Goal: Task Accomplishment & Management: Complete application form

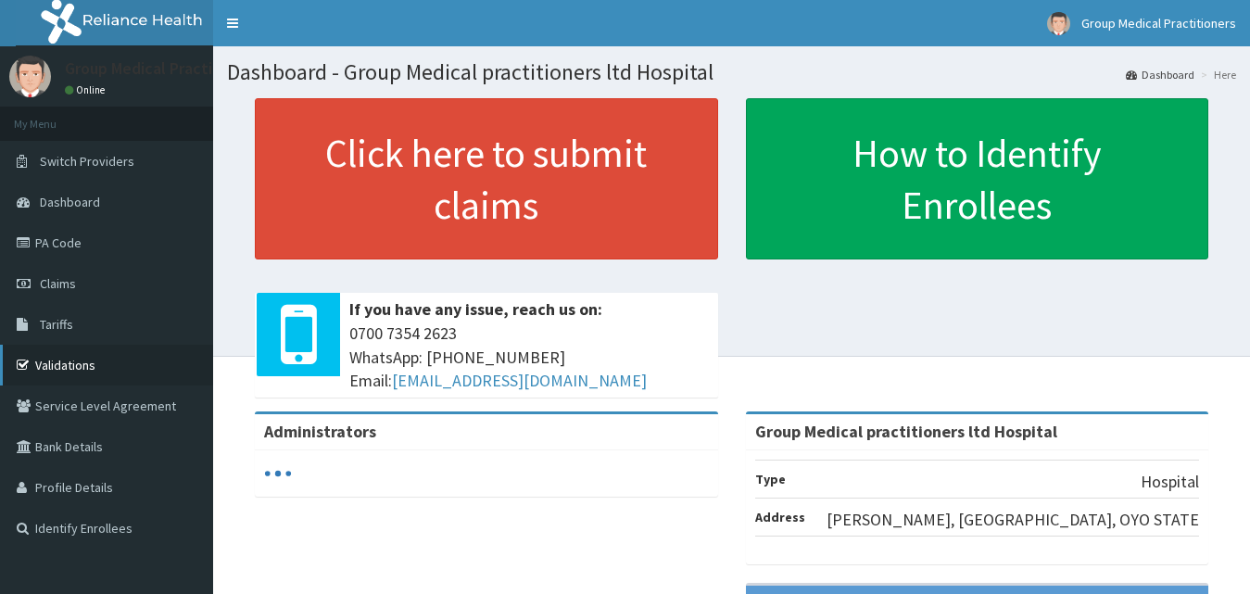
click at [108, 354] on link "Validations" at bounding box center [106, 365] width 213 height 41
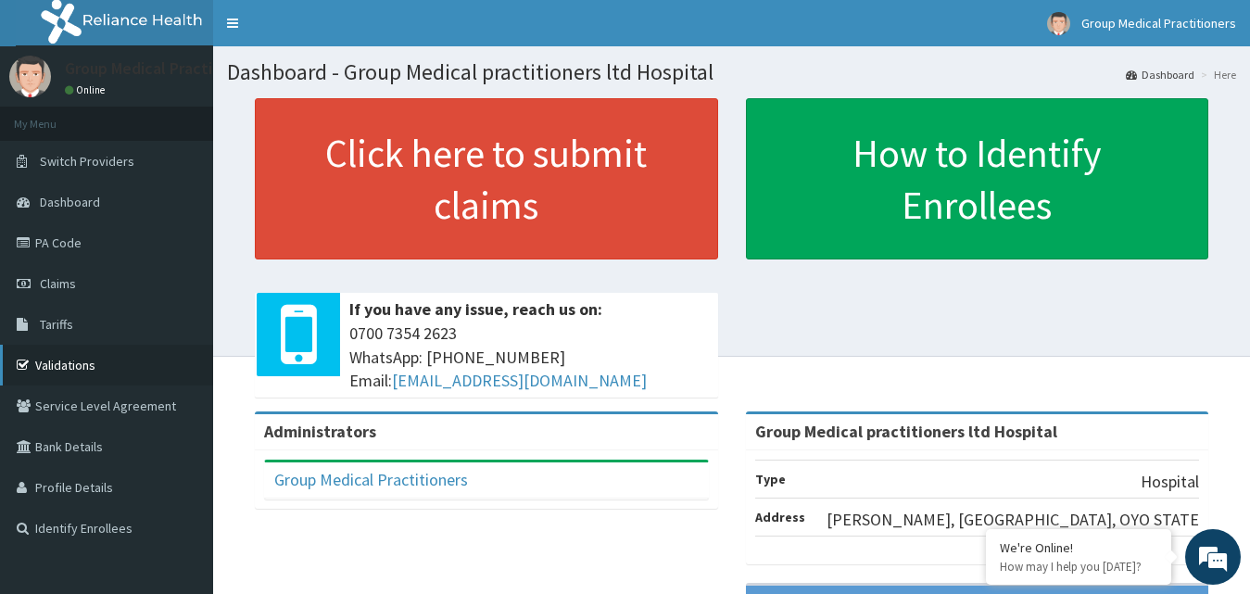
click at [75, 364] on link "Validations" at bounding box center [106, 365] width 213 height 41
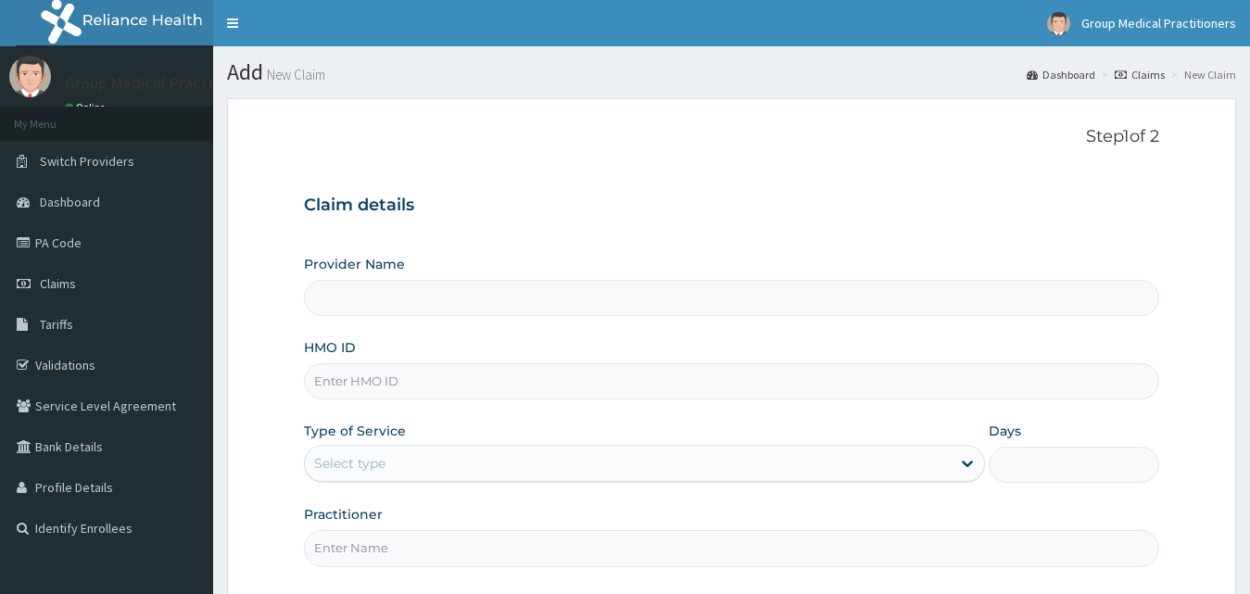
type input "Group Medical practitioners ltd Hospital"
click at [504, 389] on input "HMO ID" at bounding box center [732, 381] width 856 height 36
click at [421, 378] on input "HMO ID" at bounding box center [732, 381] width 856 height 36
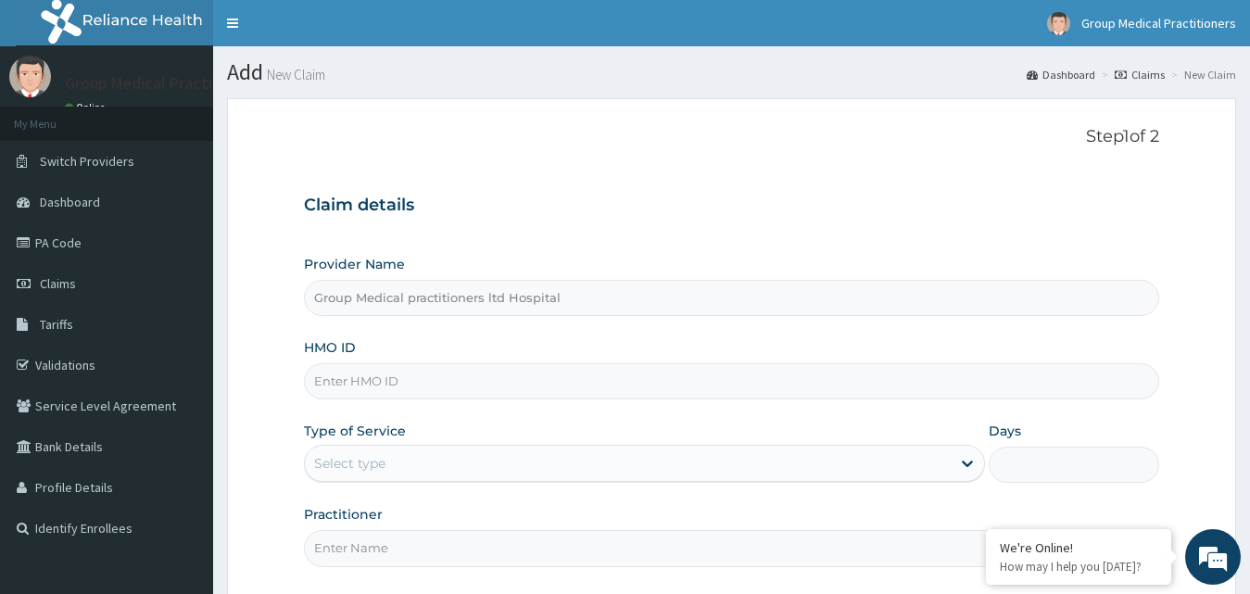
type input "hst/10194/a"
click at [966, 461] on icon at bounding box center [967, 463] width 19 height 19
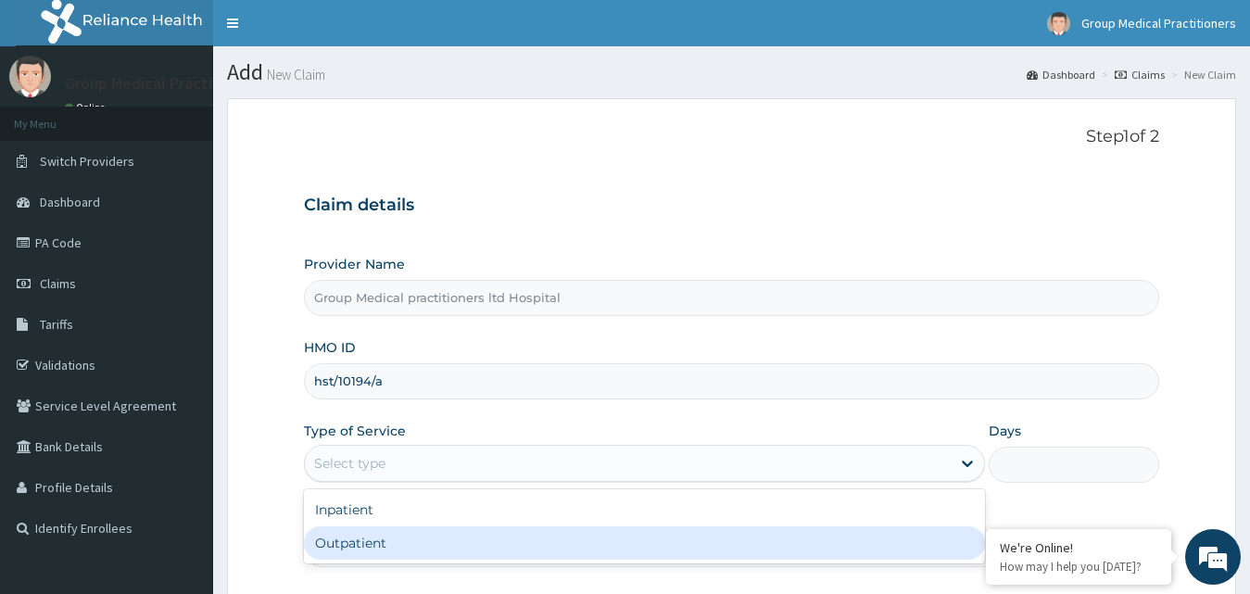
click at [922, 538] on div "Outpatient" at bounding box center [645, 542] width 682 height 33
type input "1"
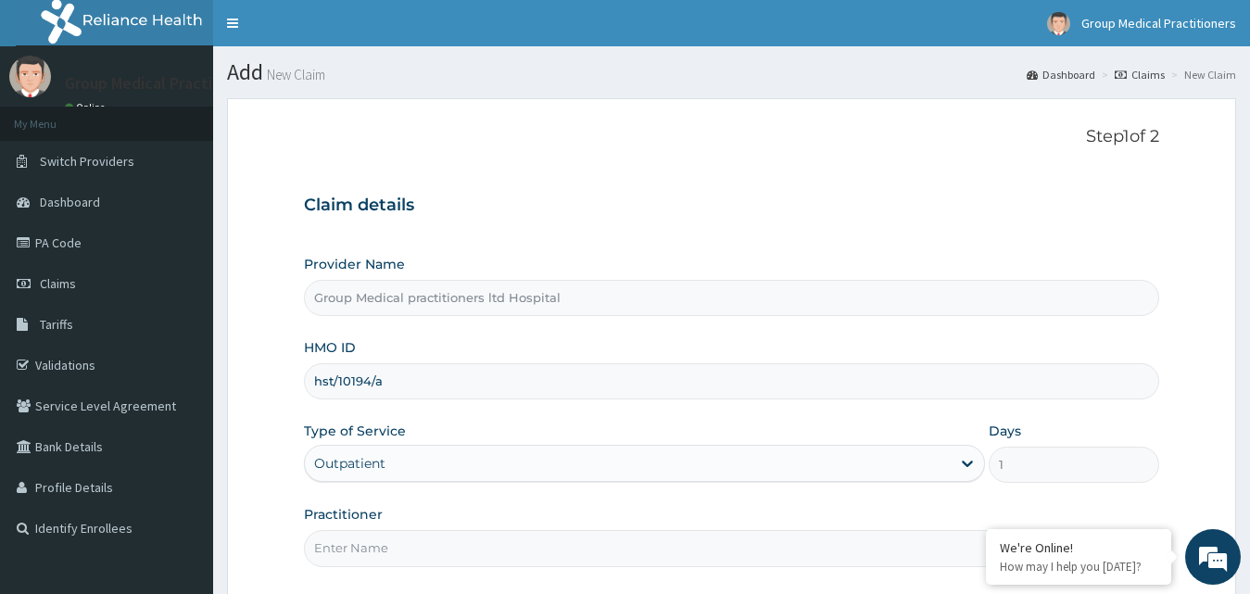
click at [640, 560] on input "Practitioner" at bounding box center [732, 548] width 856 height 36
type input "d"
click at [941, 534] on input "medical practioner" at bounding box center [732, 548] width 856 height 36
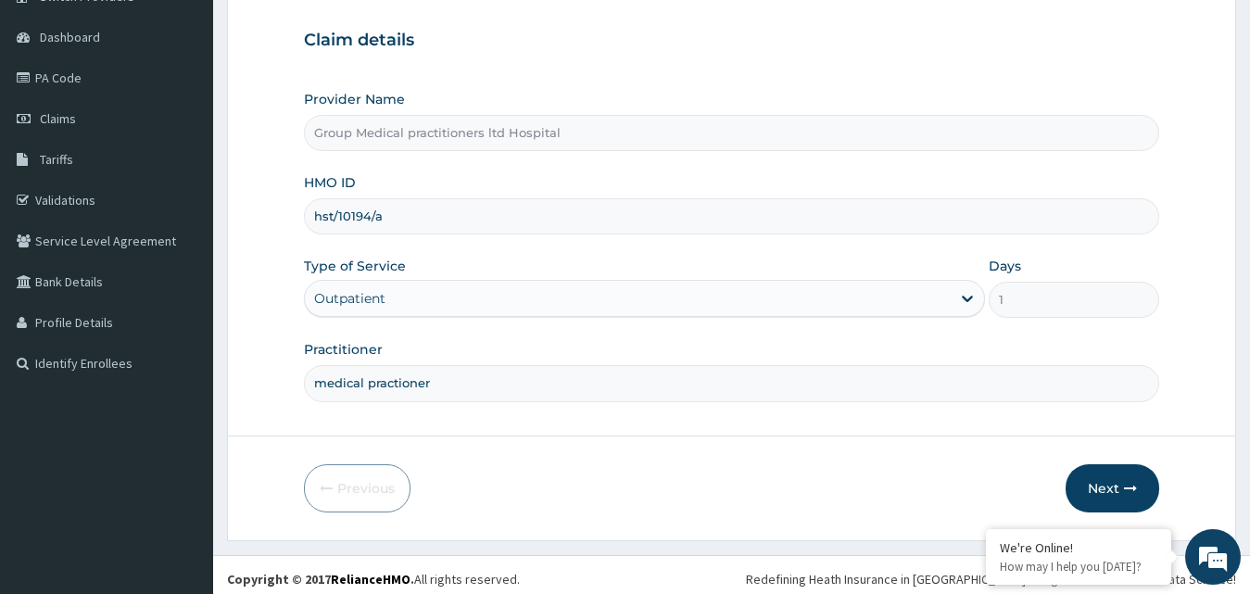
scroll to position [173, 0]
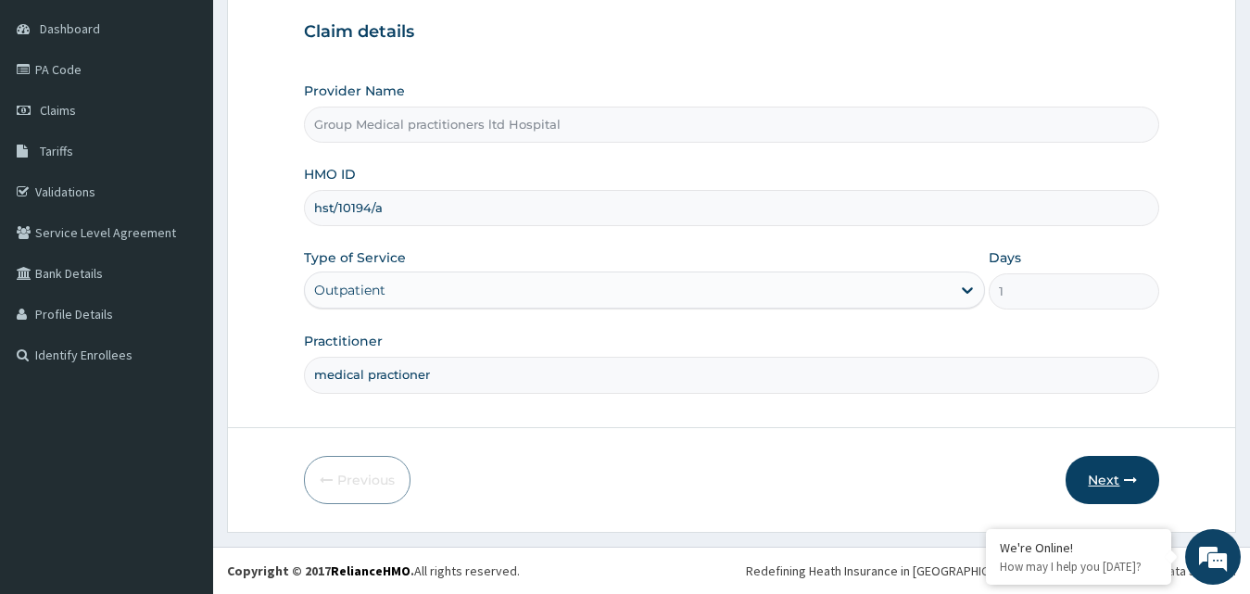
type input "medical practioner"
click at [1106, 477] on button "Next" at bounding box center [1113, 480] width 94 height 48
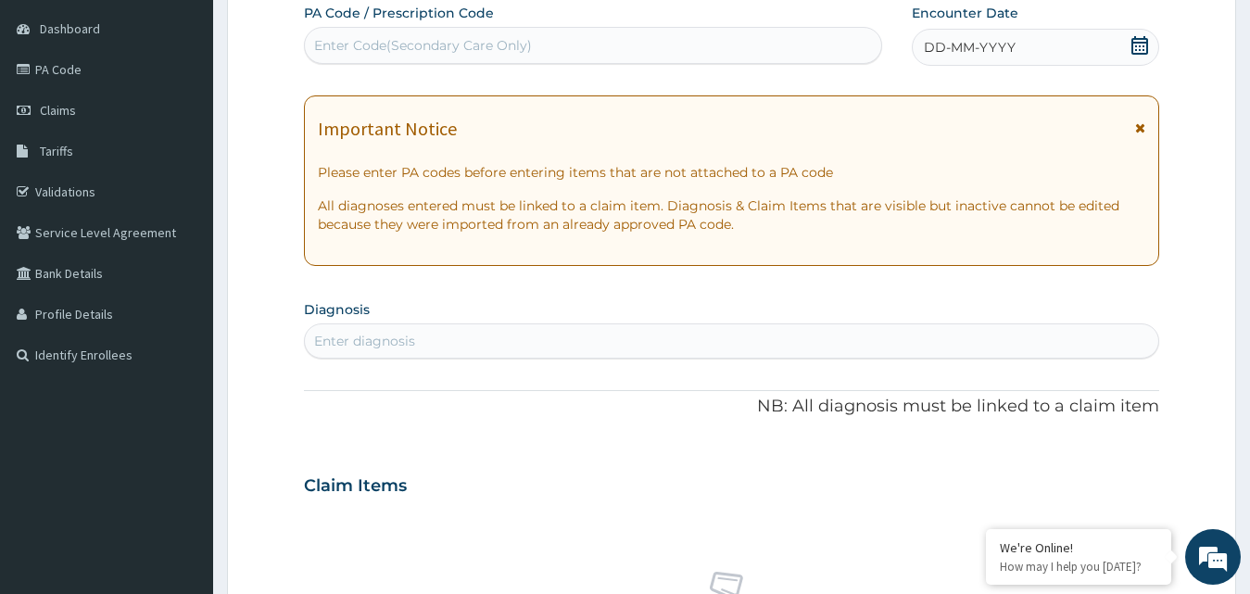
click at [955, 37] on div "DD-MM-YYYY" at bounding box center [1036, 47] width 248 height 37
click at [1142, 36] on icon at bounding box center [1140, 45] width 19 height 19
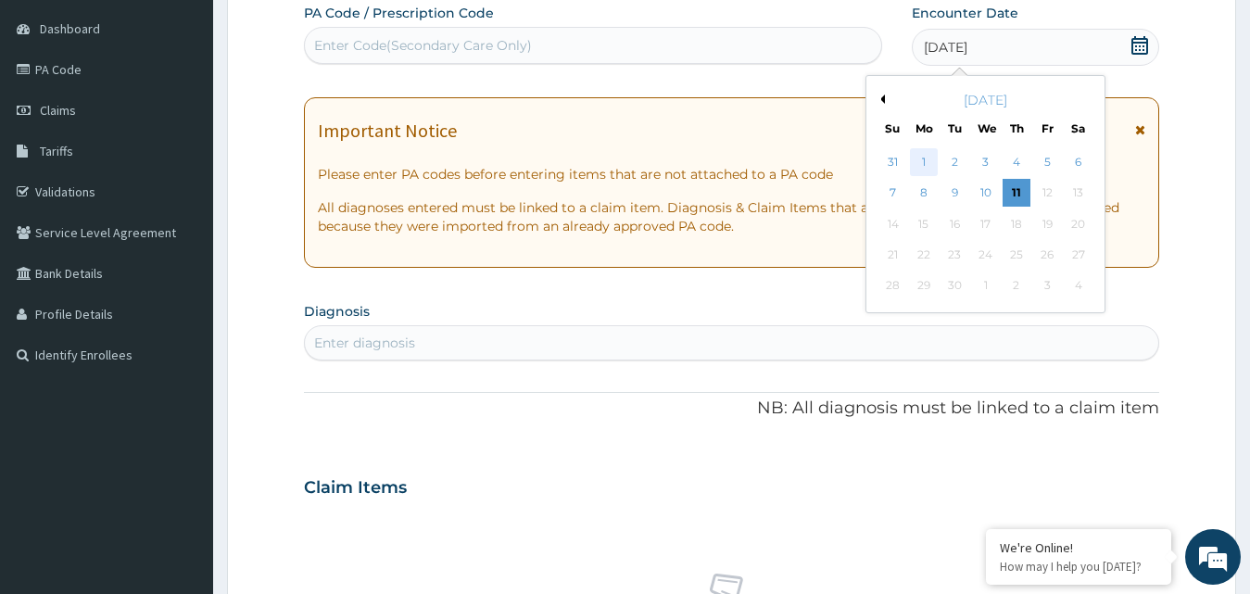
click at [926, 157] on div "1" at bounding box center [924, 162] width 28 height 28
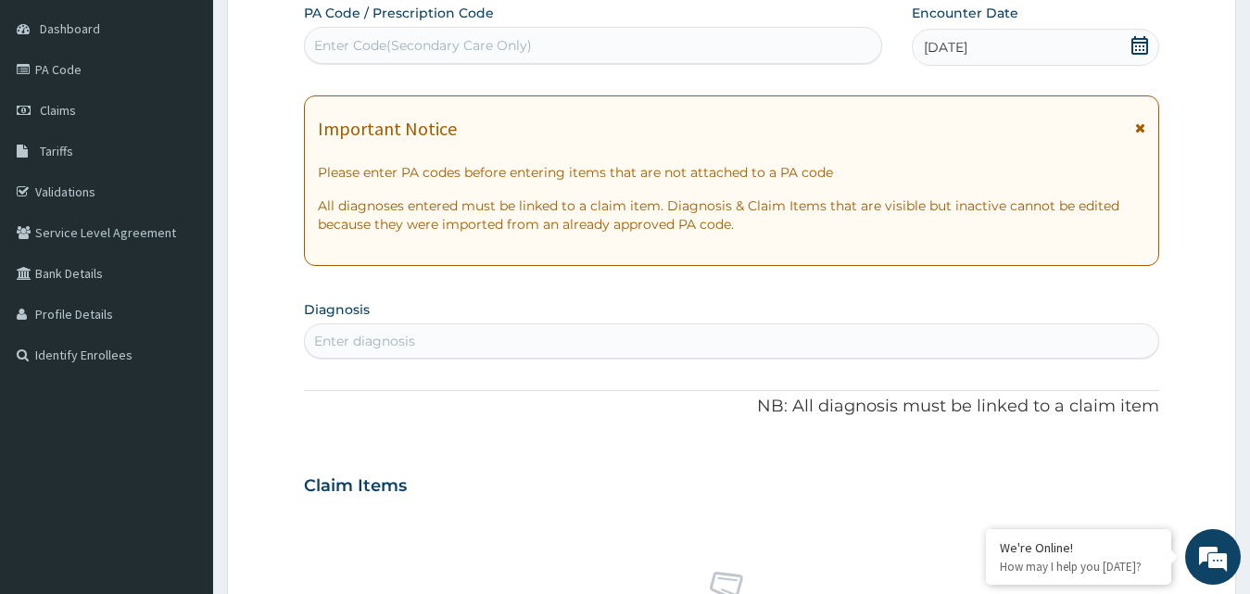
click at [475, 44] on div "Enter Code(Secondary Care Only)" at bounding box center [423, 45] width 218 height 19
click at [360, 329] on div "Enter diagnosis" at bounding box center [732, 341] width 855 height 30
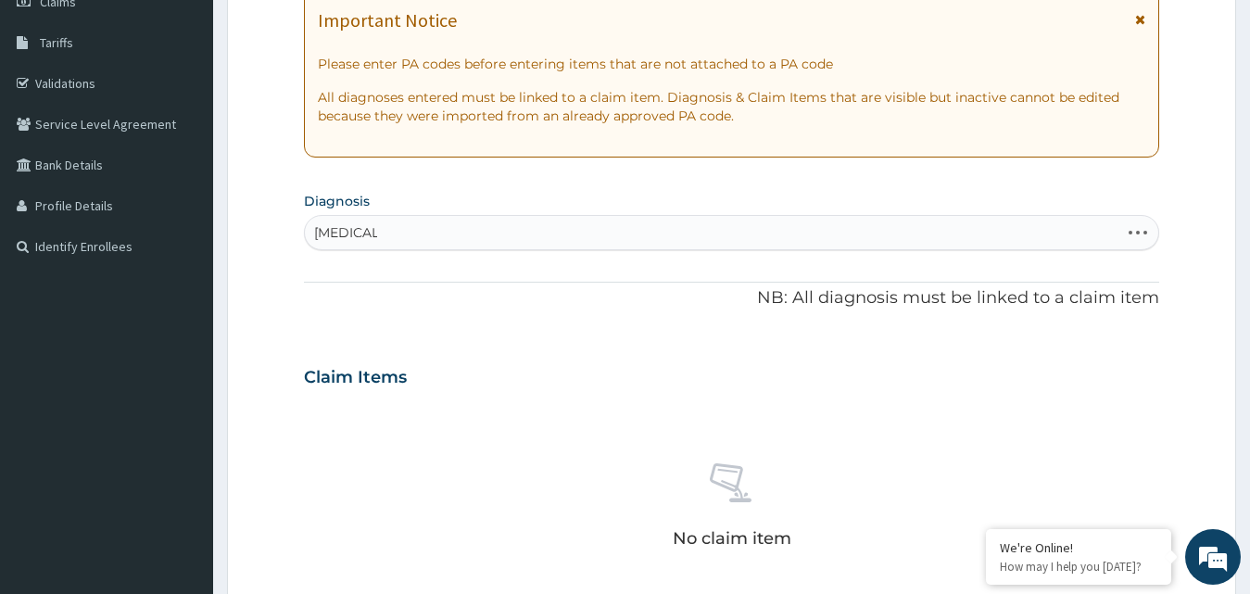
scroll to position [218, 0]
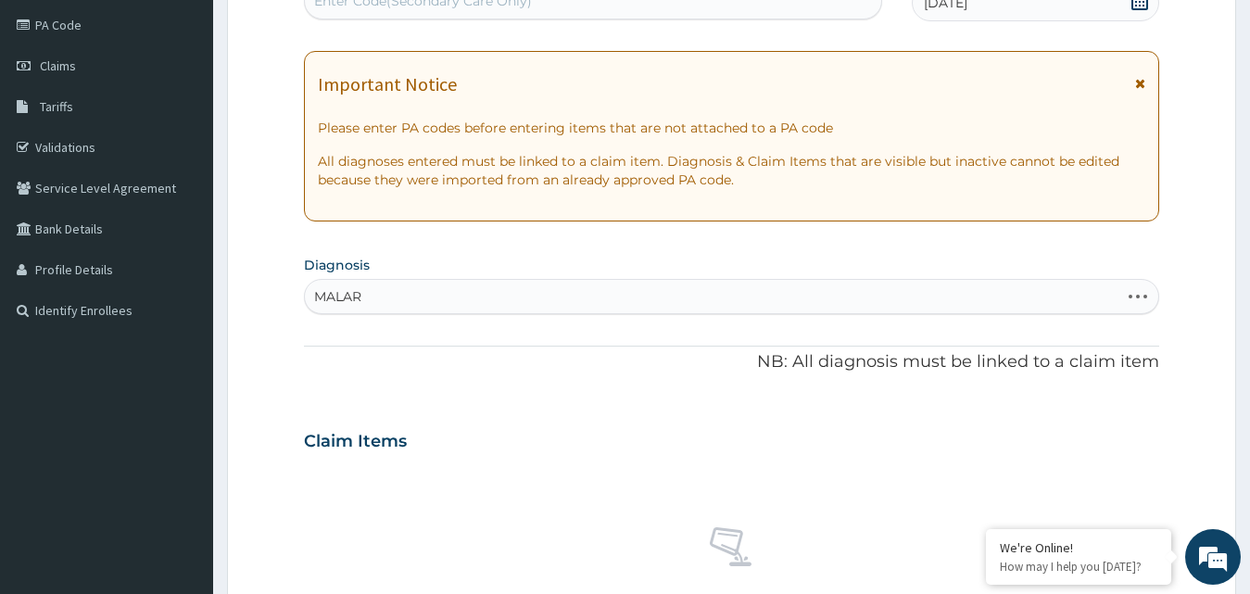
type input "MALARI"
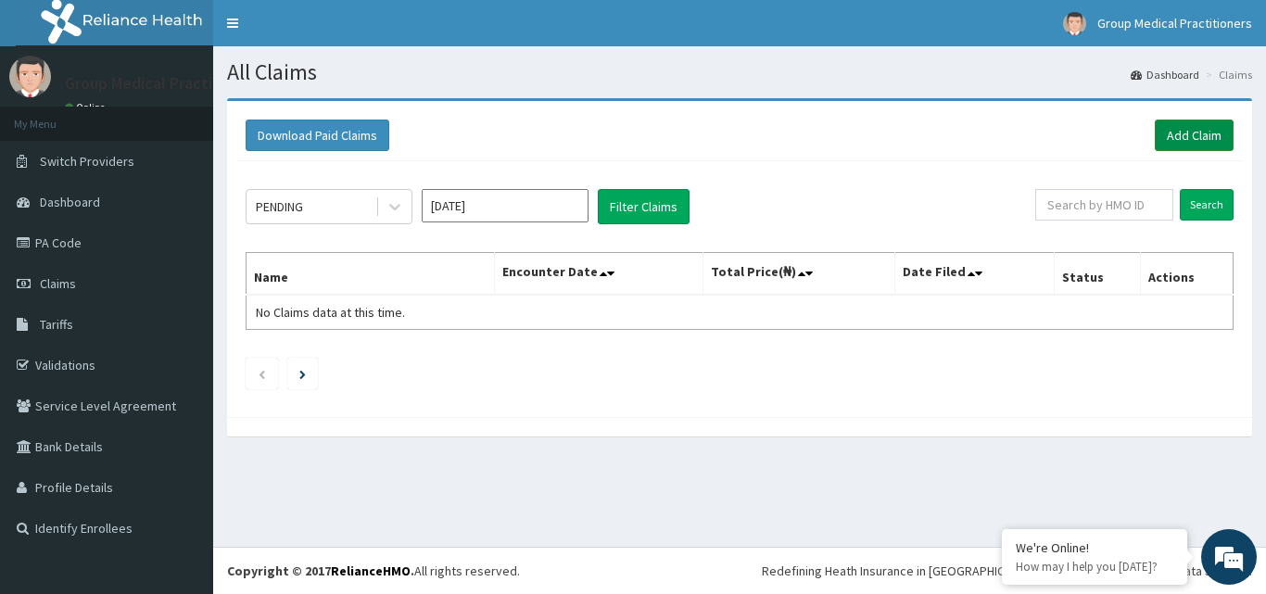
click at [1183, 135] on link "Add Claim" at bounding box center [1194, 136] width 79 height 32
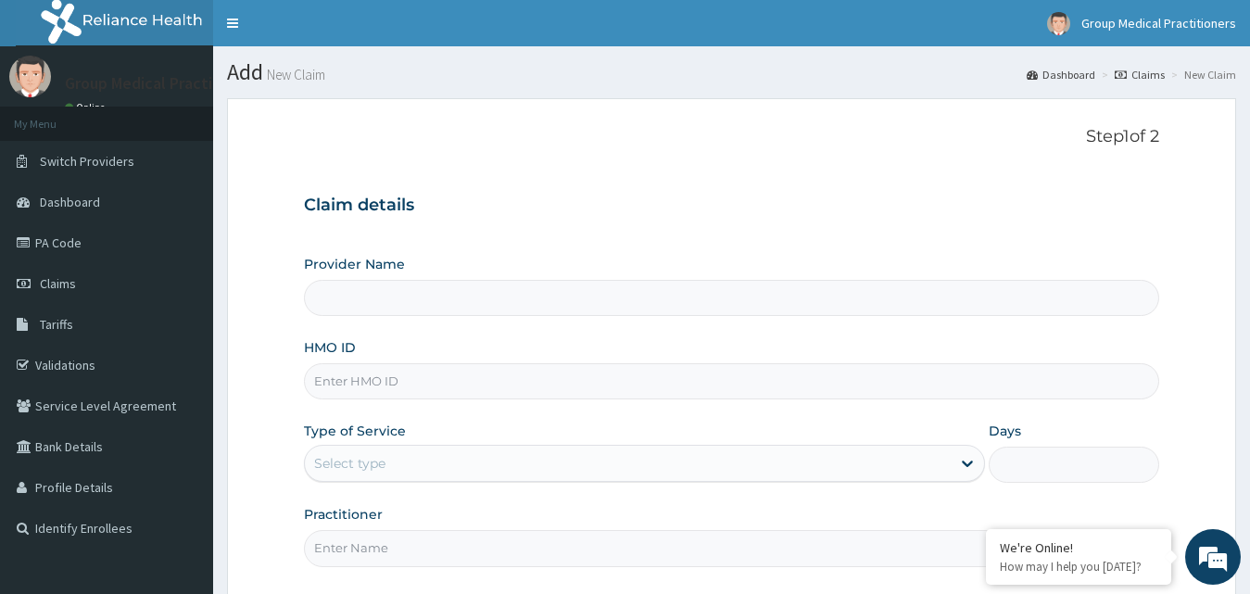
type input "Group Medical practitioners ltd Hospital"
click at [602, 377] on input "HMO ID" at bounding box center [732, 381] width 856 height 36
type input "hst/10194/a"
click at [399, 462] on div "Select type" at bounding box center [628, 464] width 647 height 30
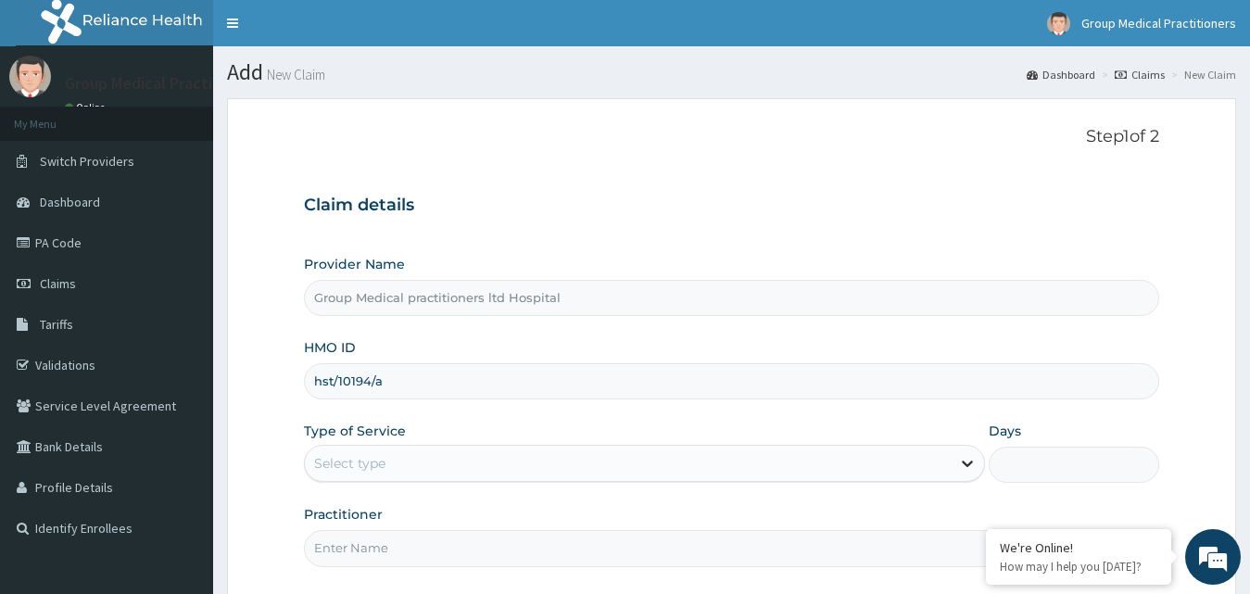
click at [961, 468] on icon at bounding box center [967, 463] width 19 height 19
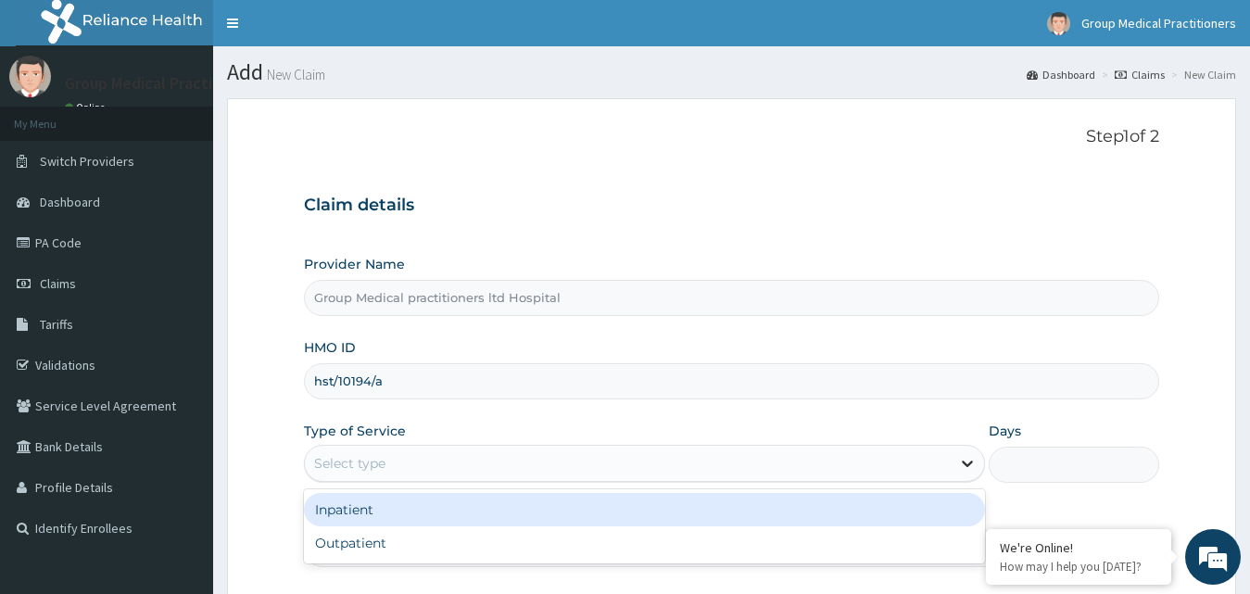
click at [965, 468] on icon at bounding box center [967, 463] width 19 height 19
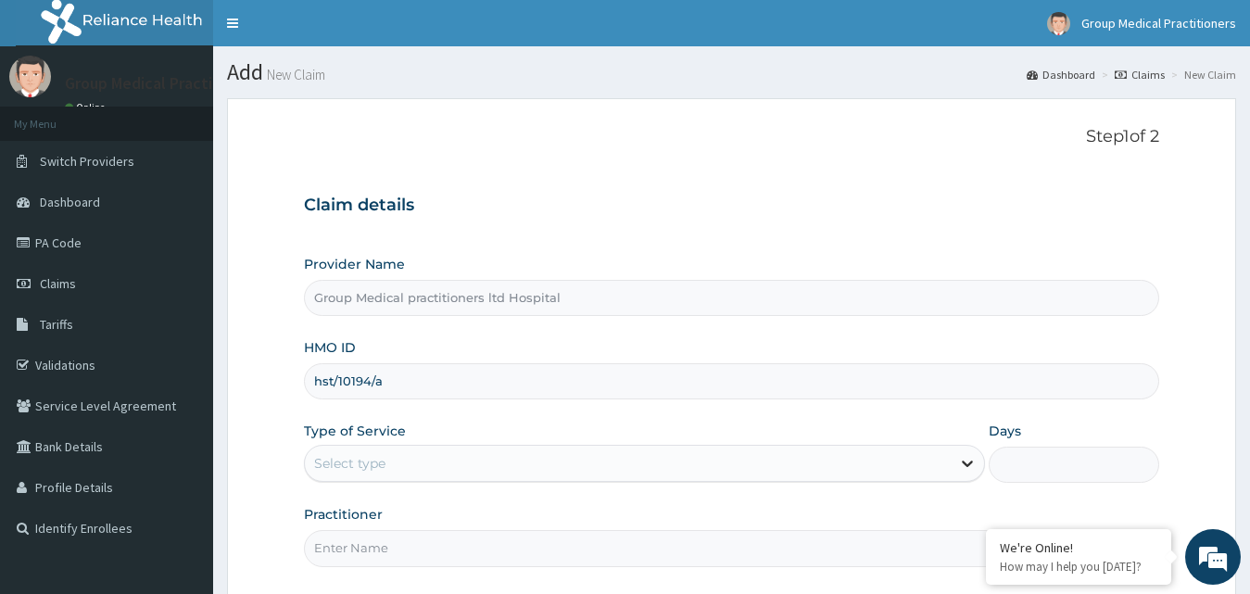
click at [965, 468] on icon at bounding box center [967, 463] width 19 height 19
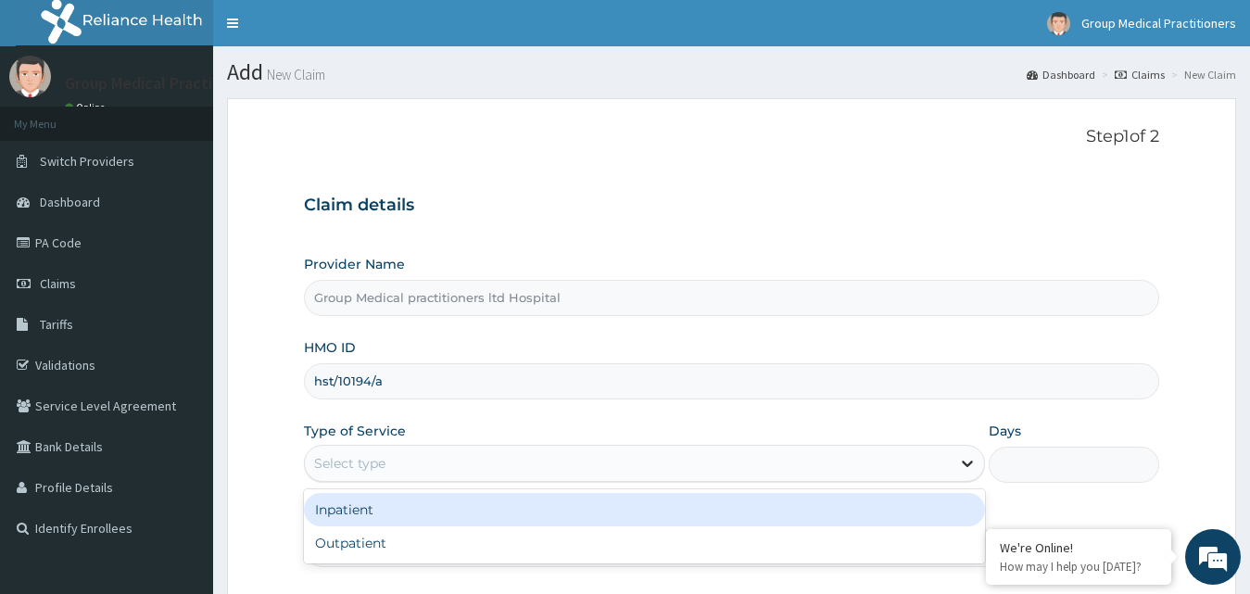
click at [965, 468] on icon at bounding box center [967, 463] width 19 height 19
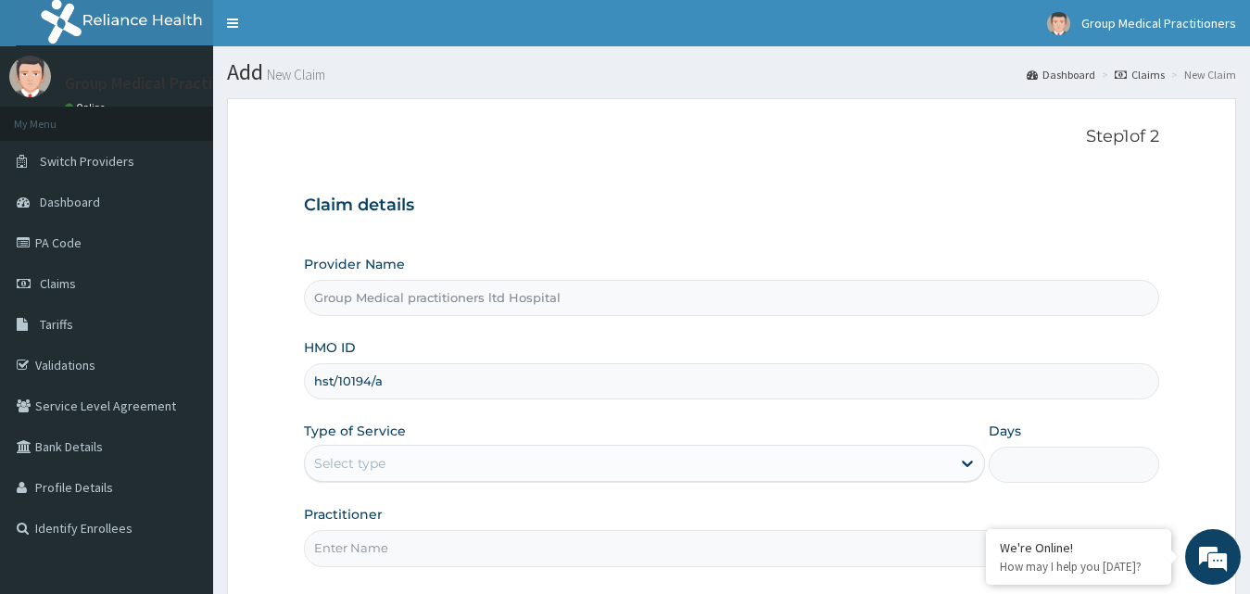
click at [888, 565] on input "Practitioner" at bounding box center [732, 548] width 856 height 36
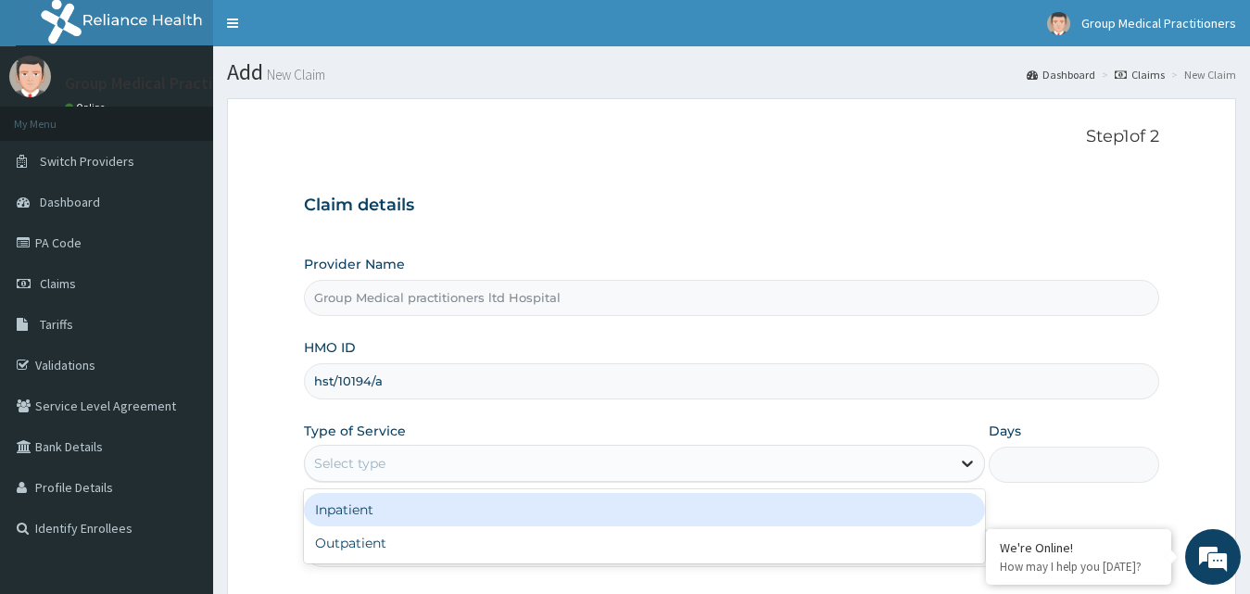
click at [962, 465] on icon at bounding box center [967, 463] width 19 height 19
click at [955, 520] on div "Inpatient" at bounding box center [645, 509] width 682 height 33
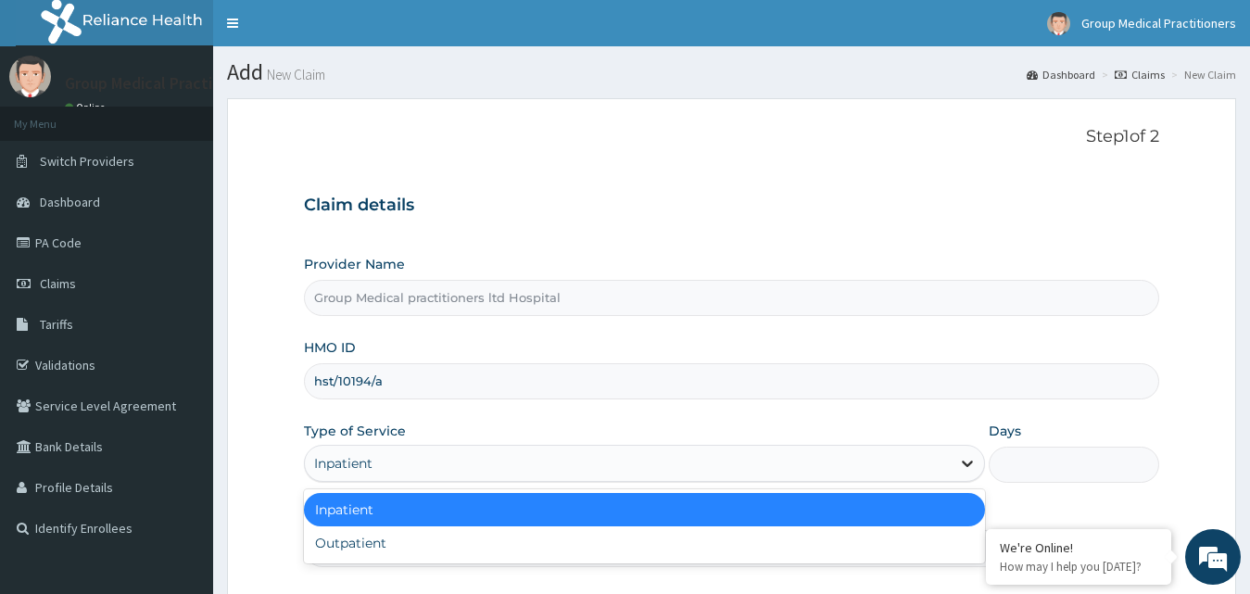
click at [962, 469] on icon at bounding box center [967, 463] width 19 height 19
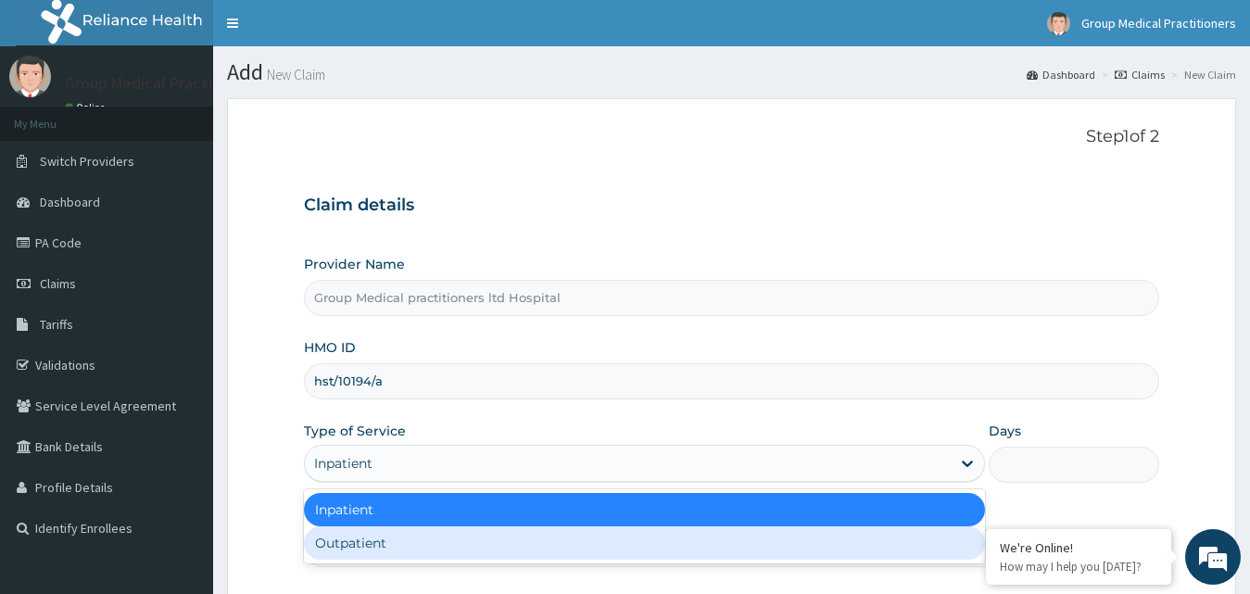
click at [880, 536] on div "Outpatient" at bounding box center [645, 542] width 682 height 33
type input "1"
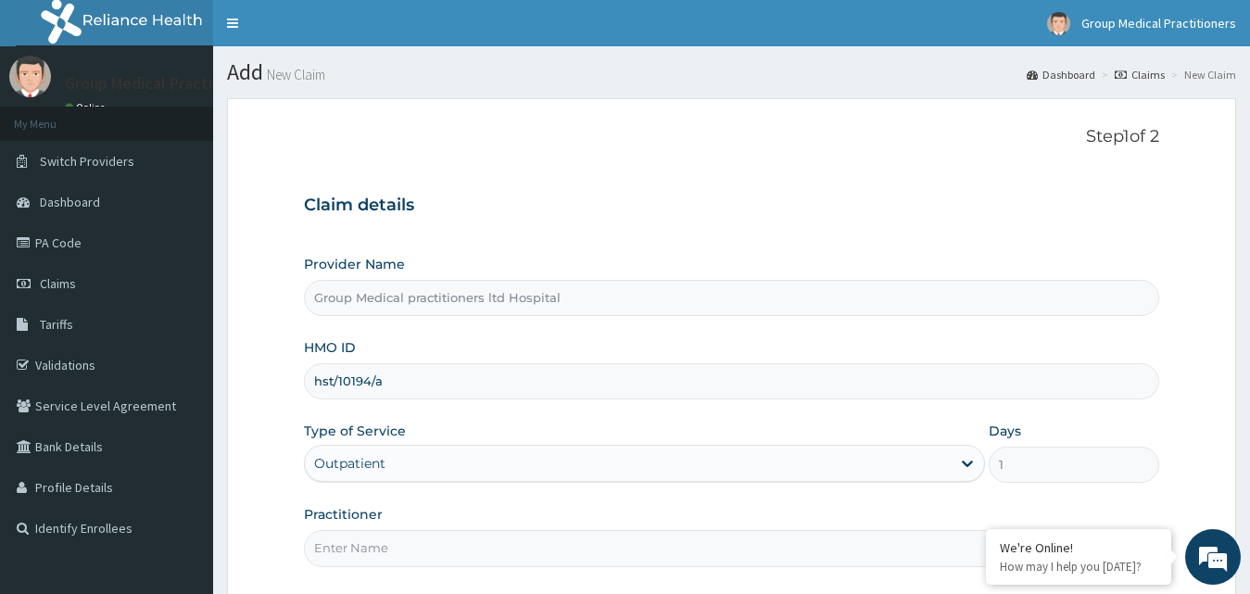
click at [779, 560] on input "Practitioner" at bounding box center [732, 548] width 856 height 36
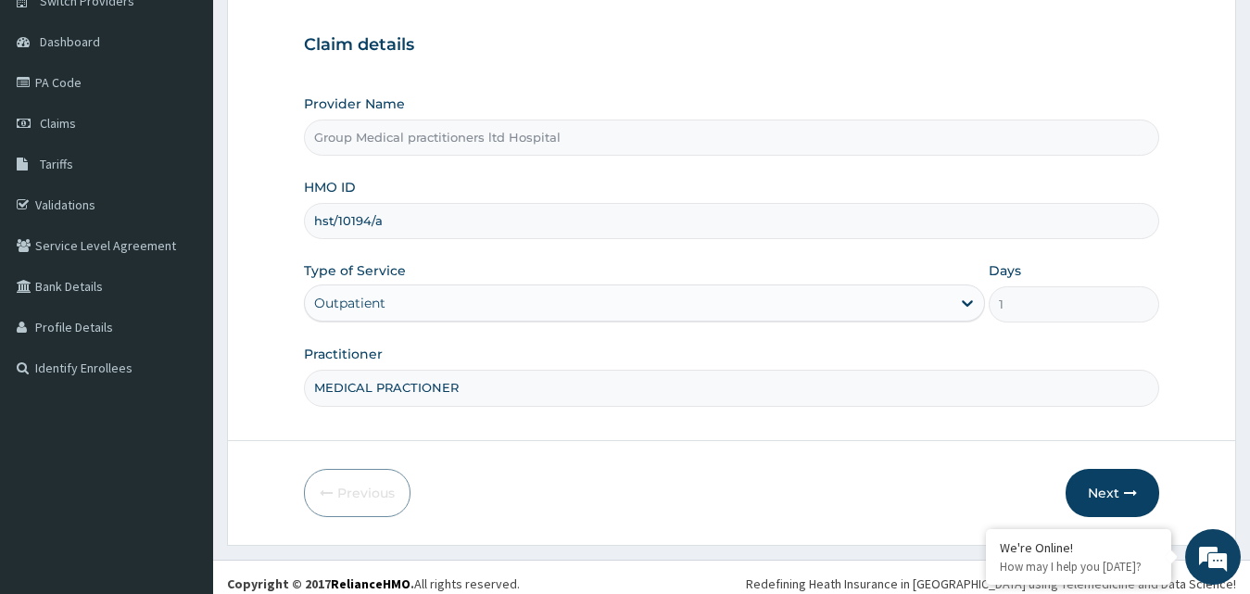
scroll to position [173, 0]
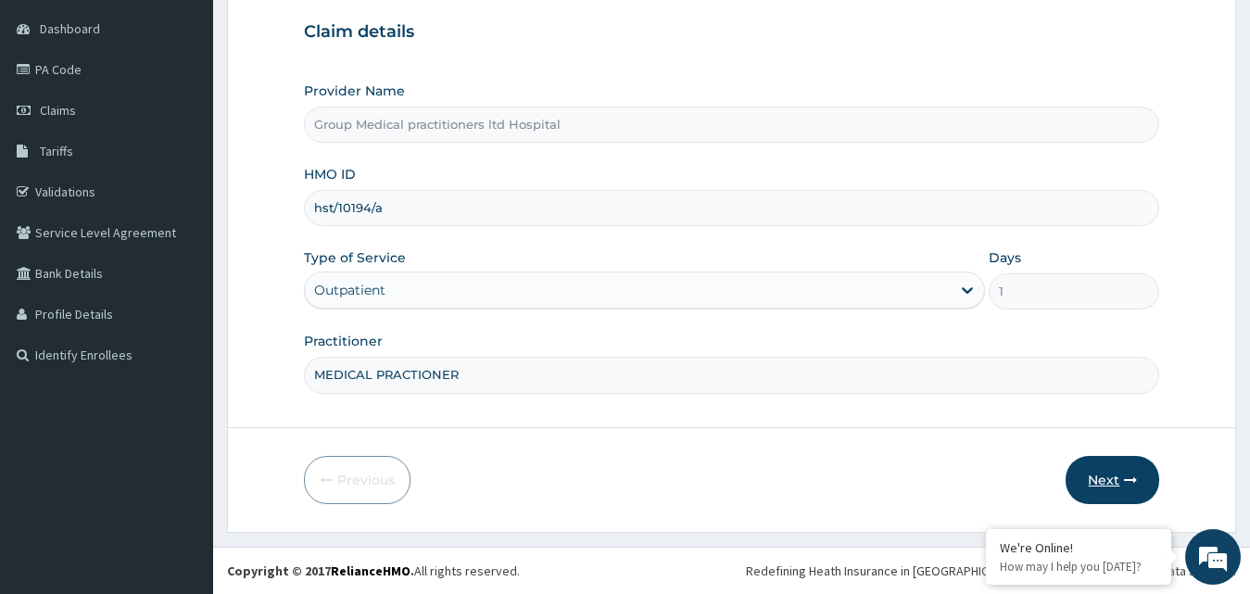
type input "MEDICAL PRACTIONER"
click at [1121, 473] on button "Next" at bounding box center [1113, 480] width 94 height 48
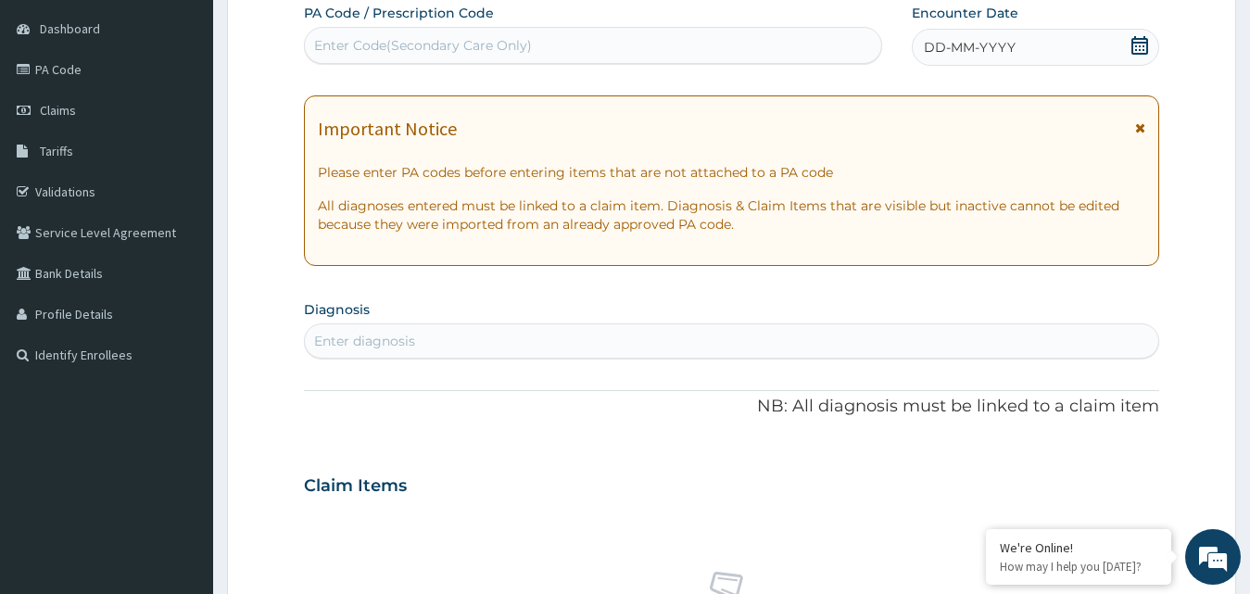
click at [482, 336] on div "Enter diagnosis" at bounding box center [732, 341] width 855 height 30
type input "MALA"
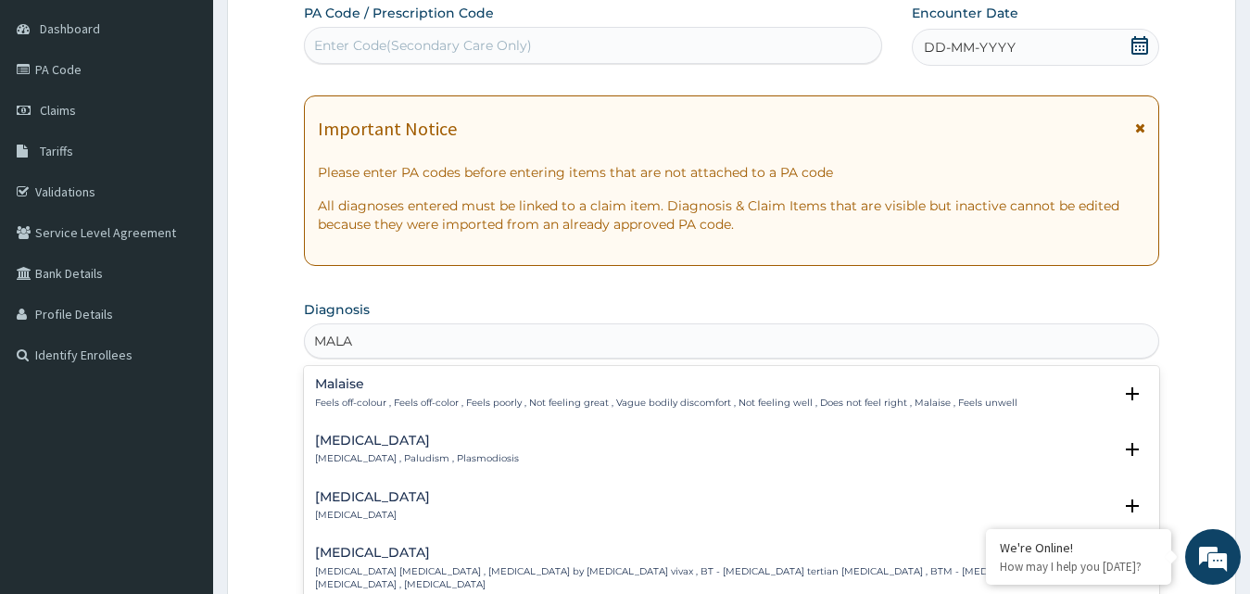
click at [375, 450] on div "Malaria Malaria , Paludism , Plasmodiosis" at bounding box center [417, 450] width 204 height 32
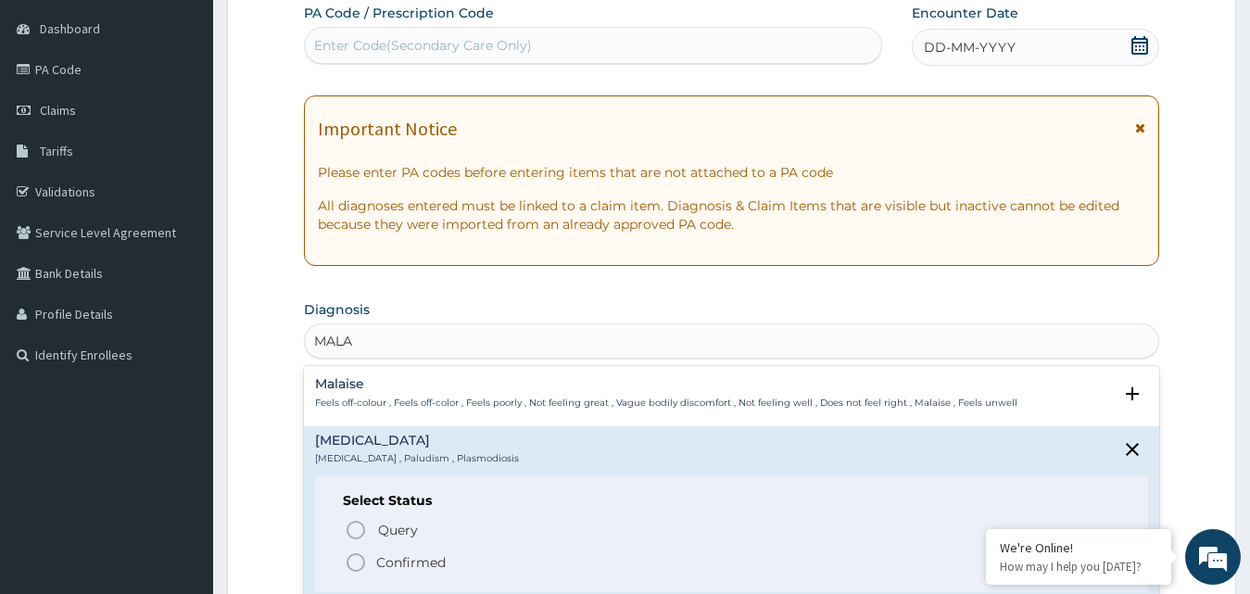
click at [358, 565] on icon "status option filled" at bounding box center [356, 562] width 22 height 22
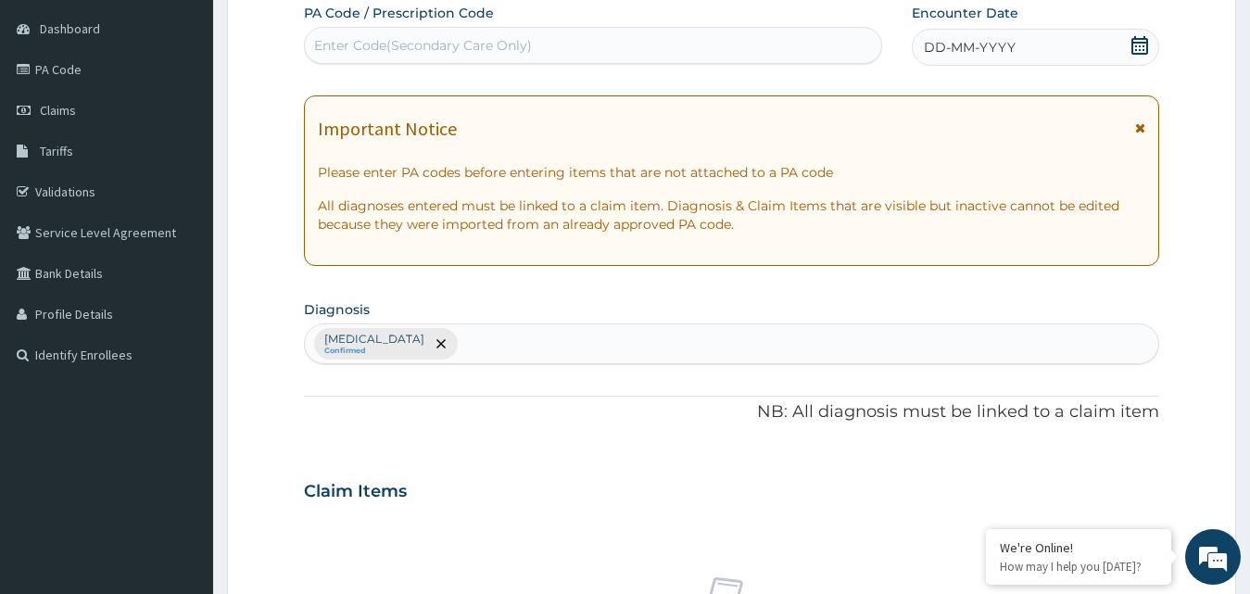
click at [1143, 47] on icon at bounding box center [1140, 45] width 19 height 19
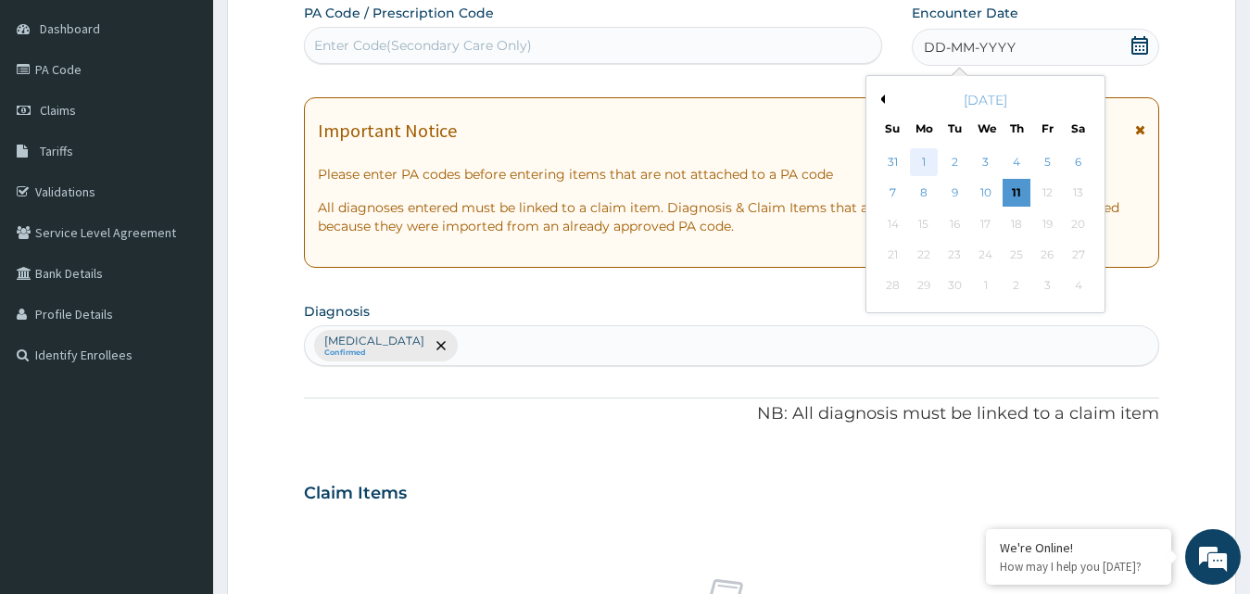
click at [926, 151] on div "1" at bounding box center [924, 162] width 28 height 28
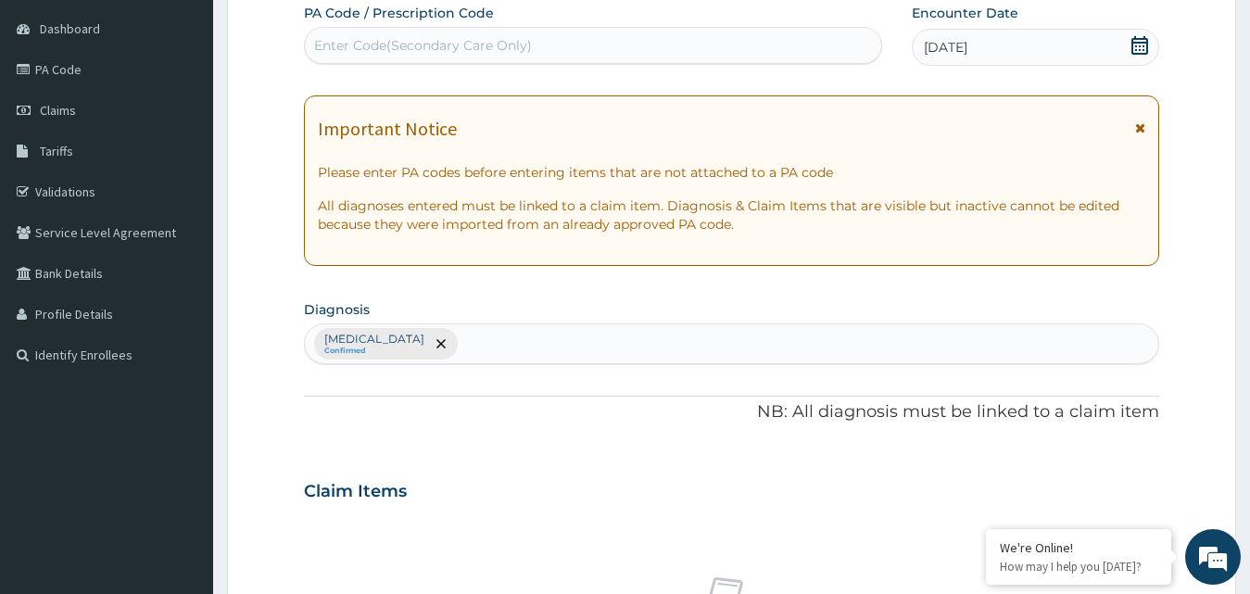
click at [596, 55] on div "Enter Code(Secondary Care Only)" at bounding box center [593, 46] width 576 height 30
click at [1167, 548] on body "R EL Toggle navigation Group Medical Practitioners Group Medical Practitioners …" at bounding box center [625, 495] width 1250 height 1336
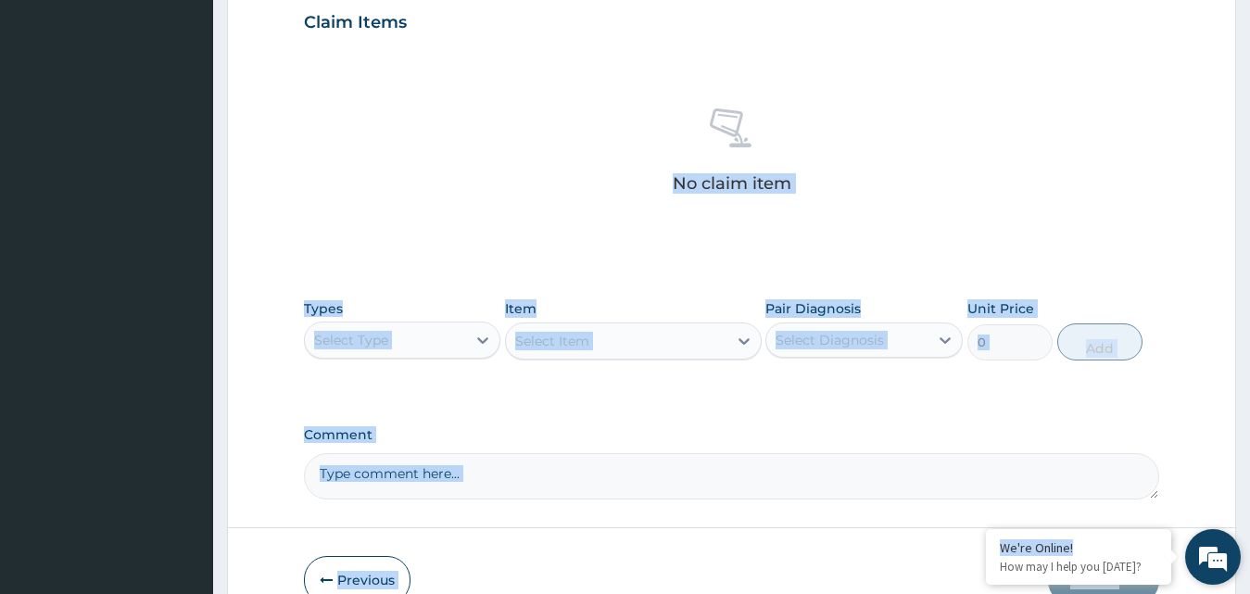
scroll to position [692, 0]
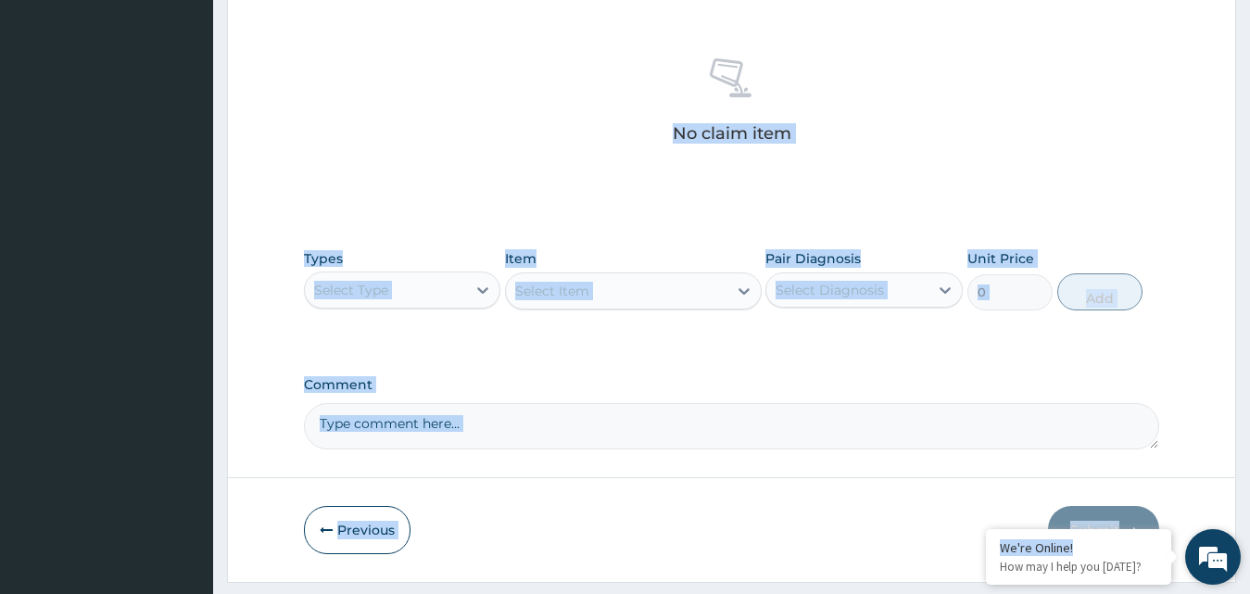
click at [1207, 541] on em at bounding box center [1213, 557] width 50 height 50
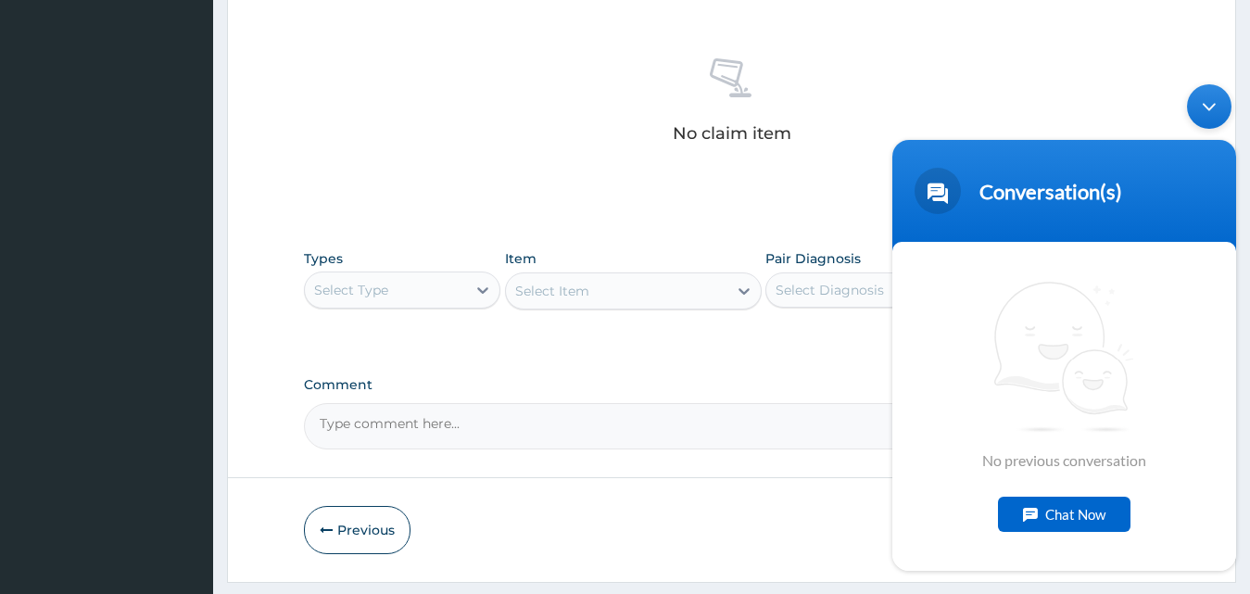
click at [1100, 31] on div "No claim item" at bounding box center [732, 103] width 856 height 213
click at [855, 108] on div "No claim item" at bounding box center [732, 103] width 856 height 213
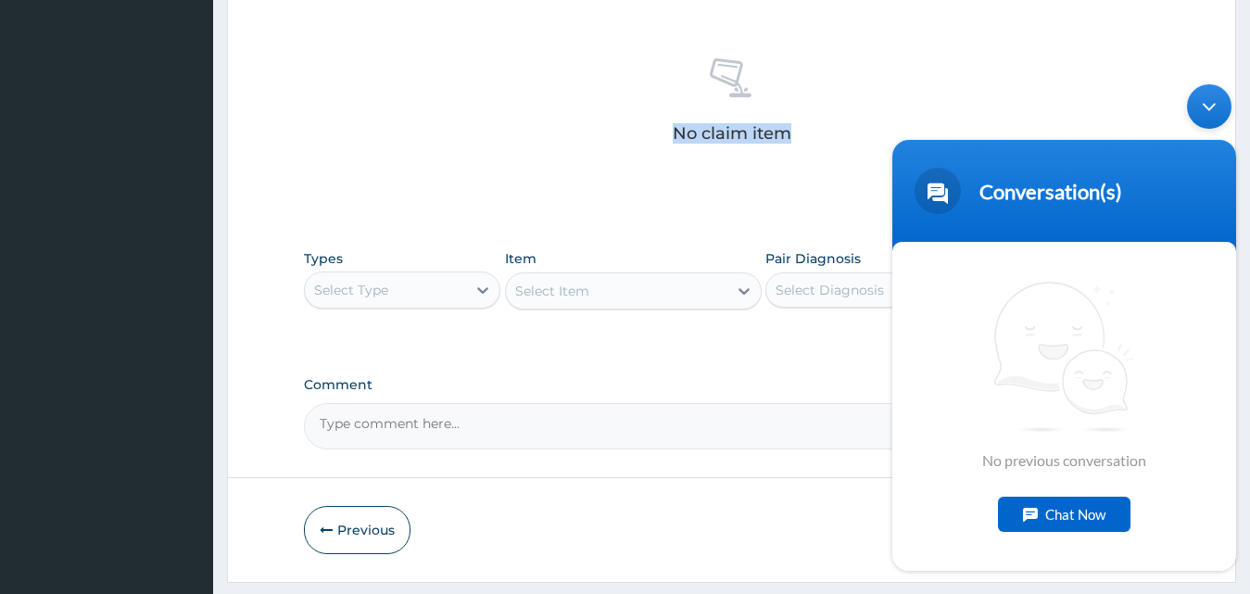
click at [855, 108] on div "No claim item" at bounding box center [732, 103] width 856 height 213
click at [1206, 109] on div "Minimize live chat window" at bounding box center [1209, 106] width 44 height 44
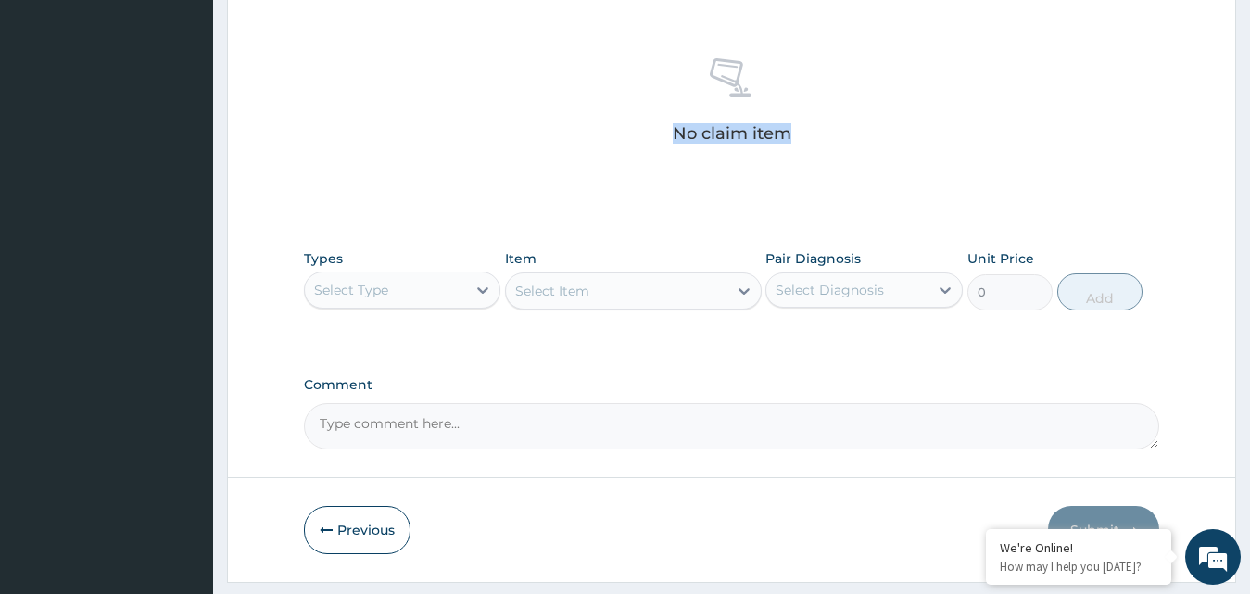
click at [1060, 70] on div "No claim item" at bounding box center [732, 103] width 856 height 213
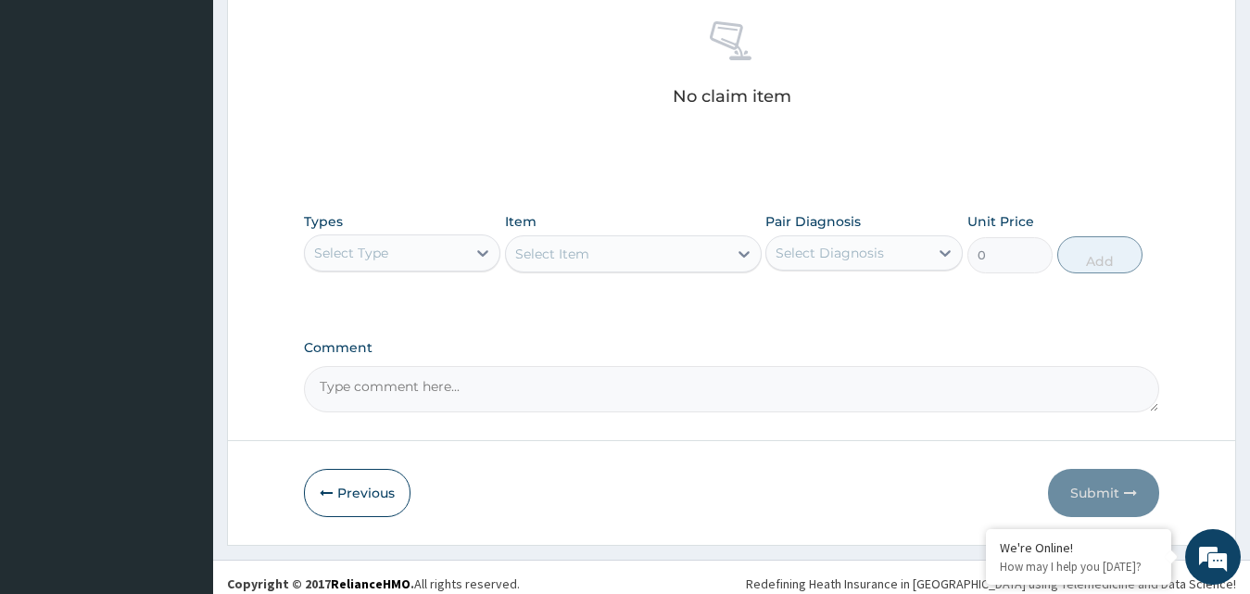
scroll to position [742, 0]
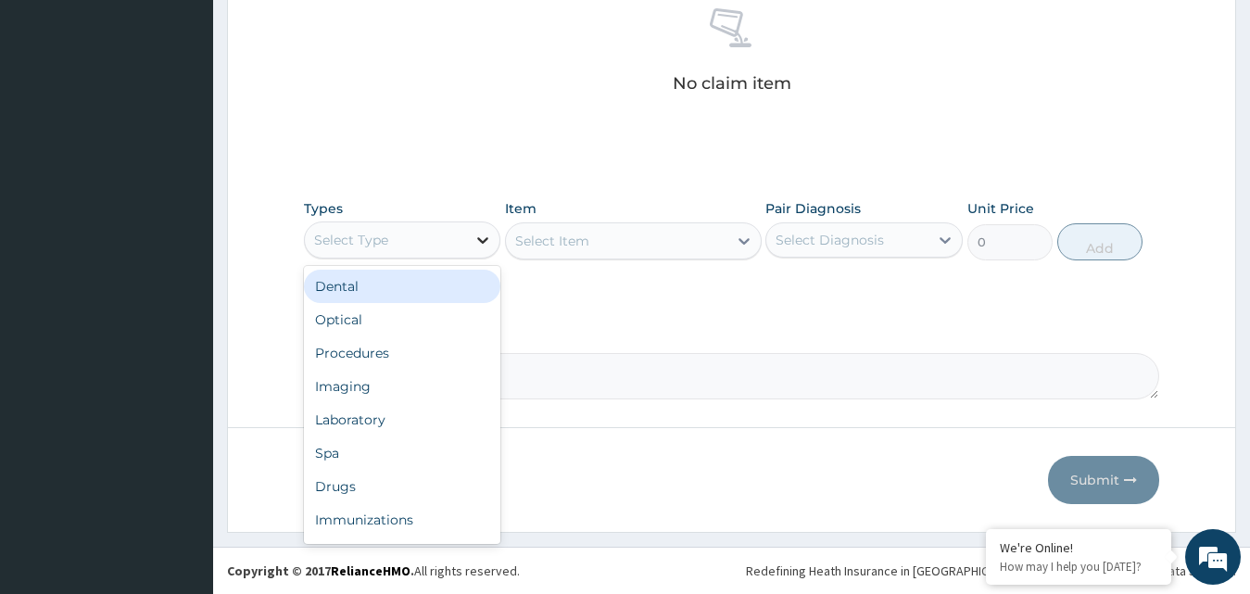
click at [481, 238] on icon at bounding box center [483, 240] width 19 height 19
click at [541, 66] on div "No claim item" at bounding box center [732, 53] width 856 height 213
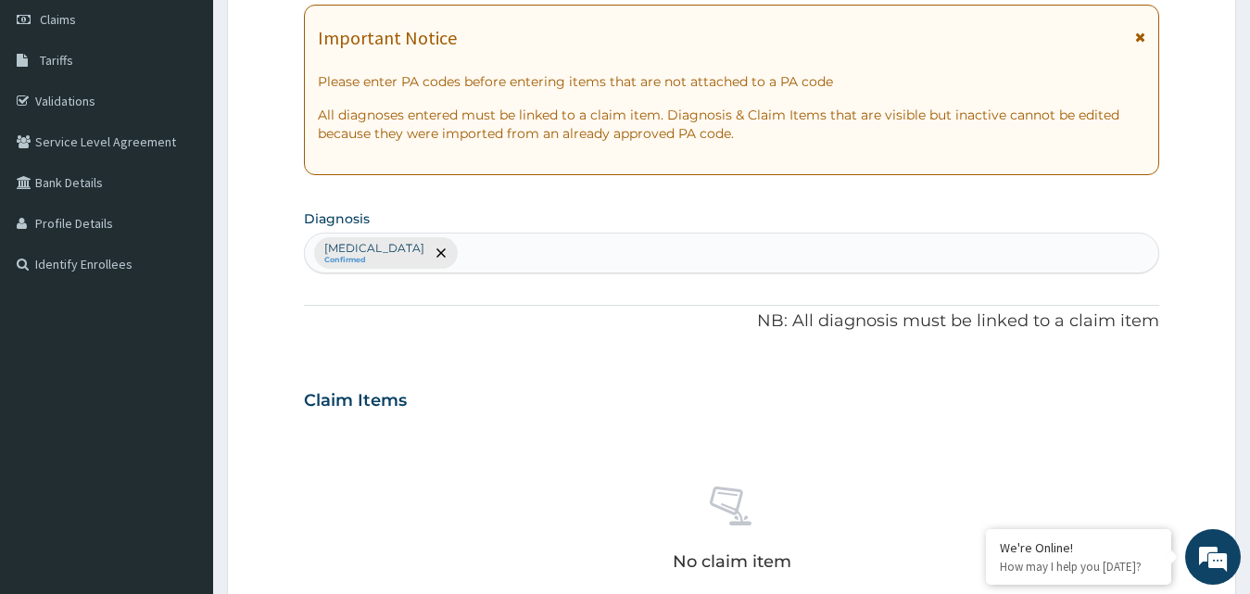
scroll to position [260, 0]
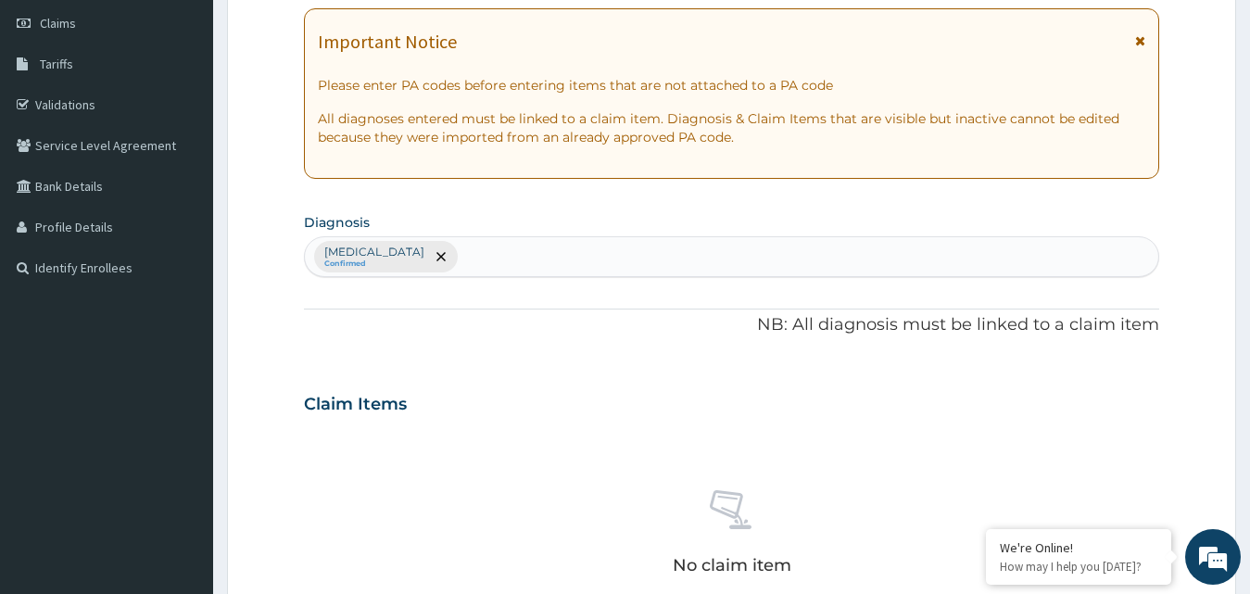
click at [500, 254] on div "Malaria Confirmed" at bounding box center [732, 256] width 855 height 39
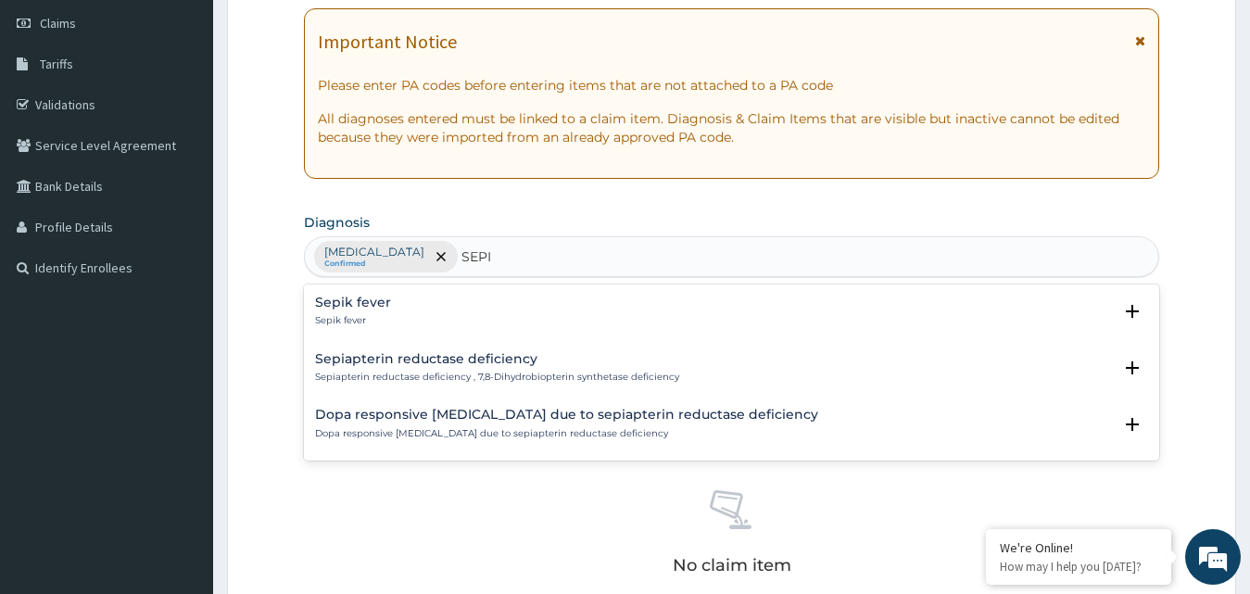
type input "SEP"
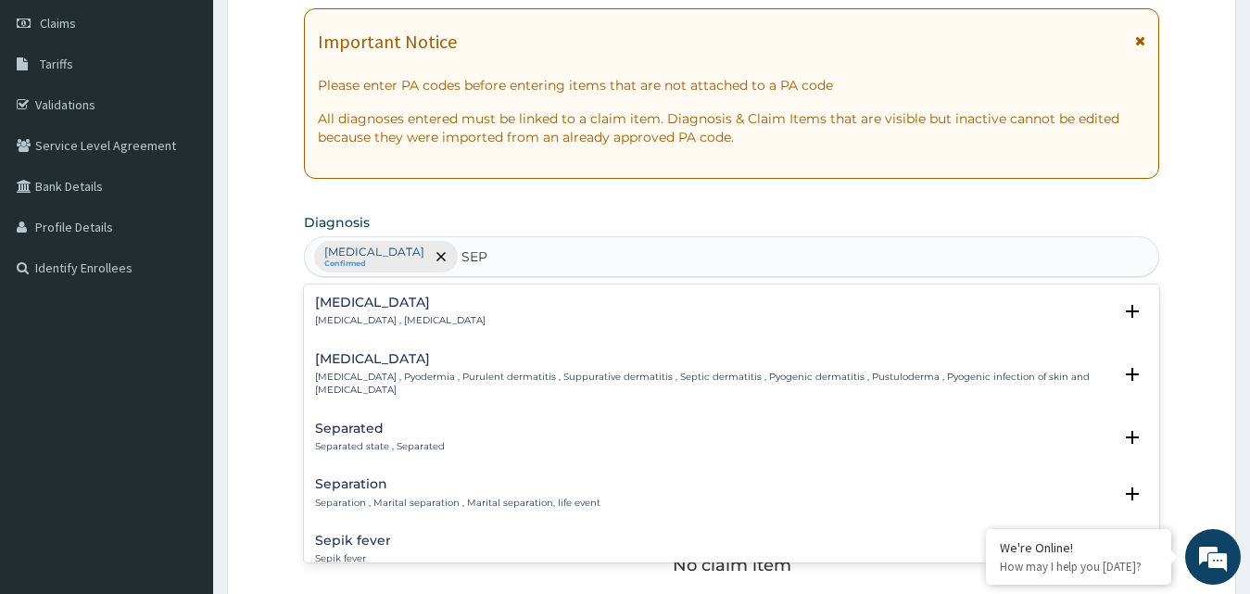
click at [349, 299] on h4 "Sepsis" at bounding box center [400, 303] width 171 height 14
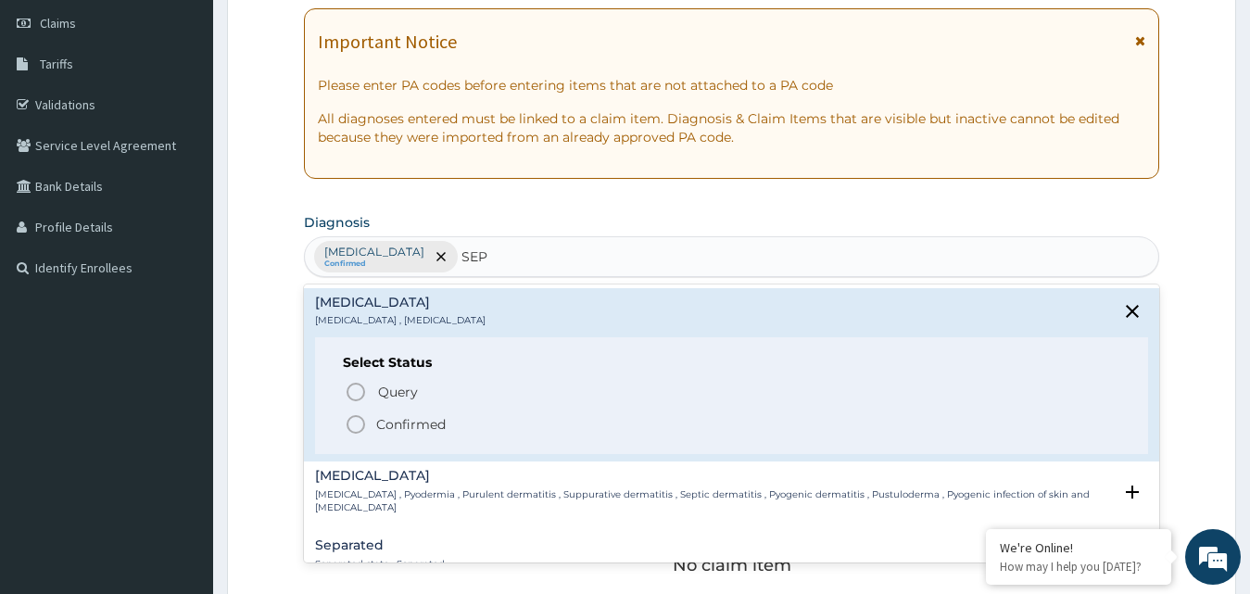
click at [349, 421] on icon "status option filled" at bounding box center [356, 424] width 22 height 22
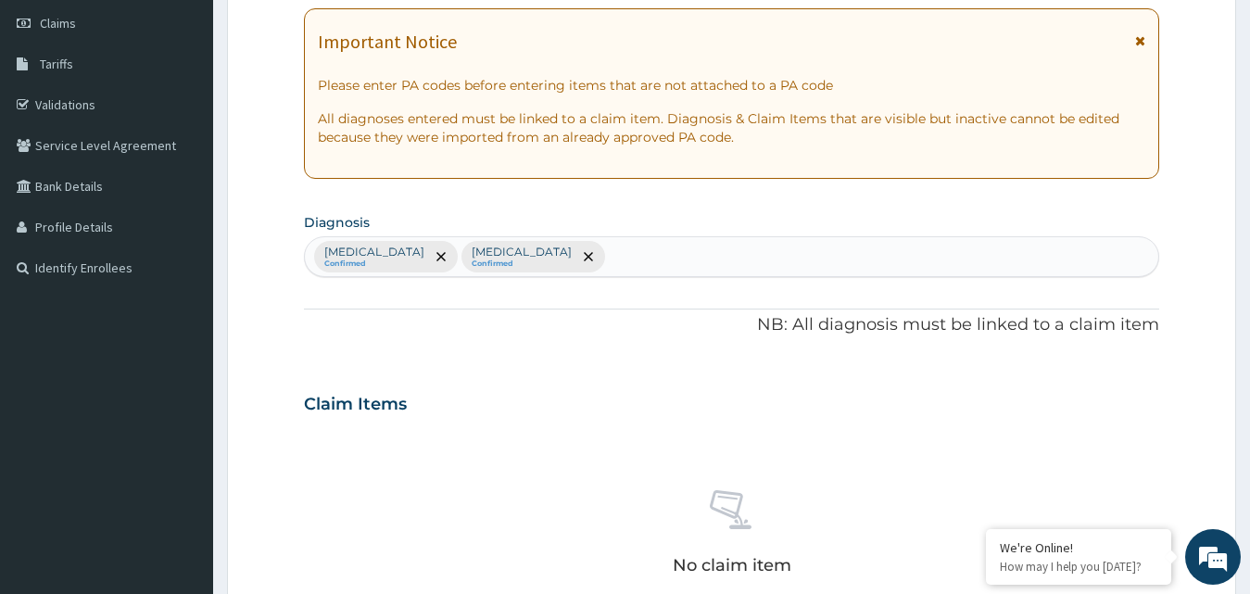
click at [417, 451] on div "No claim item" at bounding box center [732, 535] width 856 height 213
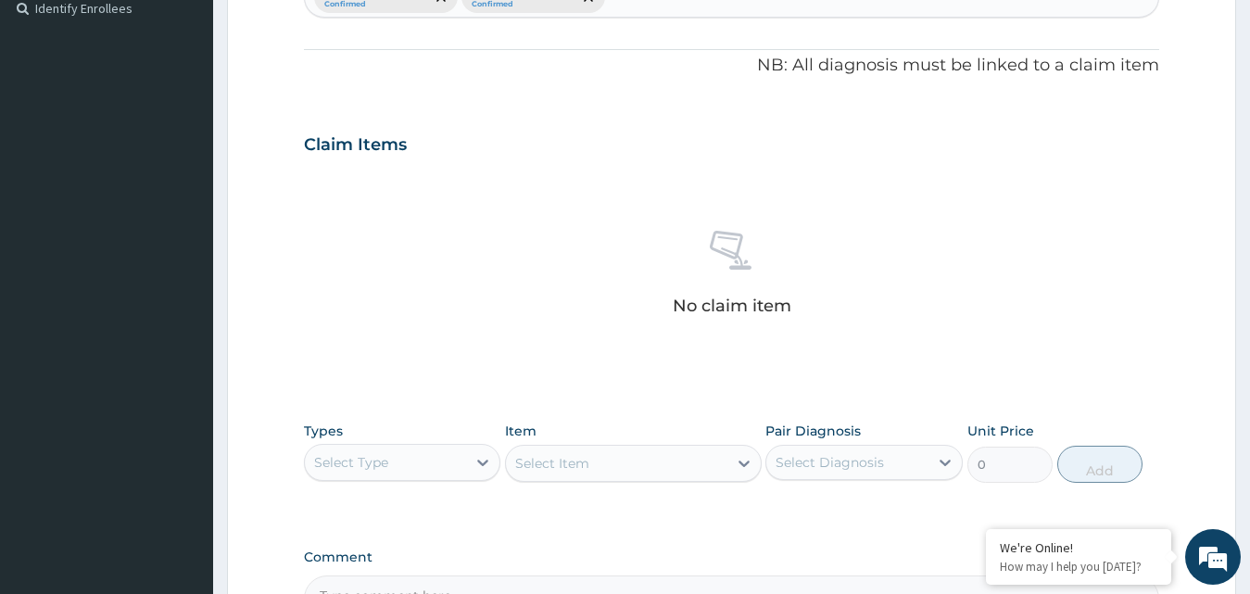
scroll to position [742, 0]
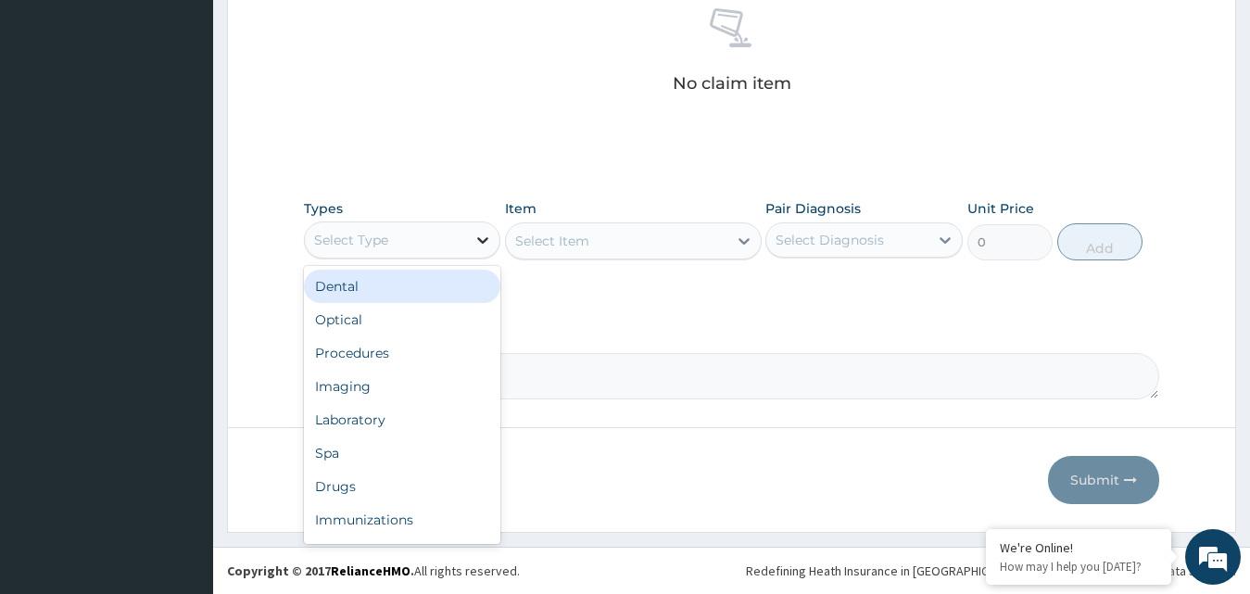
click at [480, 239] on icon at bounding box center [482, 240] width 11 height 6
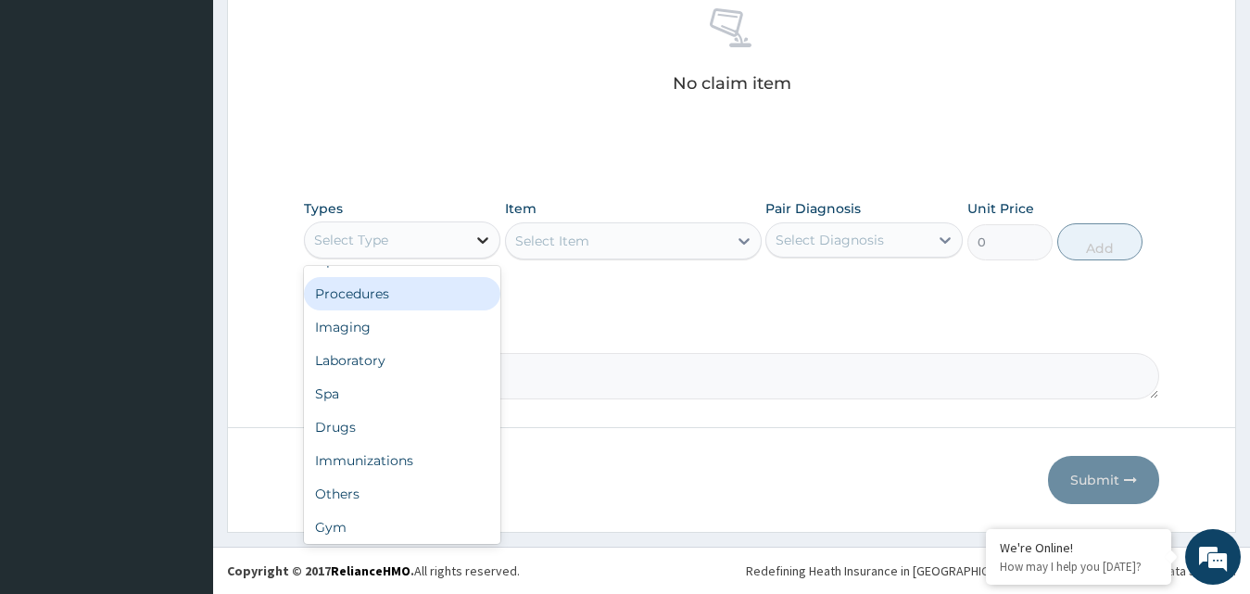
scroll to position [26, 0]
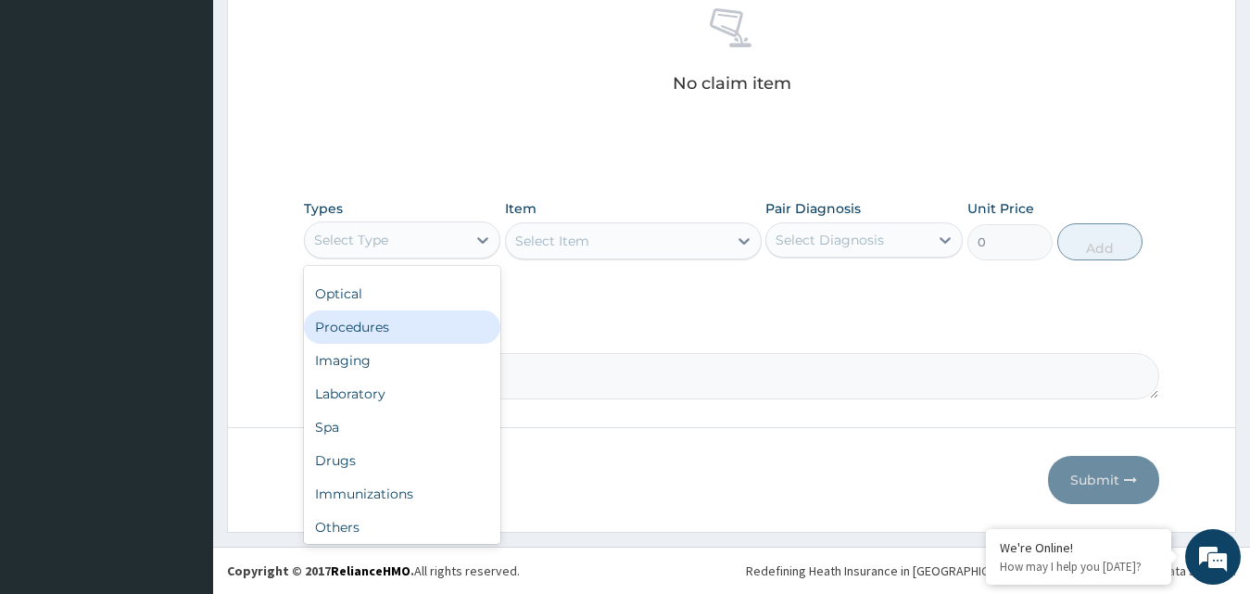
click at [430, 325] on div "Procedures" at bounding box center [402, 326] width 197 height 33
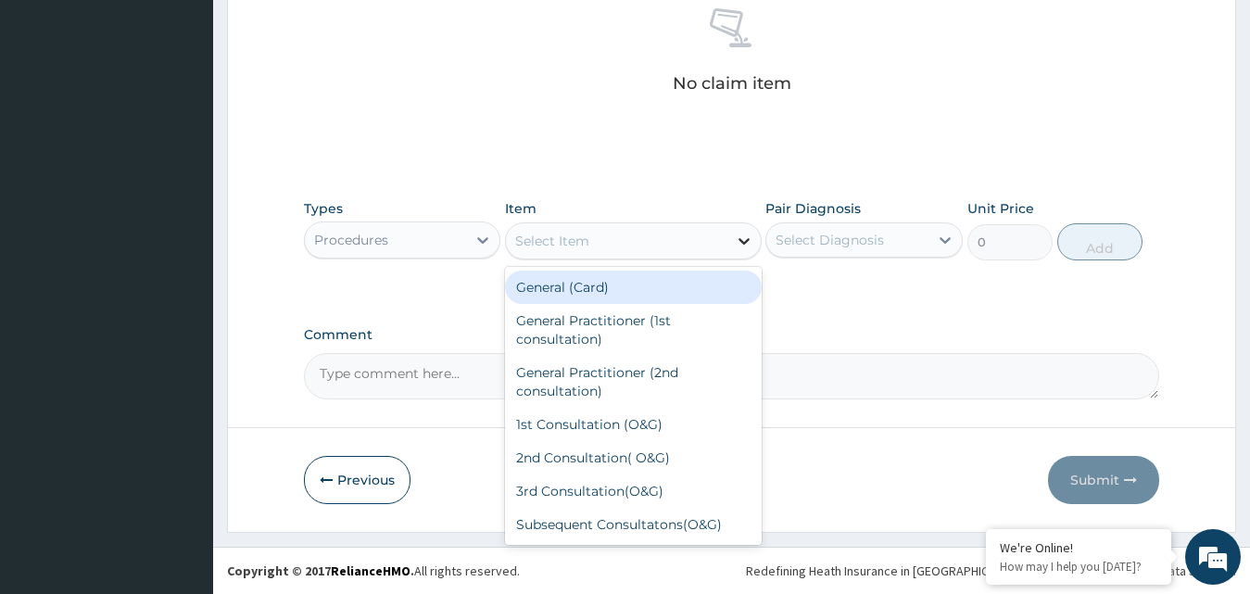
click at [741, 245] on icon at bounding box center [744, 241] width 19 height 19
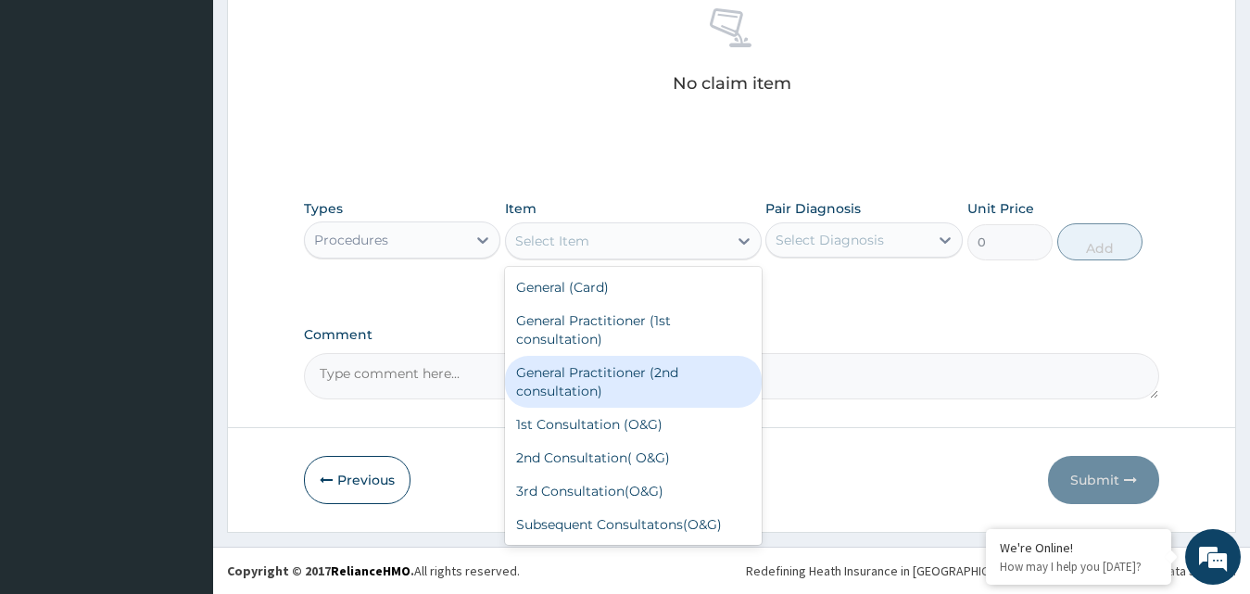
click at [614, 388] on div "General Practitioner (2nd consultation)" at bounding box center [633, 382] width 257 height 52
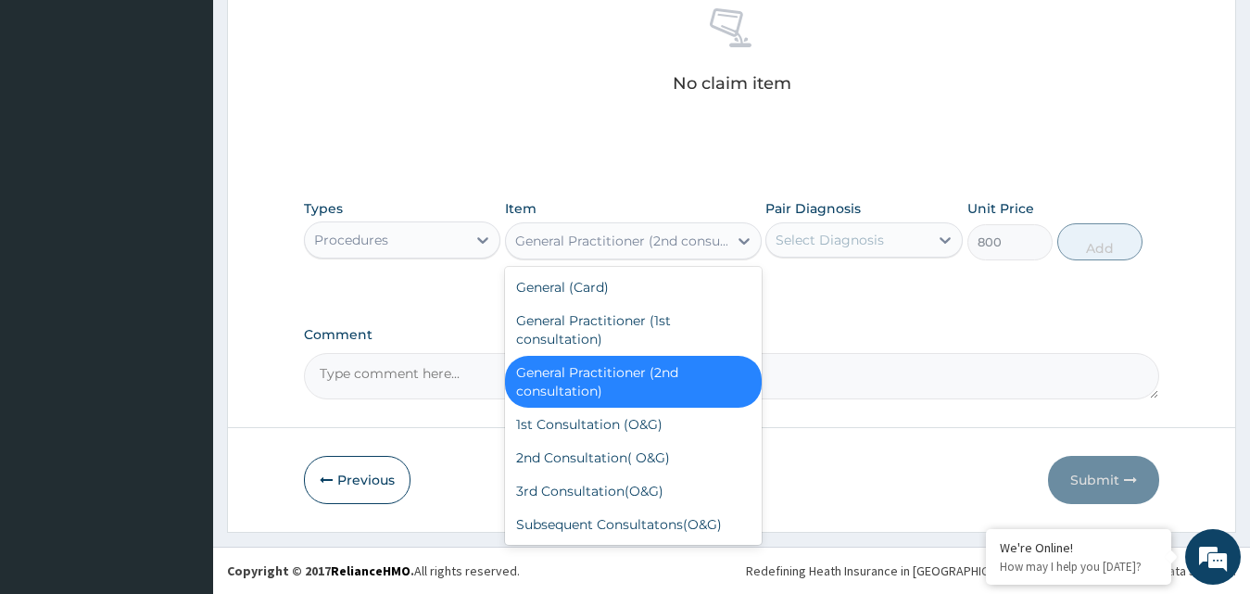
click at [693, 237] on div "General Practitioner (2nd consultation)" at bounding box center [622, 241] width 214 height 19
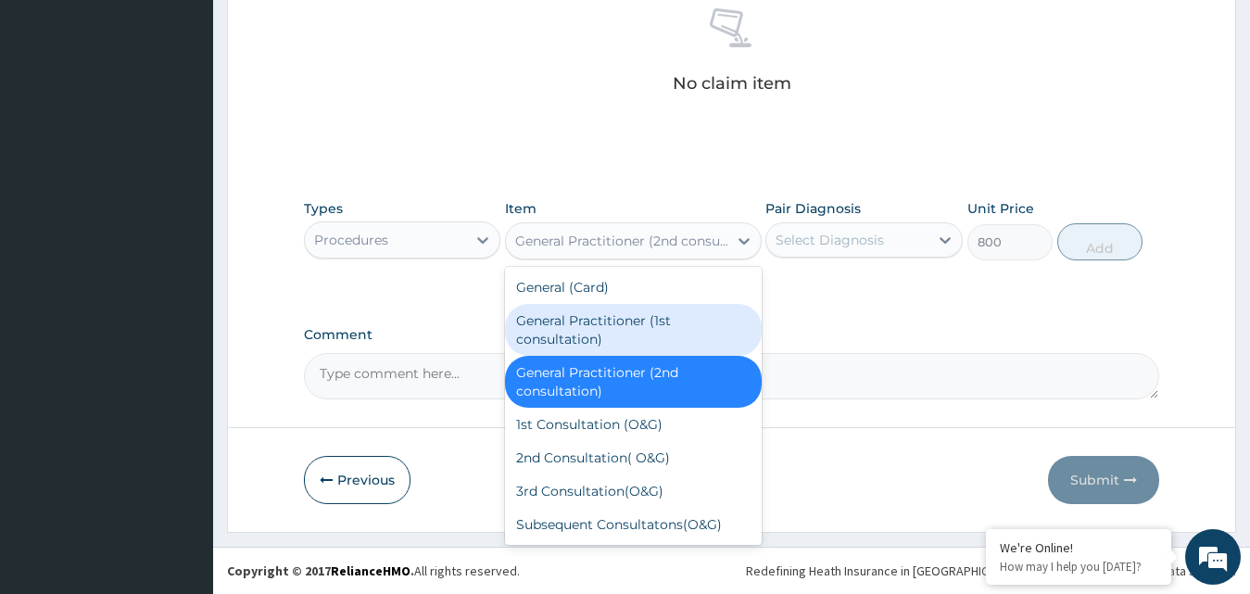
click at [555, 320] on div "General Practitioner (1st consultation)" at bounding box center [633, 330] width 257 height 52
type input "1500"
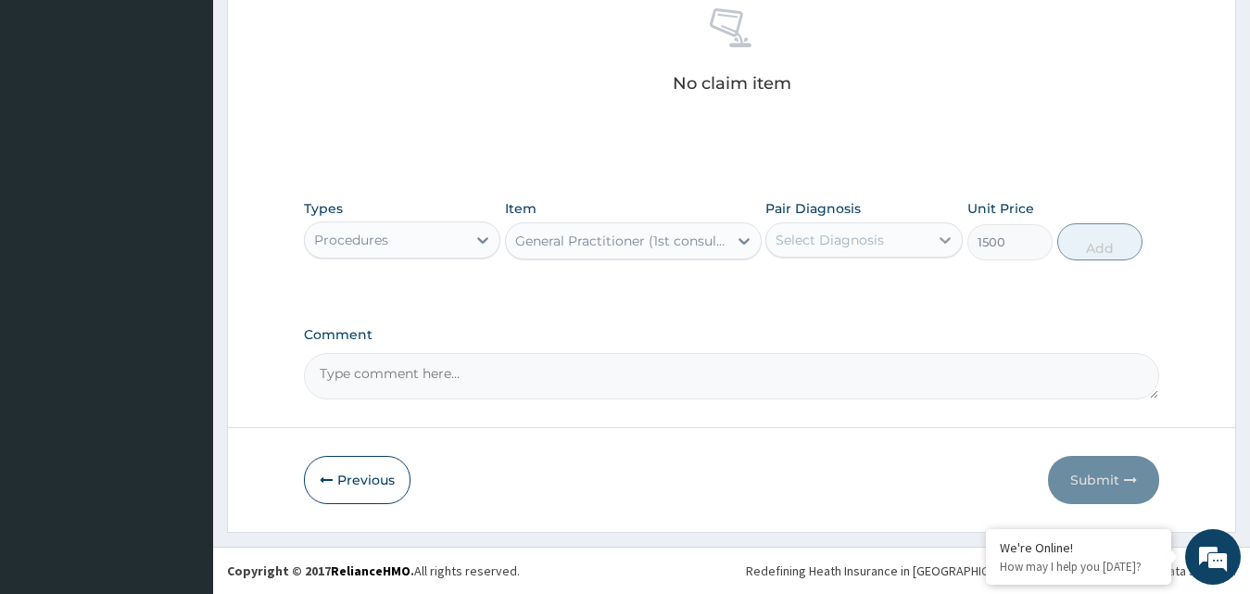
click at [944, 244] on icon at bounding box center [945, 240] width 19 height 19
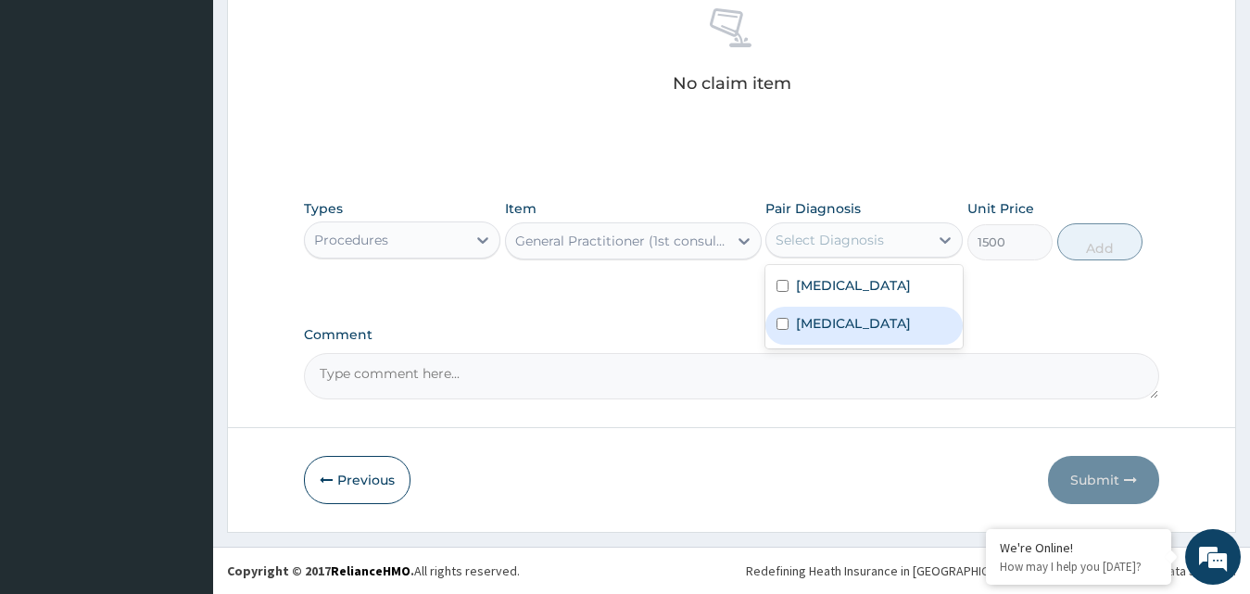
click at [780, 324] on input "checkbox" at bounding box center [783, 324] width 12 height 12
checkbox input "true"
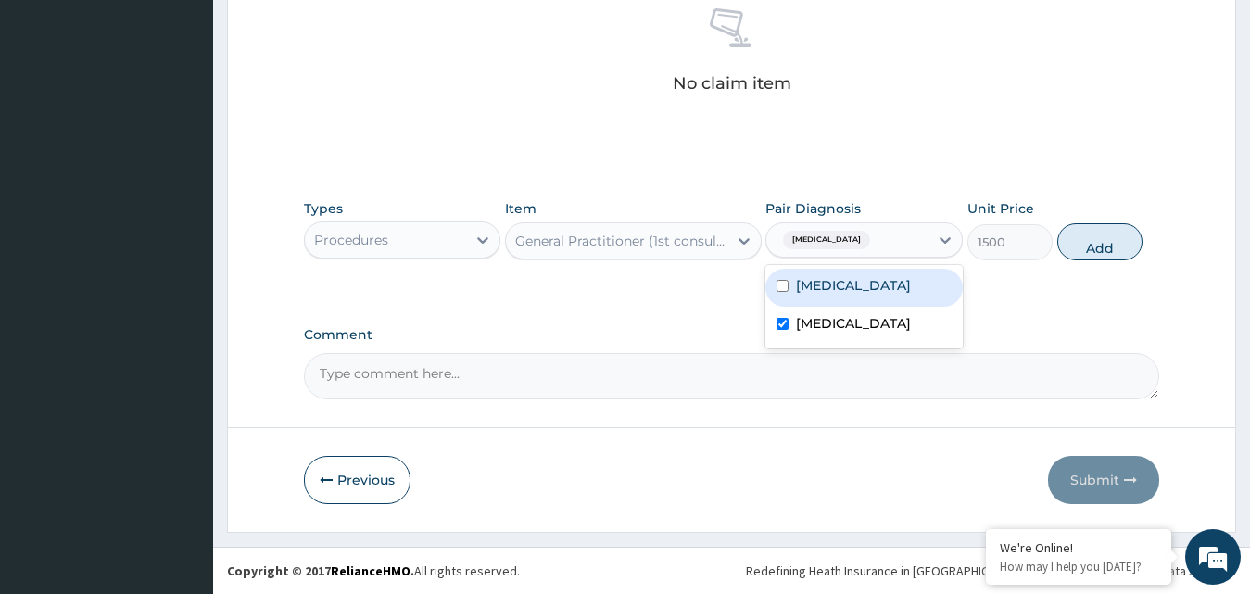
click at [788, 285] on input "checkbox" at bounding box center [783, 286] width 12 height 12
checkbox input "true"
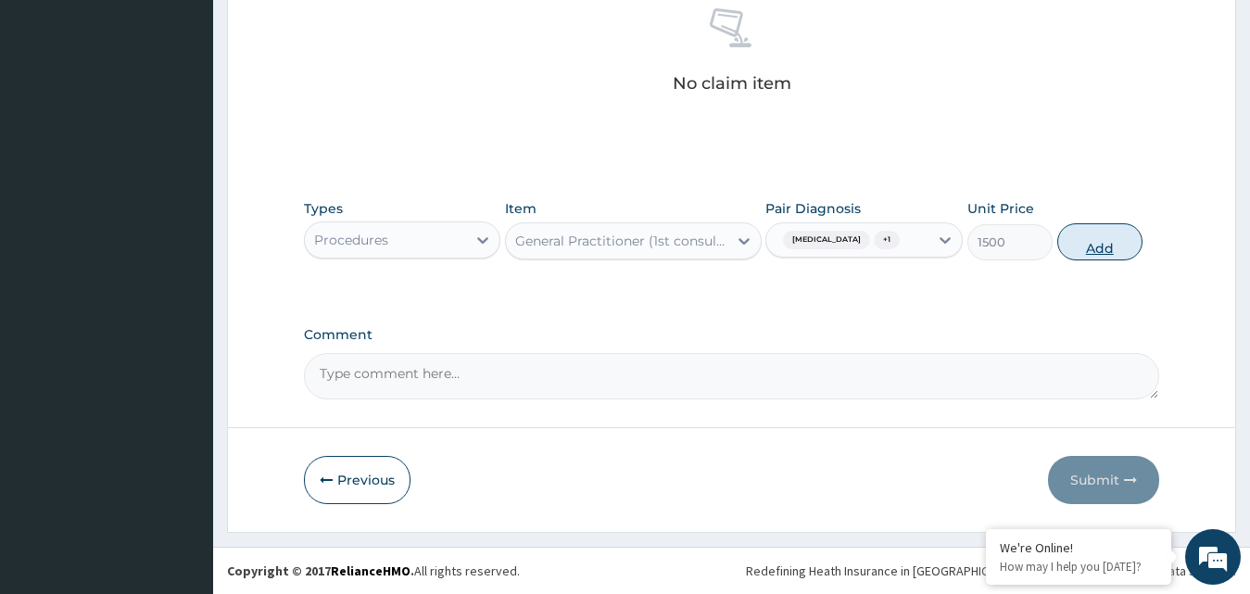
click at [1111, 241] on button "Add" at bounding box center [1099, 241] width 85 height 37
type input "0"
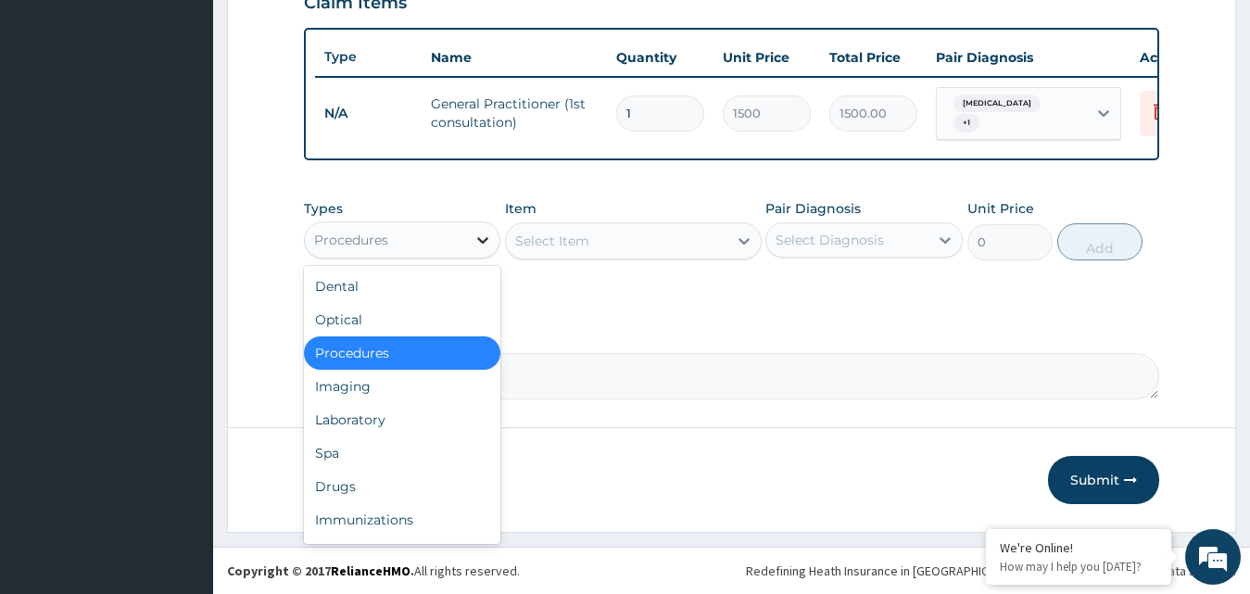
click at [475, 241] on icon at bounding box center [483, 240] width 19 height 19
click at [350, 485] on div "Drugs" at bounding box center [402, 486] width 197 height 33
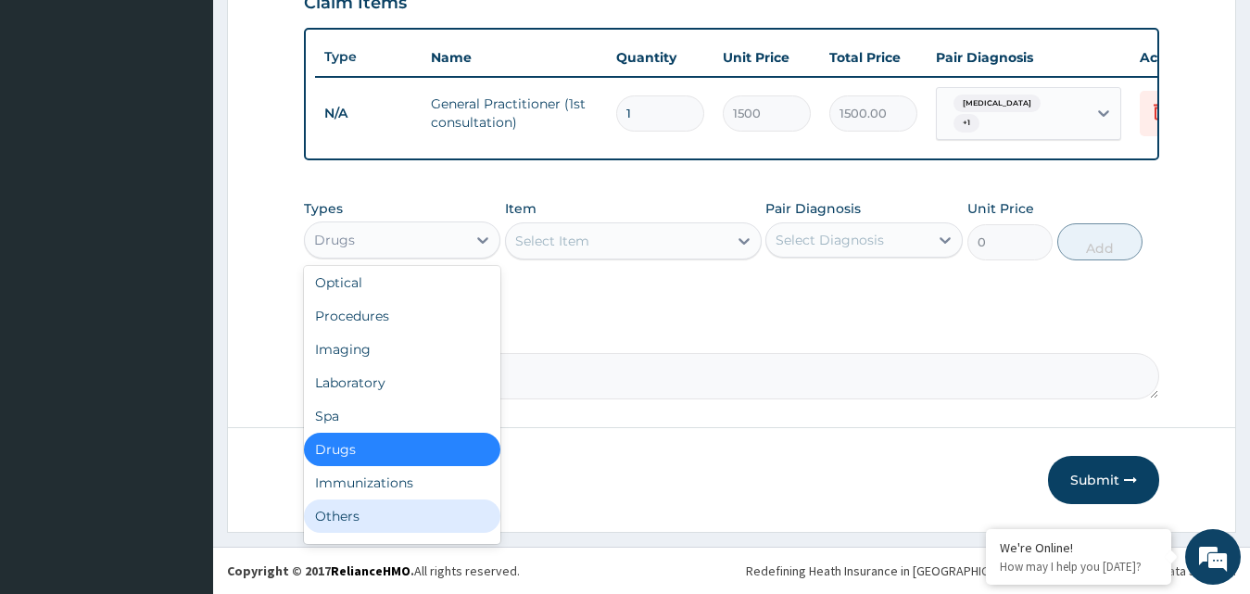
scroll to position [0, 0]
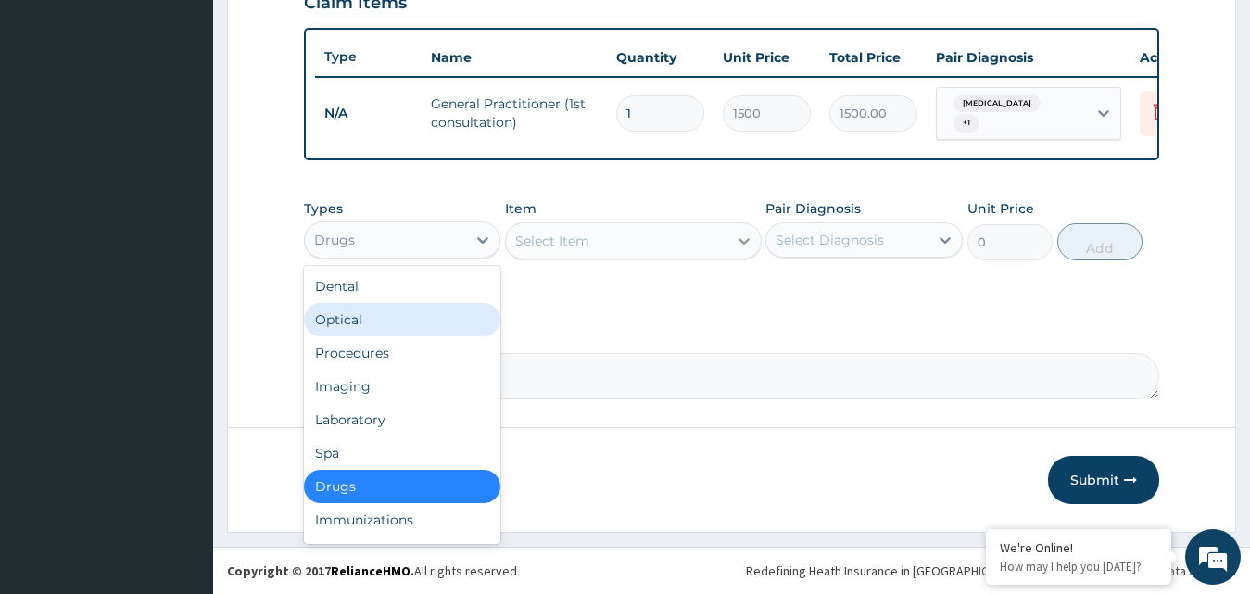
click at [745, 242] on icon at bounding box center [744, 241] width 11 height 6
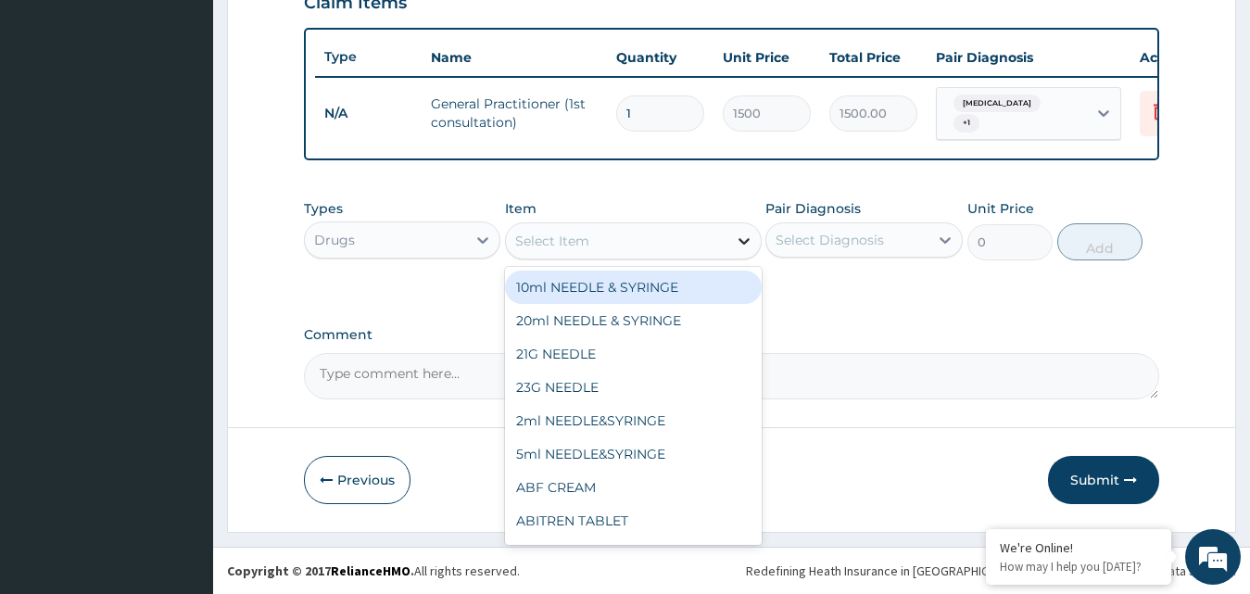
click at [741, 241] on icon at bounding box center [744, 241] width 11 height 6
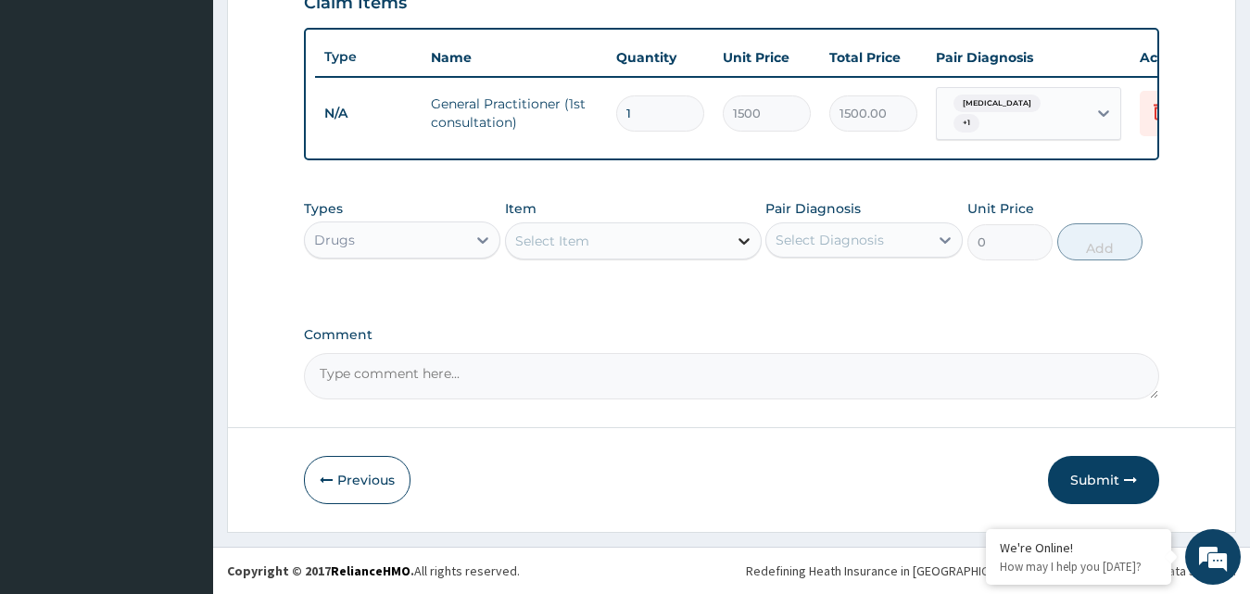
click at [741, 241] on icon at bounding box center [744, 241] width 11 height 6
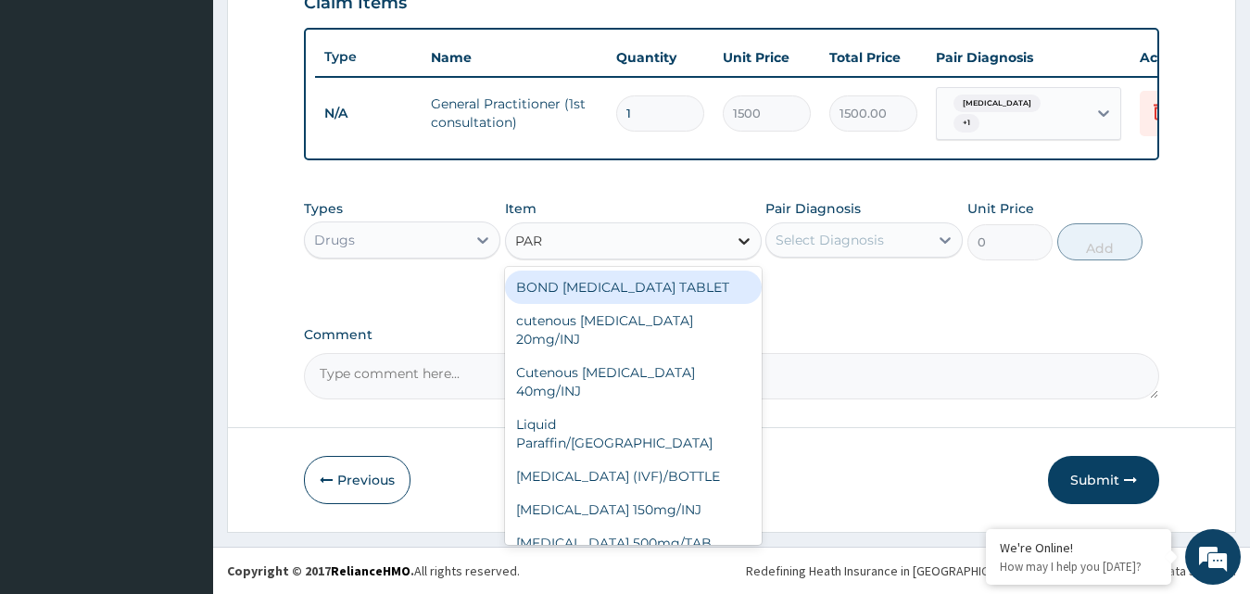
type input "PARA"
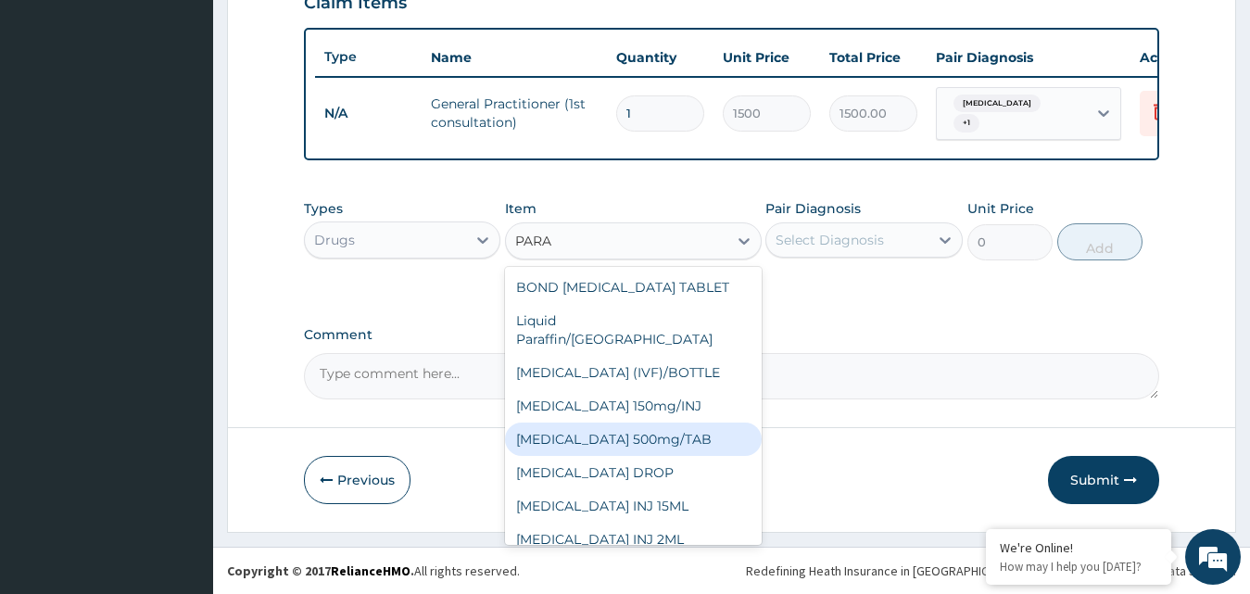
click at [639, 423] on div "[MEDICAL_DATA] 500mg/TAB" at bounding box center [633, 439] width 257 height 33
type input "5.25"
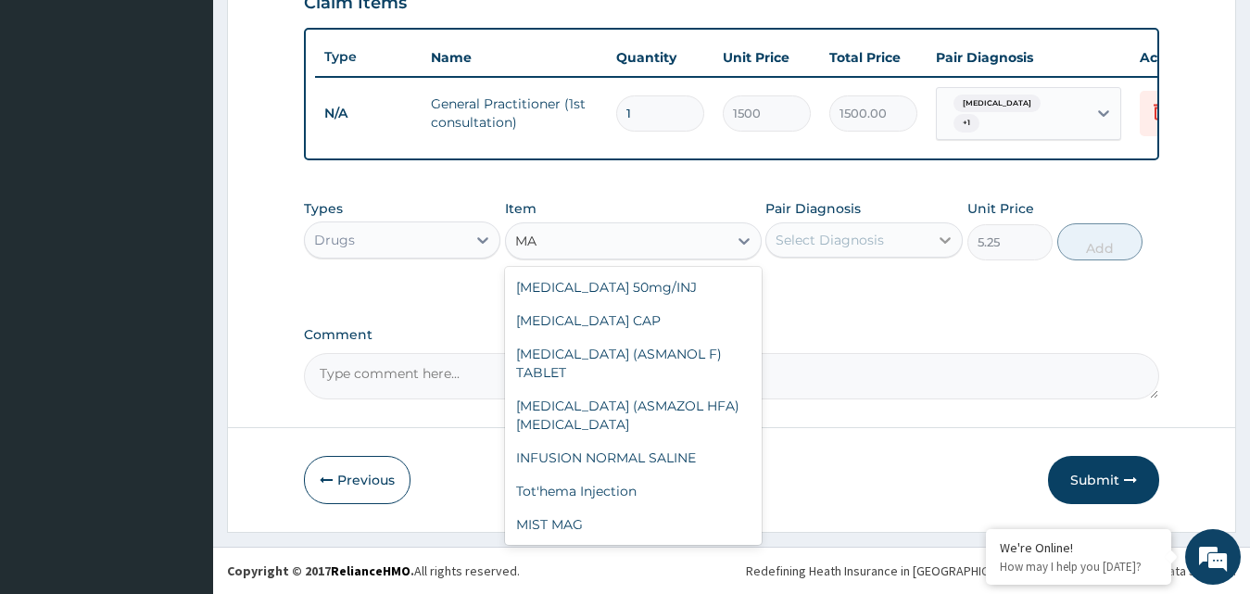
scroll to position [1398, 0]
type input "M"
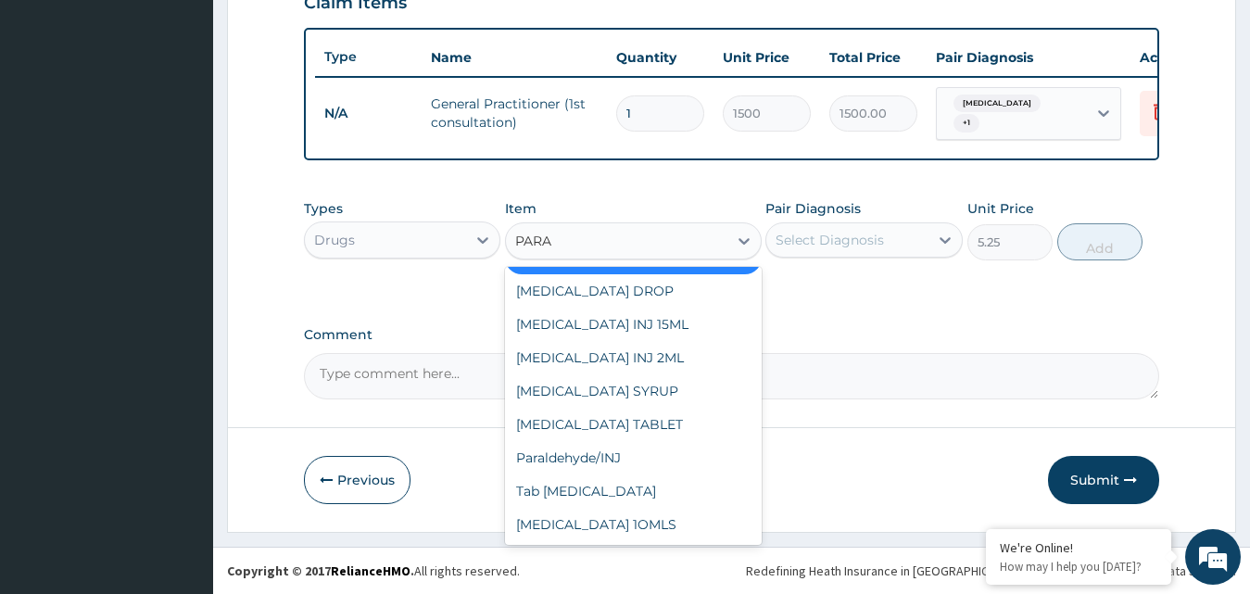
scroll to position [163, 0]
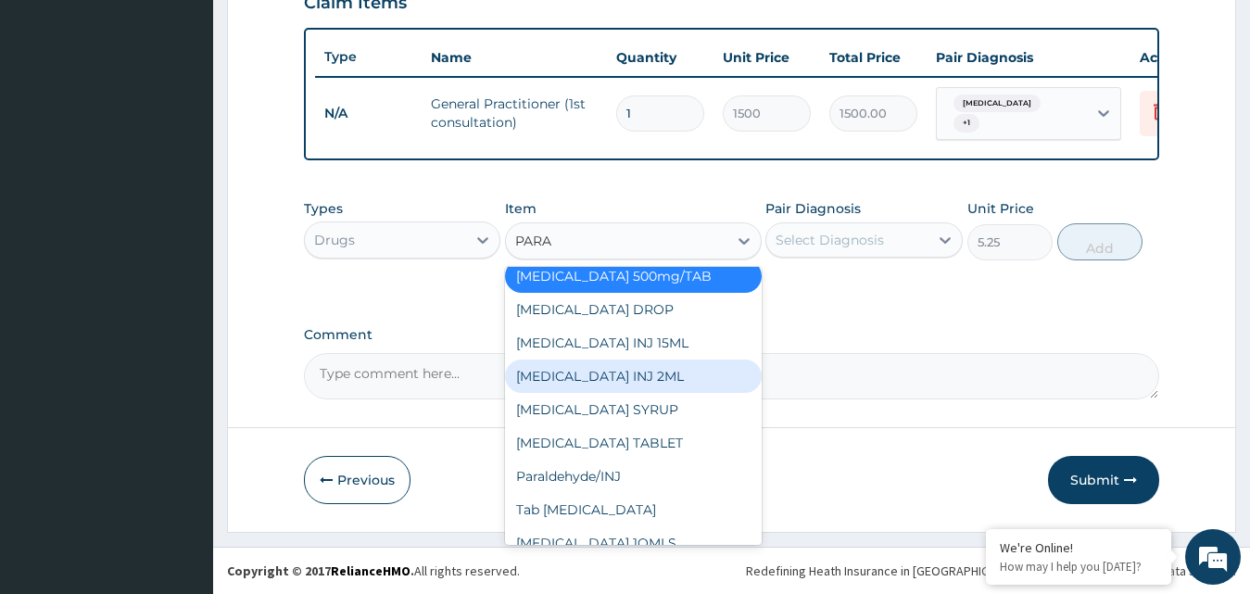
type input "PARA"
click at [602, 360] on div "[MEDICAL_DATA] INJ 2ML" at bounding box center [633, 376] width 257 height 33
type input "210"
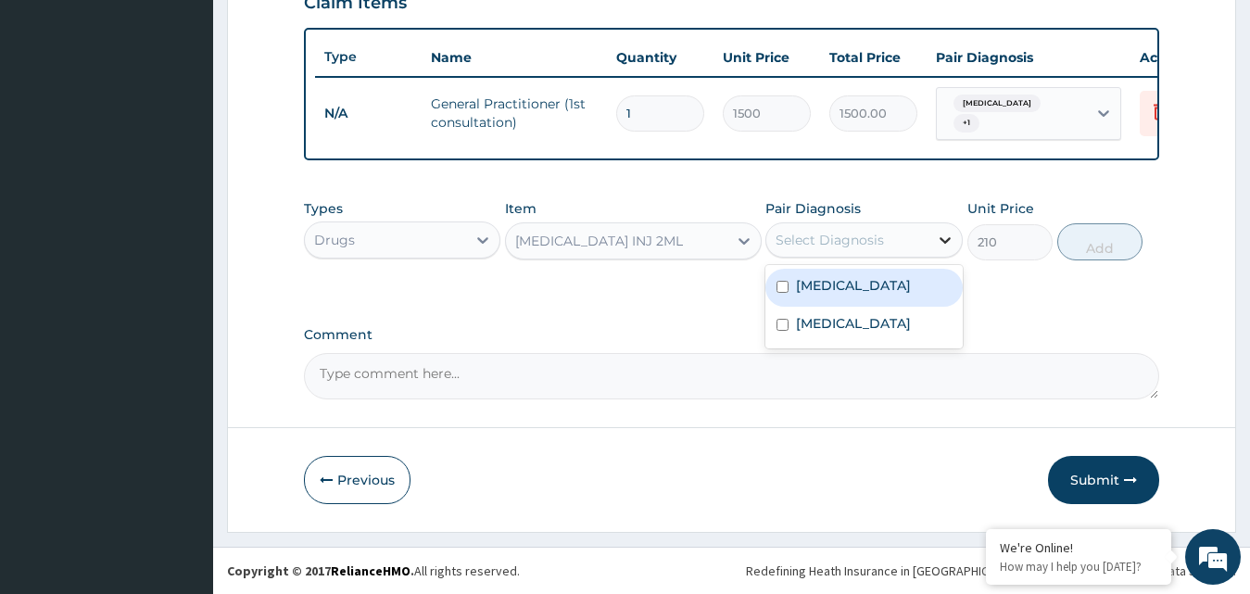
click at [949, 234] on icon at bounding box center [945, 240] width 19 height 19
click at [779, 287] on input "checkbox" at bounding box center [783, 287] width 12 height 12
checkbox input "true"
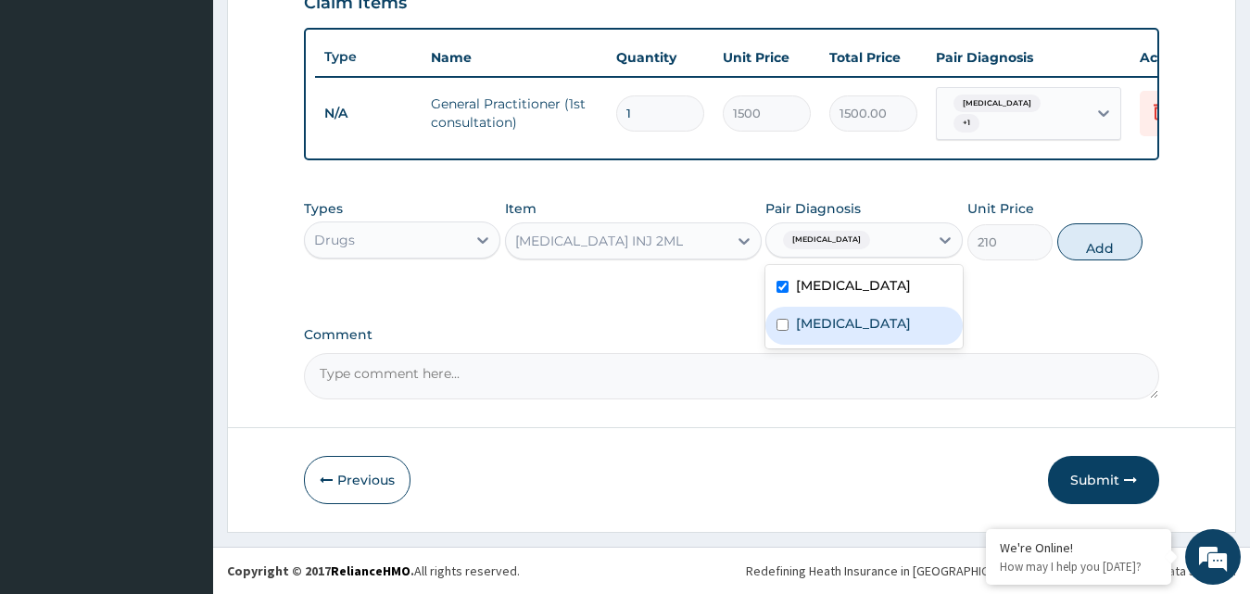
click at [787, 330] on input "checkbox" at bounding box center [783, 325] width 12 height 12
checkbox input "true"
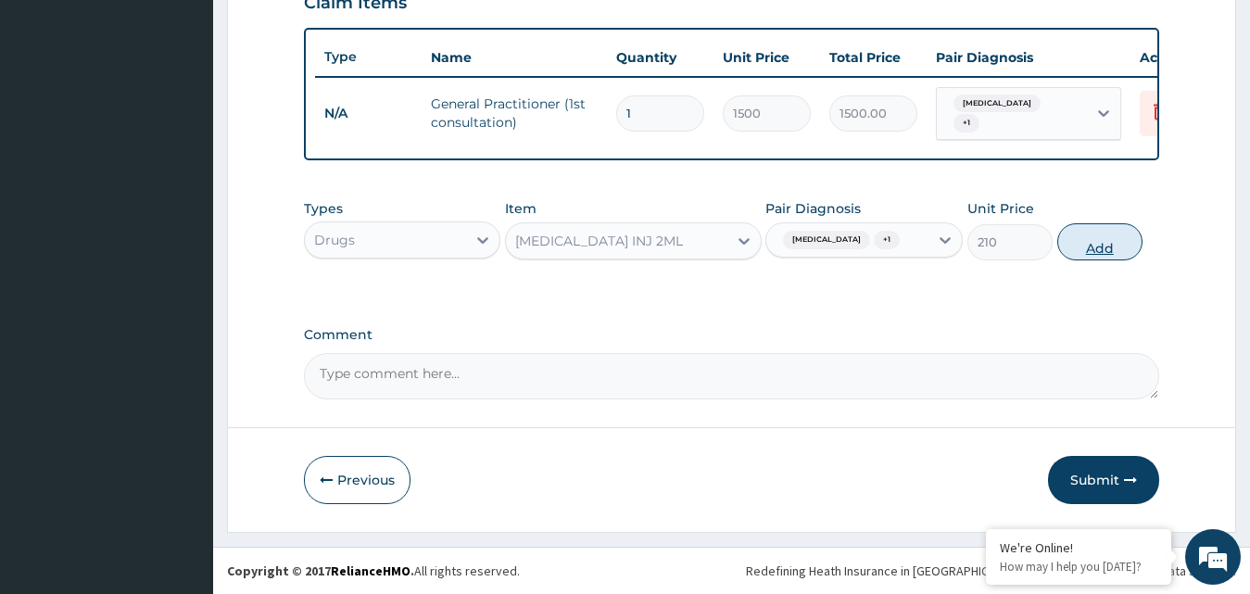
click at [1109, 240] on button "Add" at bounding box center [1099, 241] width 85 height 37
type input "0"
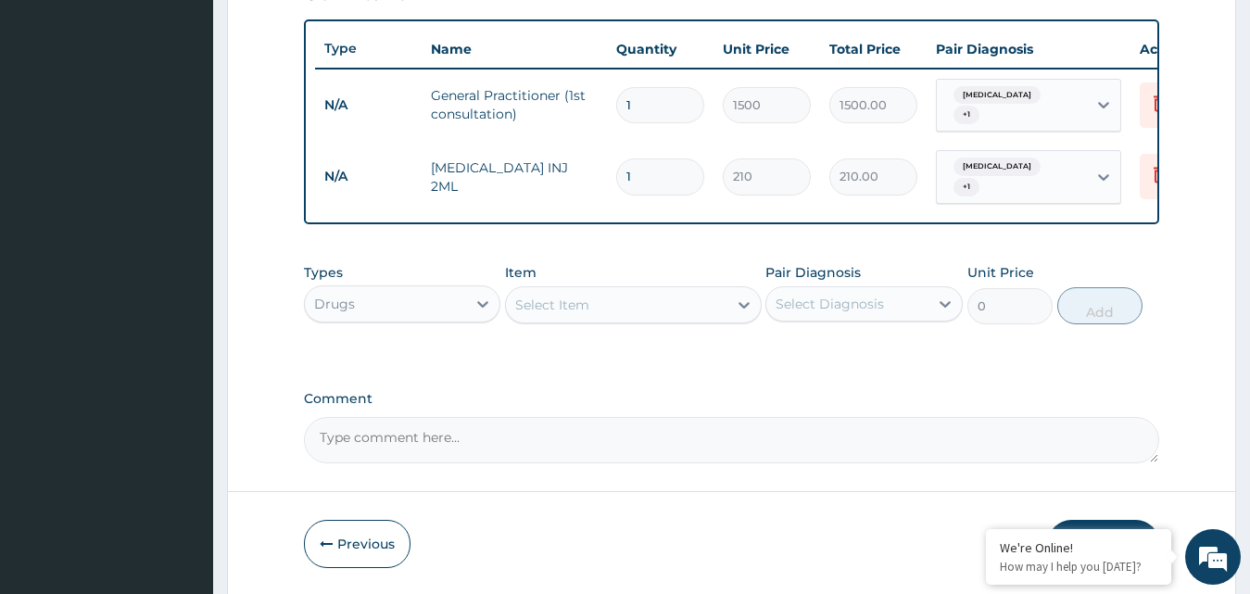
type input "0.00"
type input "1"
type input "210.00"
type input "15"
type input "3150.00"
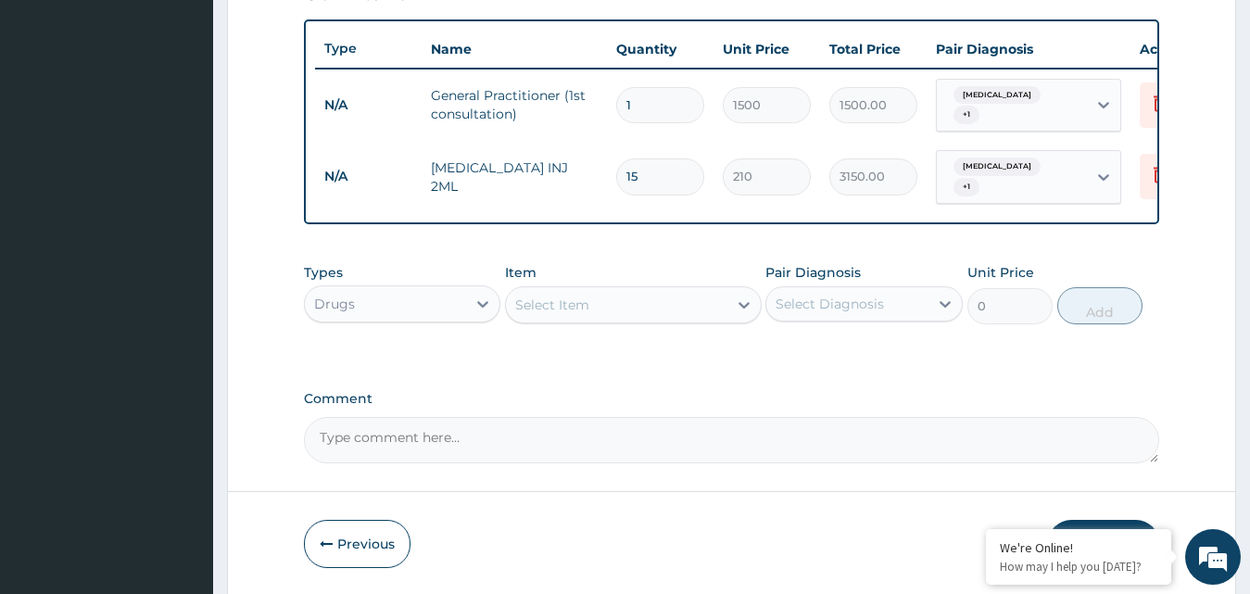
type input "14"
type input "2940.00"
type input "13"
type input "2730.00"
type input "12"
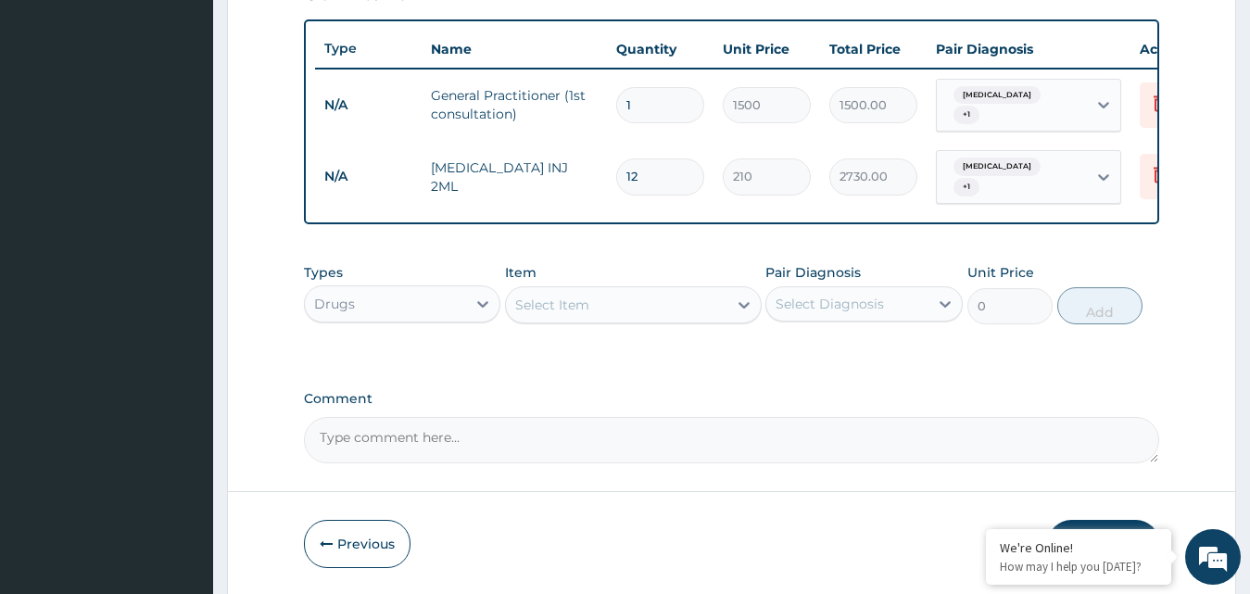
type input "2520.00"
type input "11"
type input "2310.00"
type input "10"
type input "2100.00"
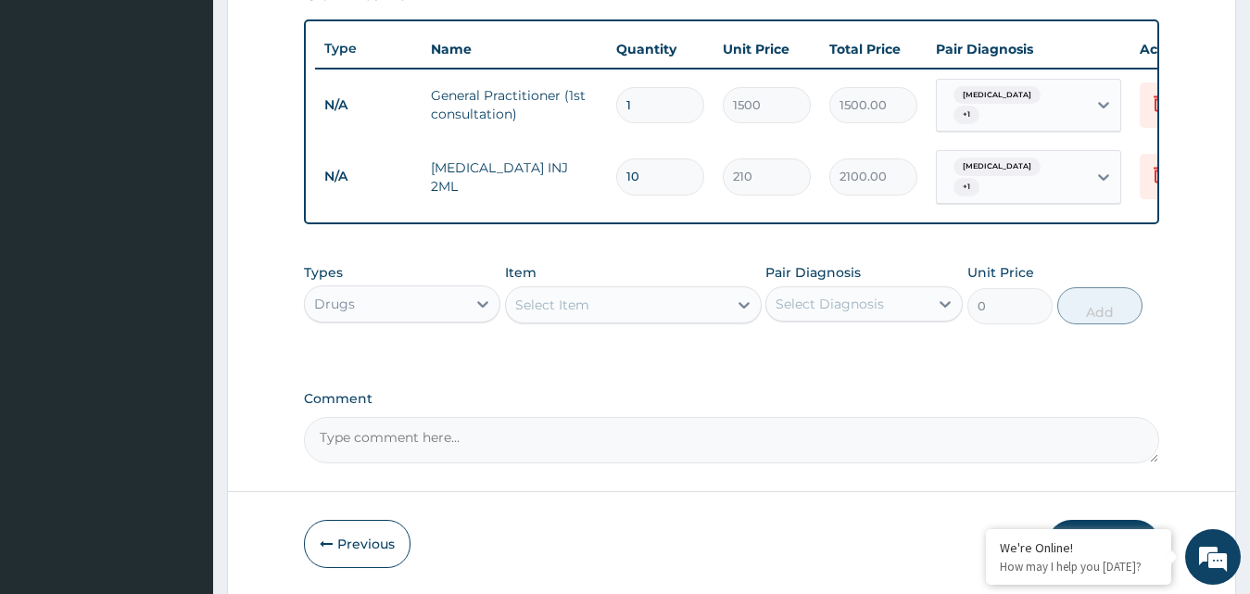
type input "9"
type input "1890.00"
click at [747, 305] on icon at bounding box center [744, 305] width 11 height 6
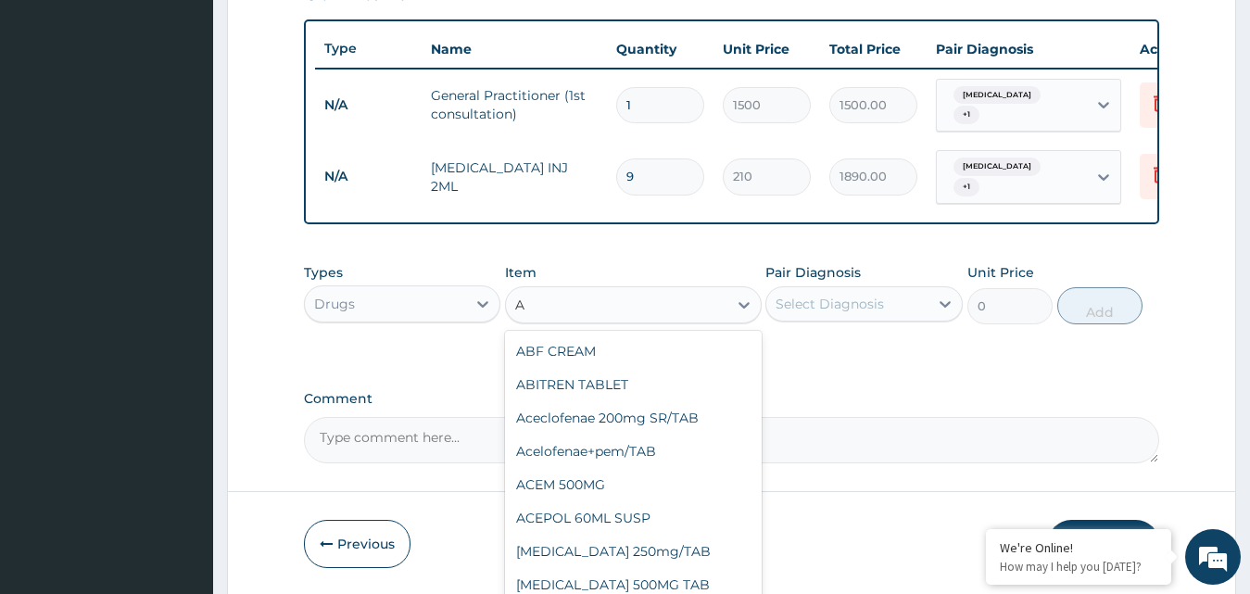
type input "A"
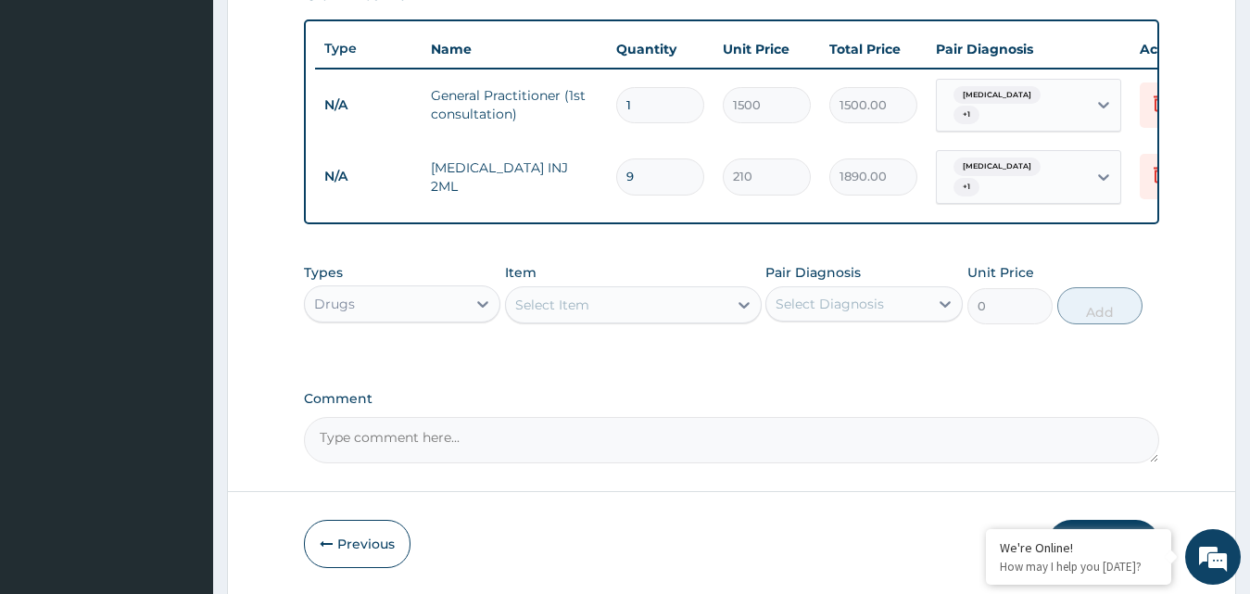
click at [636, 169] on input "9" at bounding box center [660, 176] width 88 height 36
type input "0.00"
type input "2"
type input "420.00"
type input "0.00"
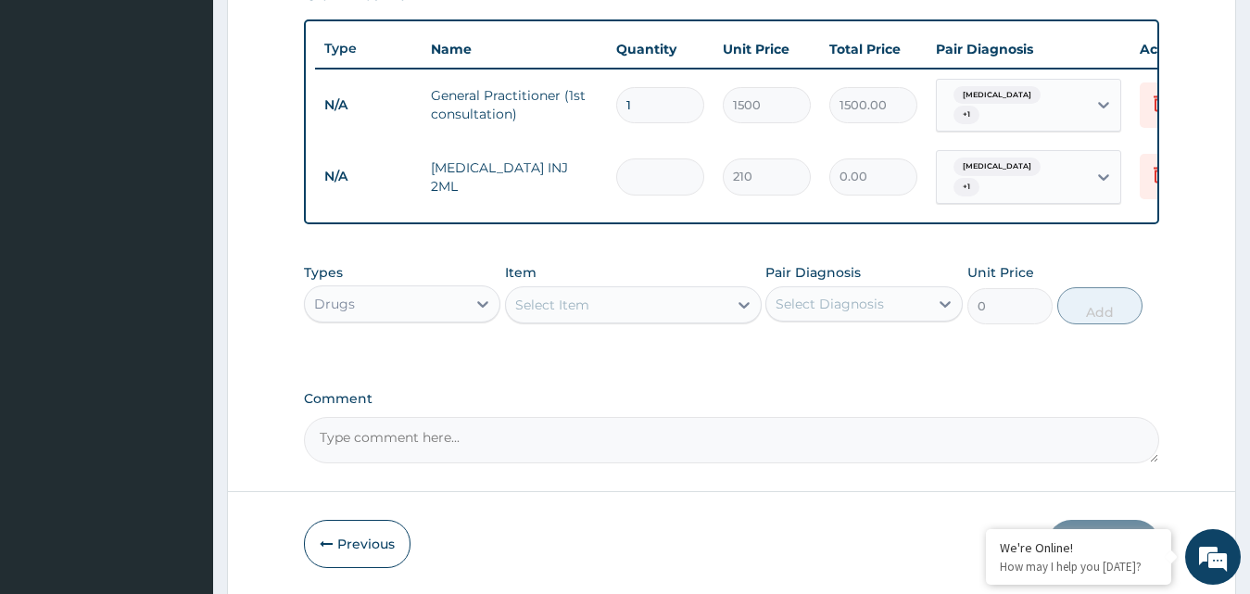
type input "1"
type input "210.00"
type input "15"
type input "3150.00"
type input "15"
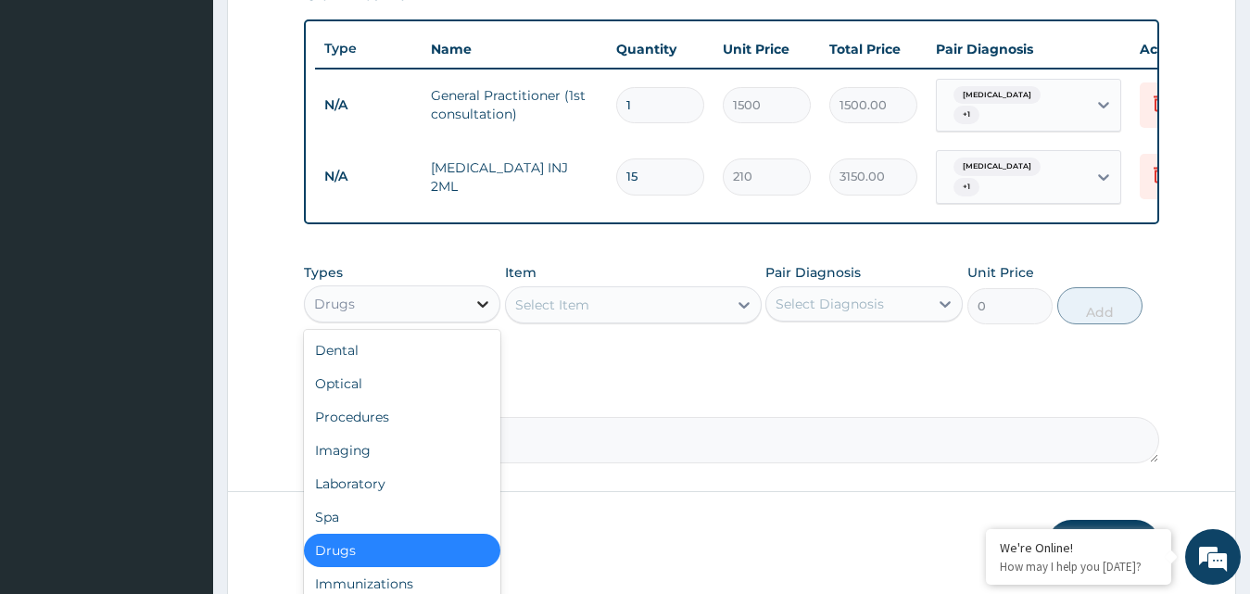
click at [478, 302] on icon at bounding box center [482, 304] width 11 height 6
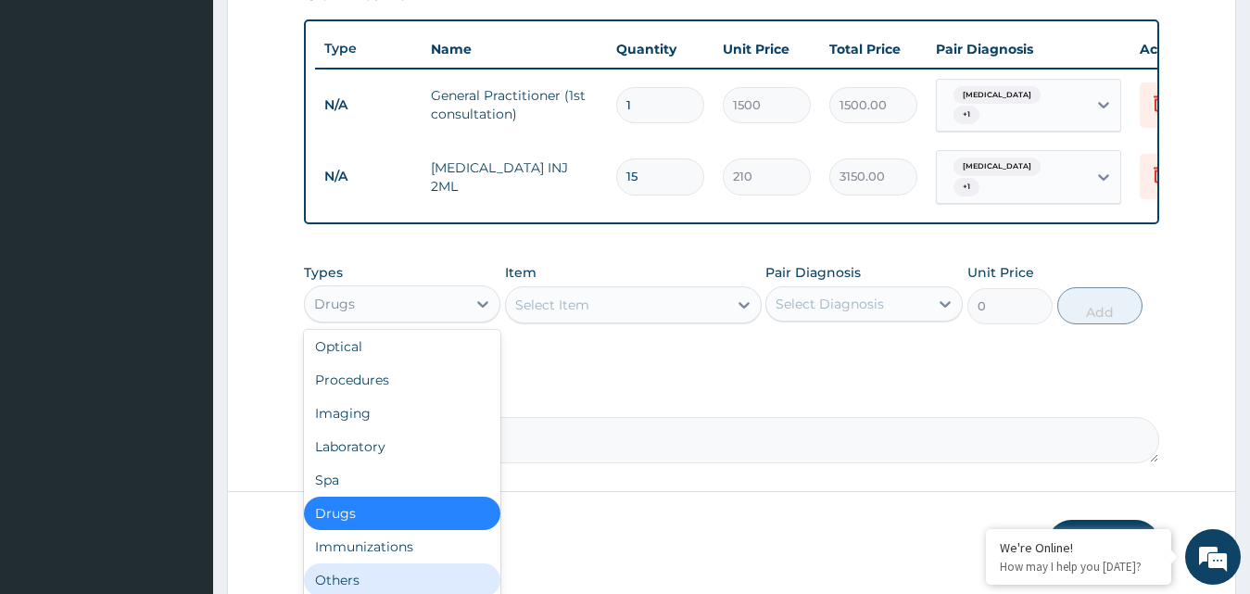
scroll to position [63, 0]
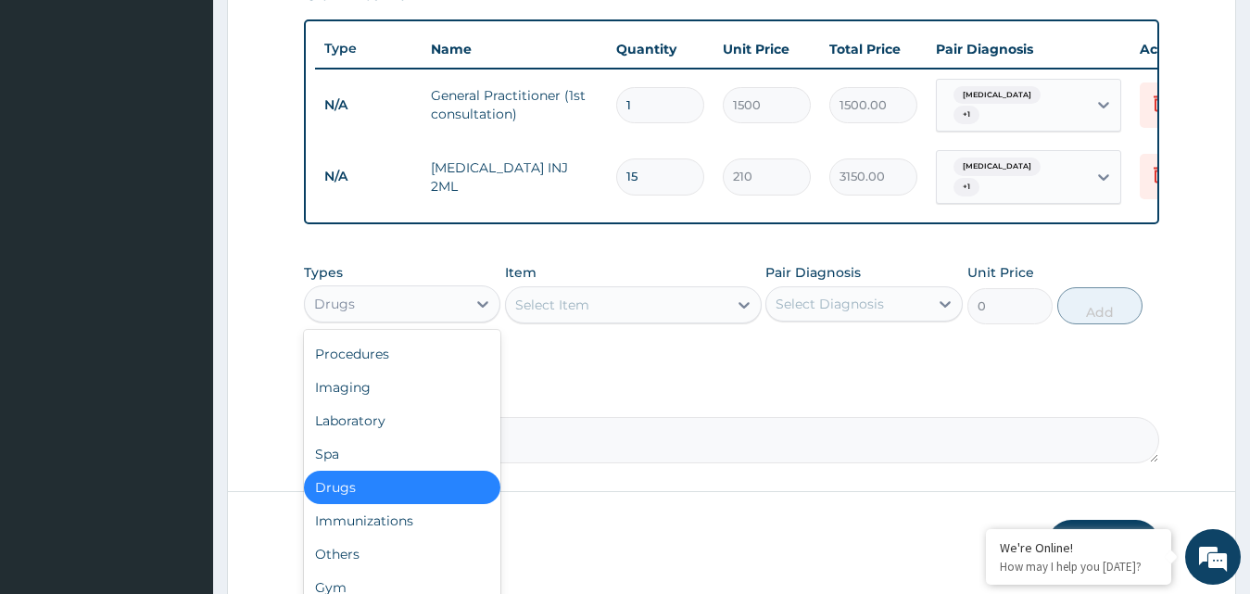
click at [382, 475] on div "Drugs" at bounding box center [402, 487] width 197 height 33
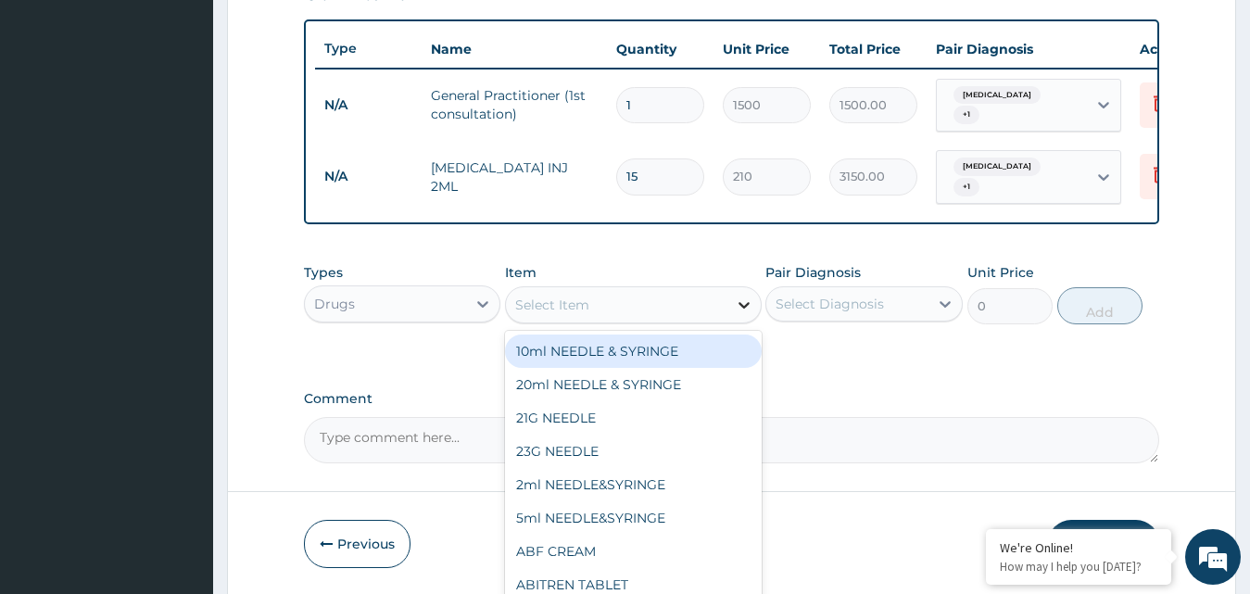
click at [743, 301] on icon at bounding box center [744, 305] width 19 height 19
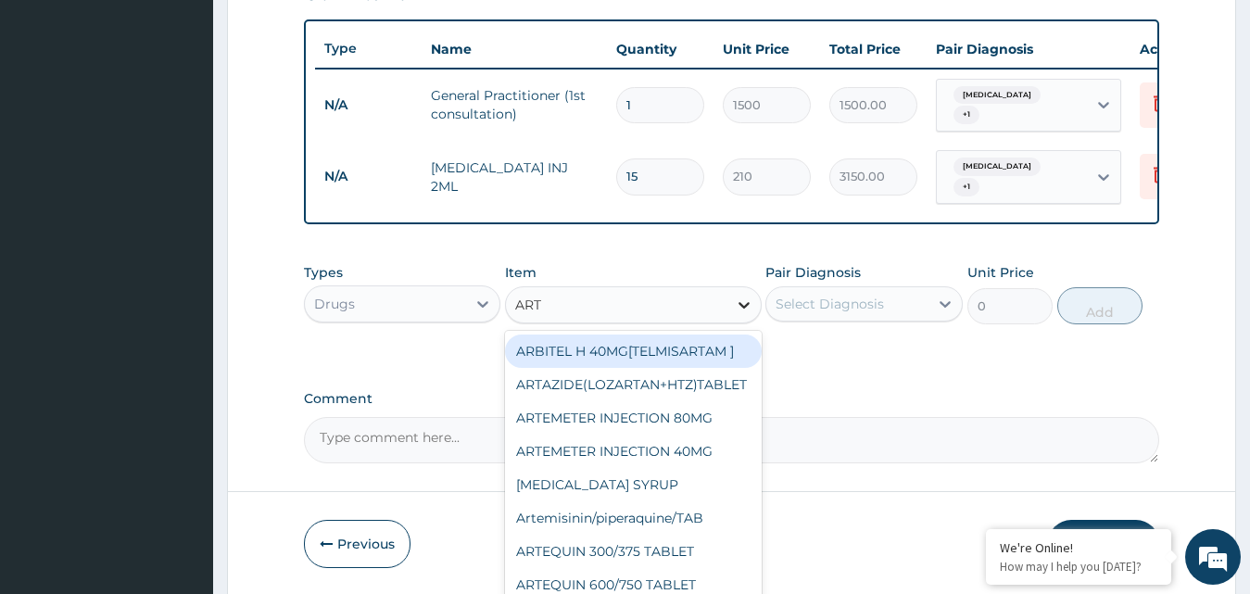
type input "ARTE"
click at [693, 338] on div "ARTEMETER INJECTION 80MG" at bounding box center [633, 351] width 257 height 33
type input "210"
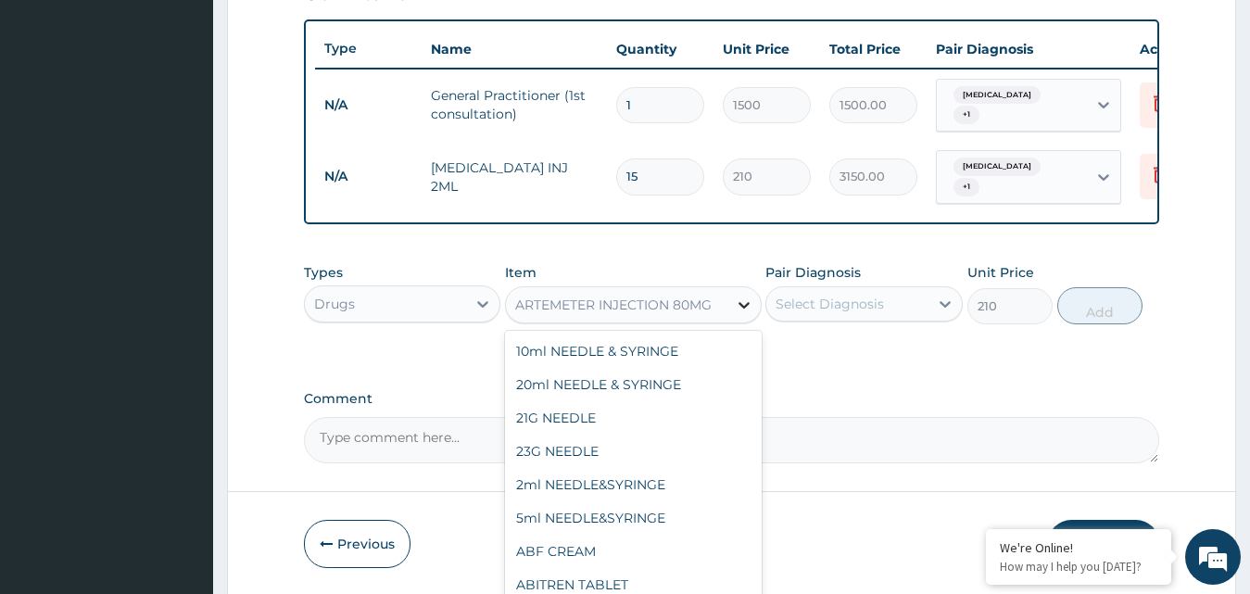
click at [741, 300] on icon at bounding box center [744, 305] width 19 height 19
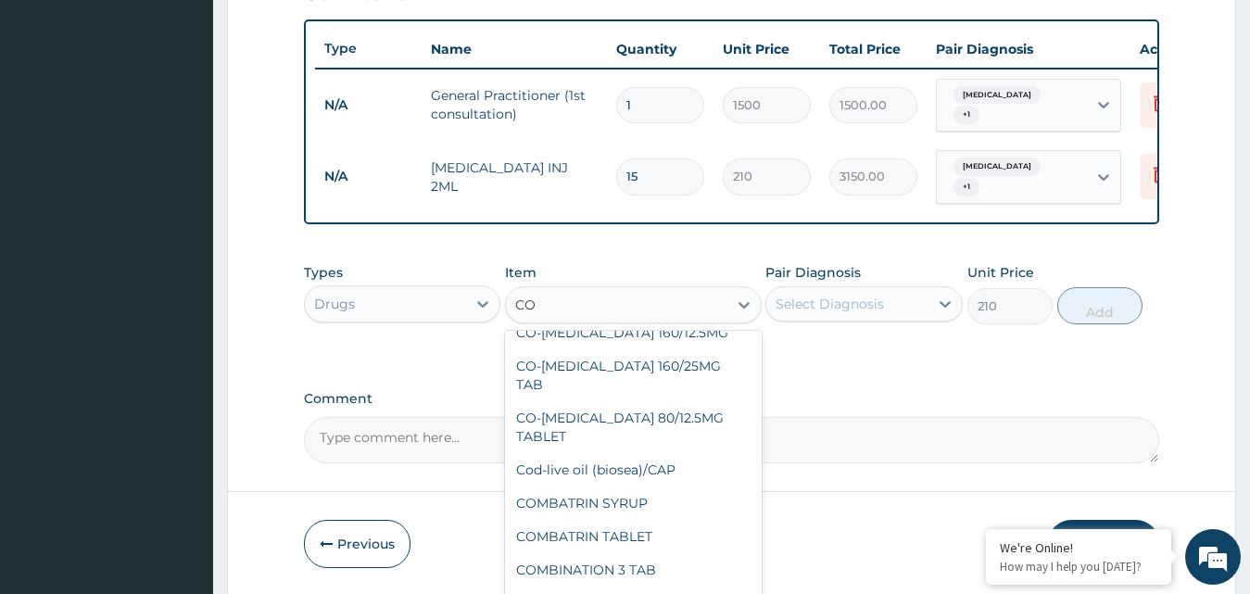
scroll to position [0, 0]
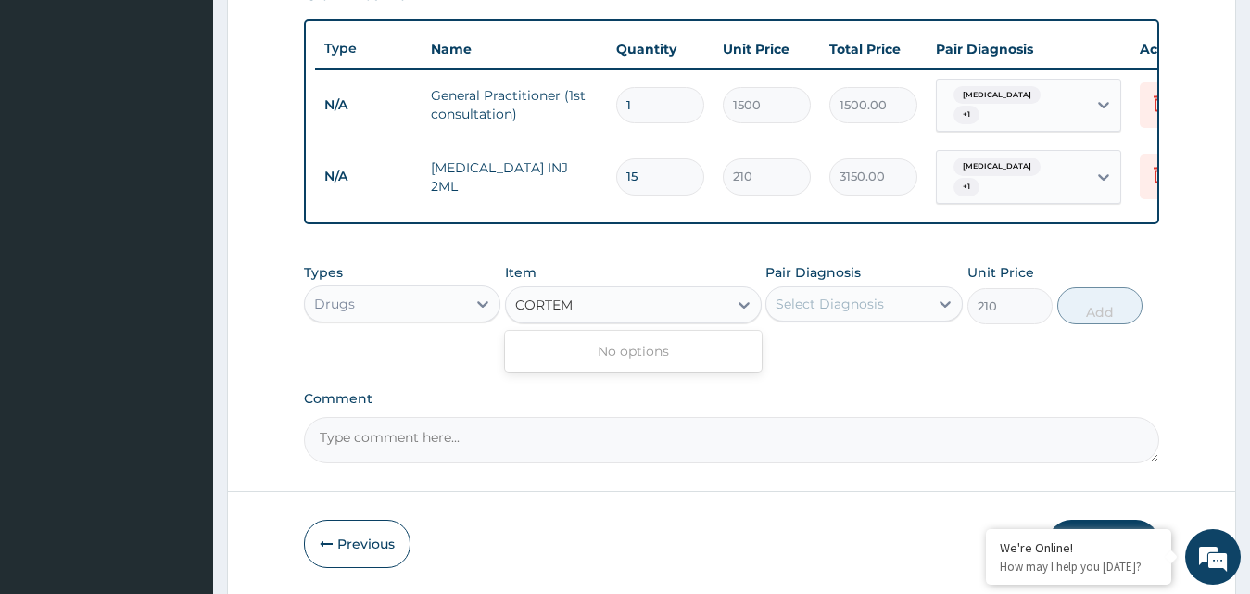
type input "[MEDICAL_DATA]"
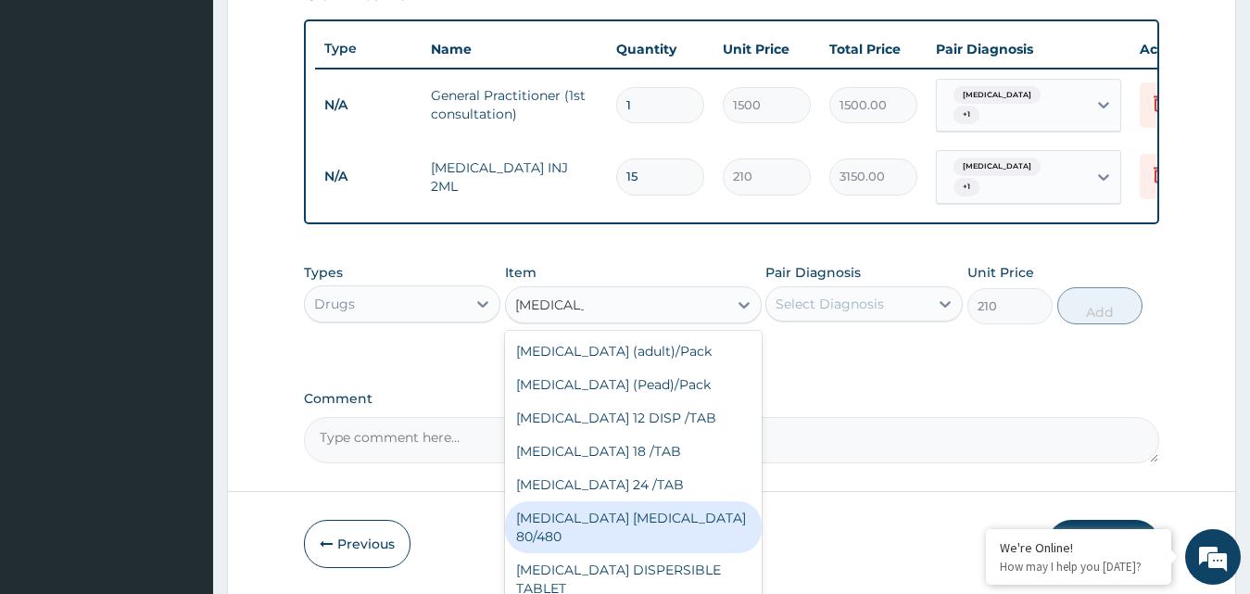
click at [576, 510] on div "[MEDICAL_DATA] [MEDICAL_DATA] 80/480" at bounding box center [633, 527] width 257 height 52
type input "866.25"
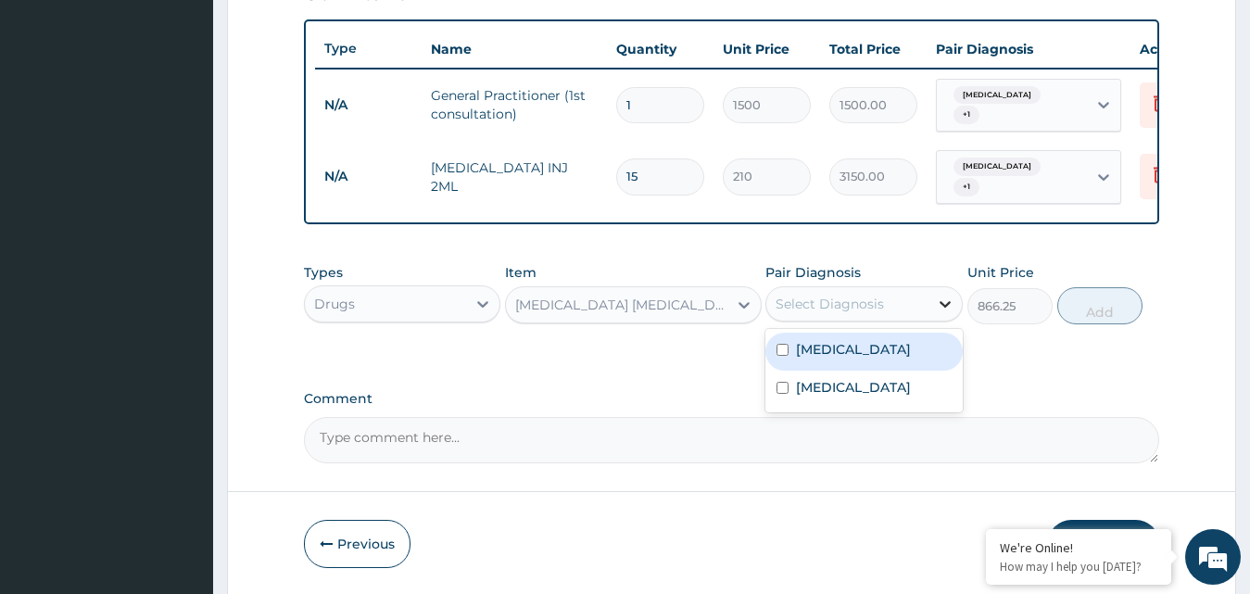
click at [947, 305] on icon at bounding box center [945, 304] width 11 height 6
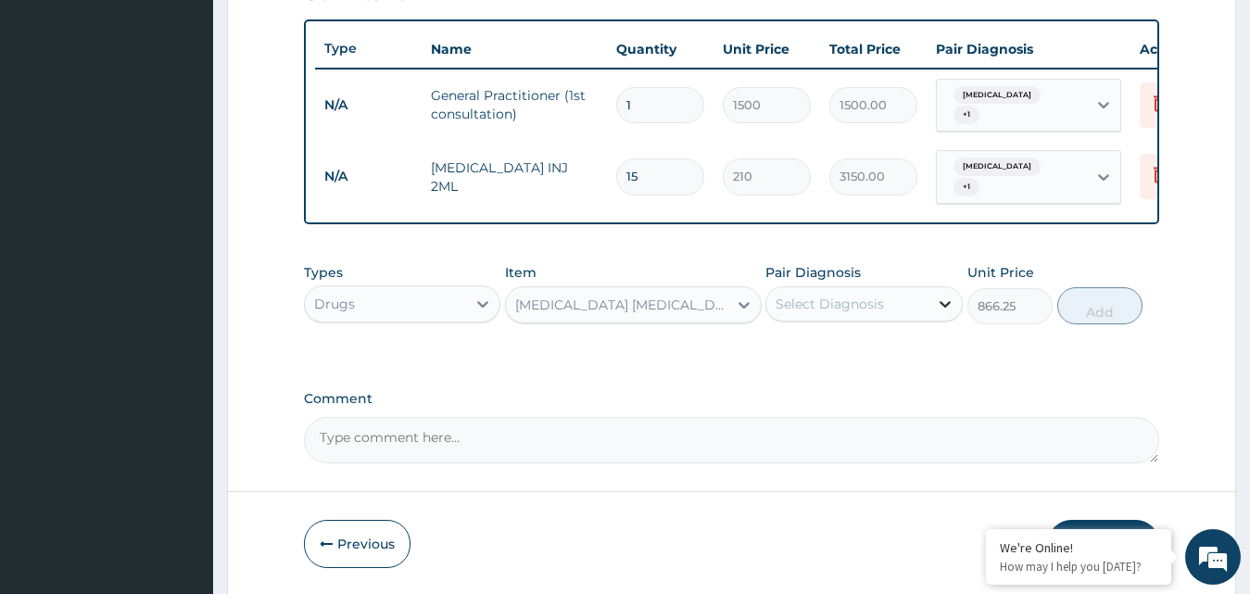
click at [947, 305] on icon at bounding box center [945, 304] width 11 height 6
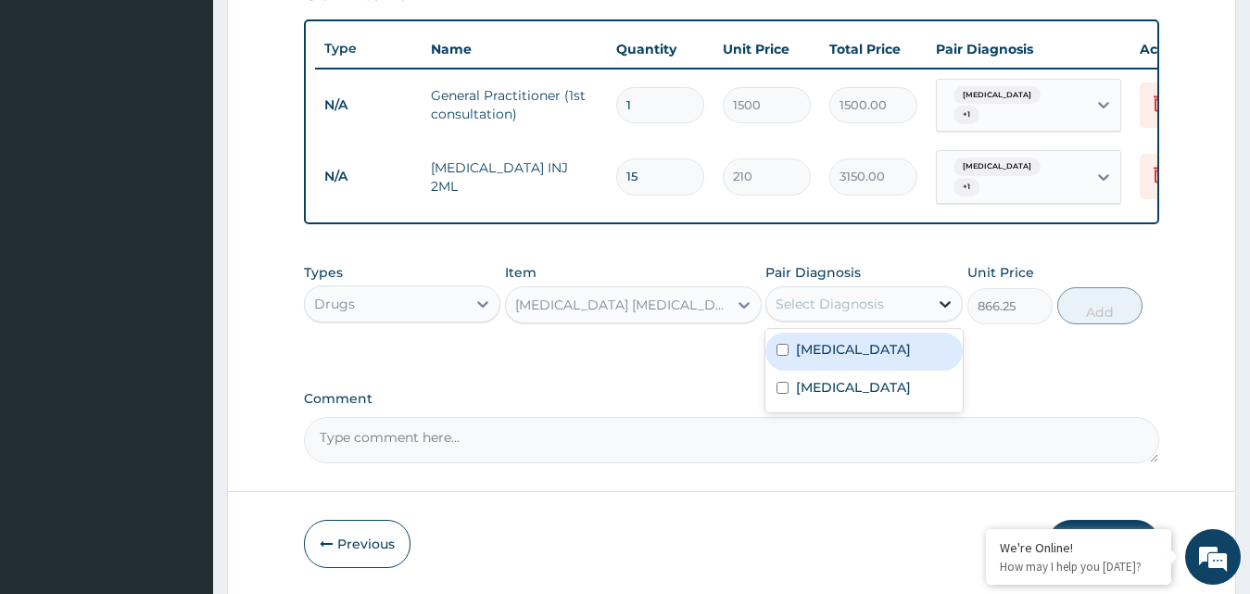
click at [947, 305] on icon at bounding box center [945, 304] width 11 height 6
click at [790, 347] on div "[MEDICAL_DATA]" at bounding box center [864, 352] width 197 height 38
checkbox input "true"
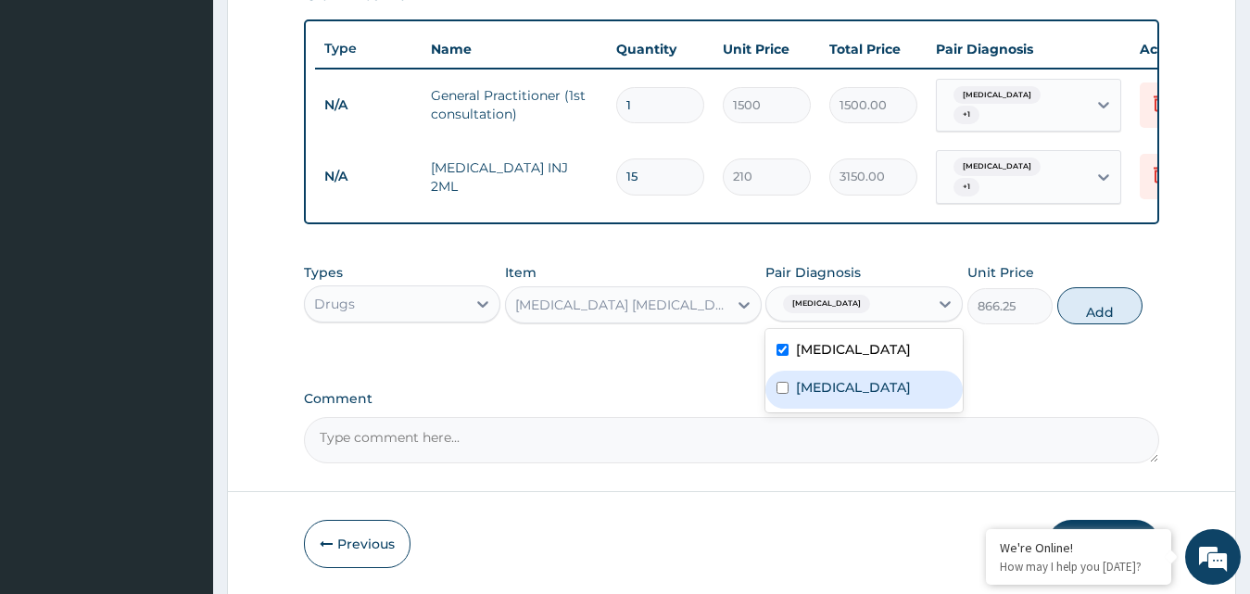
click at [783, 386] on input "checkbox" at bounding box center [783, 388] width 12 height 12
checkbox input "true"
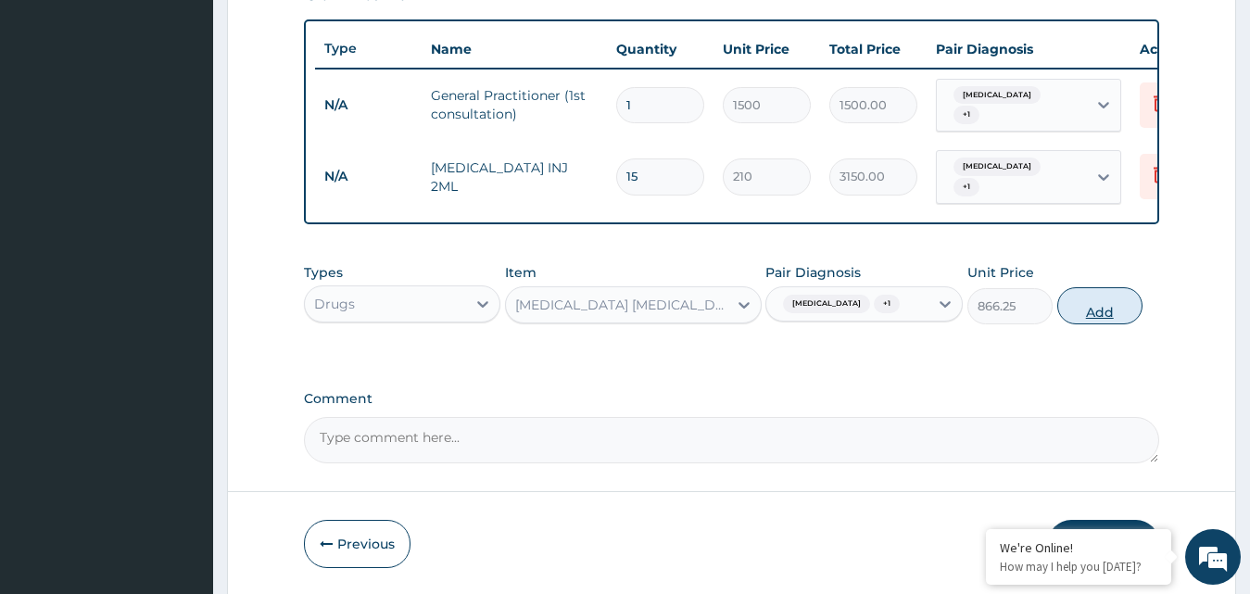
click at [1092, 302] on button "Add" at bounding box center [1099, 305] width 85 height 37
type input "0"
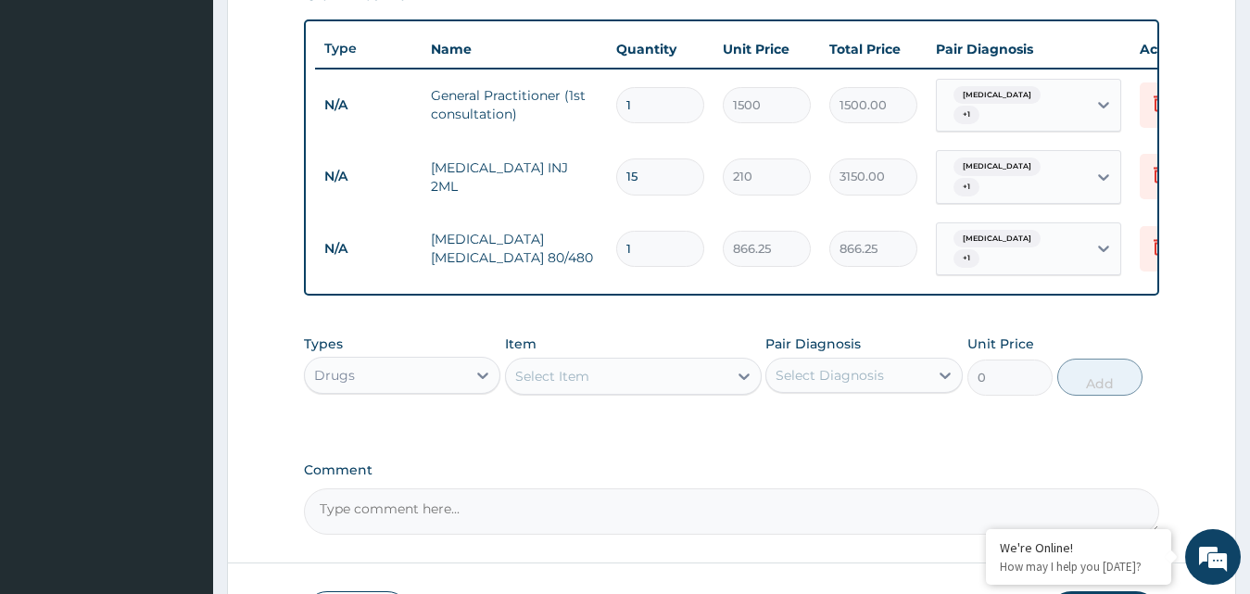
type input "0.00"
type input "6"
type input "5197.50"
type input "6"
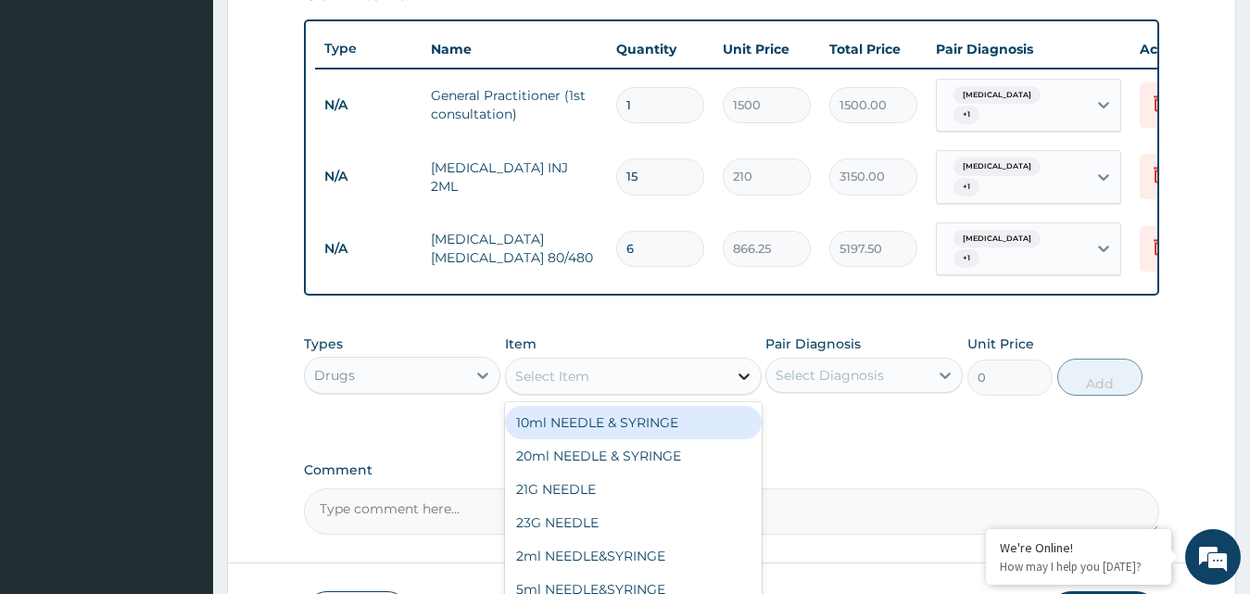
drag, startPoint x: 742, startPoint y: 372, endPoint x: 742, endPoint y: 383, distance: 11.1
click at [742, 383] on div at bounding box center [744, 376] width 33 height 33
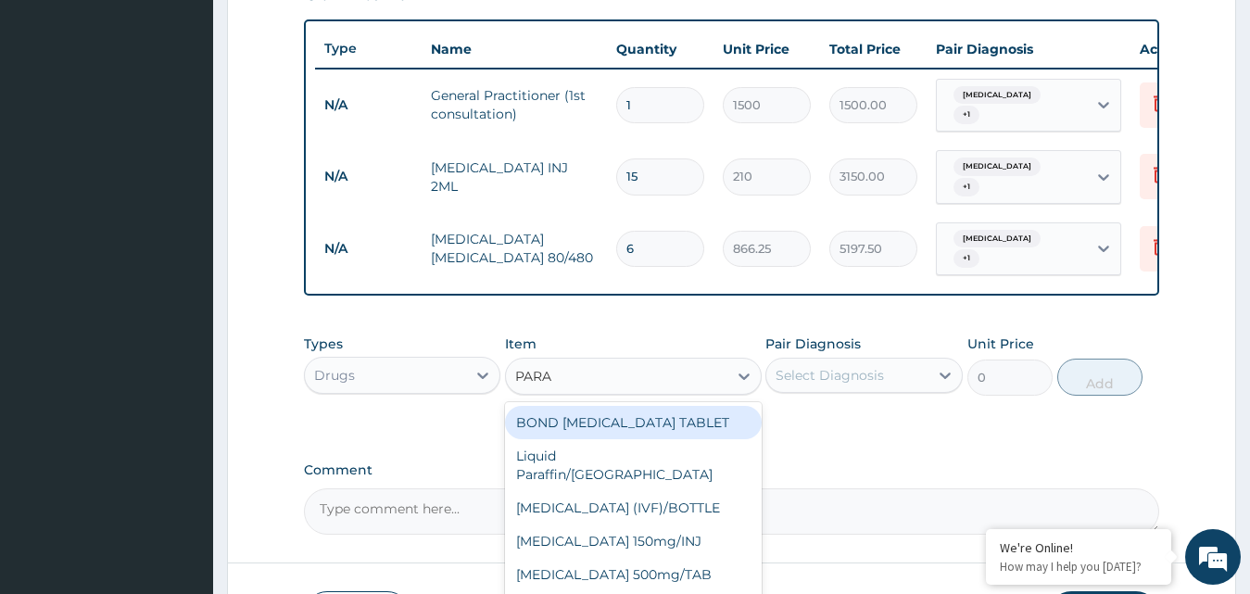
type input "PARAC"
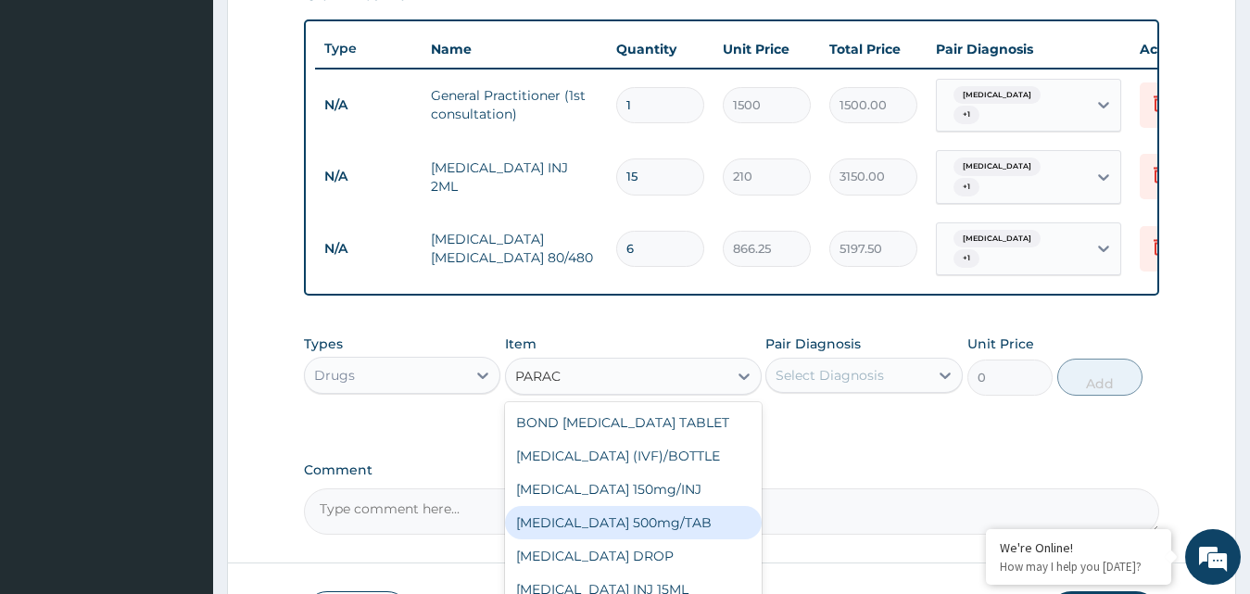
click at [641, 518] on div "[MEDICAL_DATA] 500mg/TAB" at bounding box center [633, 522] width 257 height 33
type input "5.25"
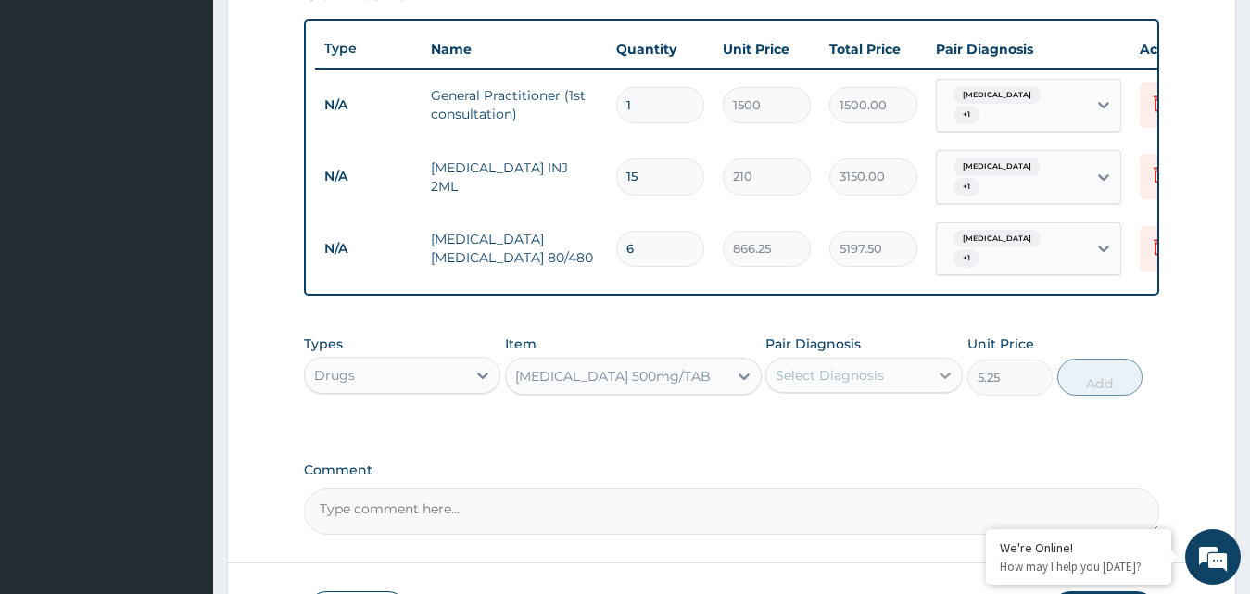
click at [944, 366] on icon at bounding box center [945, 375] width 19 height 19
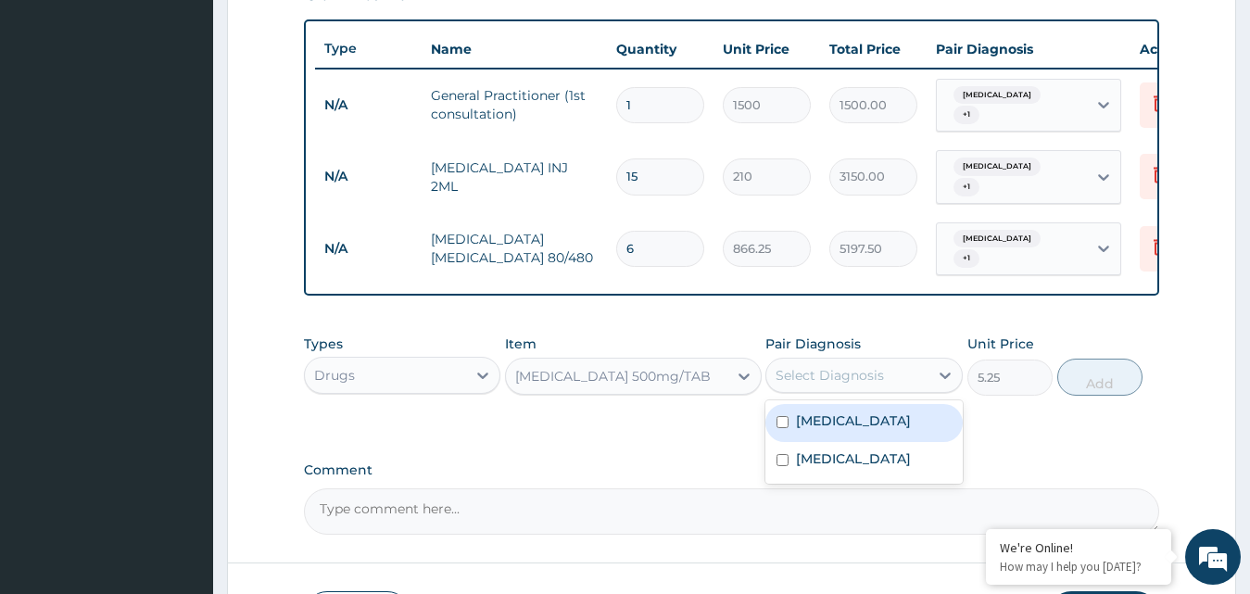
click at [787, 416] on input "checkbox" at bounding box center [783, 422] width 12 height 12
checkbox input "true"
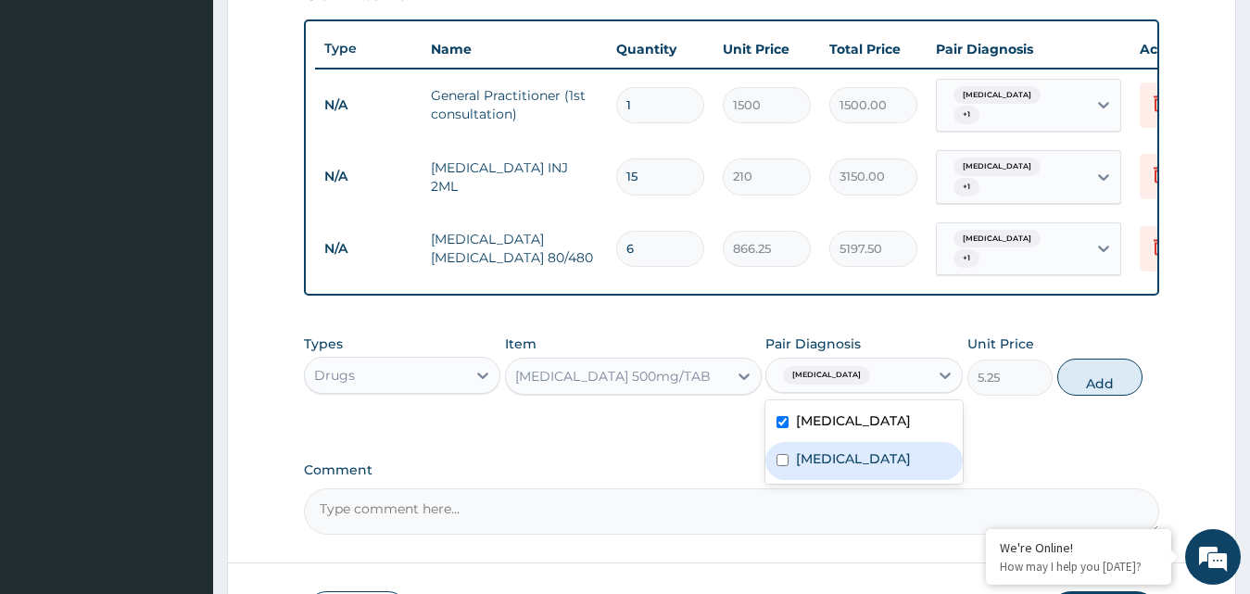
click at [780, 454] on input "checkbox" at bounding box center [783, 460] width 12 height 12
checkbox input "true"
checkbox input "false"
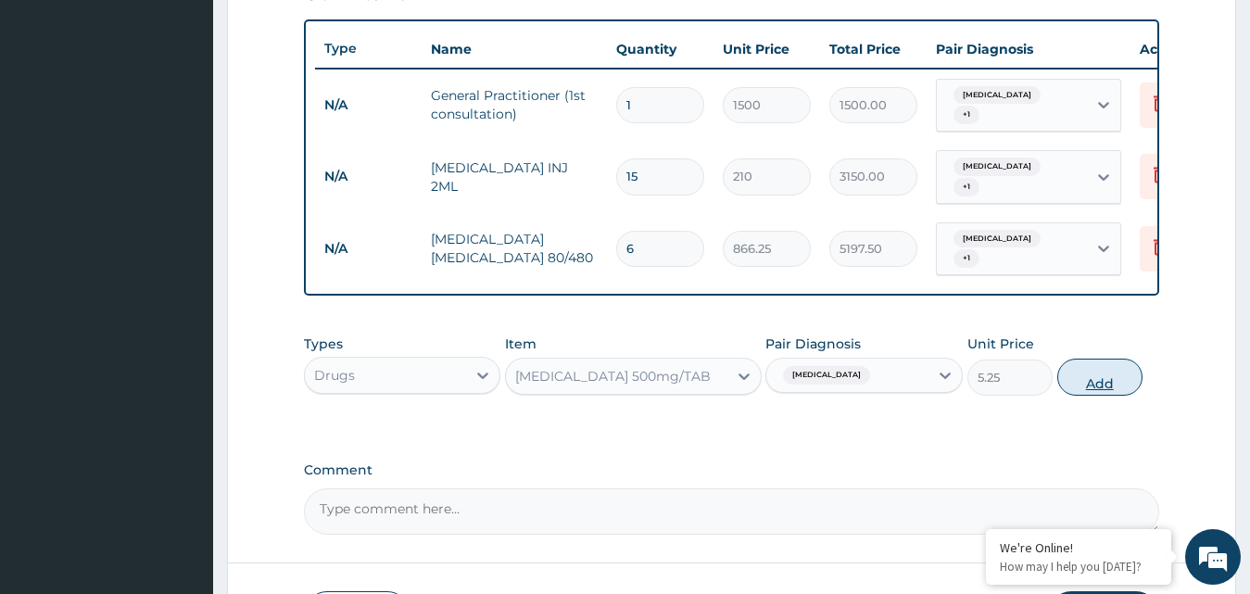
click at [1098, 380] on button "Add" at bounding box center [1099, 377] width 85 height 37
type input "0"
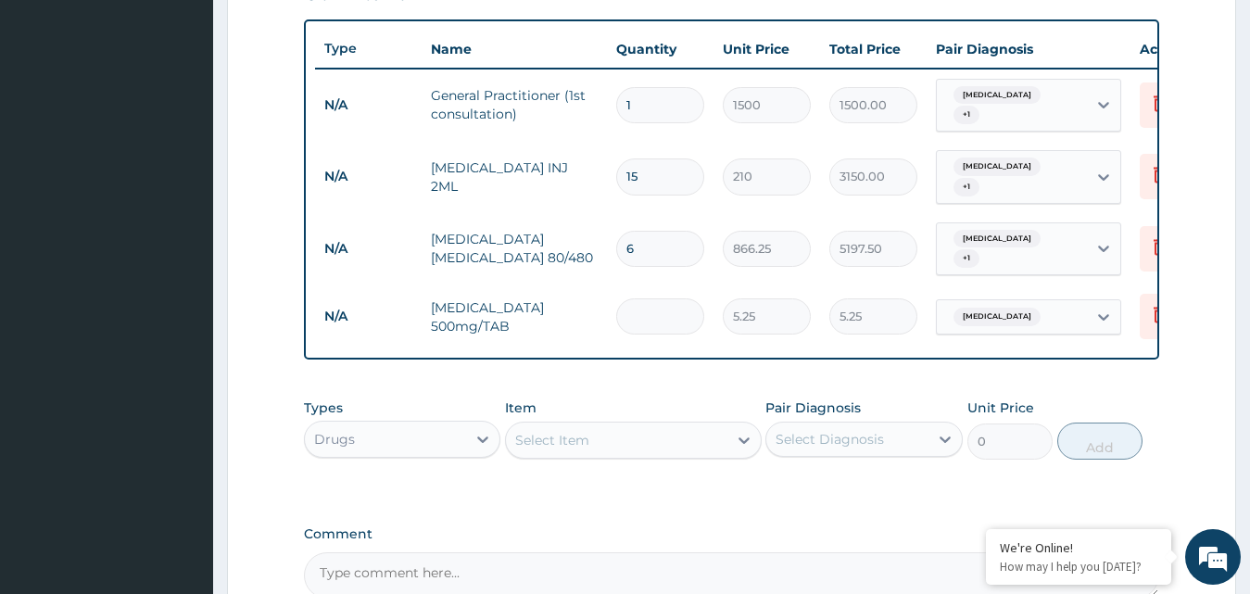
type input "0.00"
type input "3"
type input "15.75"
type input "30"
type input "157.50"
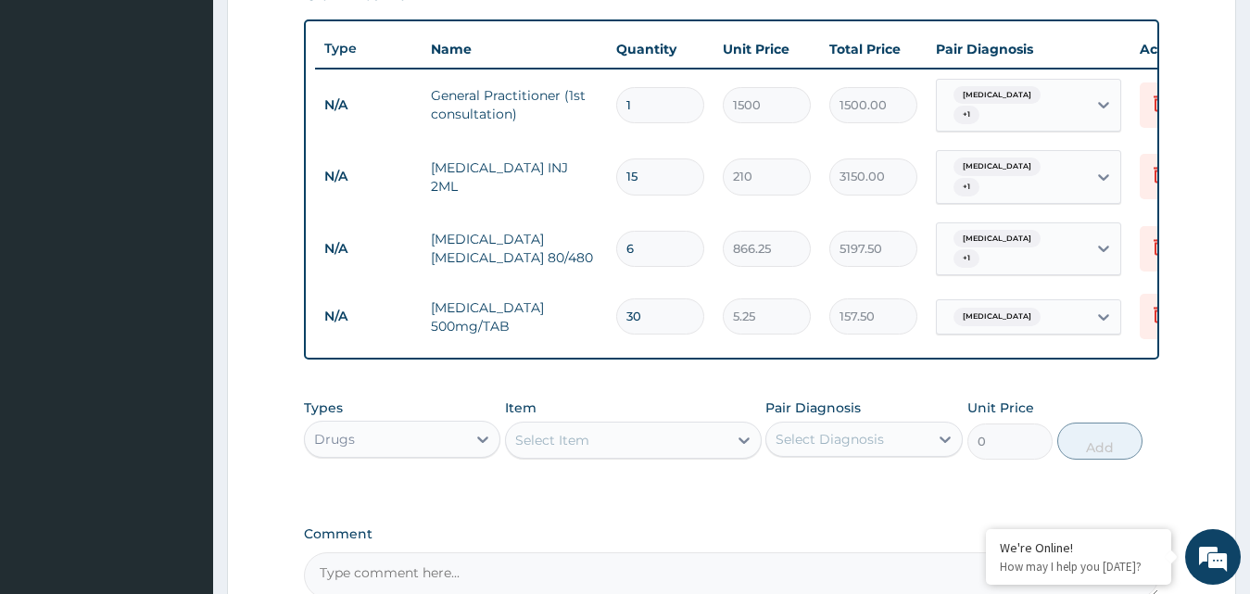
type input "29"
type input "152.25"
type input "28"
type input "147.00"
type input "27"
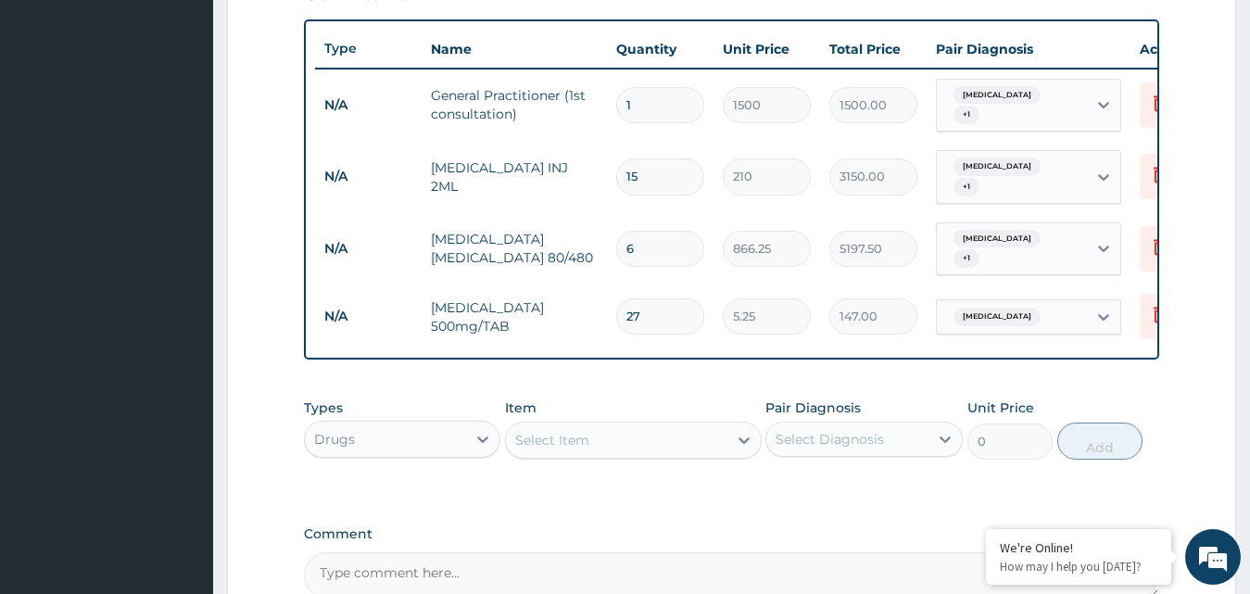
type input "141.75"
type input "28"
type input "147.00"
type input "2"
type input "10.50"
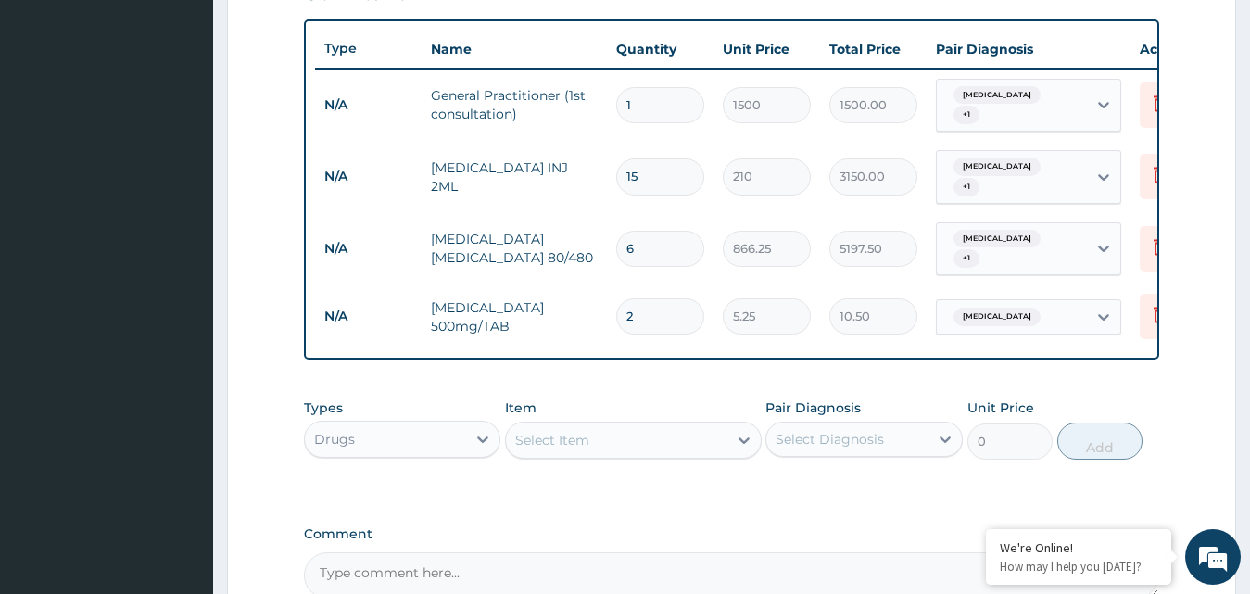
type input "3"
type input "15.75"
type input "0.00"
type input "3"
type input "15.75"
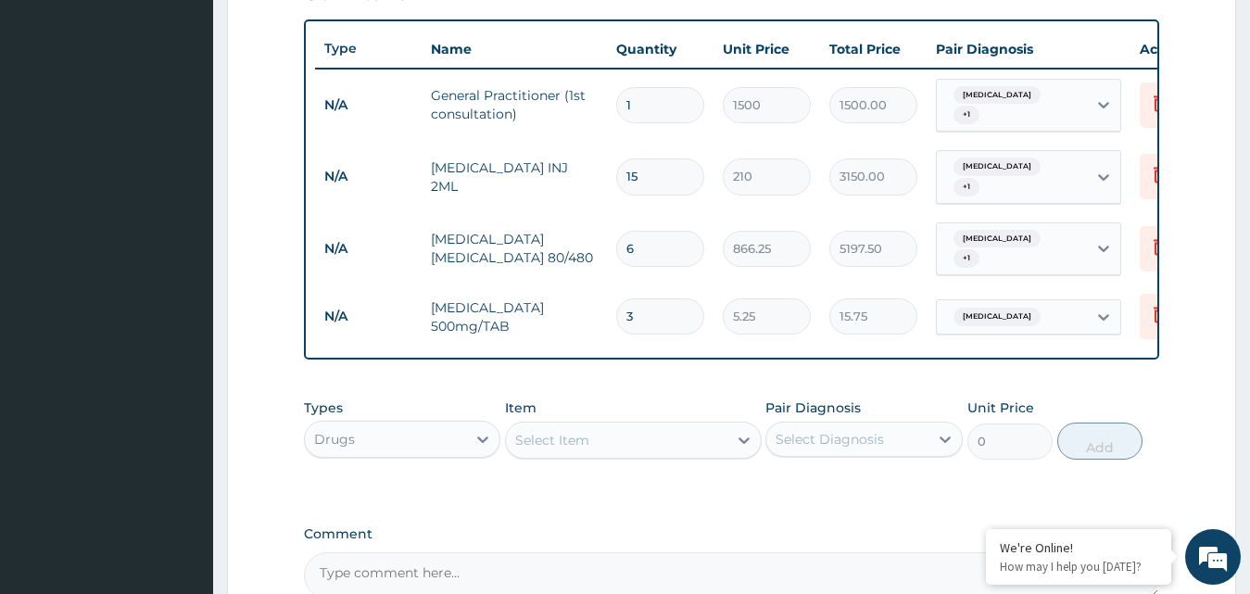
type input "30"
type input "157.50"
type input "30"
click at [560, 463] on div "Types Drugs Item Select Item Pair Diagnosis Select Diagnosis Unit Price 0 Add" at bounding box center [732, 443] width 856 height 108
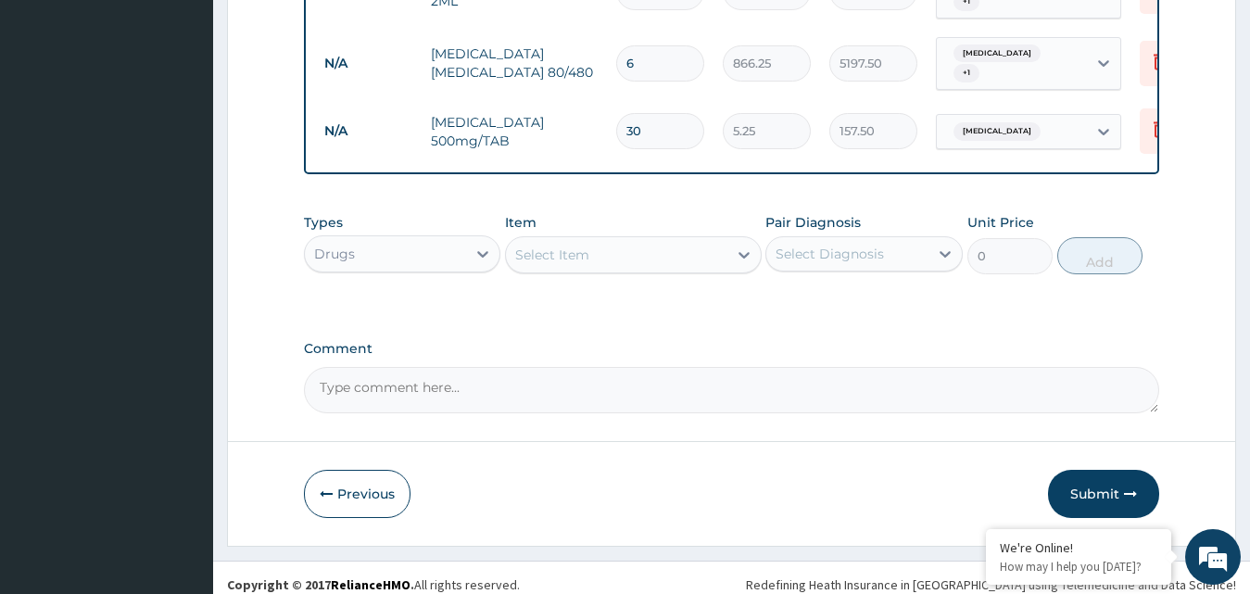
scroll to position [862, 0]
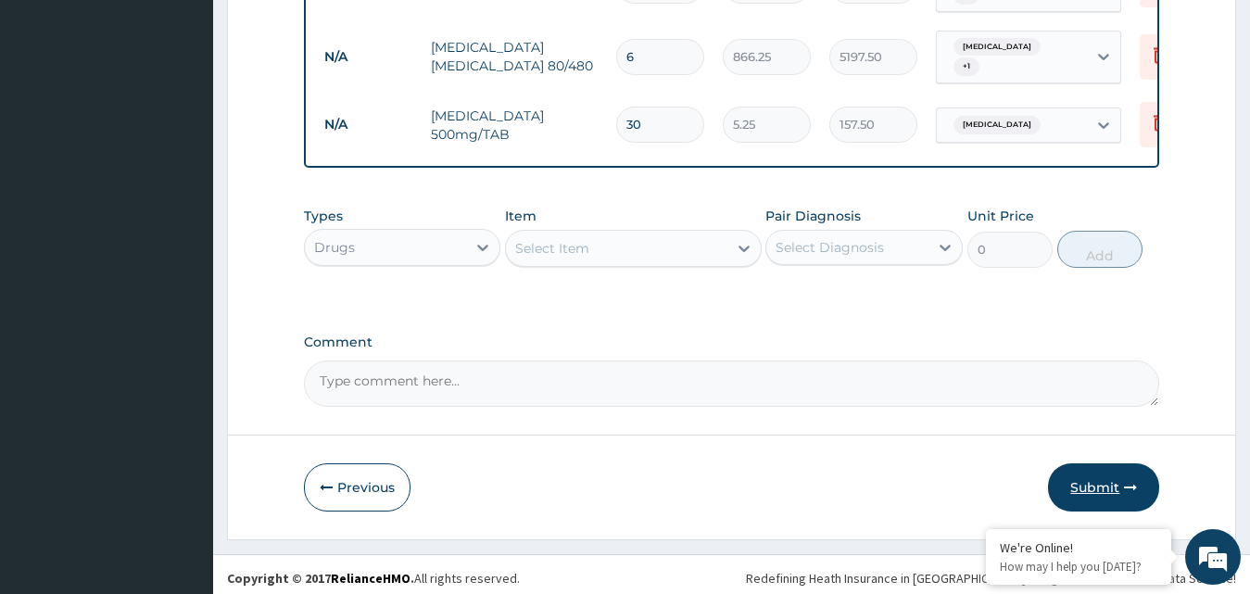
click at [1098, 479] on button "Submit" at bounding box center [1103, 487] width 111 height 48
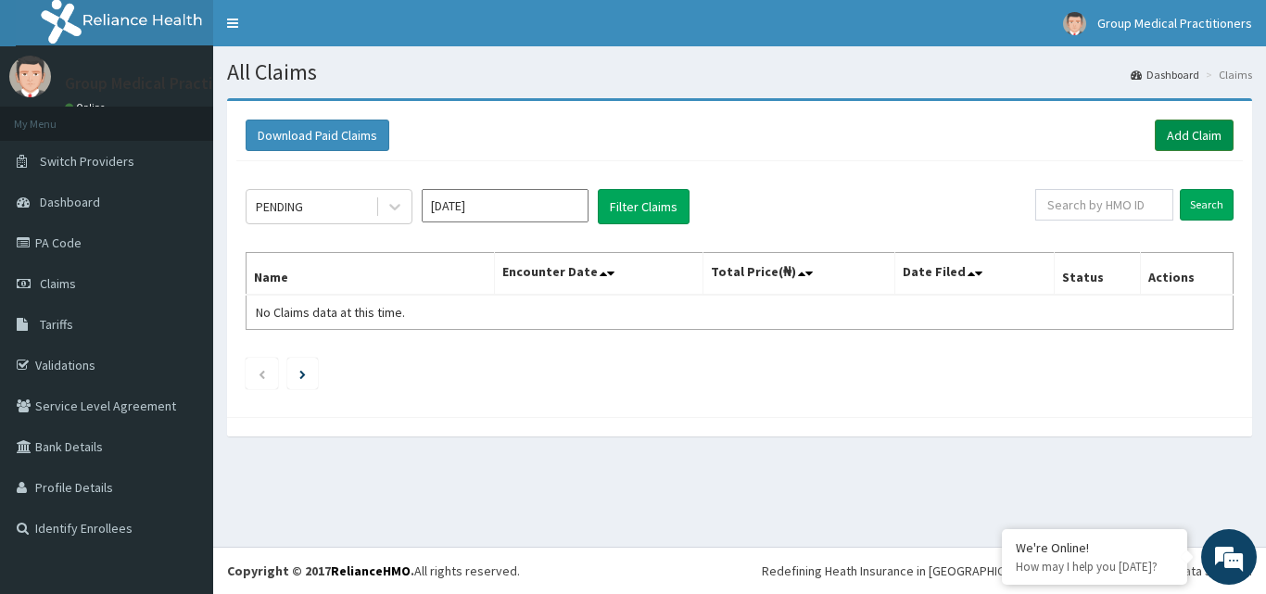
click at [1190, 126] on link "Add Claim" at bounding box center [1194, 136] width 79 height 32
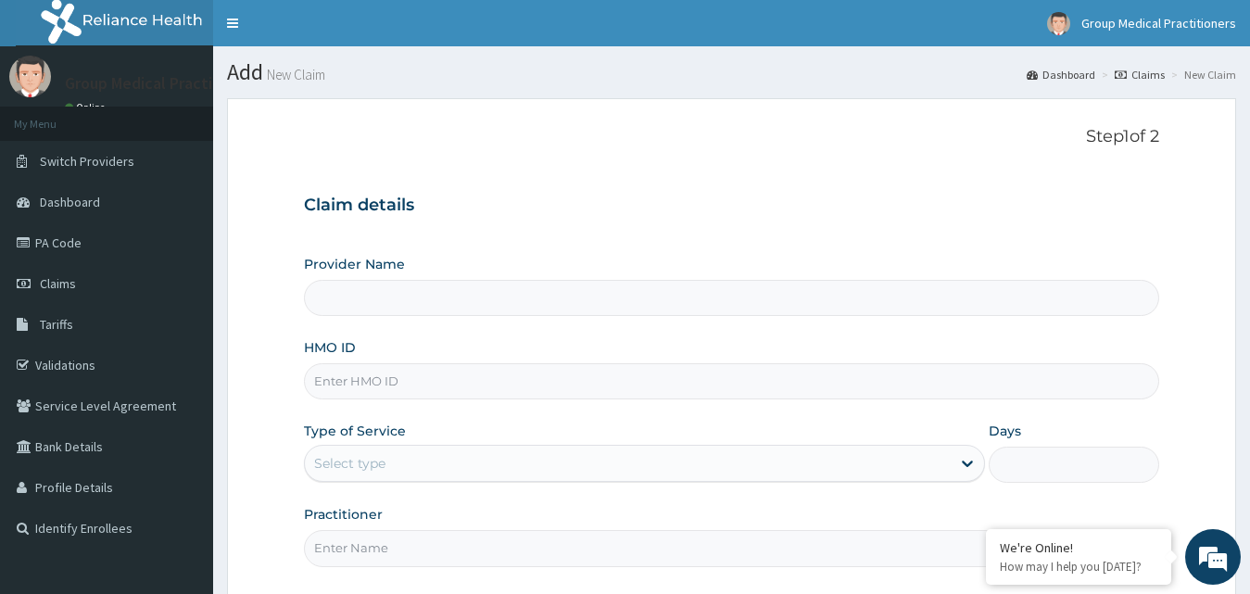
click at [372, 381] on input "HMO ID" at bounding box center [732, 381] width 856 height 36
type input "DPM/"
type input "Group Medical practitioners ltd Hospital"
type input "DPM/1000/"
click at [382, 300] on input "Group Medical practitioners ltd Hospital" at bounding box center [732, 298] width 856 height 36
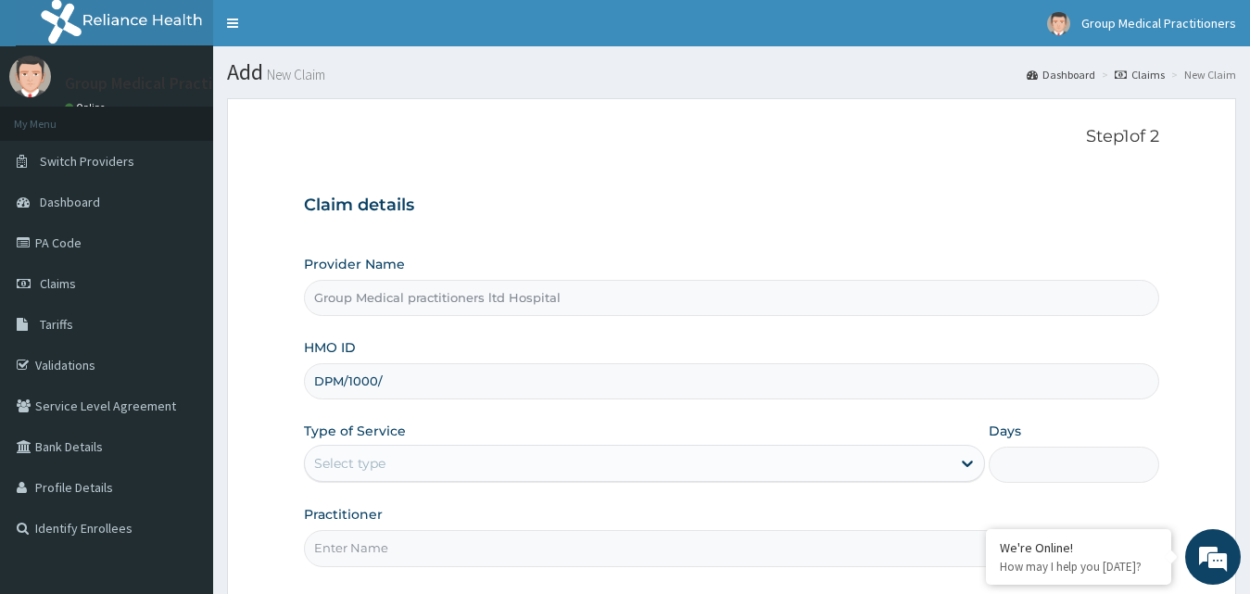
click at [382, 300] on input "Group Medical practitioners ltd Hospital" at bounding box center [732, 298] width 856 height 36
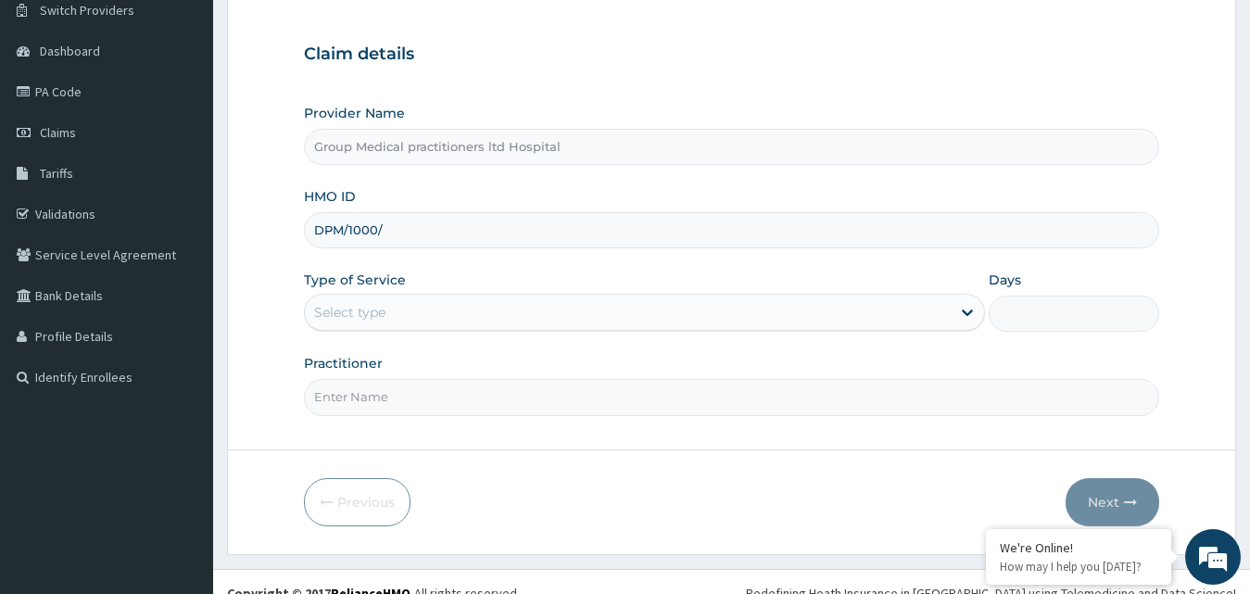
scroll to position [173, 0]
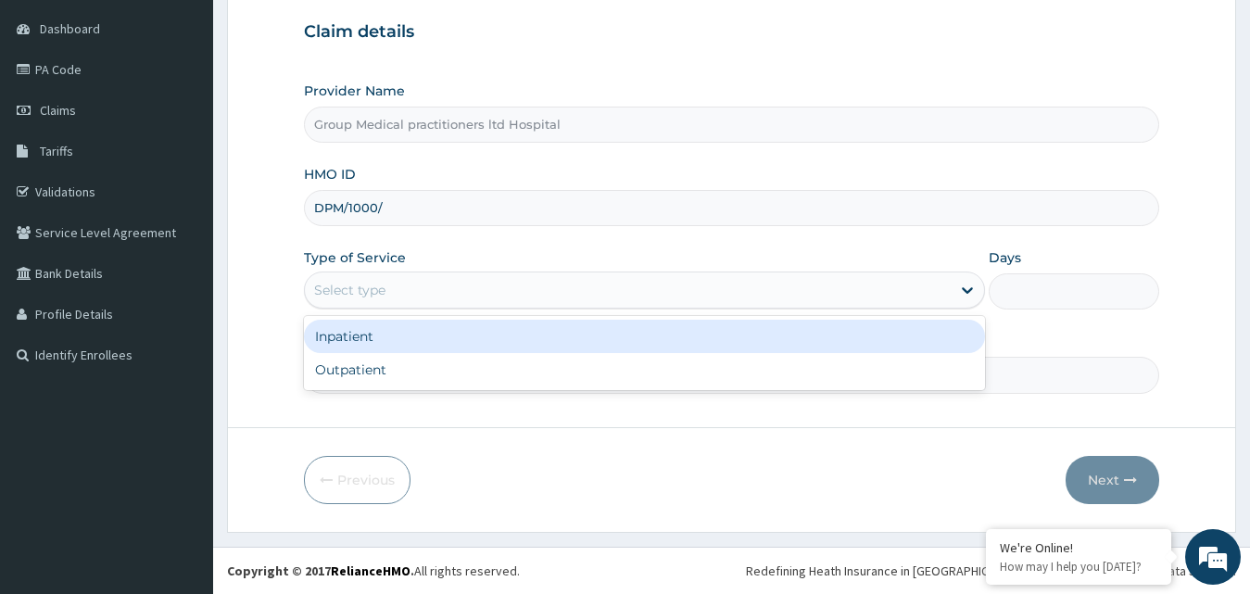
click at [382, 300] on div "Select type" at bounding box center [628, 290] width 647 height 30
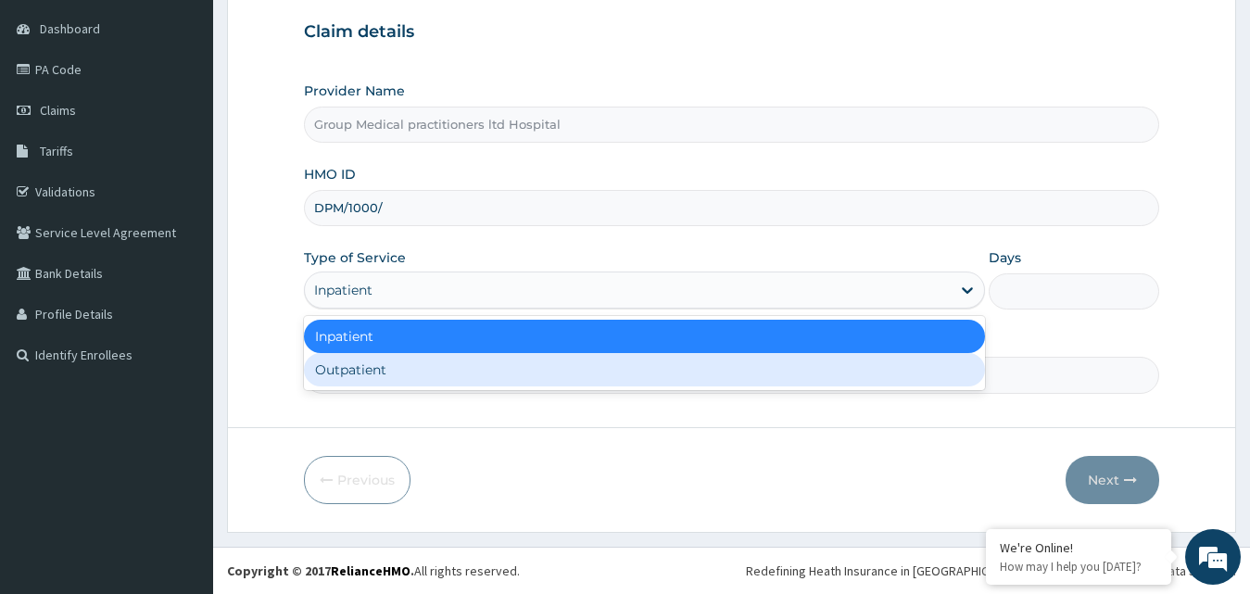
click at [351, 363] on div "Outpatient" at bounding box center [645, 369] width 682 height 33
type input "1"
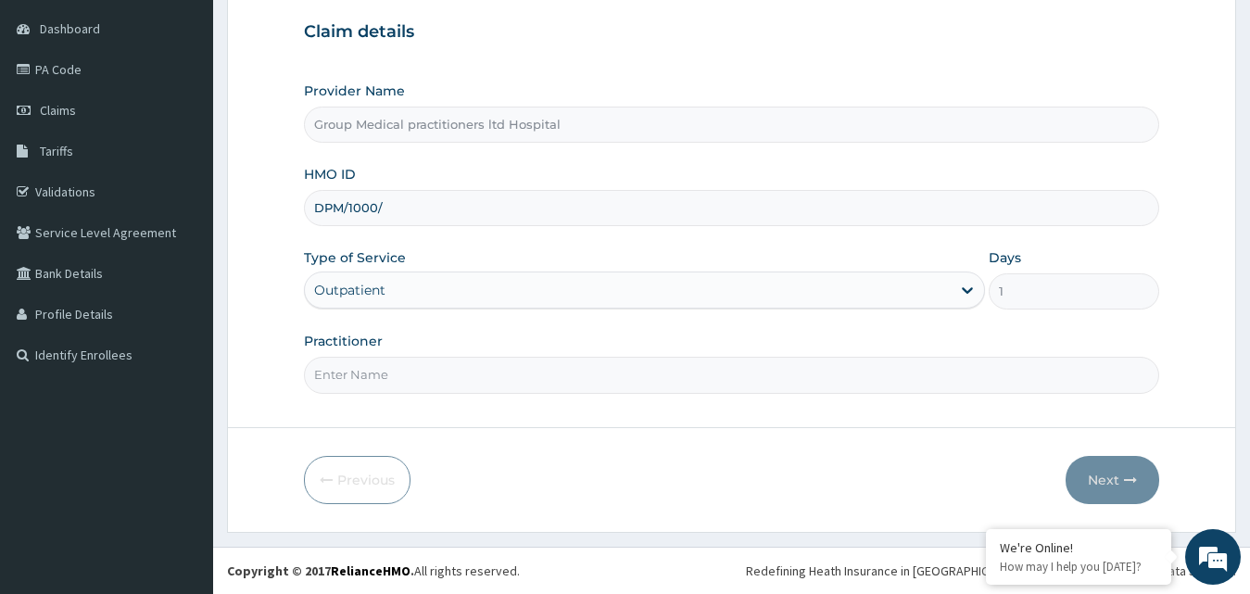
click at [391, 206] on input "DPM/1000/" at bounding box center [732, 208] width 856 height 36
type input "DPM/100074/A"
click at [388, 126] on input "Group Medical practitioners ltd Hospital" at bounding box center [732, 125] width 856 height 36
click at [430, 127] on input "Group Medical practitioners ltd Hospital" at bounding box center [732, 125] width 856 height 36
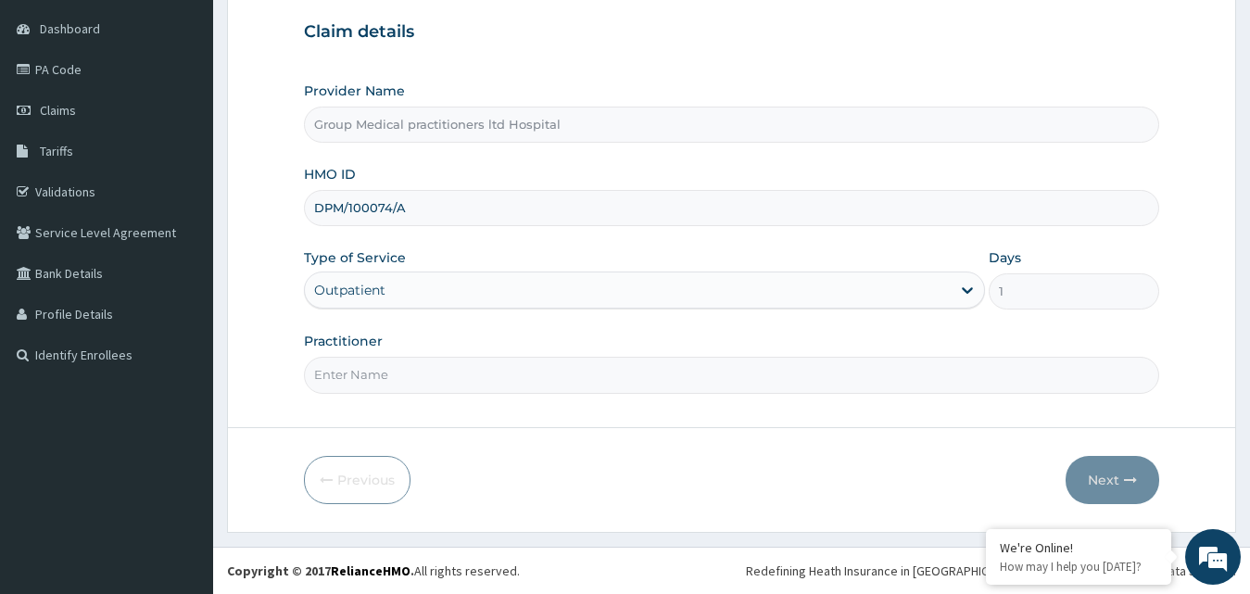
click at [430, 127] on input "Group Medical practitioners ltd Hospital" at bounding box center [732, 125] width 856 height 36
click at [389, 384] on input "Practitioner" at bounding box center [732, 375] width 856 height 36
type input "MEDICAL PRACTIONER"
click at [1099, 466] on button "Next" at bounding box center [1113, 480] width 94 height 48
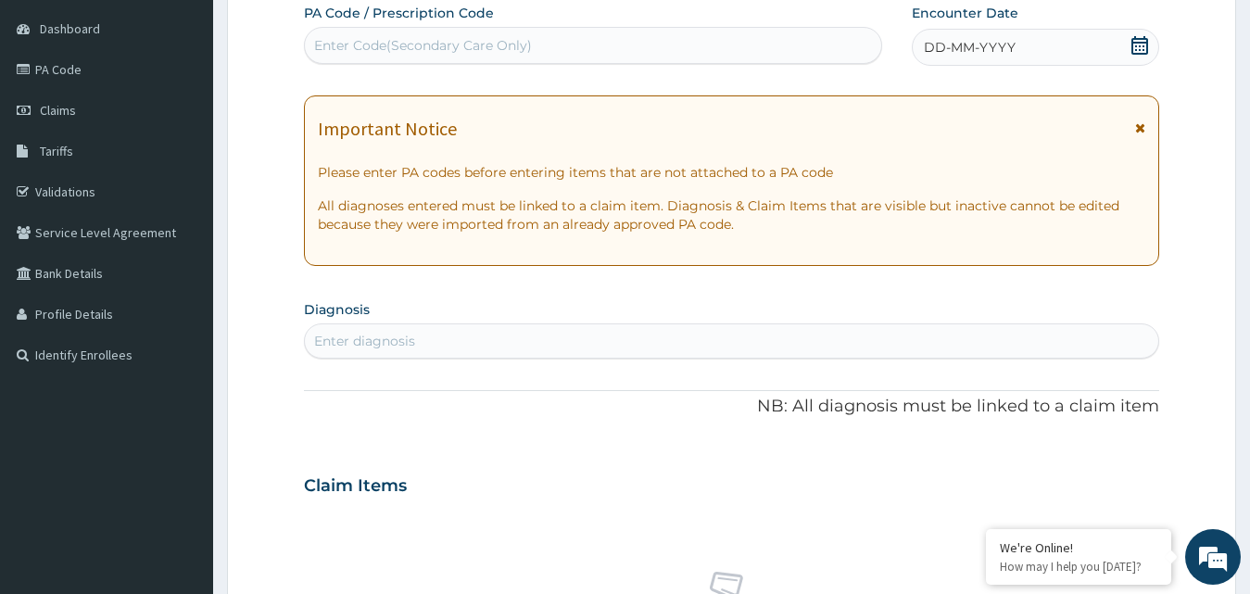
click at [1115, 42] on div "DD-MM-YYYY" at bounding box center [1036, 47] width 248 height 37
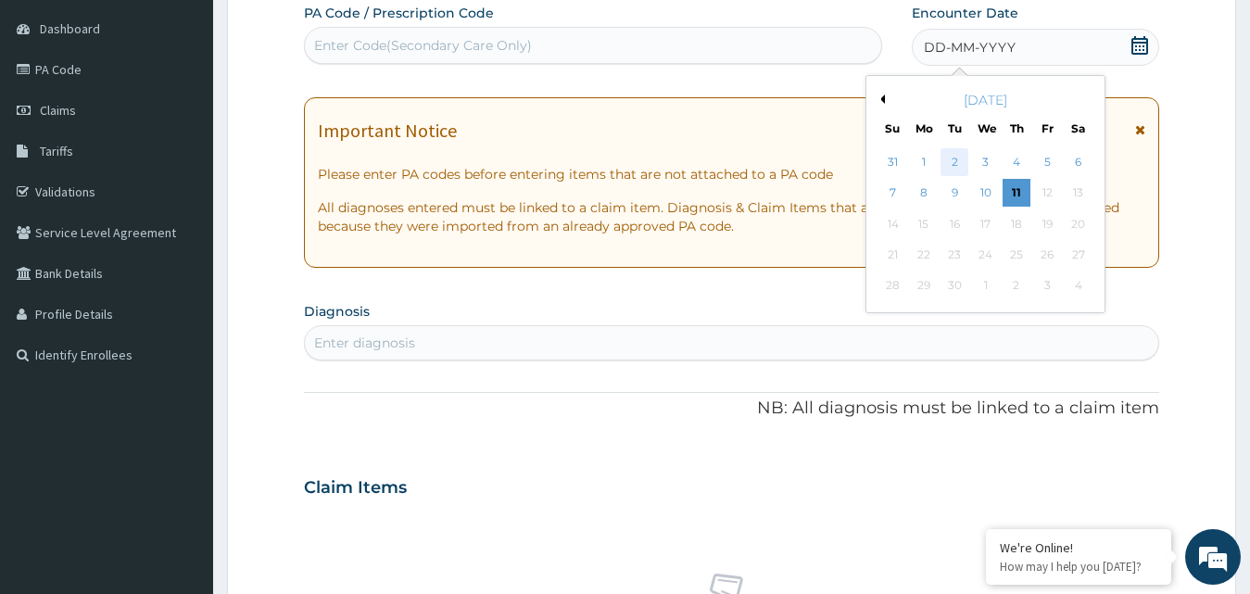
click at [956, 157] on div "2" at bounding box center [955, 162] width 28 height 28
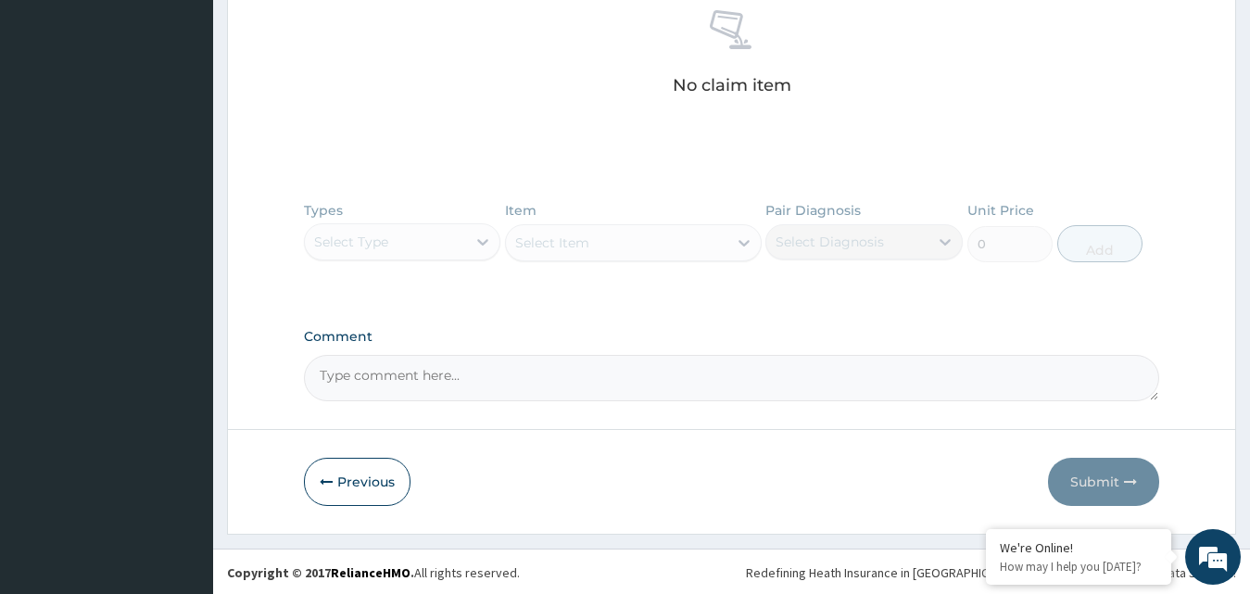
scroll to position [737, 0]
click at [483, 238] on div "Types Select Type Item Select Item Pair Diagnosis Select Diagnosis Unit Price 0…" at bounding box center [732, 244] width 856 height 108
click at [478, 238] on div "Types Select Type Item Select Item Pair Diagnosis Select Diagnosis Unit Price 0…" at bounding box center [732, 244] width 856 height 108
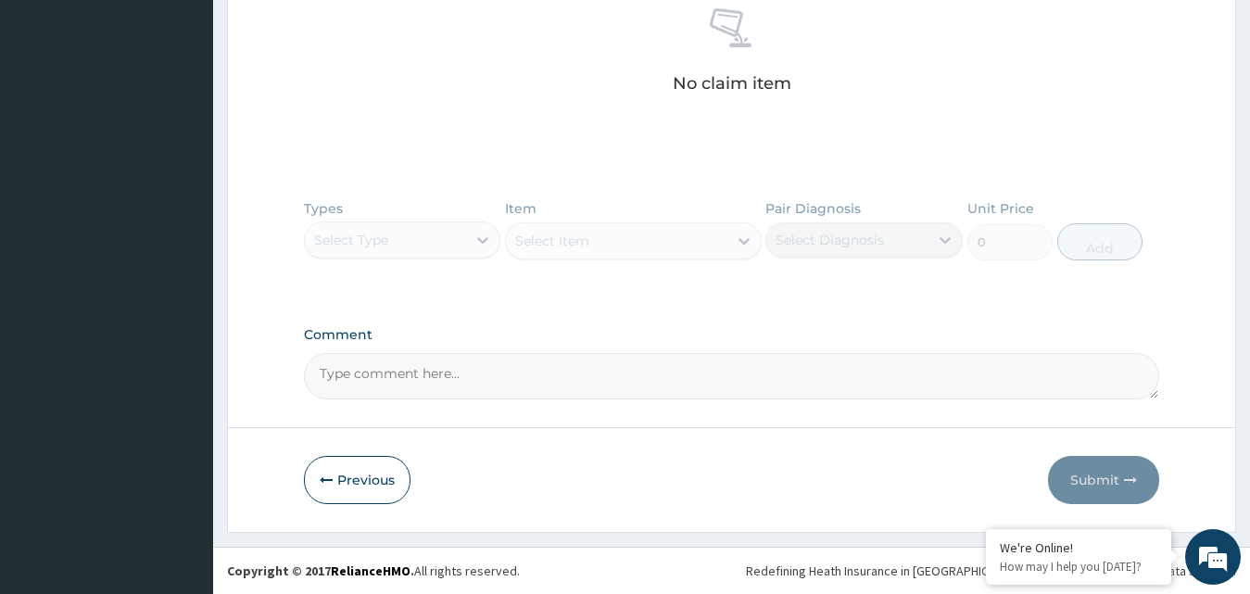
click at [399, 230] on div "Types Select Type Item Select Item Pair Diagnosis Select Diagnosis Unit Price 0…" at bounding box center [732, 244] width 856 height 108
click at [482, 236] on div "Types Select Type Item Select Item Pair Diagnosis Select Diagnosis Unit Price 0…" at bounding box center [732, 244] width 856 height 108
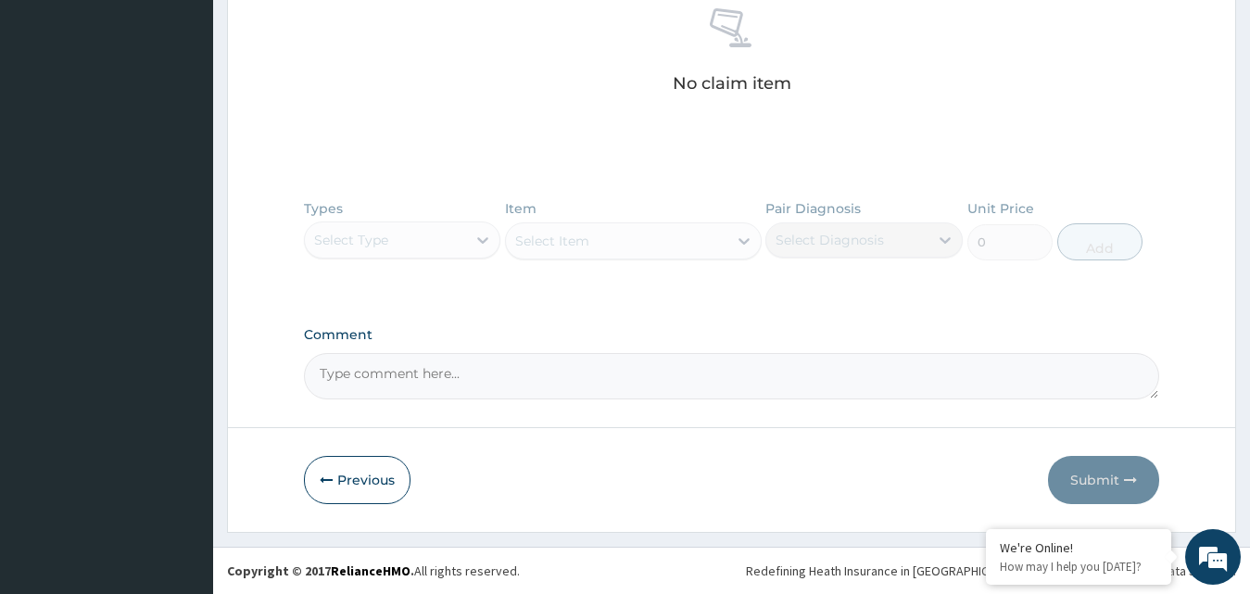
click at [745, 236] on div "Types Select Type Item Select Item Pair Diagnosis Select Diagnosis Unit Price 0…" at bounding box center [732, 244] width 856 height 108
click at [483, 241] on div "Types Select Type Item Select Item Pair Diagnosis Select Diagnosis Unit Price 0…" at bounding box center [732, 244] width 856 height 108
click at [484, 238] on div "Types Select Type Item Select Item Pair Diagnosis Select Diagnosis Unit Price 0…" at bounding box center [732, 244] width 856 height 108
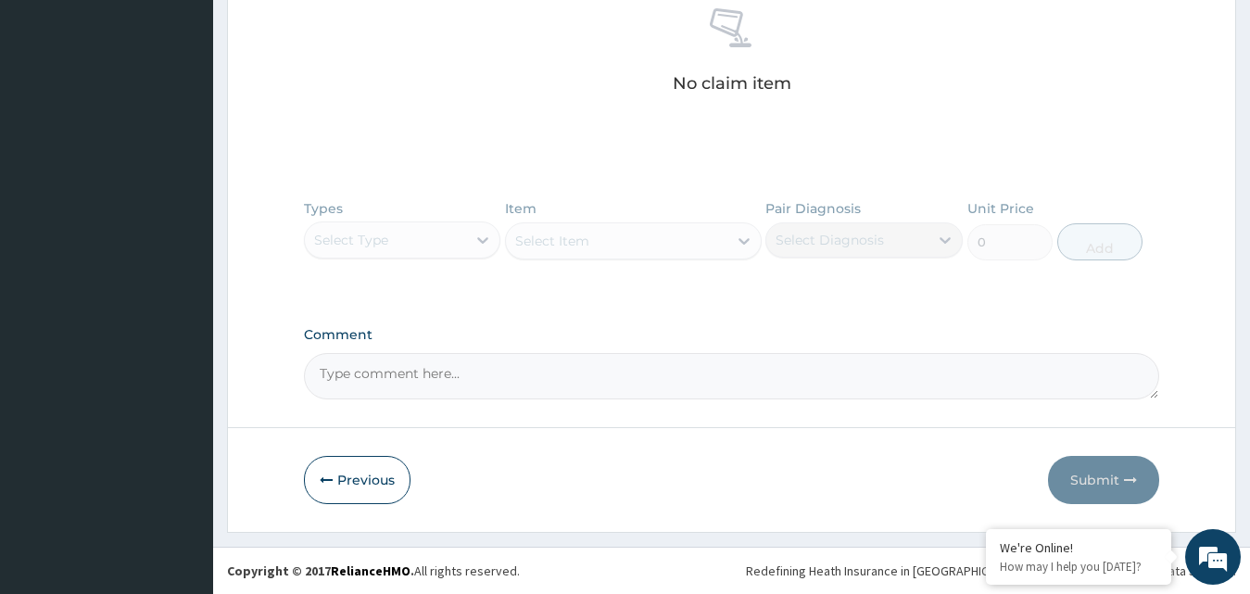
click at [491, 237] on div "Types Select Type Item Select Item Pair Diagnosis Select Diagnosis Unit Price 0…" at bounding box center [732, 244] width 856 height 108
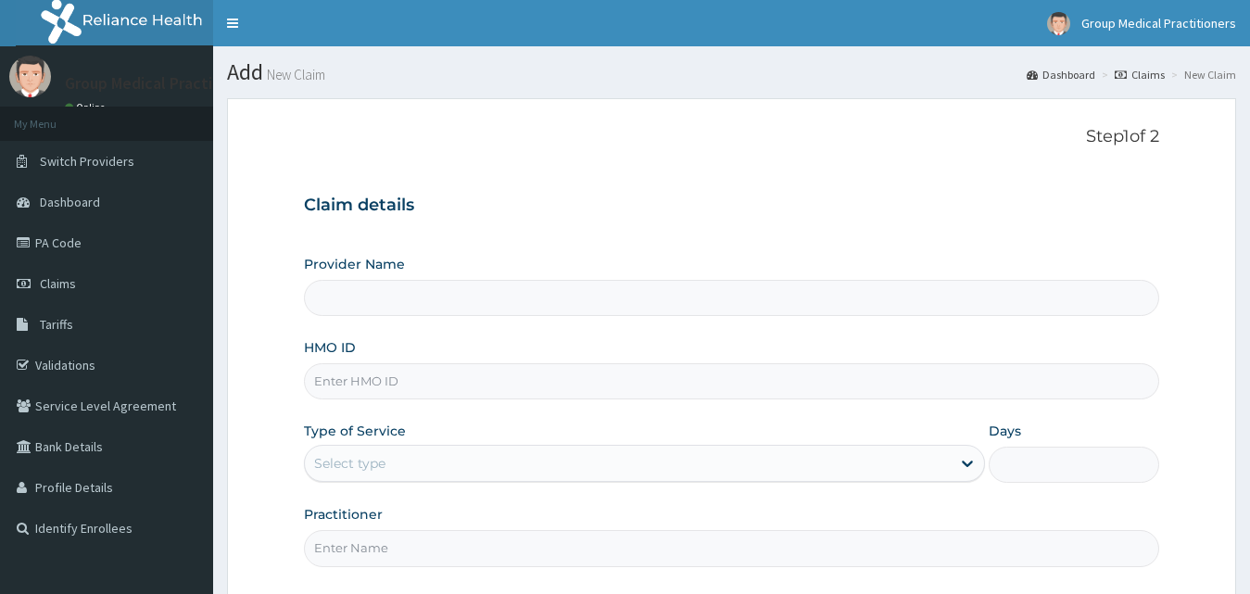
type input "Group Medical practitioners ltd Hospital"
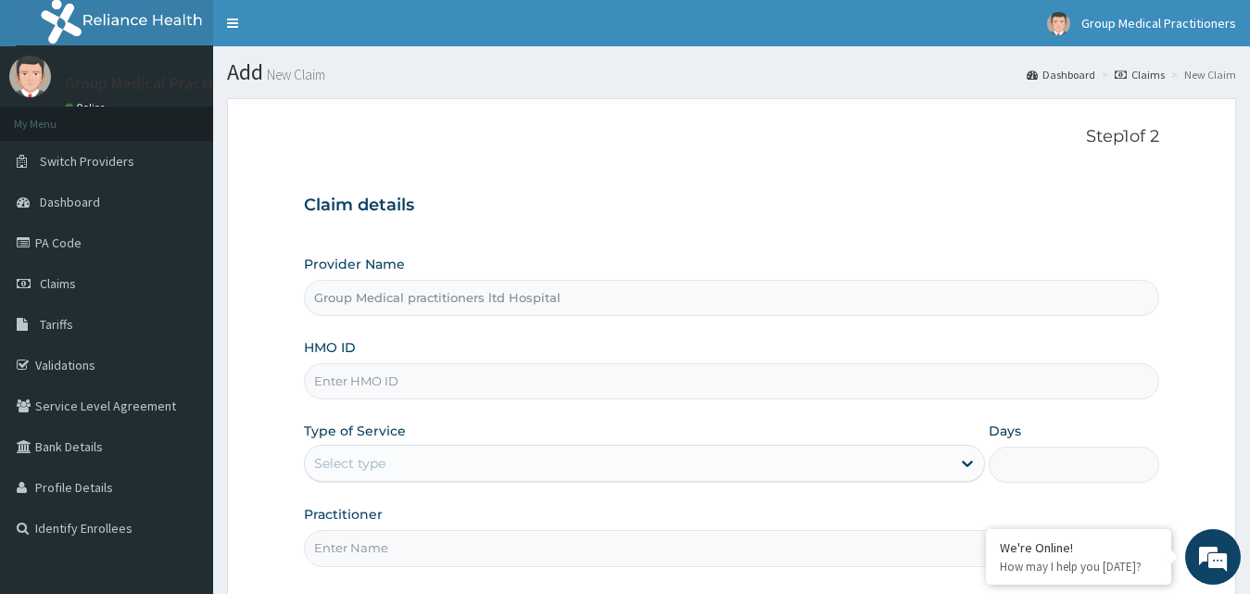
click at [337, 298] on input "Group Medical practitioners ltd Hospital" at bounding box center [732, 298] width 856 height 36
click at [359, 553] on input "Practitioner" at bounding box center [732, 548] width 856 height 36
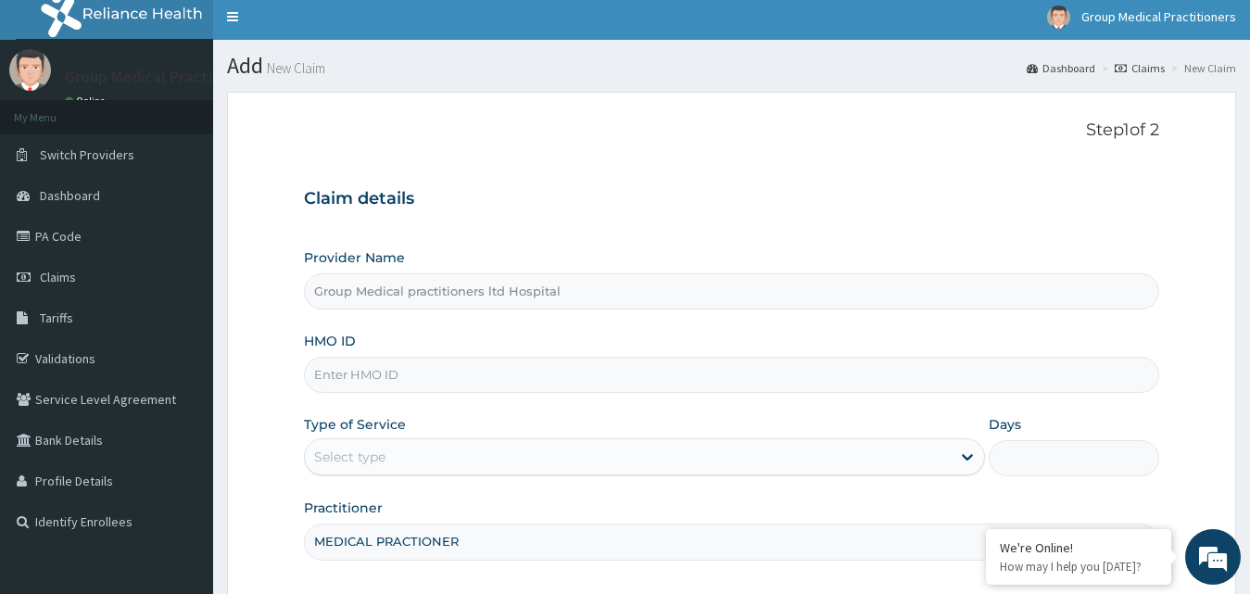
scroll to position [7, 0]
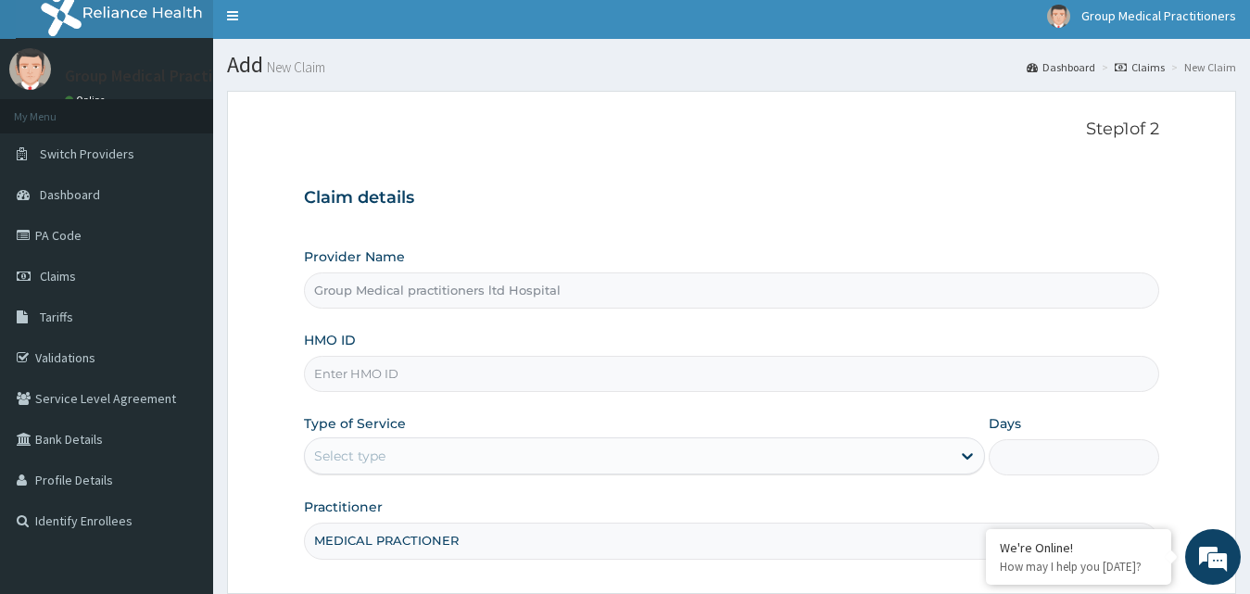
type input "MEDICAL PRACTIONER"
click at [494, 369] on input "HMO ID" at bounding box center [732, 374] width 856 height 36
type input "DPM/100074/A"
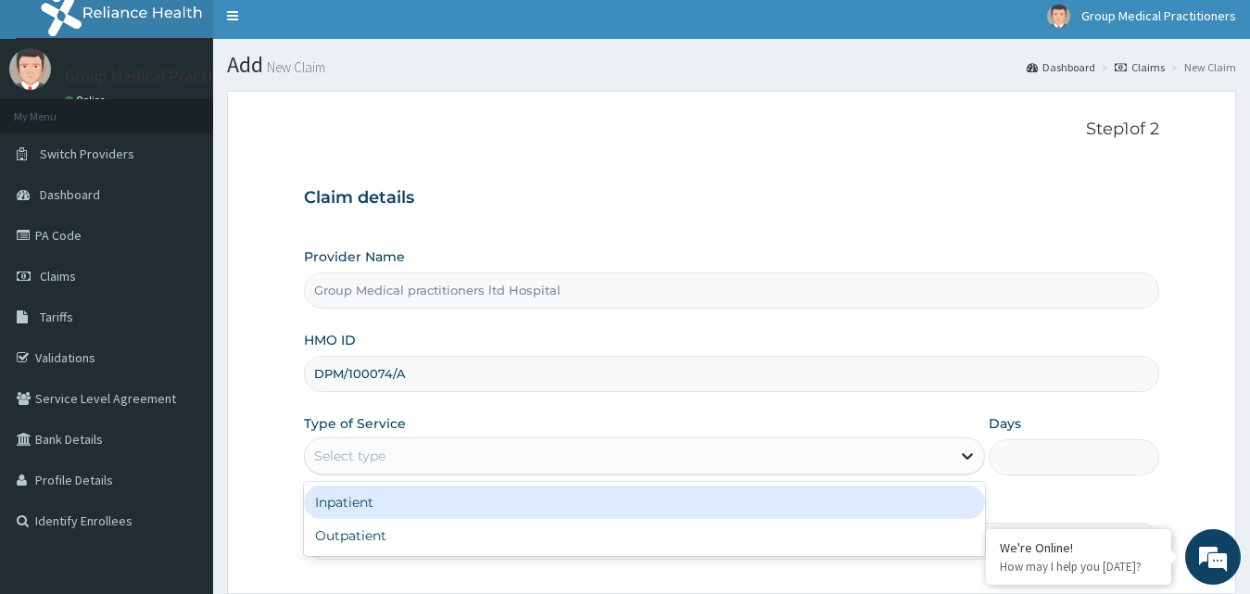
click at [970, 458] on icon at bounding box center [968, 457] width 11 height 6
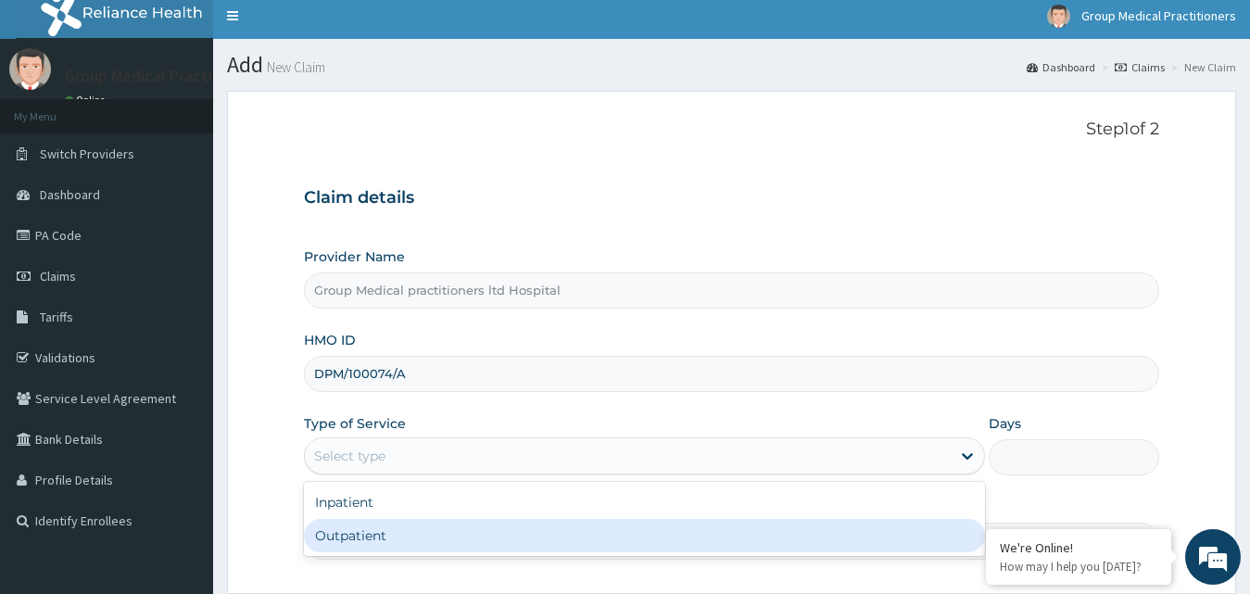
type input "1"
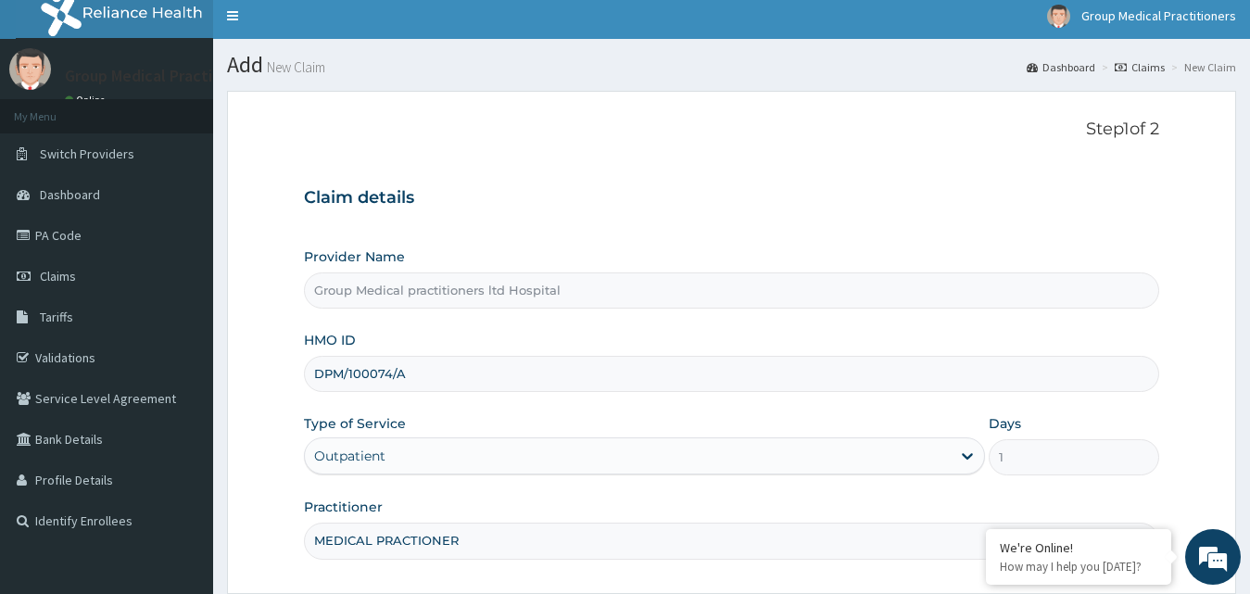
click at [637, 208] on h3 "Claim details" at bounding box center [732, 198] width 856 height 20
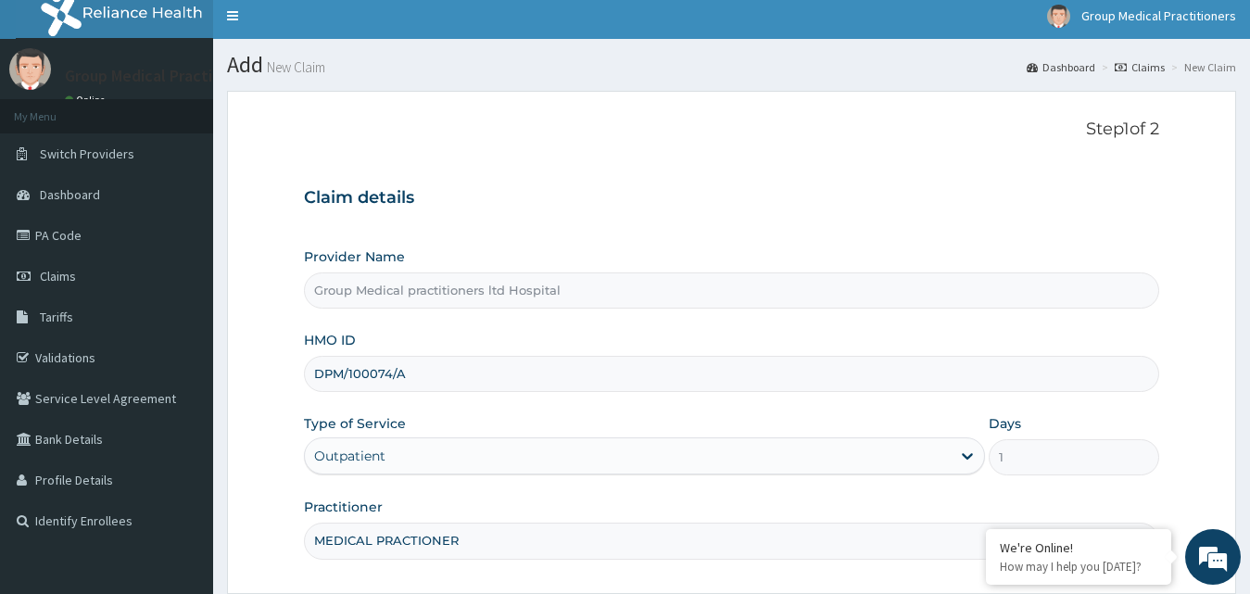
click at [637, 208] on h3 "Claim details" at bounding box center [732, 198] width 856 height 20
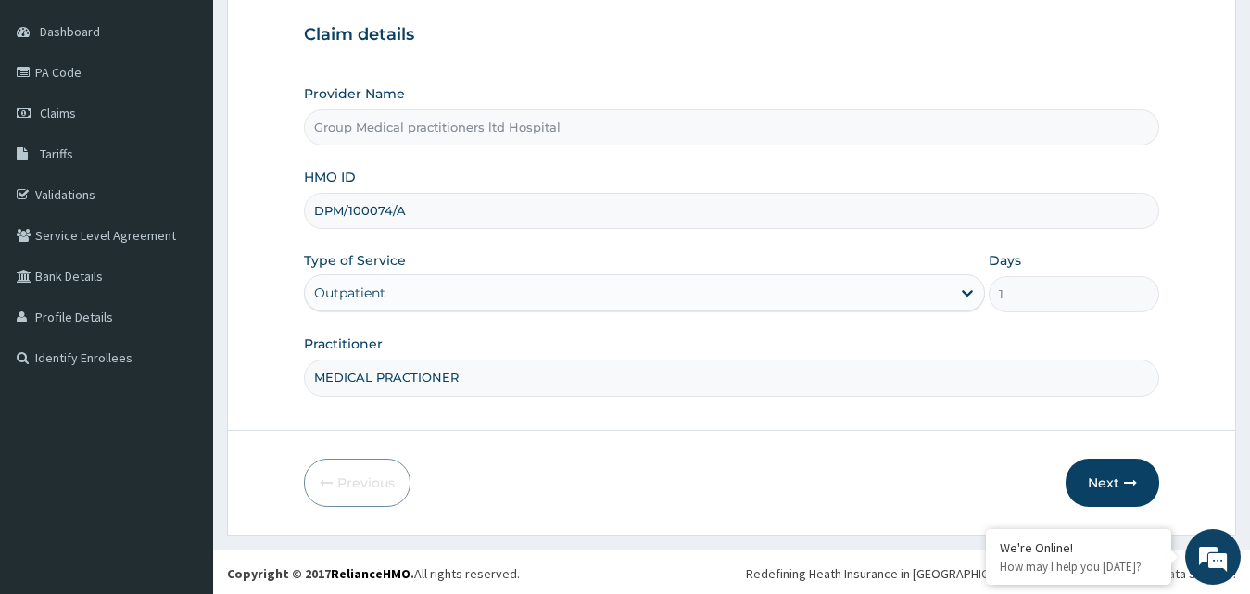
scroll to position [173, 0]
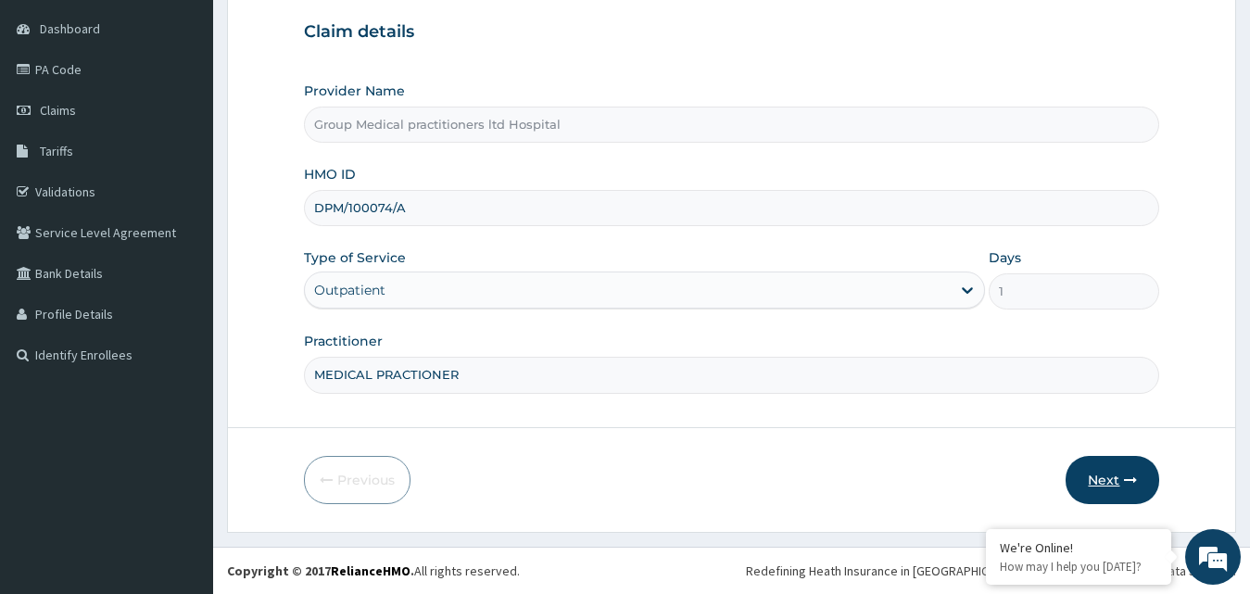
click at [1133, 475] on icon "button" at bounding box center [1130, 480] width 13 height 13
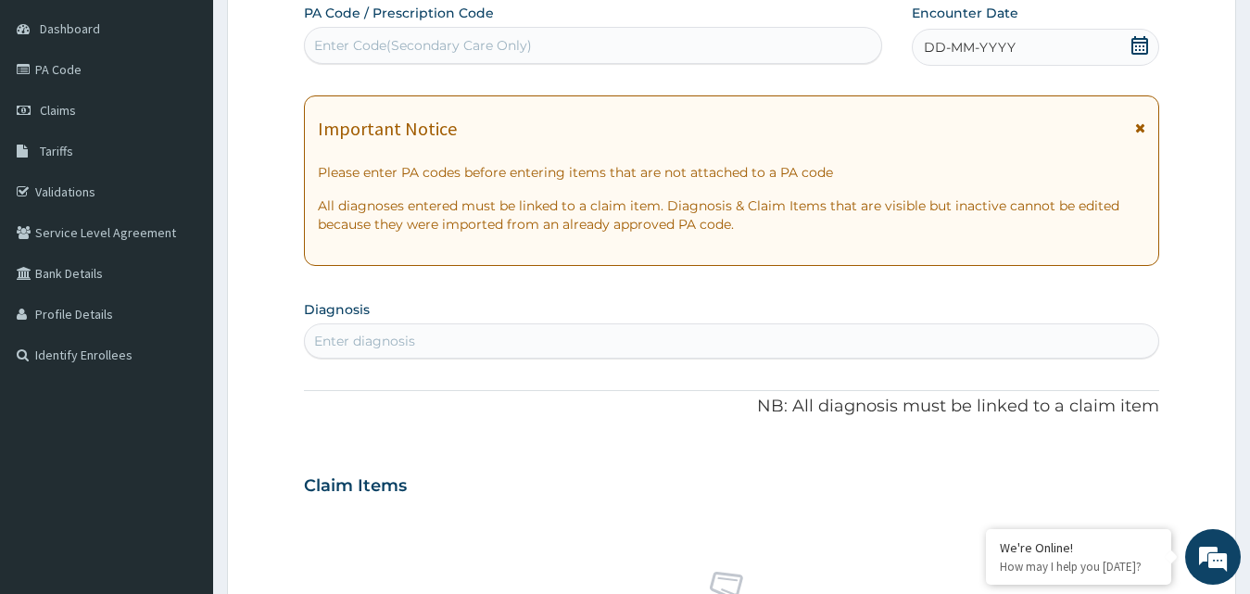
click at [918, 337] on div "Enter diagnosis" at bounding box center [732, 341] width 855 height 30
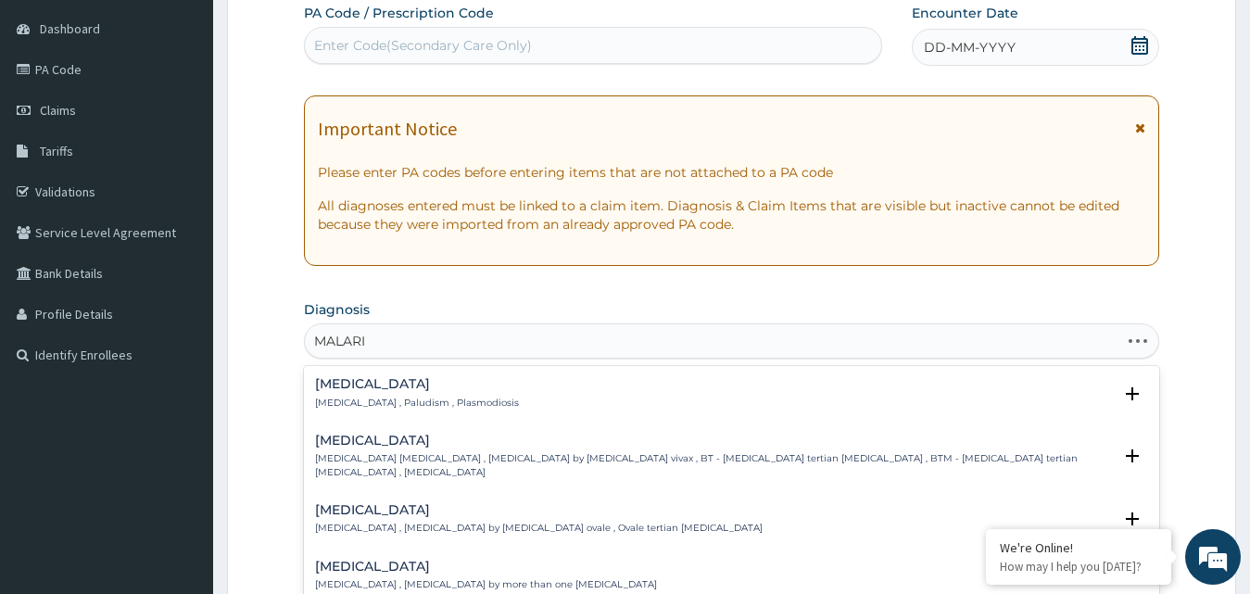
type input "[MEDICAL_DATA]"
click at [477, 398] on div "Malaria Malaria , Paludism , Plasmodiosis" at bounding box center [732, 393] width 834 height 32
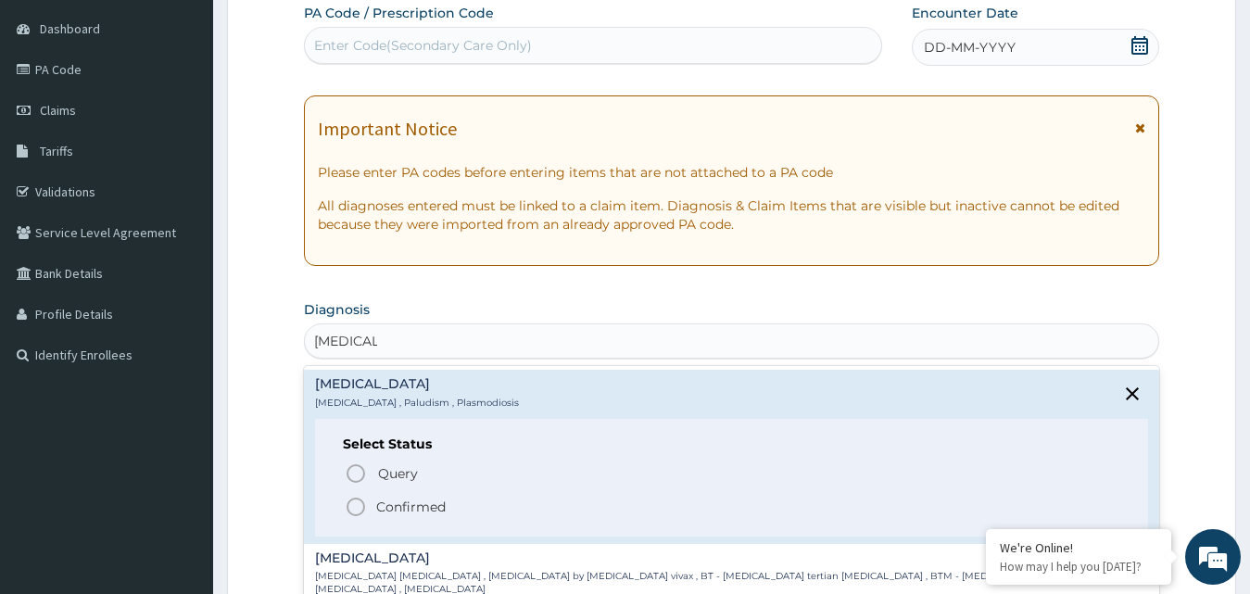
click at [353, 511] on icon "status option filled" at bounding box center [356, 507] width 22 height 22
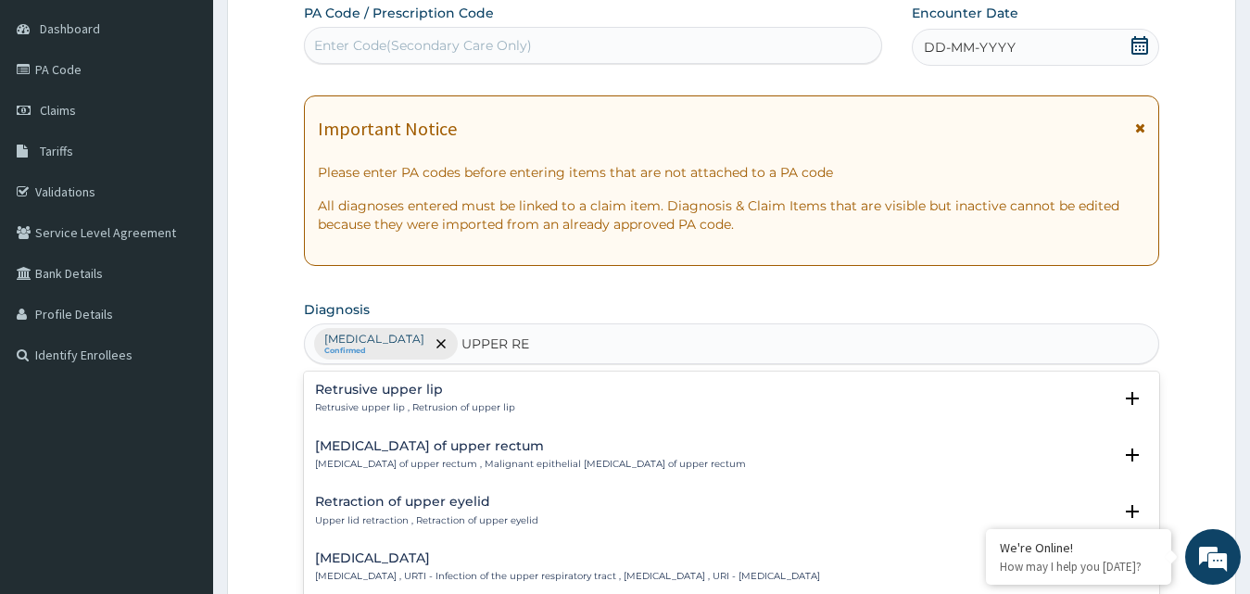
click at [395, 560] on h4 "Upper respiratory infection" at bounding box center [567, 558] width 505 height 14
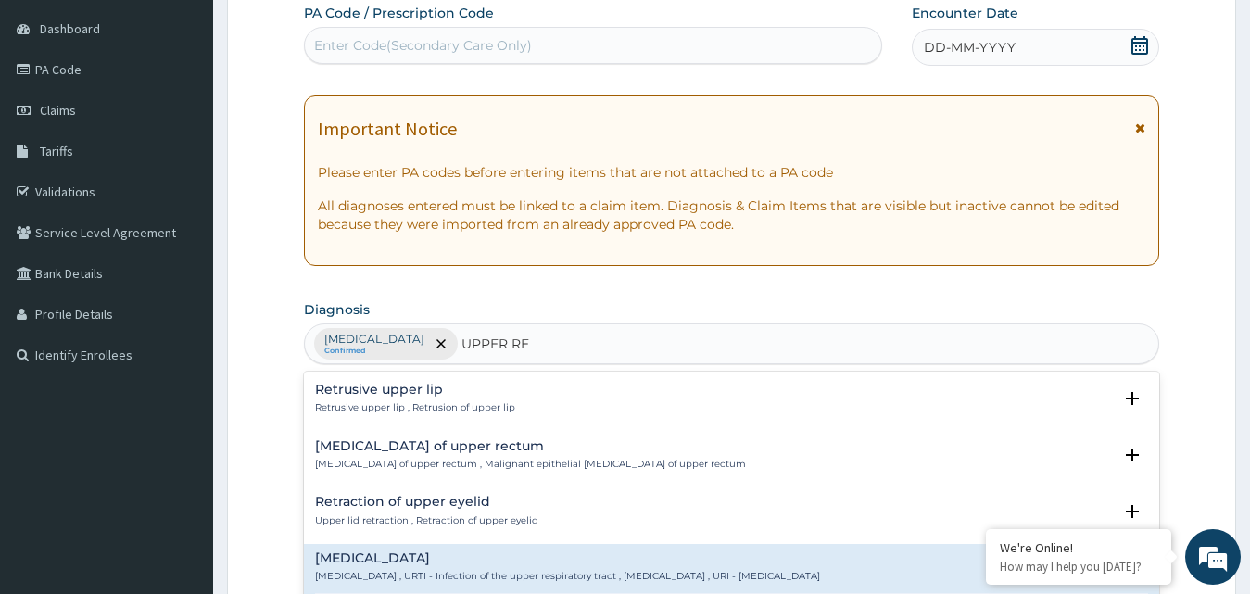
click at [399, 557] on h4 "Upper respiratory infection" at bounding box center [567, 558] width 505 height 14
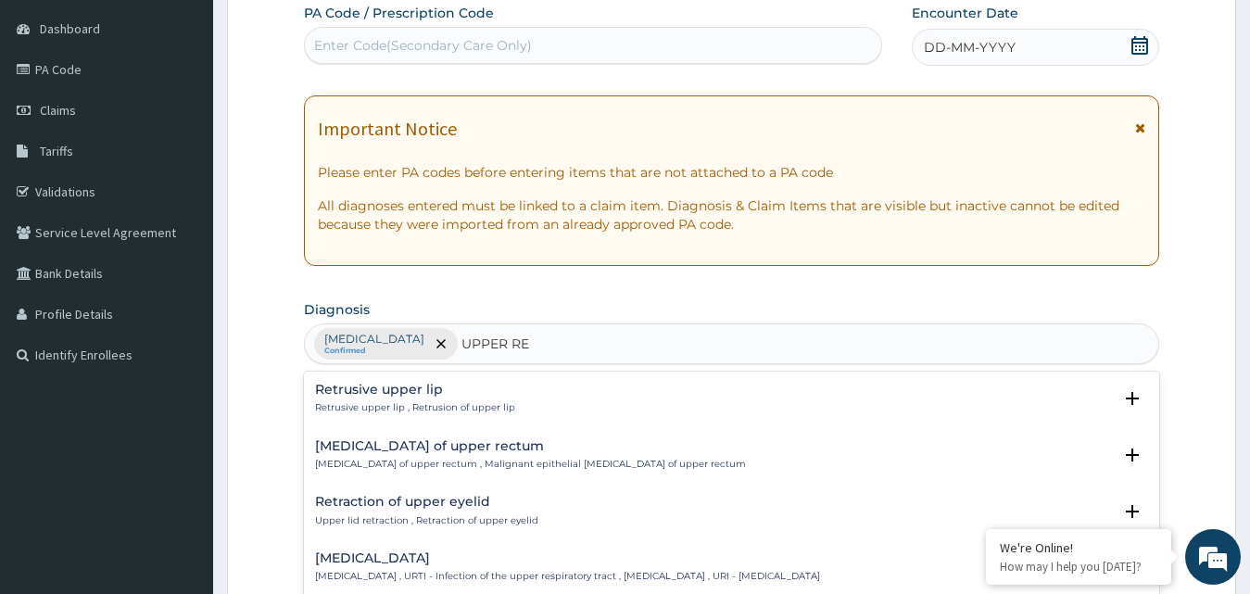
click at [413, 563] on h4 "Upper respiratory infection" at bounding box center [567, 558] width 505 height 14
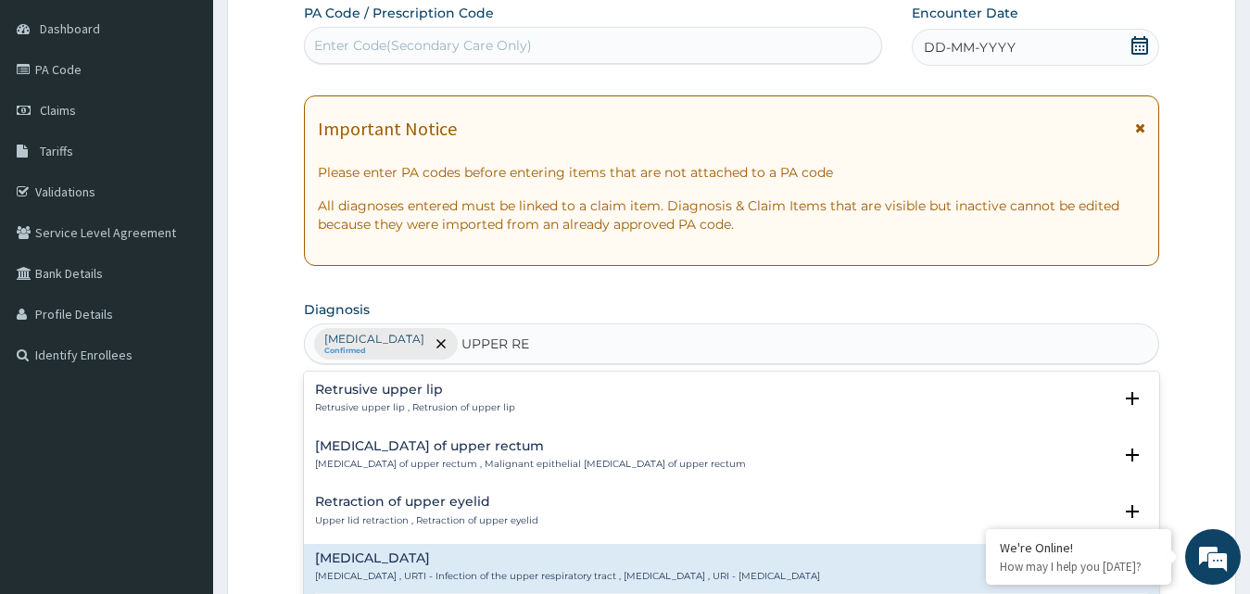
click at [413, 563] on h4 "Upper respiratory infection" at bounding box center [567, 558] width 505 height 14
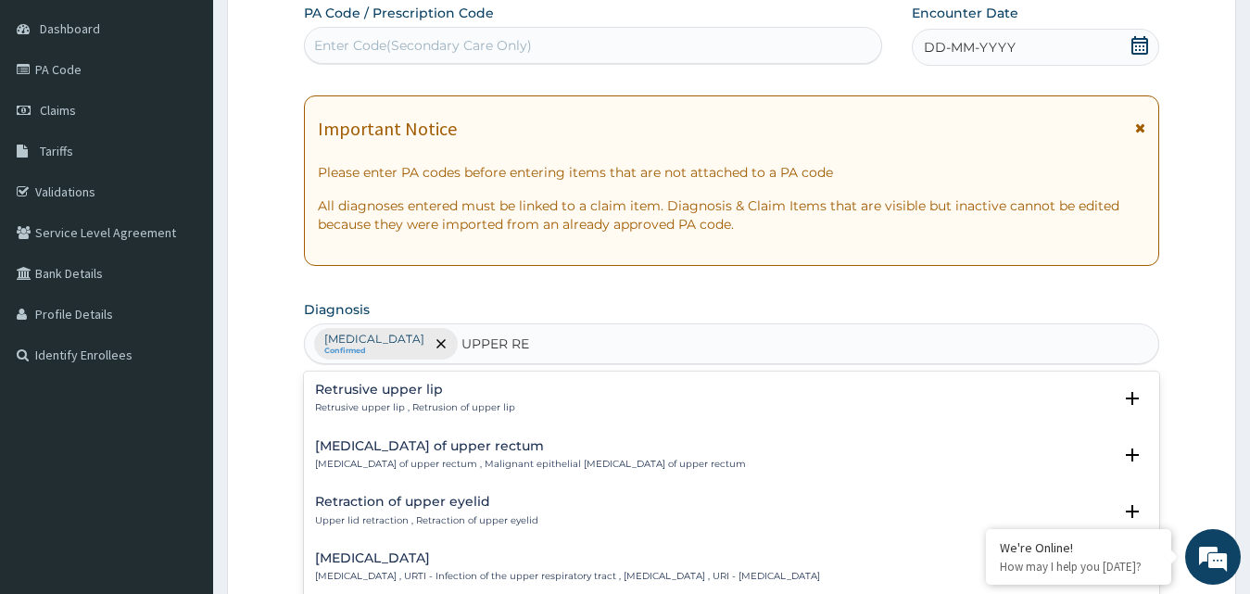
click at [403, 553] on h4 "Upper respiratory infection" at bounding box center [567, 558] width 505 height 14
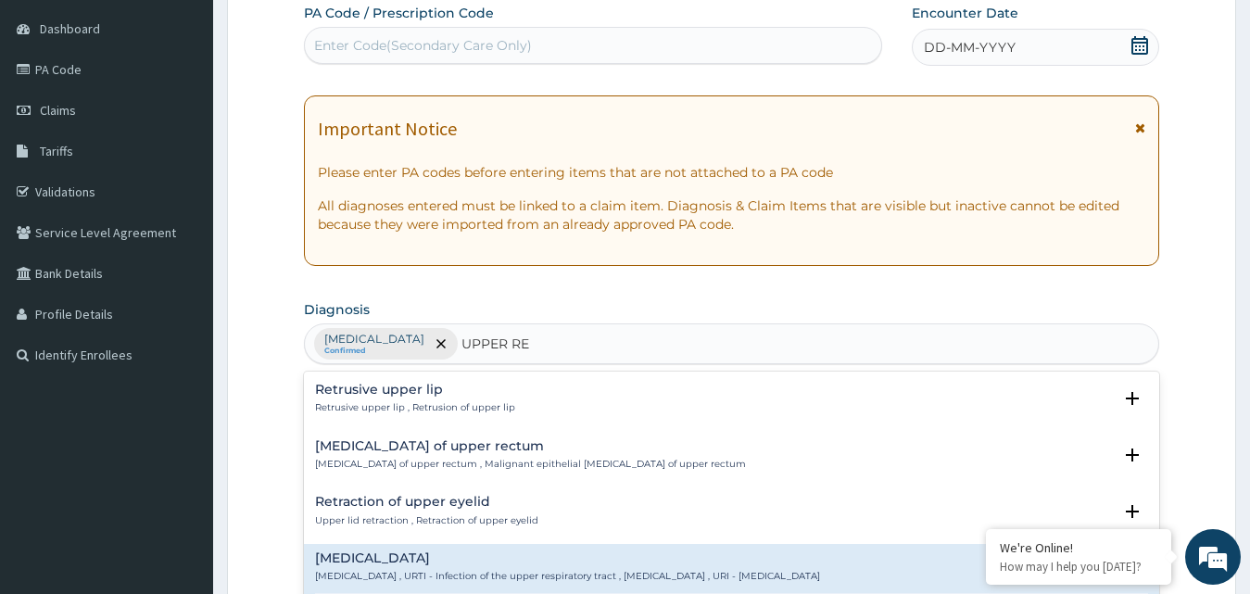
click at [403, 553] on h4 "Upper respiratory infection" at bounding box center [567, 558] width 505 height 14
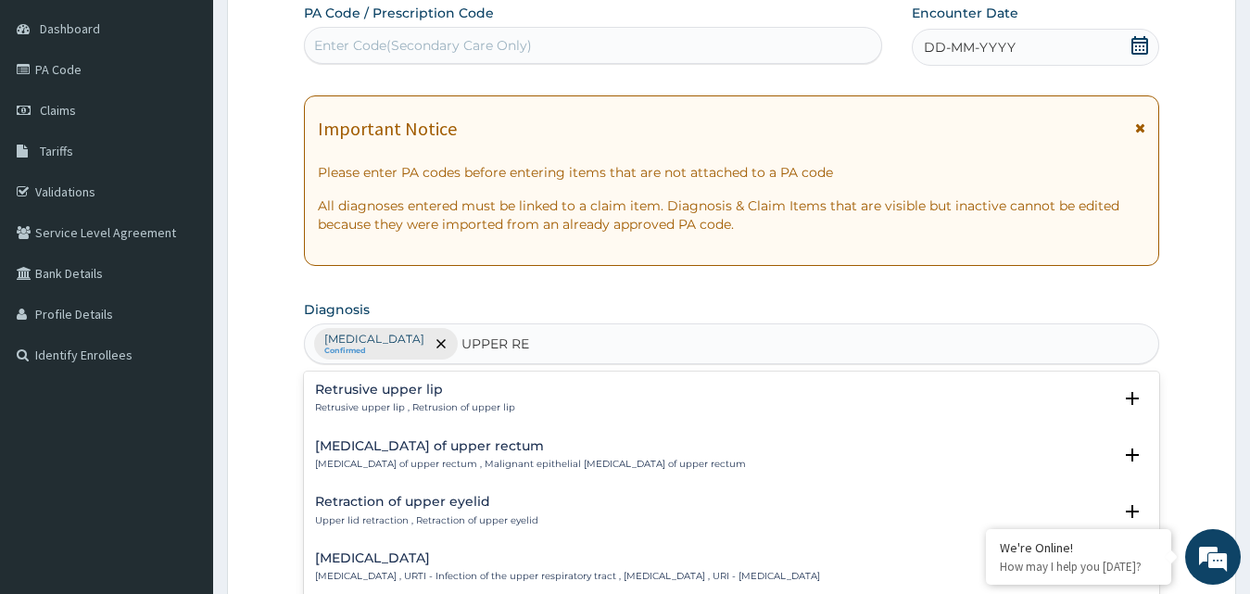
click at [379, 560] on h4 "Upper respiratory infection" at bounding box center [567, 558] width 505 height 14
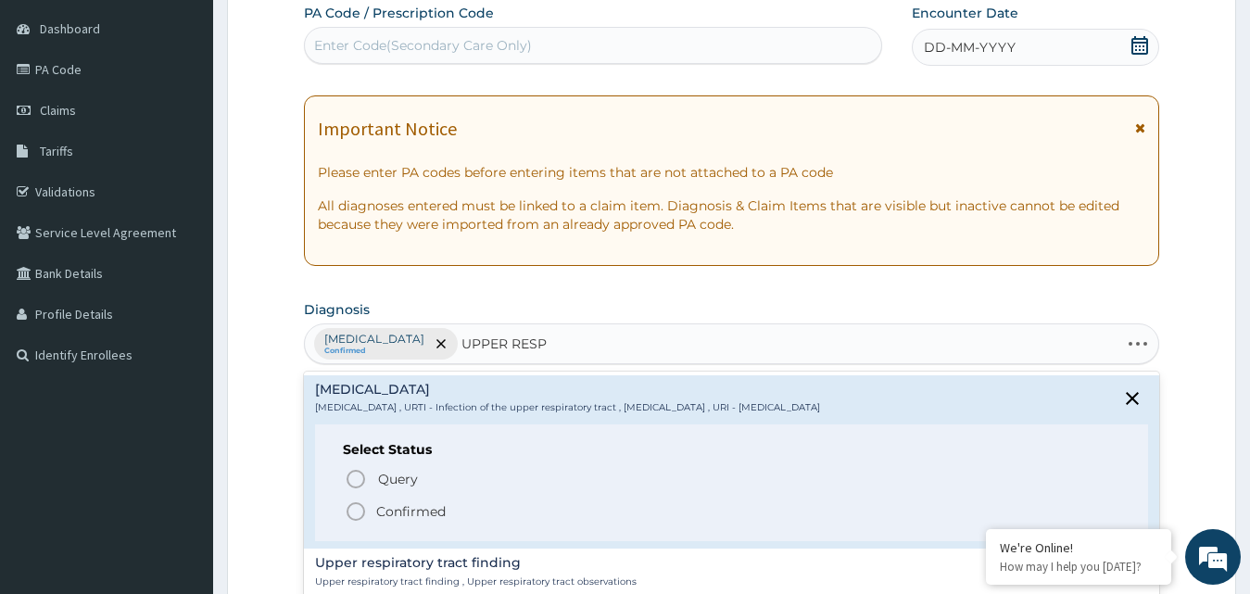
type input "UPPER RESPI"
click at [348, 509] on circle "status option filled" at bounding box center [356, 511] width 17 height 17
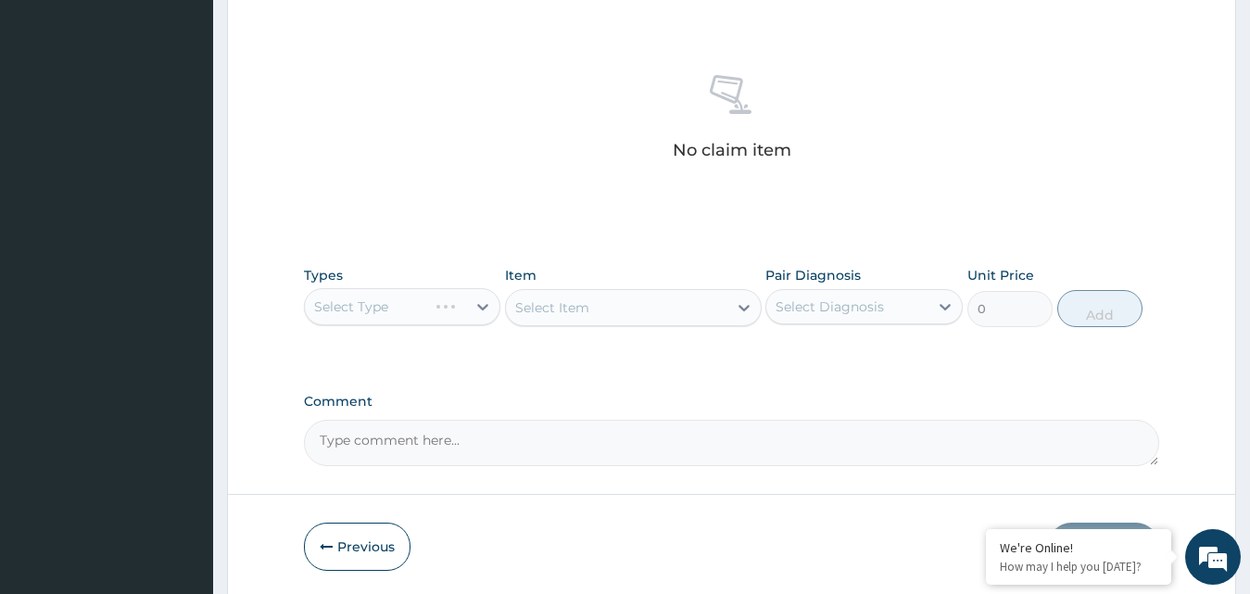
scroll to position [692, 0]
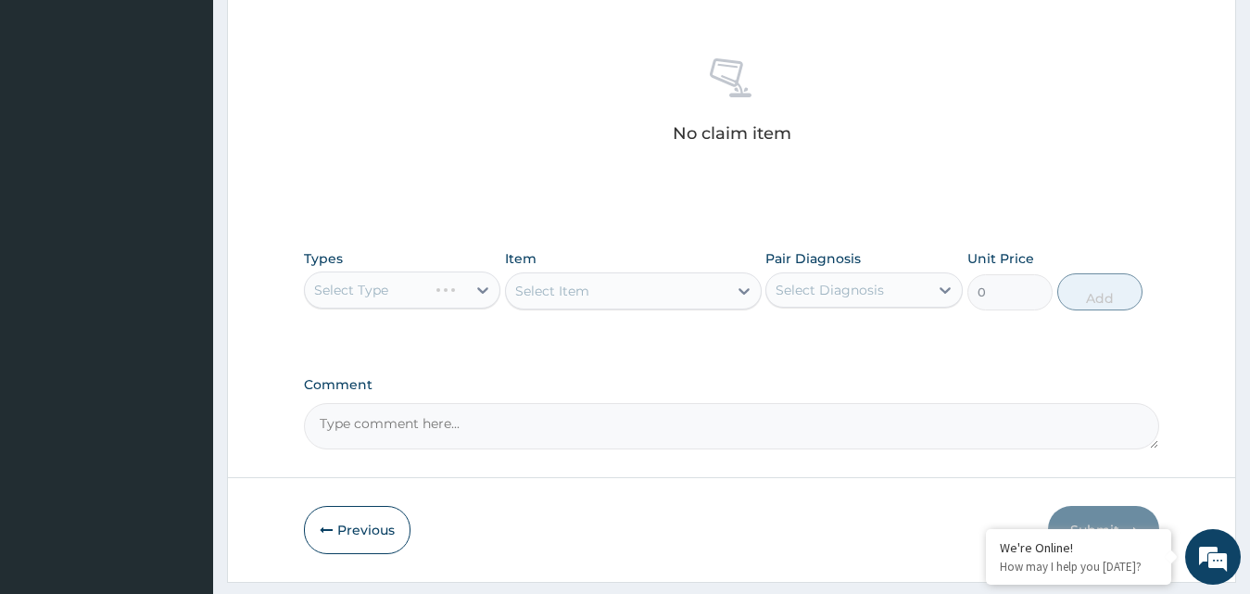
click at [480, 289] on div "Select Type" at bounding box center [402, 290] width 197 height 37
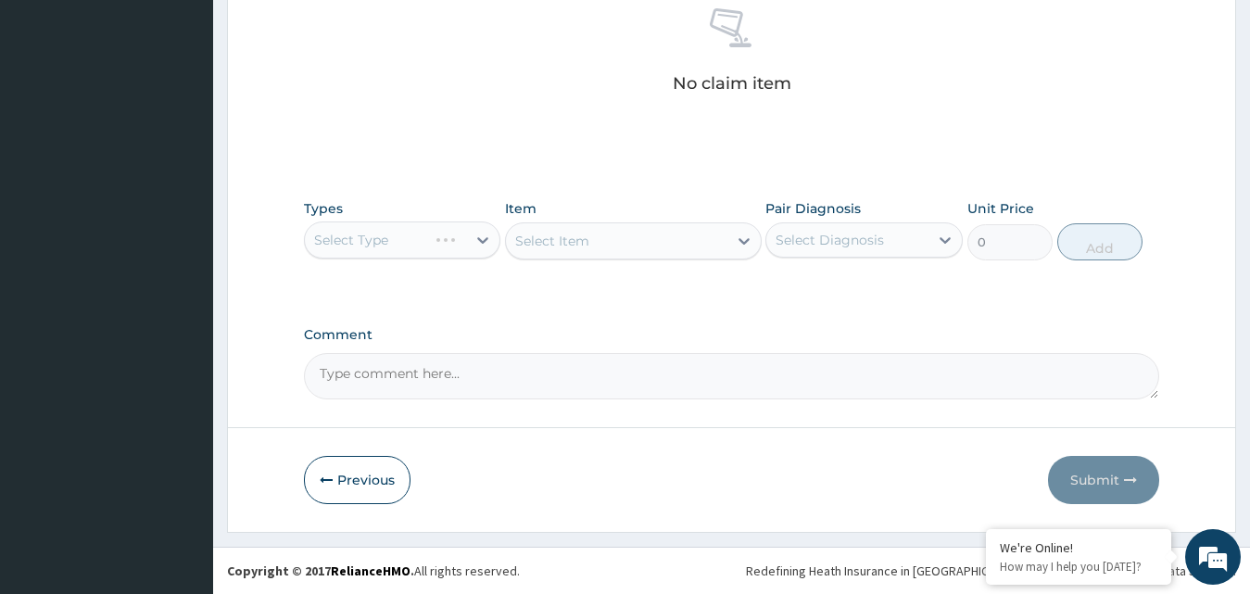
click at [741, 240] on div "Select Item" at bounding box center [633, 240] width 257 height 37
click at [708, 287] on div "Types Select Type Item Select Item Pair Diagnosis Select Diagnosis Unit Price 0…" at bounding box center [732, 244] width 856 height 108
click at [746, 240] on div "Select Item" at bounding box center [633, 240] width 257 height 37
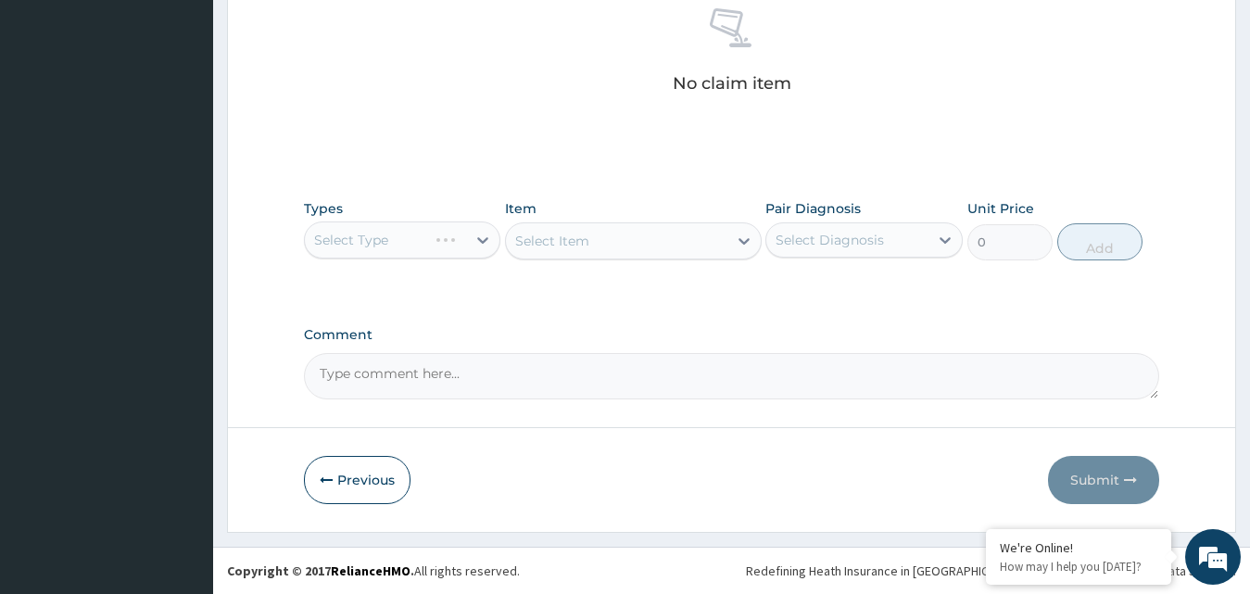
click at [746, 240] on div "Select Item" at bounding box center [633, 240] width 257 height 37
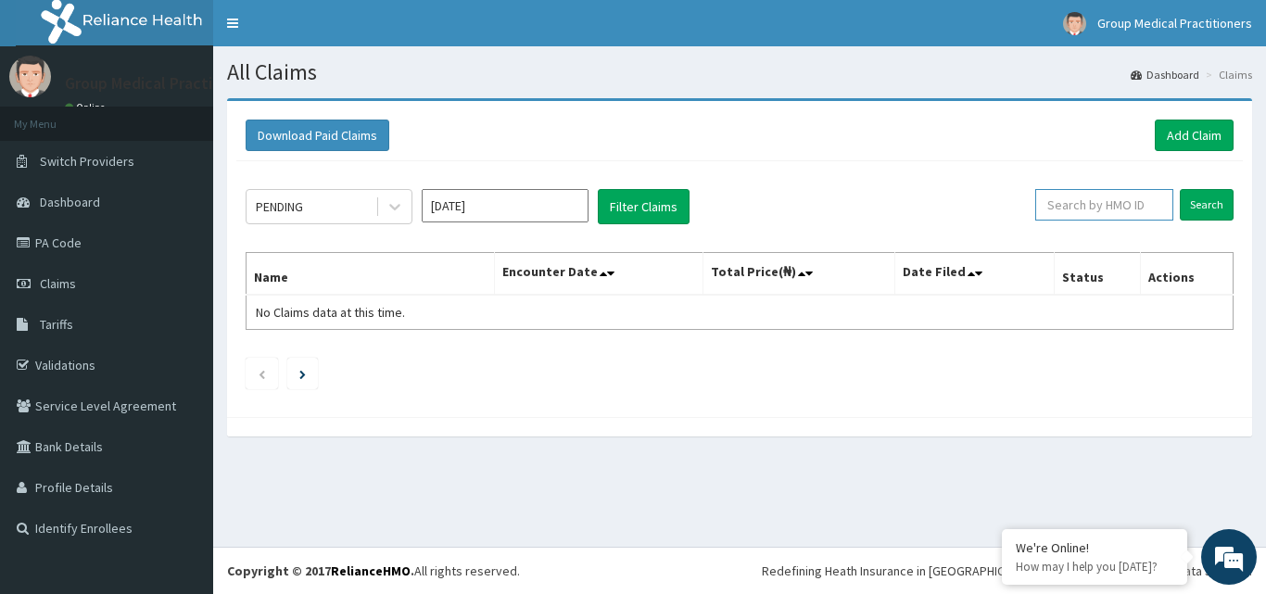
click at [1104, 210] on input "text" at bounding box center [1104, 205] width 138 height 32
type input "DPM/100074/A"
click at [1190, 200] on input "Search" at bounding box center [1207, 205] width 54 height 32
click at [45, 283] on span "Claims" at bounding box center [58, 283] width 36 height 17
drag, startPoint x: 1032, startPoint y: 204, endPoint x: 1184, endPoint y: 202, distance: 151.1
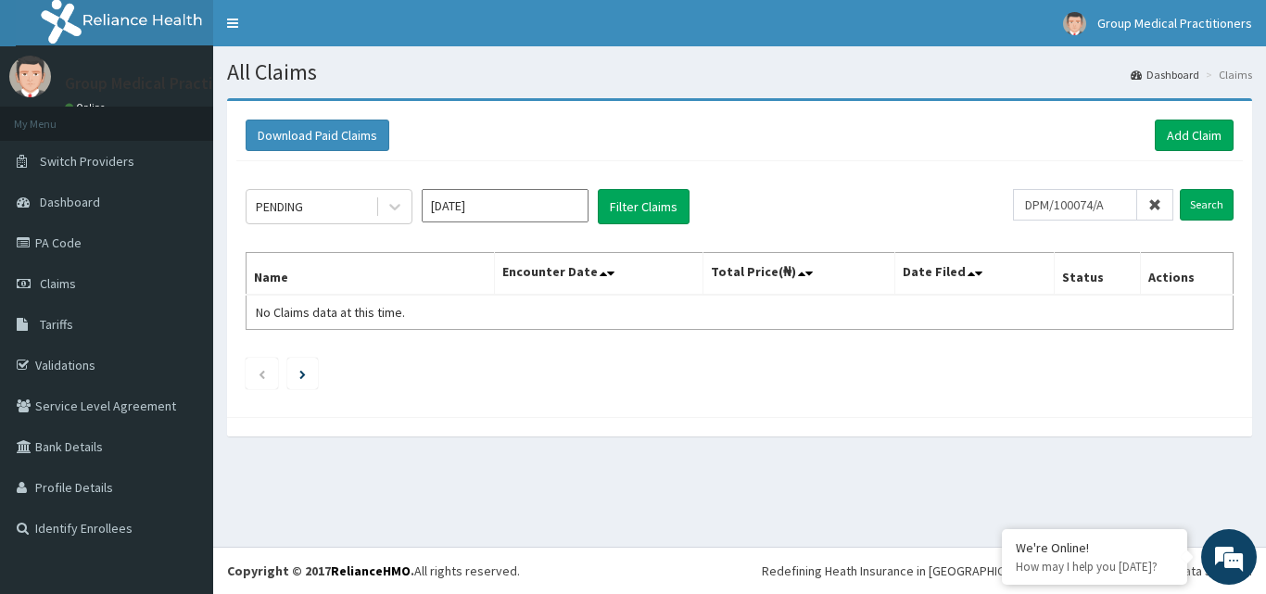
drag, startPoint x: 1184, startPoint y: 202, endPoint x: 1033, endPoint y: 148, distance: 159.5
click at [1033, 148] on div "Download Paid Claims Add Claim" at bounding box center [740, 136] width 988 height 32
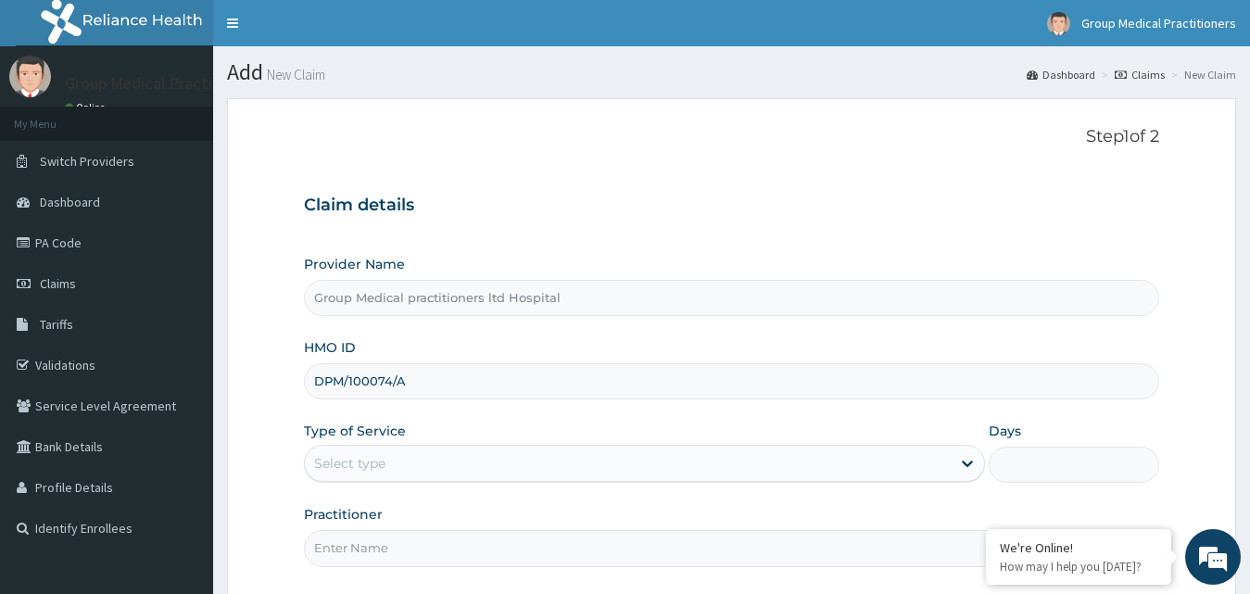
type input "DPM/100074/A"
click at [422, 555] on input "Practitioner" at bounding box center [732, 548] width 856 height 36
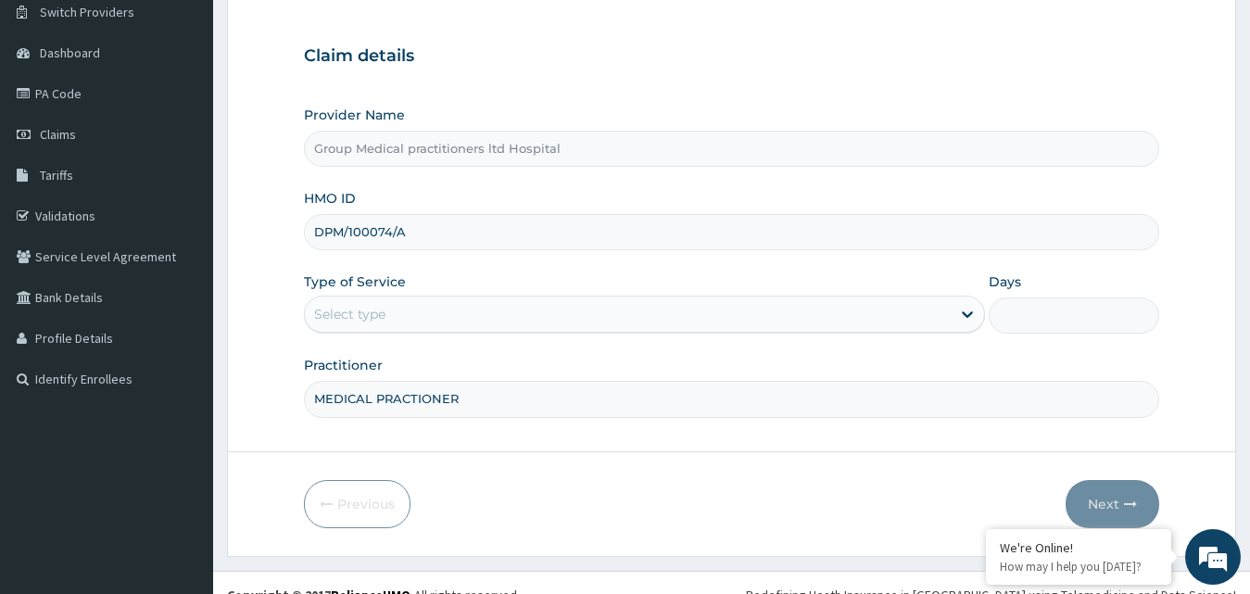
scroll to position [173, 0]
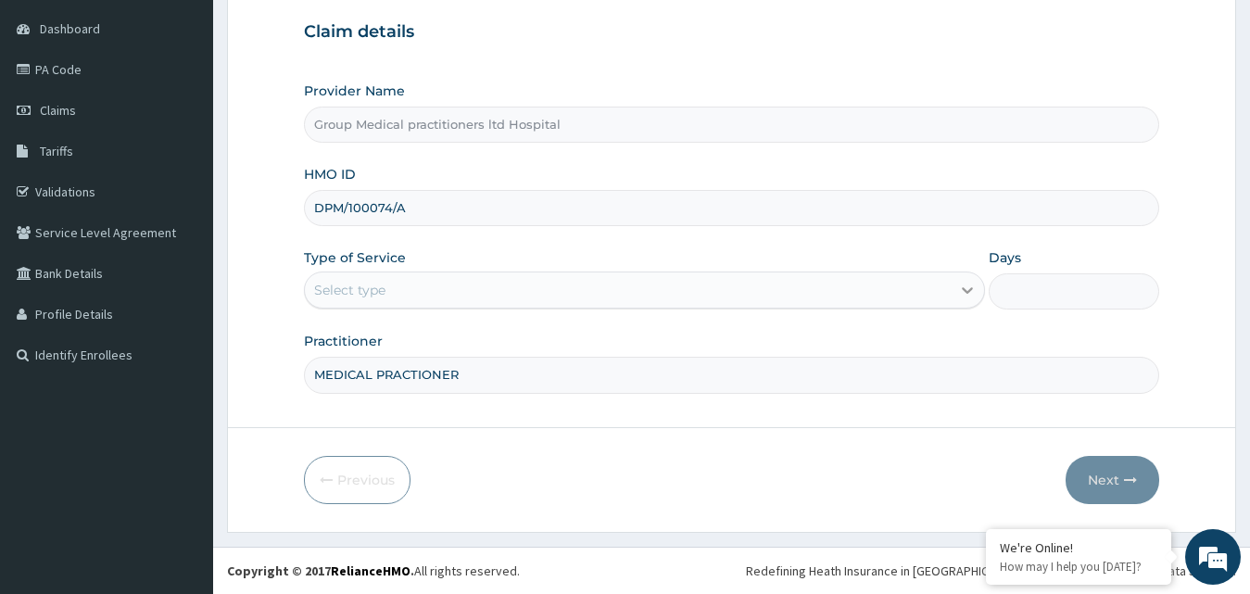
type input "MEDICAL PRACTIONER"
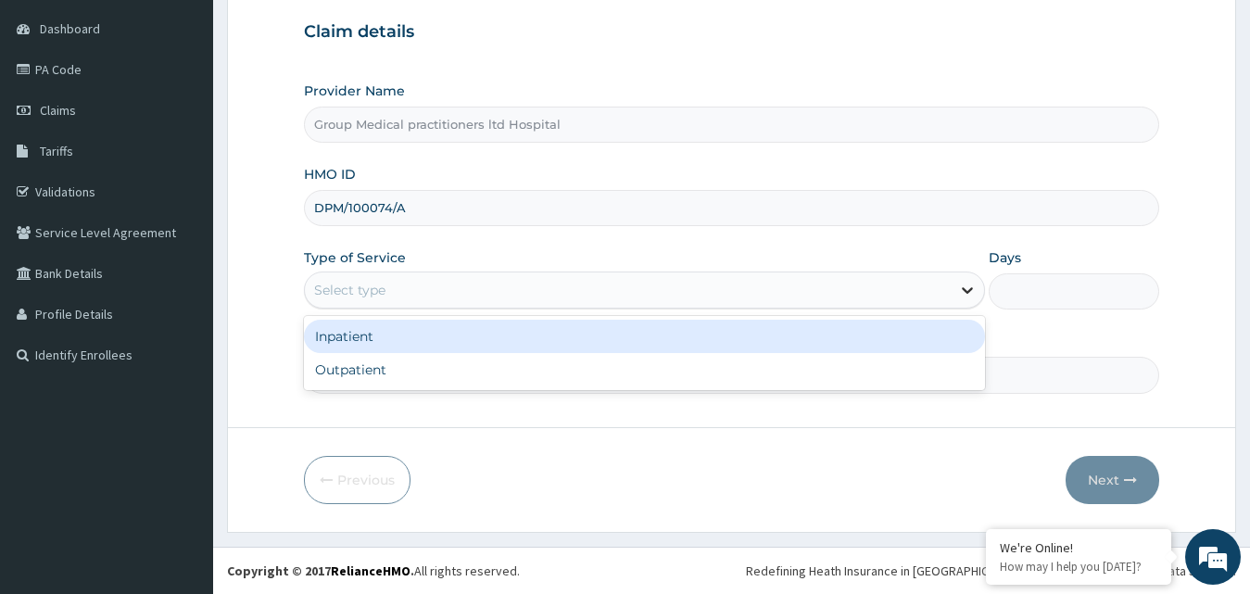
click at [964, 285] on icon at bounding box center [967, 290] width 19 height 19
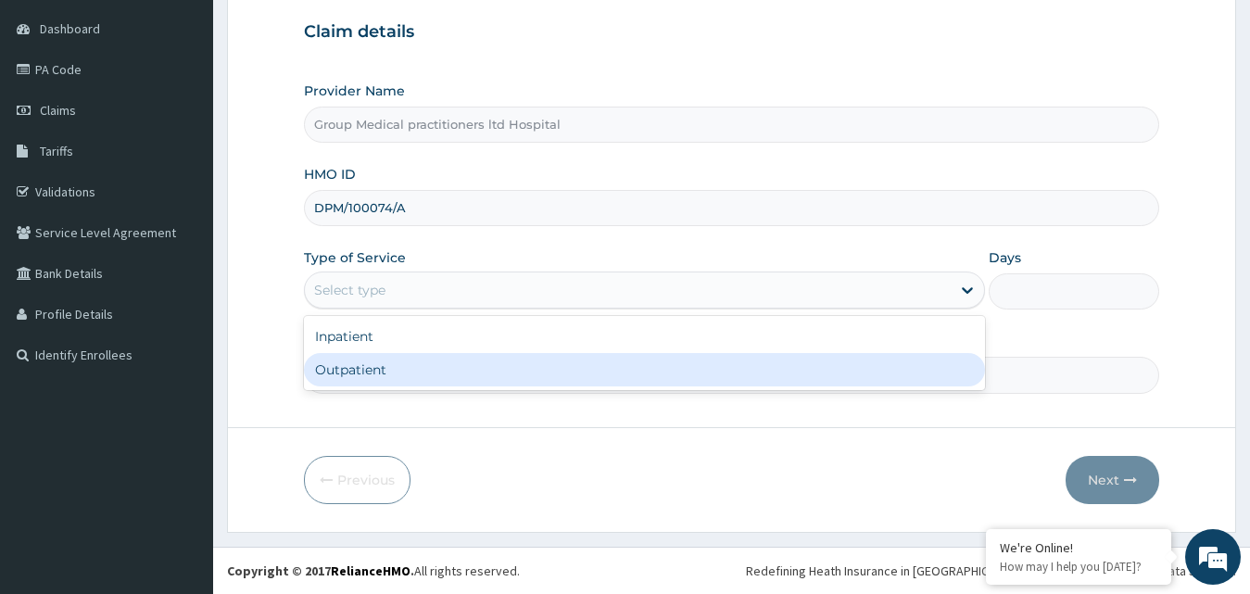
click at [928, 365] on div "Outpatient" at bounding box center [645, 369] width 682 height 33
type input "1"
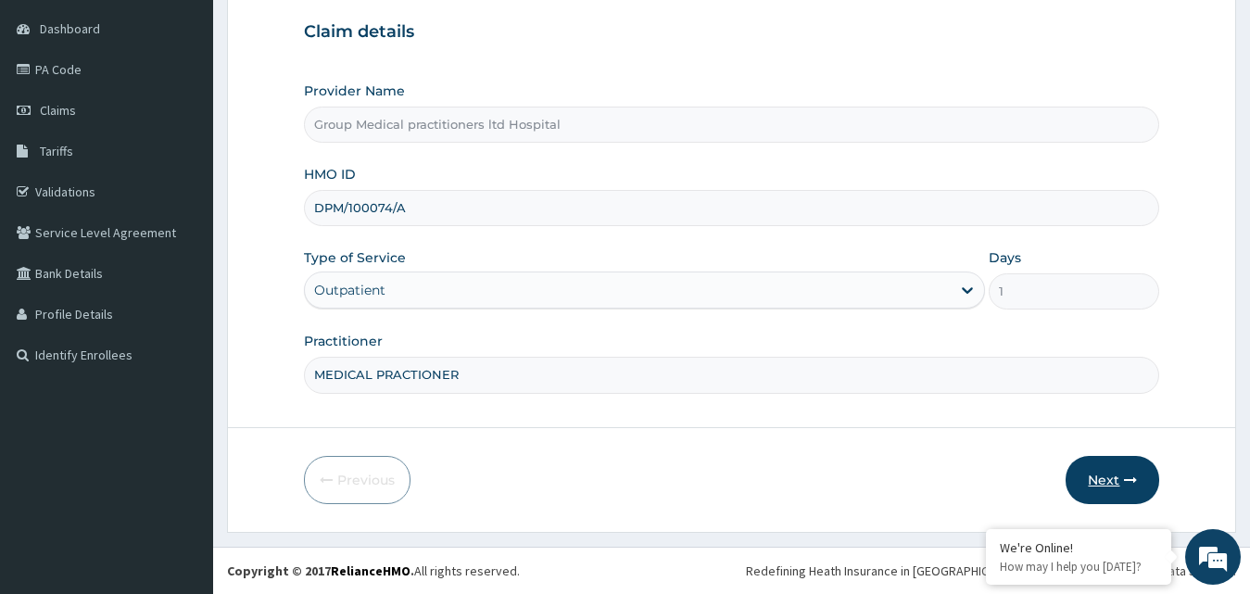
click at [1091, 473] on button "Next" at bounding box center [1113, 480] width 94 height 48
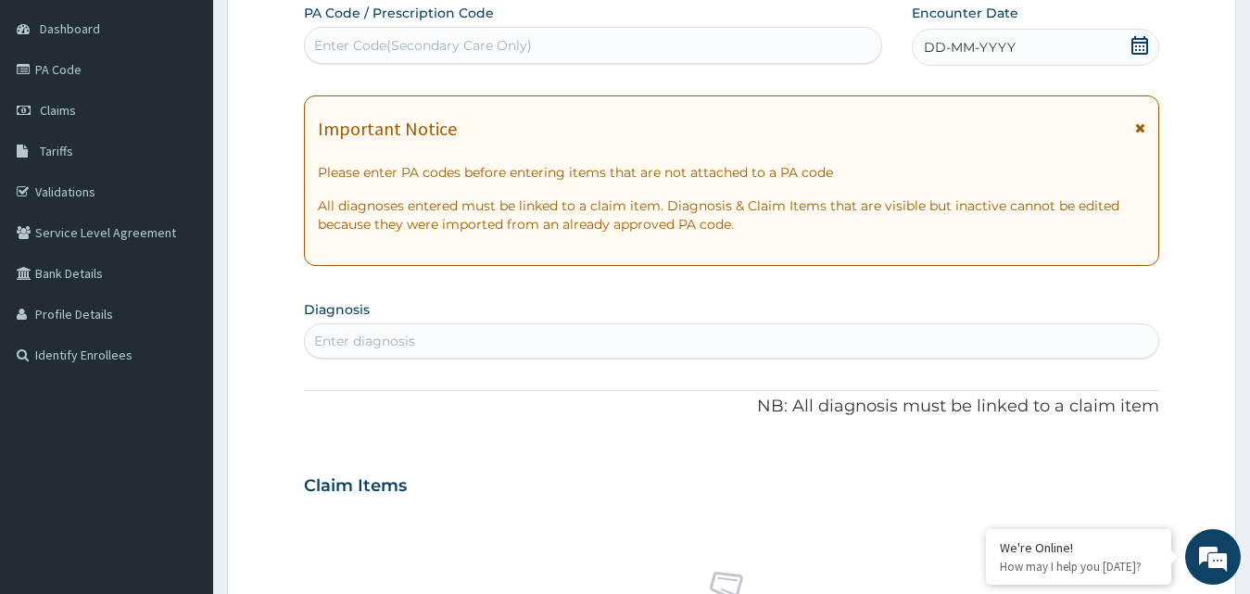
click at [1138, 44] on icon at bounding box center [1140, 45] width 19 height 19
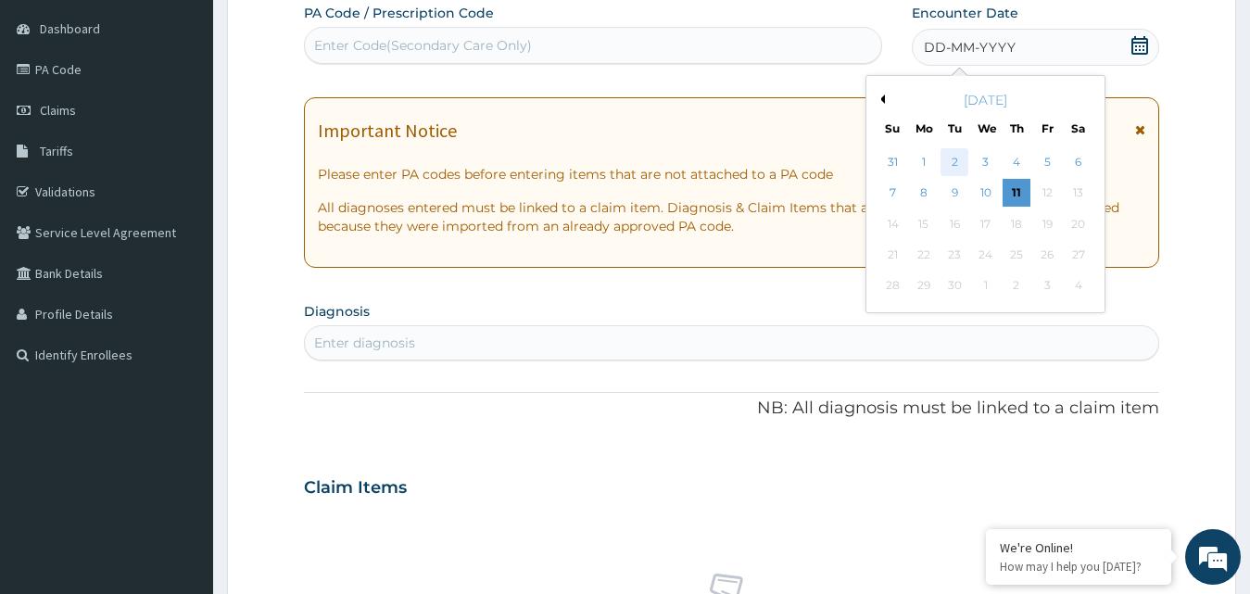
click at [954, 159] on div "2" at bounding box center [955, 162] width 28 height 28
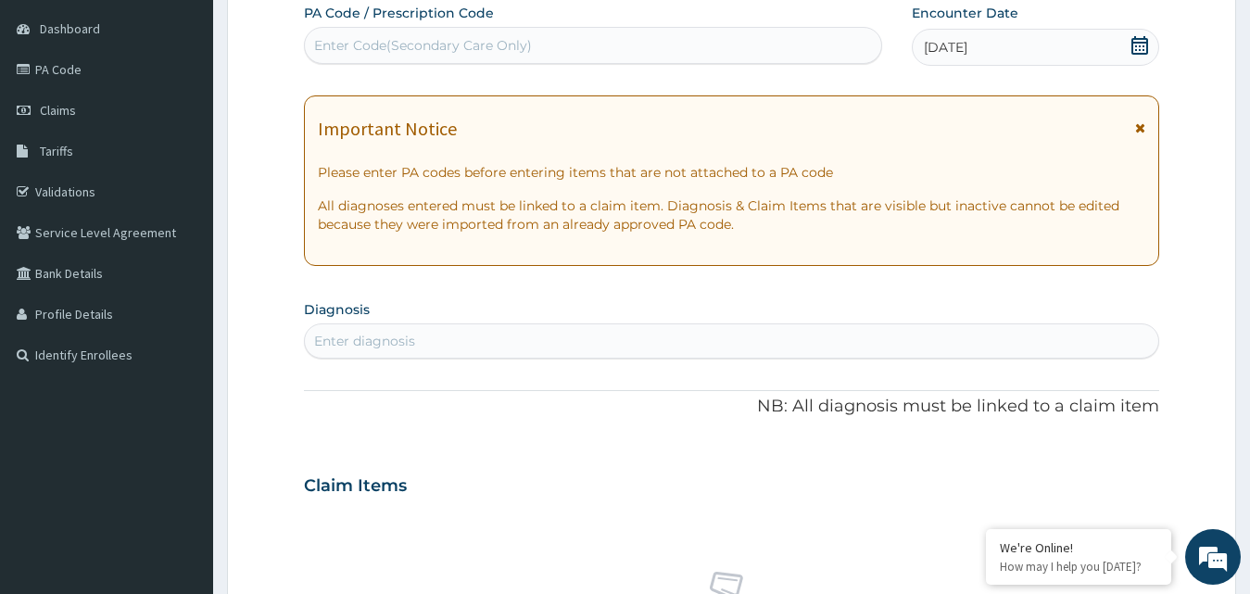
click at [603, 343] on div "Enter diagnosis" at bounding box center [732, 341] width 855 height 30
type input "MALARI"
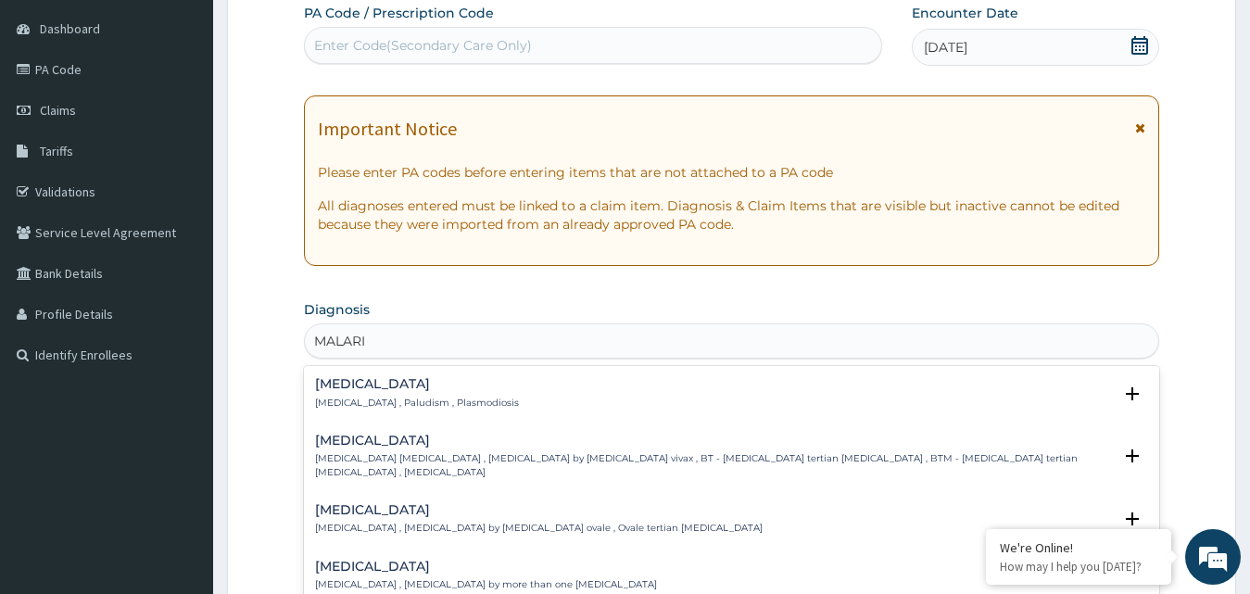
click at [441, 401] on p "[MEDICAL_DATA] , Paludism , Plasmodiosis" at bounding box center [417, 403] width 204 height 13
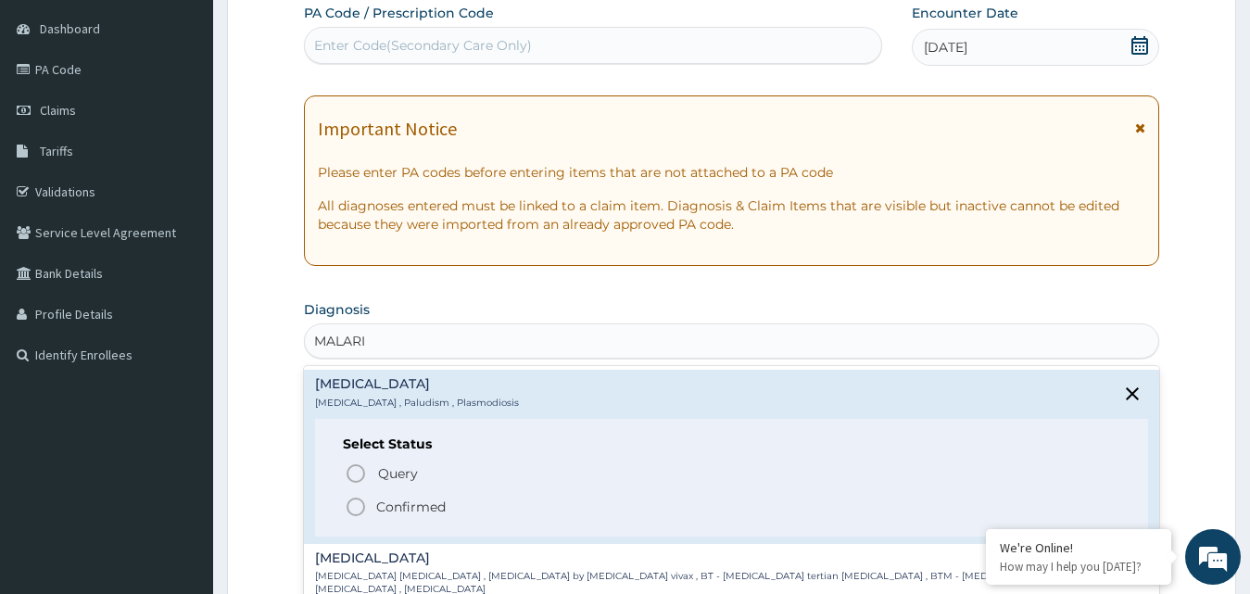
click at [351, 511] on icon "status option filled" at bounding box center [356, 507] width 22 height 22
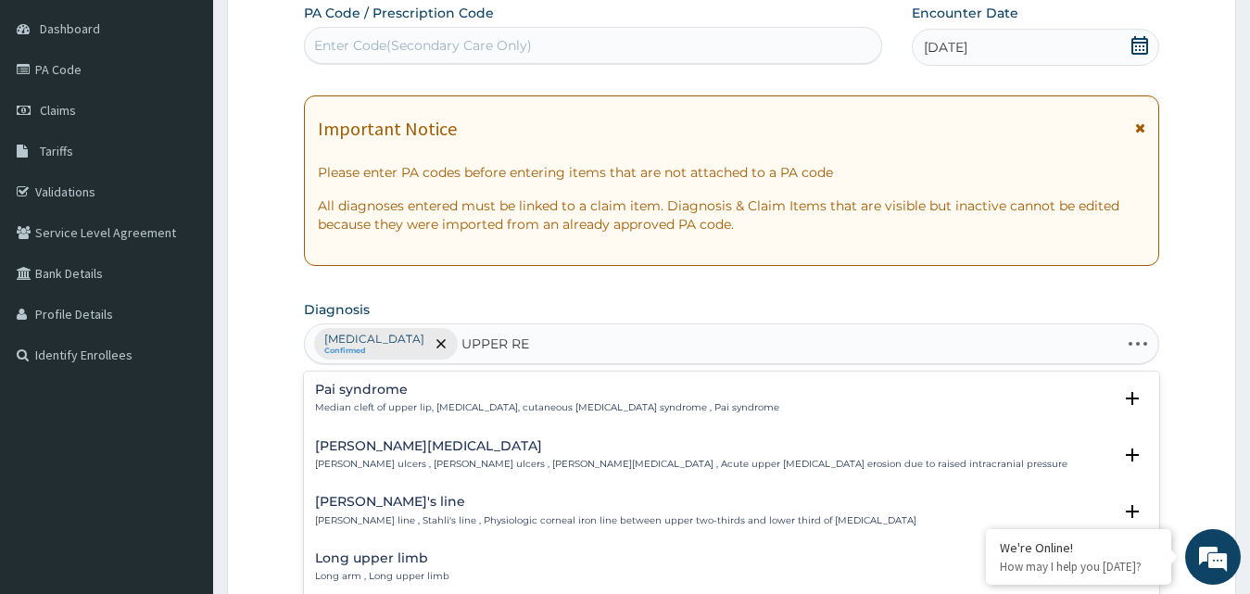
type input "UPPER RES"
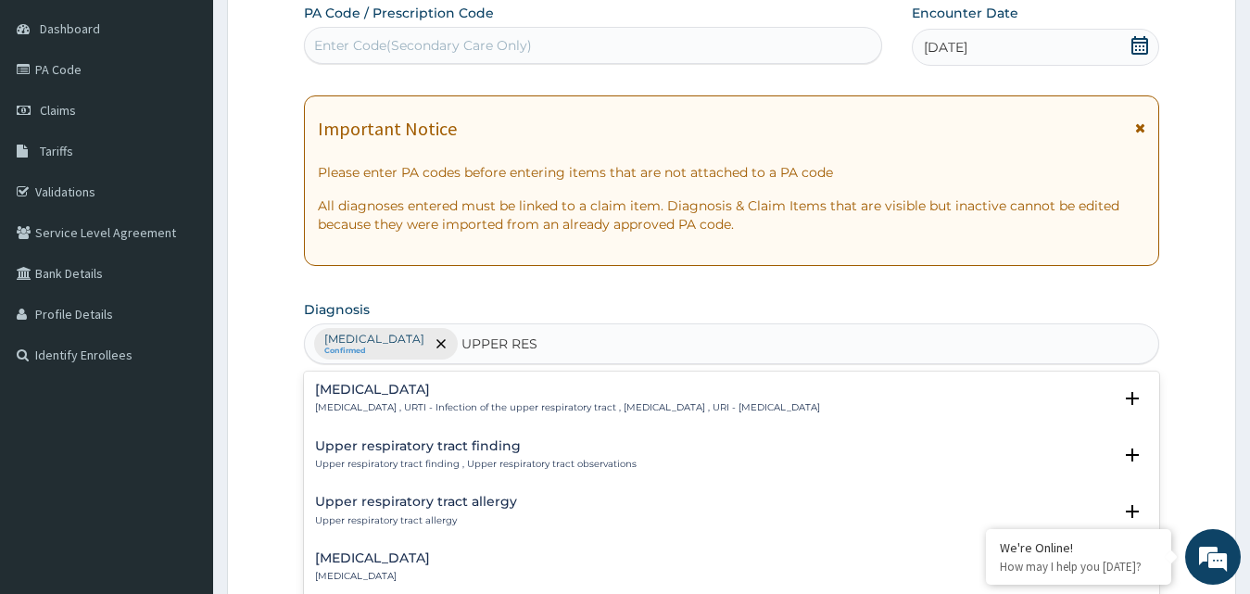
click at [479, 398] on div "[MEDICAL_DATA] [MEDICAL_DATA] , URTI - Infection of the upper respiratory tract…" at bounding box center [567, 399] width 505 height 32
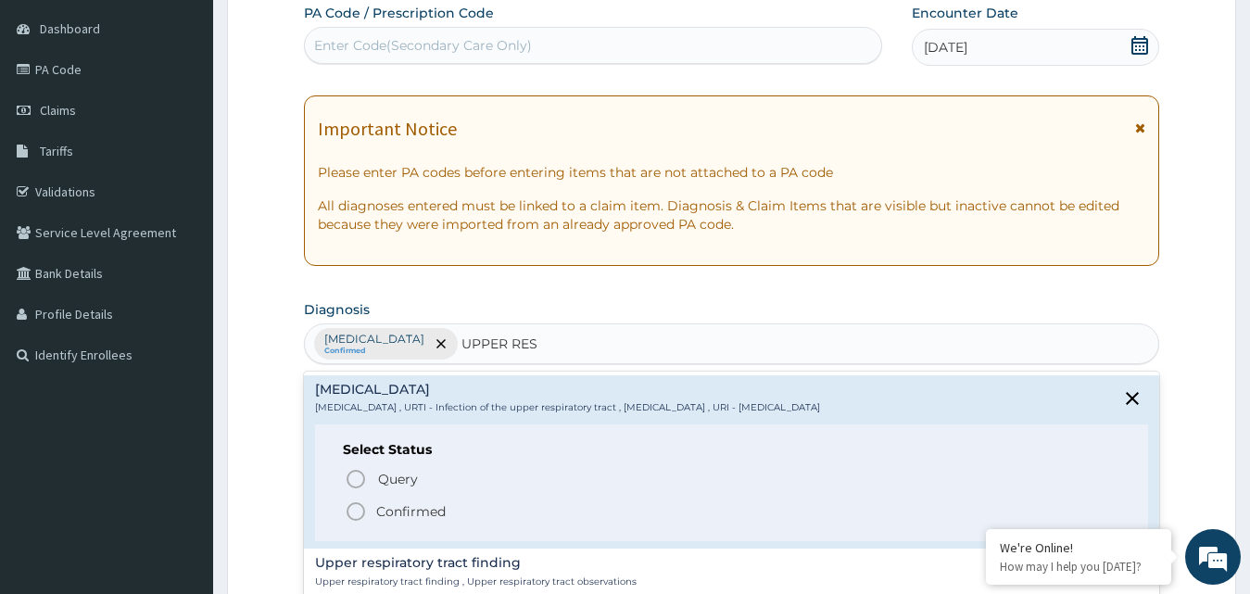
click at [359, 509] on icon "status option filled" at bounding box center [356, 511] width 22 height 22
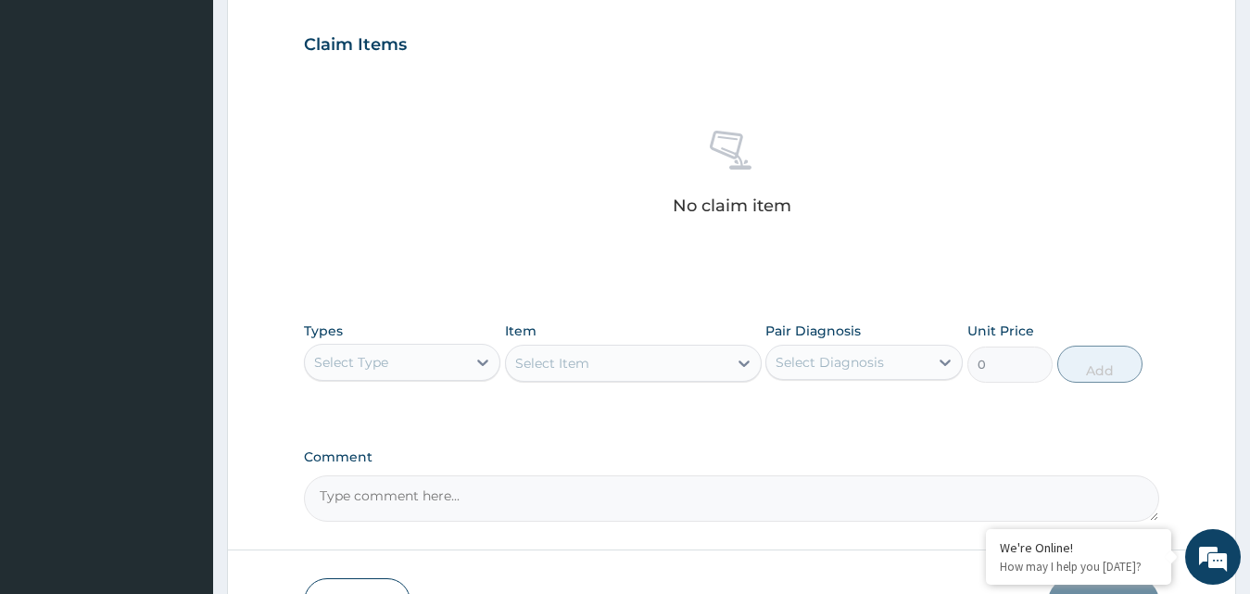
scroll to position [692, 0]
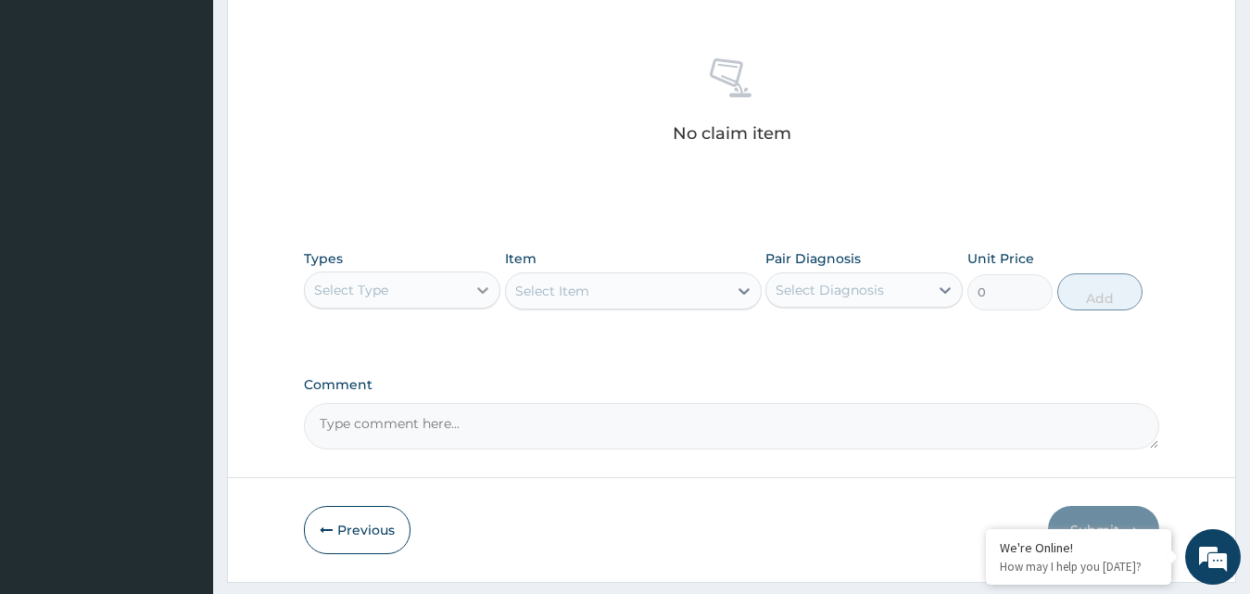
click at [481, 292] on icon at bounding box center [482, 290] width 11 height 6
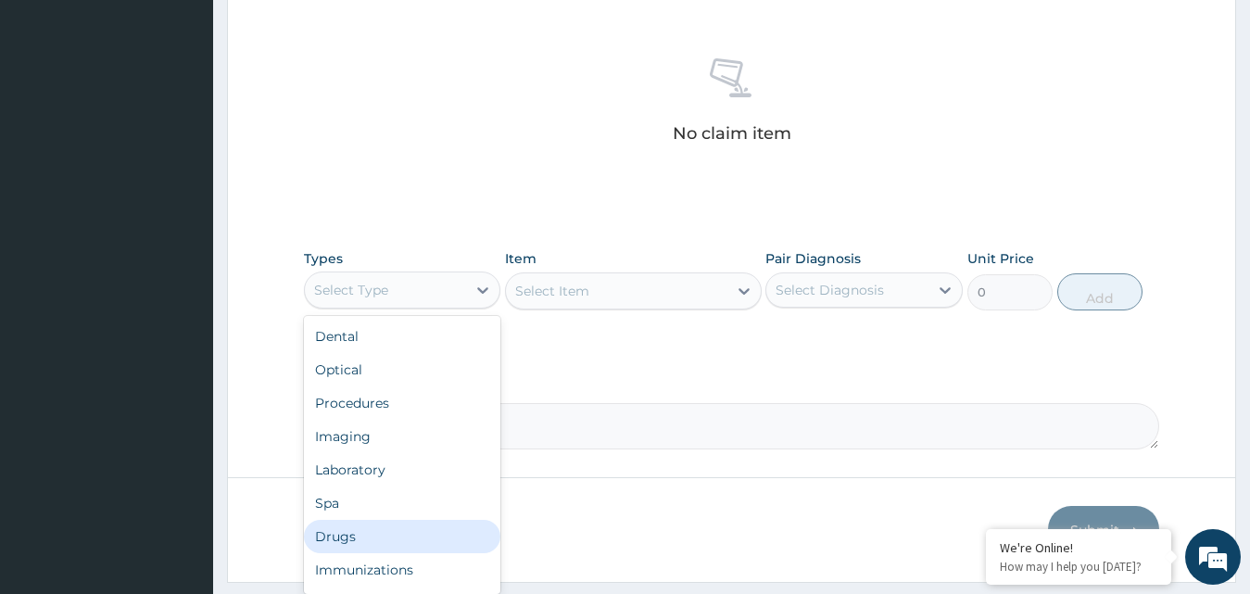
click at [364, 532] on div "Drugs" at bounding box center [402, 536] width 197 height 33
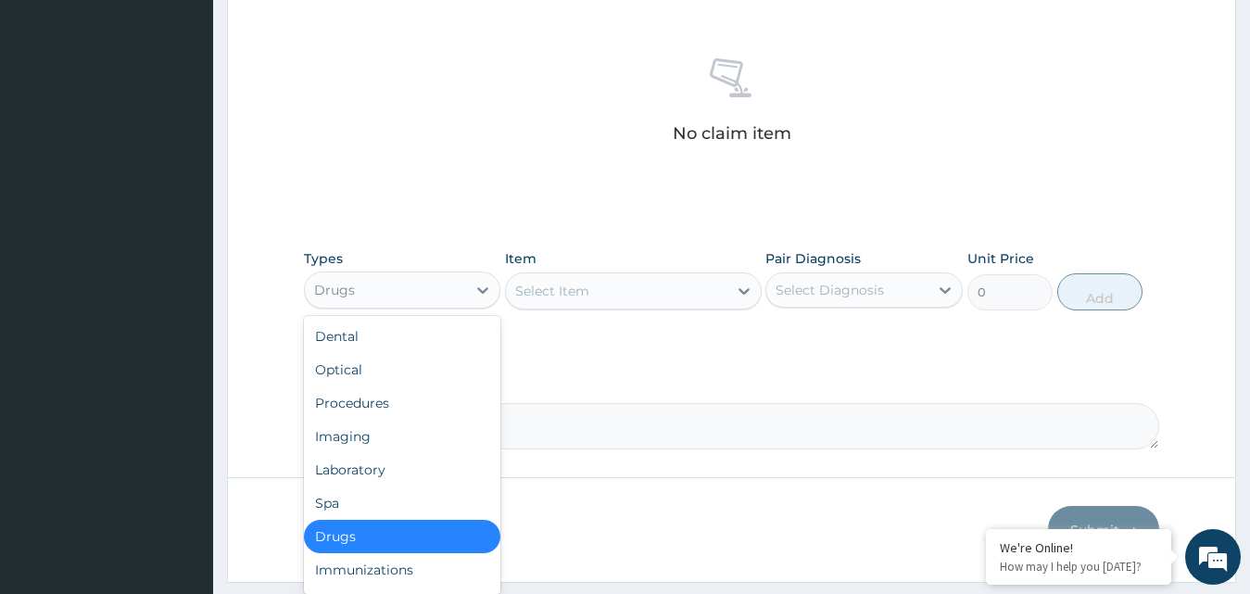
click at [364, 522] on div "Drugs" at bounding box center [402, 536] width 197 height 33
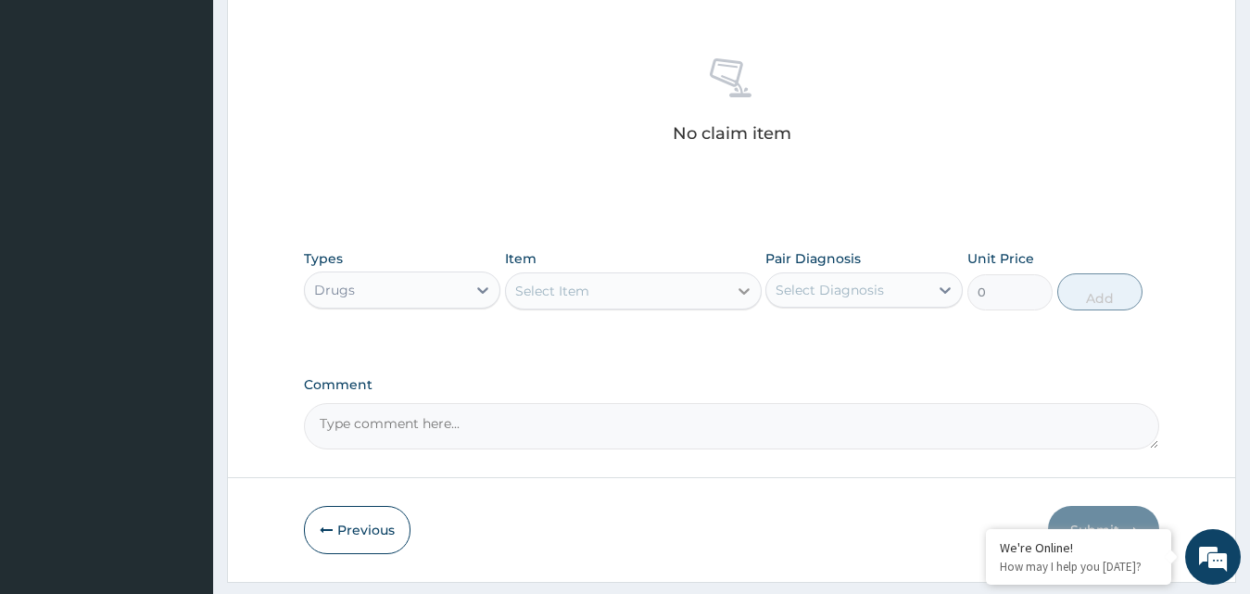
click at [741, 291] on icon at bounding box center [744, 291] width 11 height 6
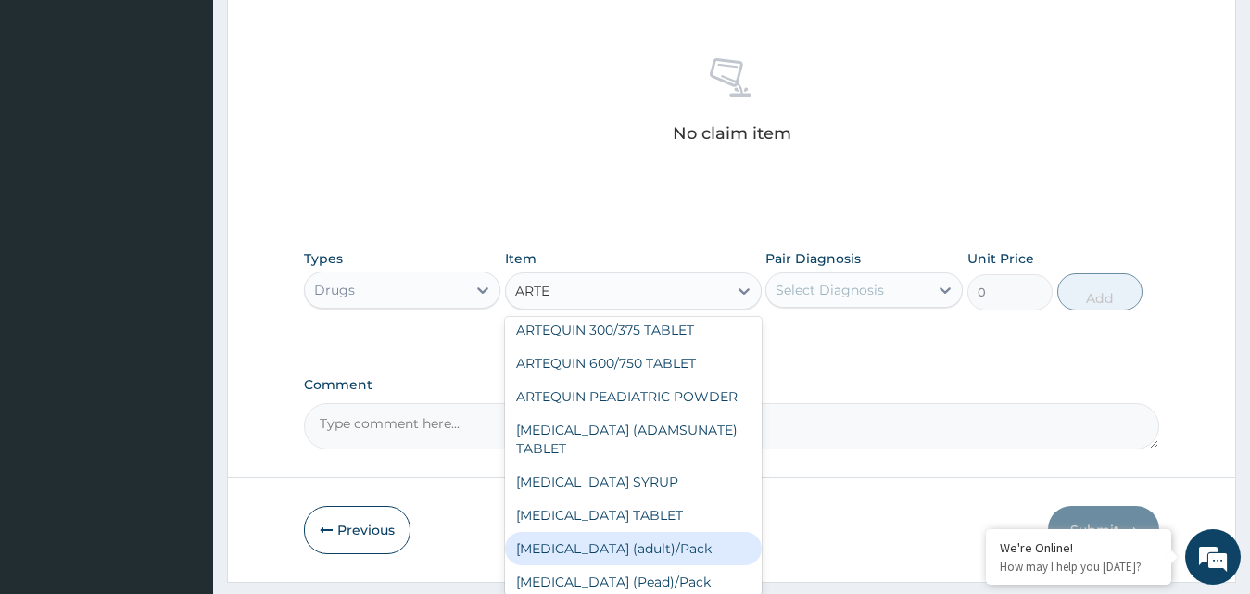
scroll to position [174, 0]
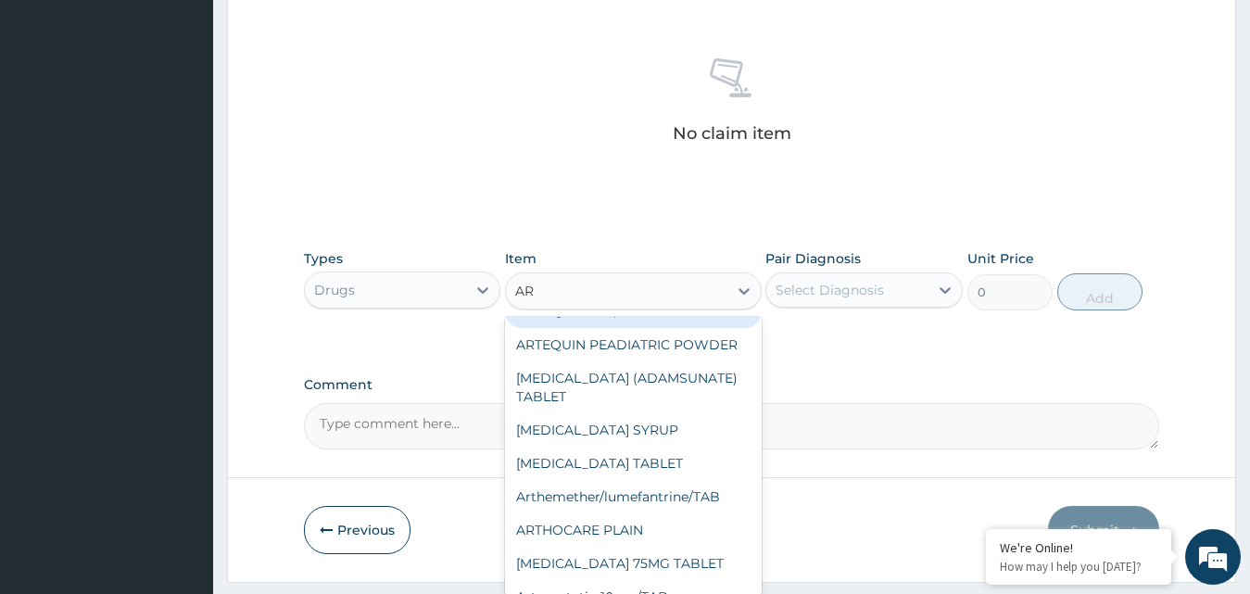
type input "A"
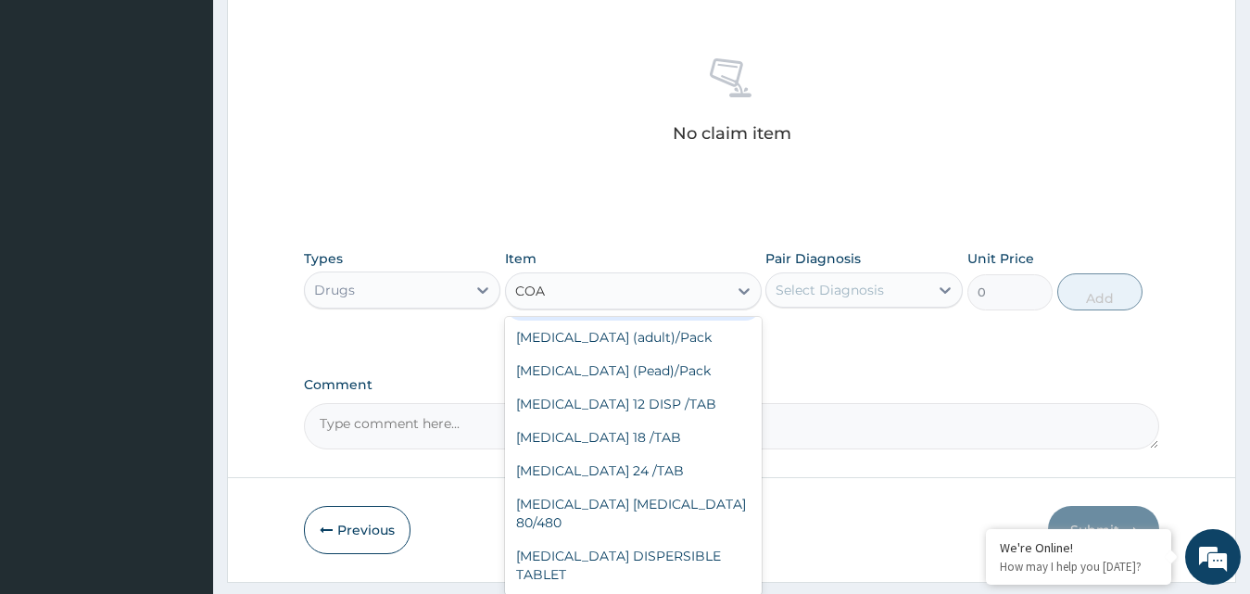
scroll to position [0, 0]
type input "[MEDICAL_DATA]"
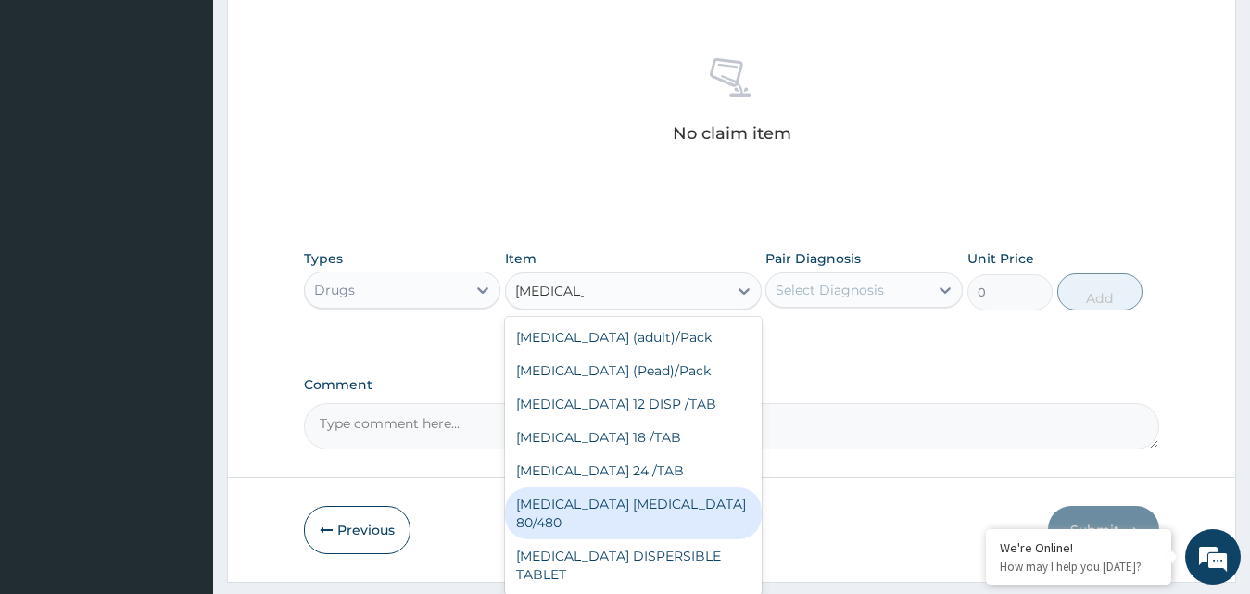
click at [644, 503] on div "[MEDICAL_DATA] [MEDICAL_DATA] 80/480" at bounding box center [633, 514] width 257 height 52
type input "866.25"
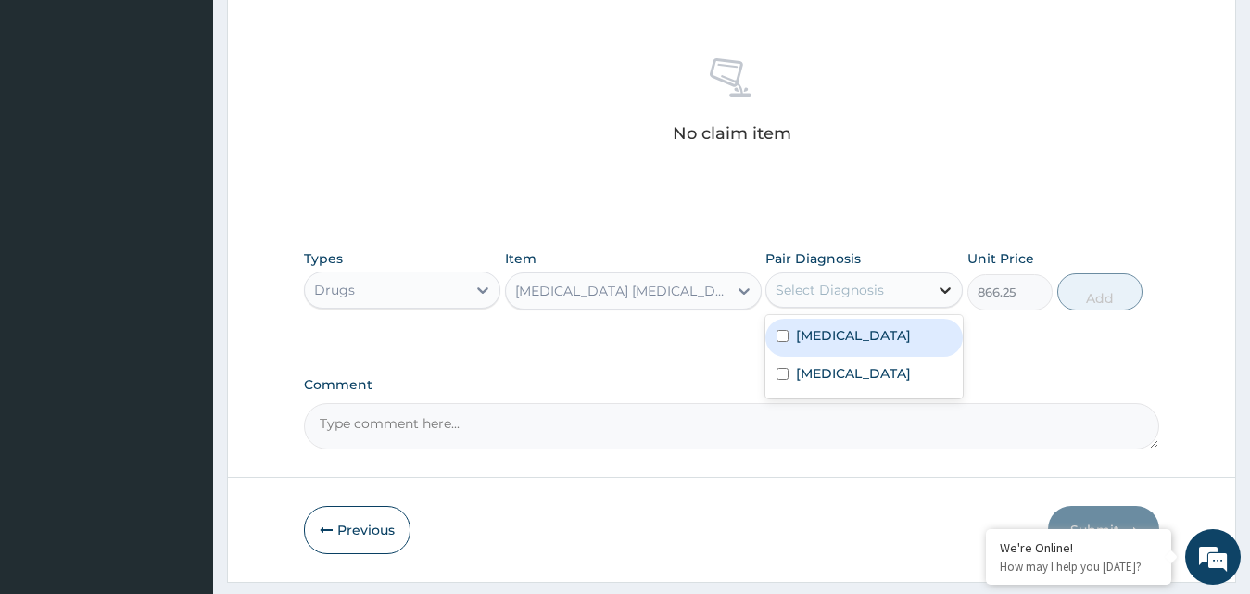
click at [944, 286] on icon at bounding box center [945, 290] width 19 height 19
click at [787, 343] on div "[MEDICAL_DATA]" at bounding box center [864, 338] width 197 height 38
checkbox input "true"
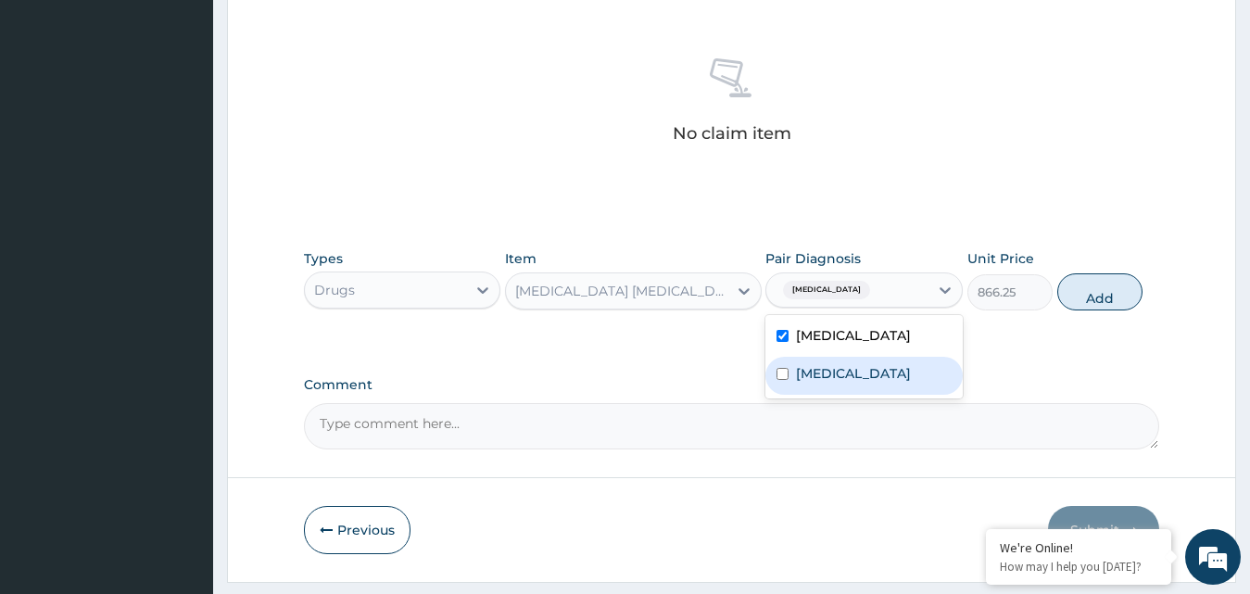
click at [787, 379] on input "checkbox" at bounding box center [783, 374] width 12 height 12
checkbox input "true"
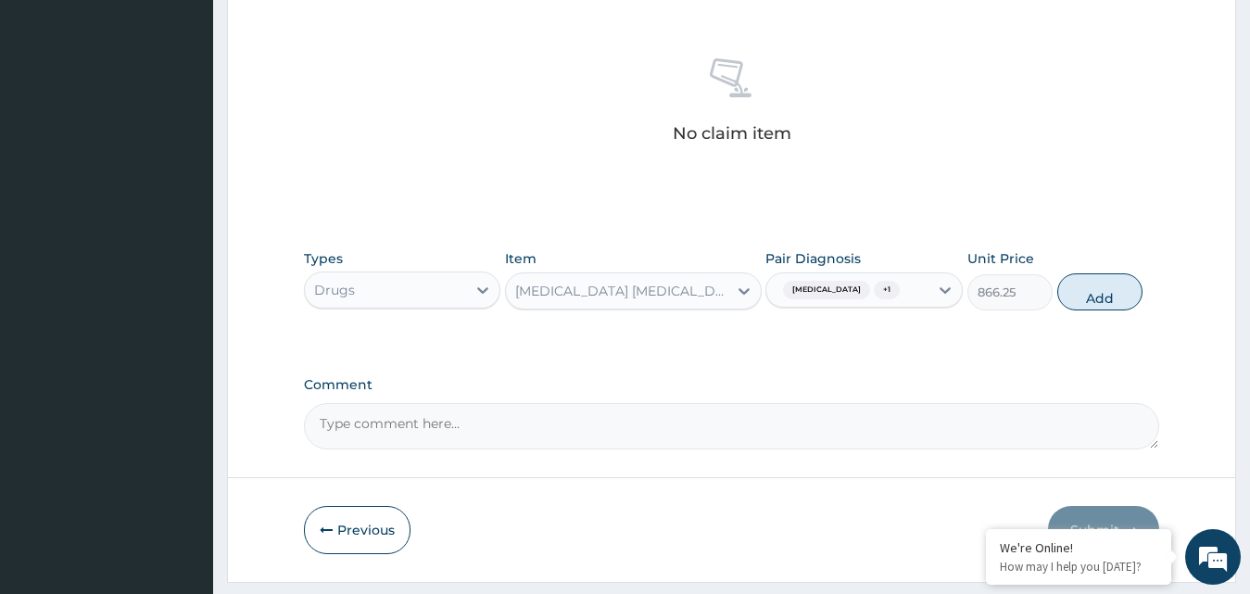
click at [1114, 240] on div "Types Drugs Item [MEDICAL_DATA] [MEDICAL_DATA] 80/480 Pair Diagnosis [MEDICAL_D…" at bounding box center [732, 280] width 856 height 80
click at [945, 286] on icon at bounding box center [945, 290] width 19 height 19
click at [1093, 291] on button "Add" at bounding box center [1099, 291] width 85 height 37
type input "0"
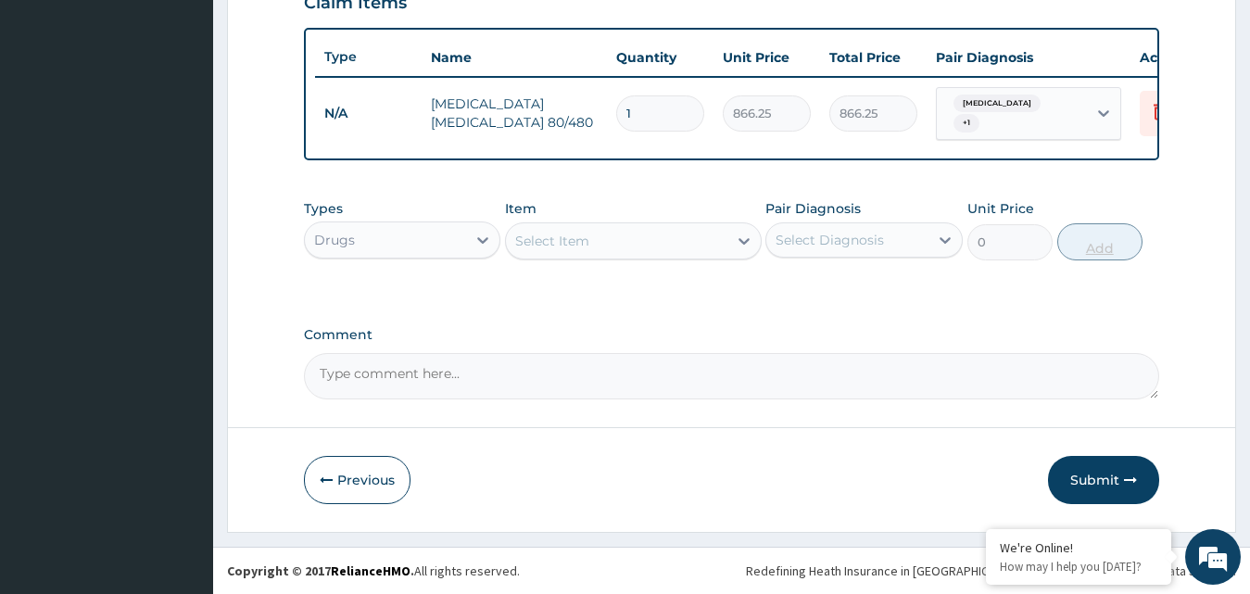
scroll to position [670, 0]
click at [742, 242] on icon at bounding box center [744, 241] width 11 height 6
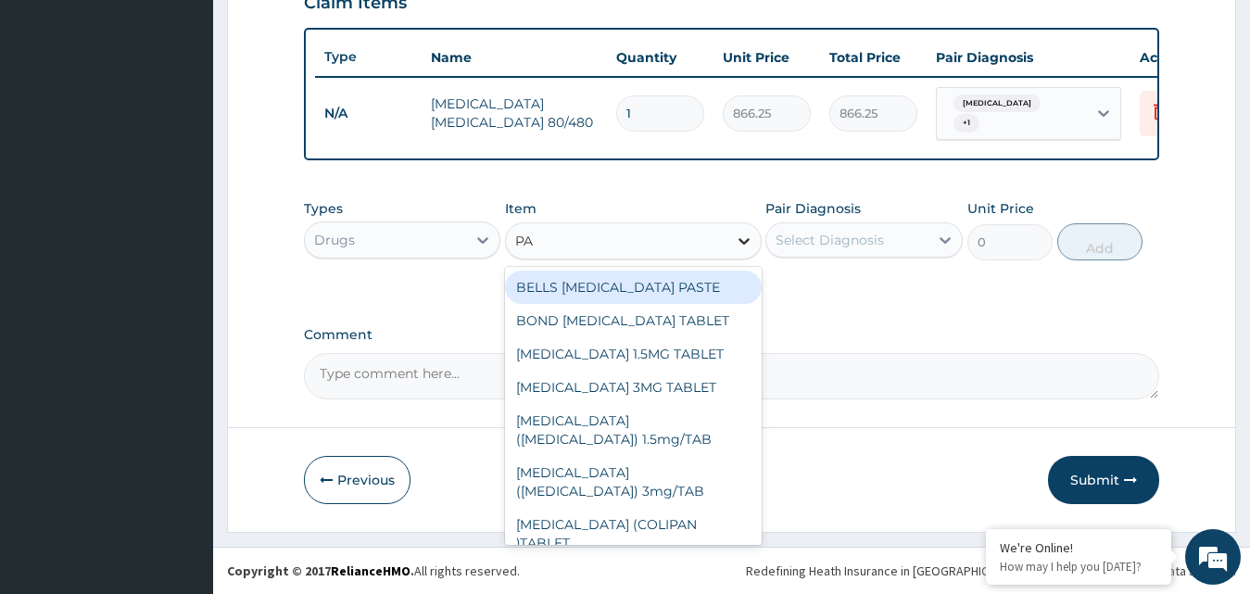
type input "P"
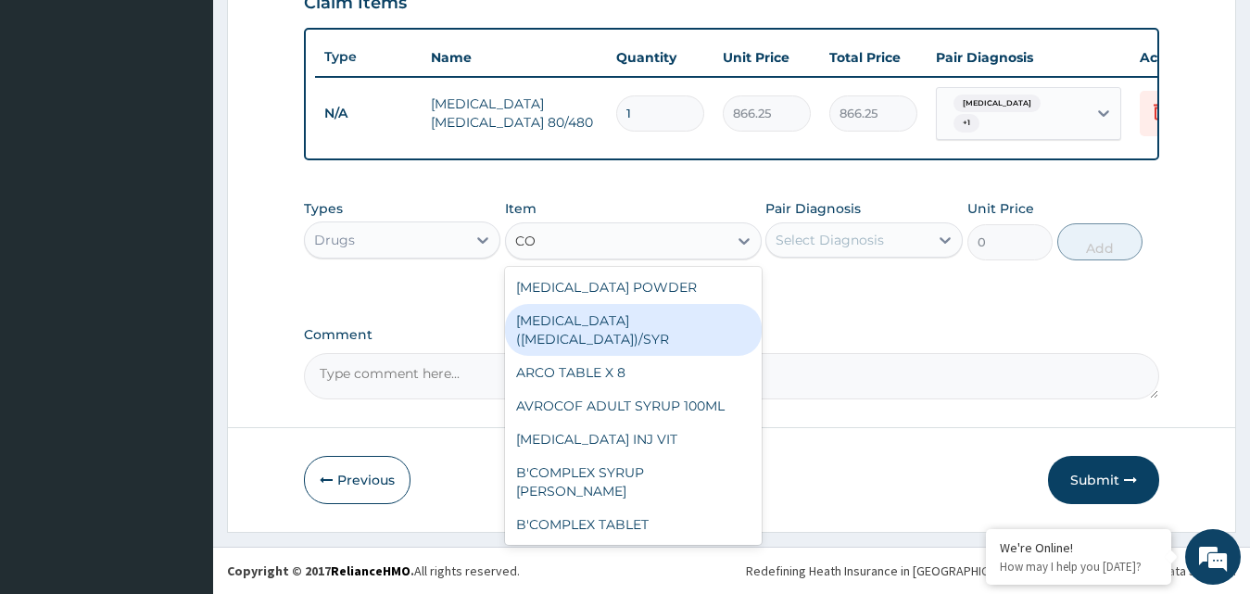
type input "C"
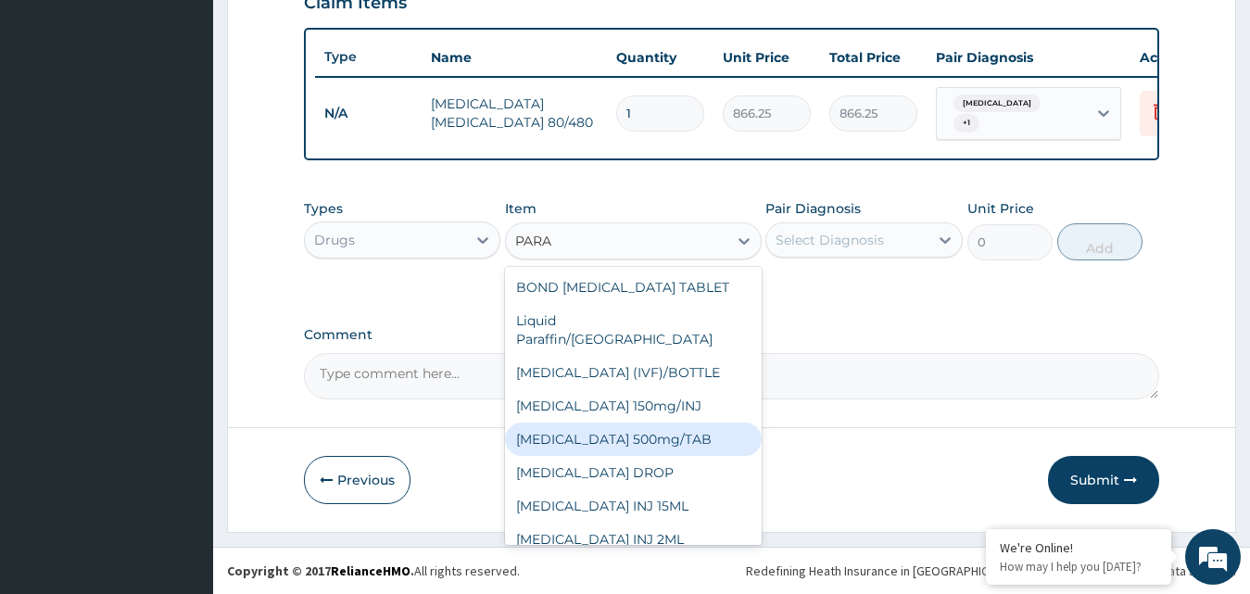
type input "PARA"
click at [575, 429] on div "[MEDICAL_DATA] 500mg/TAB" at bounding box center [633, 439] width 257 height 33
type input "5.25"
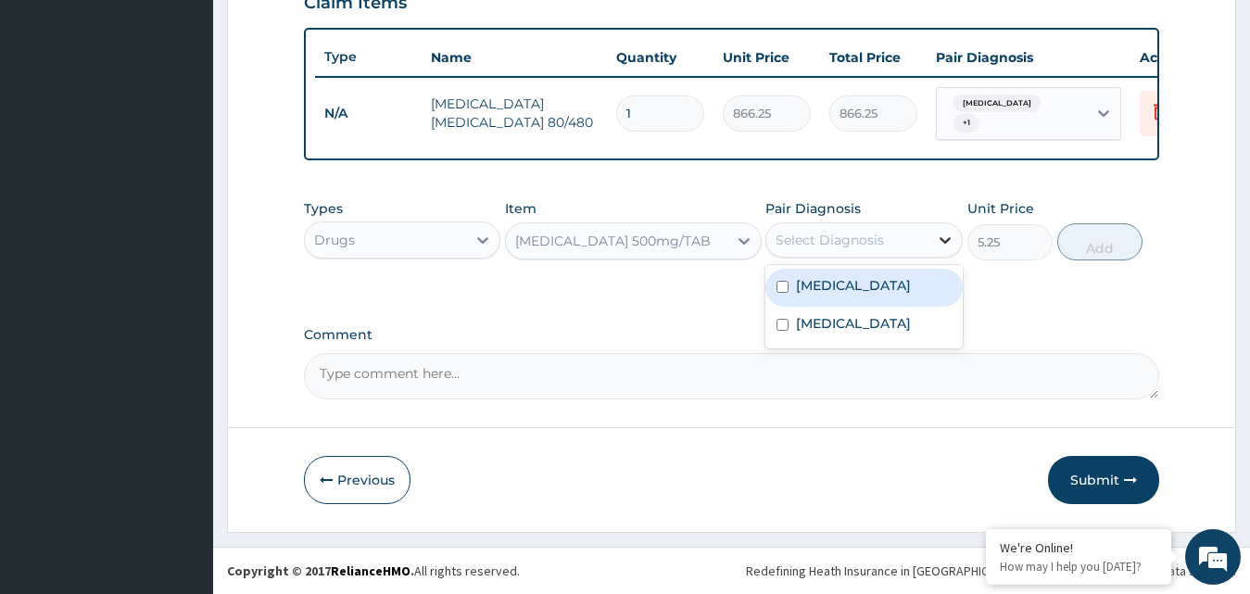
click at [943, 232] on icon at bounding box center [945, 240] width 19 height 19
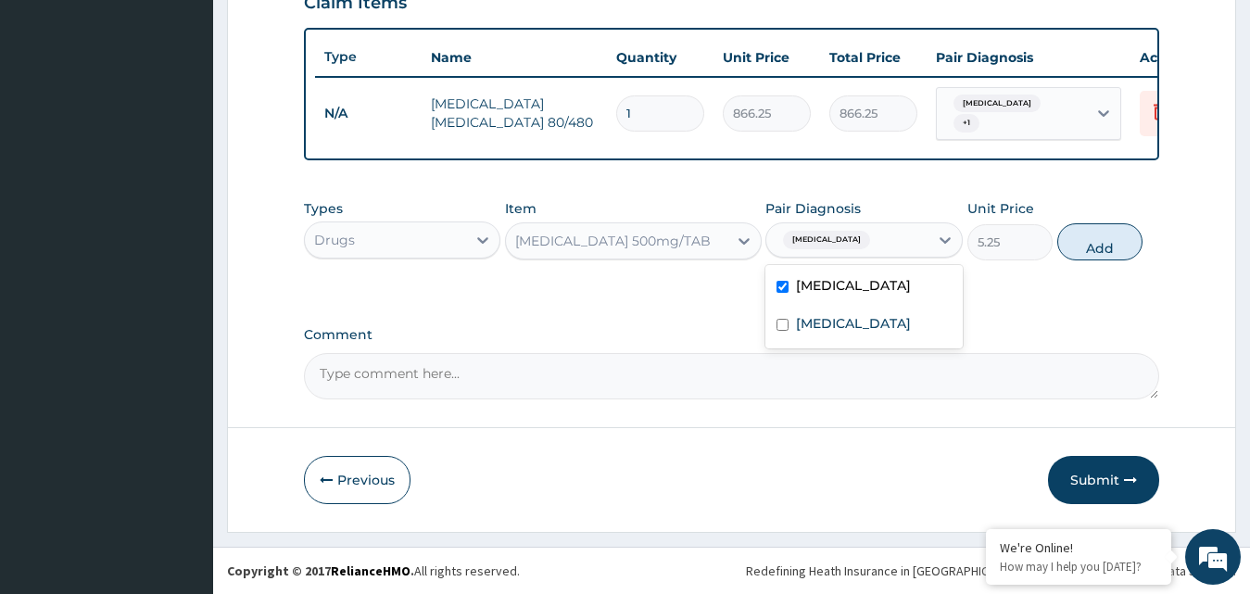
checkbox input "true"
click at [1094, 235] on button "Add" at bounding box center [1099, 241] width 85 height 37
type input "0"
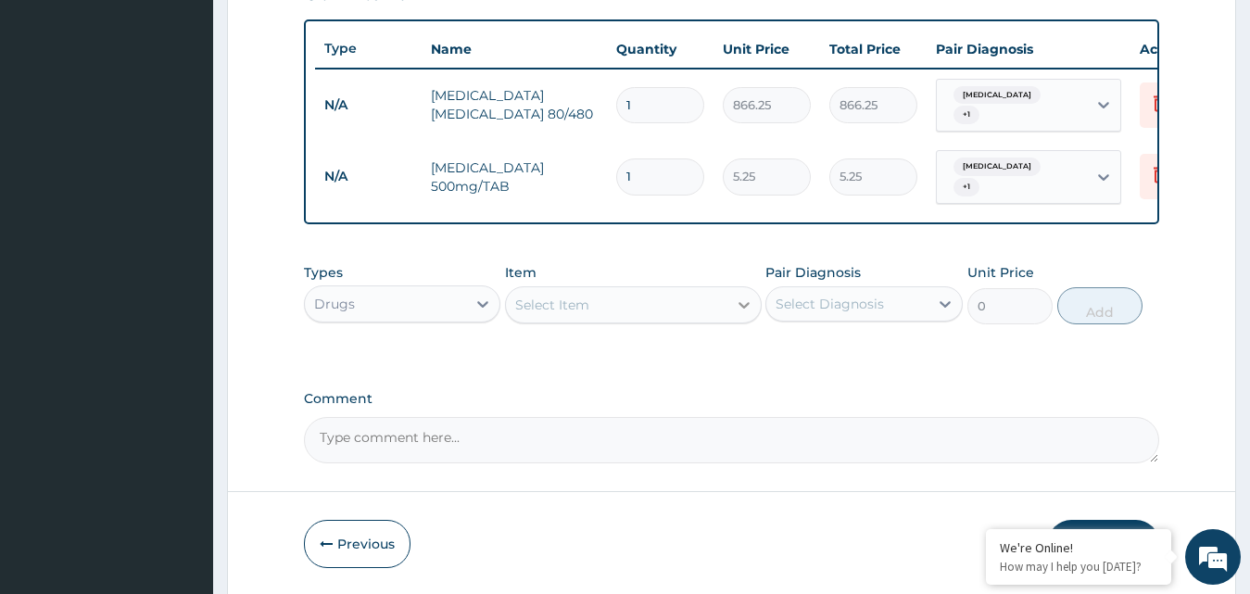
click at [745, 302] on icon at bounding box center [744, 305] width 19 height 19
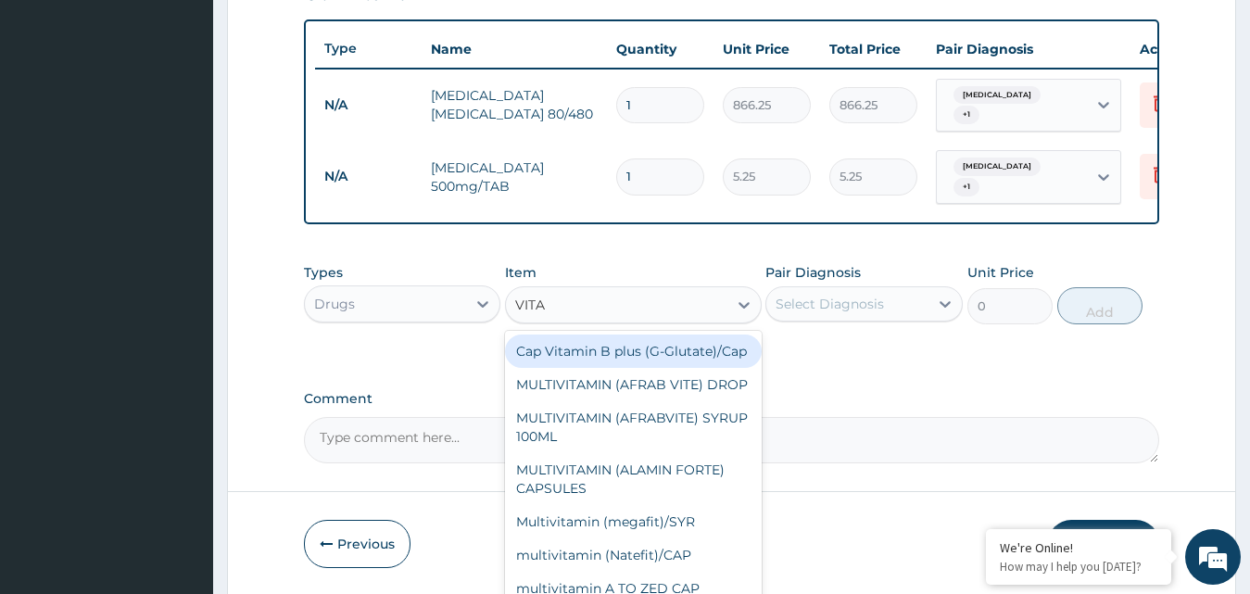
type input "VITA B"
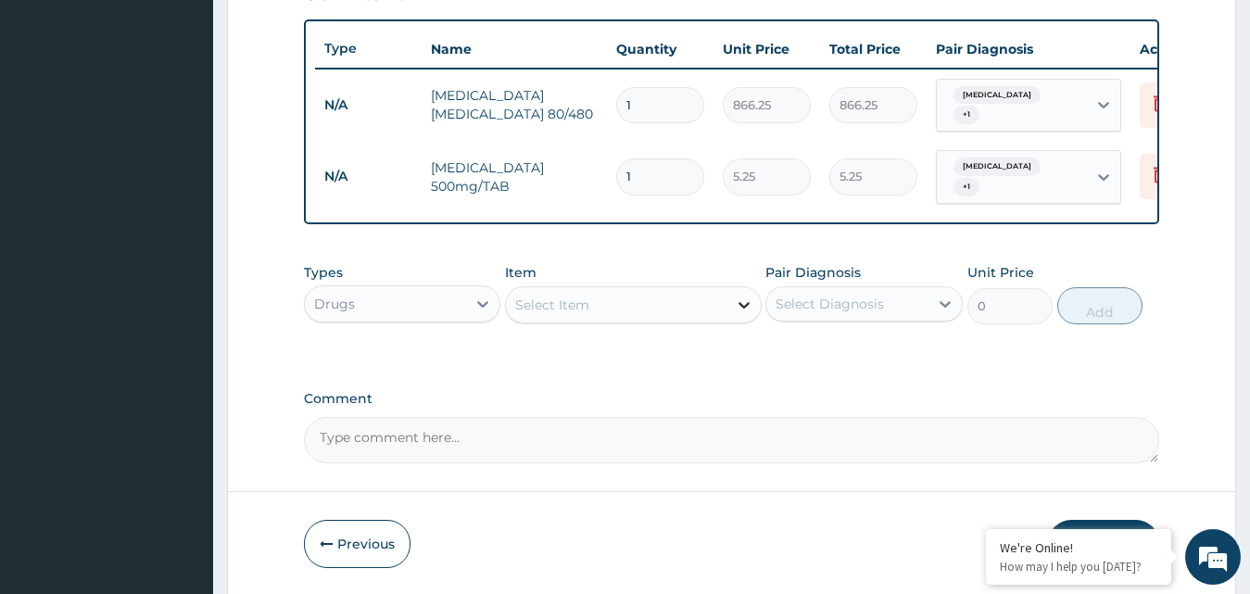
click at [742, 306] on icon at bounding box center [744, 305] width 11 height 6
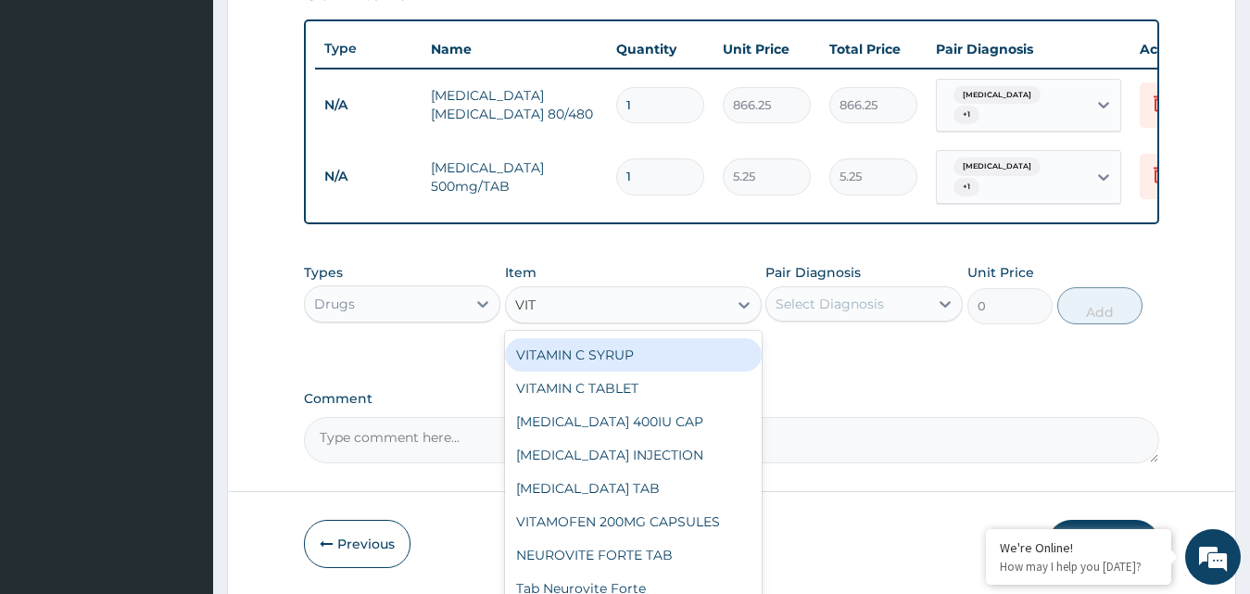
scroll to position [1372, 0]
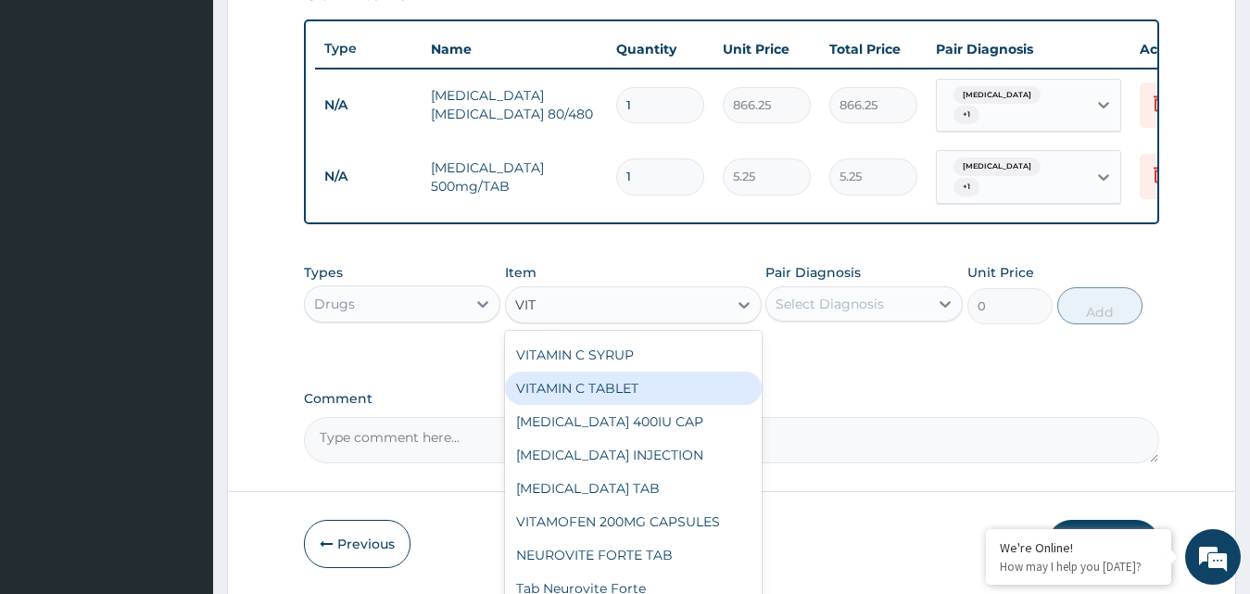
type input "VIT"
click at [879, 569] on form "Step 2 of 2 PA Code / Prescription Code Enter Code(Secondary Care Only) Encount…" at bounding box center [731, 12] width 1009 height 1168
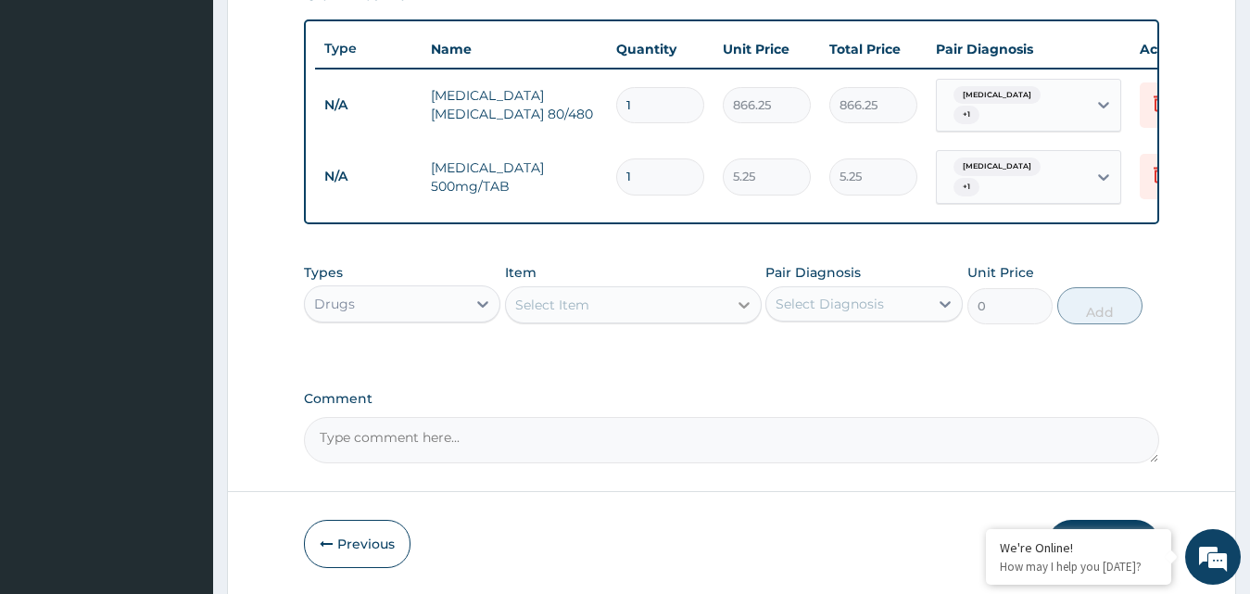
click at [743, 298] on icon at bounding box center [744, 305] width 19 height 19
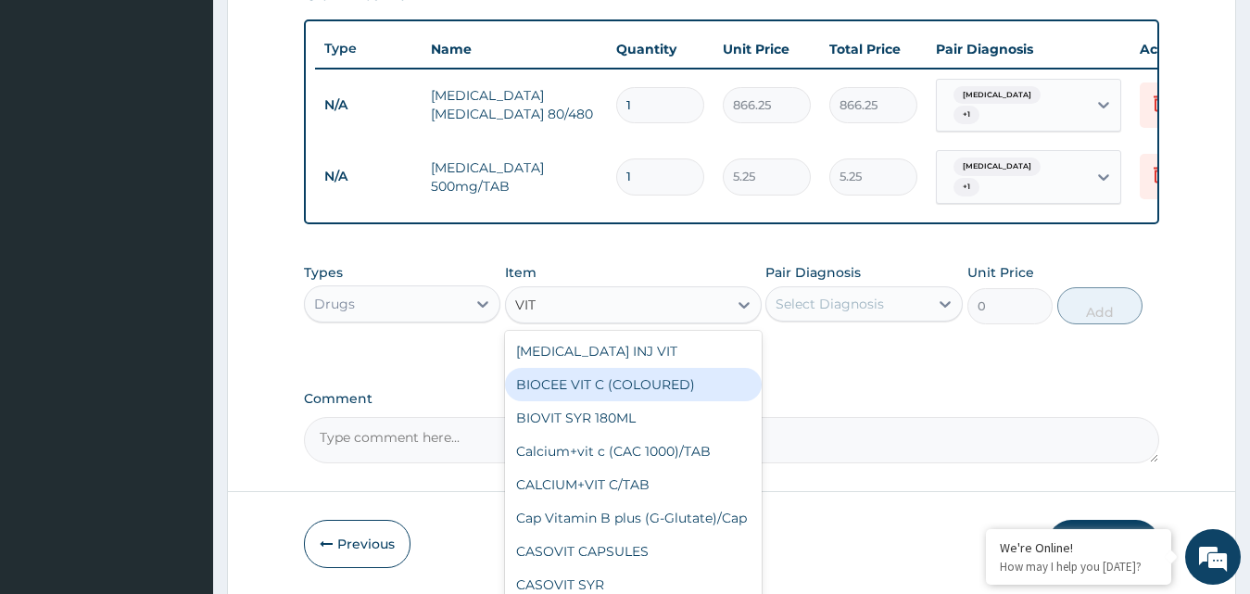
type input "VIT C"
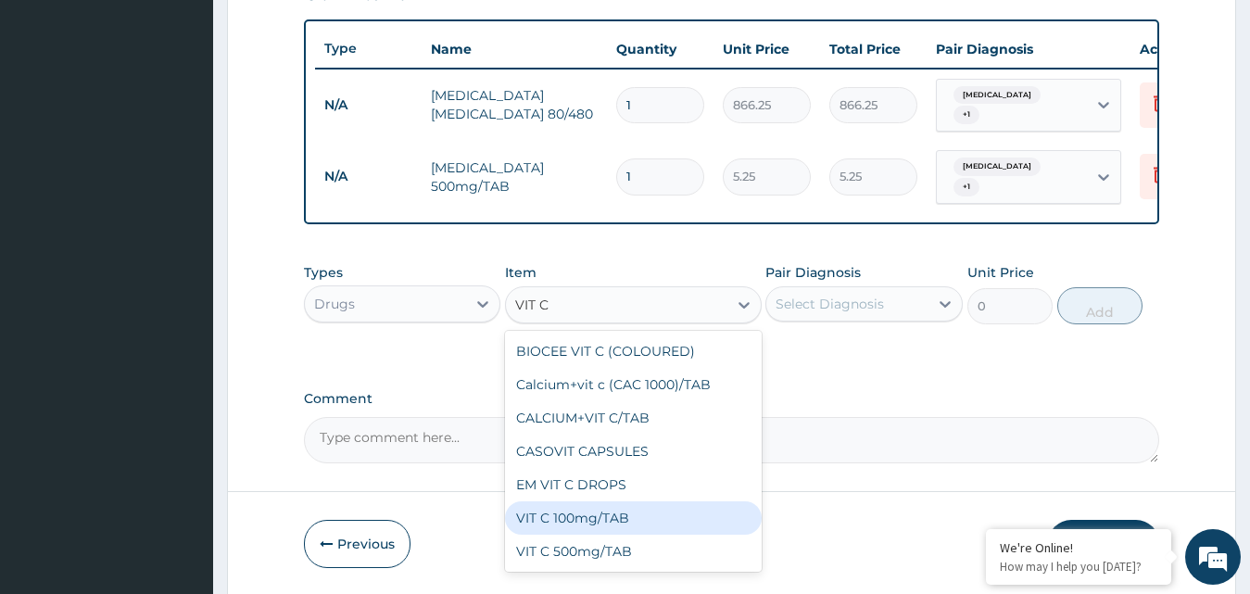
click at [570, 516] on div "VIT C 100mg/TAB" at bounding box center [633, 517] width 257 height 33
type input "4.2"
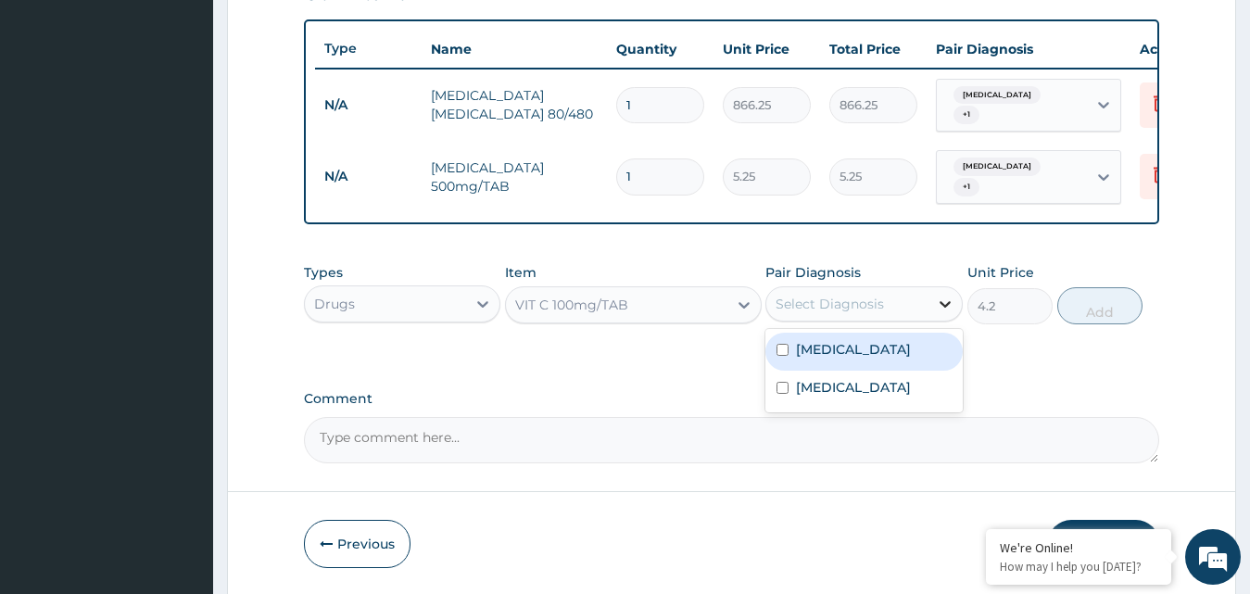
click at [948, 302] on icon at bounding box center [945, 304] width 19 height 19
click at [777, 348] on input "checkbox" at bounding box center [783, 350] width 12 height 12
checkbox input "true"
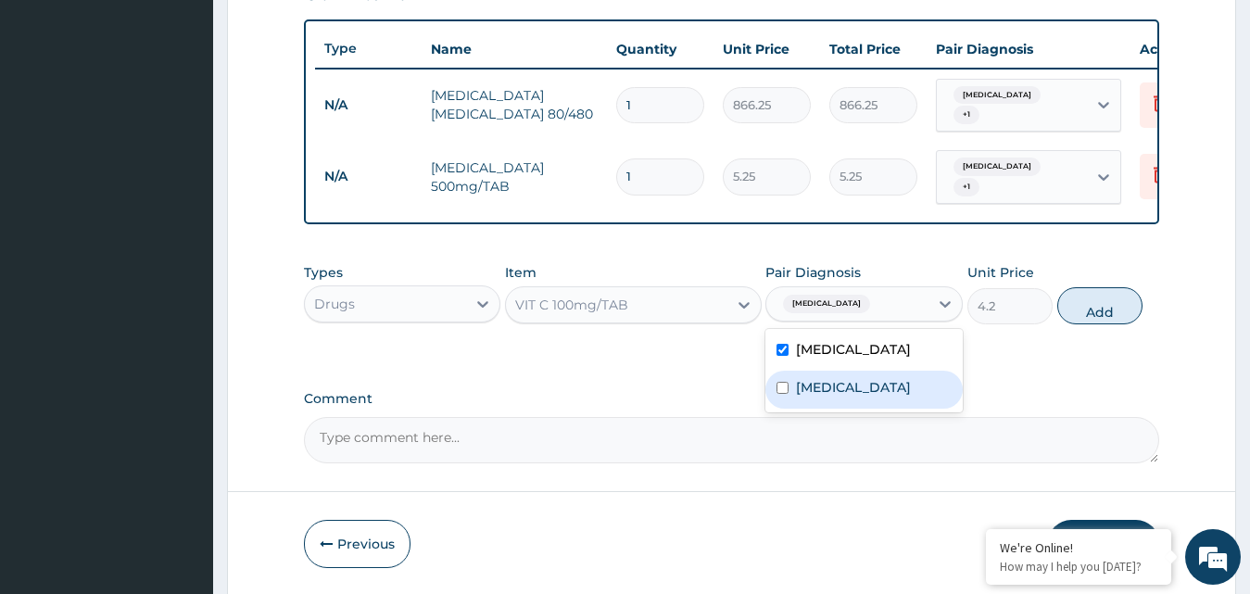
click at [778, 394] on input "checkbox" at bounding box center [783, 388] width 12 height 12
checkbox input "false"
click at [635, 98] on input "1" at bounding box center [660, 105] width 88 height 36
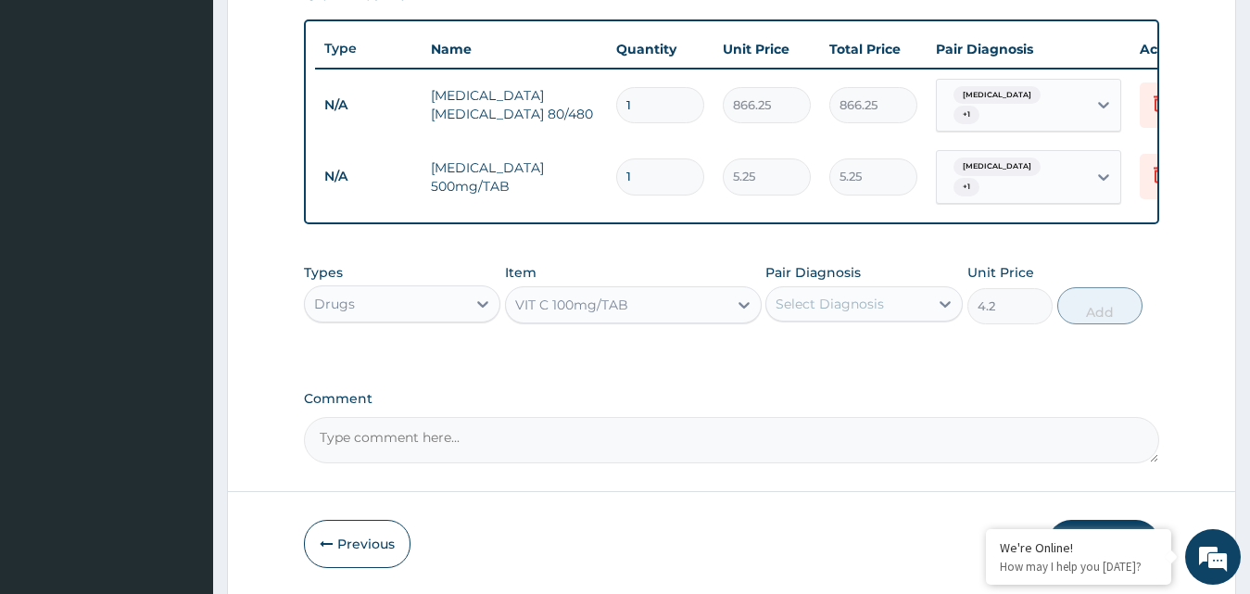
click at [635, 98] on input "1" at bounding box center [660, 105] width 88 height 36
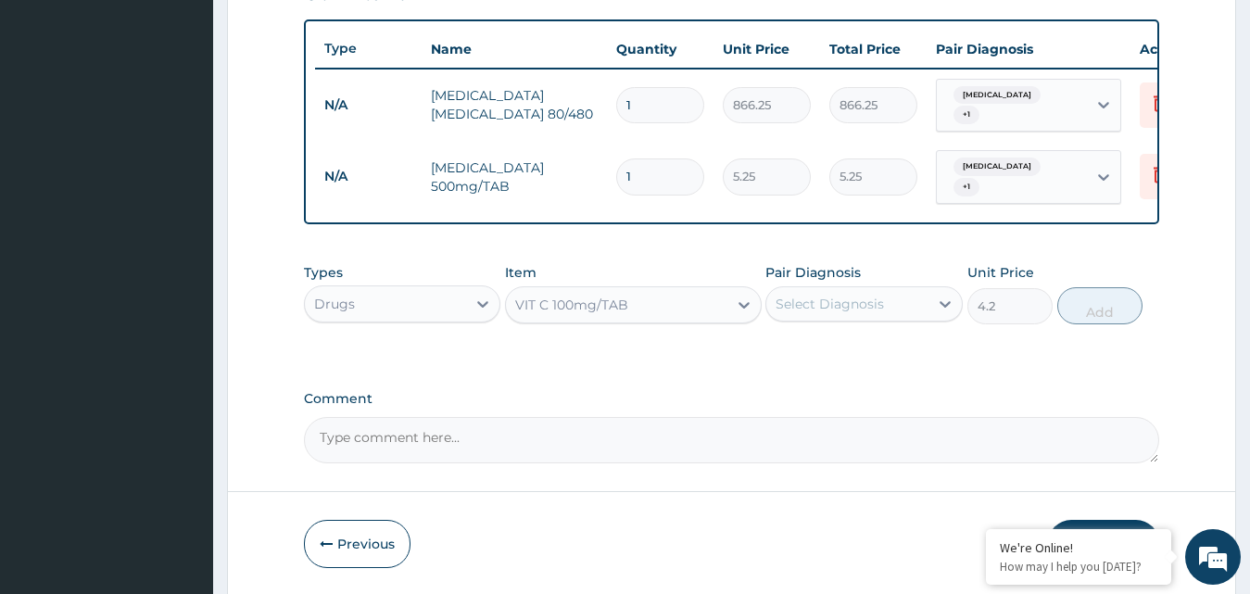
type input "6"
type input "5197.50"
type input "6"
click at [630, 160] on input "1" at bounding box center [660, 176] width 88 height 36
type input "0.00"
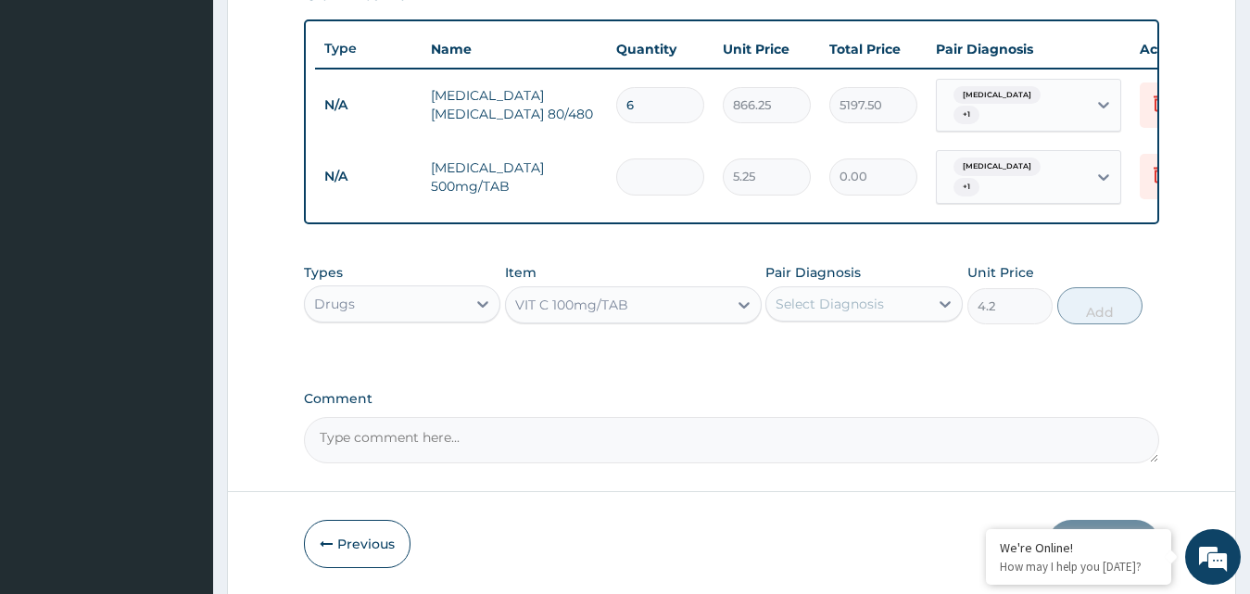
type input "1"
type input "5.25"
type input "10"
type input "52.50"
type input "10"
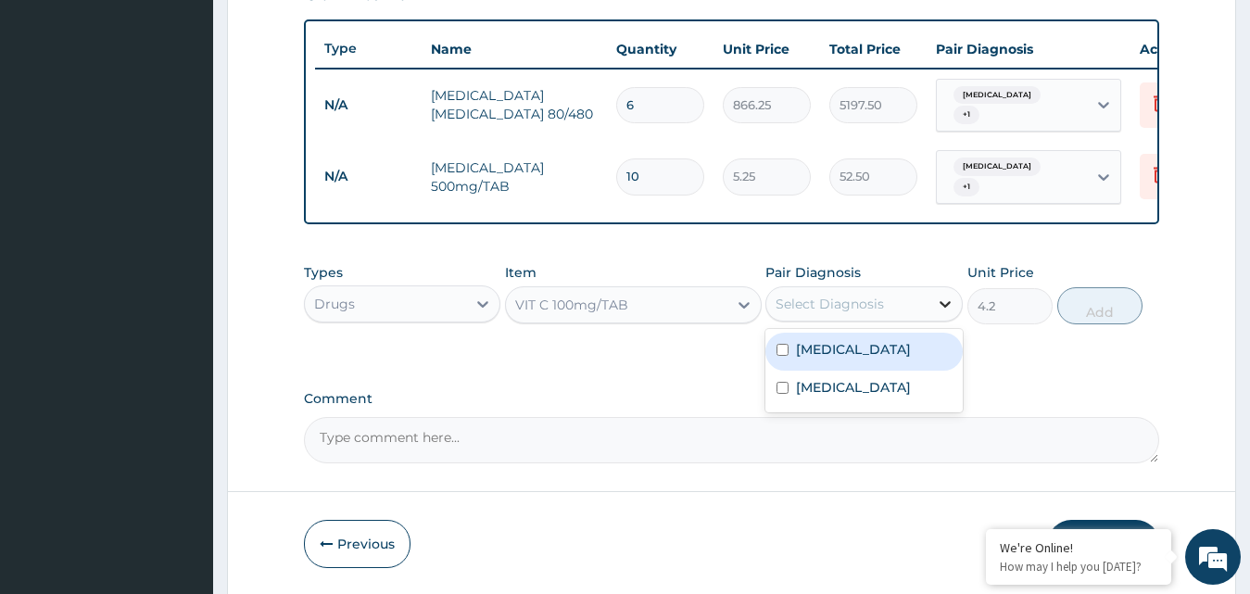
click at [947, 304] on icon at bounding box center [945, 304] width 11 height 6
click at [783, 347] on input "checkbox" at bounding box center [783, 350] width 12 height 12
checkbox input "true"
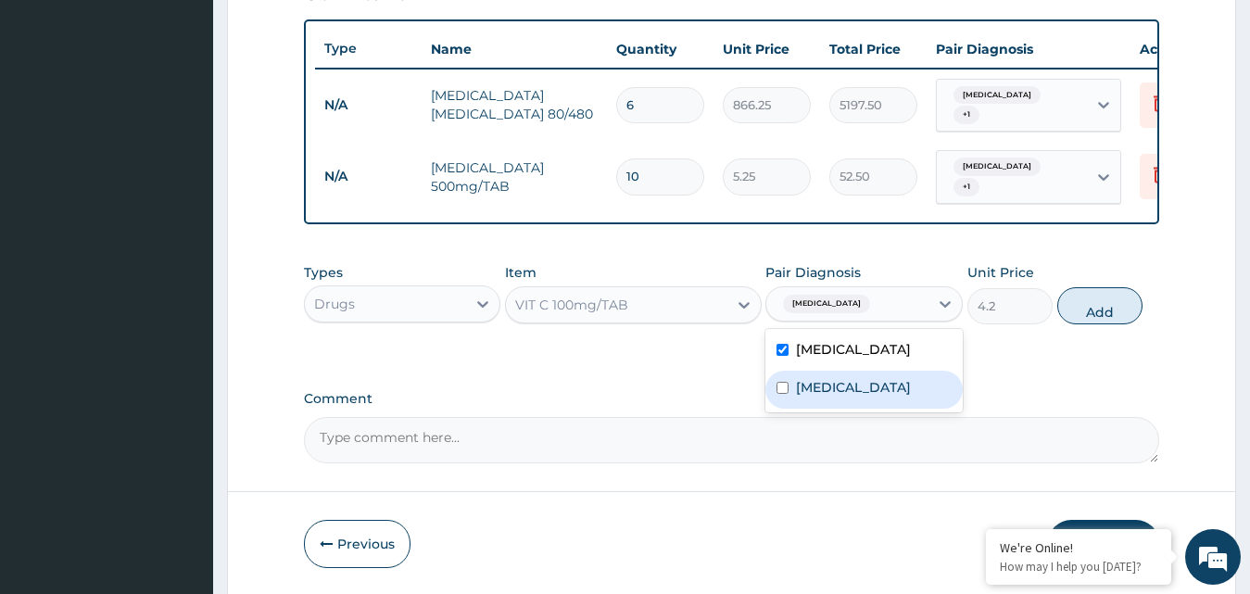
click at [779, 394] on input "checkbox" at bounding box center [783, 388] width 12 height 12
checkbox input "true"
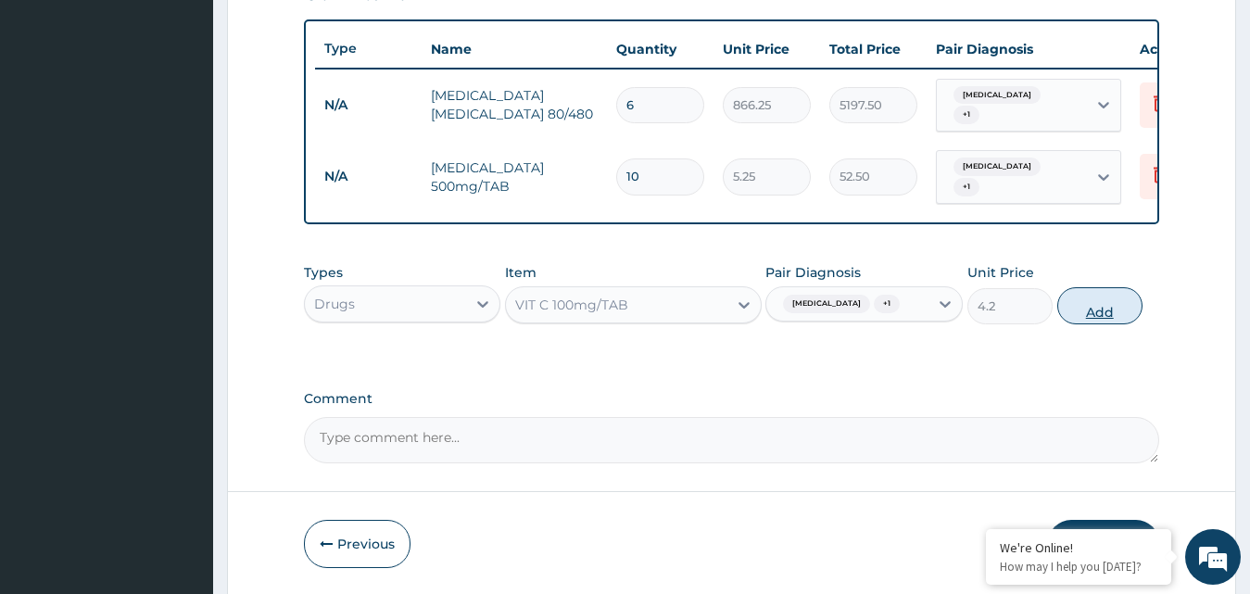
click at [1098, 307] on button "Add" at bounding box center [1099, 305] width 85 height 37
type input "0"
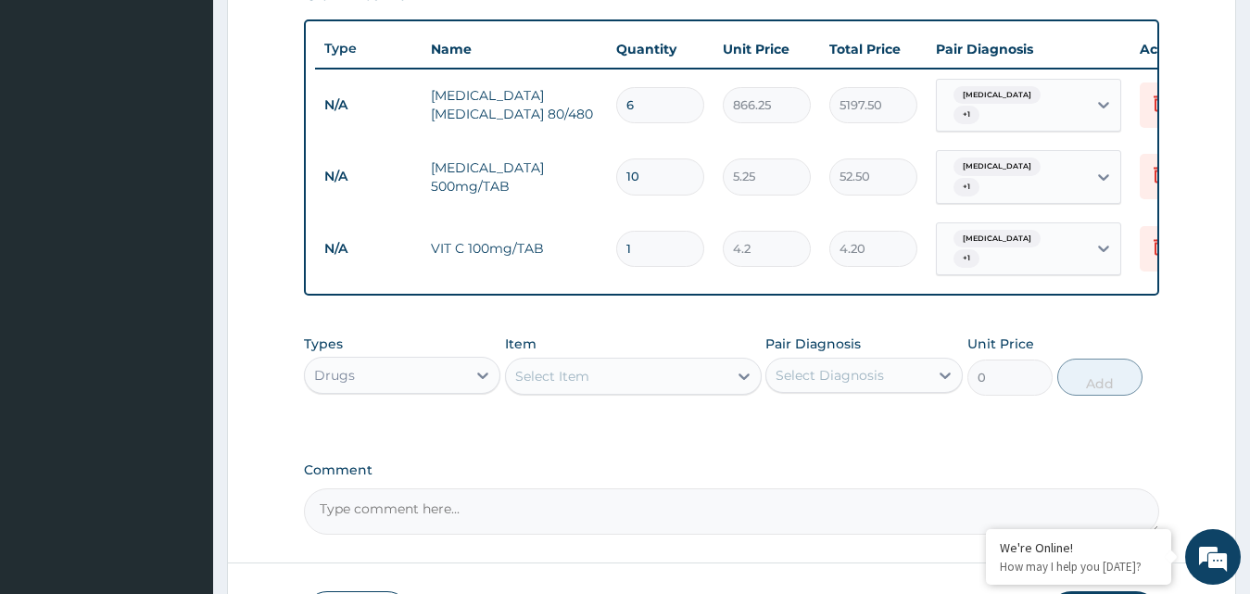
click at [639, 231] on input "1" at bounding box center [660, 249] width 88 height 36
type input "0.00"
type input "3"
type input "12.60"
type input "30"
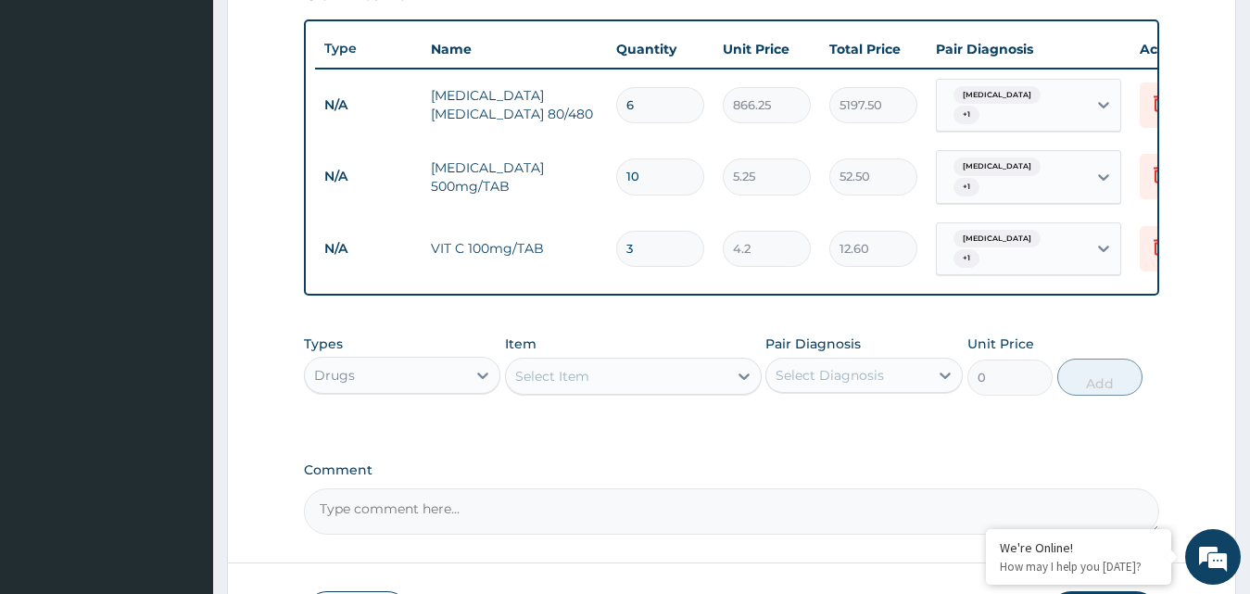
type input "126.00"
type input "30"
click at [745, 367] on icon at bounding box center [744, 376] width 19 height 19
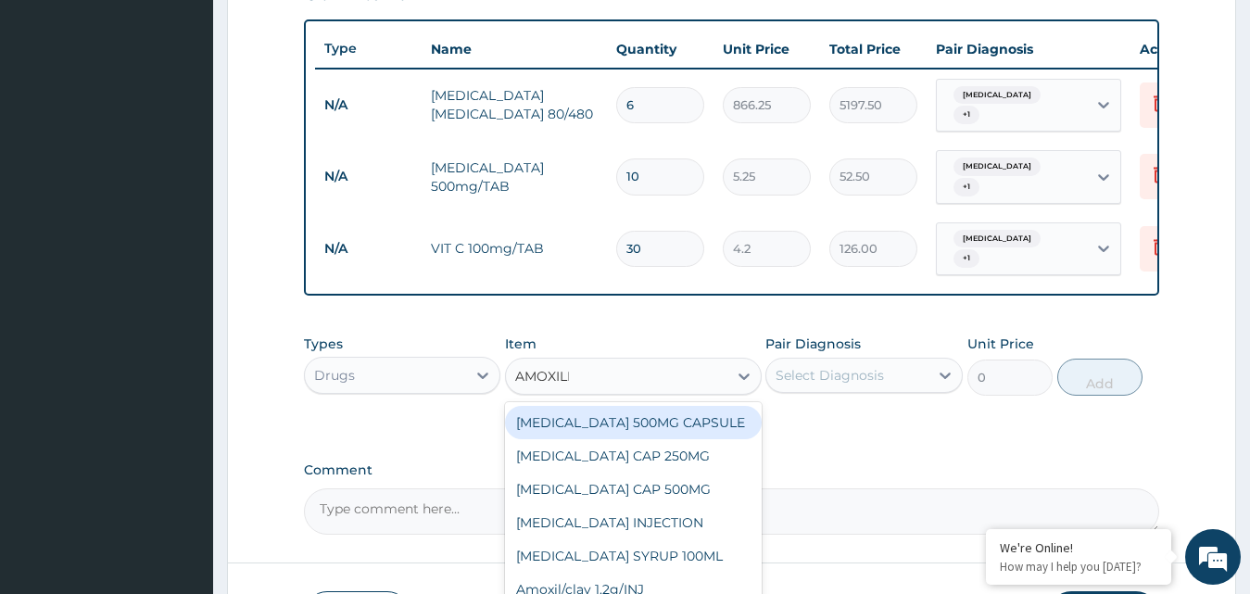
type input "[MEDICAL_DATA]"
click at [633, 409] on div "[MEDICAL_DATA] 500MG CAPSULE" at bounding box center [633, 422] width 257 height 33
type input "63"
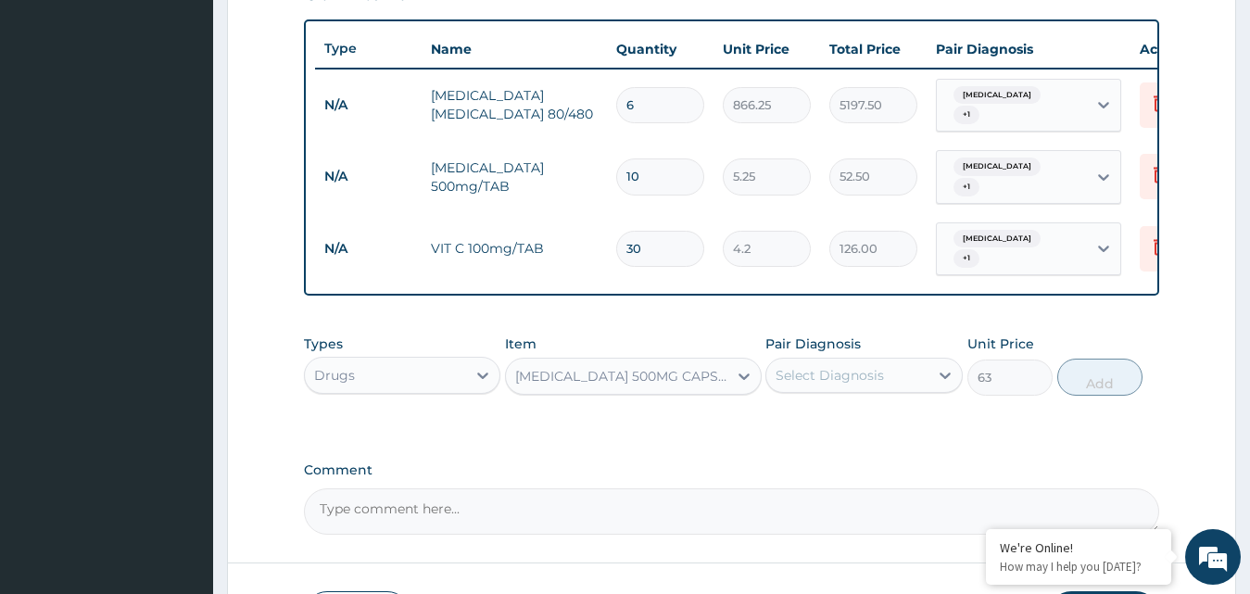
click at [690, 361] on div "[MEDICAL_DATA] 500MG CAPSULE" at bounding box center [617, 376] width 222 height 30
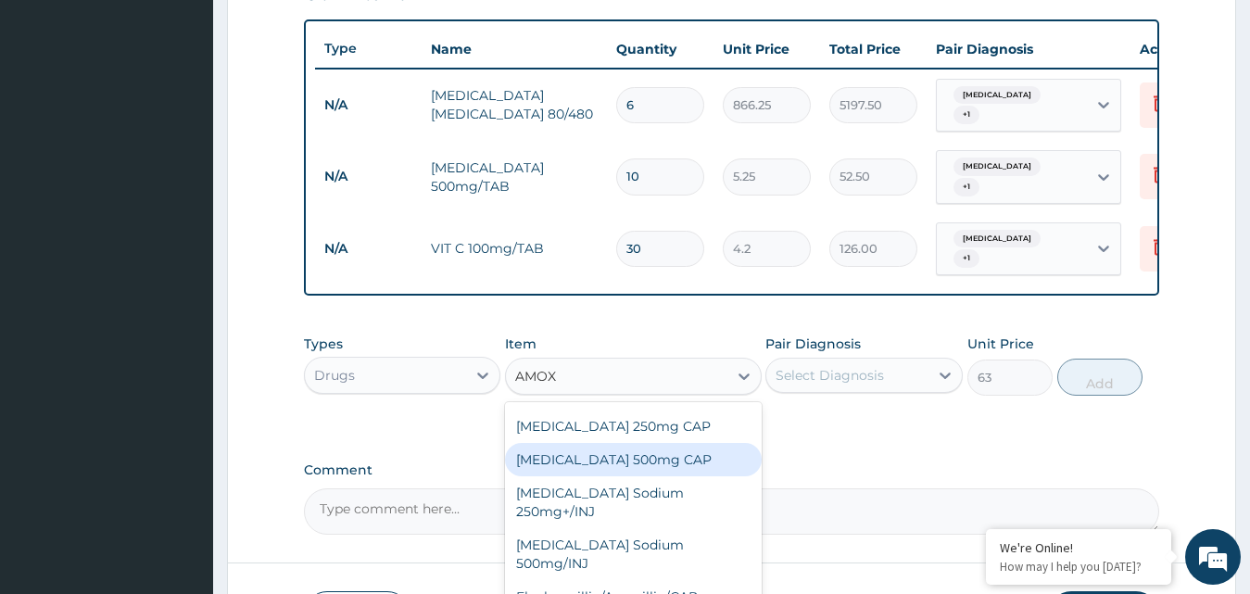
scroll to position [541, 0]
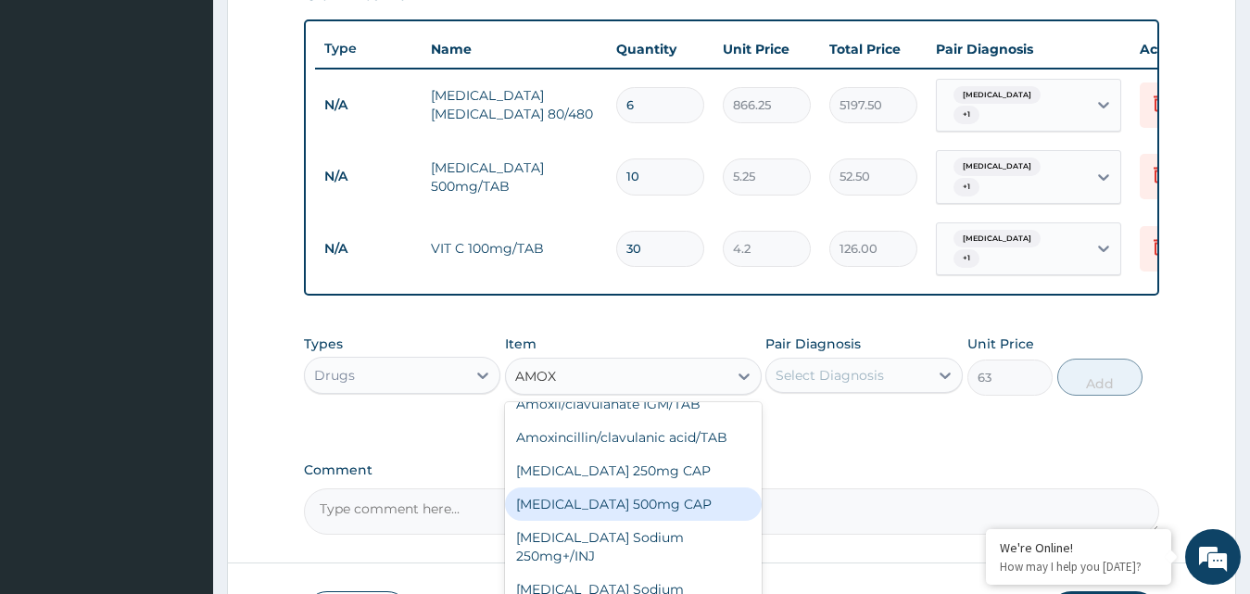
type input "AMOX"
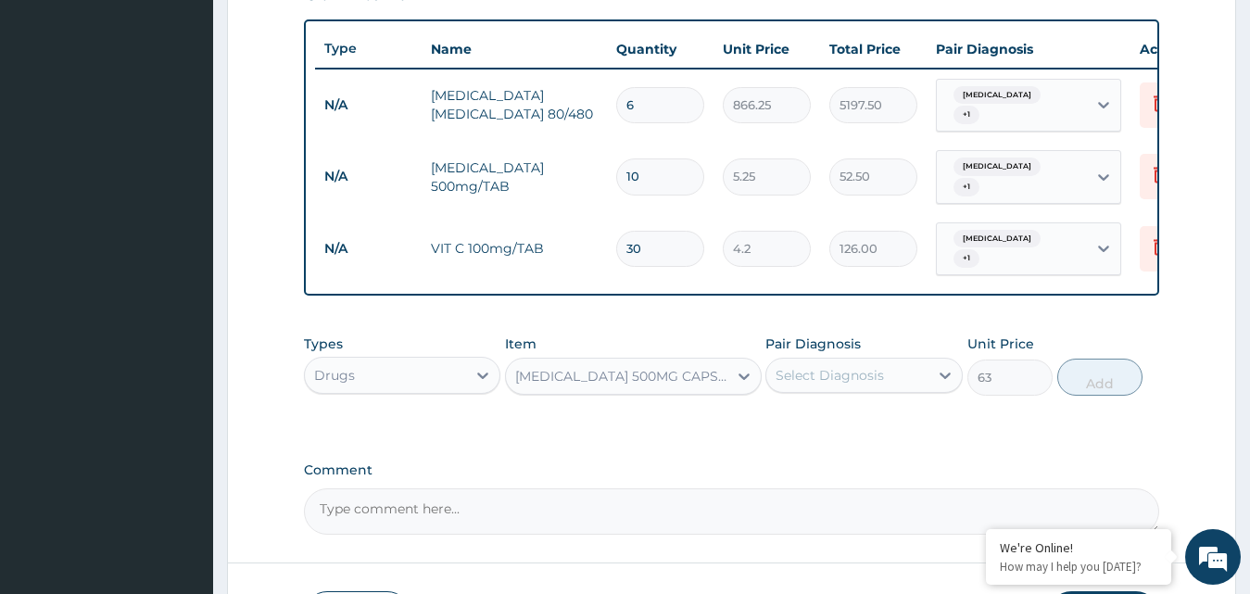
click at [940, 431] on div "PA Code / Prescription Code Enter Code(Secondary Care Only) Encounter Date [DAT…" at bounding box center [732, 21] width 856 height 1028
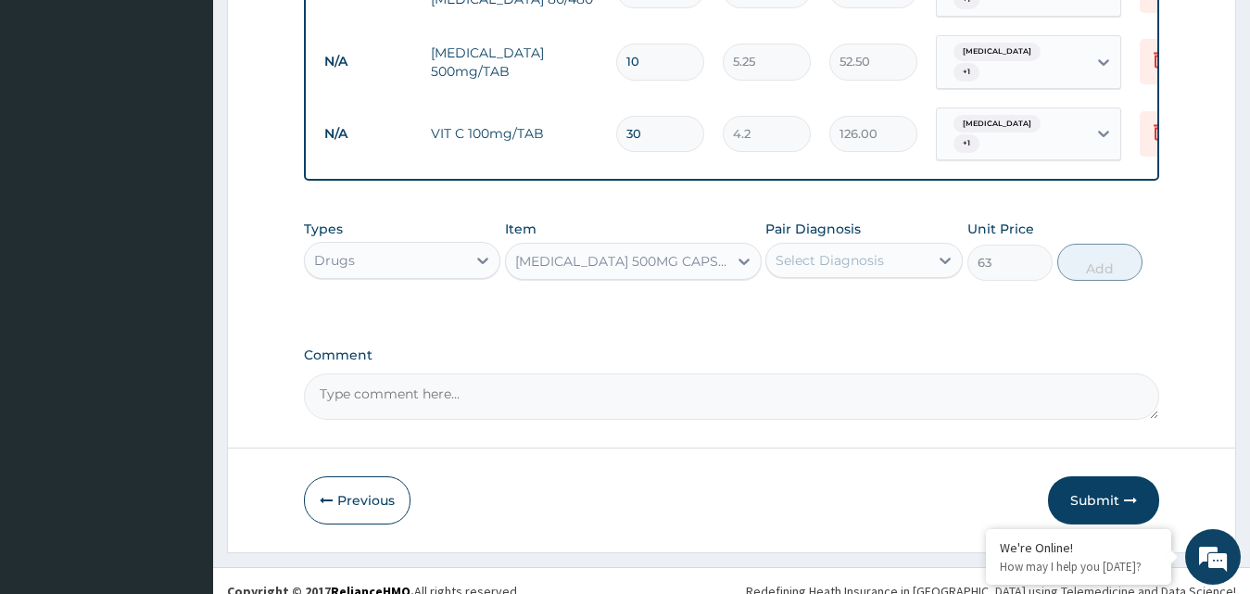
scroll to position [798, 0]
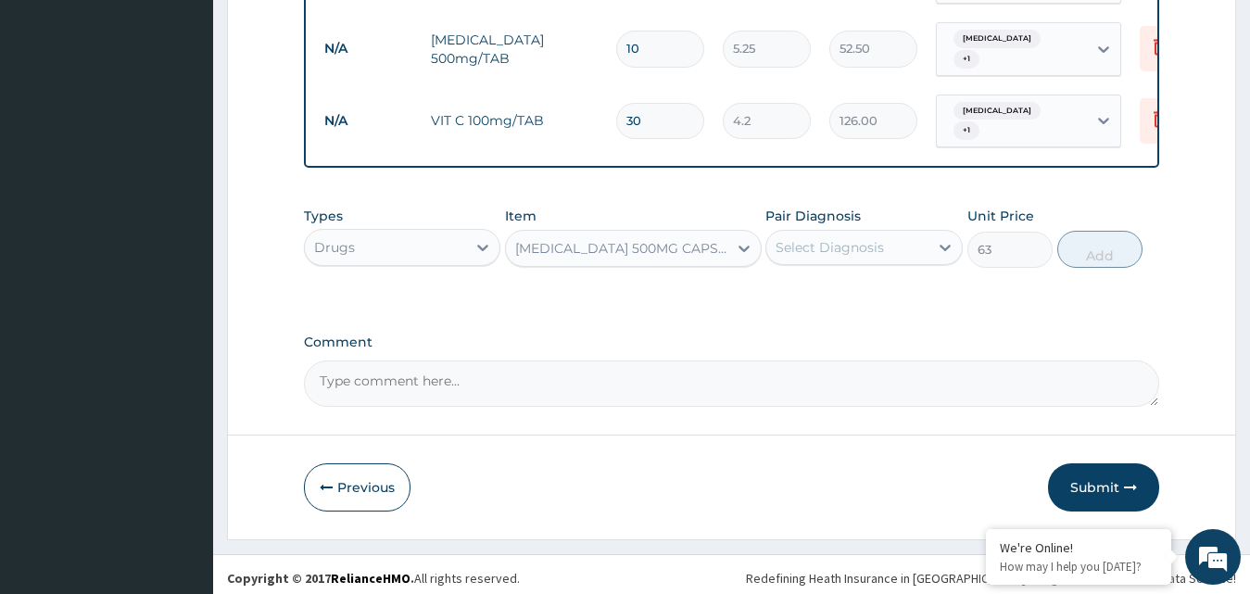
click at [718, 247] on div "[MEDICAL_DATA] 500MG CAPSULE" at bounding box center [617, 249] width 222 height 30
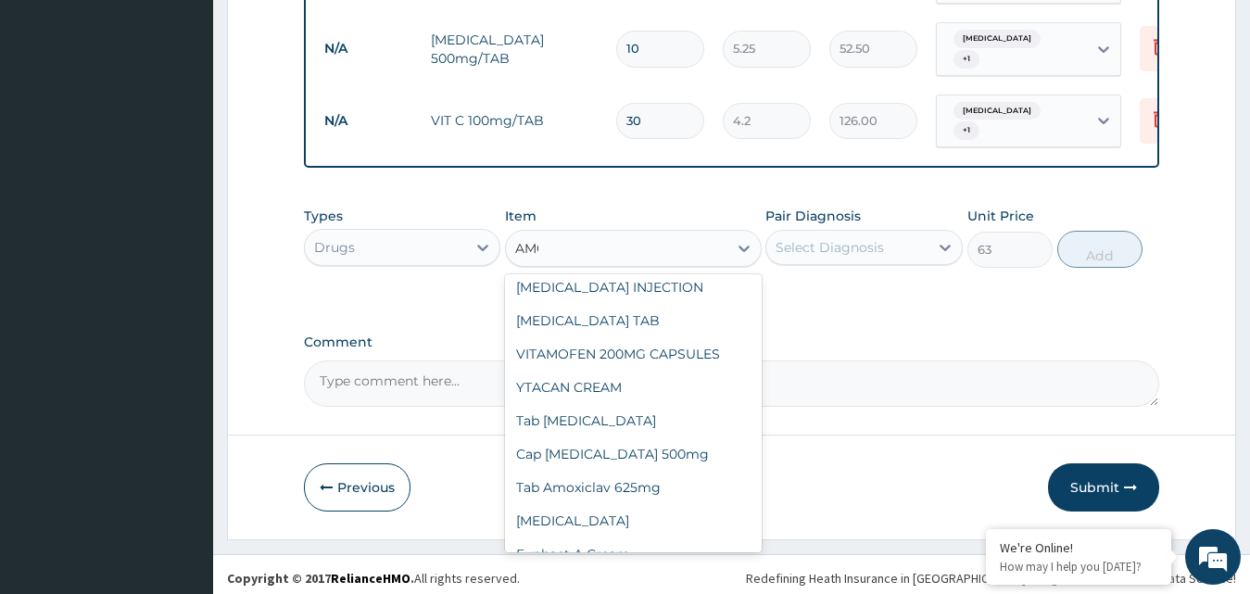
scroll to position [2161, 0]
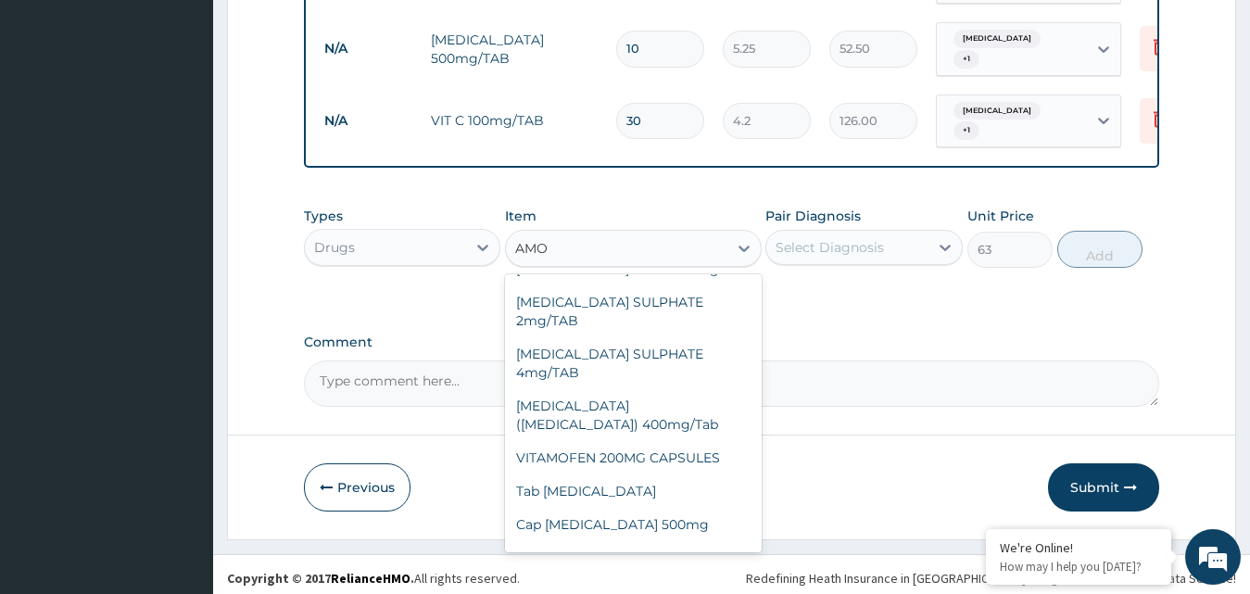
type input "AMOX"
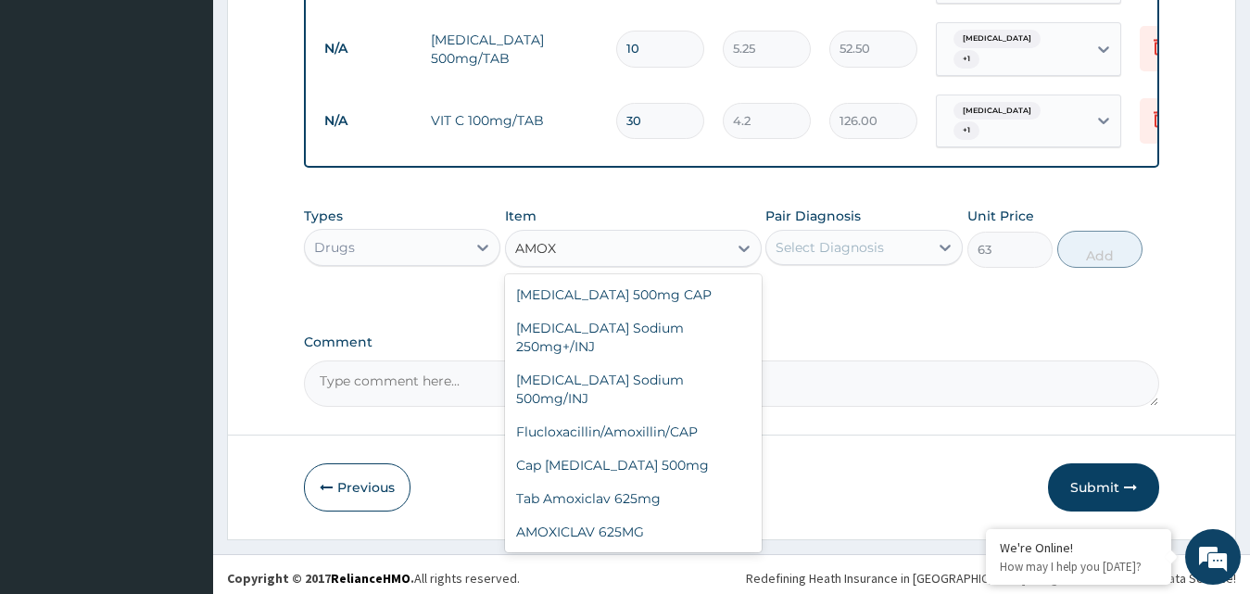
scroll to position [586, 0]
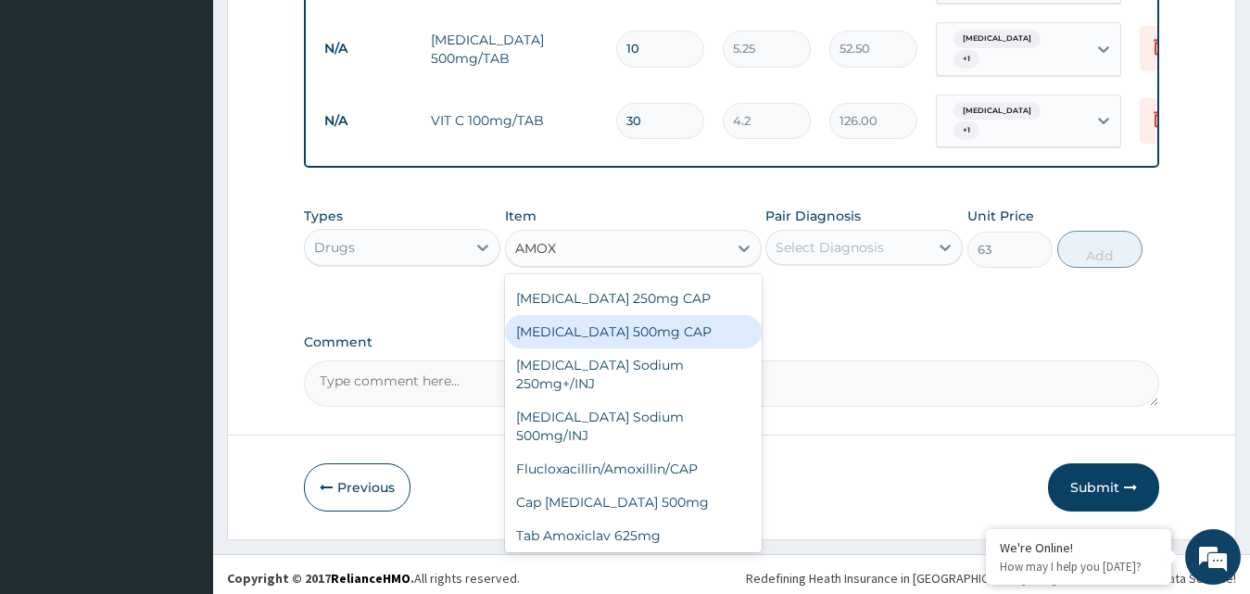
click at [551, 323] on div "[MEDICAL_DATA] 500mg CAP" at bounding box center [633, 331] width 257 height 33
type input "21"
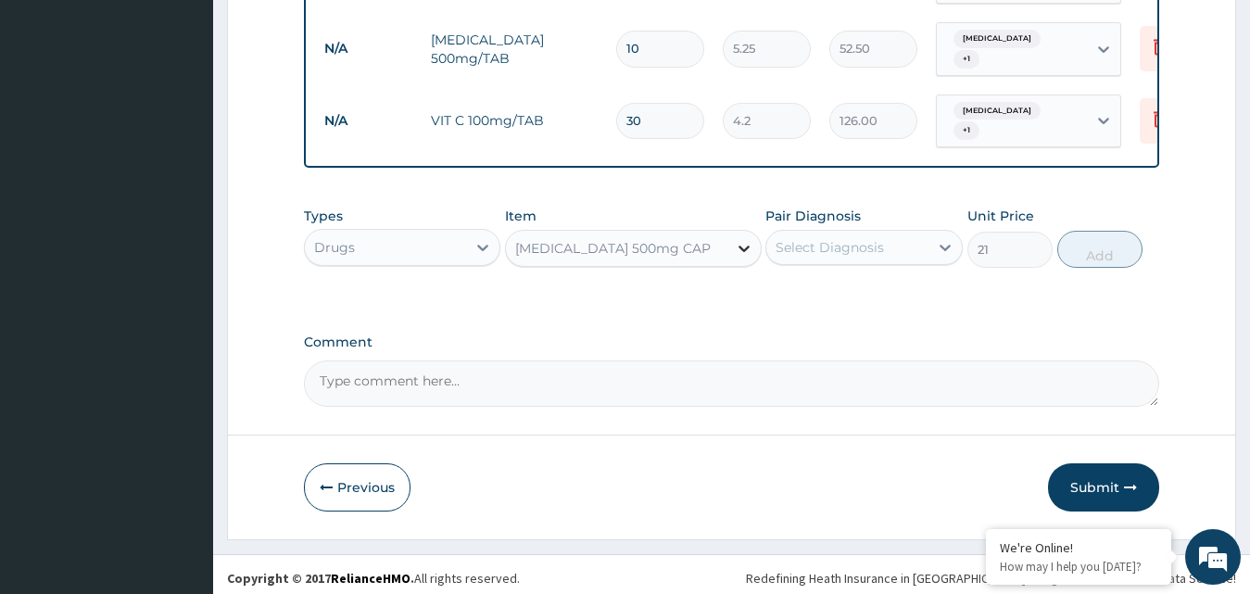
click at [744, 246] on icon at bounding box center [744, 249] width 11 height 6
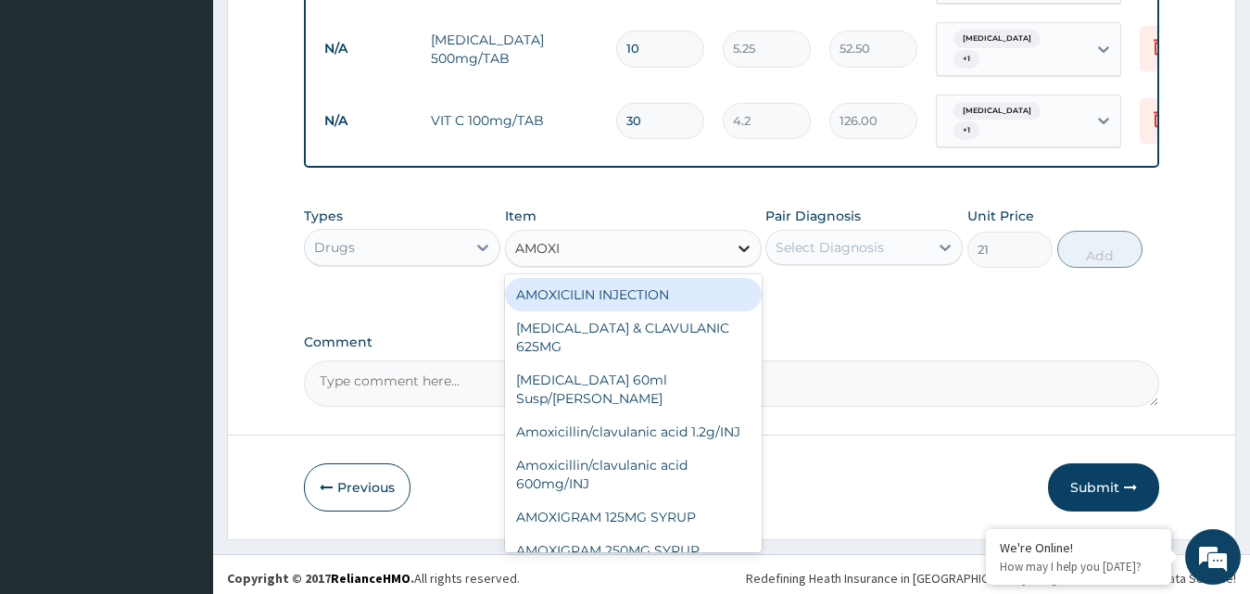
type input "AMOXIL"
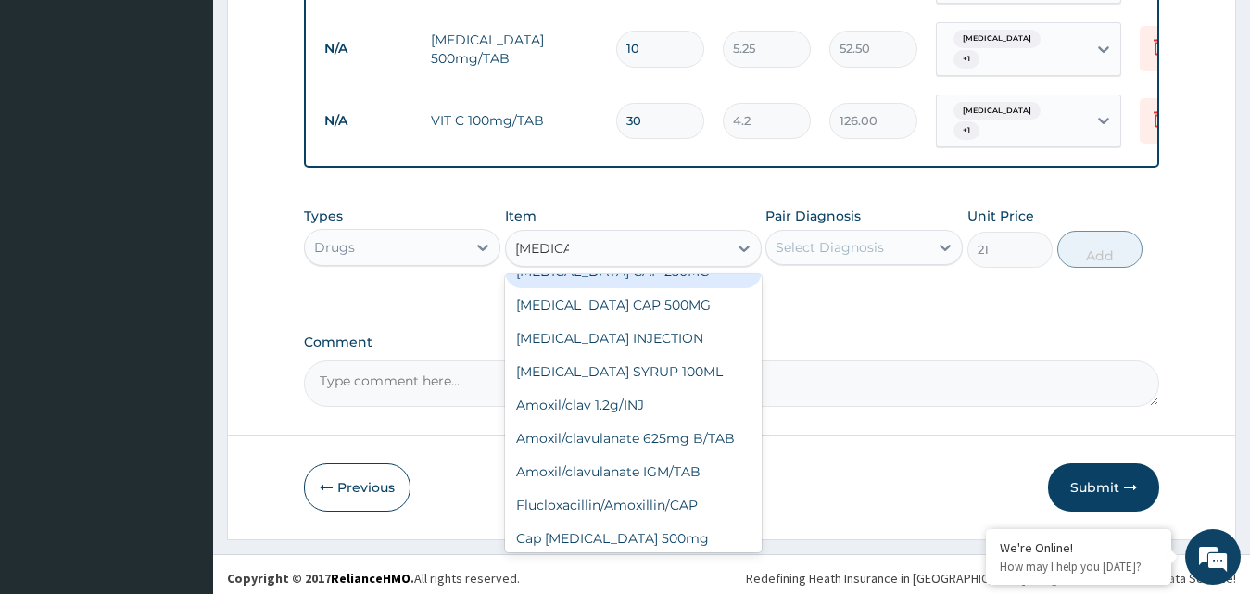
scroll to position [63, 0]
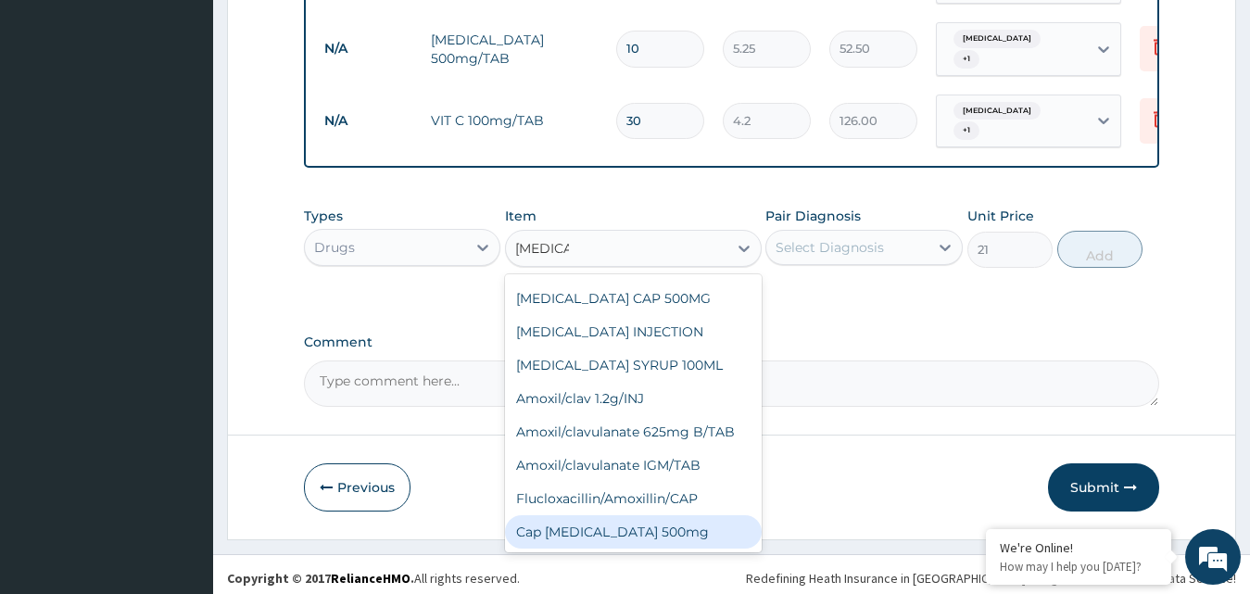
click at [588, 527] on div "Cap Amoxil 500mg" at bounding box center [633, 531] width 257 height 33
type input "150"
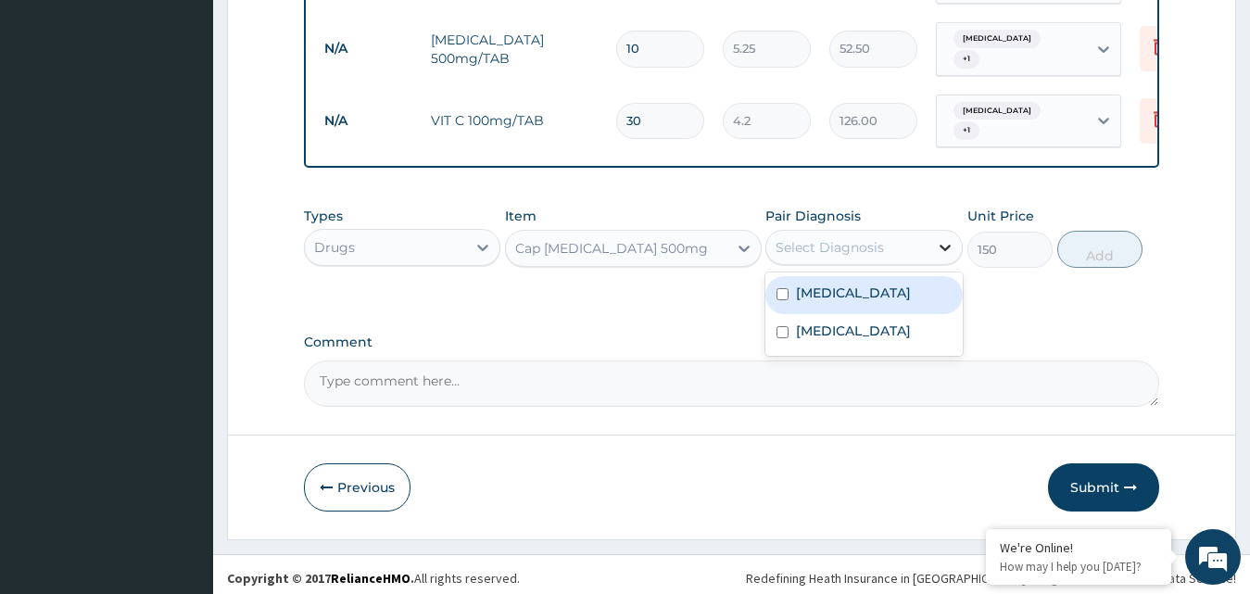
click at [940, 239] on icon at bounding box center [945, 247] width 19 height 19
click at [780, 288] on input "checkbox" at bounding box center [783, 294] width 12 height 12
checkbox input "true"
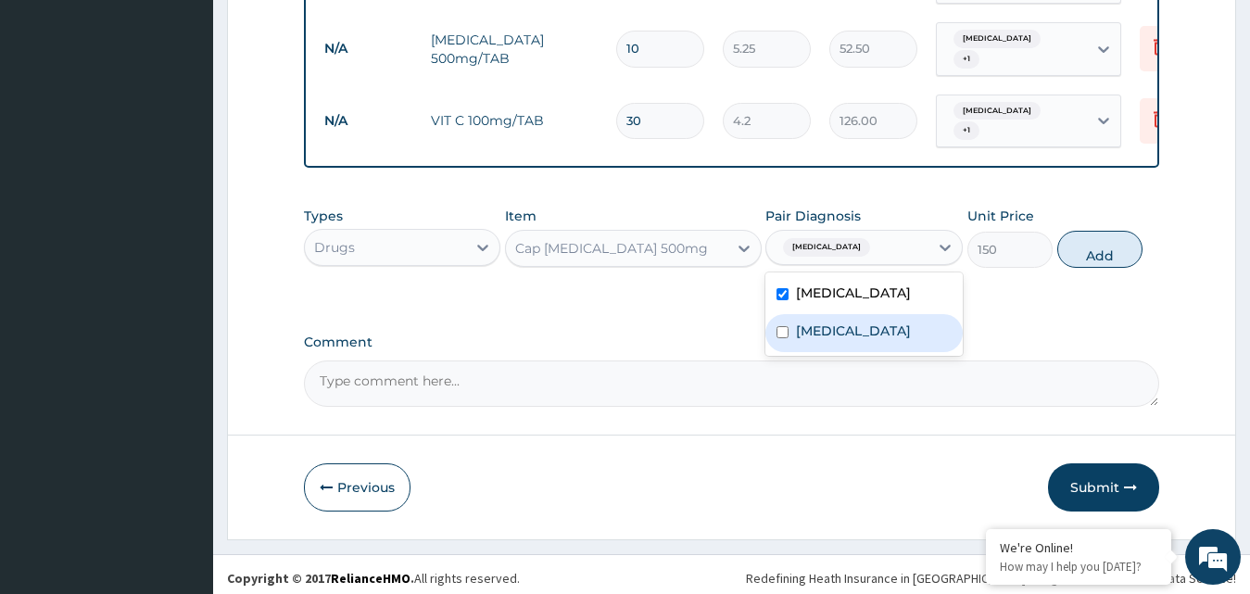
click at [783, 332] on input "checkbox" at bounding box center [783, 332] width 12 height 12
checkbox input "true"
click at [1102, 240] on button "Add" at bounding box center [1099, 249] width 85 height 37
type input "0"
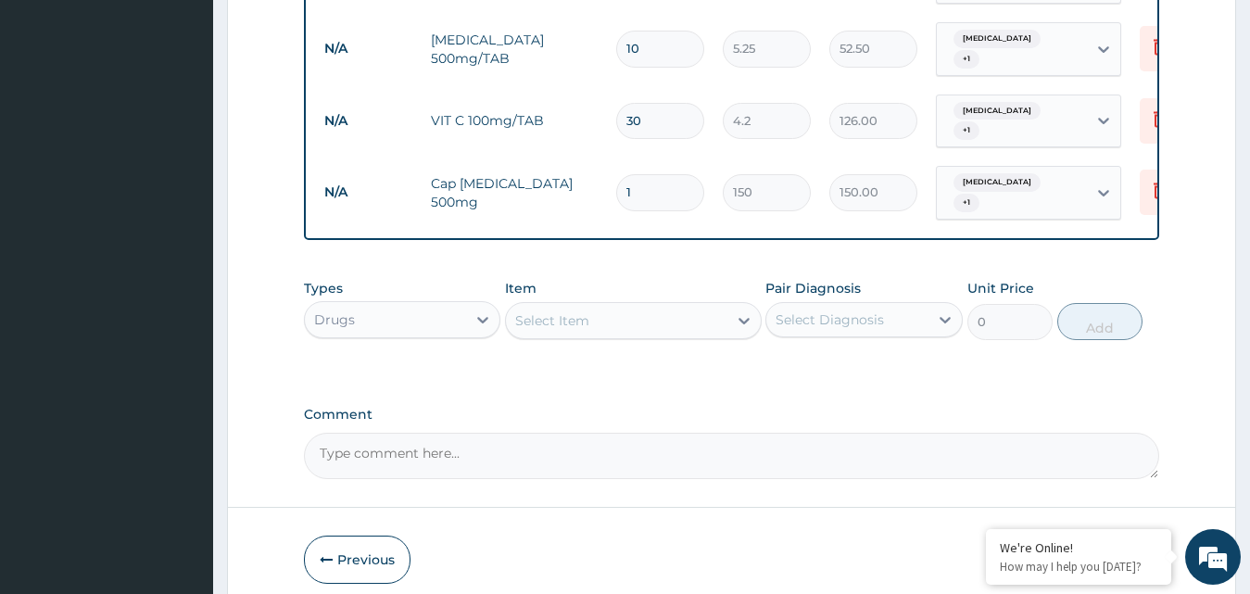
type input "0.00"
type input "6"
type input "900.00"
type input "6"
click at [743, 318] on icon at bounding box center [744, 321] width 11 height 6
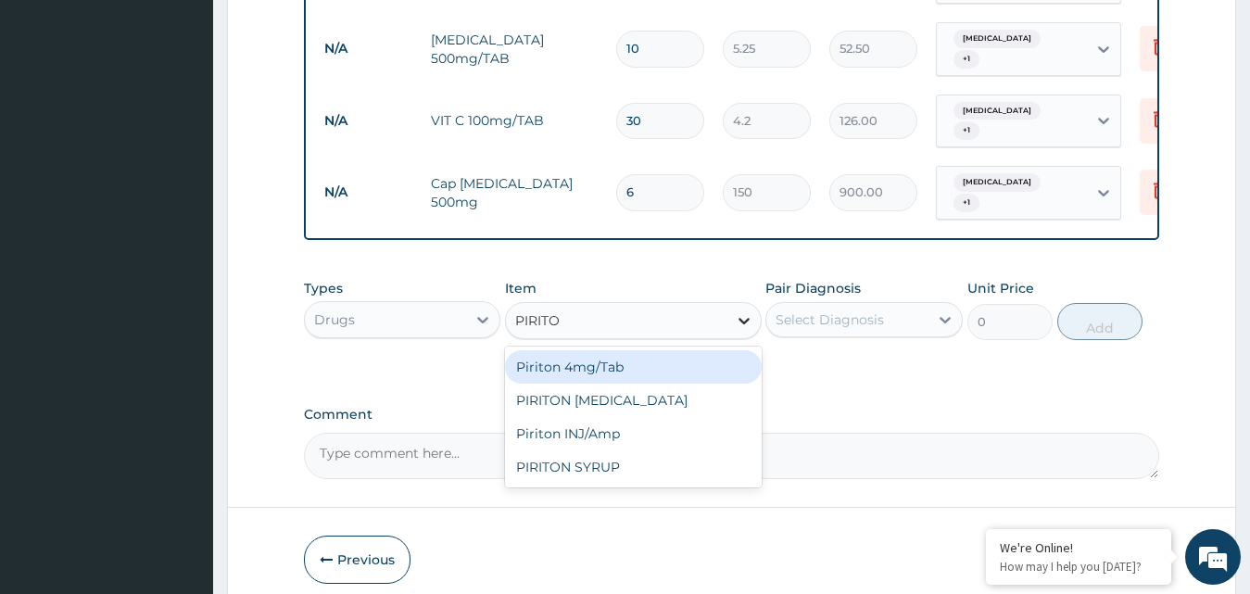
type input "PIRITON"
click at [552, 356] on div "Piriton 4mg/Tab" at bounding box center [633, 366] width 257 height 33
type input "5.25"
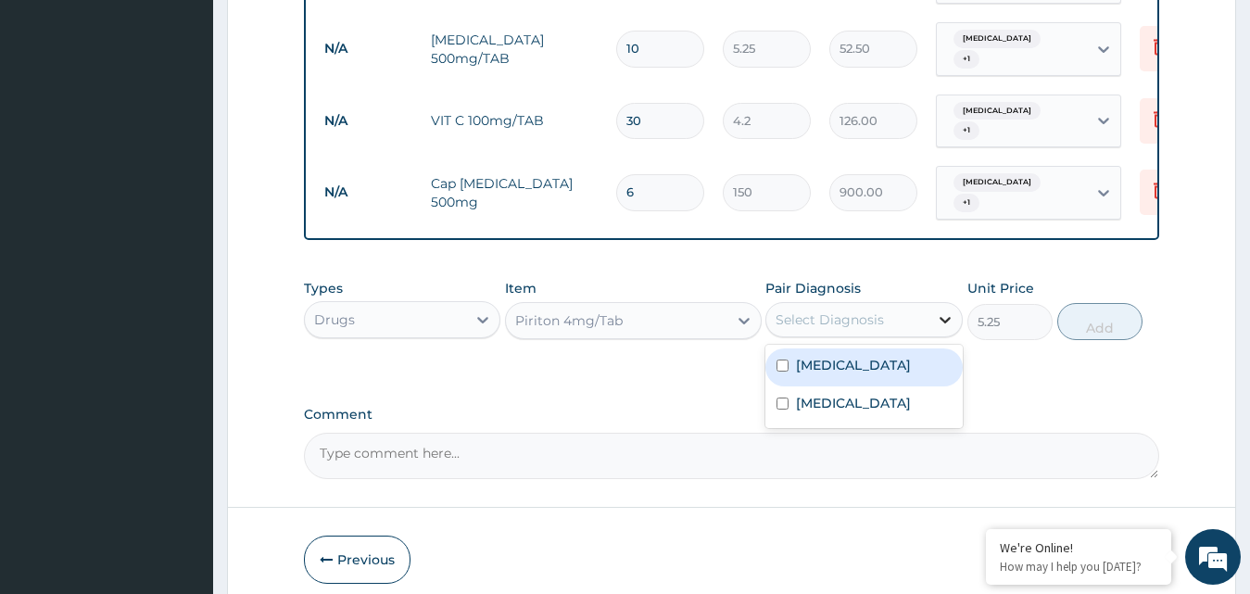
click at [945, 310] on icon at bounding box center [945, 319] width 19 height 19
click at [782, 360] on input "checkbox" at bounding box center [783, 366] width 12 height 12
checkbox input "true"
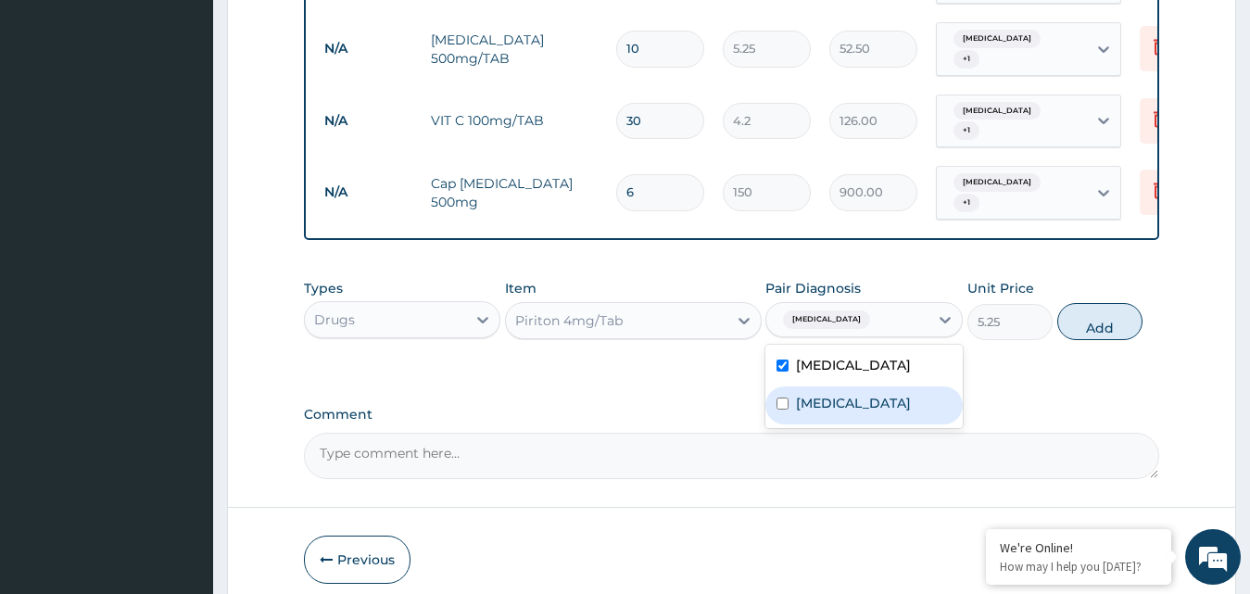
click at [782, 398] on input "checkbox" at bounding box center [783, 404] width 12 height 12
checkbox input "true"
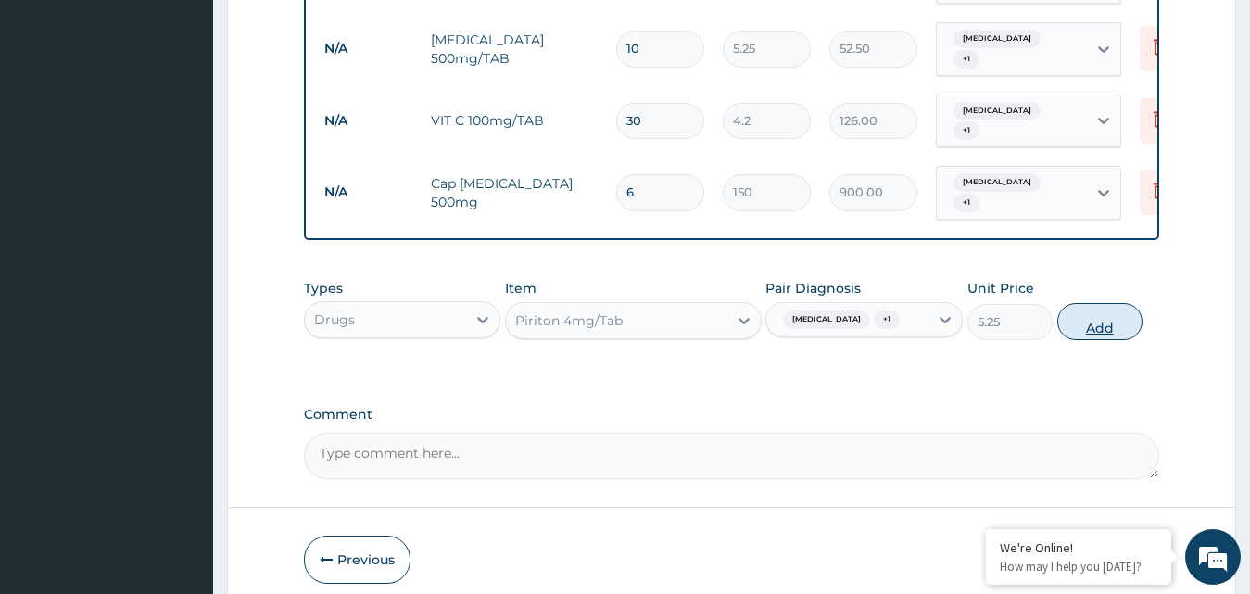
click at [1095, 306] on button "Add" at bounding box center [1099, 321] width 85 height 37
type input "0"
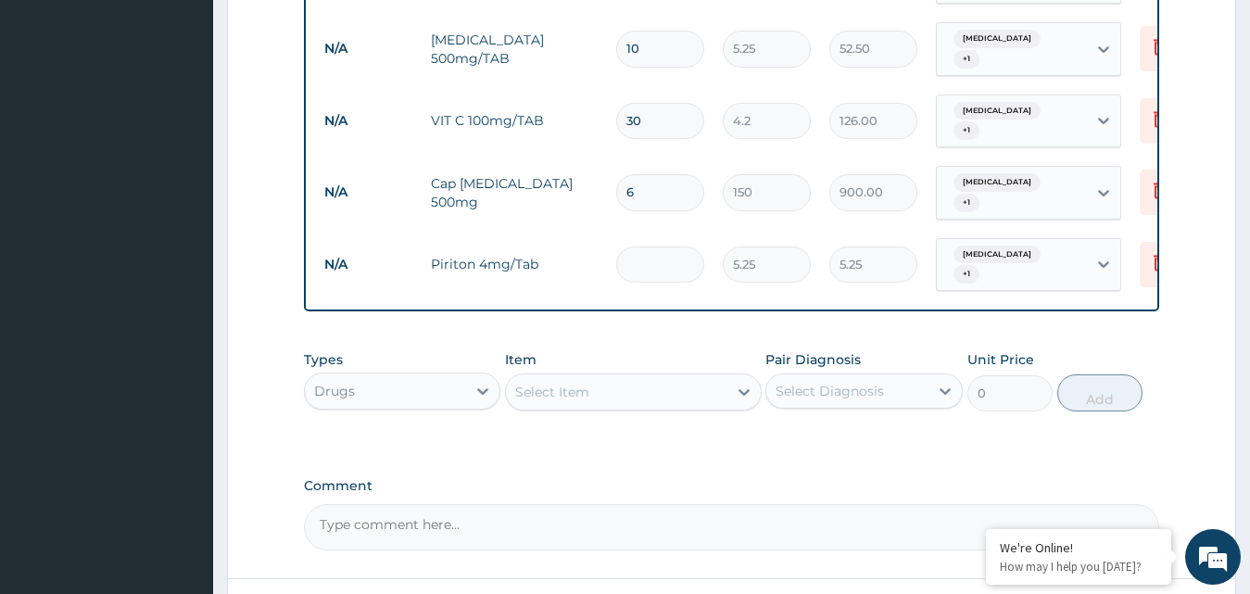
type input "0.00"
type input "1"
type input "5.25"
type input "10"
type input "52.50"
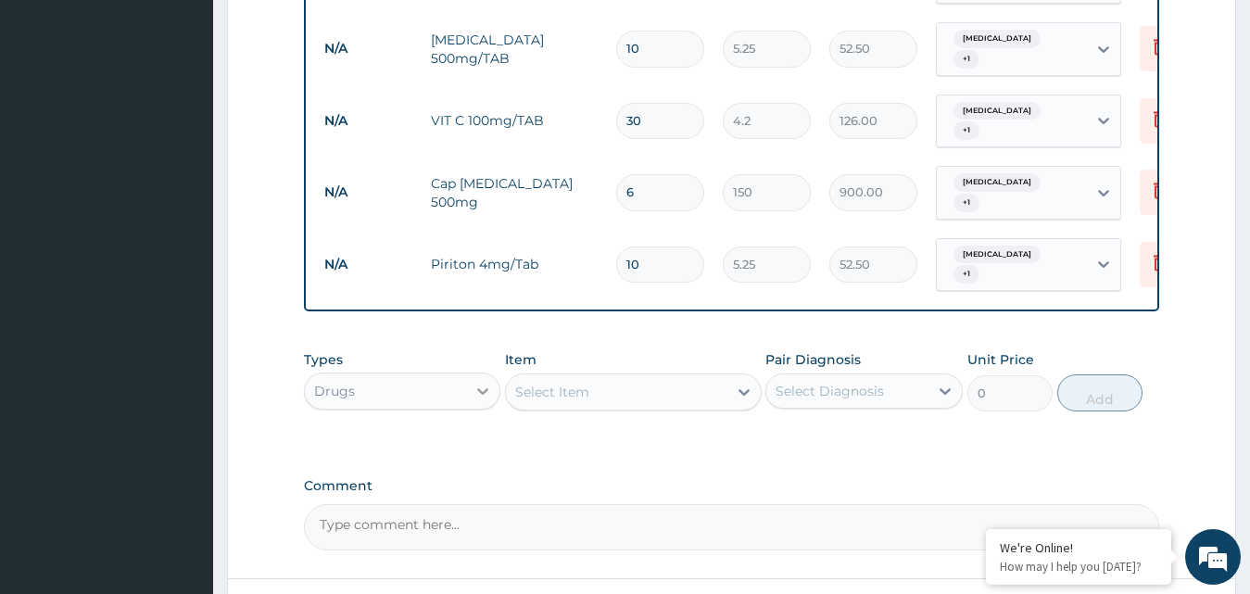
type input "10"
click at [480, 382] on icon at bounding box center [483, 391] width 19 height 19
type input "C"
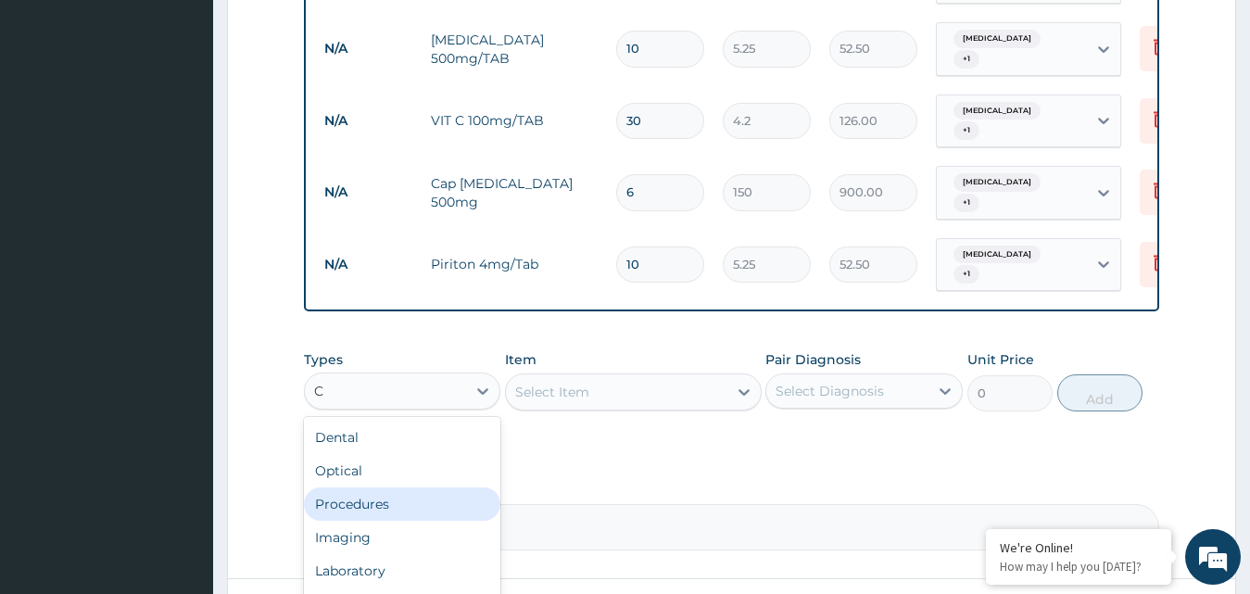
click at [459, 488] on div "Procedures" at bounding box center [402, 504] width 197 height 33
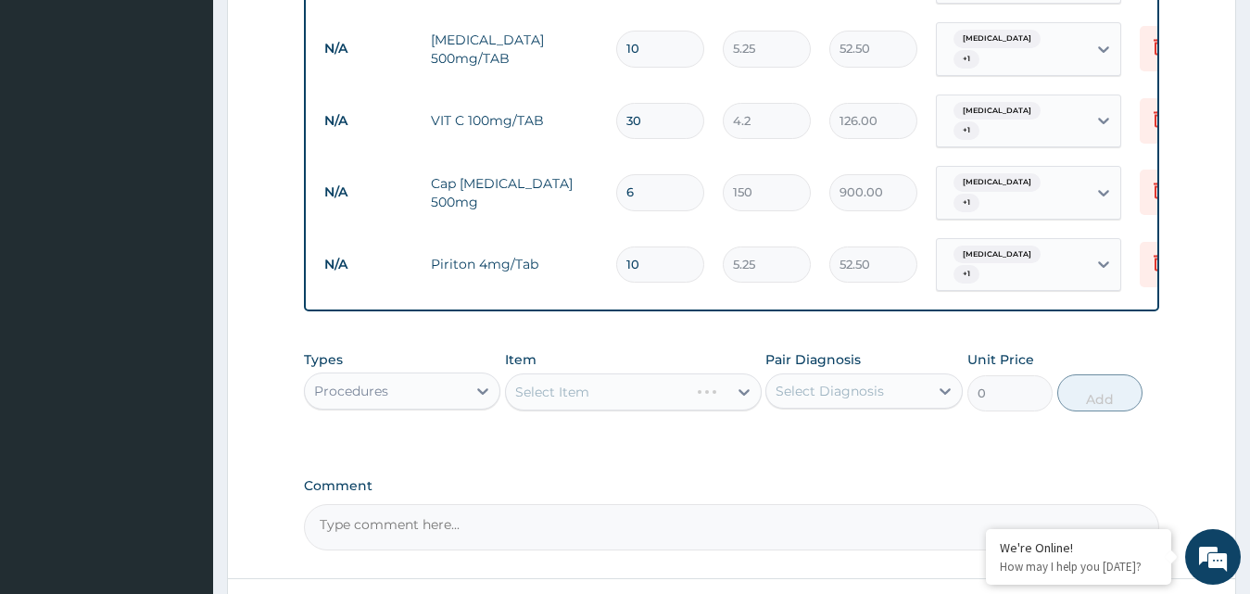
click at [747, 374] on div "Select Item" at bounding box center [633, 392] width 257 height 37
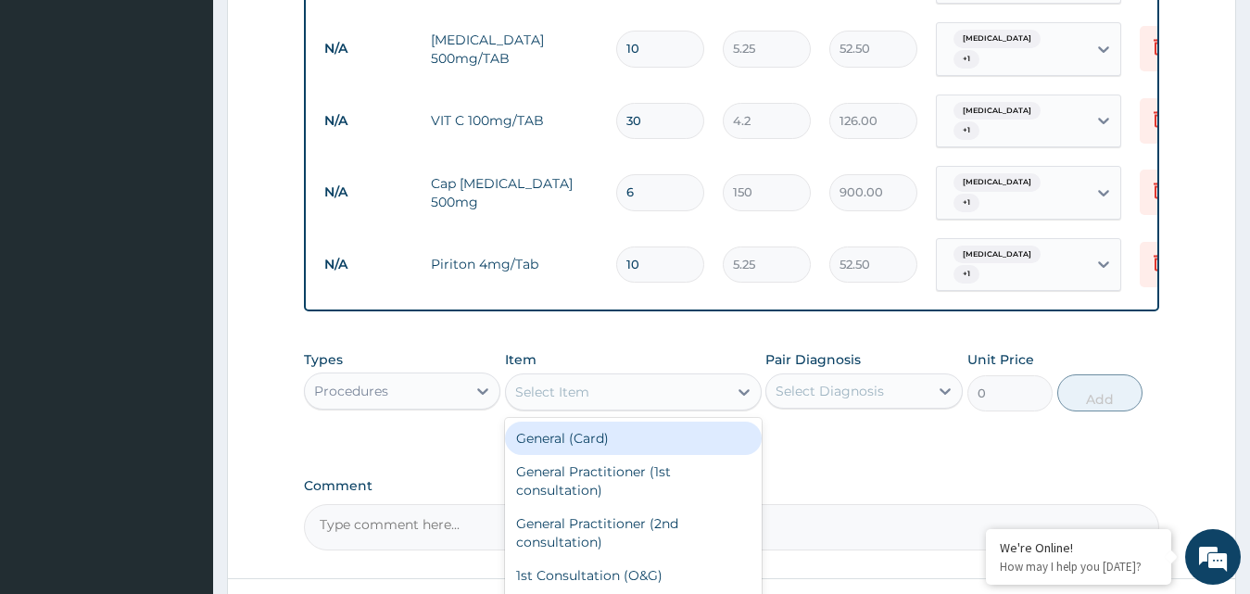
click at [747, 389] on icon at bounding box center [744, 392] width 11 height 6
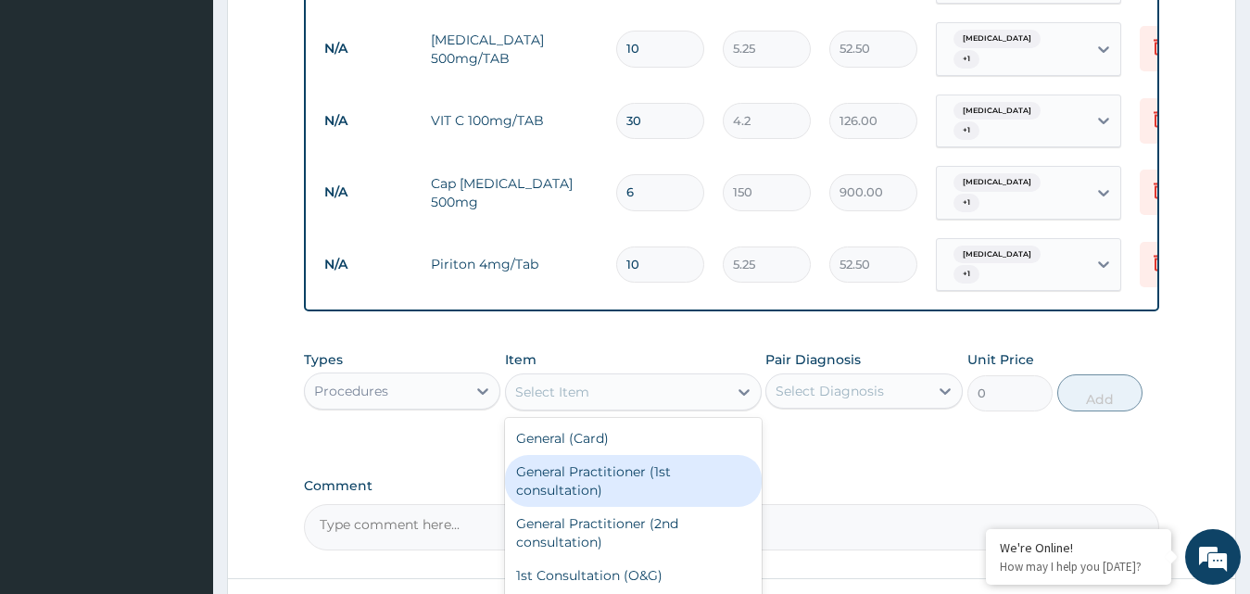
click at [669, 459] on div "General Practitioner (1st consultation)" at bounding box center [633, 481] width 257 height 52
type input "1500"
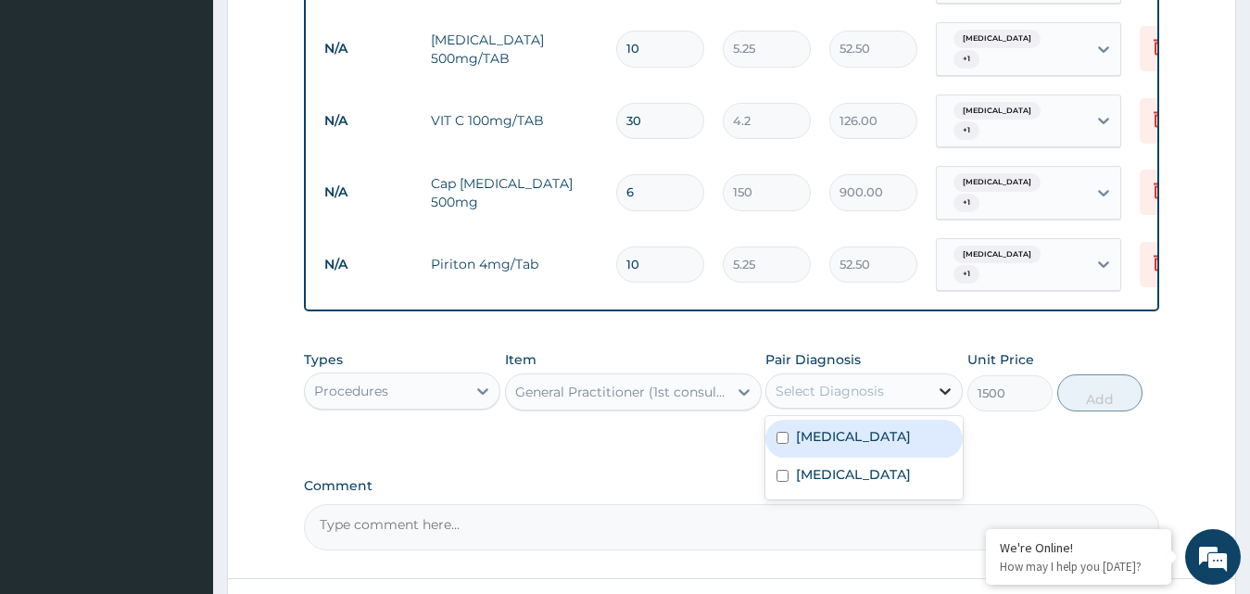
click at [946, 382] on icon at bounding box center [945, 391] width 19 height 19
click at [780, 432] on input "checkbox" at bounding box center [783, 438] width 12 height 12
checkbox input "true"
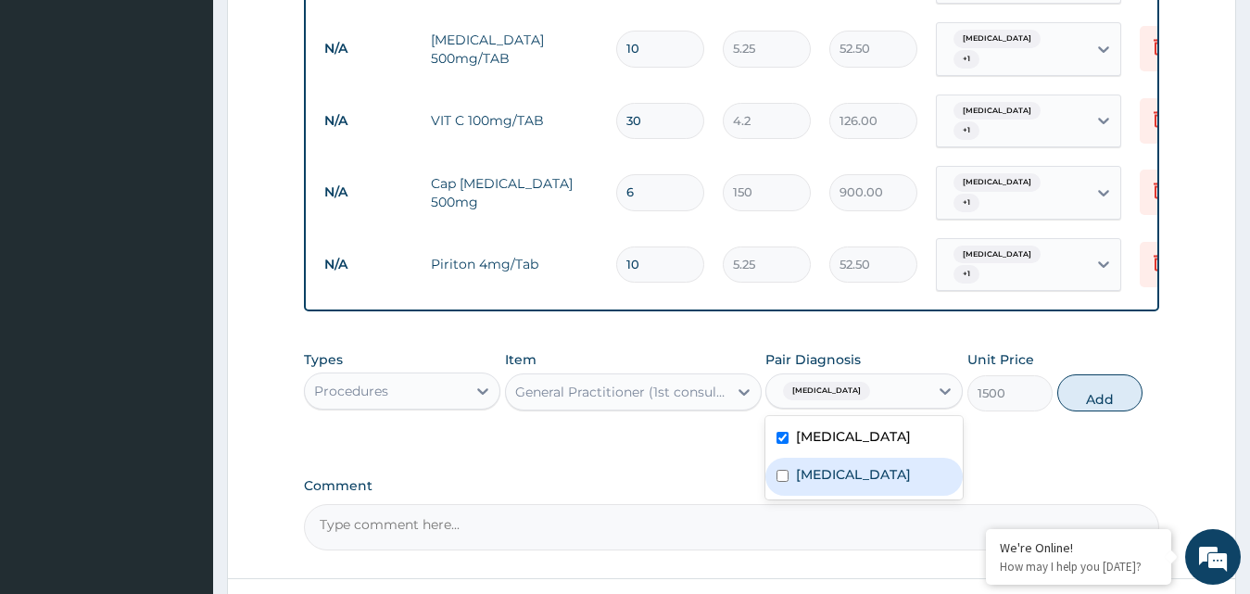
click at [786, 470] on input "checkbox" at bounding box center [783, 476] width 12 height 12
checkbox input "true"
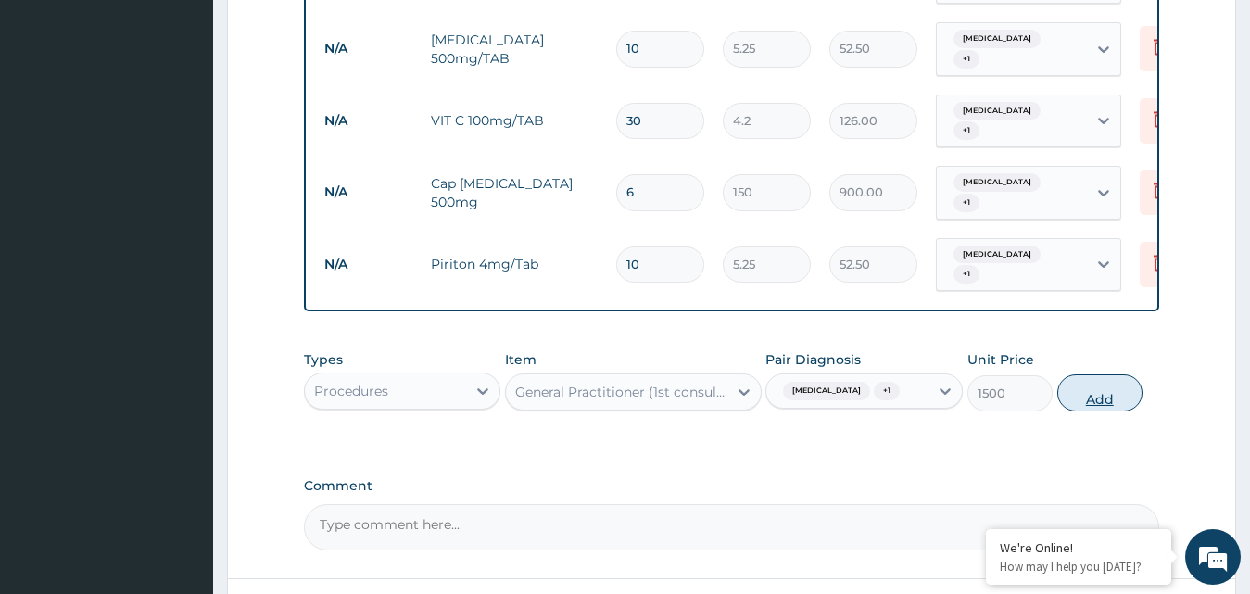
click at [1099, 374] on button "Add" at bounding box center [1099, 392] width 85 height 37
type input "0"
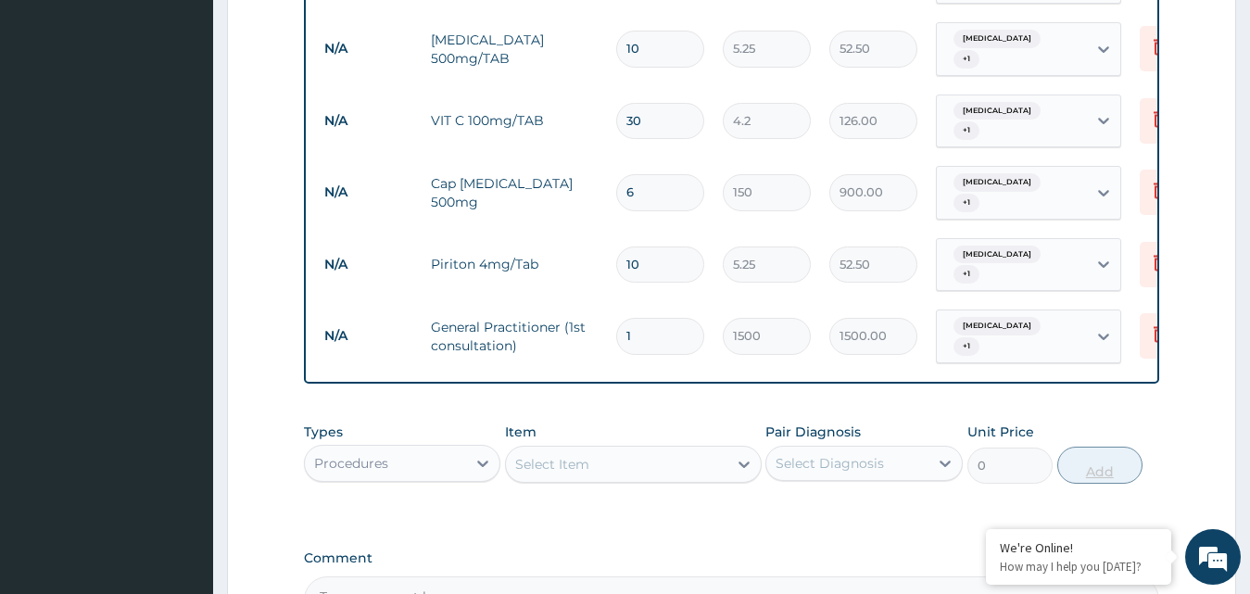
type input "0"
type input "0.00"
type input "1"
type input "1500.00"
type input "0"
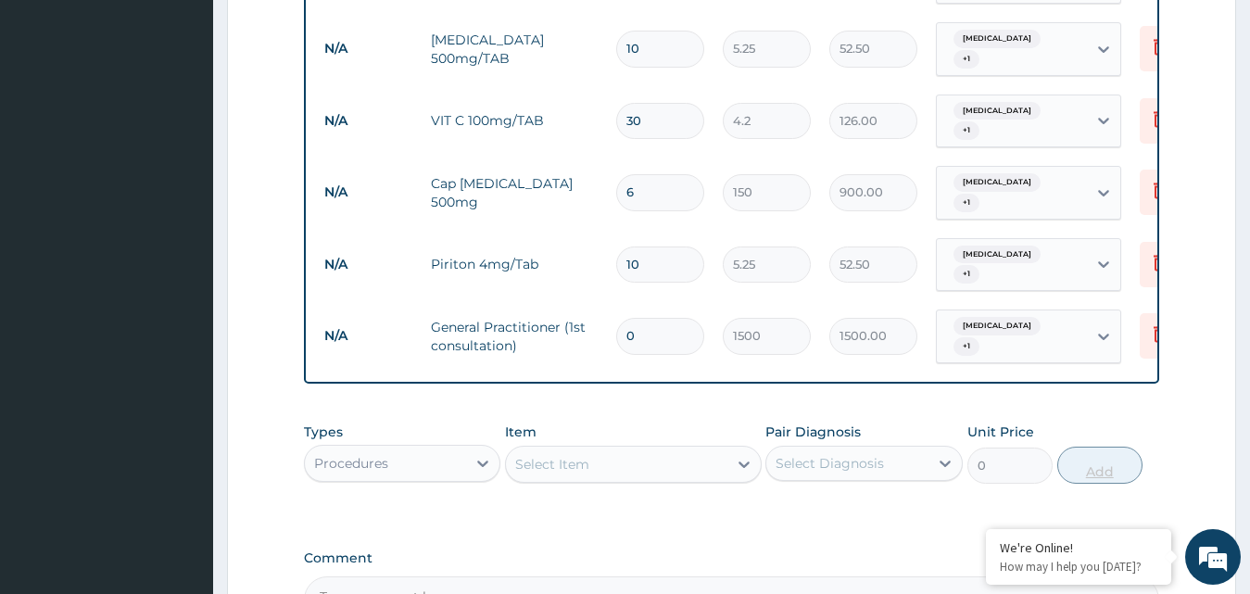
type input "0.00"
click at [482, 454] on icon at bounding box center [483, 463] width 19 height 19
type input "F"
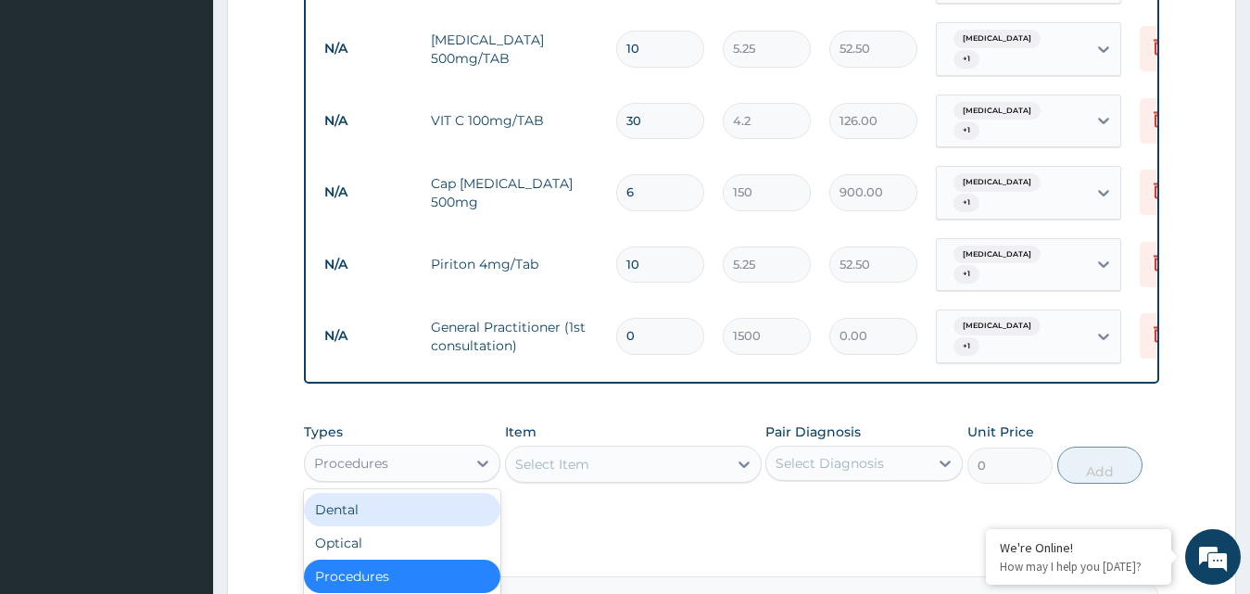
click at [653, 488] on div "Types option Procedures, selected. option Dental focused, 1 of 10. 10 results a…" at bounding box center [732, 467] width 856 height 108
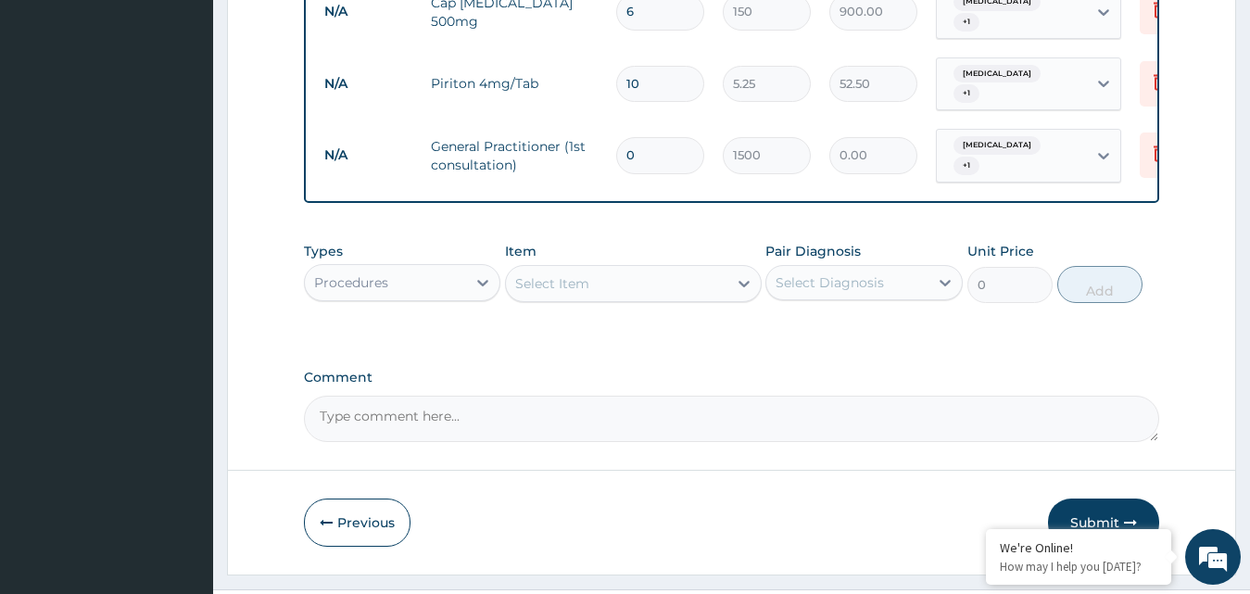
scroll to position [990, 0]
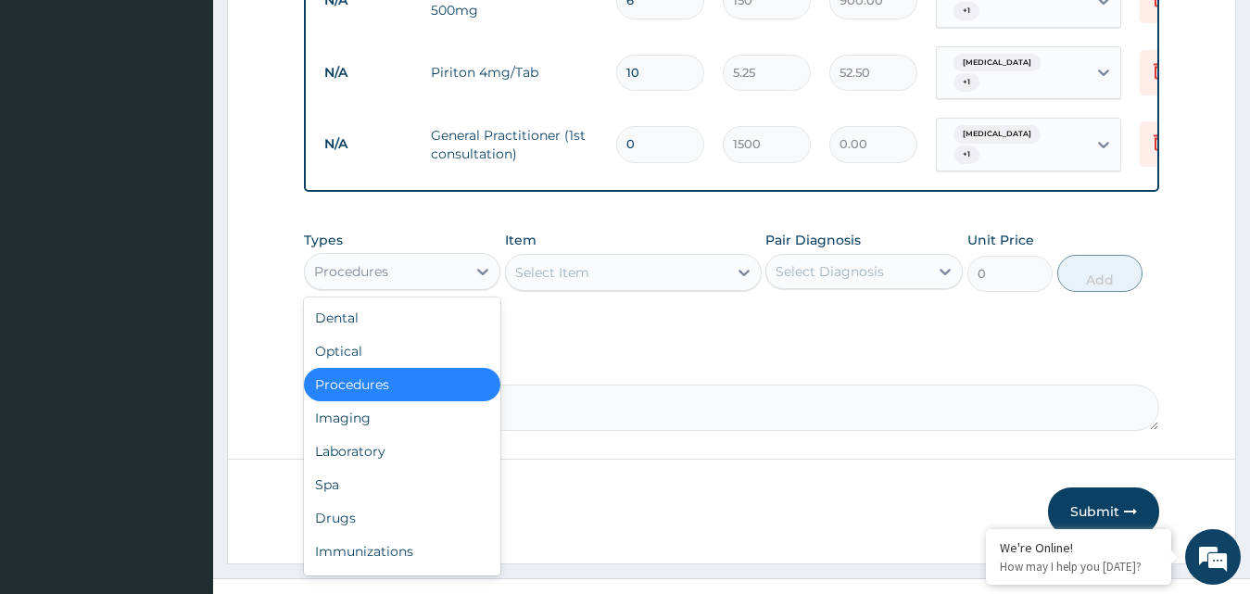
click at [372, 262] on div "Procedures" at bounding box center [351, 271] width 74 height 19
click at [396, 435] on div "Laboratory" at bounding box center [402, 451] width 197 height 33
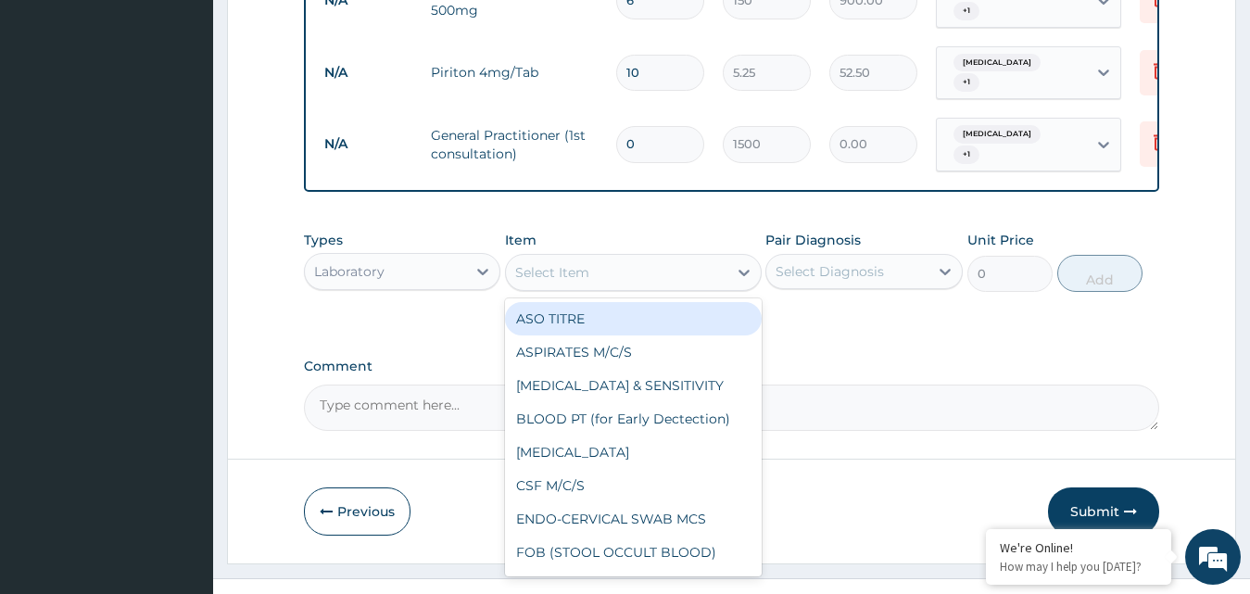
click at [569, 263] on div "Select Item" at bounding box center [552, 272] width 74 height 19
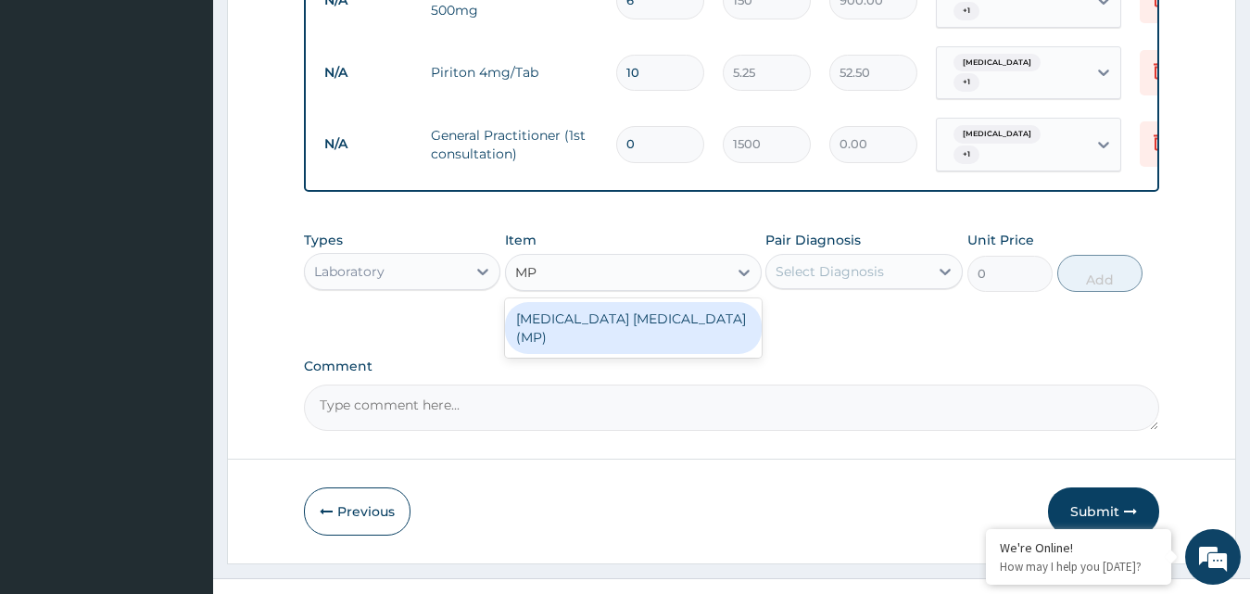
type input "M"
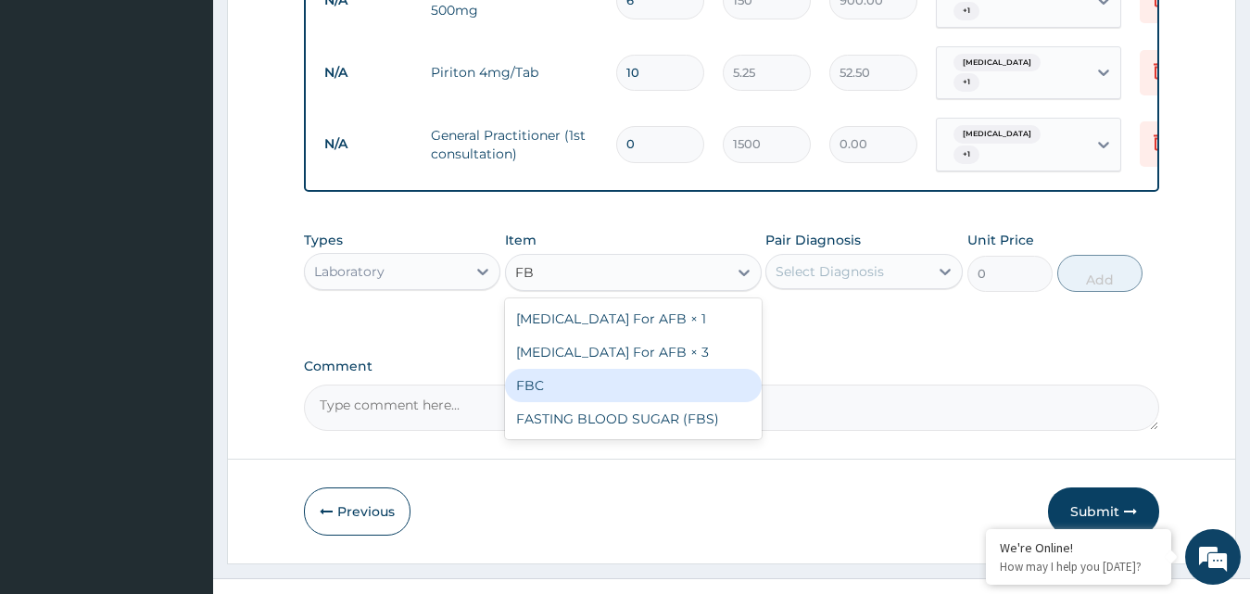
type input "F"
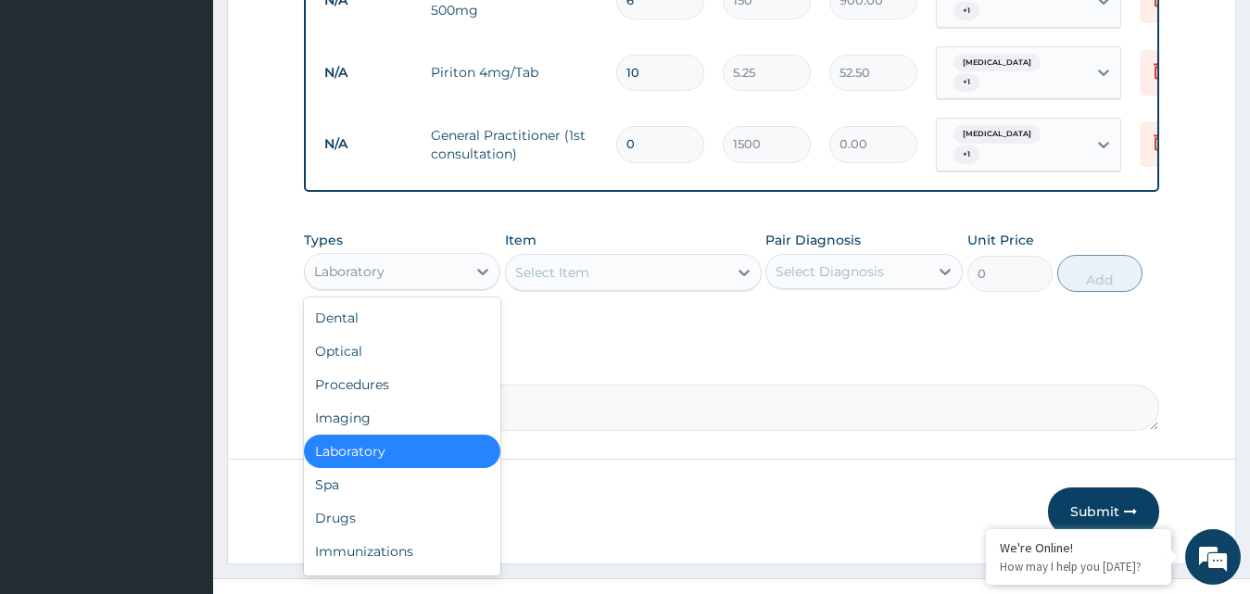
click at [449, 257] on div "Laboratory" at bounding box center [386, 272] width 162 height 30
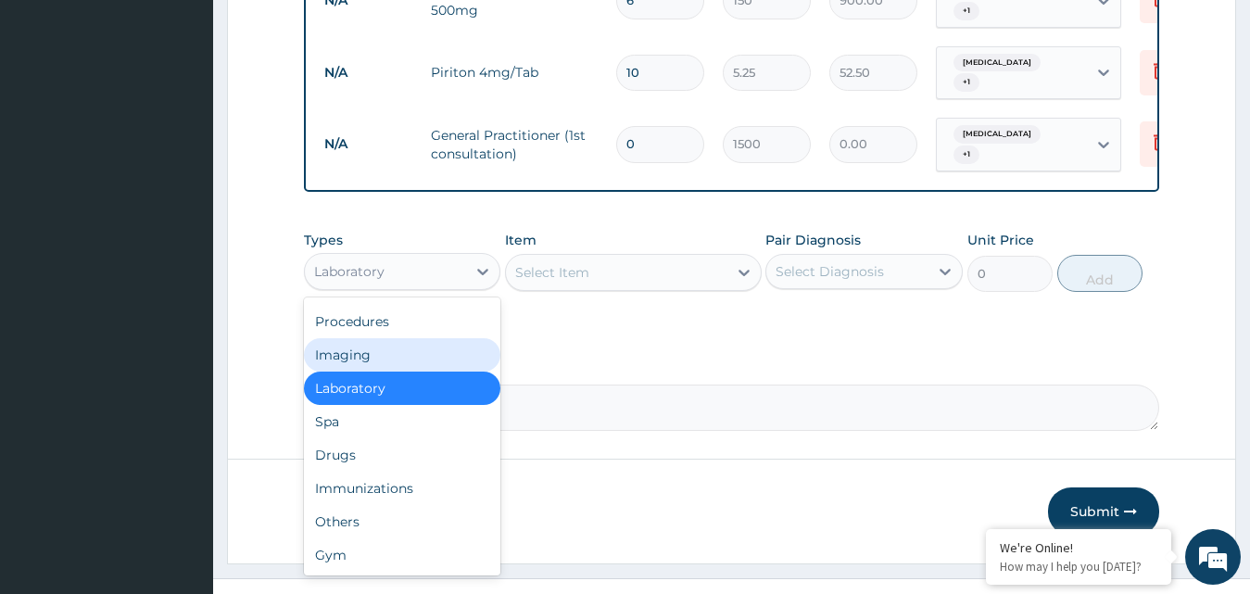
click at [372, 338] on div "Imaging" at bounding box center [402, 354] width 197 height 33
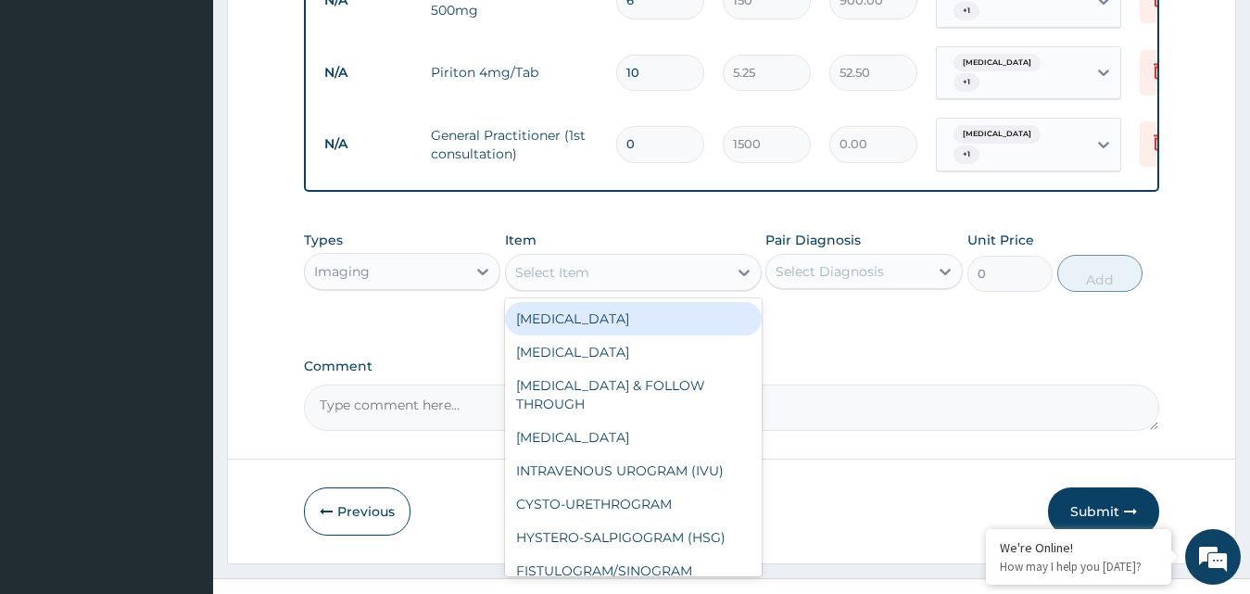
click at [561, 263] on div "Select Item" at bounding box center [552, 272] width 74 height 19
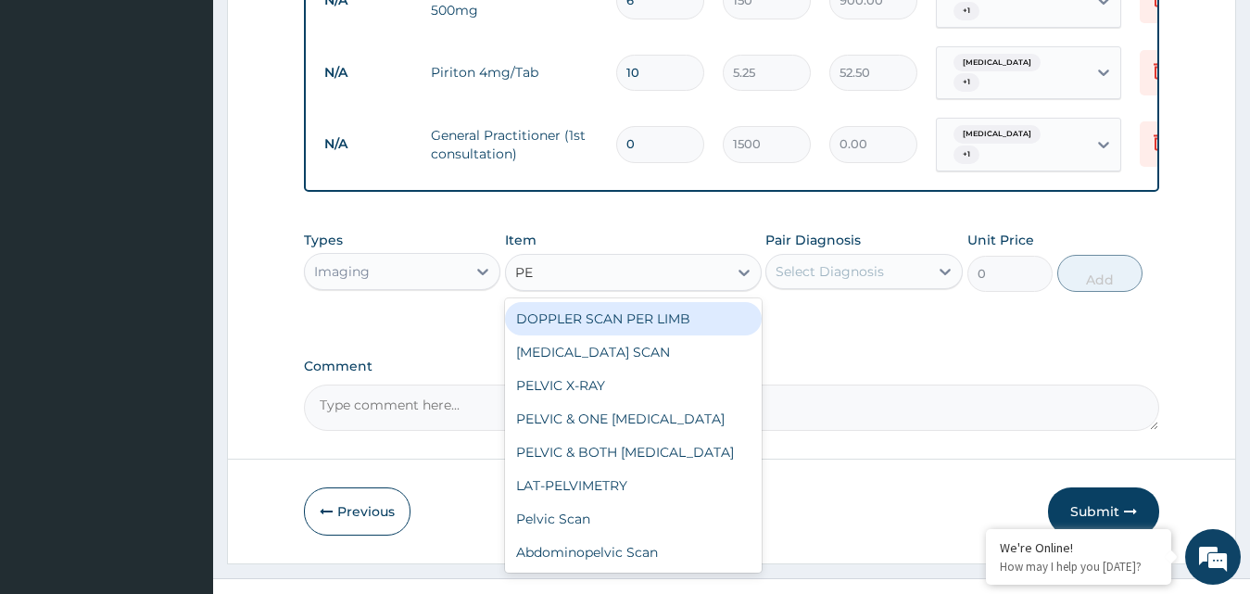
type input "P"
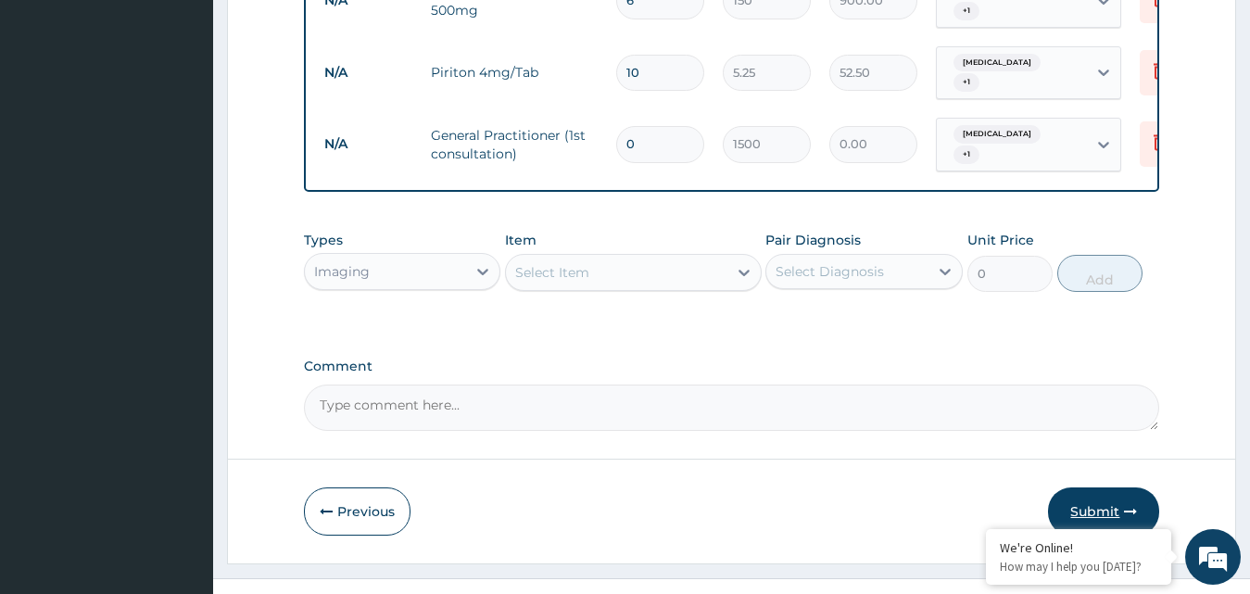
click at [1109, 489] on button "Submit" at bounding box center [1103, 512] width 111 height 48
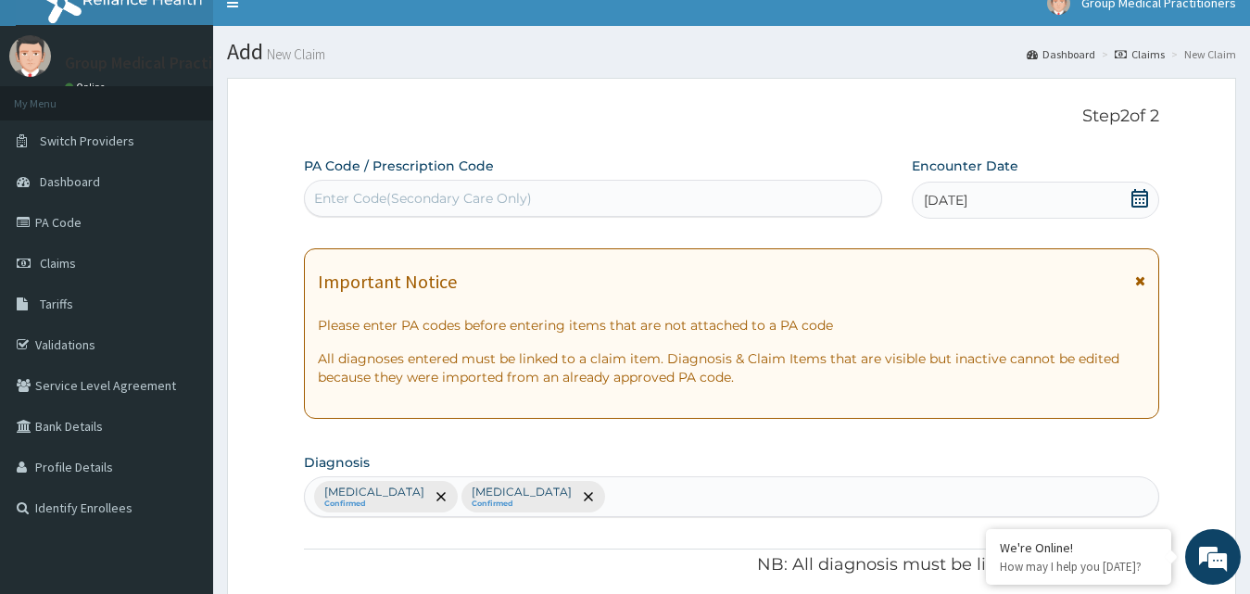
scroll to position [0, 0]
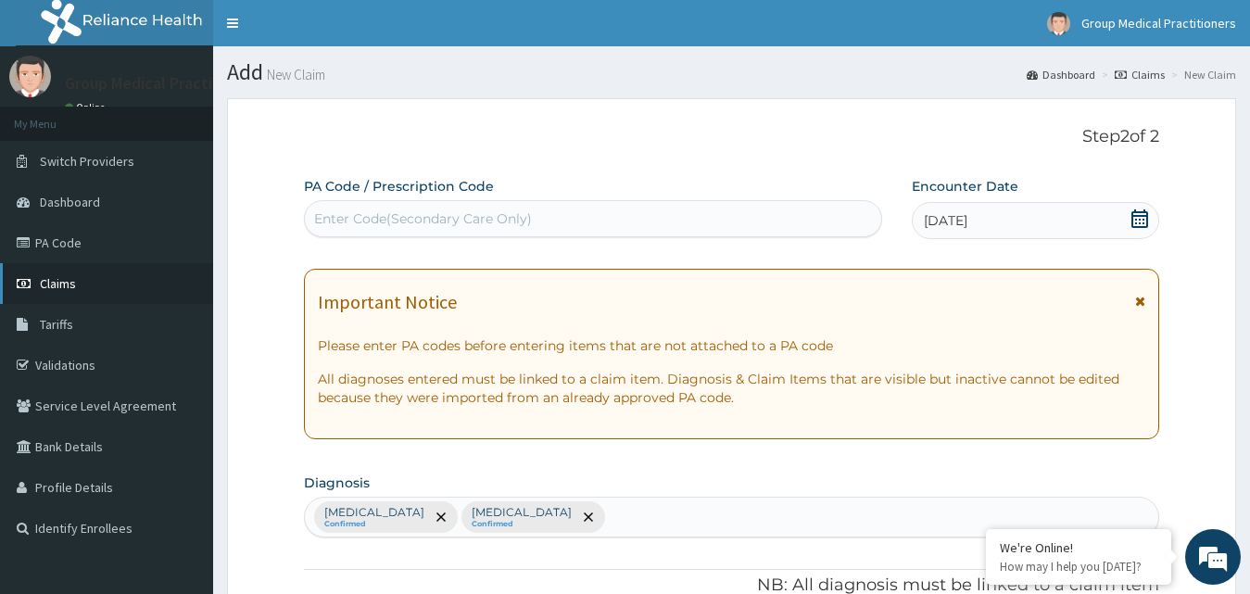
click at [56, 277] on span "Claims" at bounding box center [58, 283] width 36 height 17
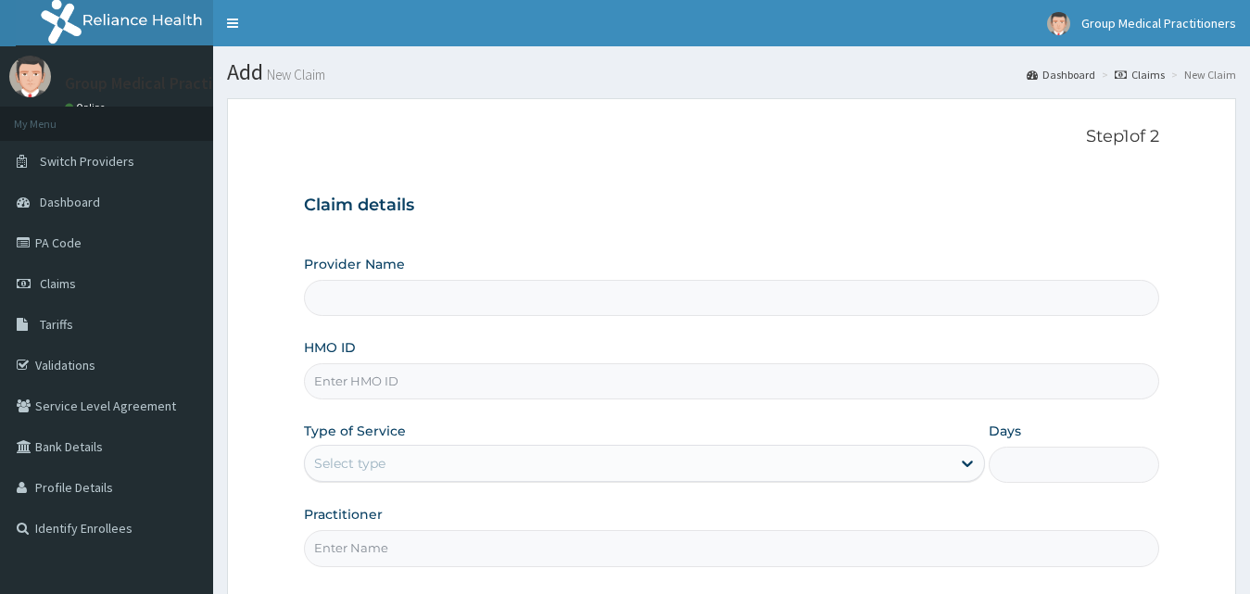
type input "Group Medical practitioners ltd Hospital"
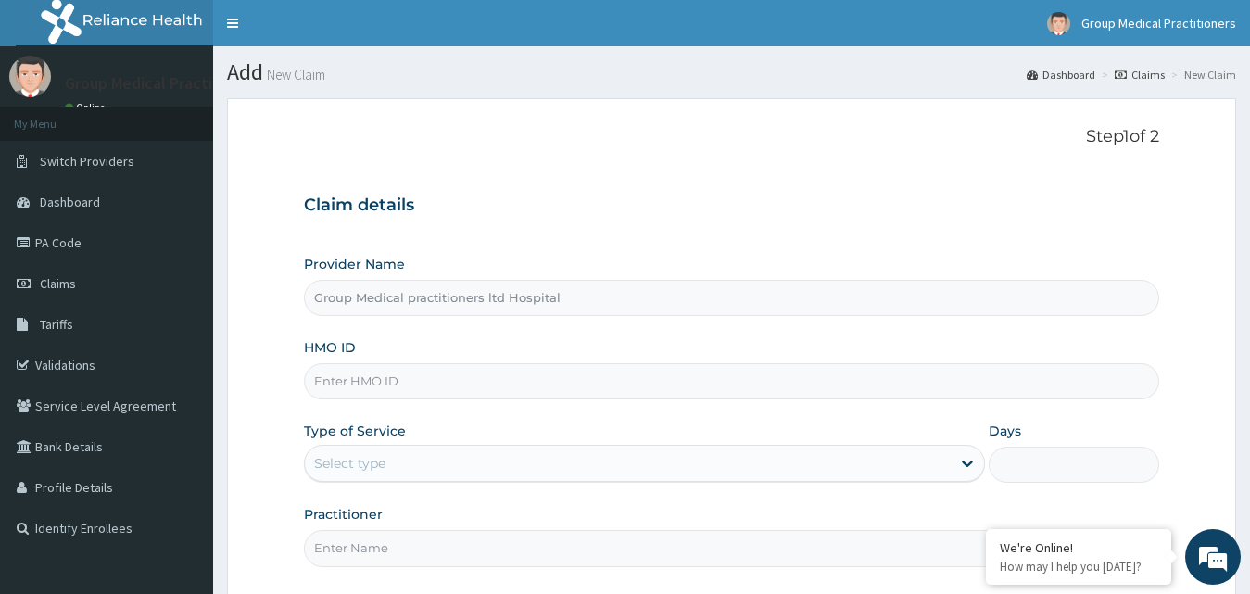
click at [320, 379] on input "HMO ID" at bounding box center [732, 381] width 856 height 36
type input "DPM/10144/A"
click at [963, 463] on icon at bounding box center [967, 463] width 19 height 19
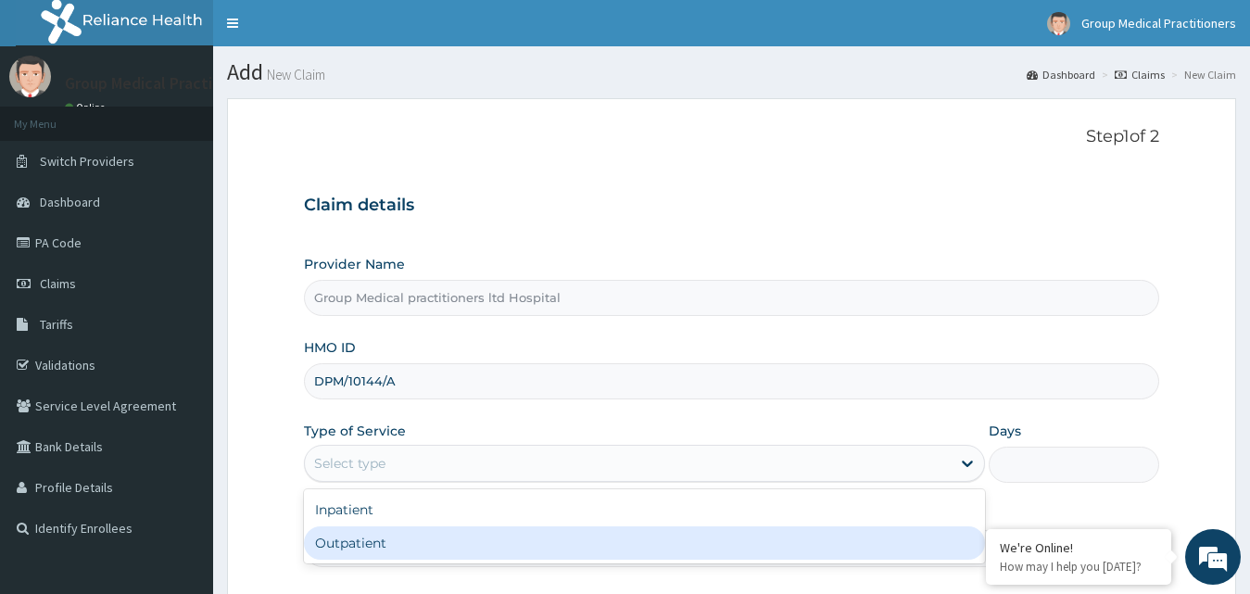
type input "1"
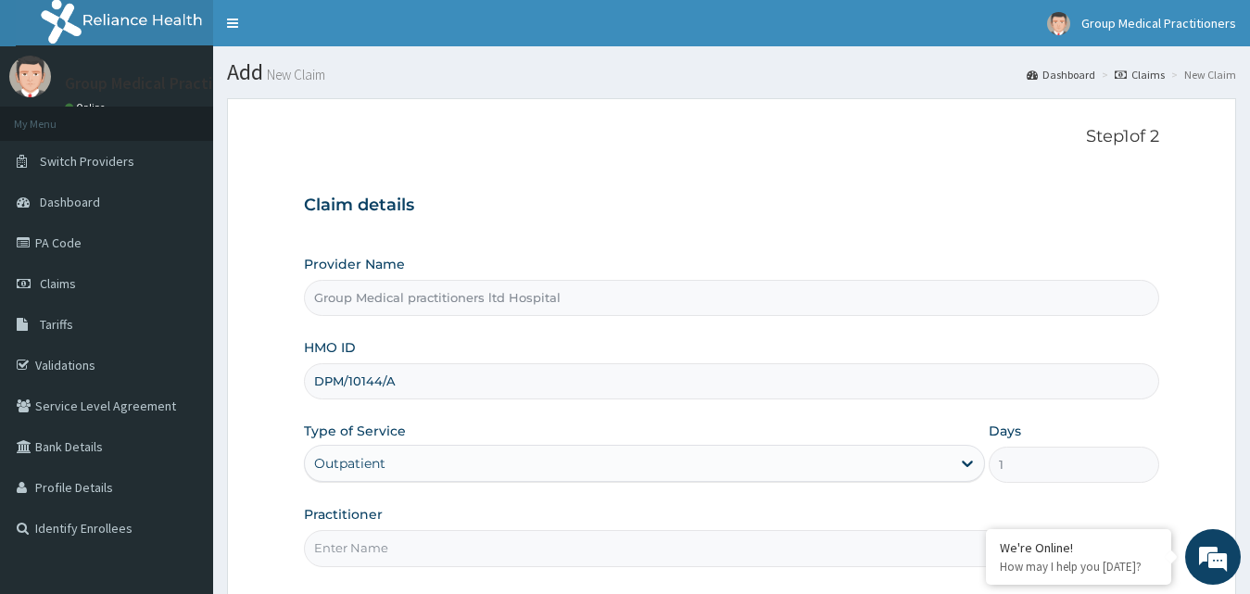
click at [715, 541] on input "Practitioner" at bounding box center [732, 548] width 856 height 36
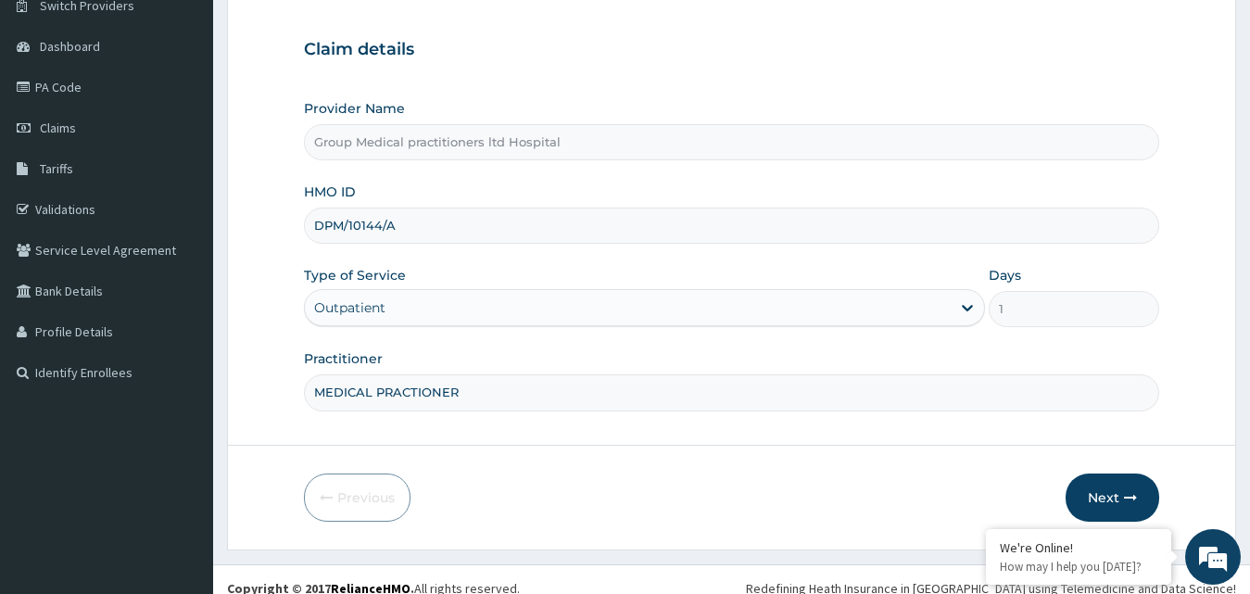
scroll to position [173, 0]
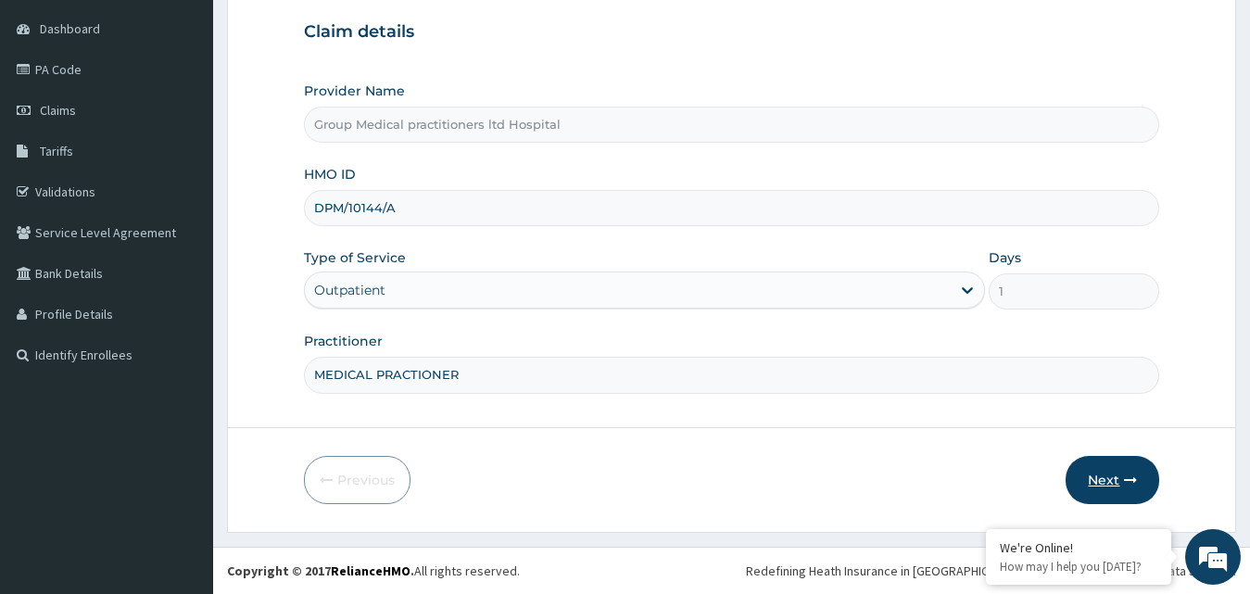
type input "MEDICAL PRACTIONER"
click at [1087, 488] on button "Next" at bounding box center [1113, 480] width 94 height 48
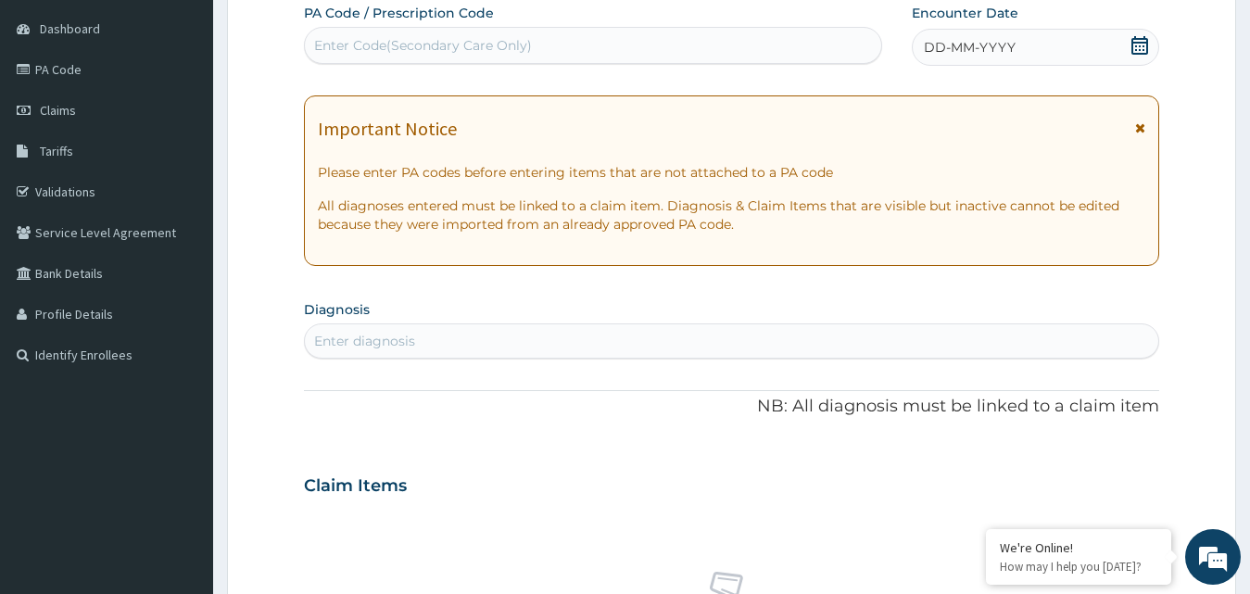
click at [1138, 39] on icon at bounding box center [1140, 45] width 17 height 19
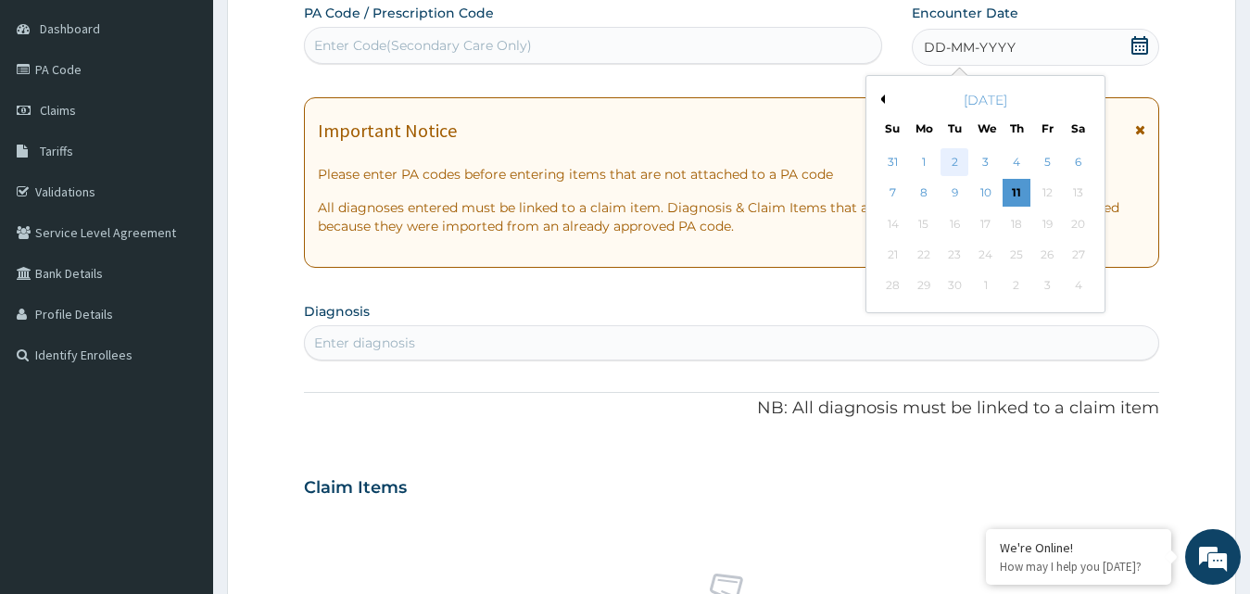
click at [942, 154] on div "2" at bounding box center [955, 162] width 28 height 28
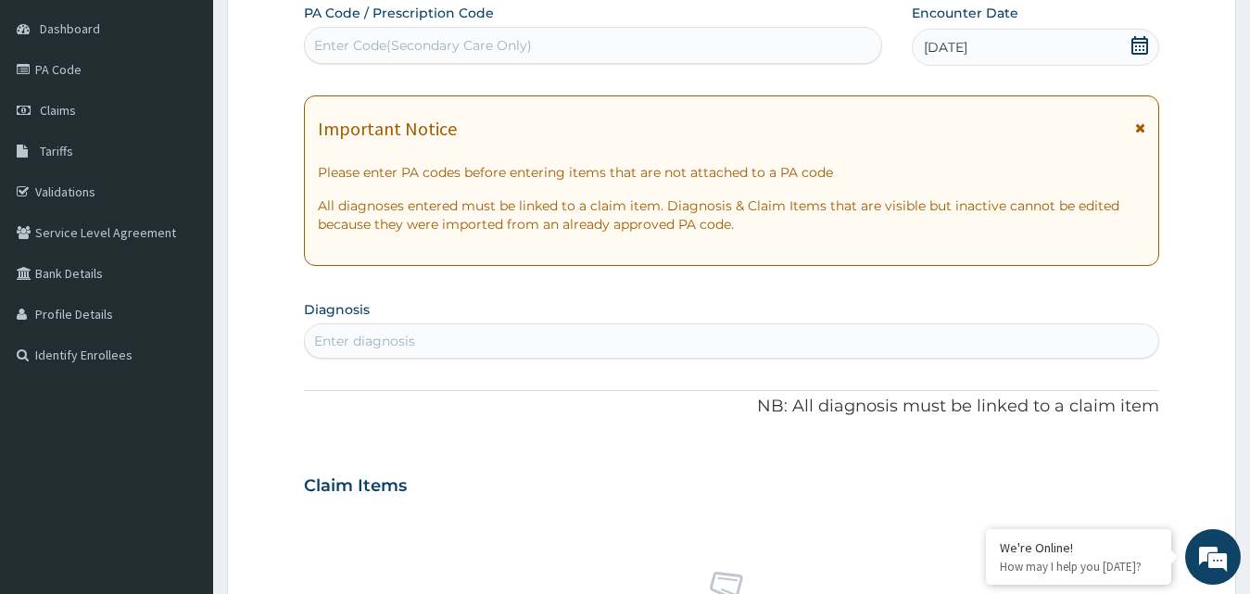
click at [342, 333] on div "Enter diagnosis" at bounding box center [364, 341] width 101 height 19
click at [488, 460] on div "Claim Items" at bounding box center [732, 482] width 856 height 48
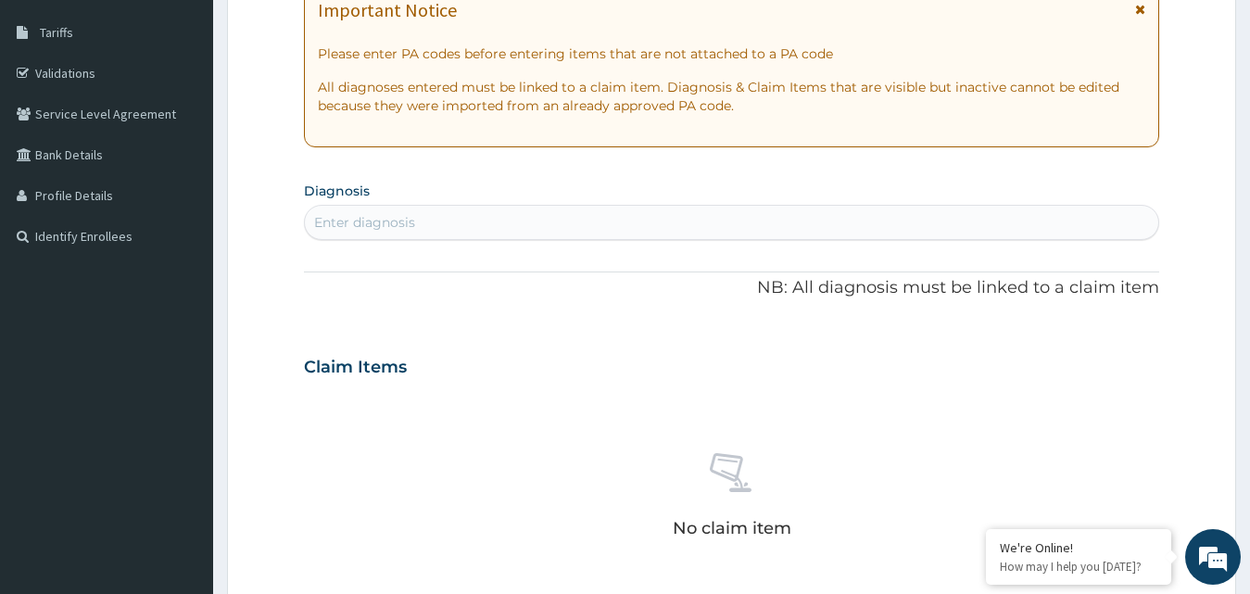
scroll to position [297, 0]
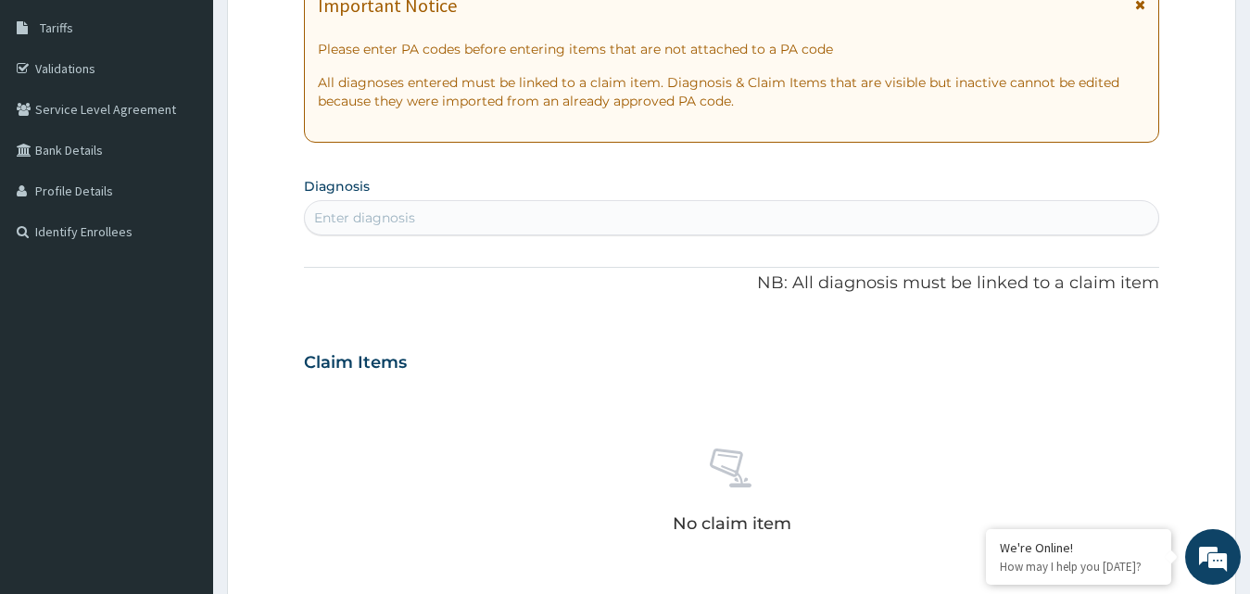
click at [412, 222] on div "Enter diagnosis" at bounding box center [364, 218] width 101 height 19
type input "MALA"
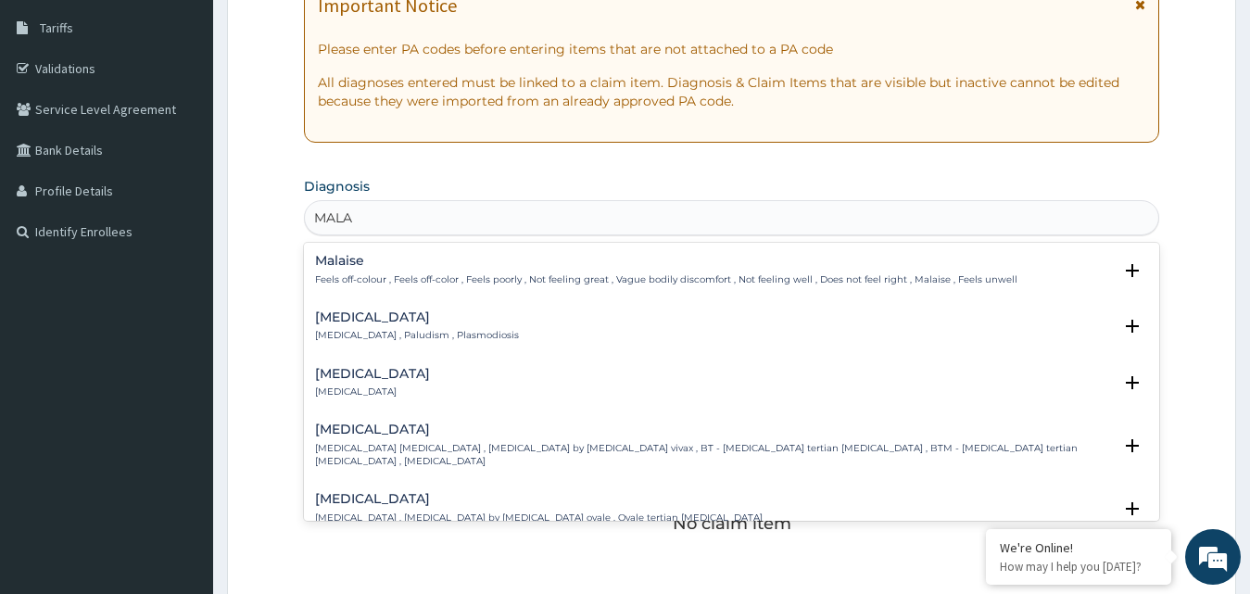
click at [368, 323] on h4 "[MEDICAL_DATA]" at bounding box center [417, 317] width 204 height 14
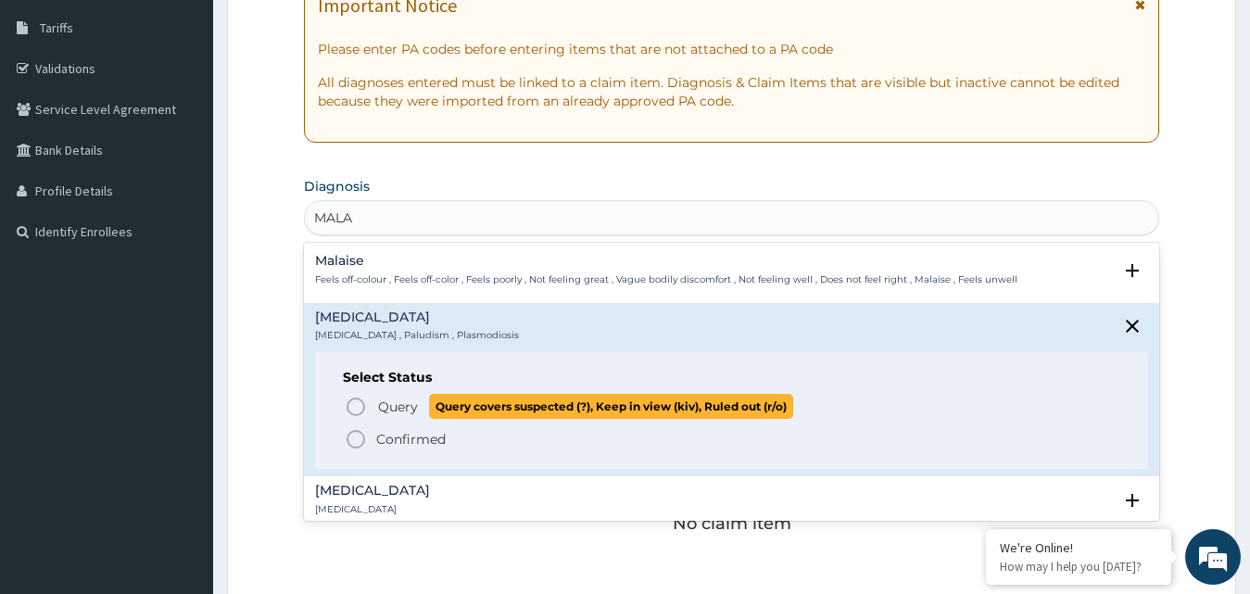
click at [359, 405] on icon "status option query" at bounding box center [356, 407] width 22 height 22
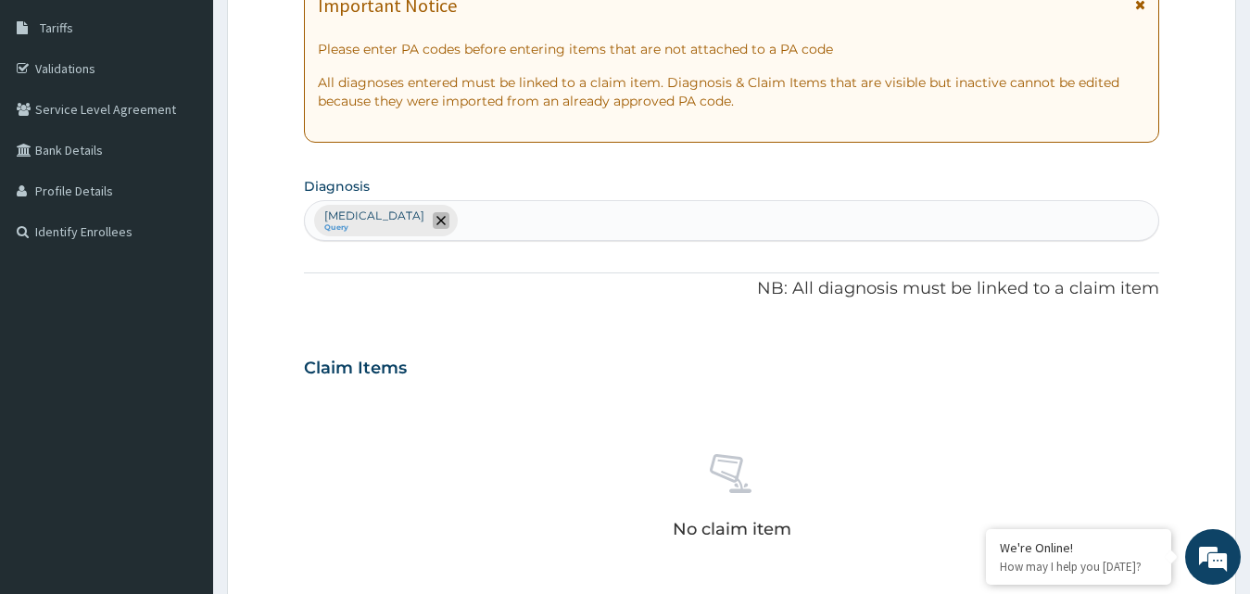
click at [437, 220] on icon "remove selection option" at bounding box center [441, 220] width 9 height 9
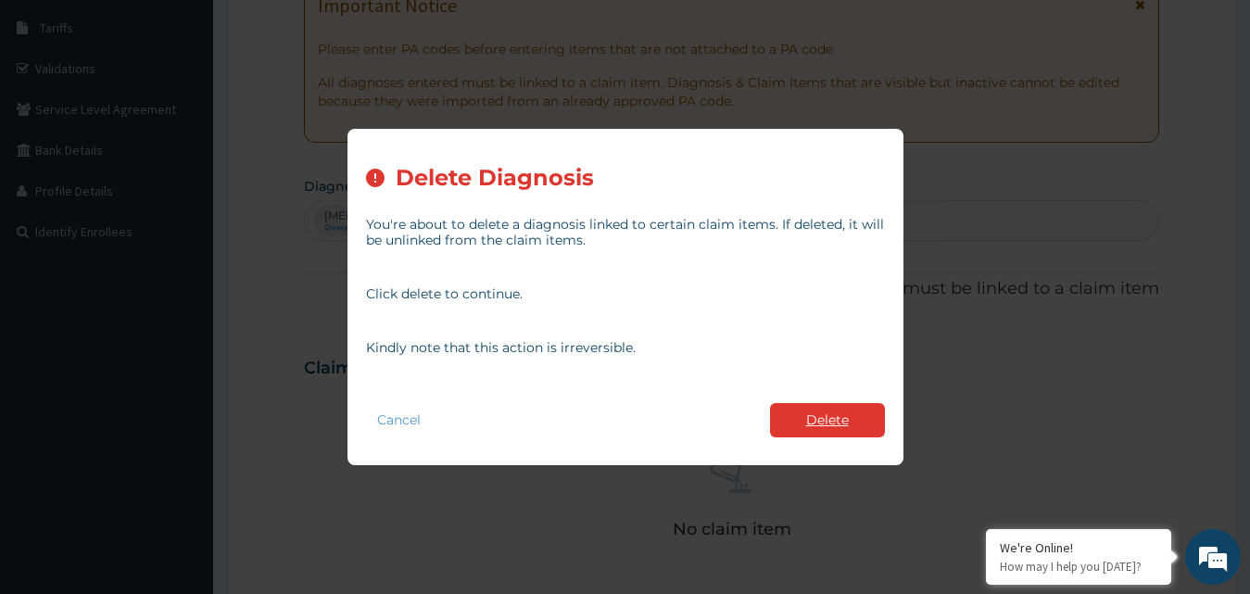
click at [793, 429] on button "Delete" at bounding box center [827, 420] width 115 height 34
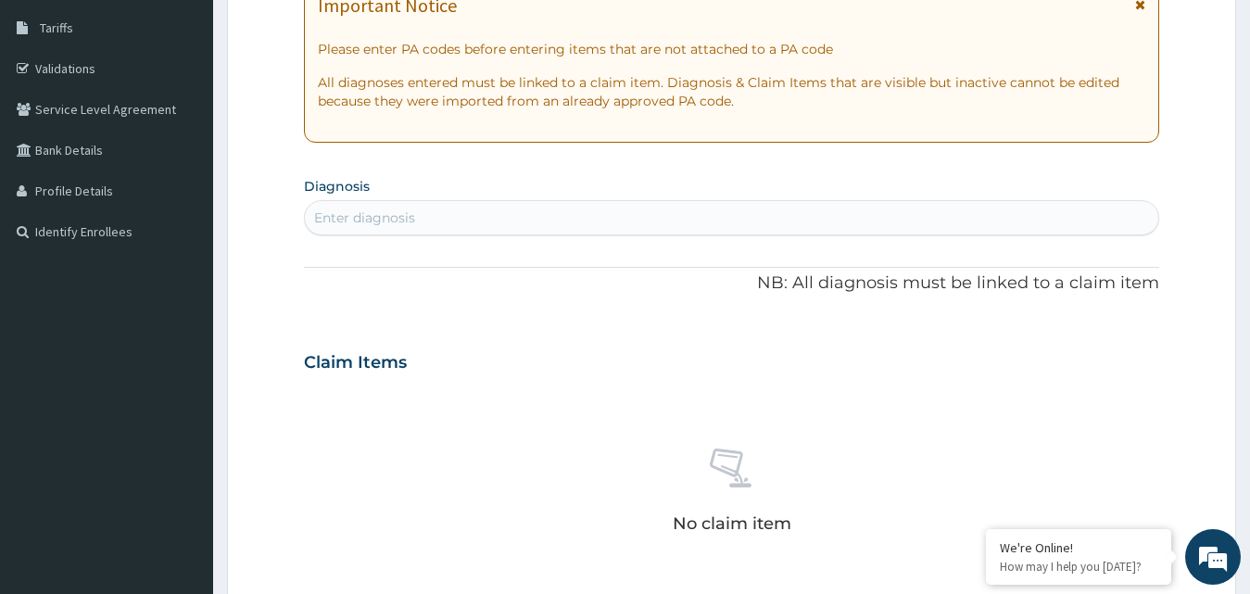
click at [454, 229] on div "Enter diagnosis" at bounding box center [732, 218] width 855 height 30
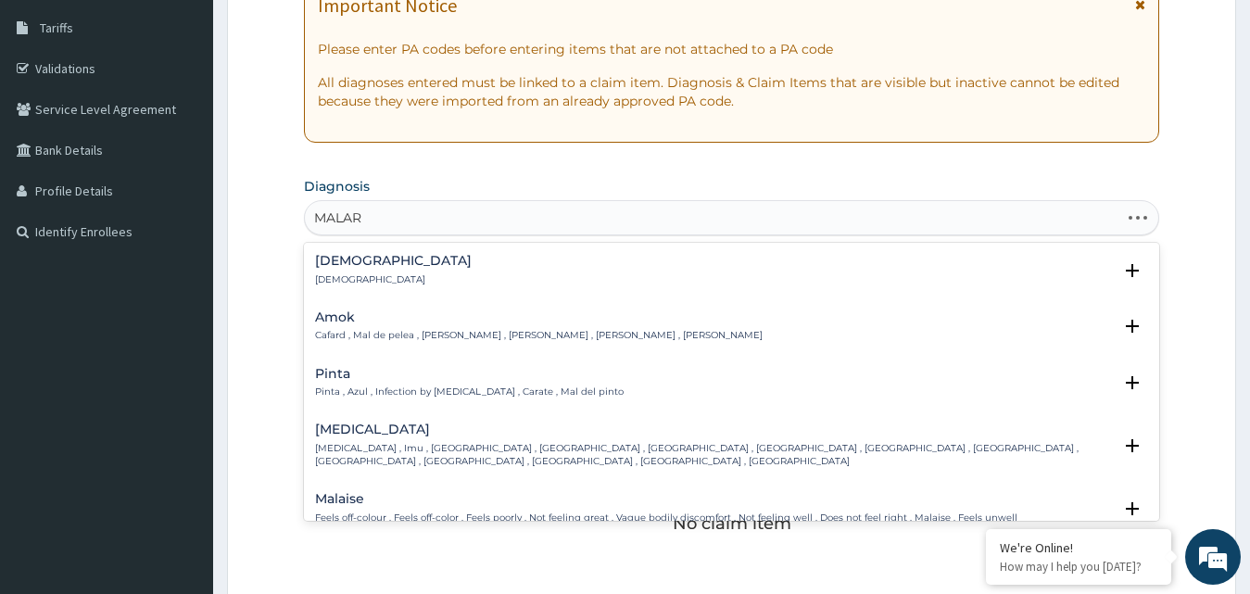
type input "MALARI"
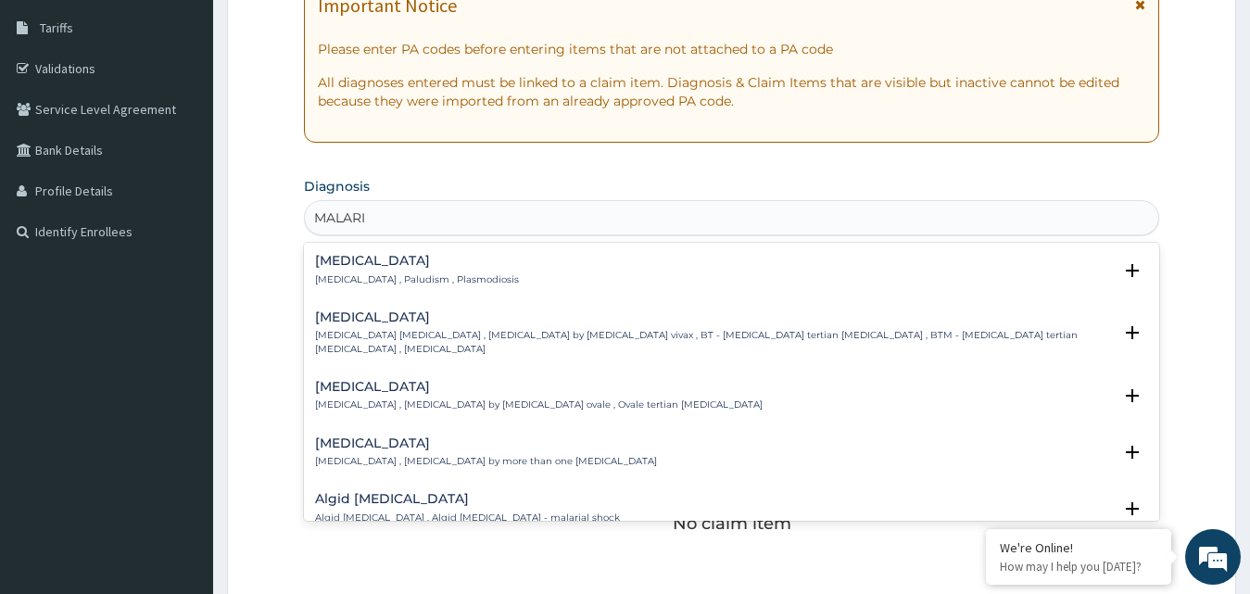
click at [400, 276] on p "[MEDICAL_DATA] , Paludism , Plasmodiosis" at bounding box center [417, 279] width 204 height 13
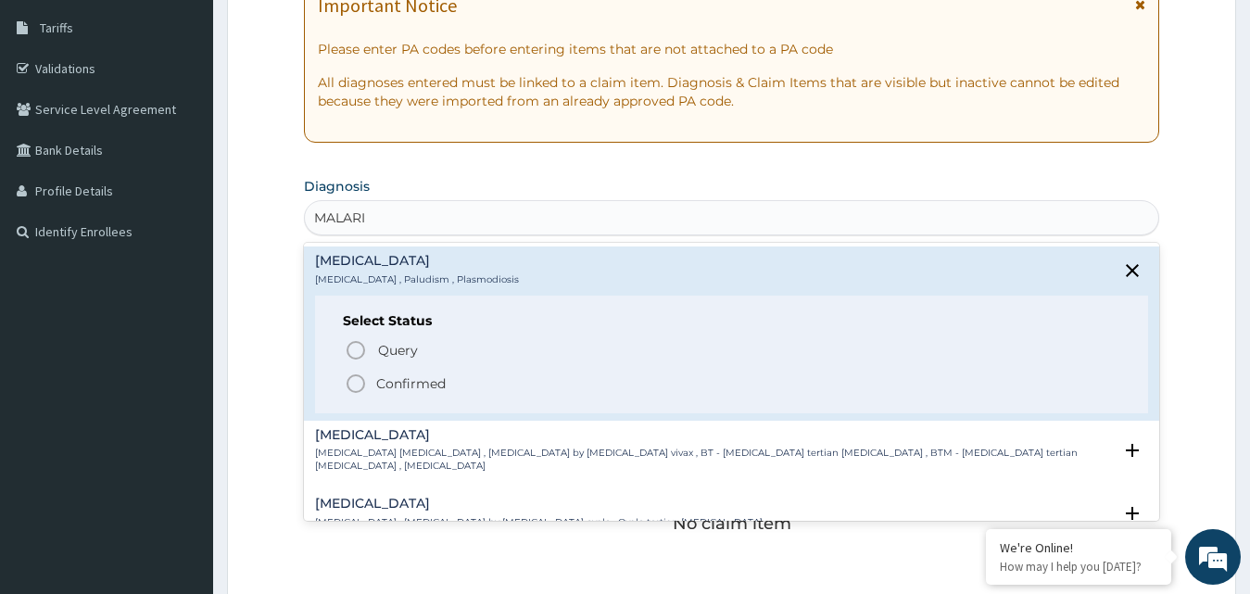
click at [359, 383] on icon "status option filled" at bounding box center [356, 384] width 22 height 22
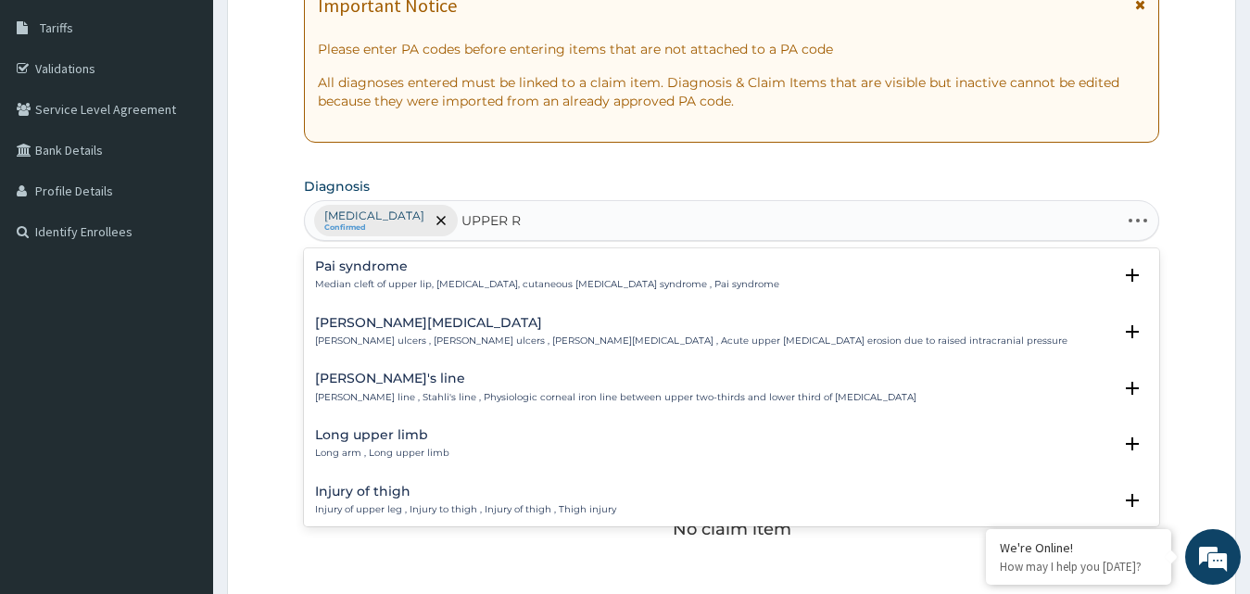
type input "UPPER RE"
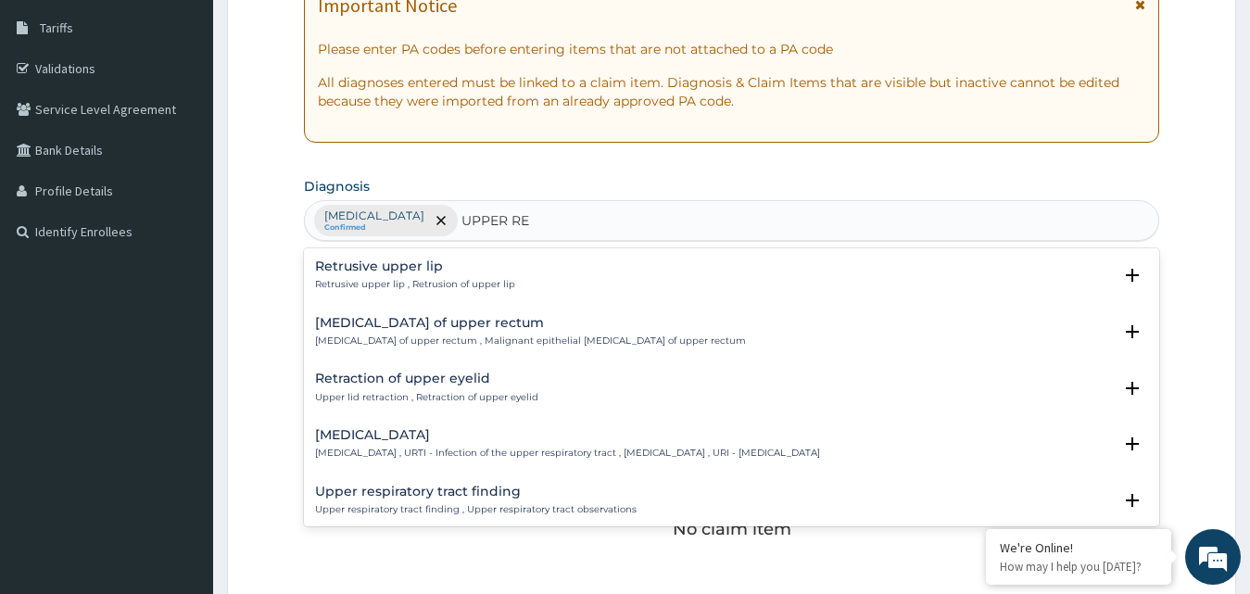
click at [407, 439] on h4 "[MEDICAL_DATA]" at bounding box center [567, 435] width 505 height 14
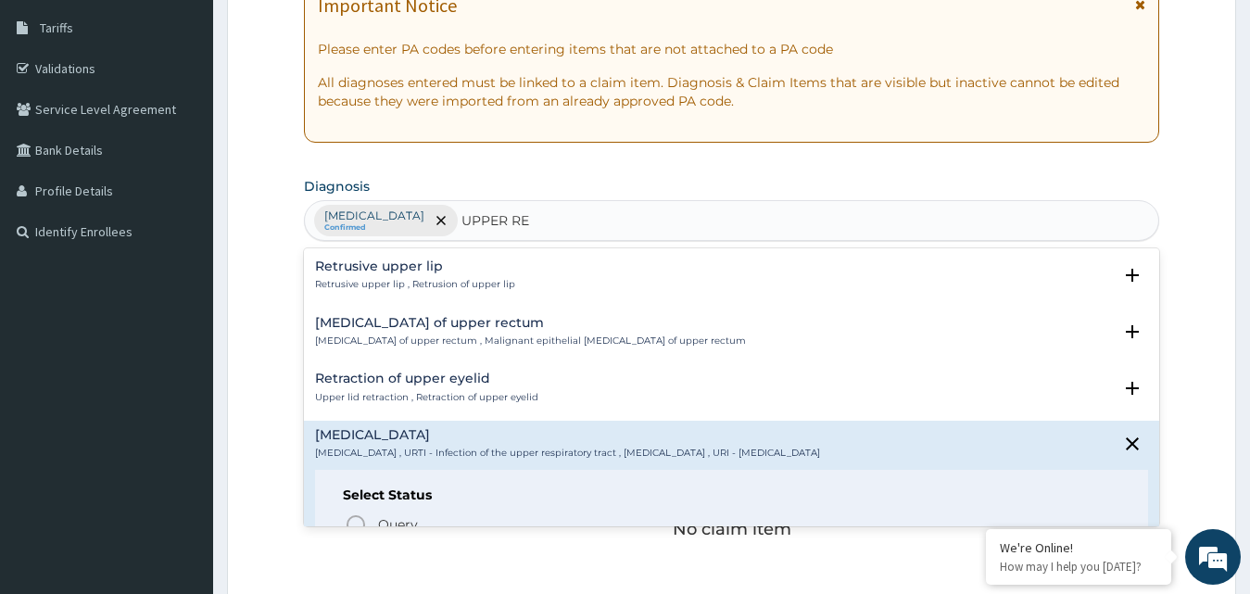
scroll to position [143, 0]
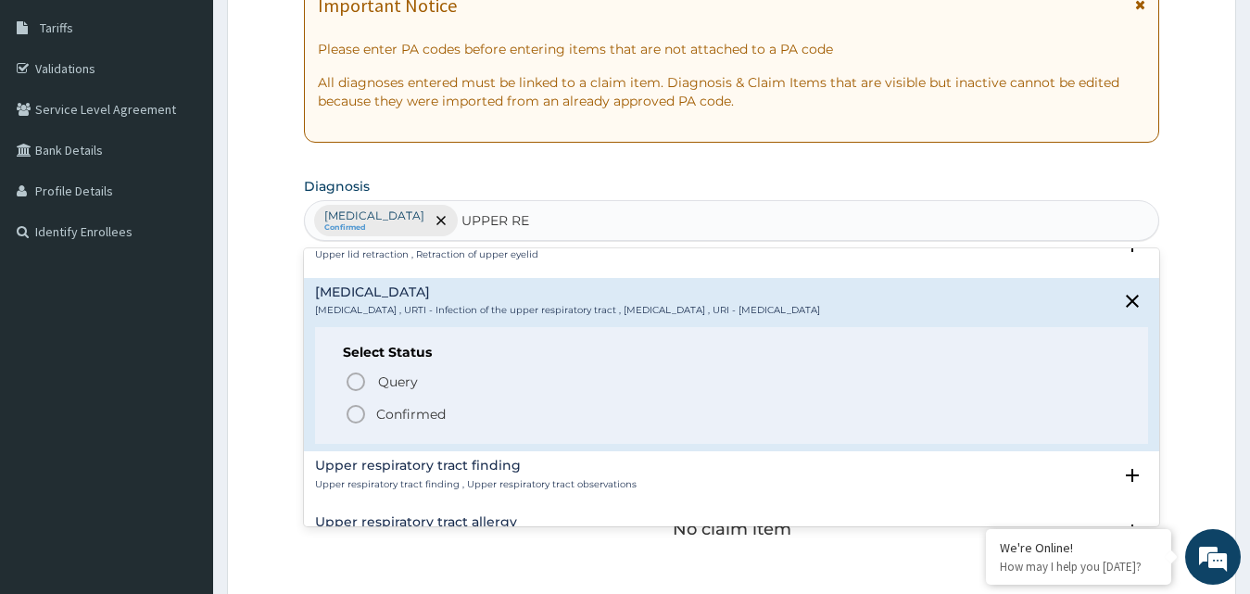
click at [359, 412] on icon "status option filled" at bounding box center [356, 414] width 22 height 22
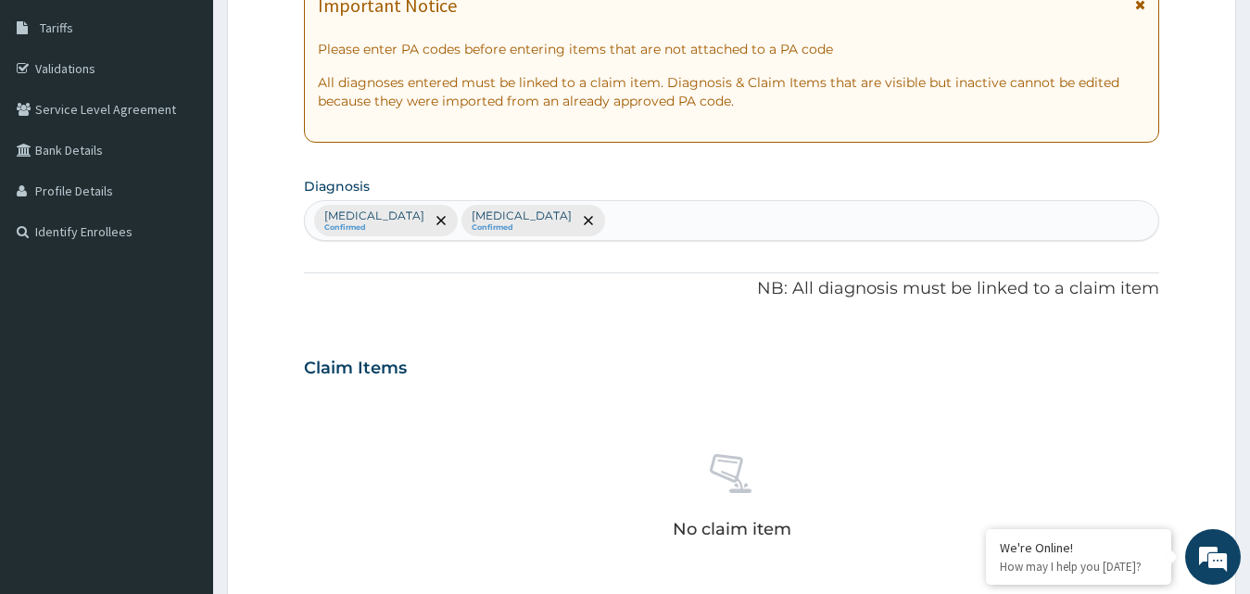
click at [942, 336] on div "PA Code / Prescription Code Enter Code(Secondary Care Only) Encounter Date 02-0…" at bounding box center [732, 362] width 856 height 965
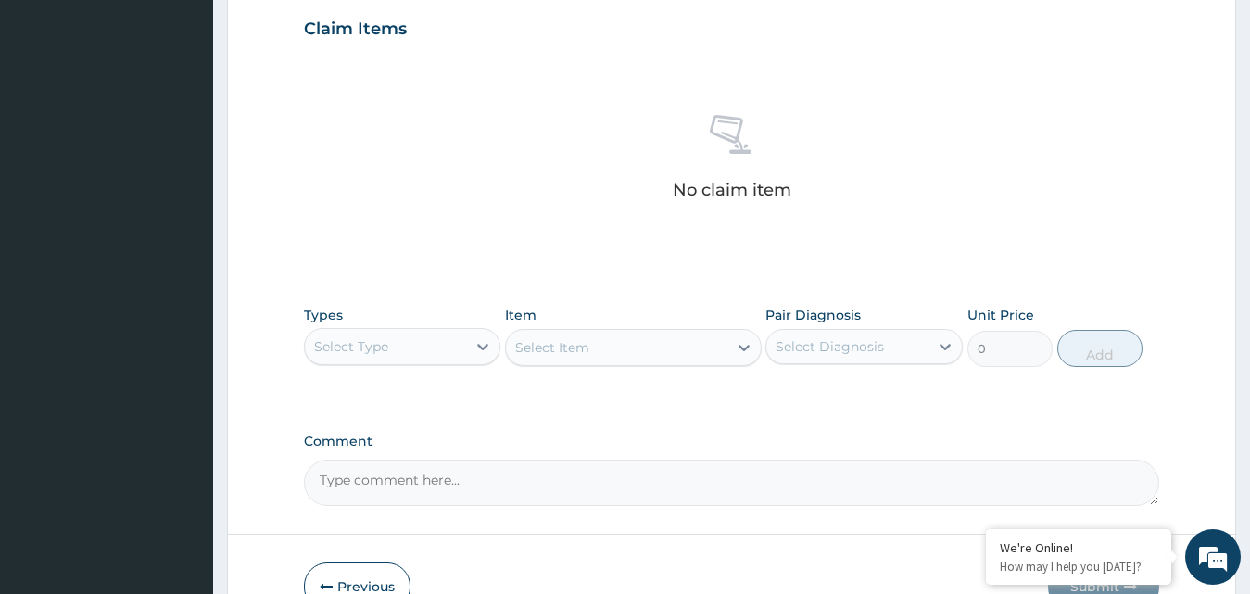
scroll to position [667, 0]
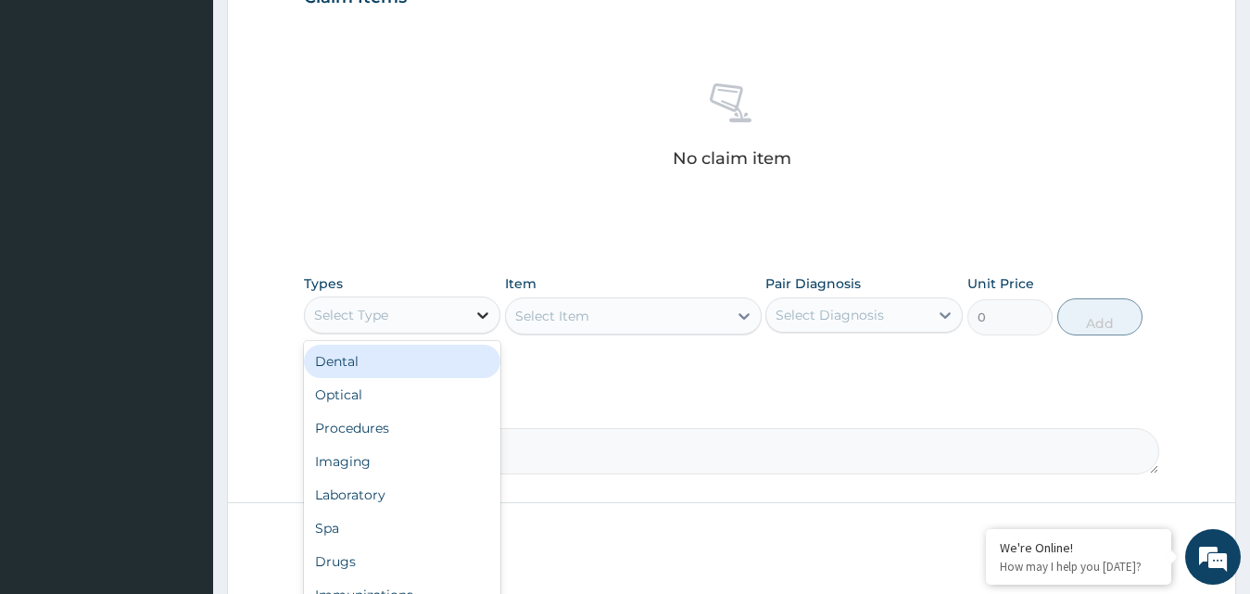
click at [483, 317] on icon at bounding box center [482, 315] width 11 height 6
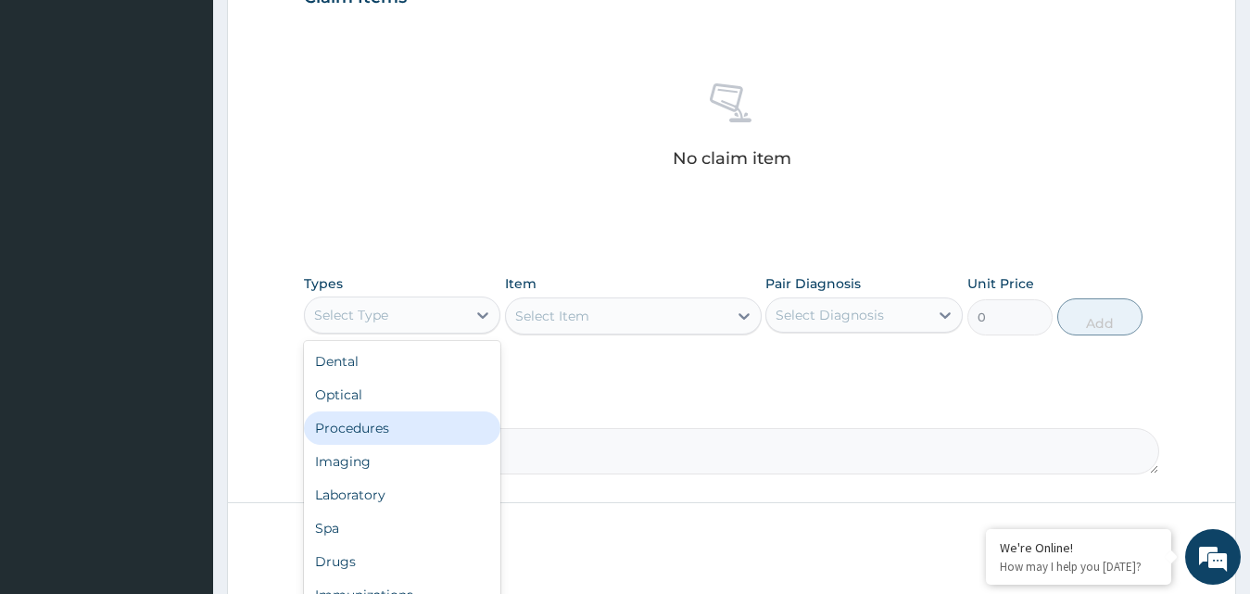
click at [437, 434] on div "Procedures" at bounding box center [402, 428] width 197 height 33
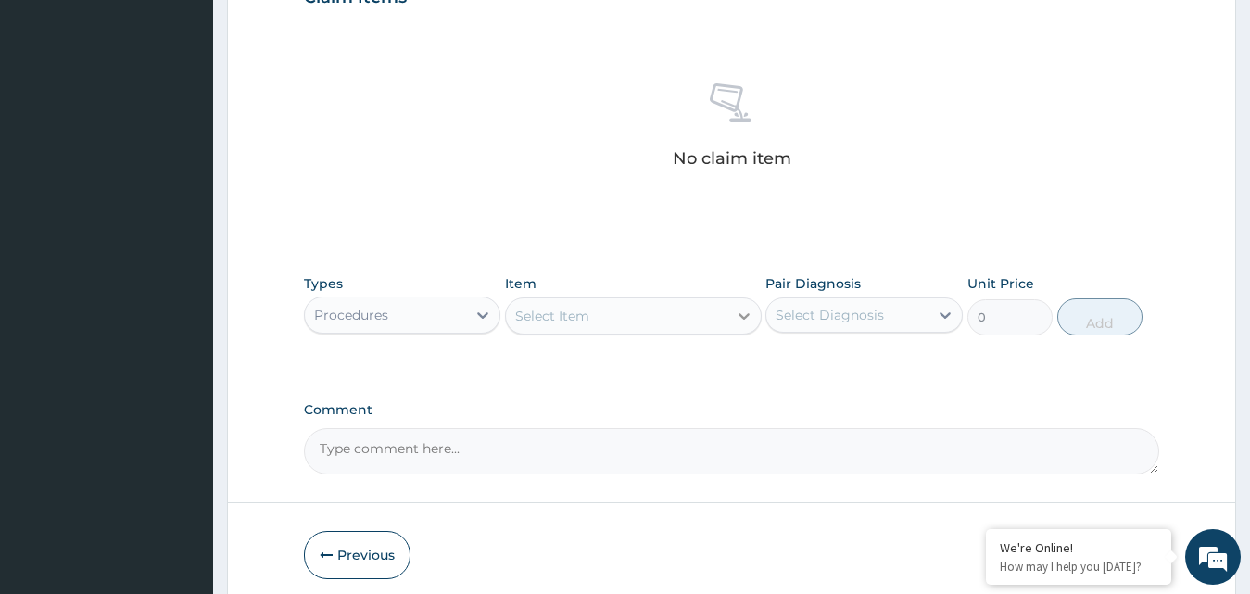
click at [744, 312] on icon at bounding box center [744, 316] width 19 height 19
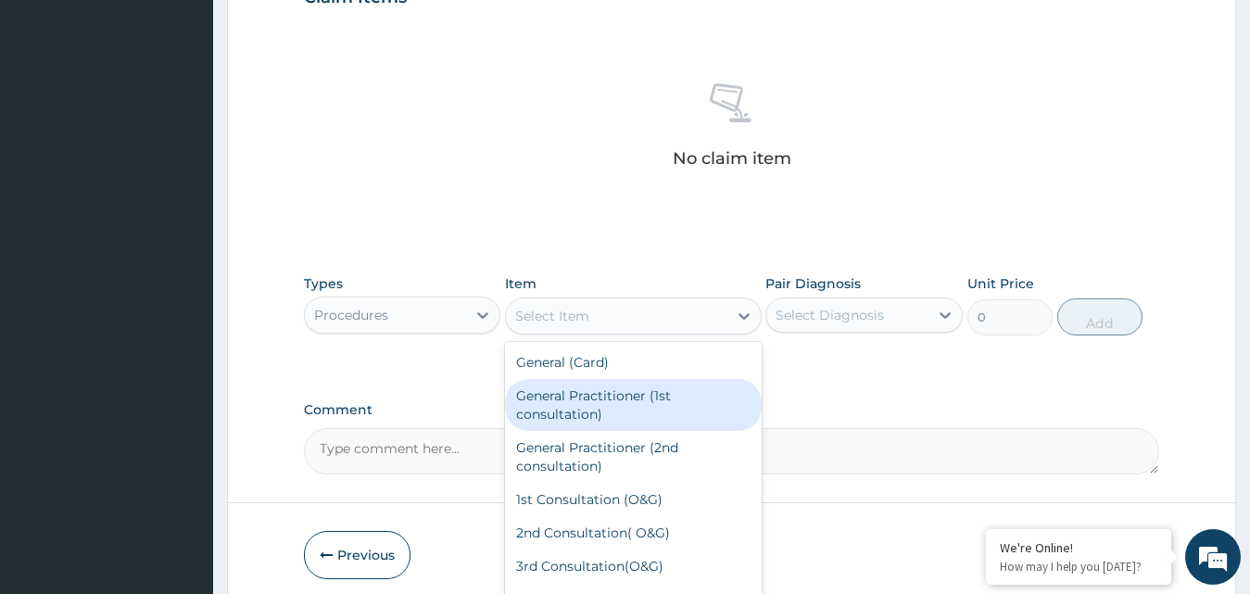
click at [686, 398] on div "General Practitioner (1st consultation)" at bounding box center [633, 405] width 257 height 52
type input "1500"
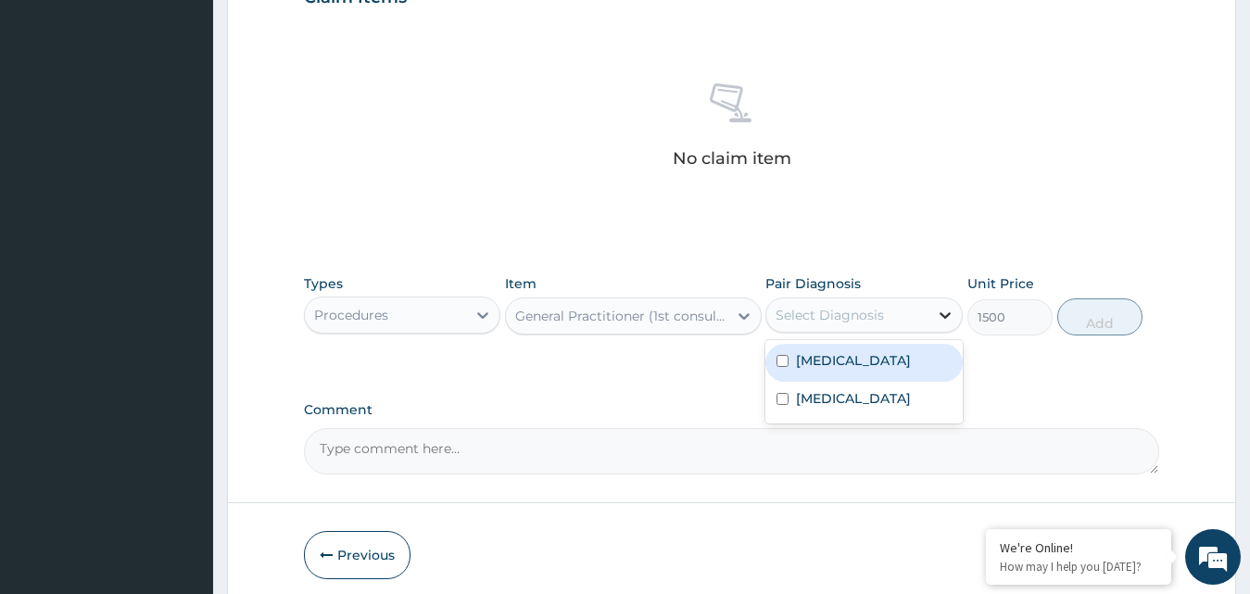
click at [945, 310] on icon at bounding box center [945, 315] width 19 height 19
click at [780, 359] on input "checkbox" at bounding box center [783, 361] width 12 height 12
checkbox input "true"
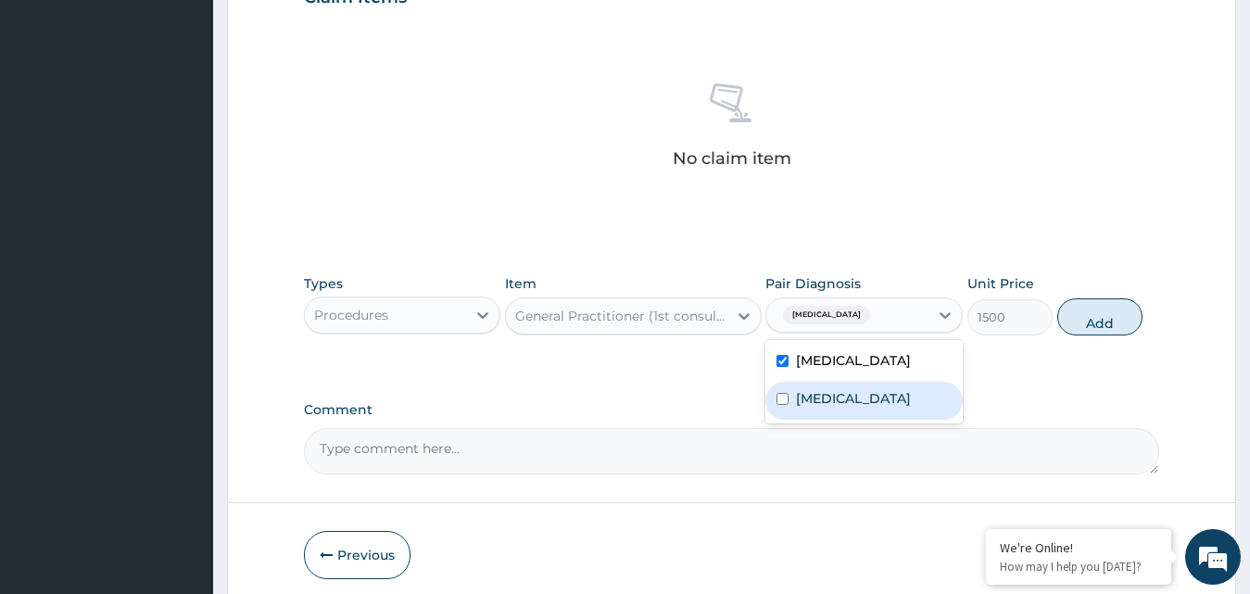
click at [779, 405] on input "checkbox" at bounding box center [783, 399] width 12 height 12
checkbox input "true"
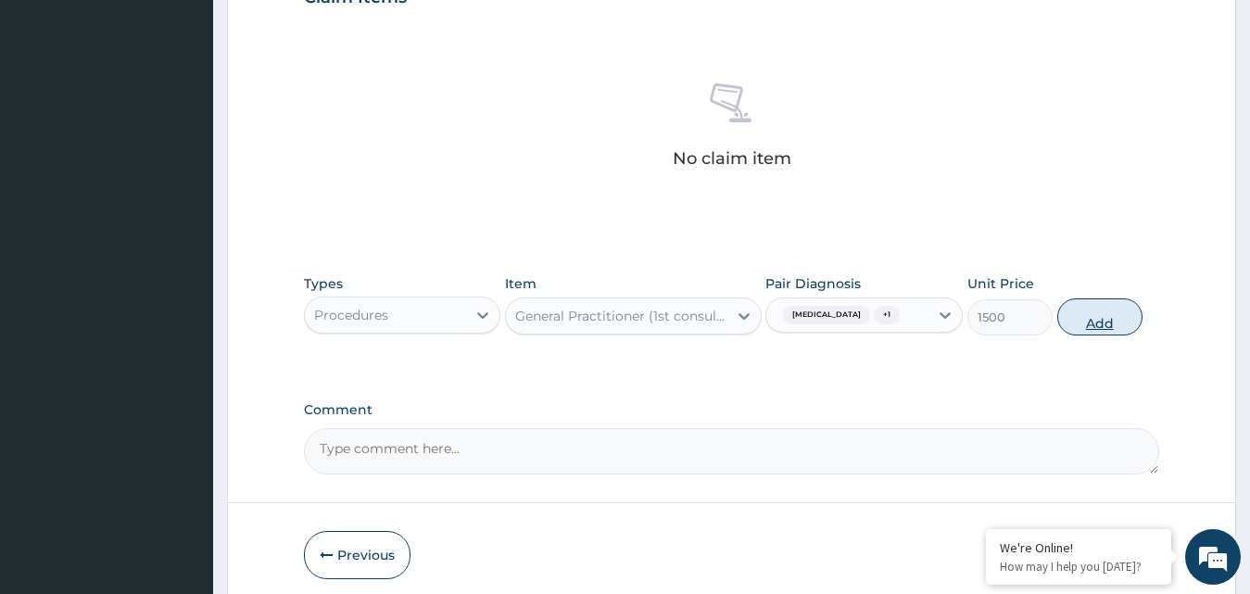
click at [1104, 307] on button "Add" at bounding box center [1099, 316] width 85 height 37
type input "0"
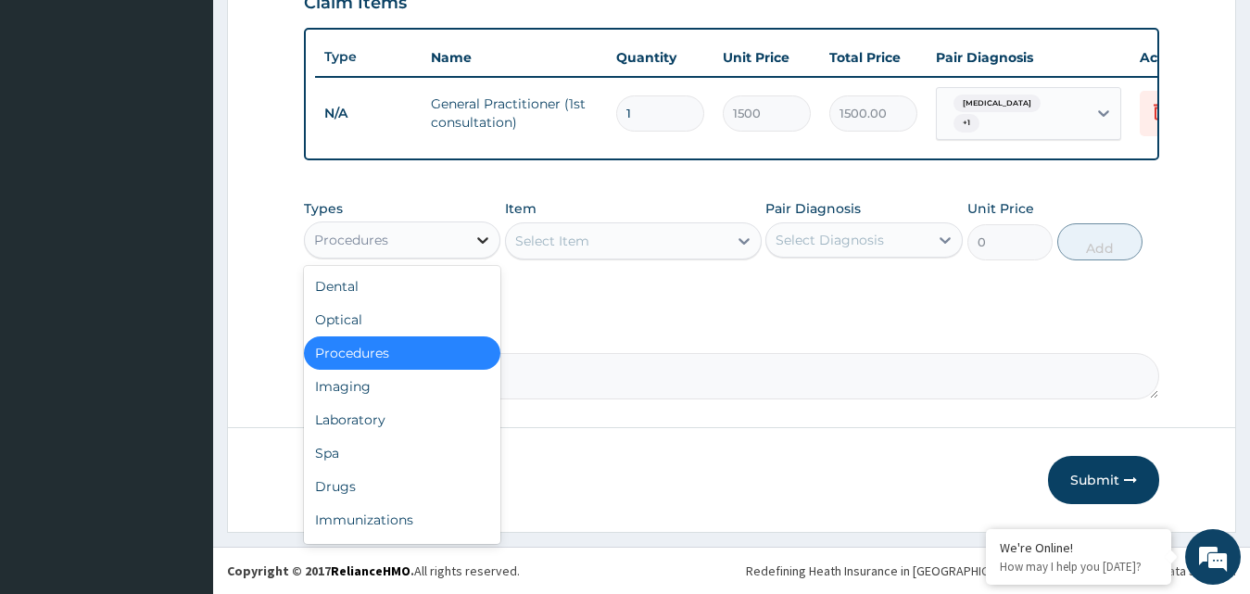
click at [486, 242] on icon at bounding box center [482, 240] width 11 height 6
click at [359, 482] on div "Drugs" at bounding box center [402, 486] width 197 height 33
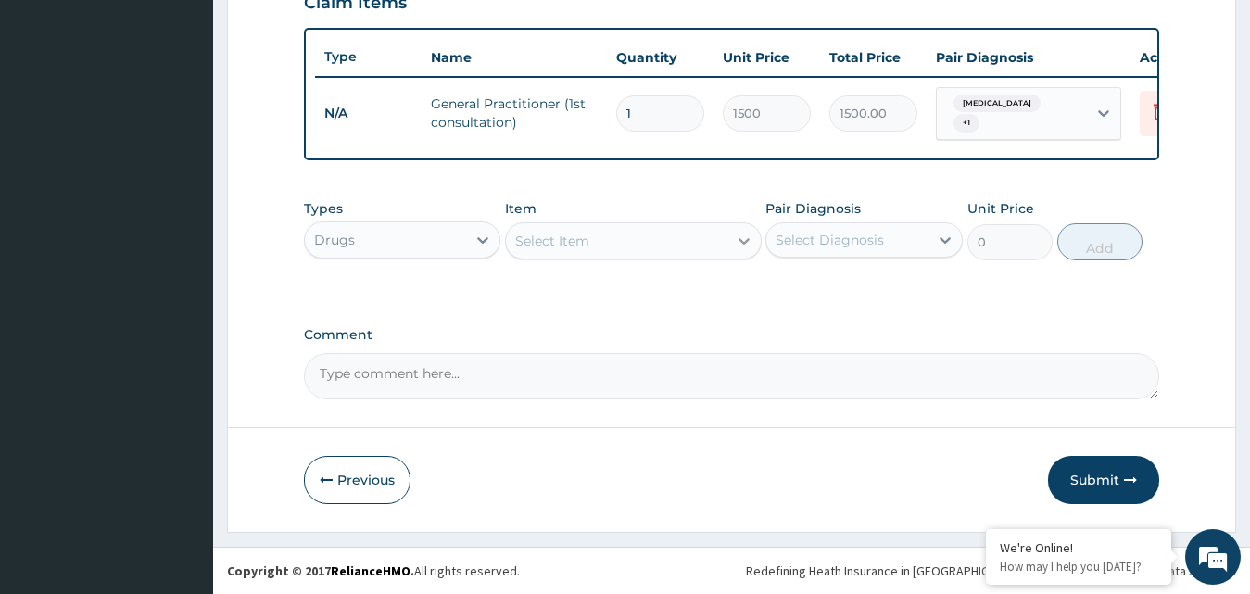
click at [742, 241] on icon at bounding box center [744, 241] width 19 height 19
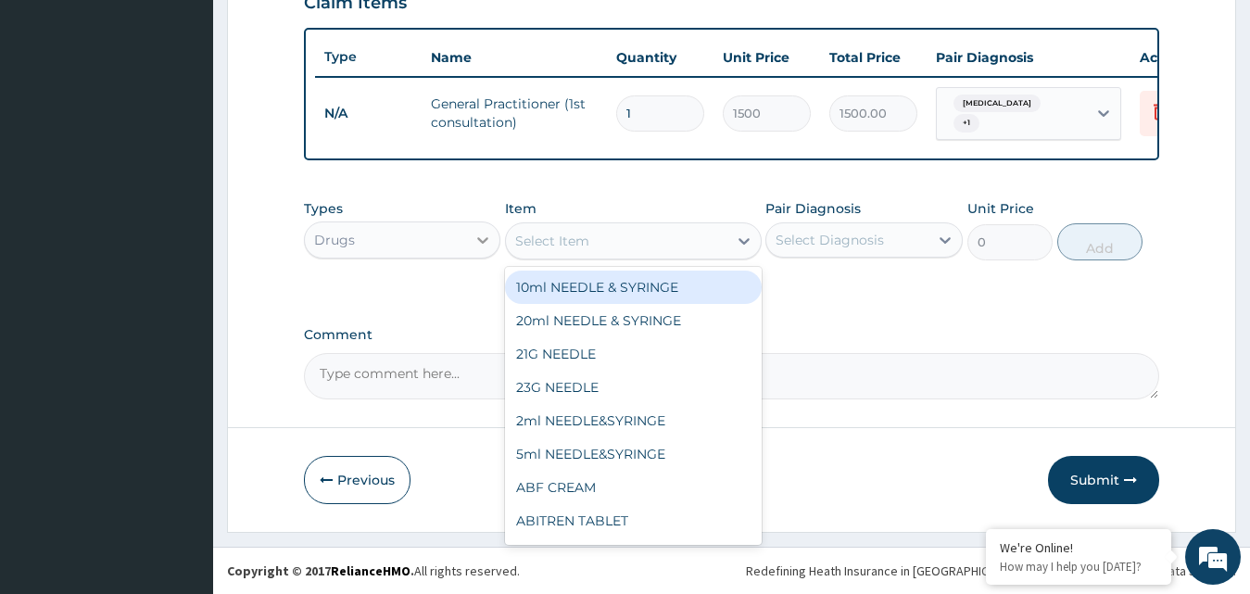
click at [484, 237] on icon at bounding box center [483, 240] width 19 height 19
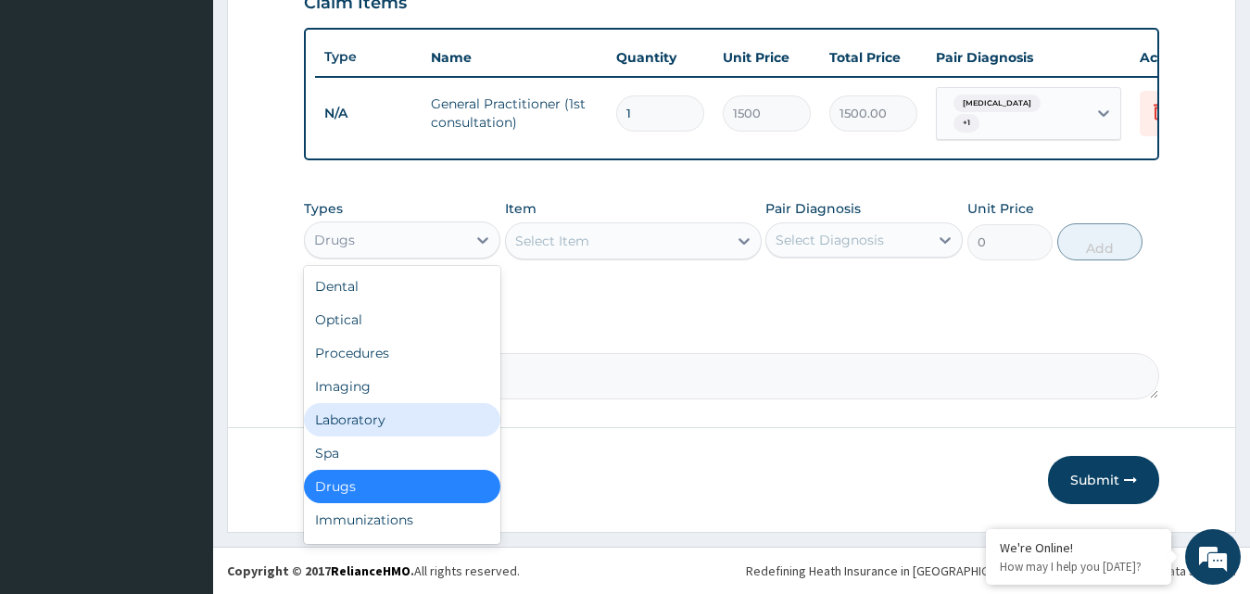
click at [463, 414] on div "Laboratory" at bounding box center [402, 419] width 197 height 33
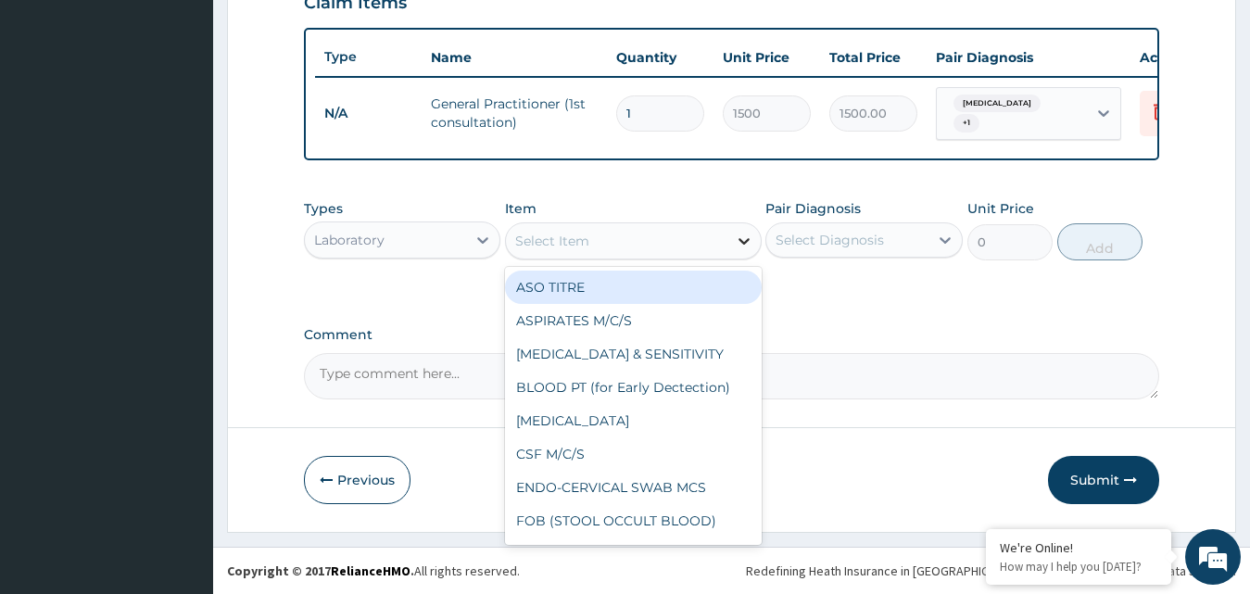
click at [744, 241] on icon at bounding box center [744, 241] width 19 height 19
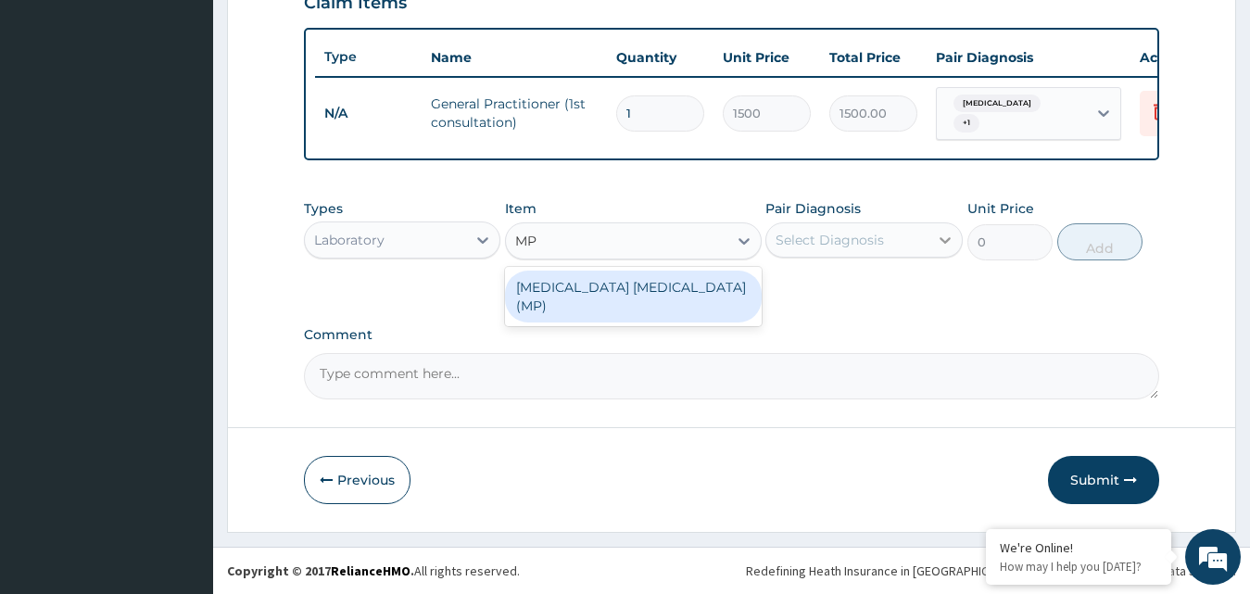
type input "MP"
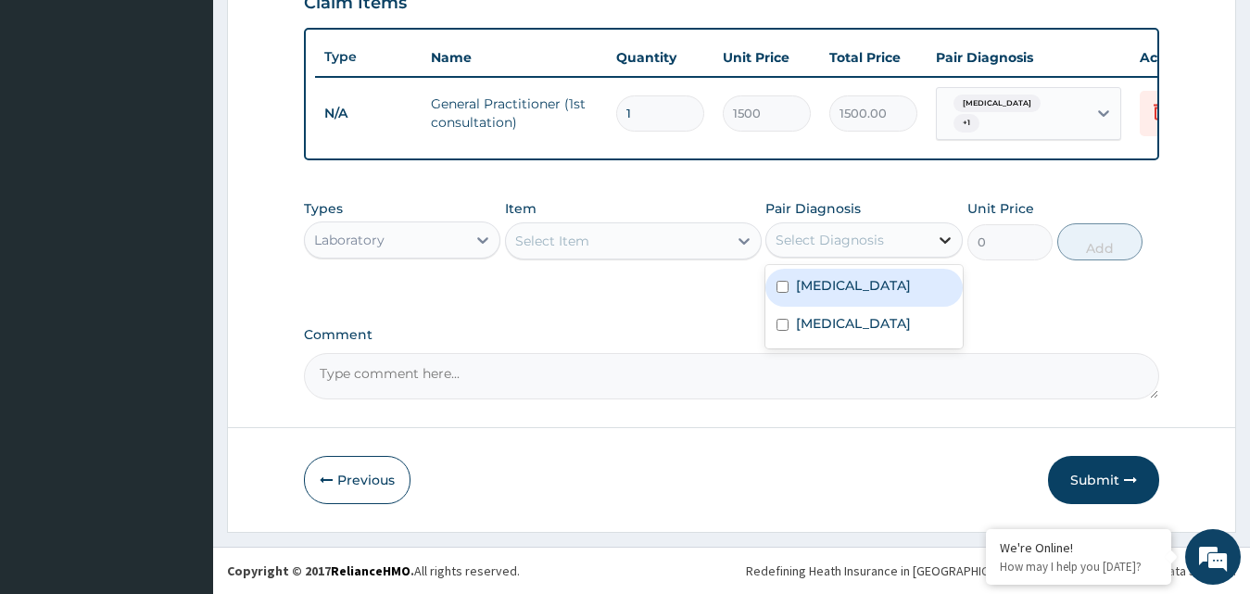
click at [949, 238] on icon at bounding box center [945, 240] width 19 height 19
click at [781, 287] on input "checkbox" at bounding box center [783, 287] width 12 height 12
checkbox input "true"
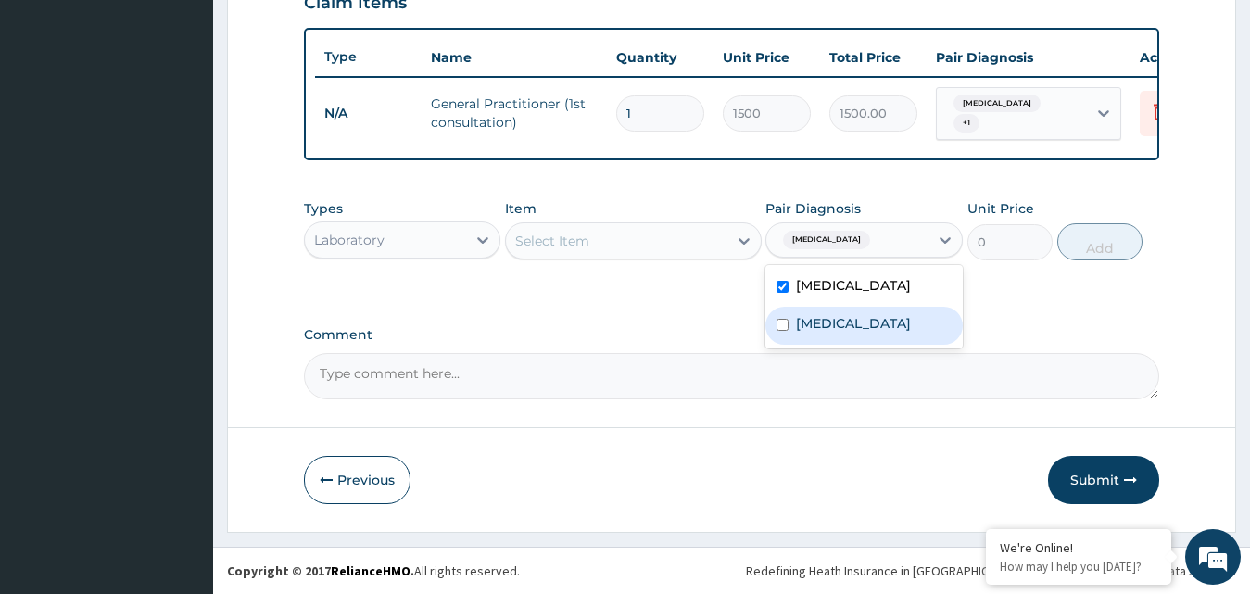
click at [786, 331] on input "checkbox" at bounding box center [783, 325] width 12 height 12
checkbox input "true"
click at [740, 242] on icon at bounding box center [744, 241] width 11 height 6
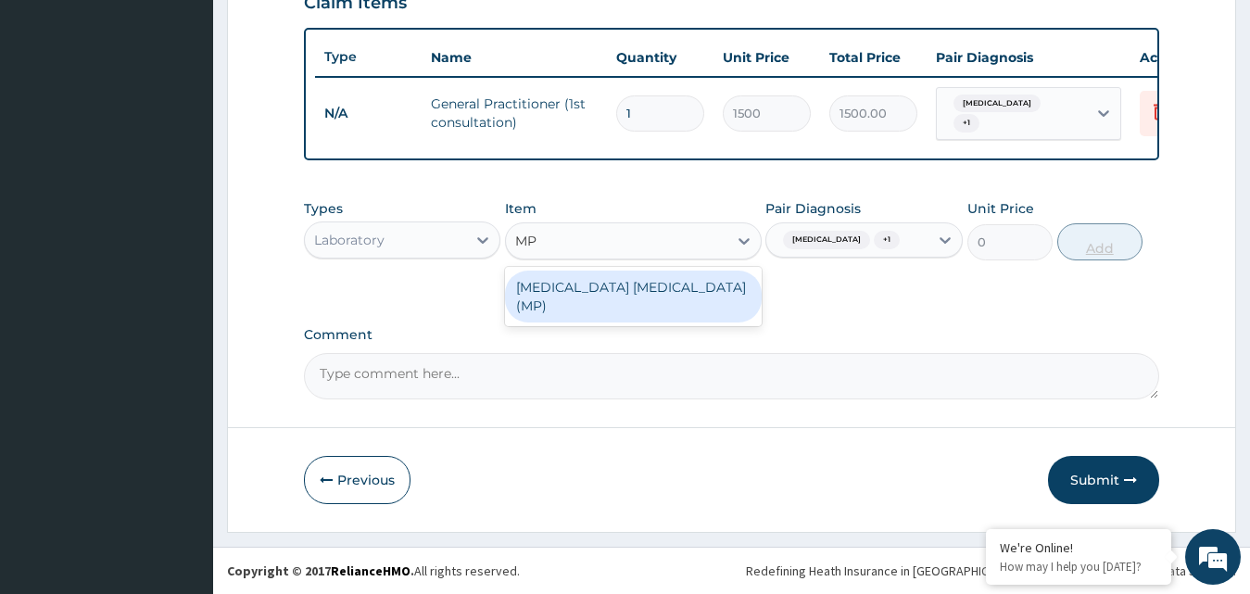
type input "MP"
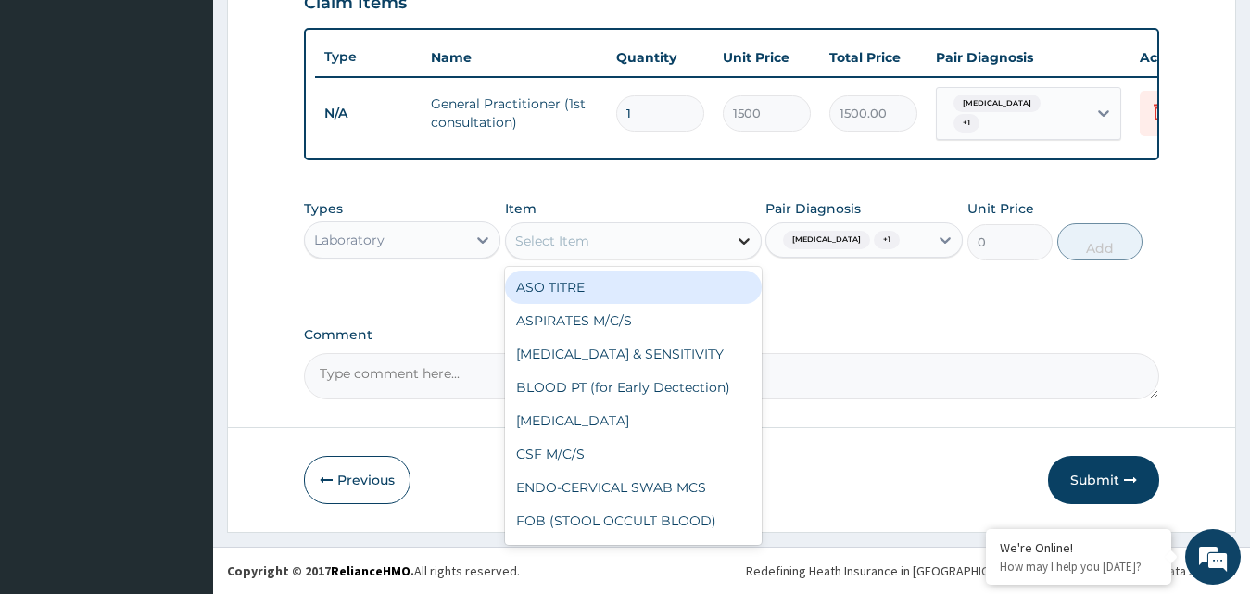
click at [742, 244] on icon at bounding box center [744, 241] width 11 height 6
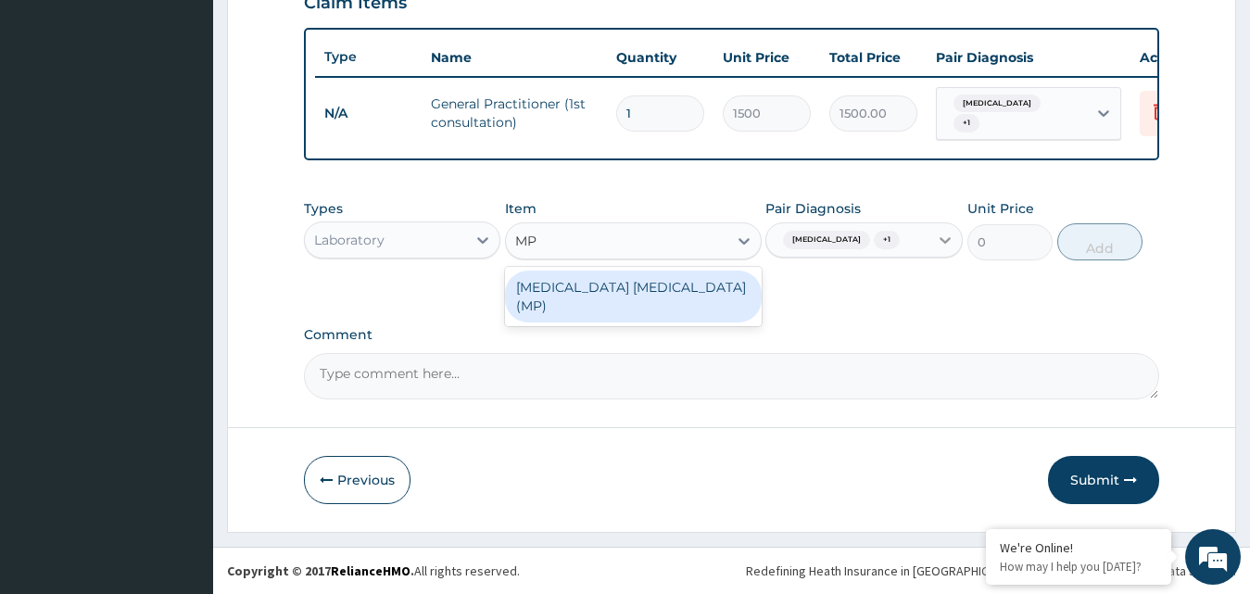
type input "MP"
click at [945, 236] on icon at bounding box center [945, 240] width 19 height 19
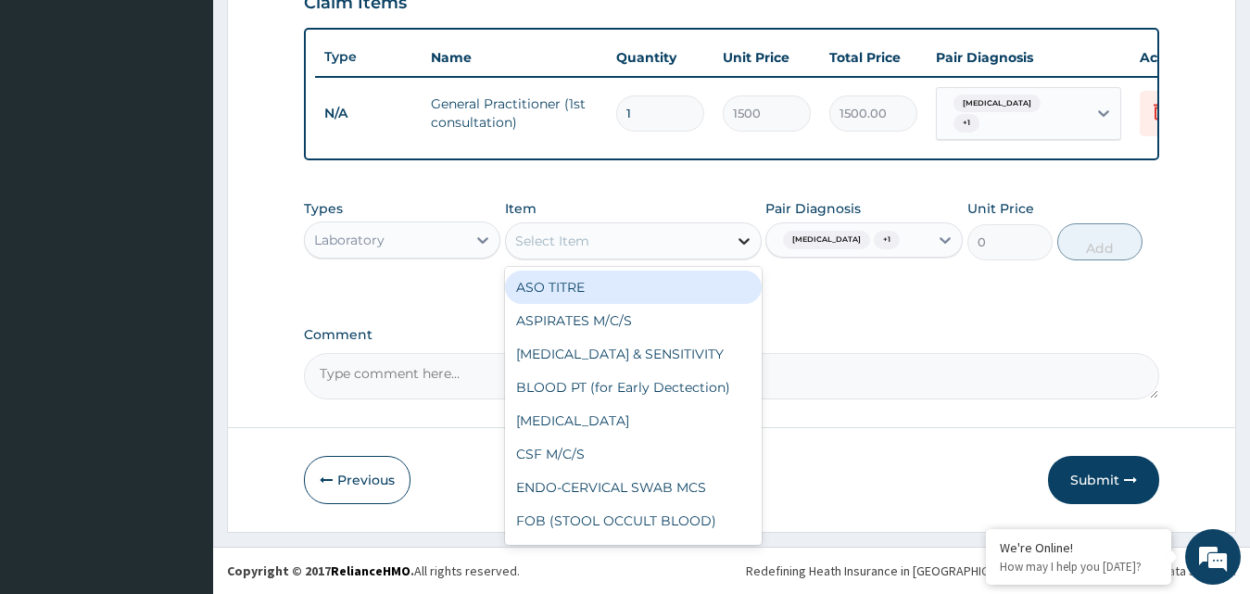
click at [741, 247] on icon at bounding box center [744, 241] width 19 height 19
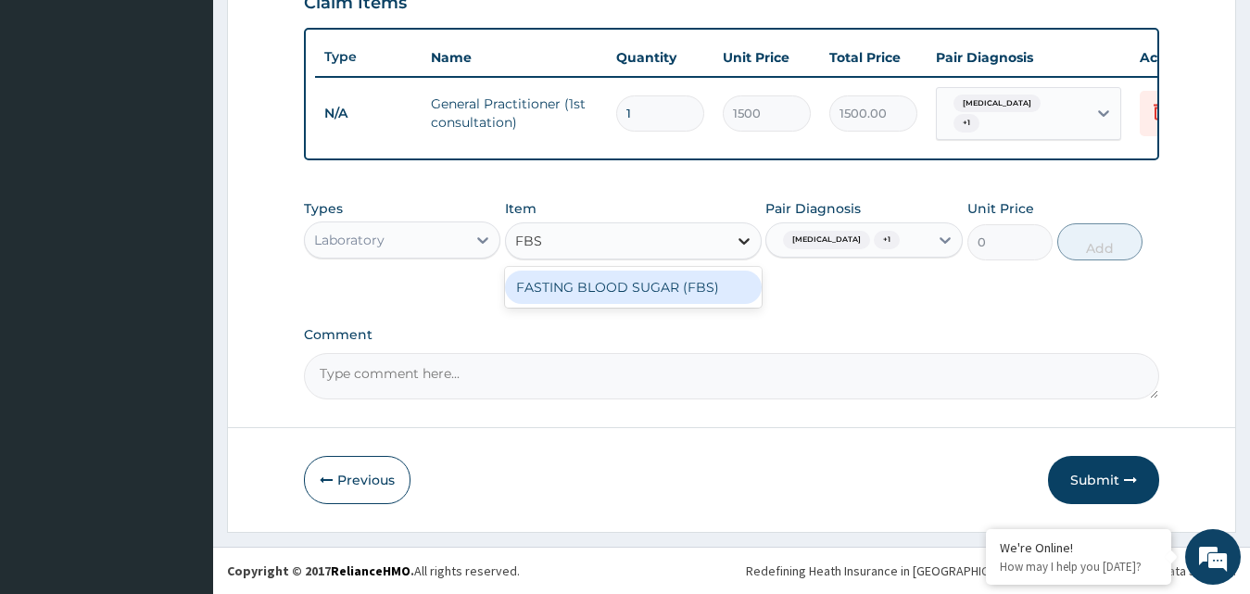
type input "FBS"
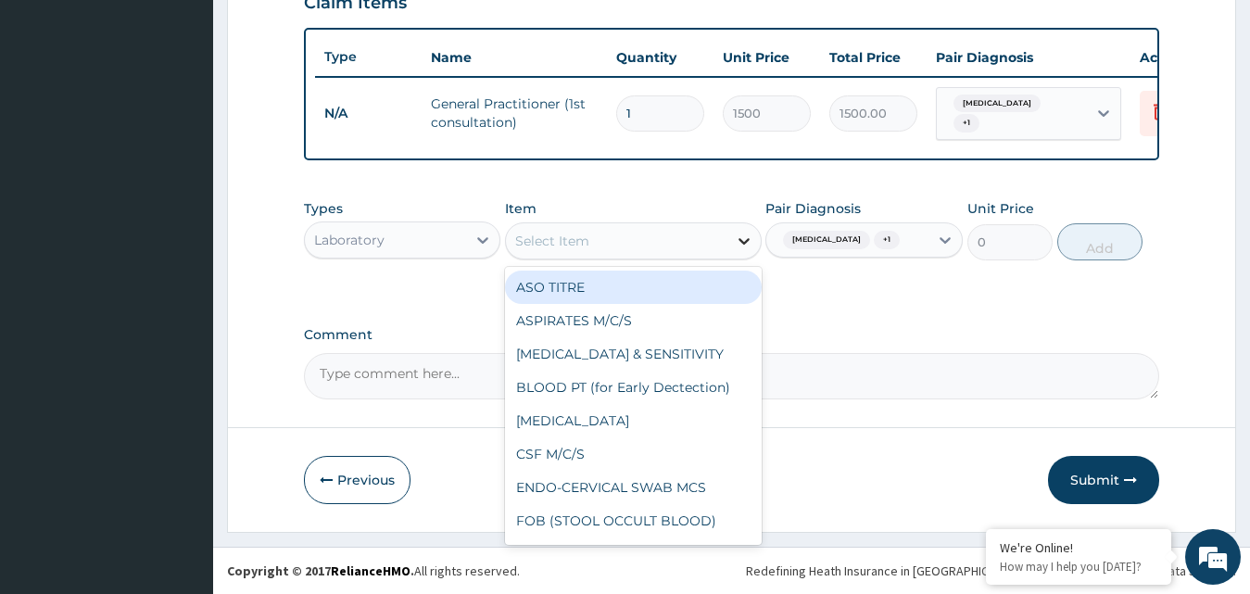
click at [736, 245] on icon at bounding box center [744, 241] width 19 height 19
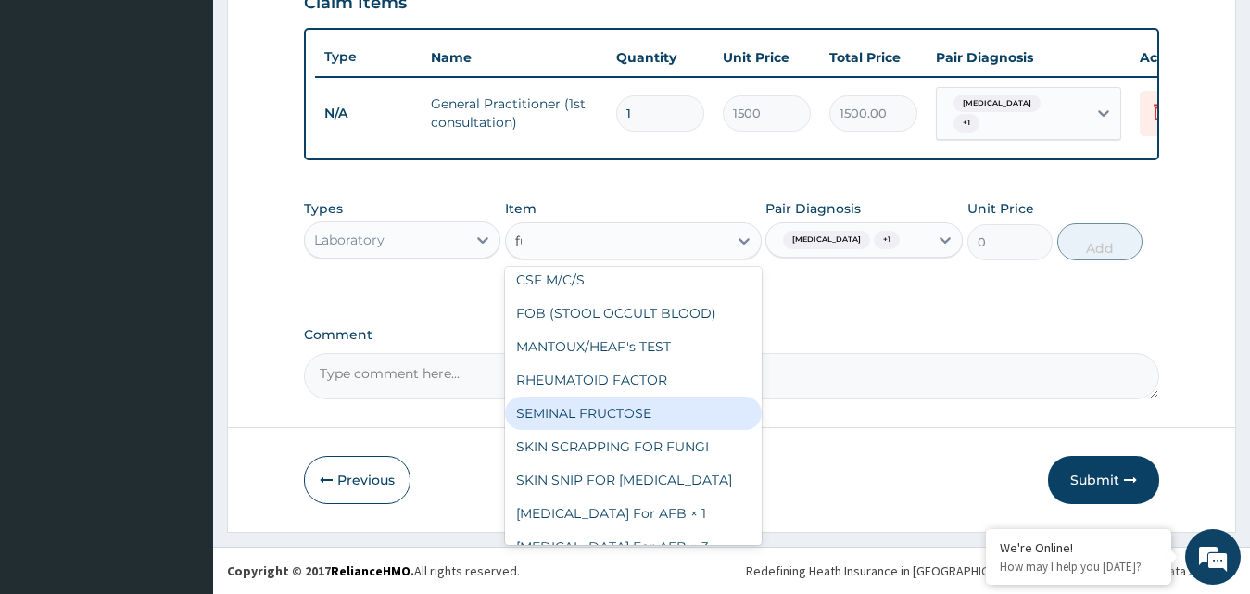
scroll to position [0, 0]
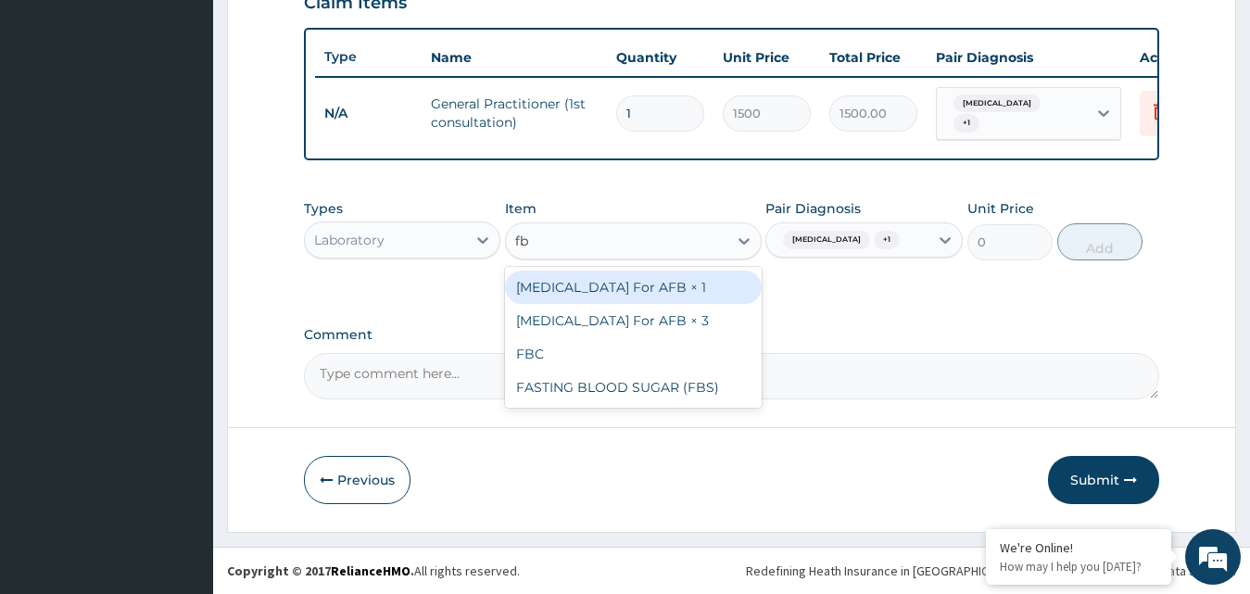
type input "fbc"
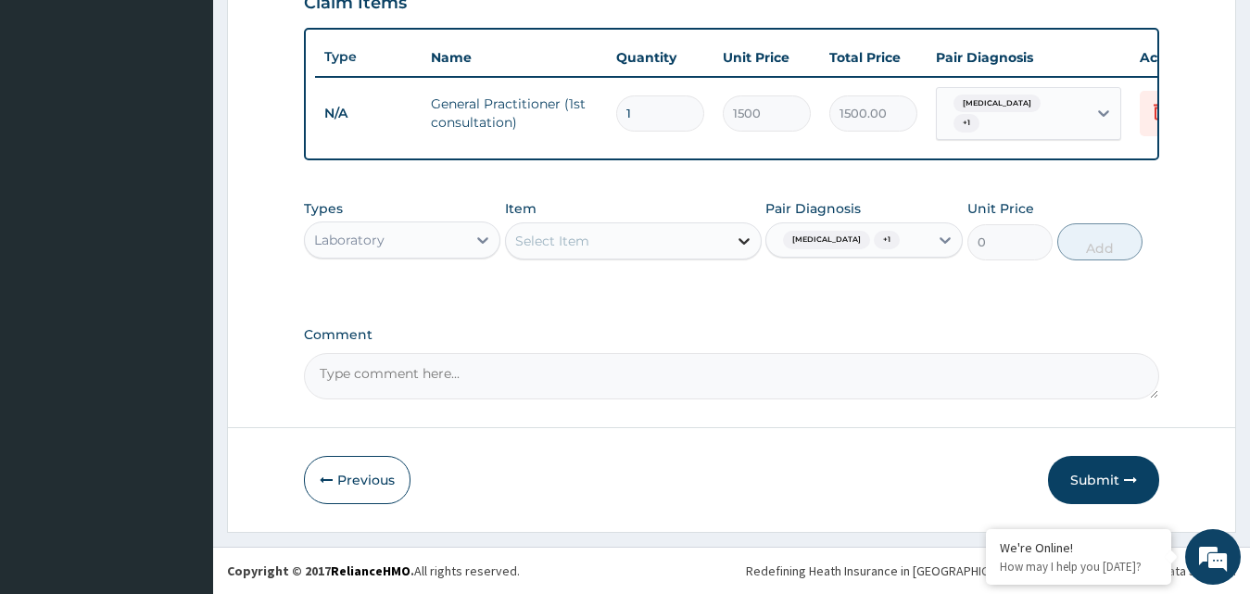
click at [741, 244] on icon at bounding box center [744, 241] width 11 height 6
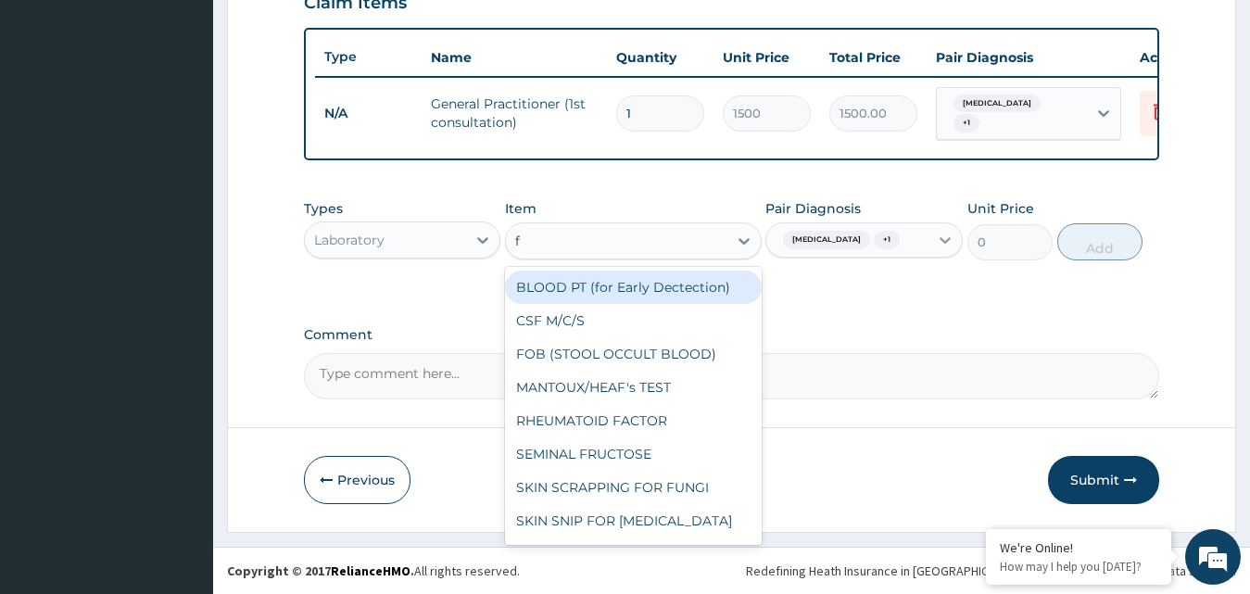
type input "f"
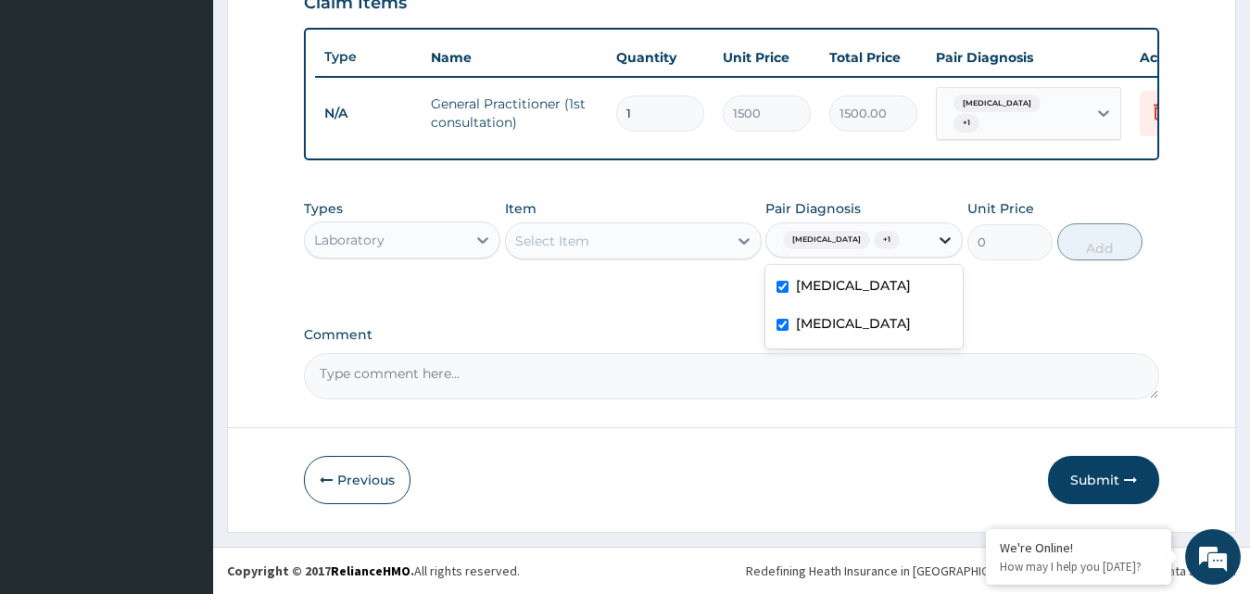
click at [943, 242] on icon at bounding box center [945, 240] width 11 height 6
click at [784, 287] on input "checkbox" at bounding box center [783, 287] width 12 height 12
checkbox input "false"
click at [784, 331] on input "checkbox" at bounding box center [783, 325] width 12 height 12
checkbox input "false"
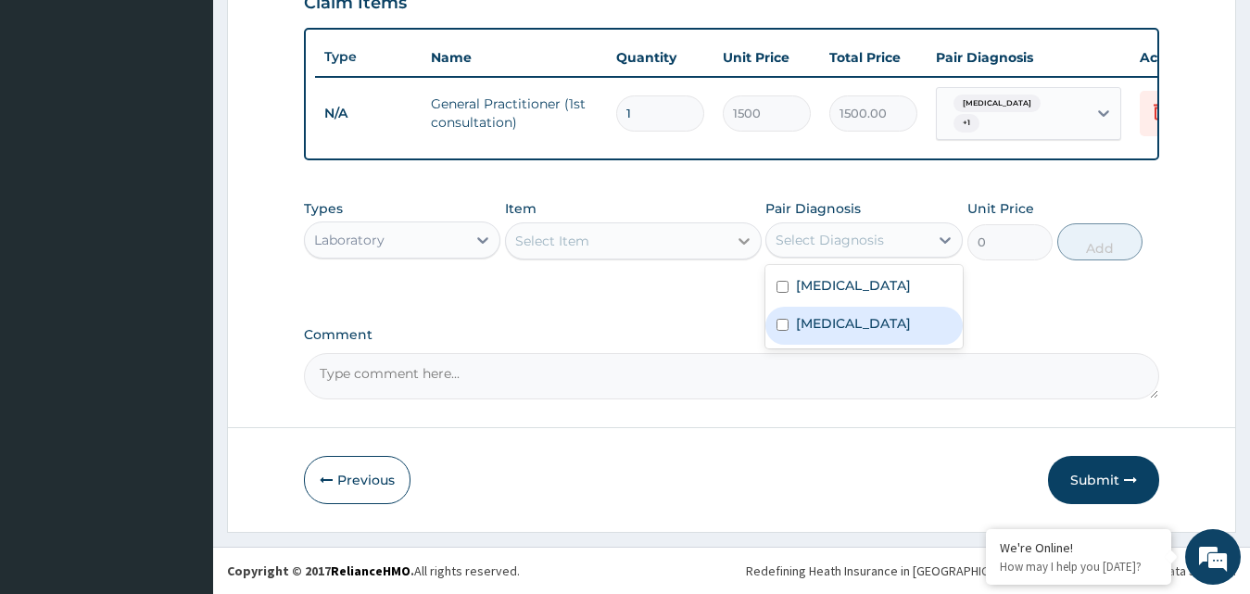
click at [743, 242] on icon at bounding box center [744, 241] width 19 height 19
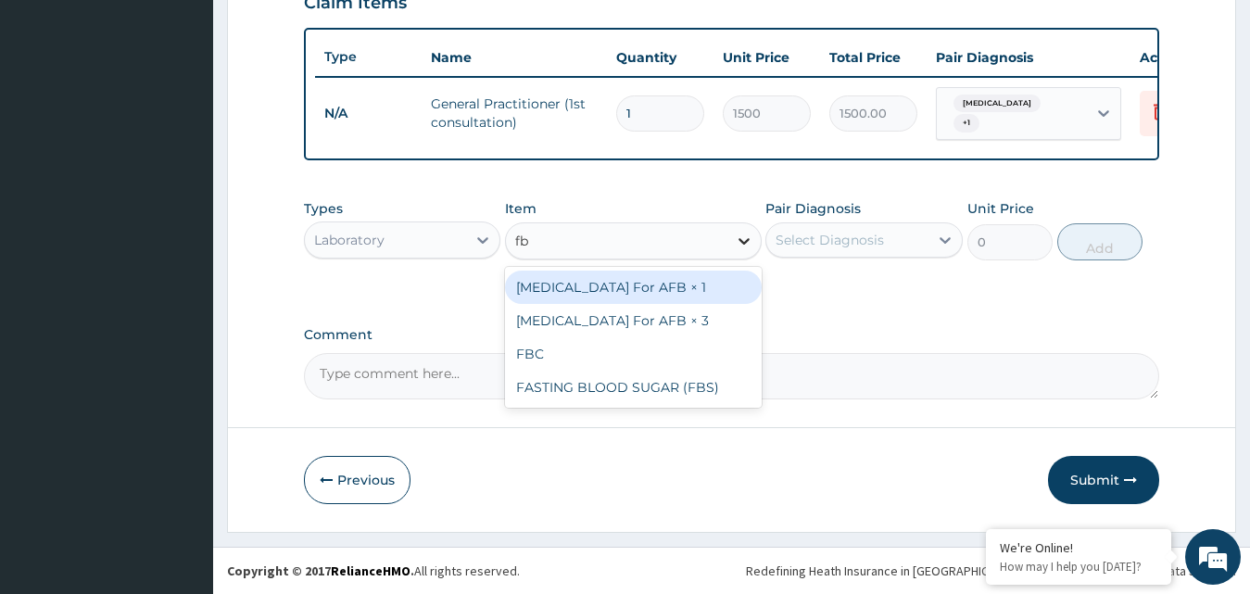
type input "fbc"
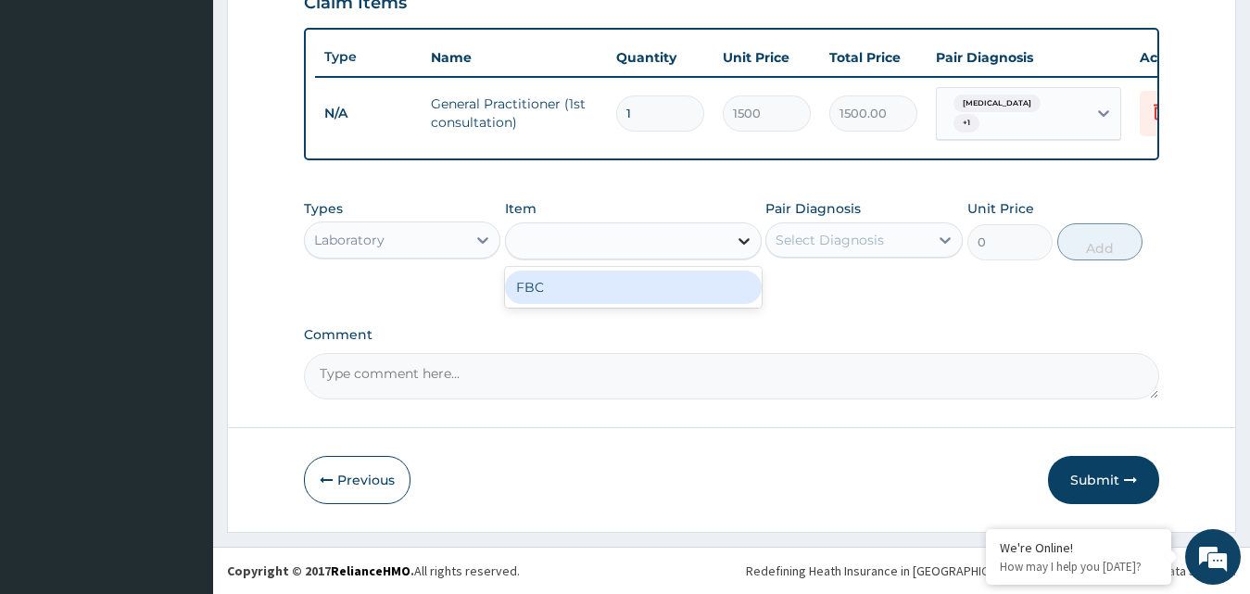
click at [743, 242] on icon at bounding box center [744, 241] width 19 height 19
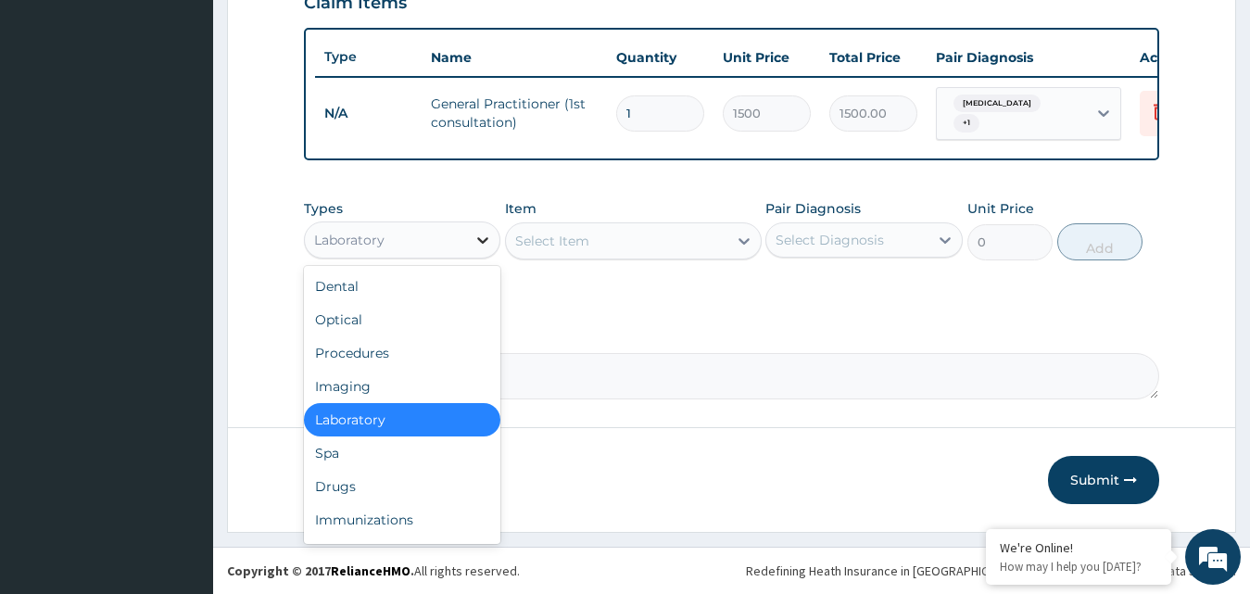
click at [480, 241] on icon at bounding box center [483, 240] width 19 height 19
click at [453, 499] on div "Drugs" at bounding box center [402, 486] width 197 height 33
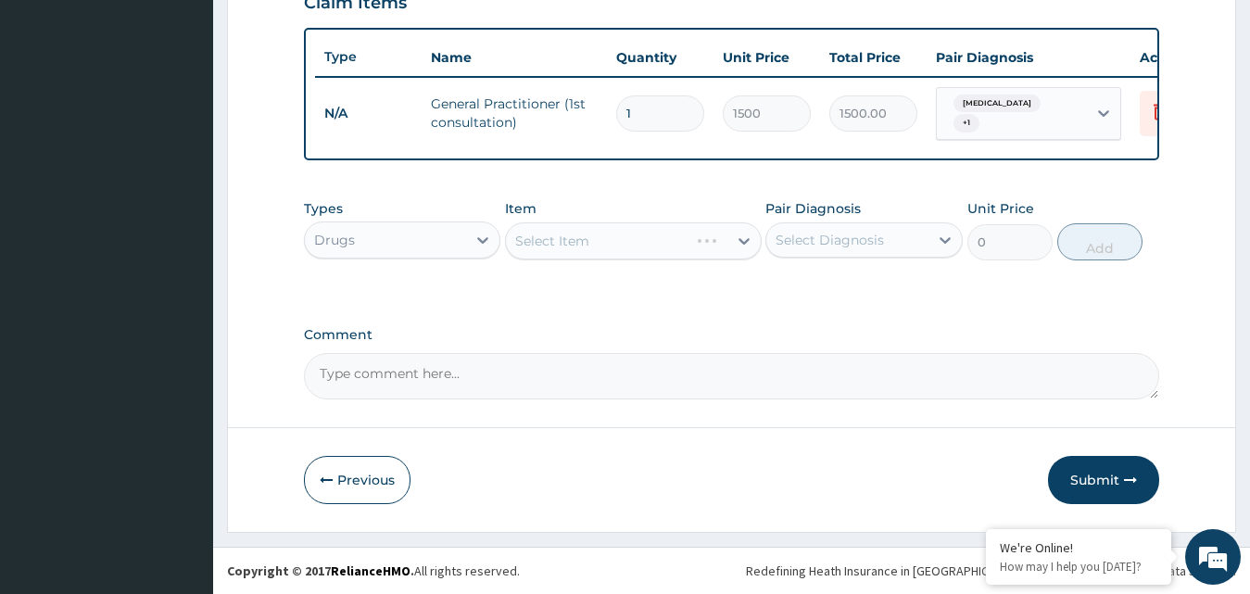
click at [743, 243] on div "Select Item" at bounding box center [633, 240] width 257 height 37
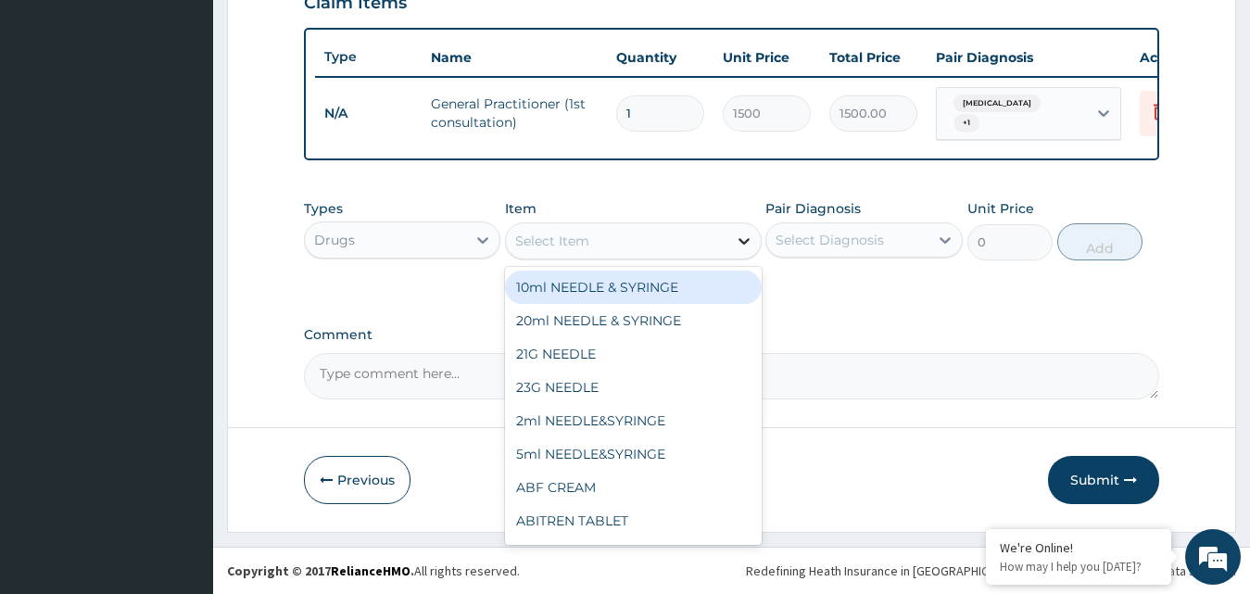
click at [741, 244] on icon at bounding box center [744, 241] width 11 height 6
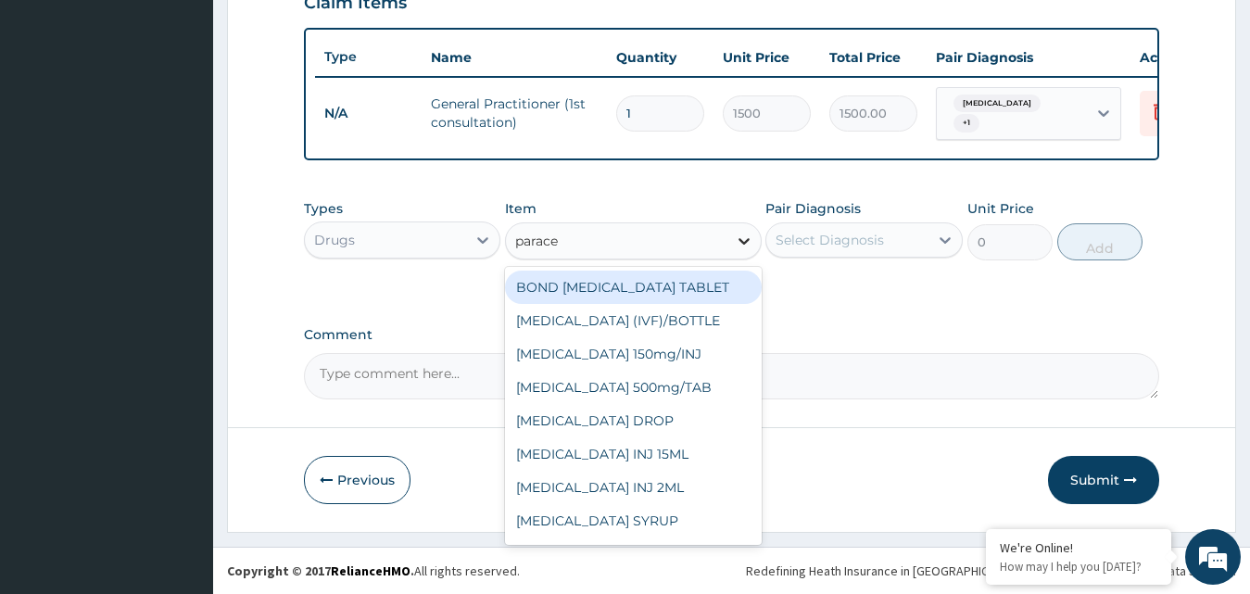
type input "paracet"
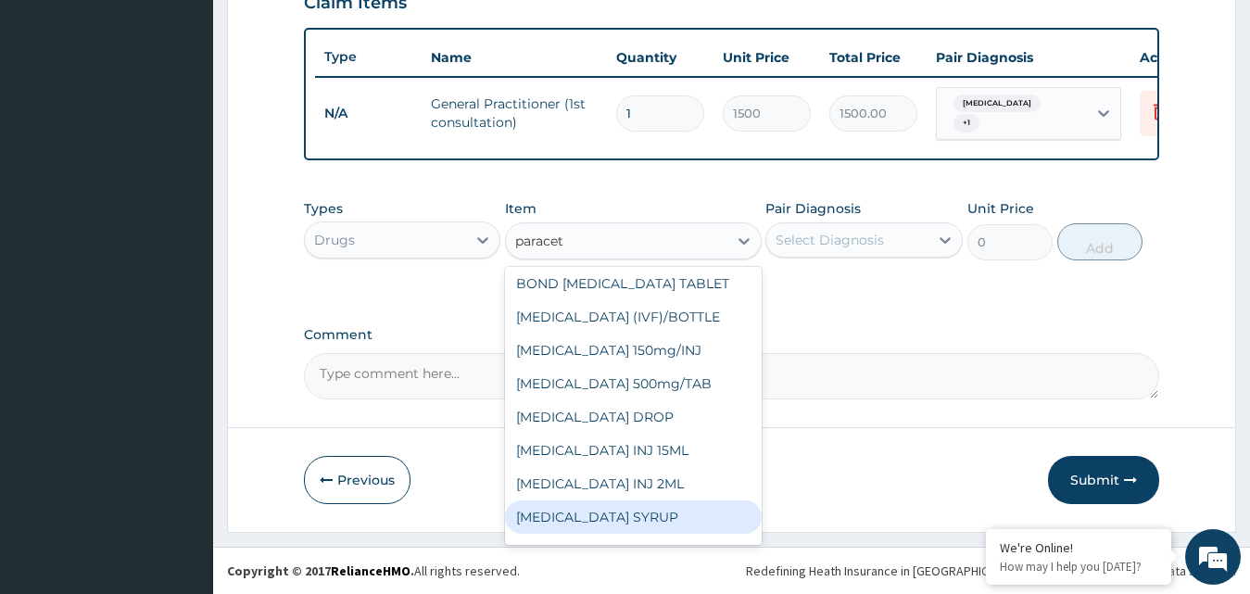
scroll to position [37, 0]
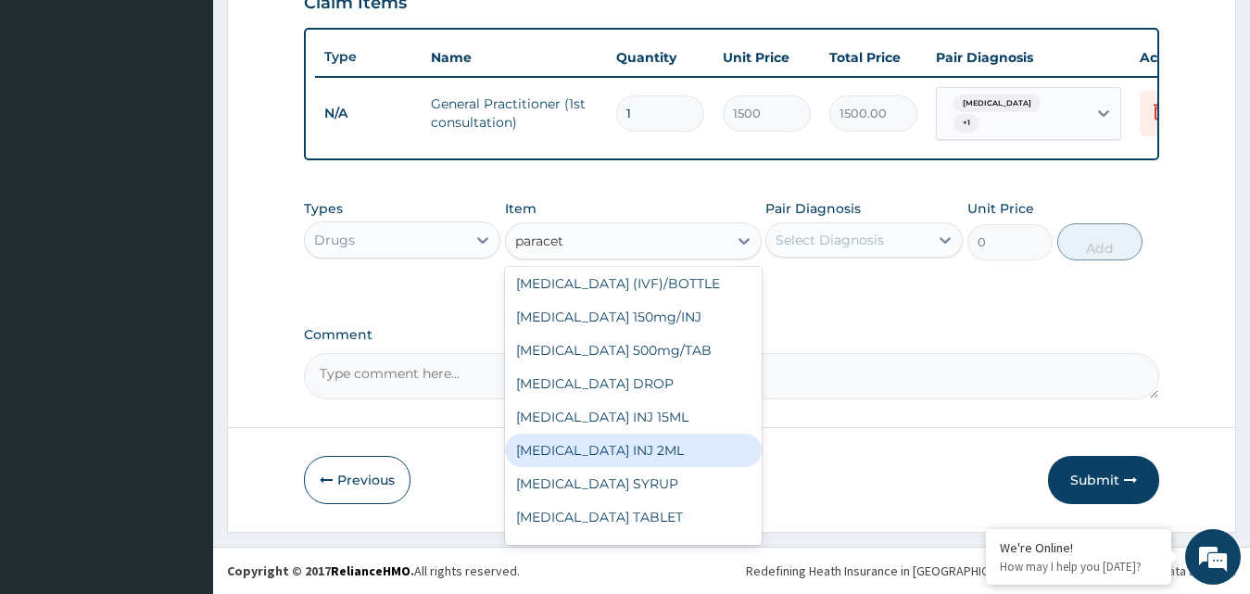
click at [595, 462] on div "PARACETAMOL INJ 2ML" at bounding box center [633, 450] width 257 height 33
type input "210"
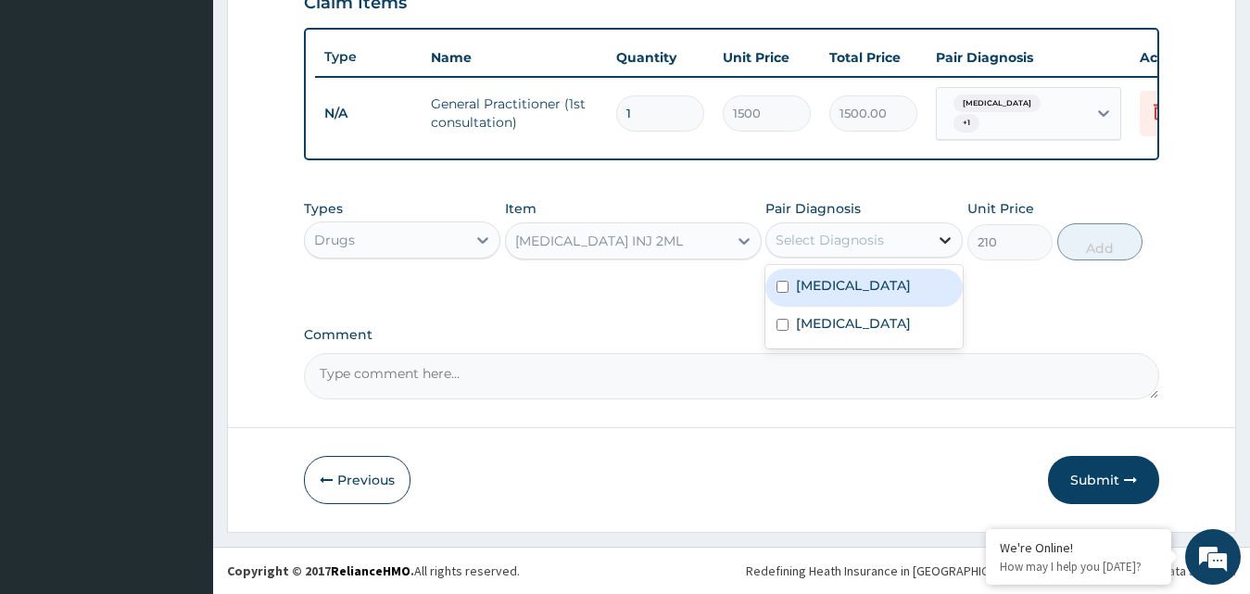
click at [945, 248] on icon at bounding box center [945, 240] width 19 height 19
click at [784, 285] on input "checkbox" at bounding box center [783, 287] width 12 height 12
checkbox input "true"
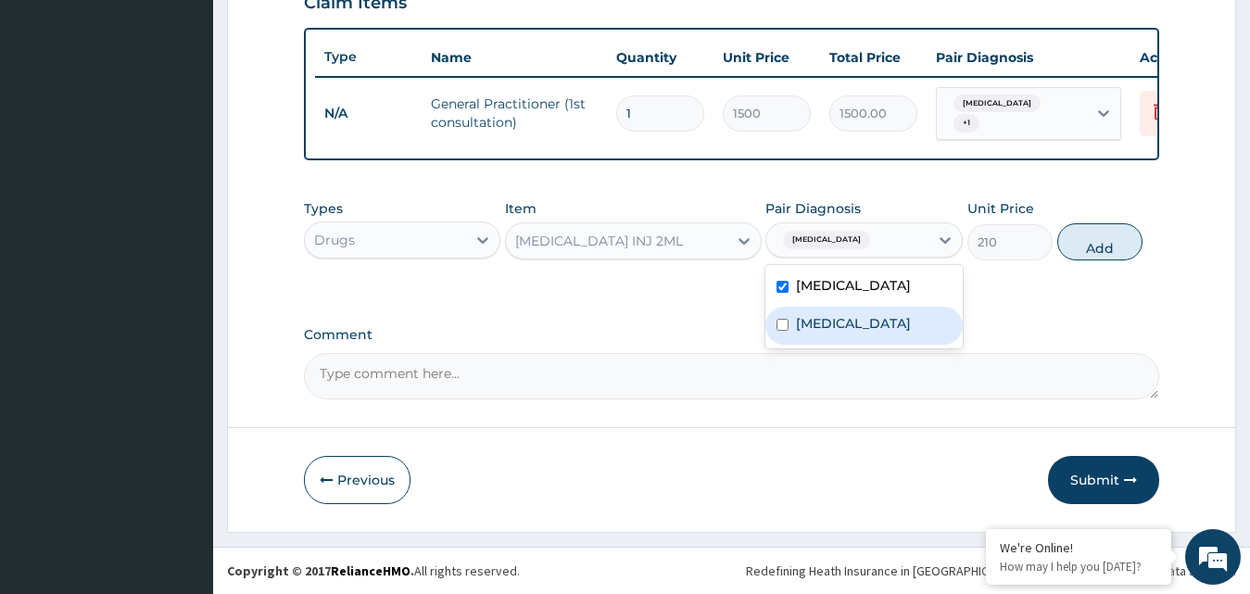
click at [784, 331] on input "checkbox" at bounding box center [783, 325] width 12 height 12
checkbox input "true"
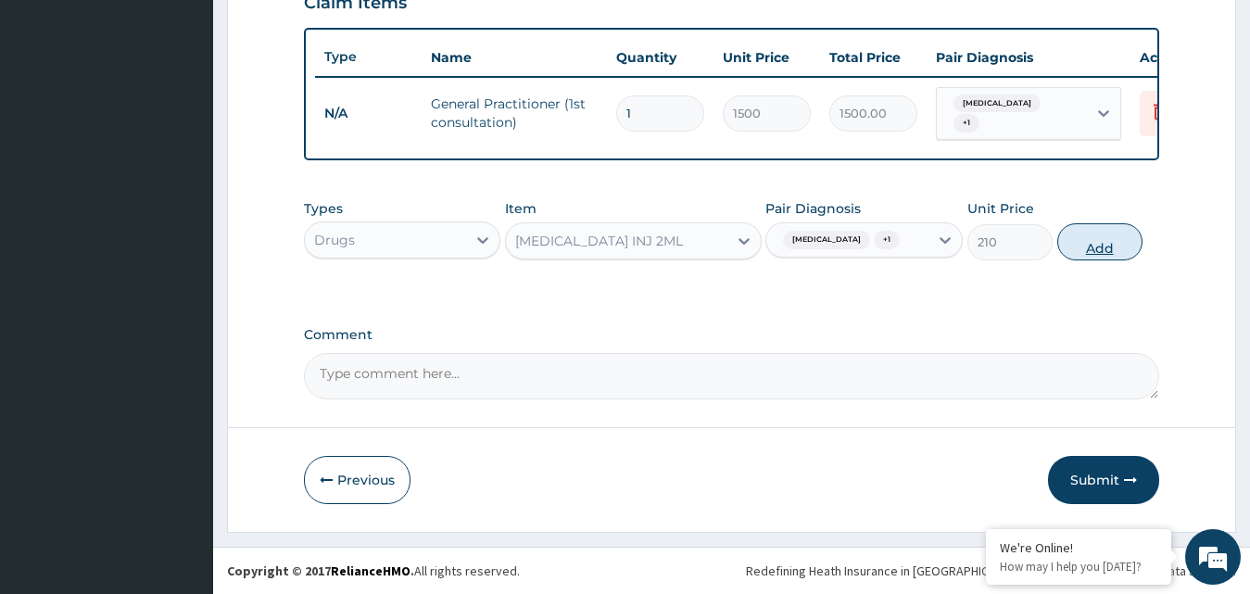
click at [1103, 240] on button "Add" at bounding box center [1099, 241] width 85 height 37
type input "0"
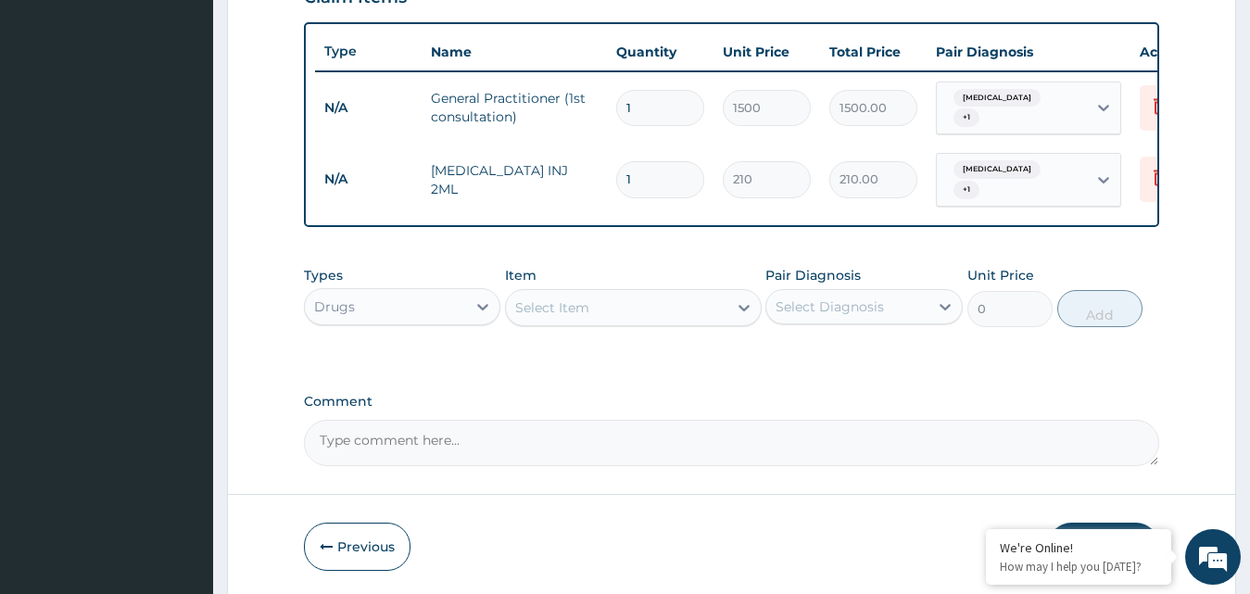
type input "0.00"
type input "2"
type input "420.00"
type input "2"
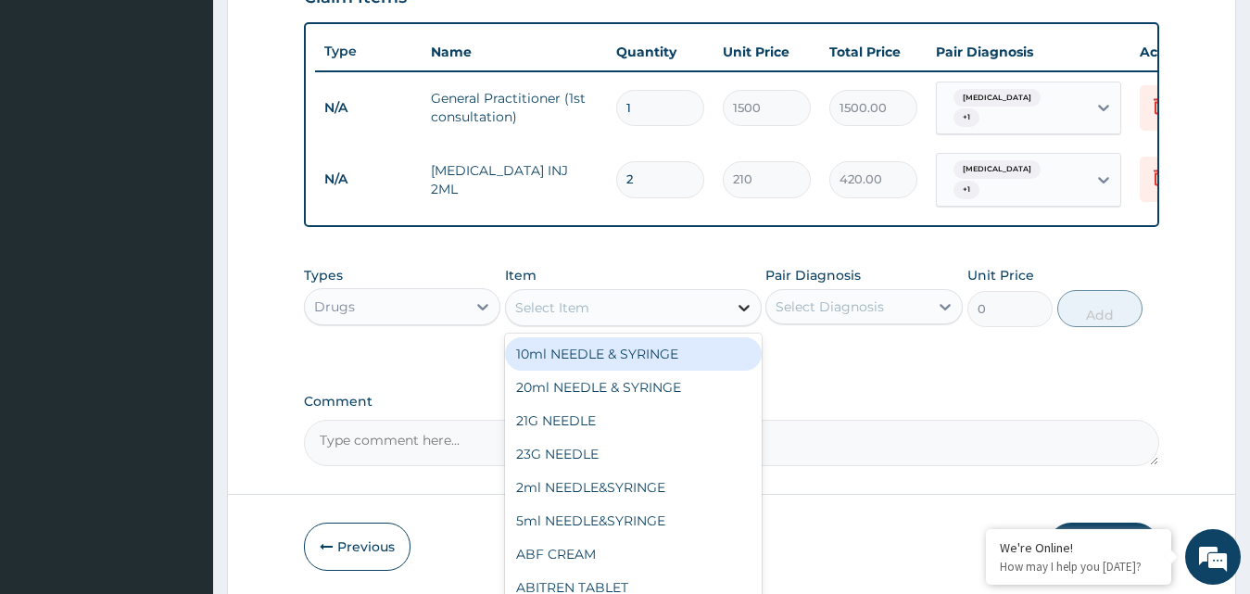
click at [742, 307] on icon at bounding box center [744, 307] width 19 height 19
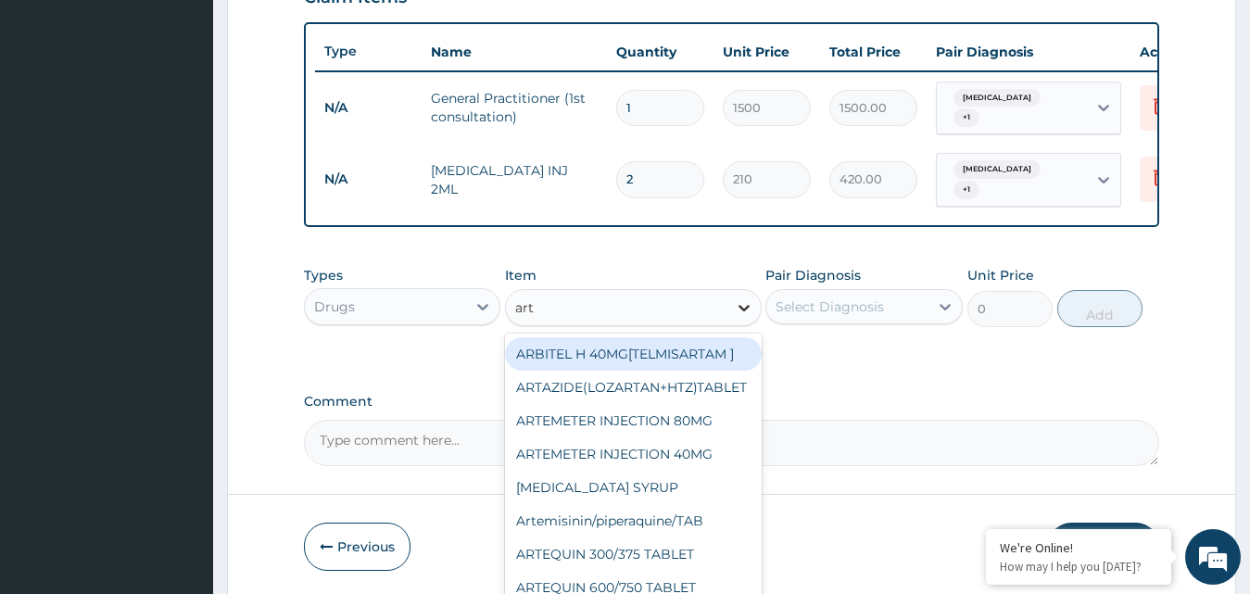
type input "arte"
click at [602, 353] on div "ARTEMETER INJECTION 80MG" at bounding box center [633, 353] width 257 height 33
type input "210"
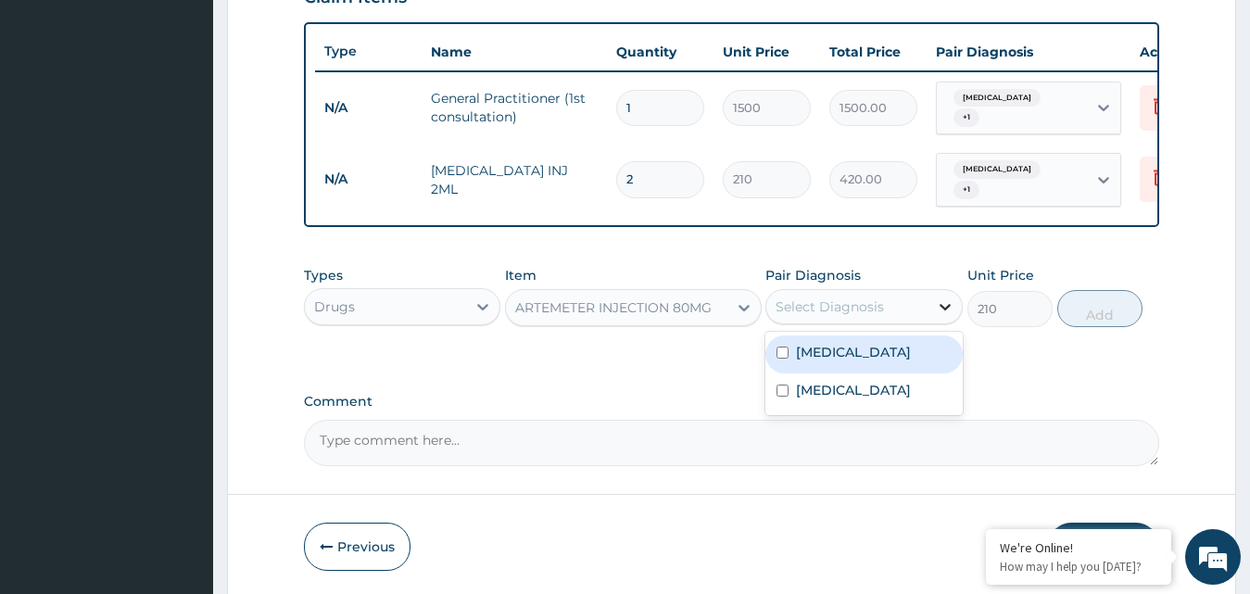
click at [945, 303] on icon at bounding box center [945, 307] width 19 height 19
click at [786, 348] on input "checkbox" at bounding box center [783, 353] width 12 height 12
checkbox input "true"
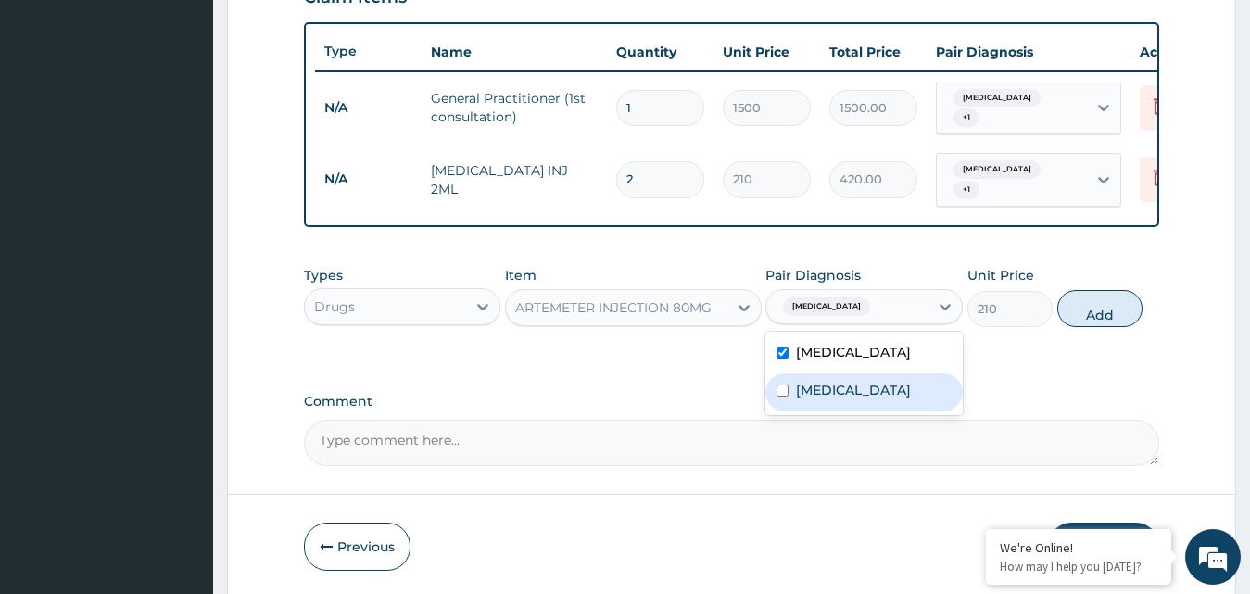
click at [790, 392] on div "Upper respiratory infection" at bounding box center [864, 393] width 197 height 38
checkbox input "true"
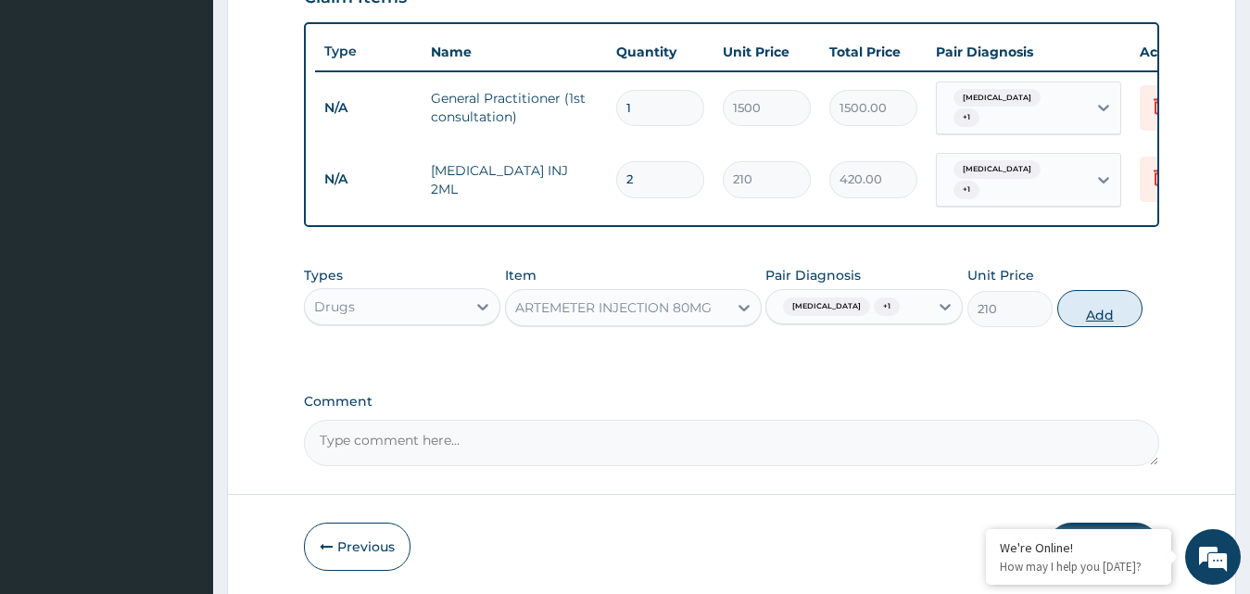
click at [1093, 304] on button "Add" at bounding box center [1099, 308] width 85 height 37
type input "0"
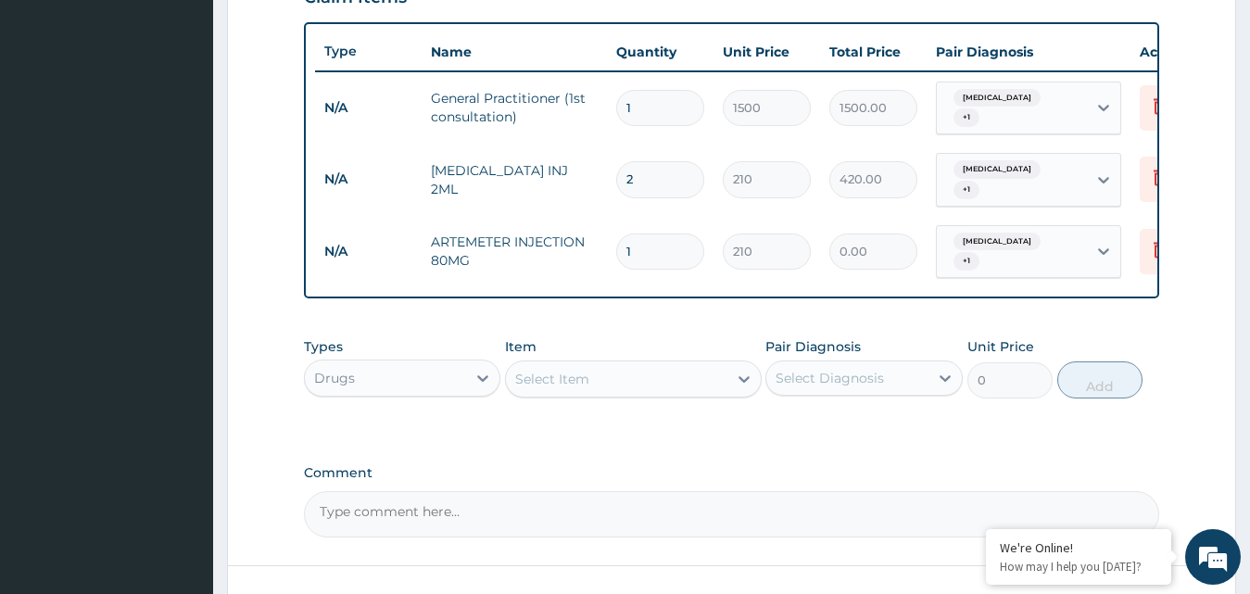
type input "0.00"
type input "2"
type input "420.00"
type input "2"
click at [637, 164] on input "2" at bounding box center [660, 179] width 88 height 36
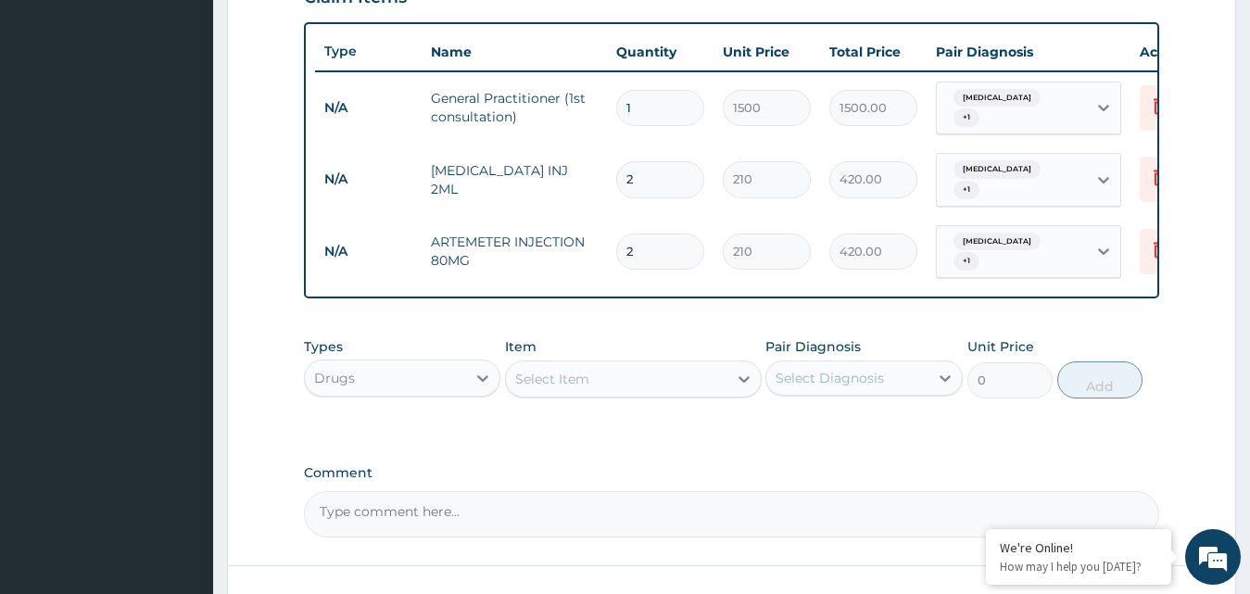
type input "0.00"
type input "5"
type input "1050.00"
type input "5"
click at [483, 372] on icon at bounding box center [483, 378] width 19 height 19
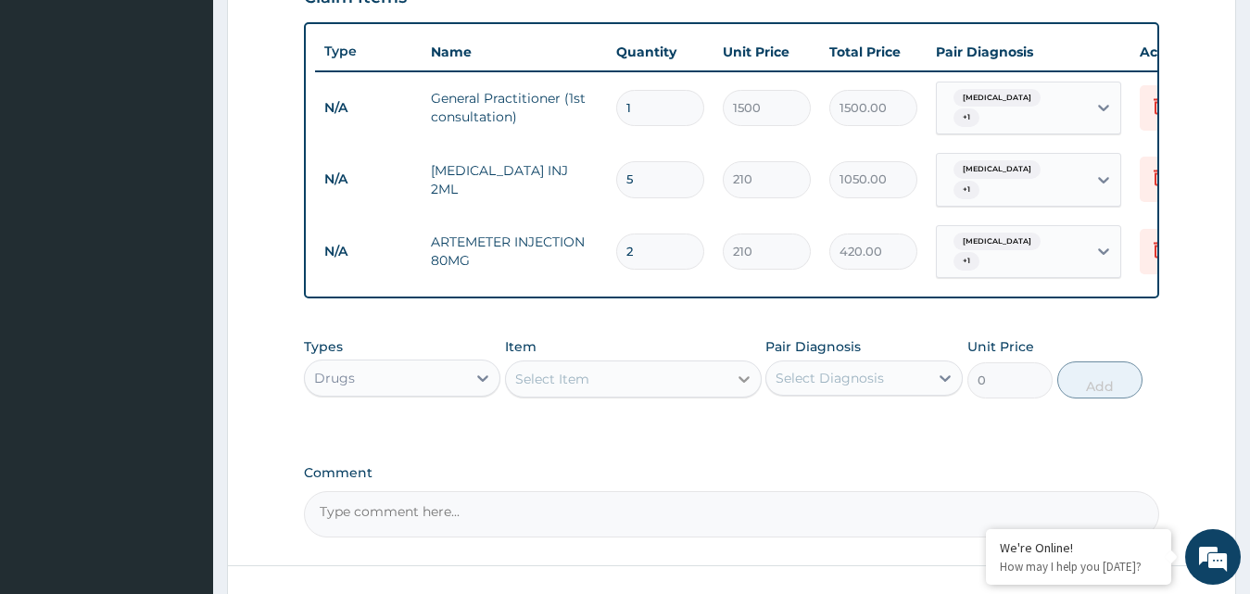
click at [741, 370] on icon at bounding box center [744, 379] width 19 height 19
type input "coartem"
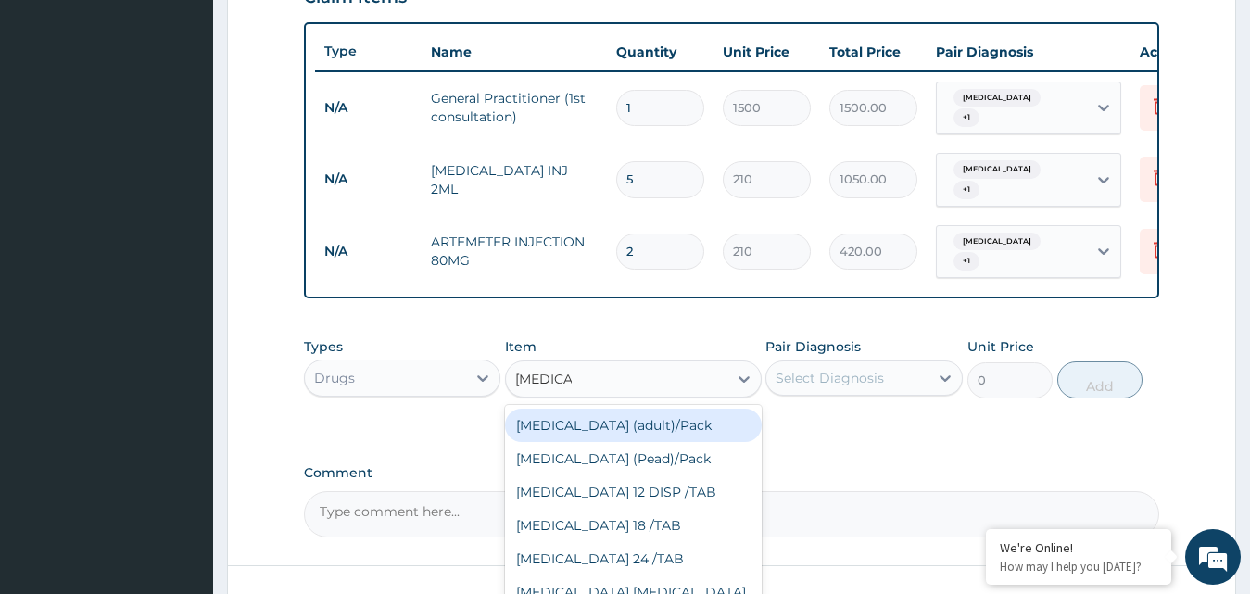
click at [577, 419] on div "Coartem (adult)/Pack" at bounding box center [633, 425] width 257 height 33
type input "682.5"
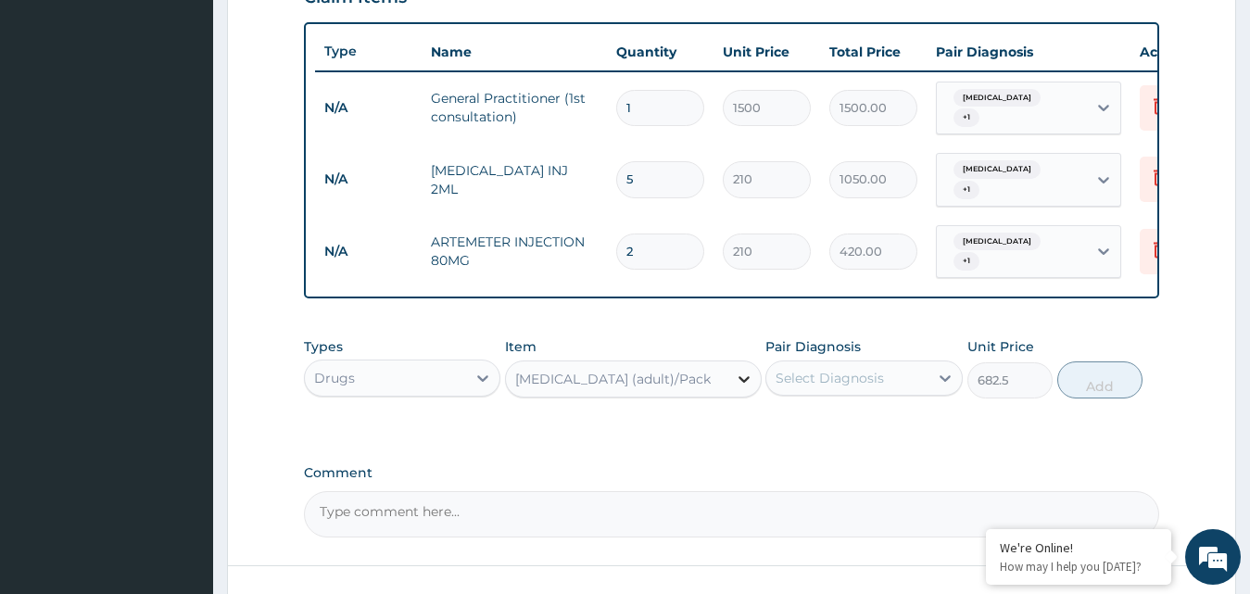
click at [749, 370] on icon at bounding box center [744, 379] width 19 height 19
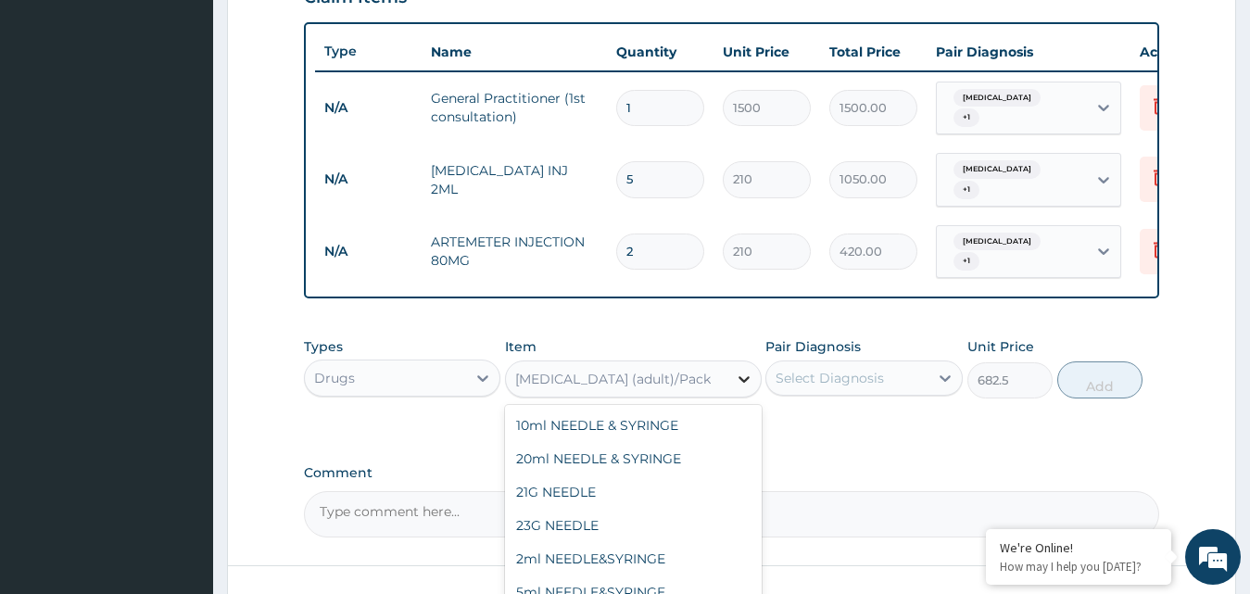
scroll to position [17083, 0]
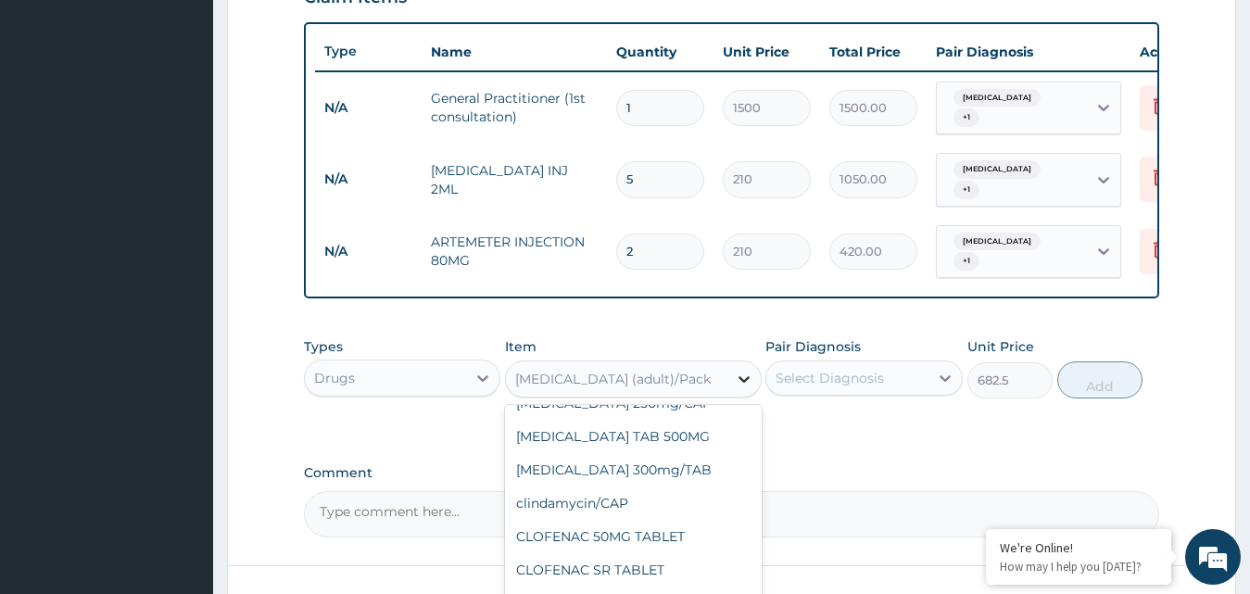
click at [741, 376] on icon at bounding box center [744, 379] width 11 height 6
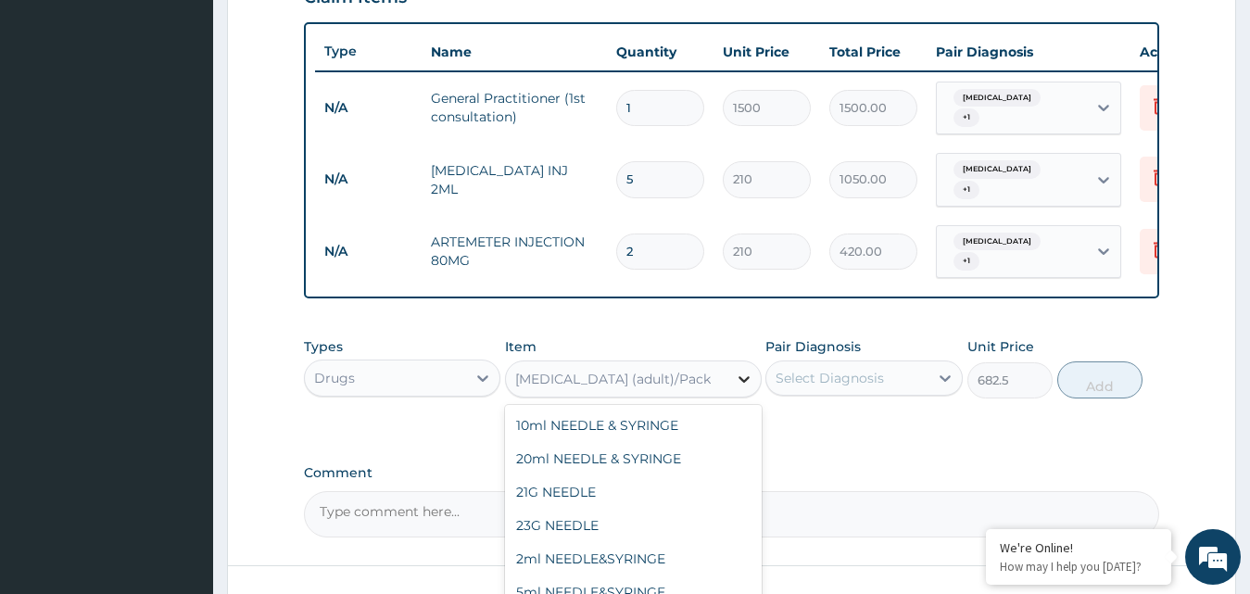
click at [741, 376] on icon at bounding box center [744, 379] width 11 height 6
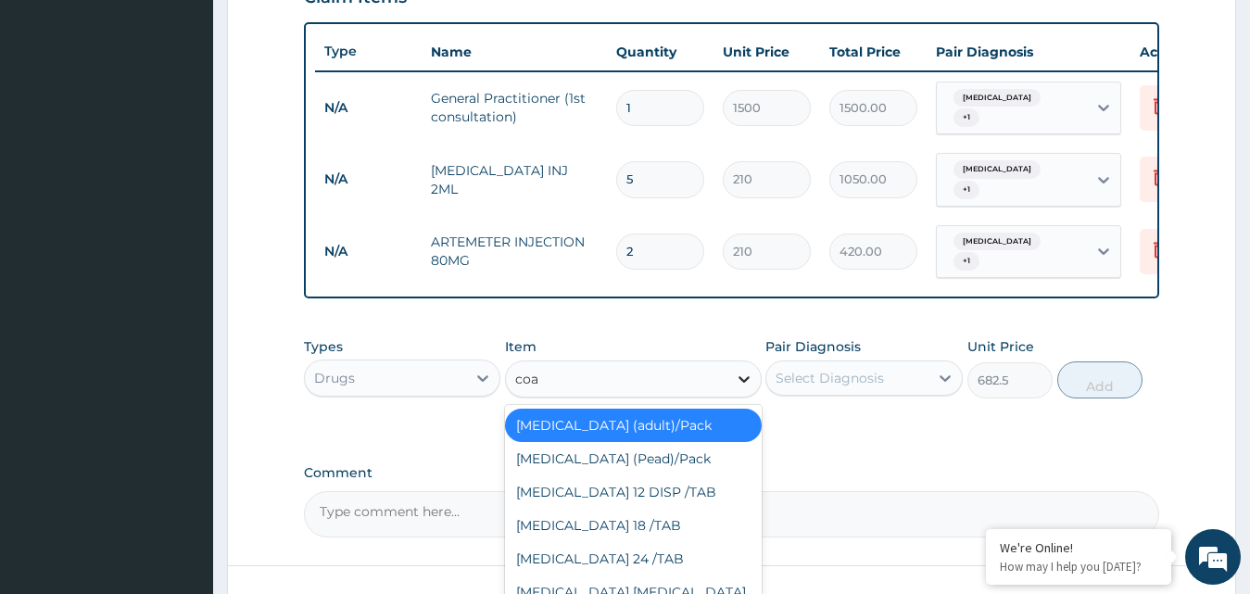
scroll to position [0, 0]
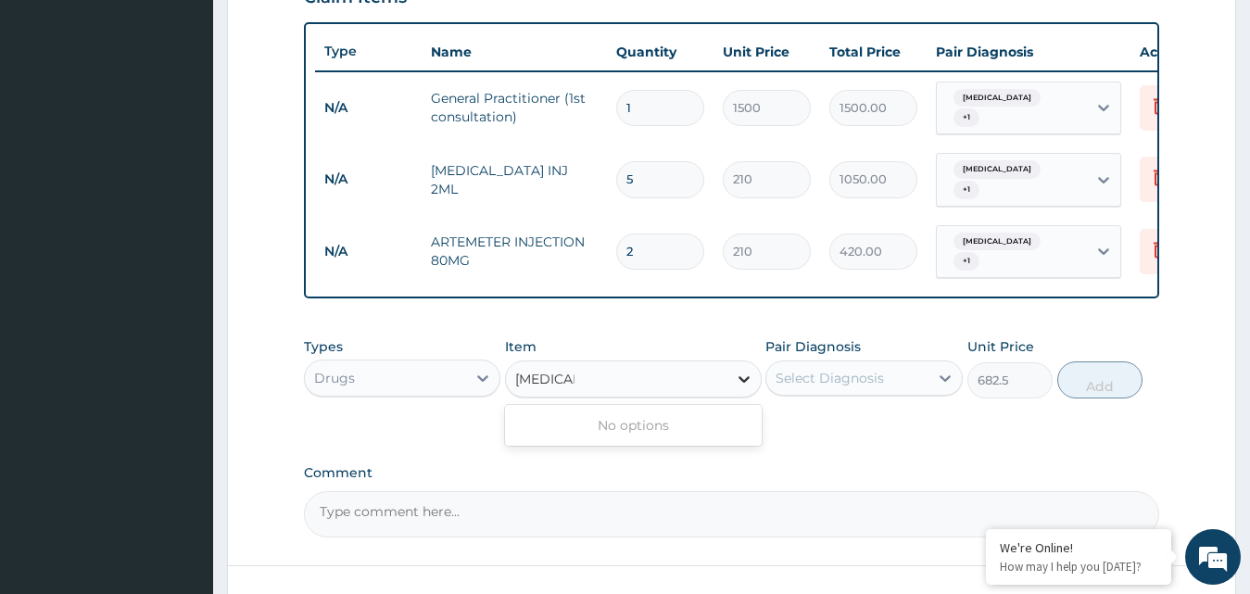
type input "coartem"
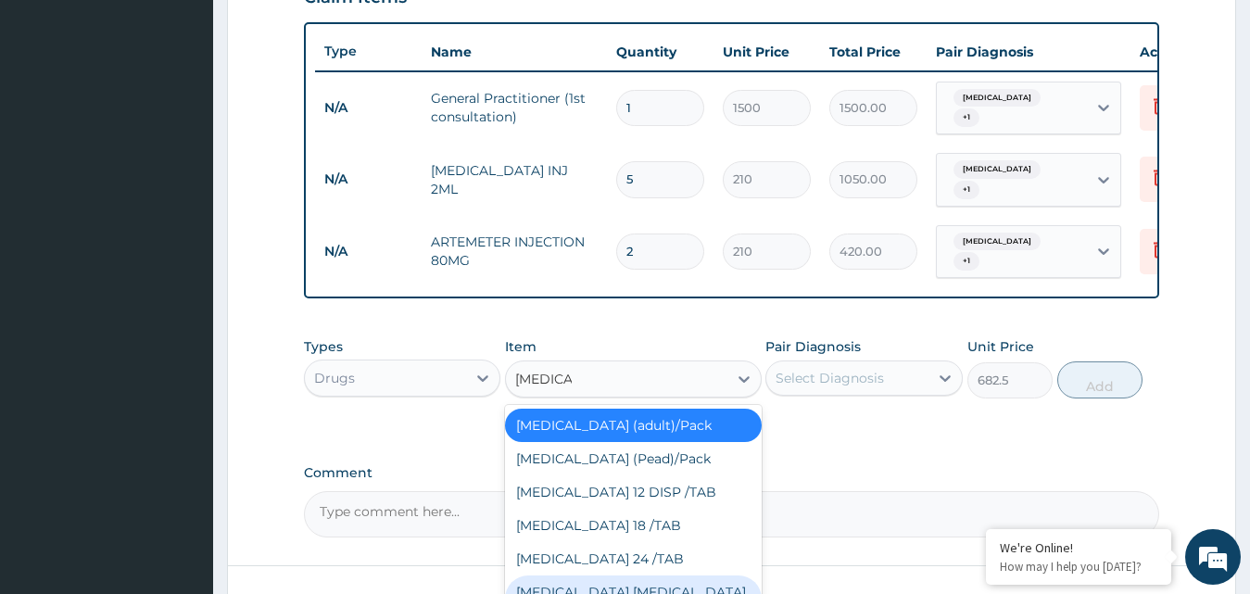
click at [638, 586] on div "COARTEM D TAB 80/480" at bounding box center [633, 602] width 257 height 52
type input "866.25"
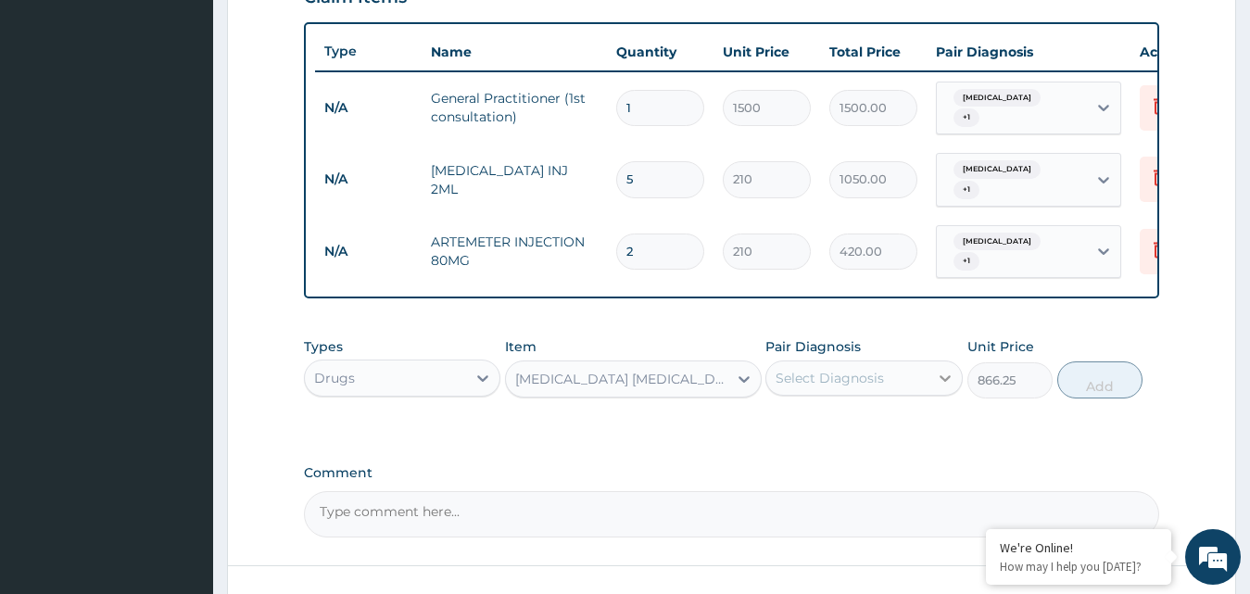
click at [946, 370] on icon at bounding box center [945, 378] width 19 height 19
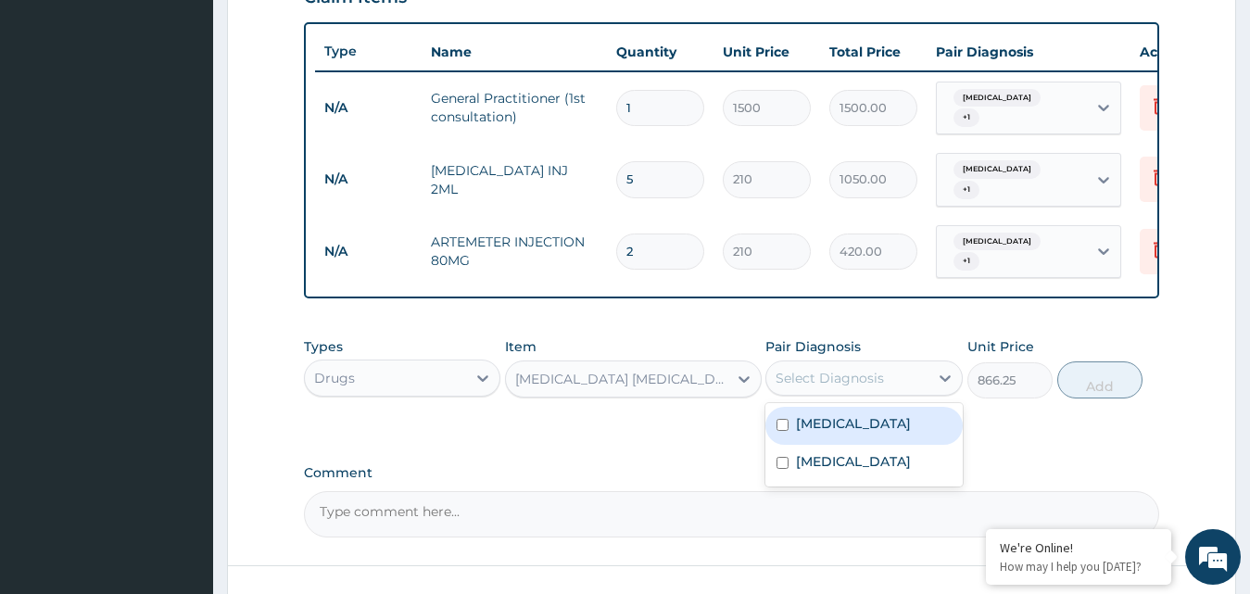
click at [780, 419] on input "checkbox" at bounding box center [783, 425] width 12 height 12
checkbox input "true"
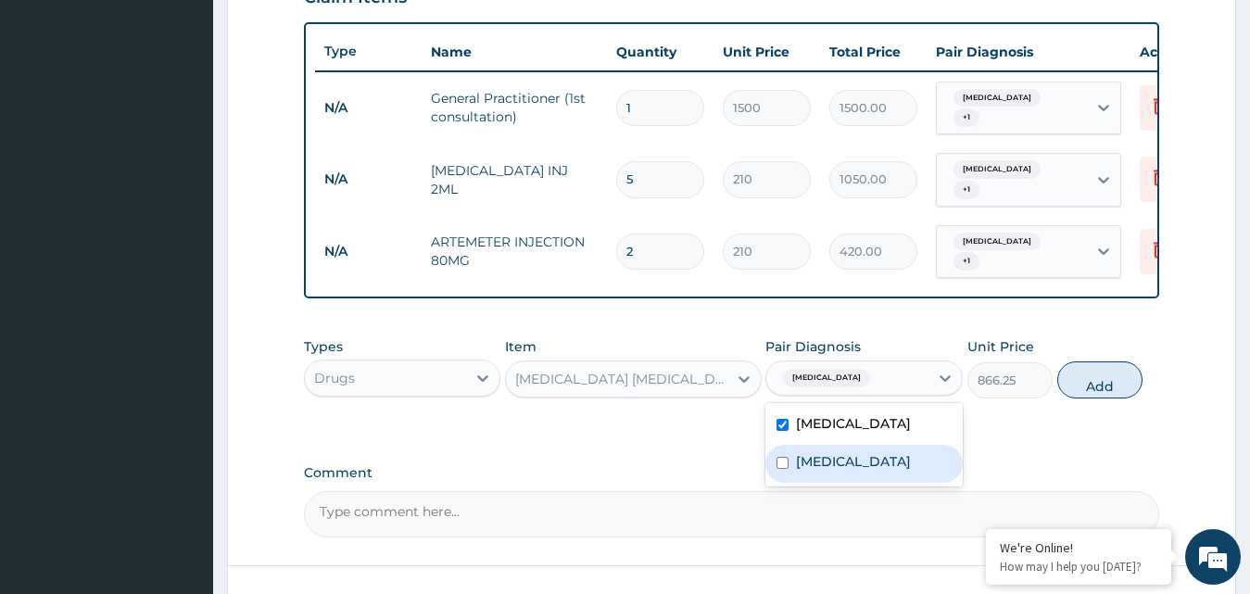
click at [781, 464] on input "checkbox" at bounding box center [783, 463] width 12 height 12
checkbox input "true"
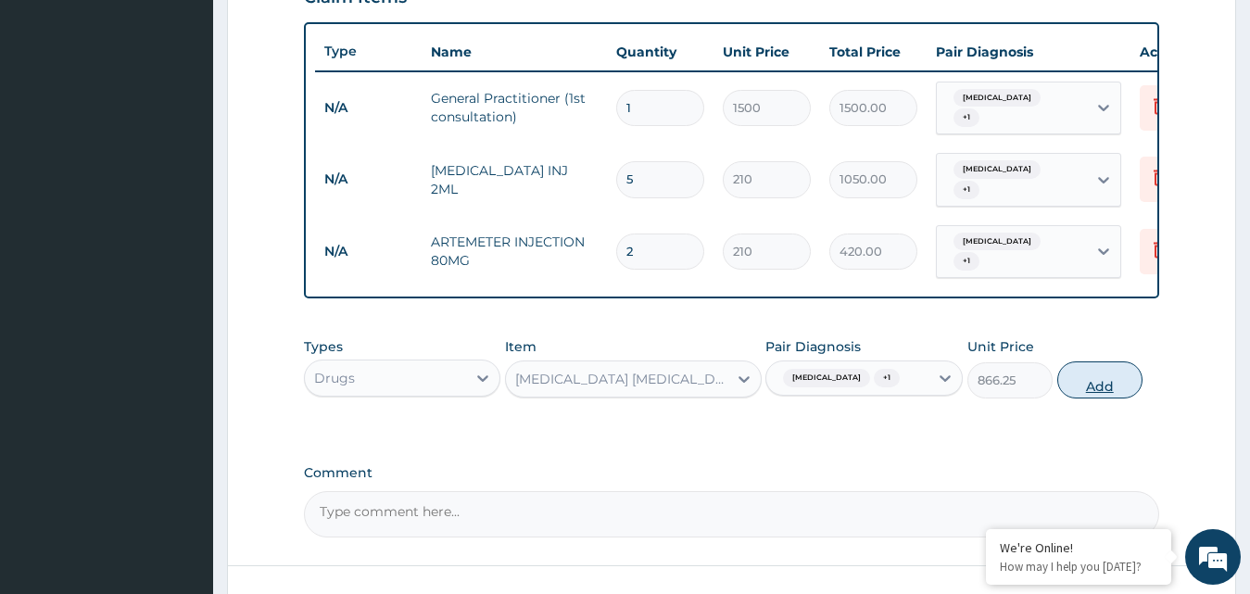
click at [1108, 371] on button "Add" at bounding box center [1099, 379] width 85 height 37
type input "0"
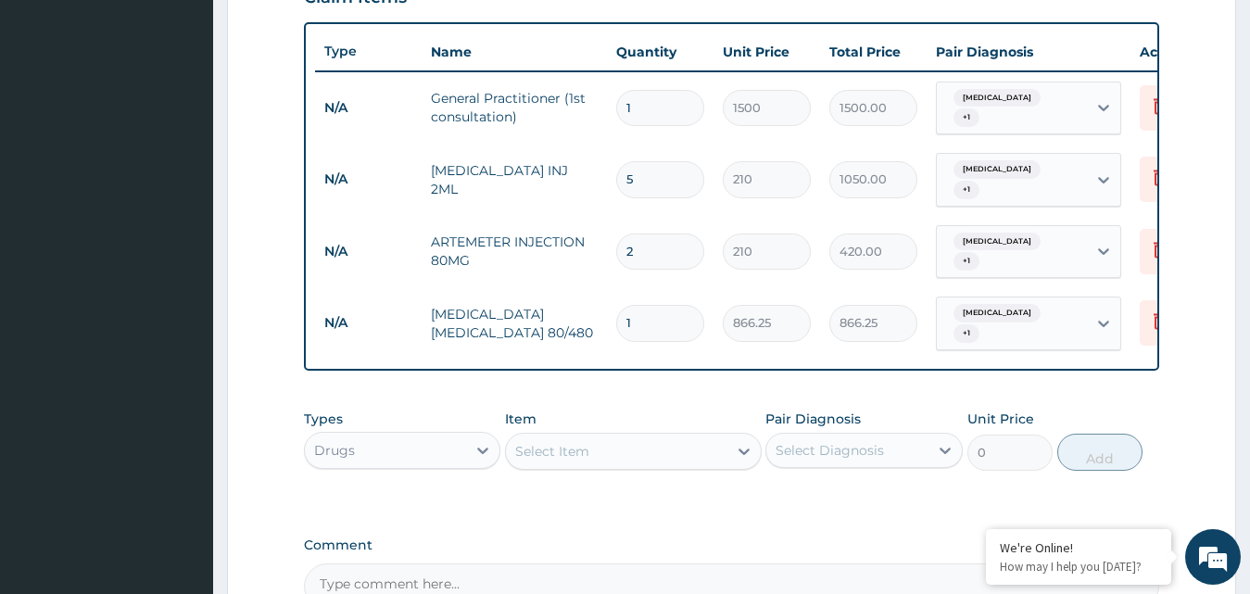
type input "0.00"
type input "6"
type input "5197.50"
type input "6"
click at [742, 442] on icon at bounding box center [744, 451] width 19 height 19
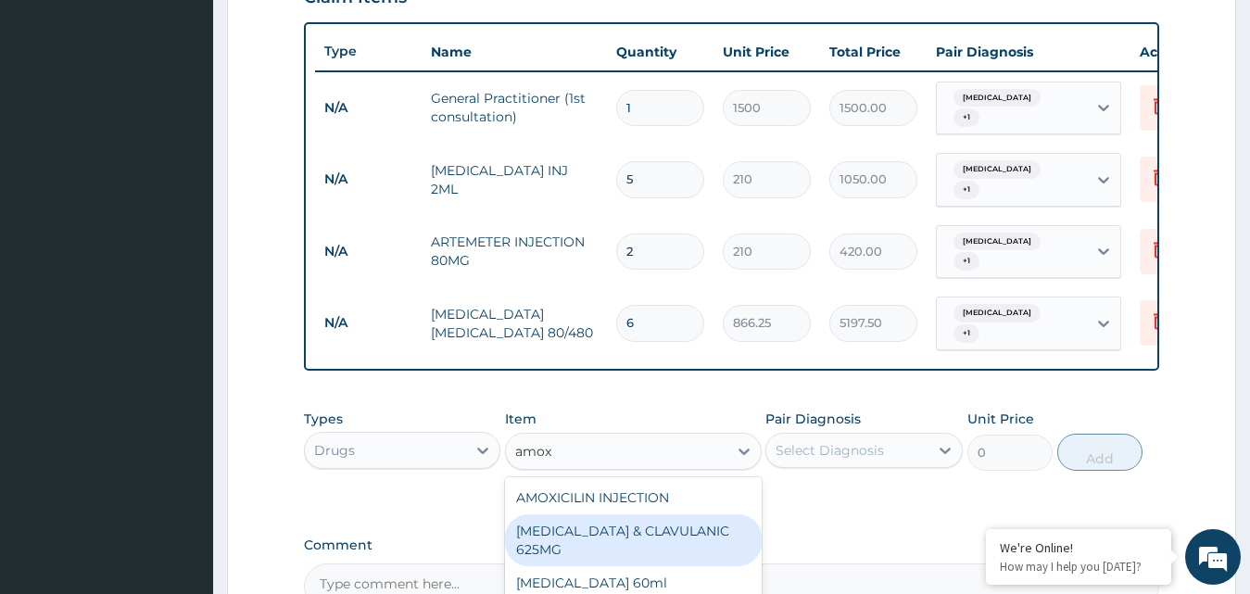
type input "amoxi"
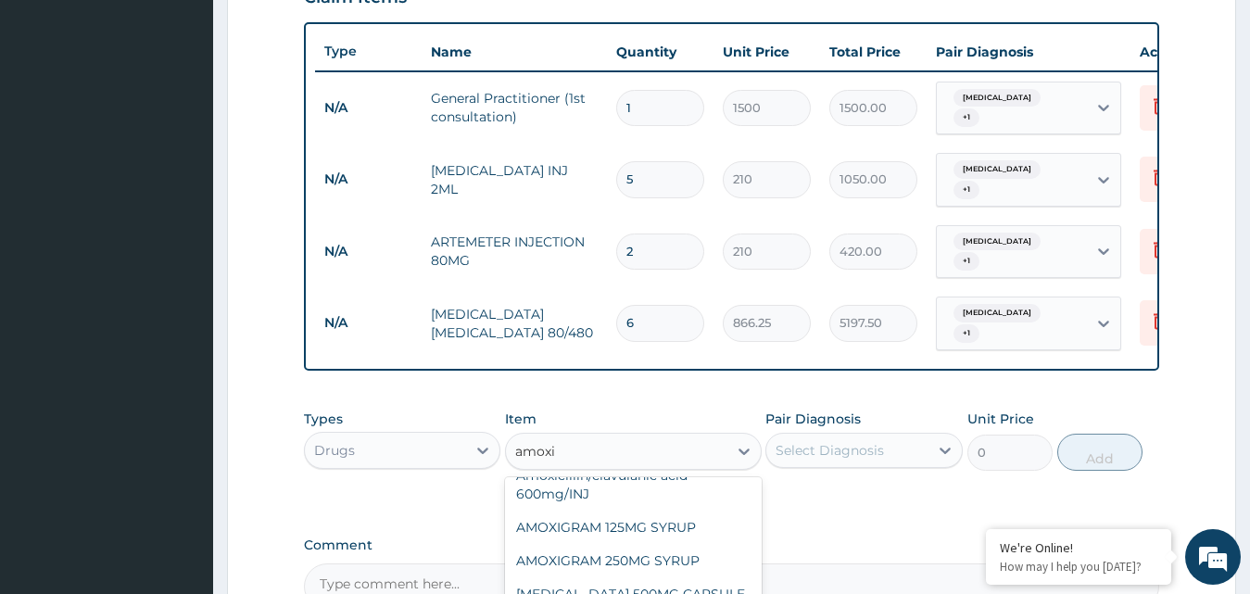
scroll to position [226, 0]
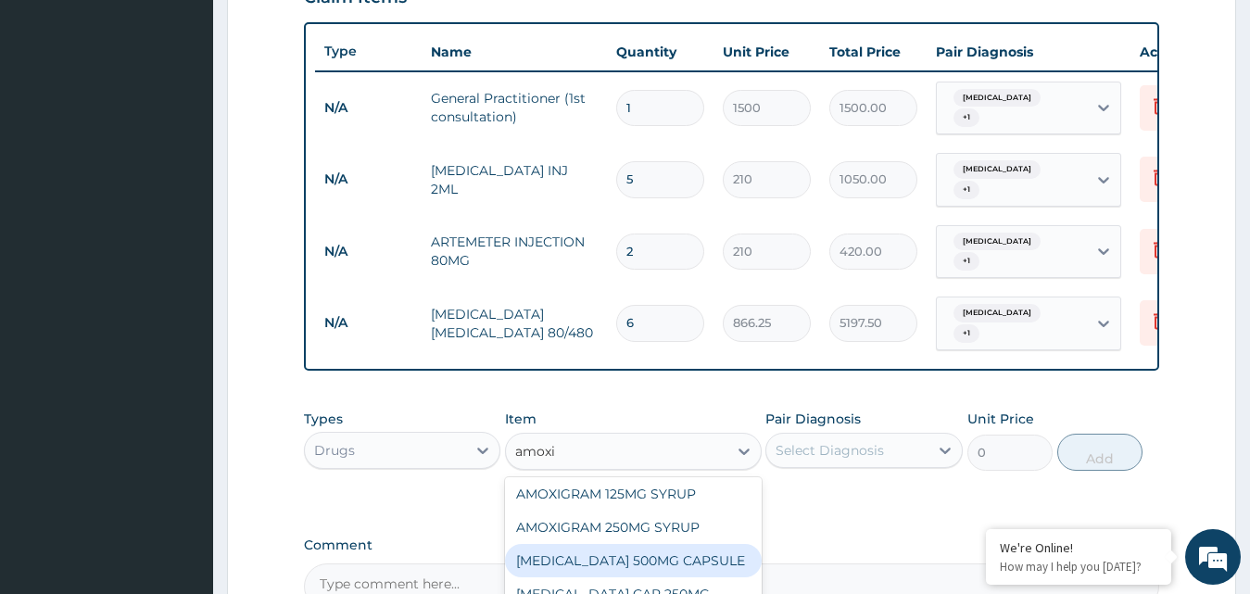
click at [650, 551] on div "AMOXIL 500MG CAPSULE" at bounding box center [633, 560] width 257 height 33
type input "63"
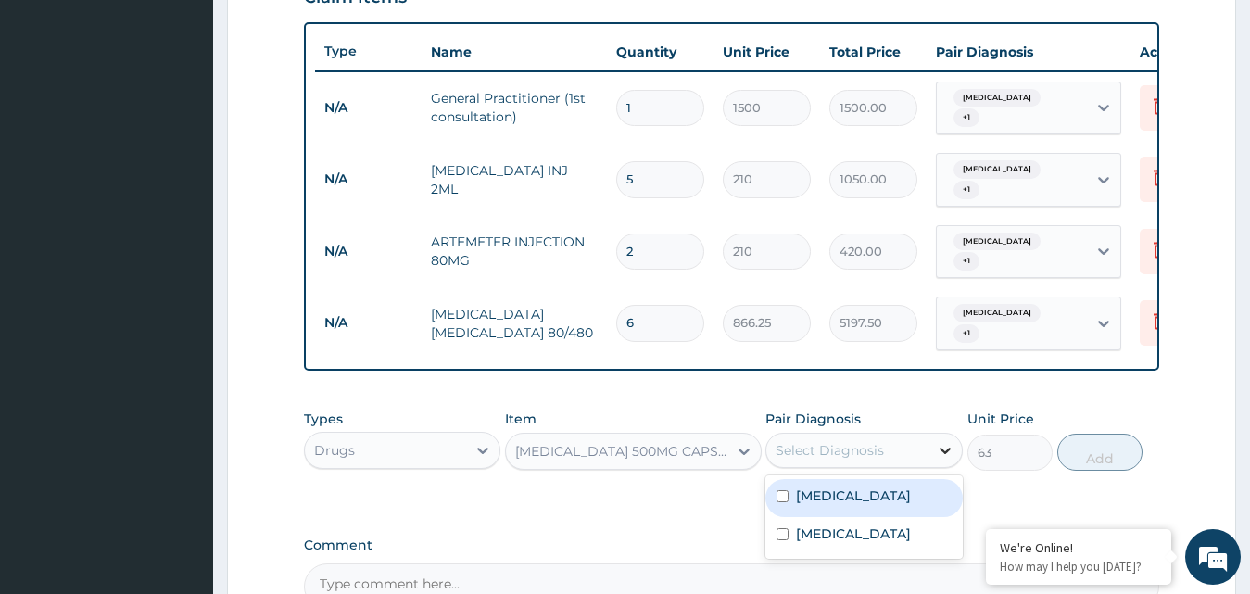
click at [946, 441] on icon at bounding box center [945, 450] width 19 height 19
click at [867, 487] on div "Malaria" at bounding box center [864, 498] width 197 height 38
checkbox input "true"
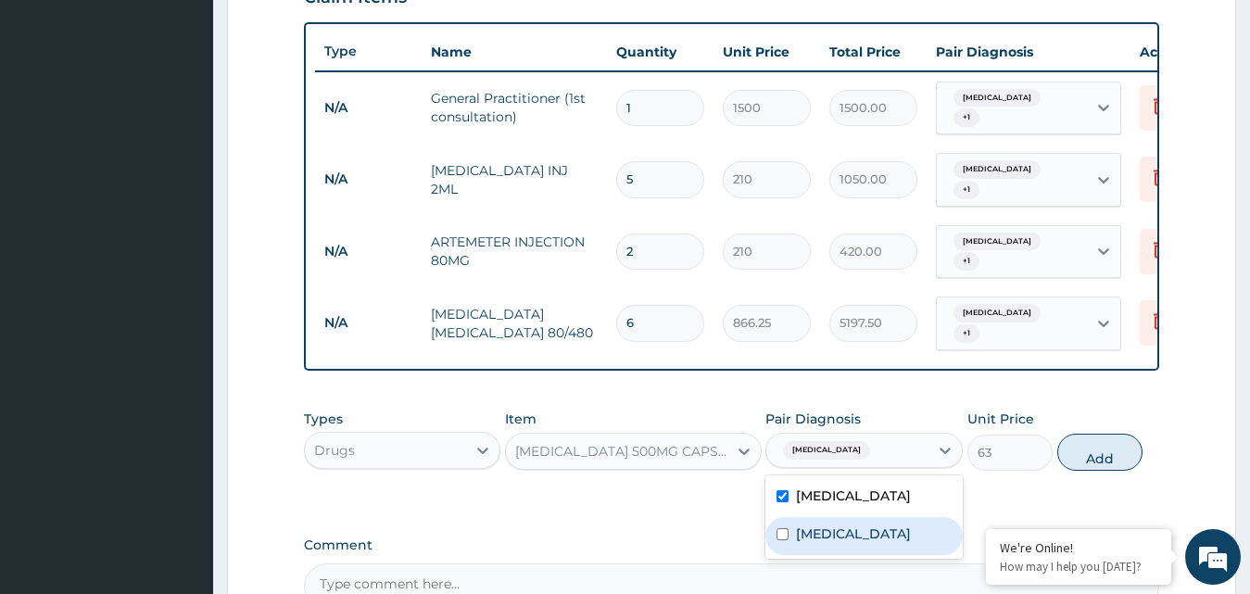
click at [779, 528] on input "checkbox" at bounding box center [783, 534] width 12 height 12
checkbox input "true"
click at [1073, 444] on button "Add" at bounding box center [1099, 452] width 85 height 37
type input "0"
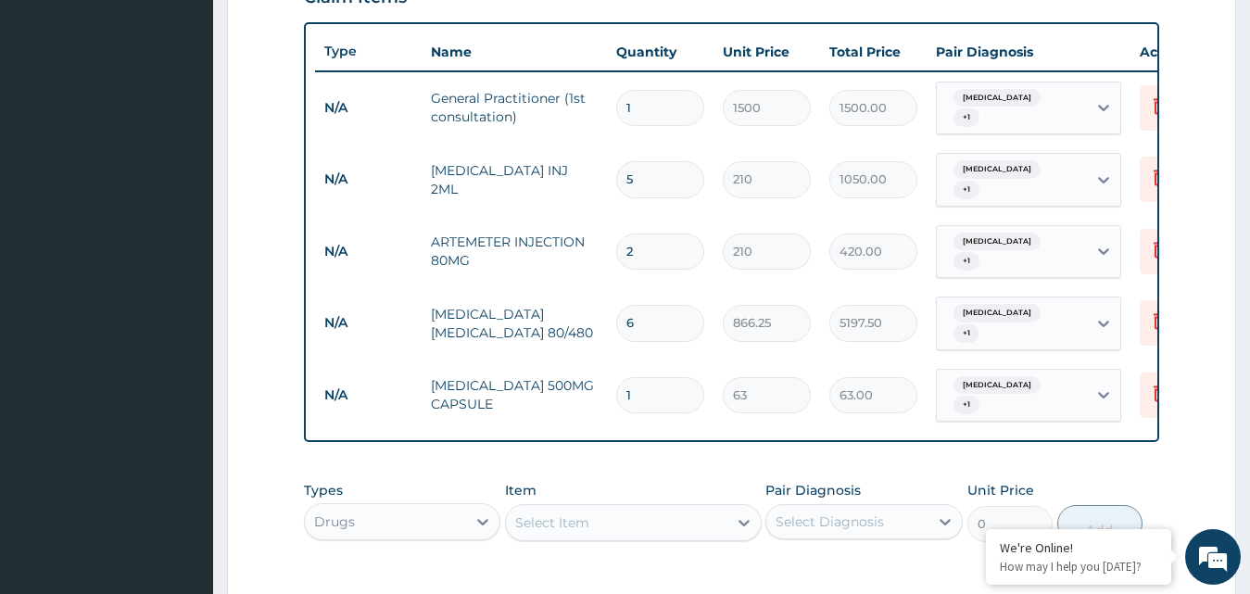
type input "0.00"
type input "1"
type input "63.00"
type input "14"
type input "882.00"
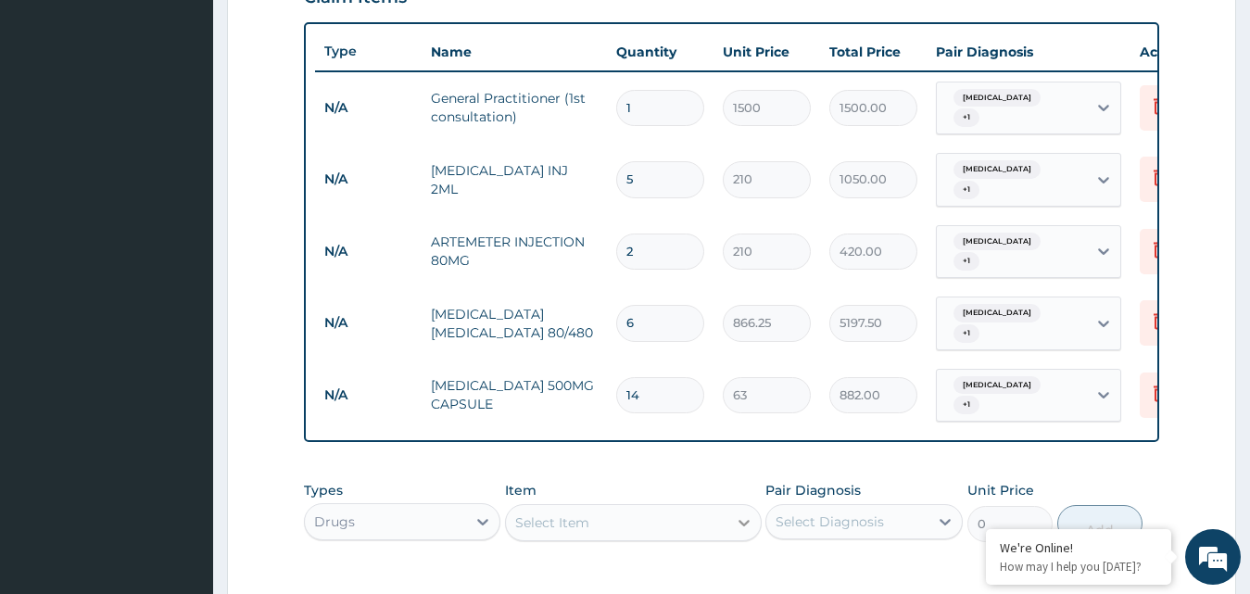
type input "14"
click at [735, 513] on icon at bounding box center [744, 522] width 19 height 19
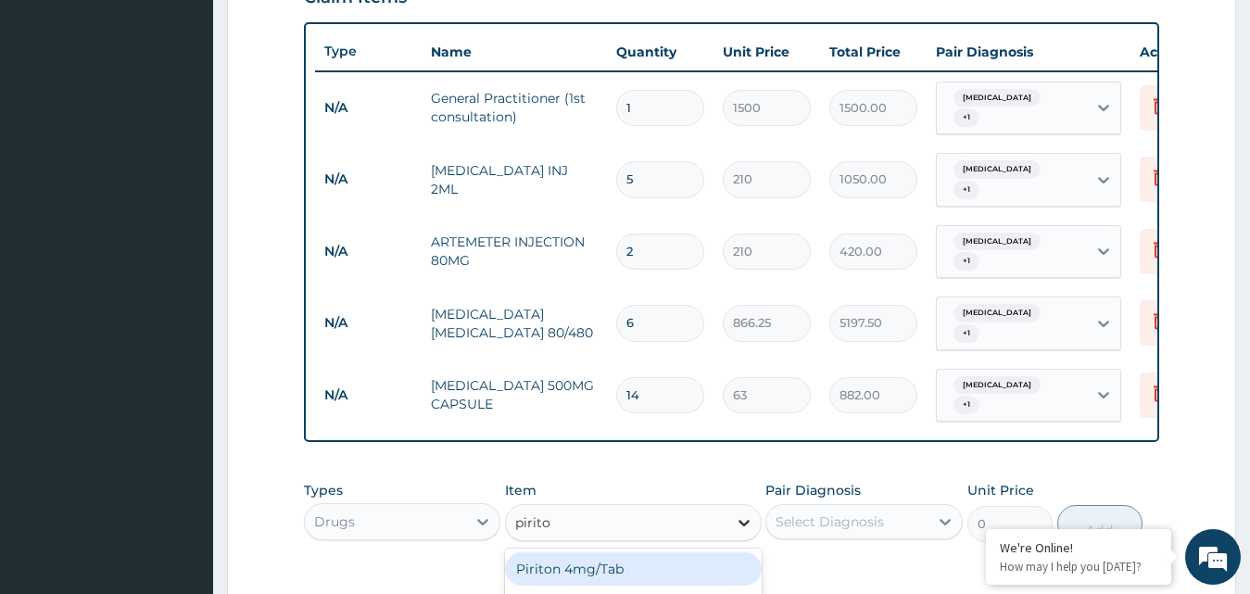
type input "piriton"
click at [727, 552] on div "Piriton 4mg/Tab" at bounding box center [633, 568] width 257 height 33
type input "5.25"
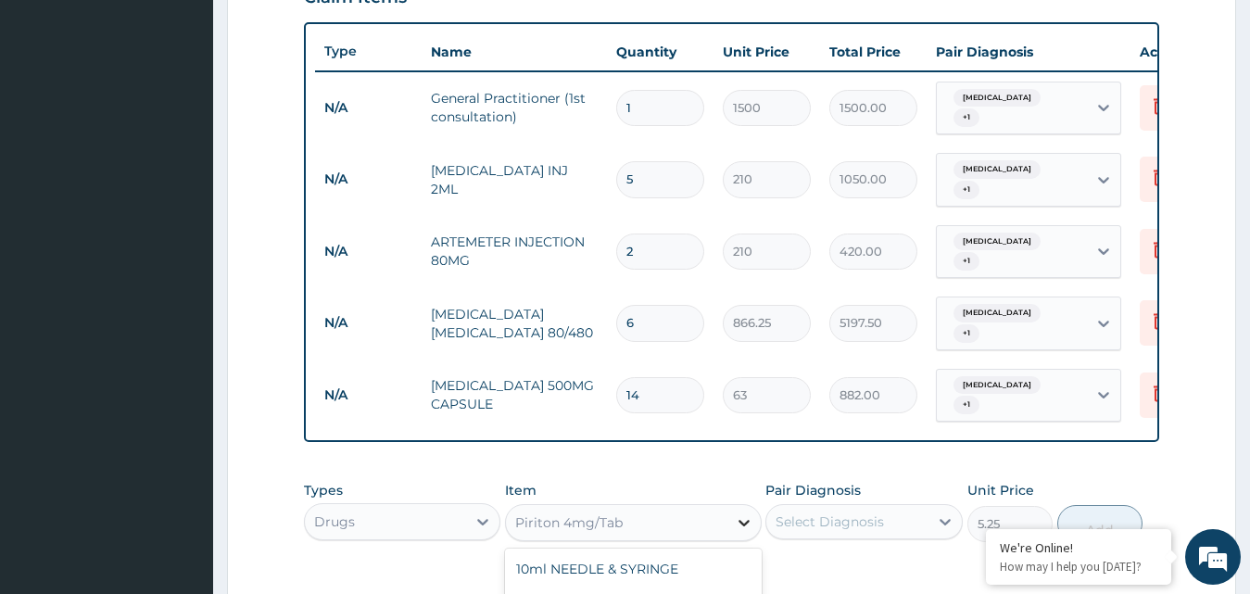
click at [743, 513] on icon at bounding box center [744, 522] width 19 height 19
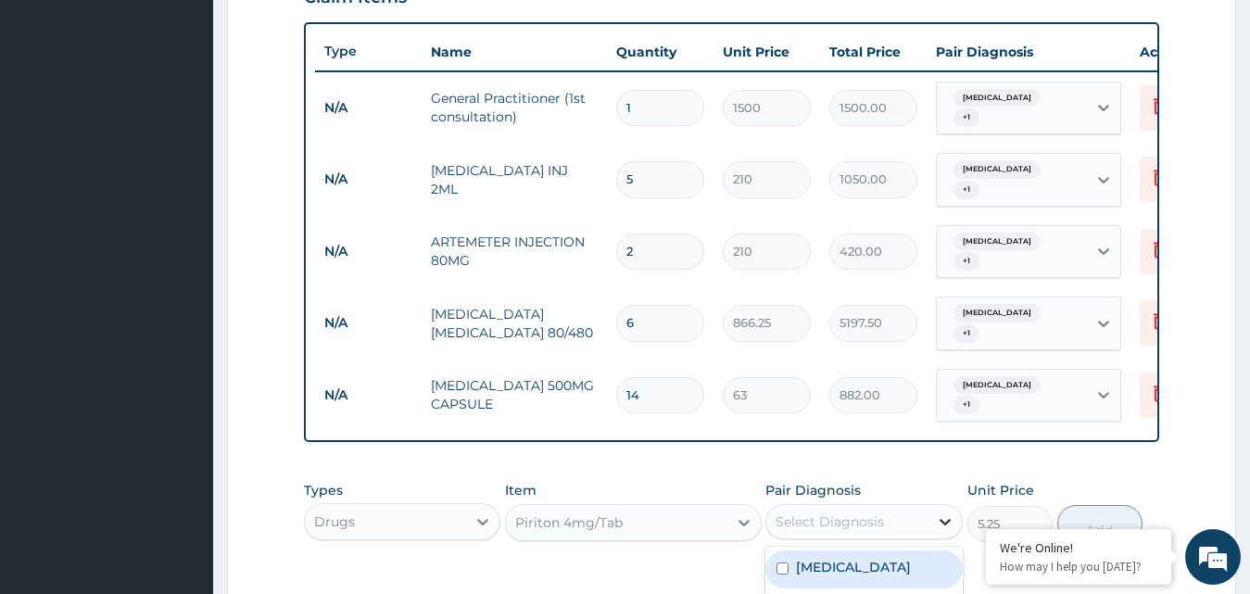
click at [941, 513] on icon at bounding box center [945, 522] width 19 height 19
click at [951, 513] on icon at bounding box center [945, 522] width 19 height 19
click at [785, 563] on input "checkbox" at bounding box center [783, 569] width 12 height 12
checkbox input "true"
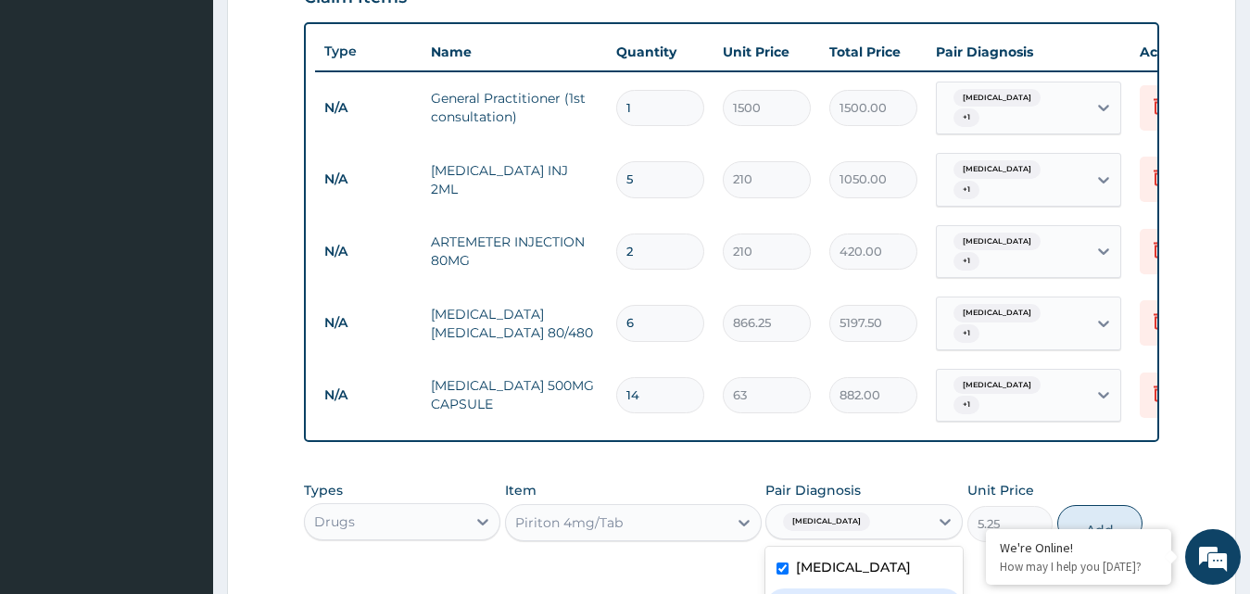
checkbox input "true"
click at [1078, 505] on button "Add" at bounding box center [1099, 523] width 85 height 37
type input "0"
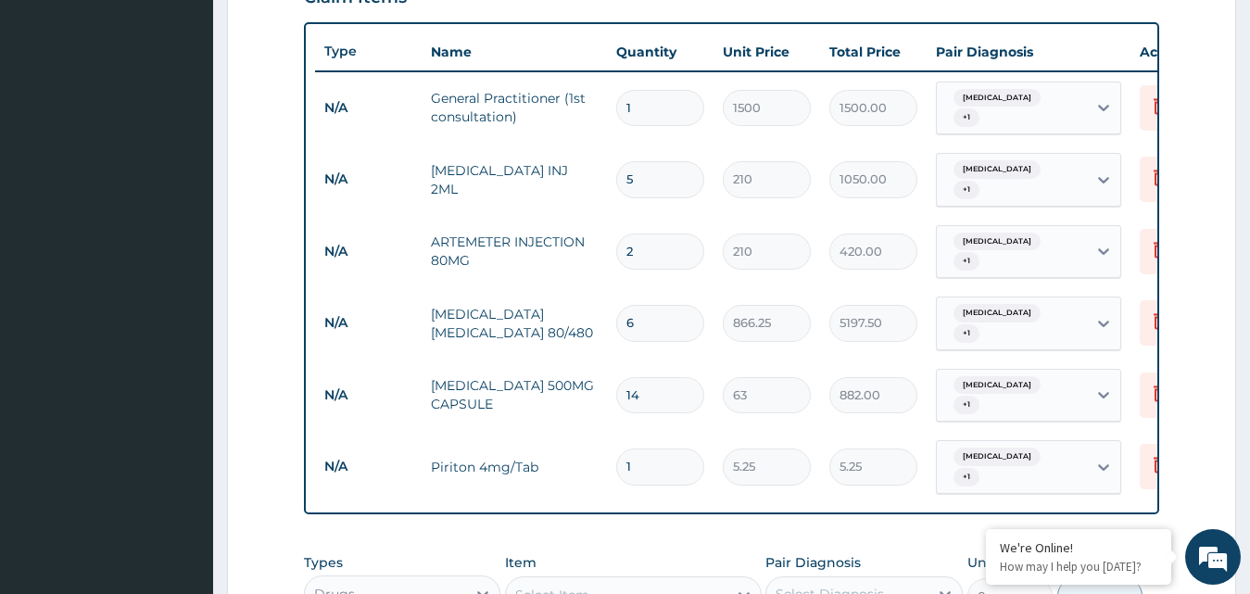
type input "0.00"
type input "3"
type input "15.75"
type input "2"
type input "10.50"
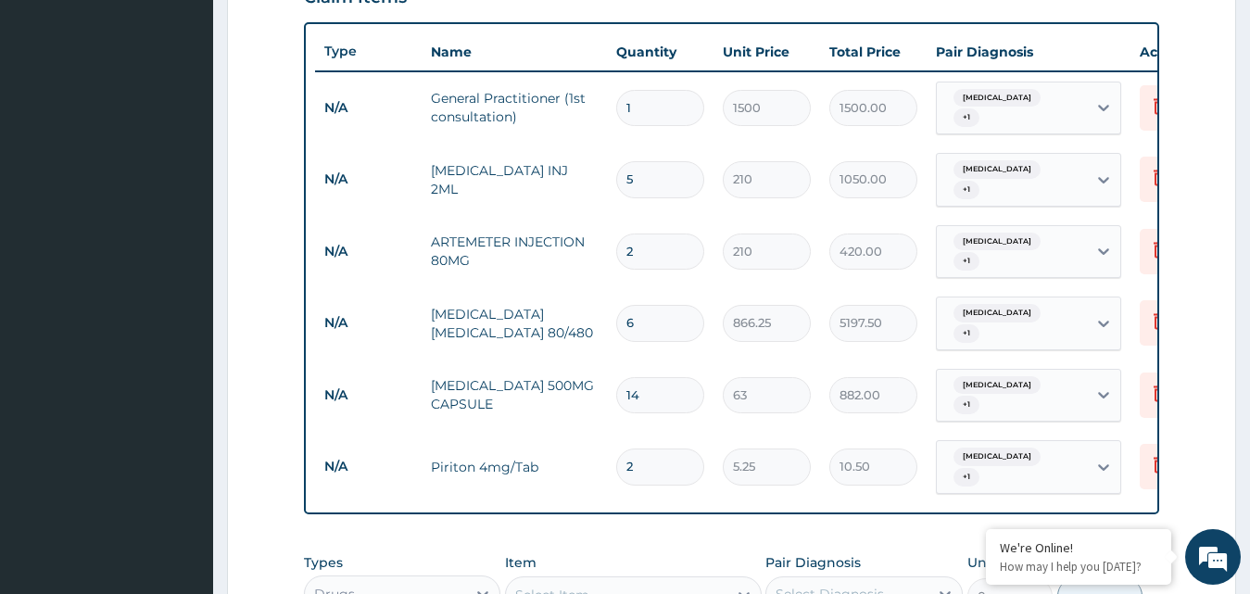
type input "1"
type input "5.25"
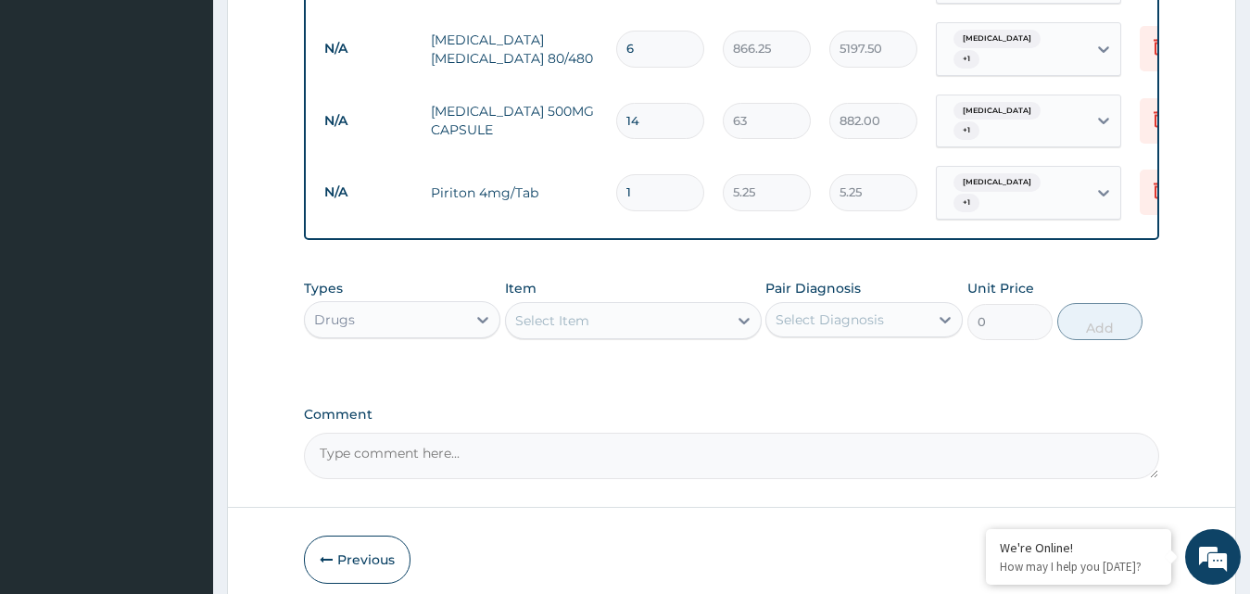
scroll to position [990, 0]
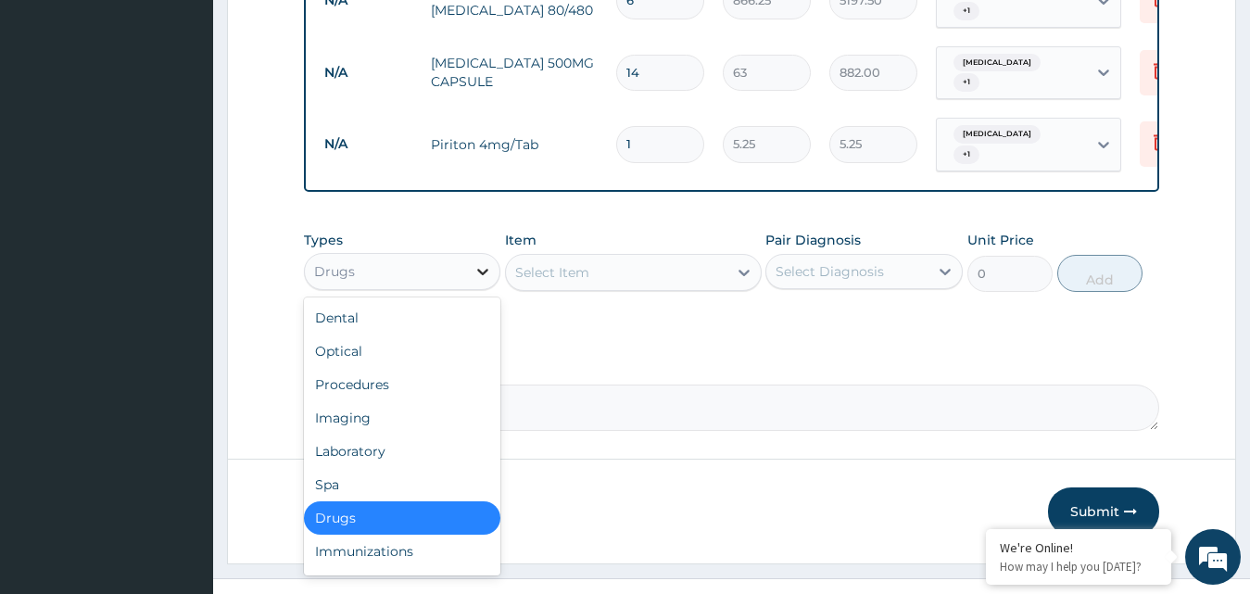
click at [478, 262] on icon at bounding box center [483, 271] width 19 height 19
click at [391, 435] on div "Laboratory" at bounding box center [402, 451] width 197 height 33
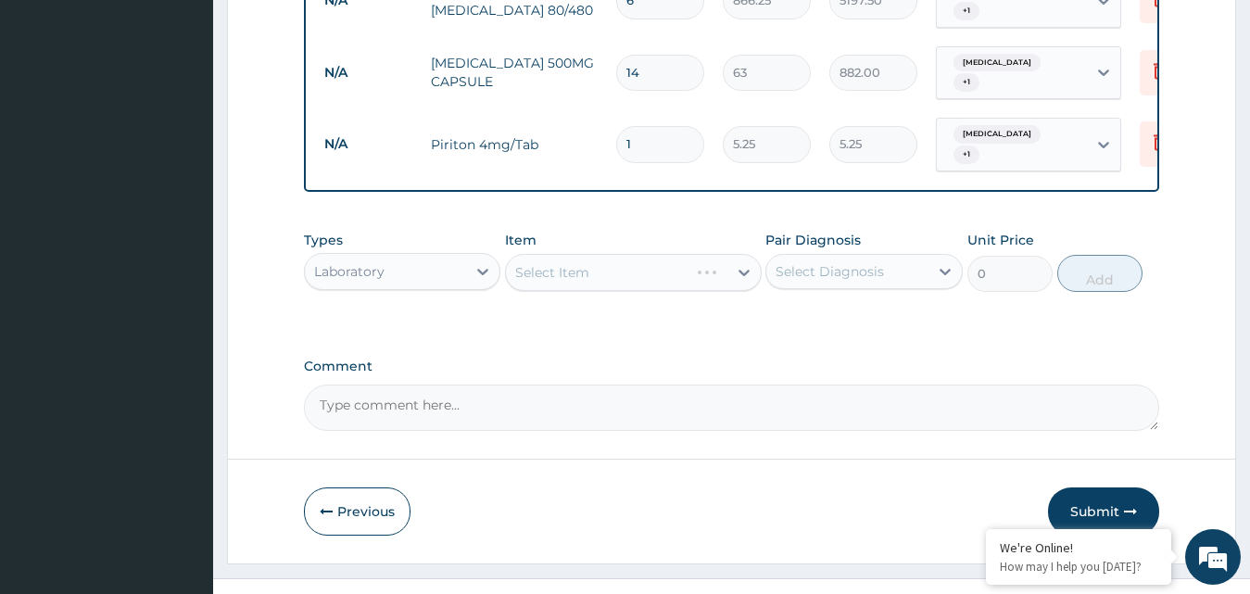
click at [739, 254] on div "Select Item" at bounding box center [633, 272] width 257 height 37
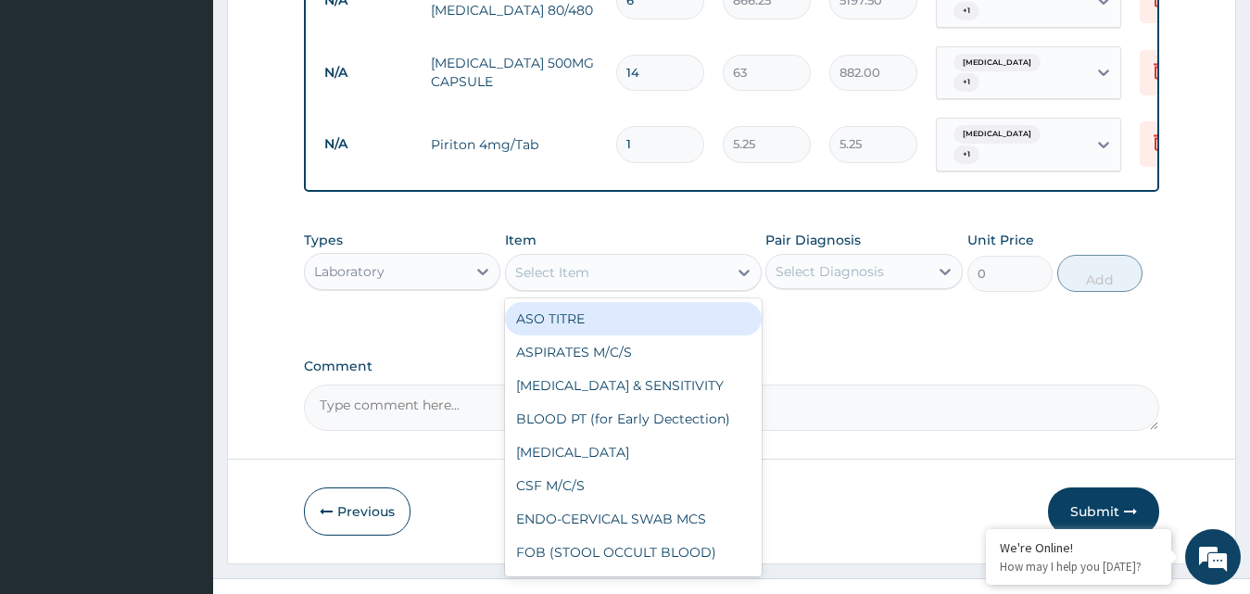
click at [747, 270] on icon at bounding box center [744, 273] width 11 height 6
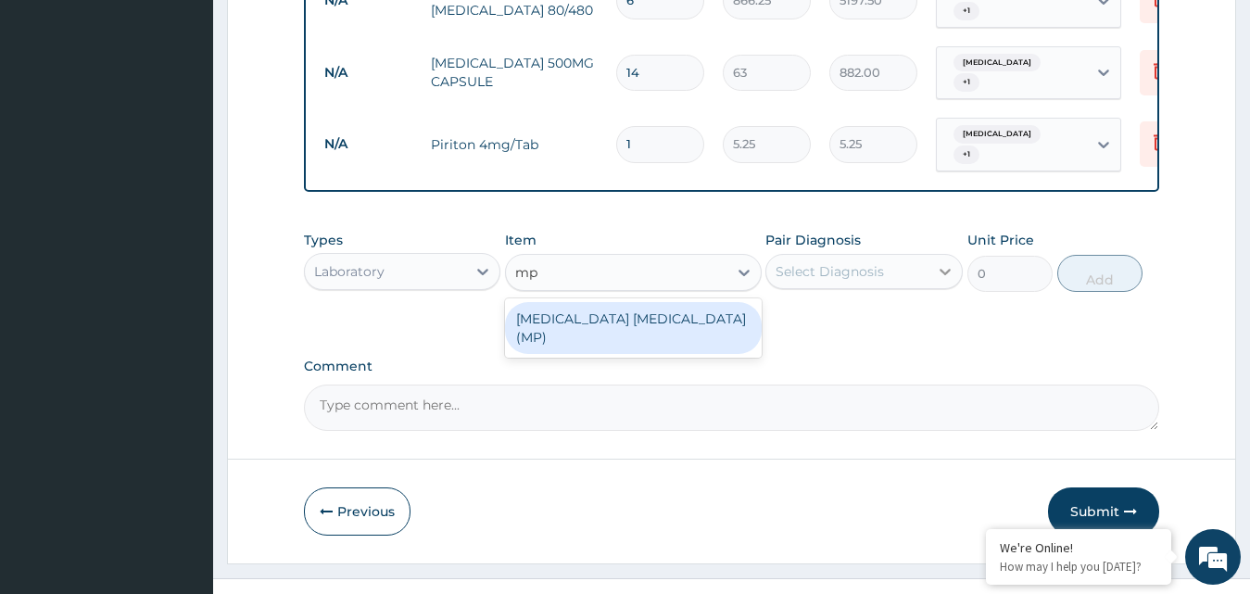
type input "mp"
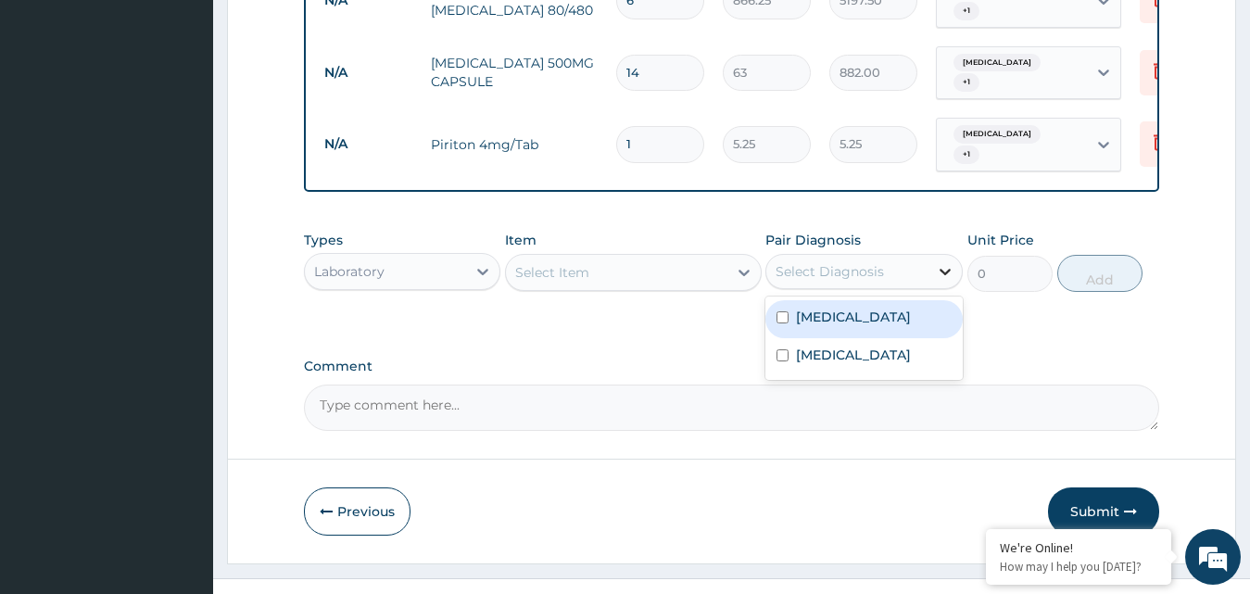
click at [948, 262] on icon at bounding box center [945, 271] width 19 height 19
click at [785, 311] on input "checkbox" at bounding box center [783, 317] width 12 height 12
checkbox input "true"
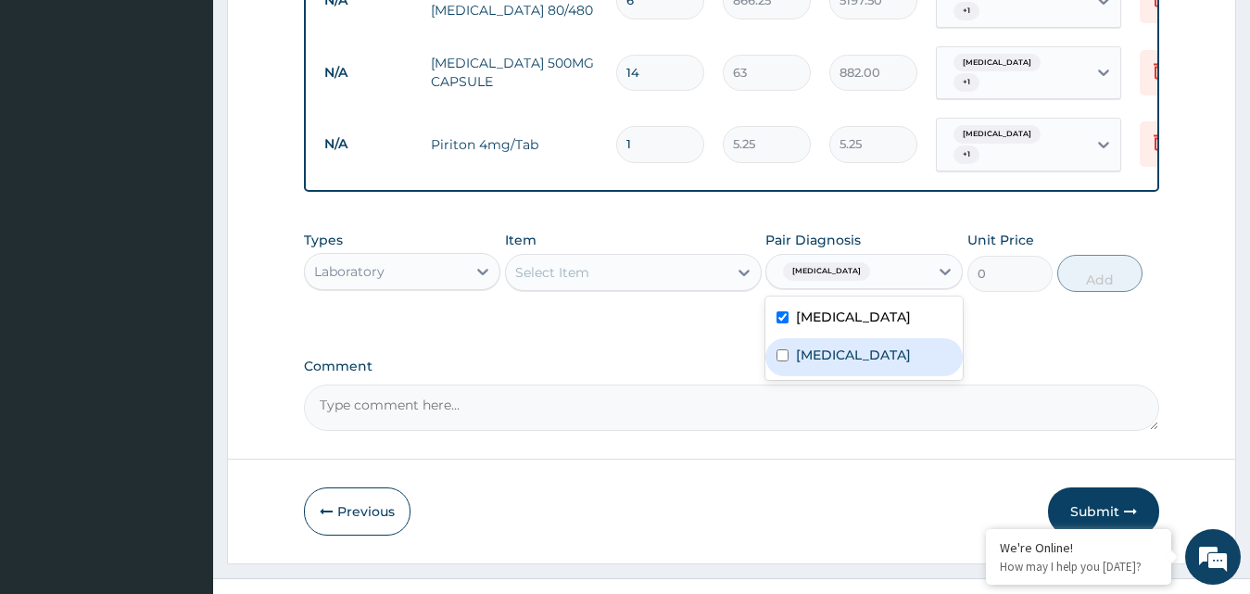
click at [780, 349] on input "checkbox" at bounding box center [783, 355] width 12 height 12
checkbox input "true"
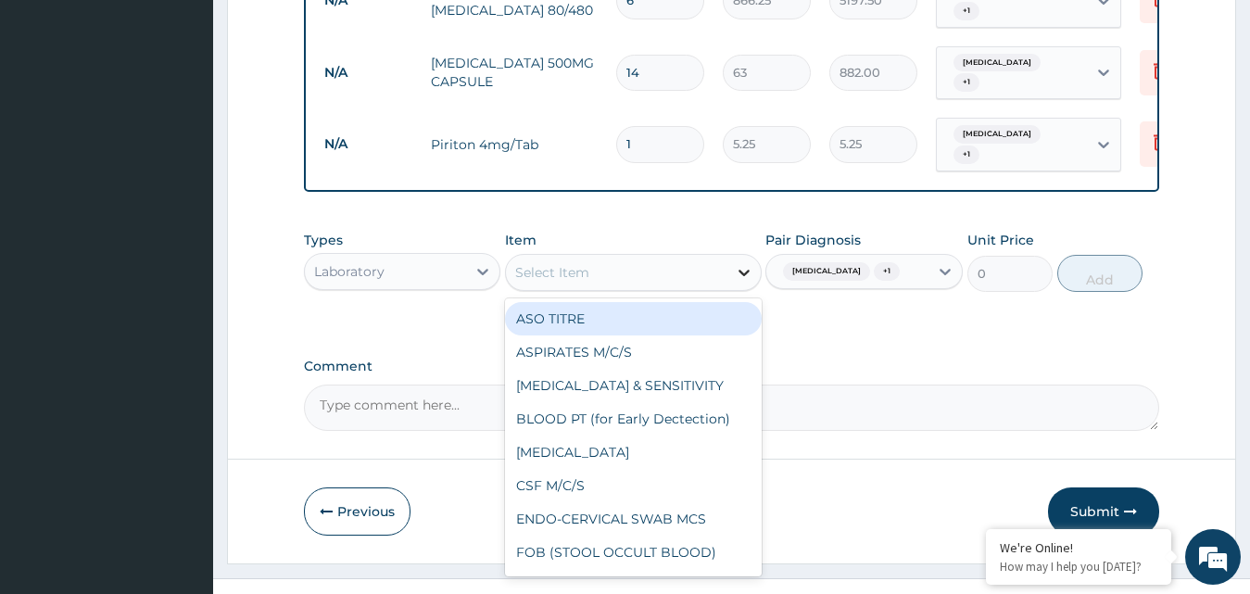
click at [744, 263] on icon at bounding box center [744, 272] width 19 height 19
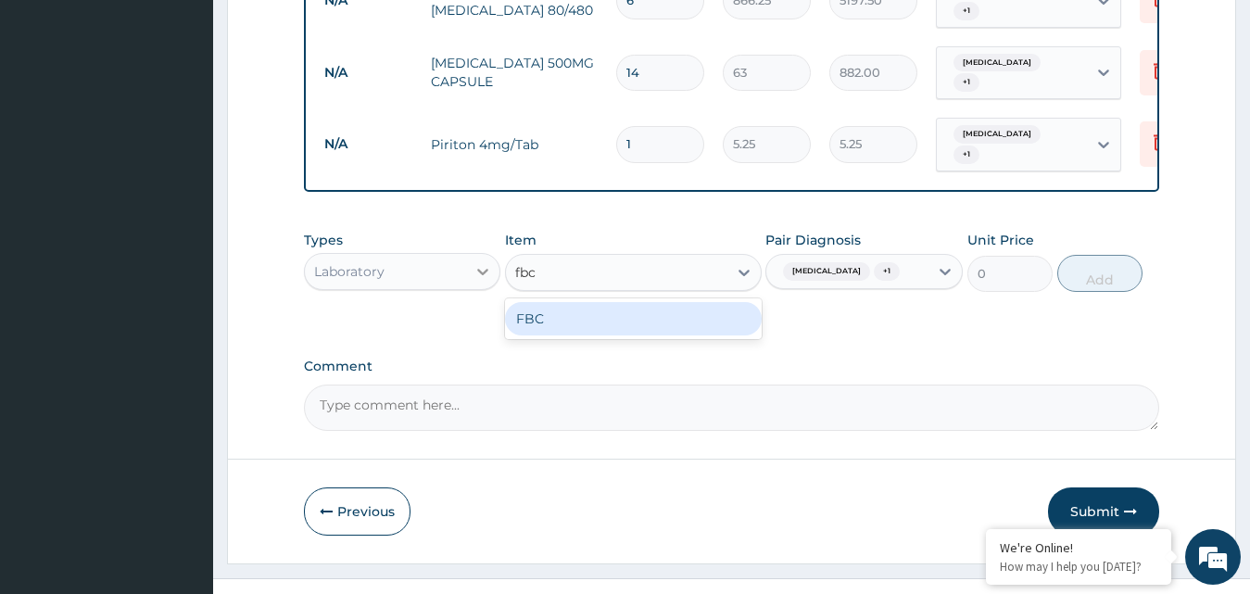
type input "fbc"
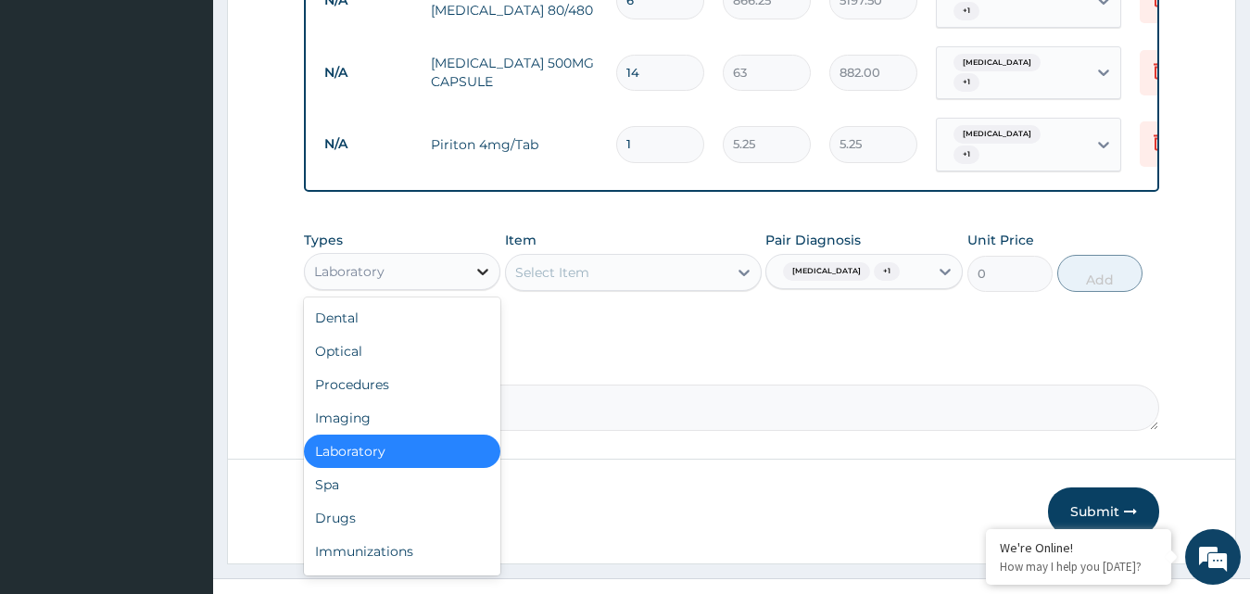
click at [483, 262] on icon at bounding box center [483, 271] width 19 height 19
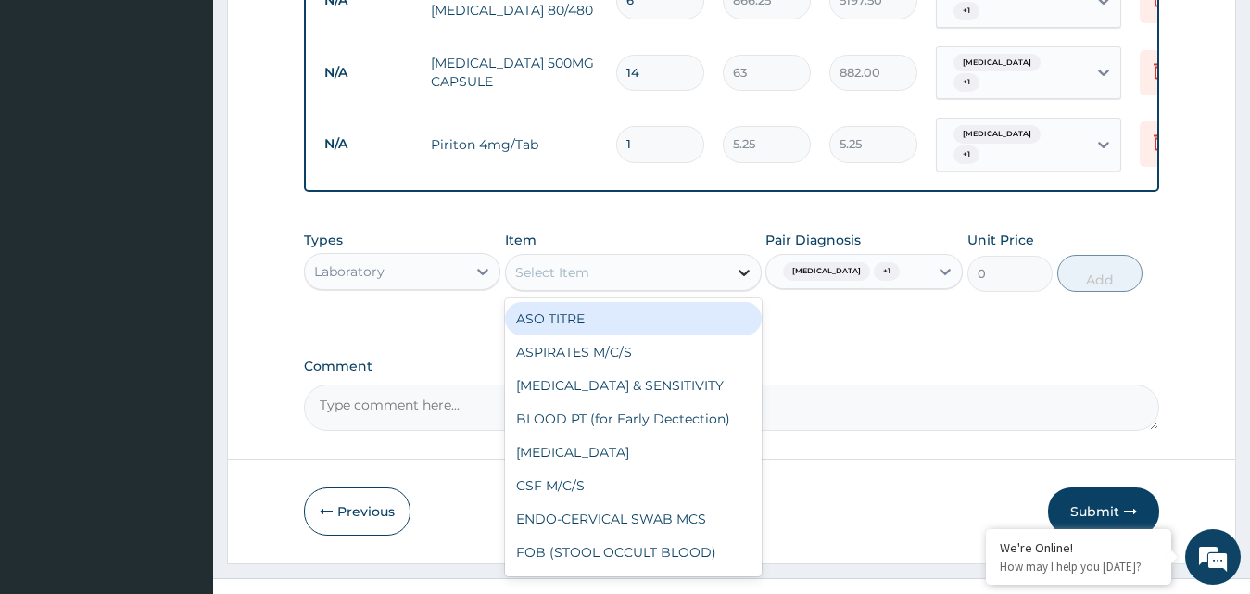
click at [746, 263] on icon at bounding box center [744, 272] width 19 height 19
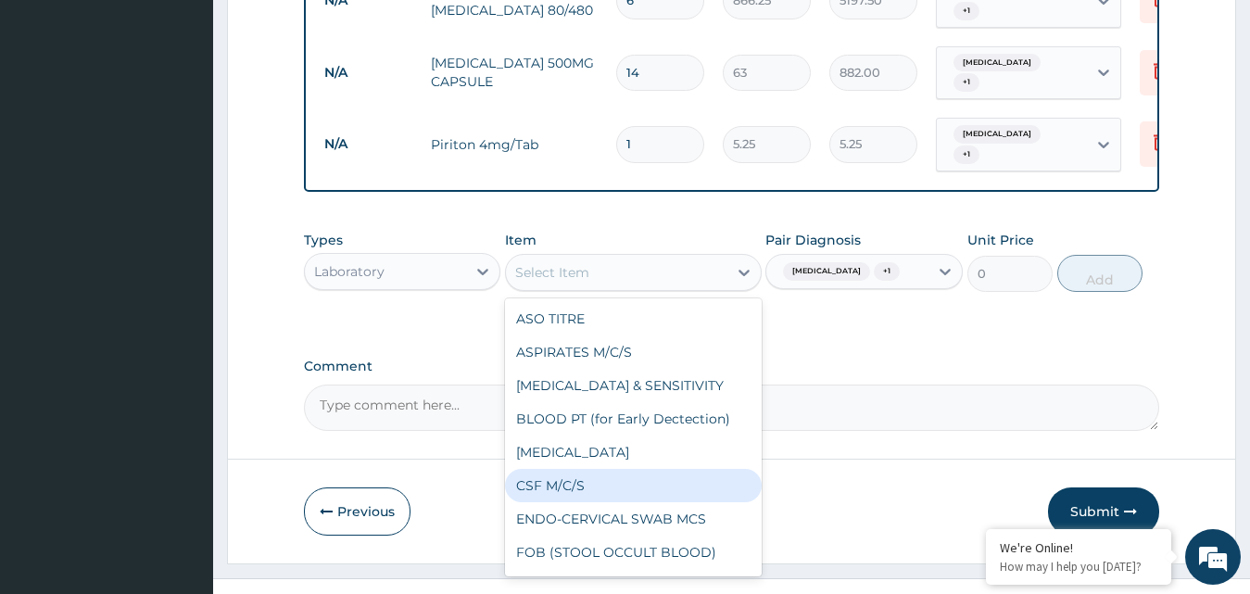
click at [614, 469] on div "CSF M/C/S" at bounding box center [633, 485] width 257 height 33
type input "1600"
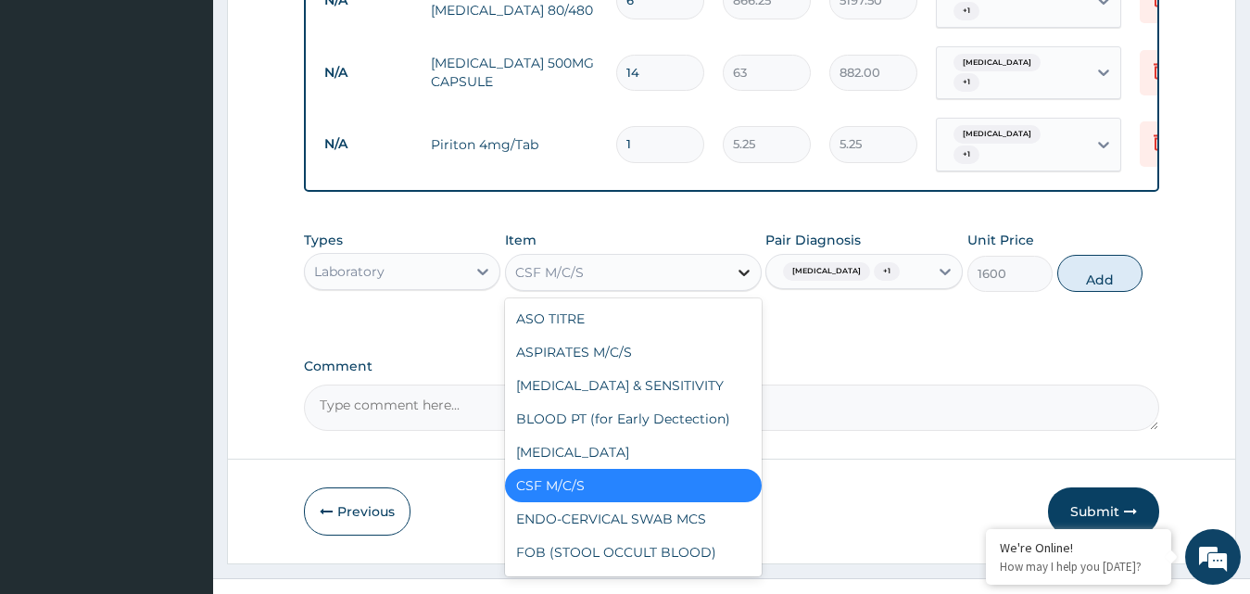
click at [742, 263] on icon at bounding box center [744, 272] width 19 height 19
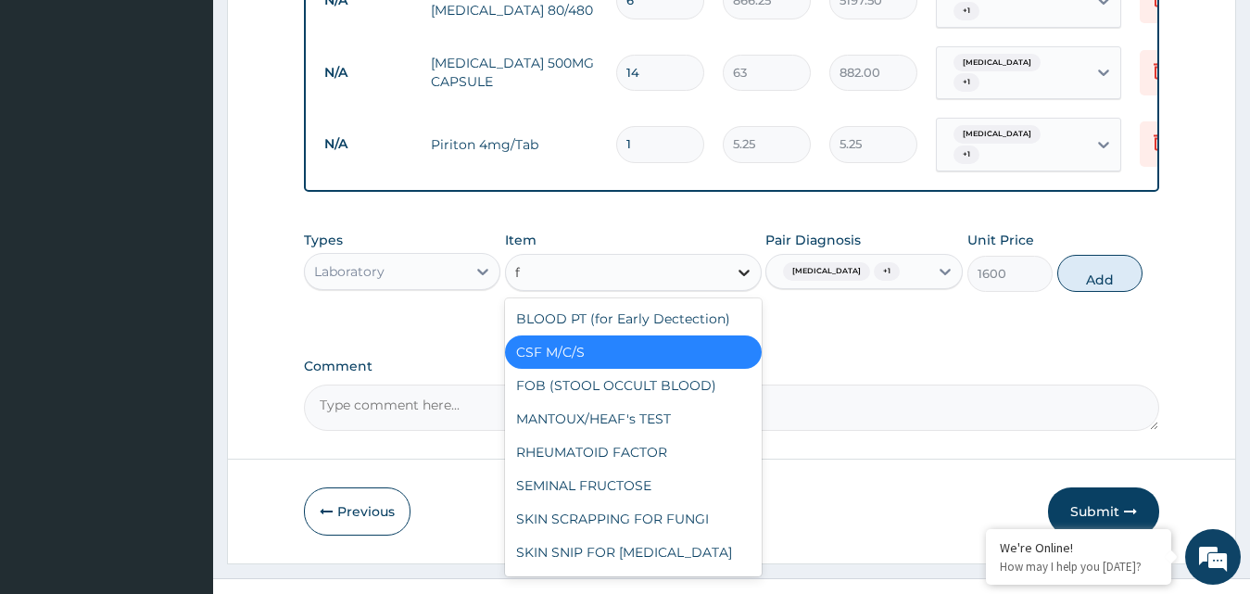
type input "fb"
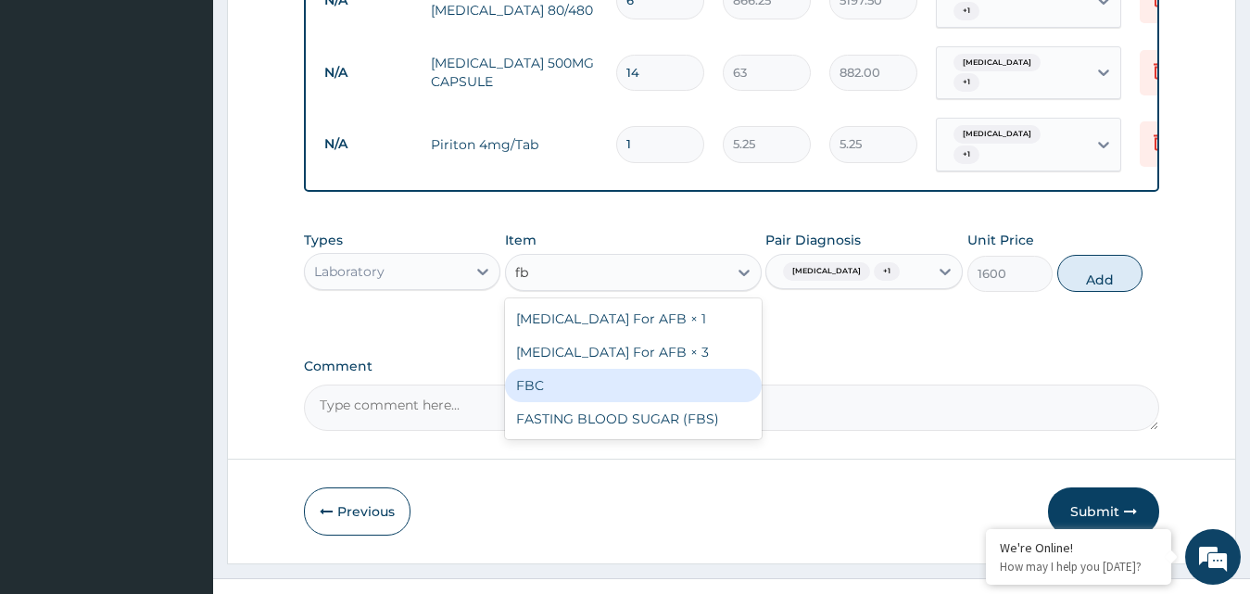
click at [647, 369] on div "FBC" at bounding box center [633, 385] width 257 height 33
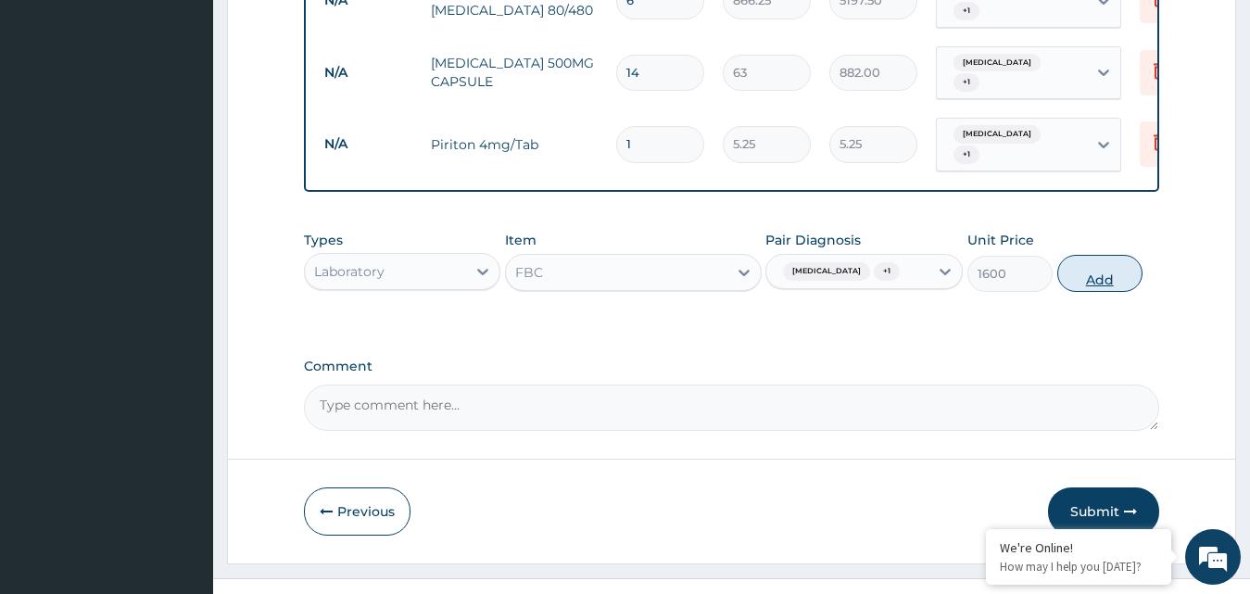
click at [1106, 255] on button "Add" at bounding box center [1099, 273] width 85 height 37
type input "0"
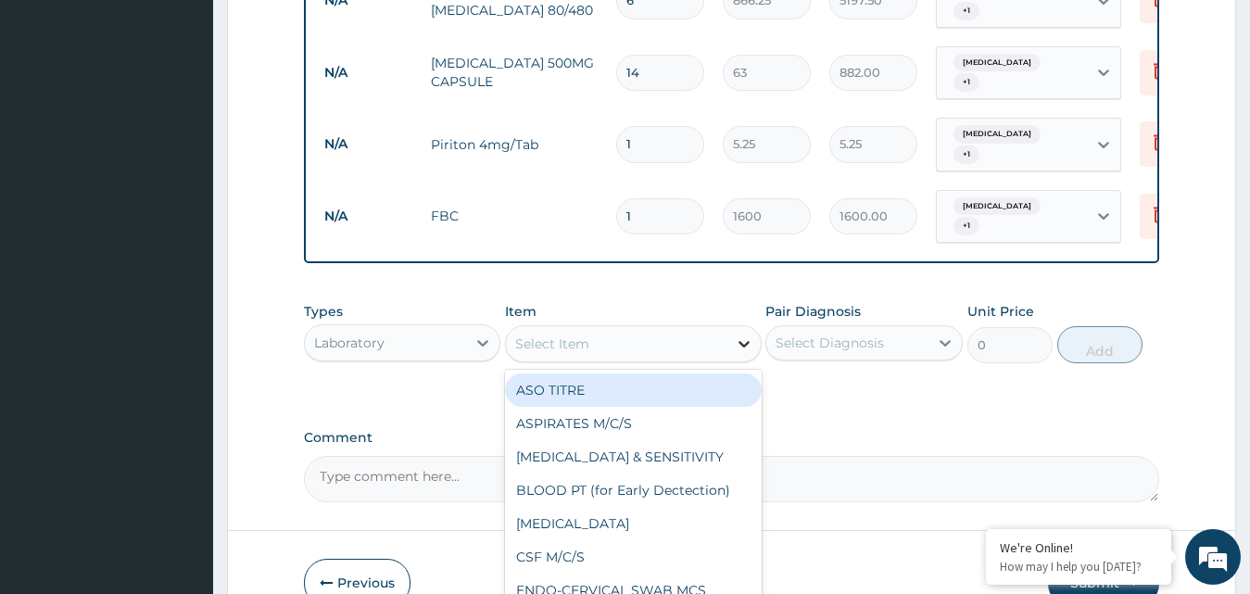
click at [745, 335] on icon at bounding box center [744, 344] width 19 height 19
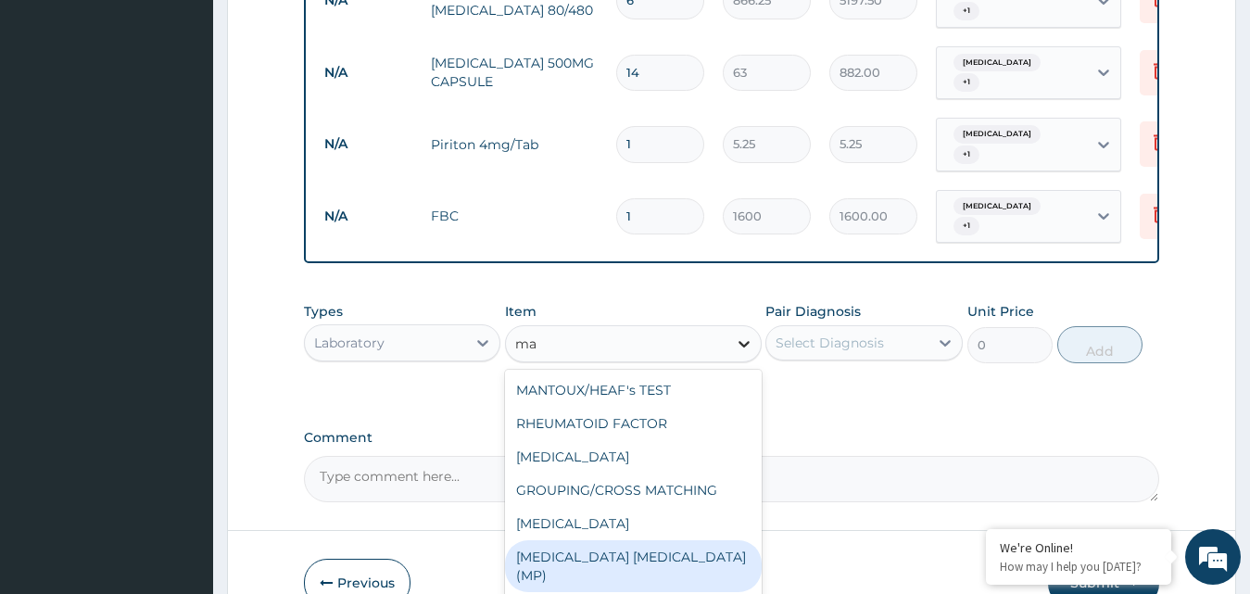
type input "mal"
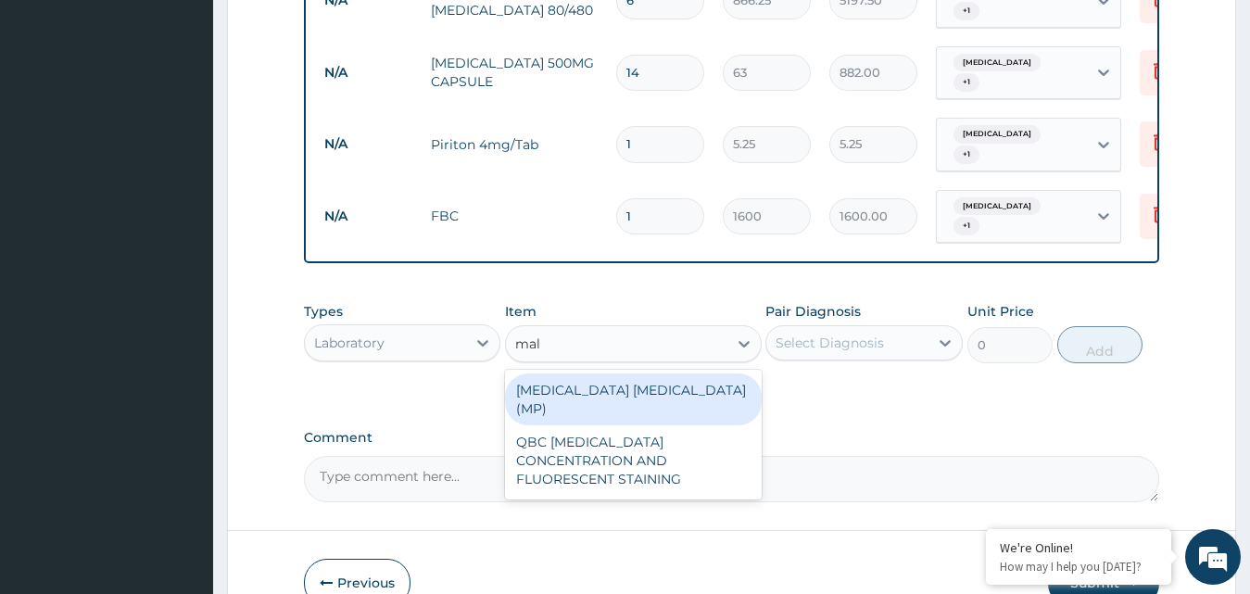
click at [665, 374] on div "MALARIA PARASITE (MP)" at bounding box center [633, 400] width 257 height 52
type input "560"
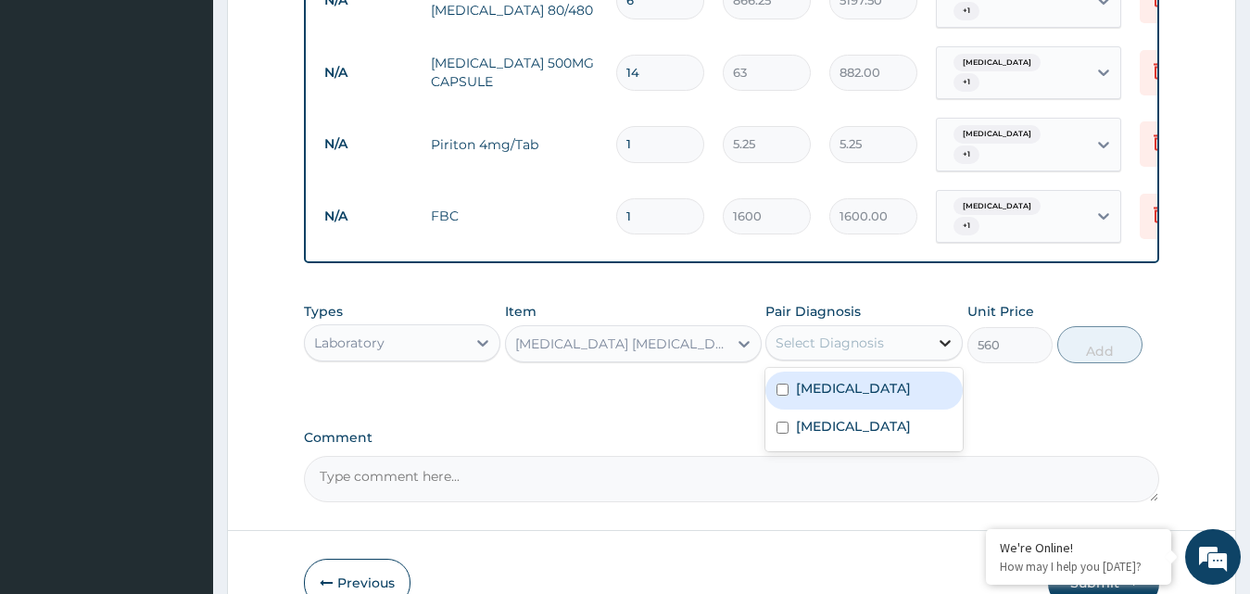
click at [944, 334] on icon at bounding box center [945, 343] width 19 height 19
checkbox input "true"
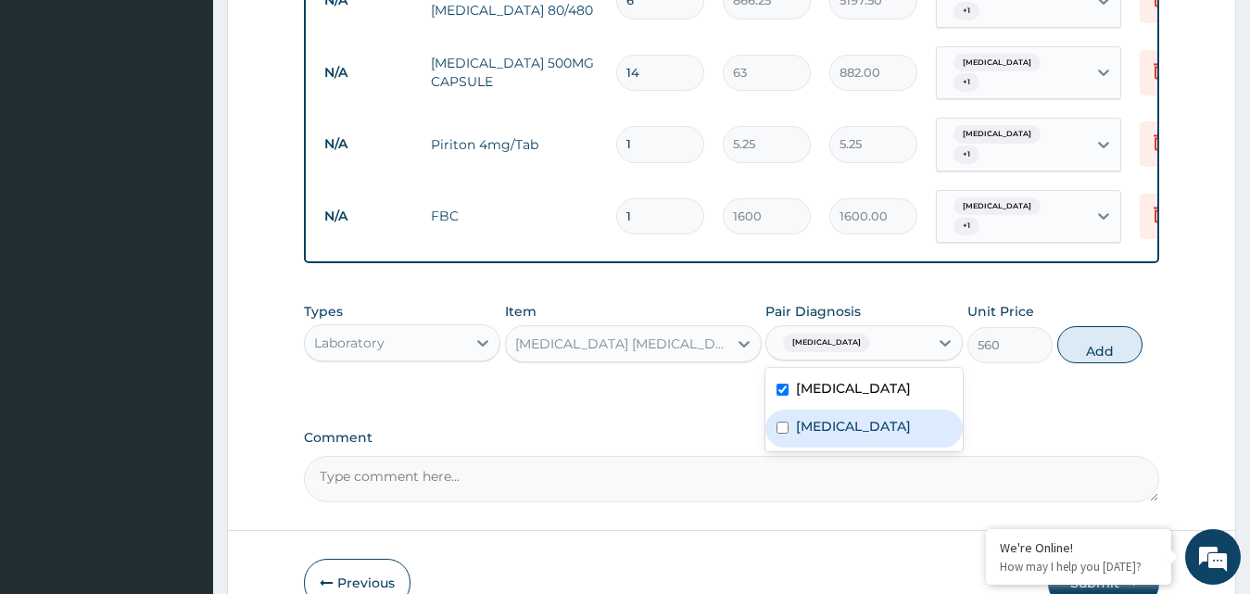
click at [782, 422] on input "checkbox" at bounding box center [783, 428] width 12 height 12
checkbox input "true"
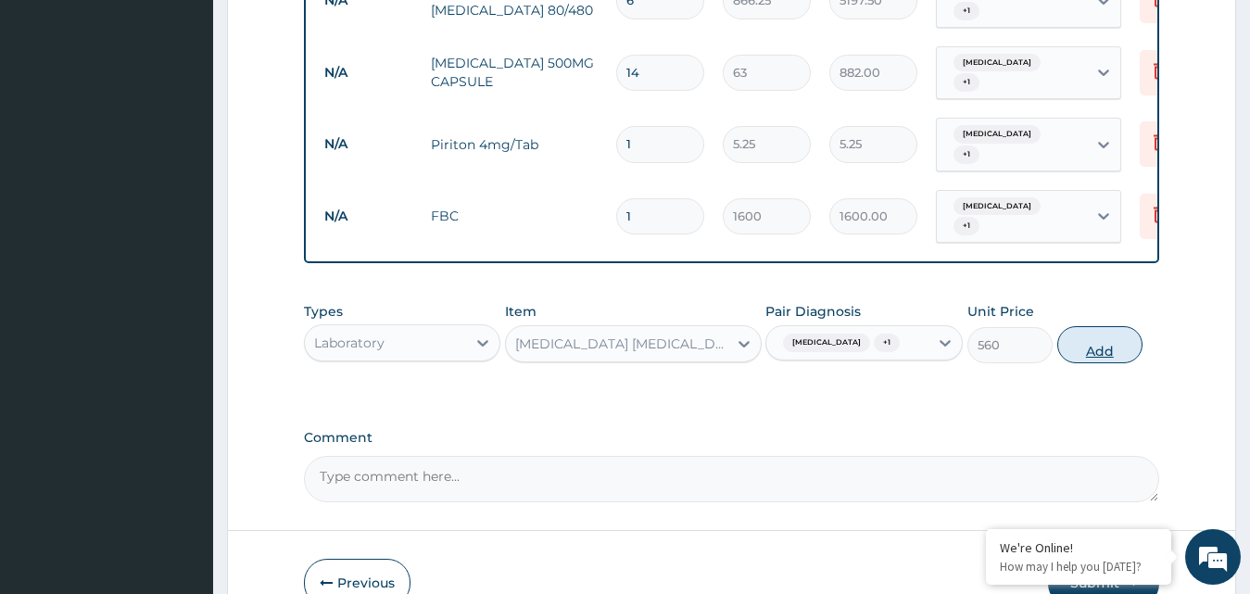
click at [1087, 326] on button "Add" at bounding box center [1099, 344] width 85 height 37
type input "0"
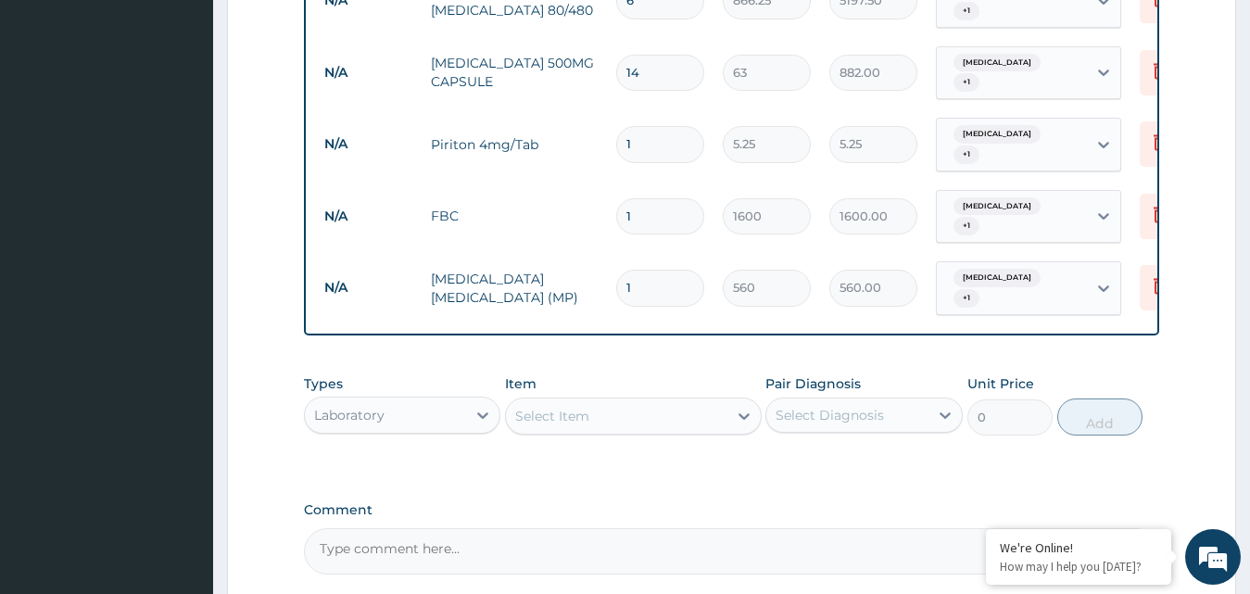
click at [639, 126] on input "1" at bounding box center [660, 144] width 88 height 36
type input "0.00"
type input "3"
type input "15.75"
type input "3"
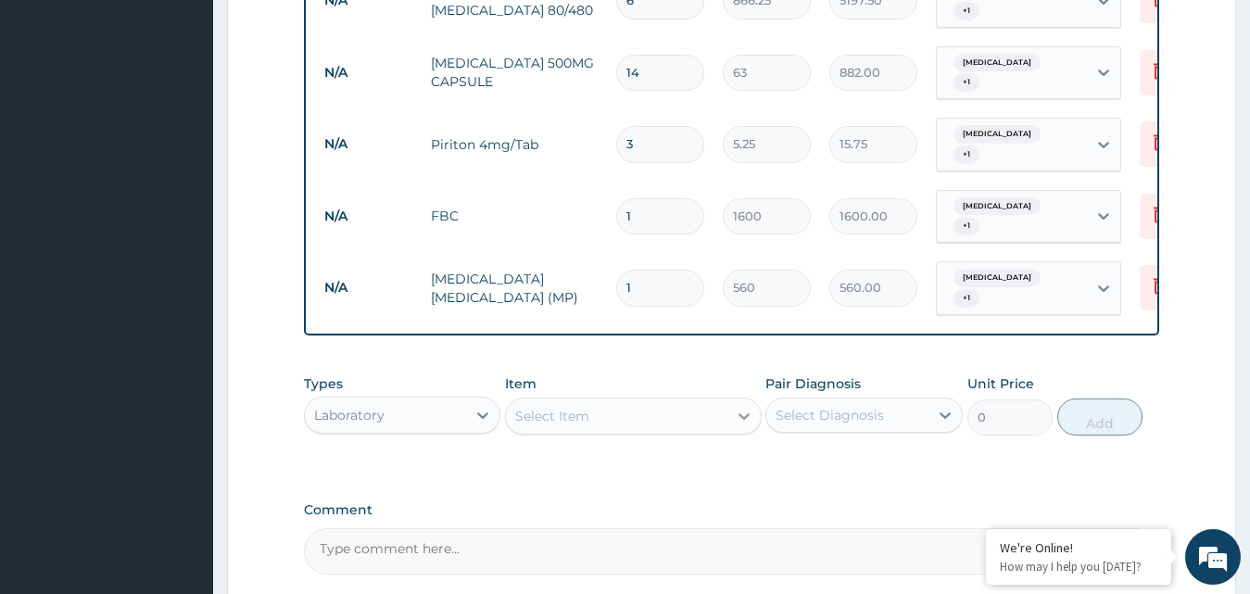
click at [740, 407] on icon at bounding box center [744, 416] width 19 height 19
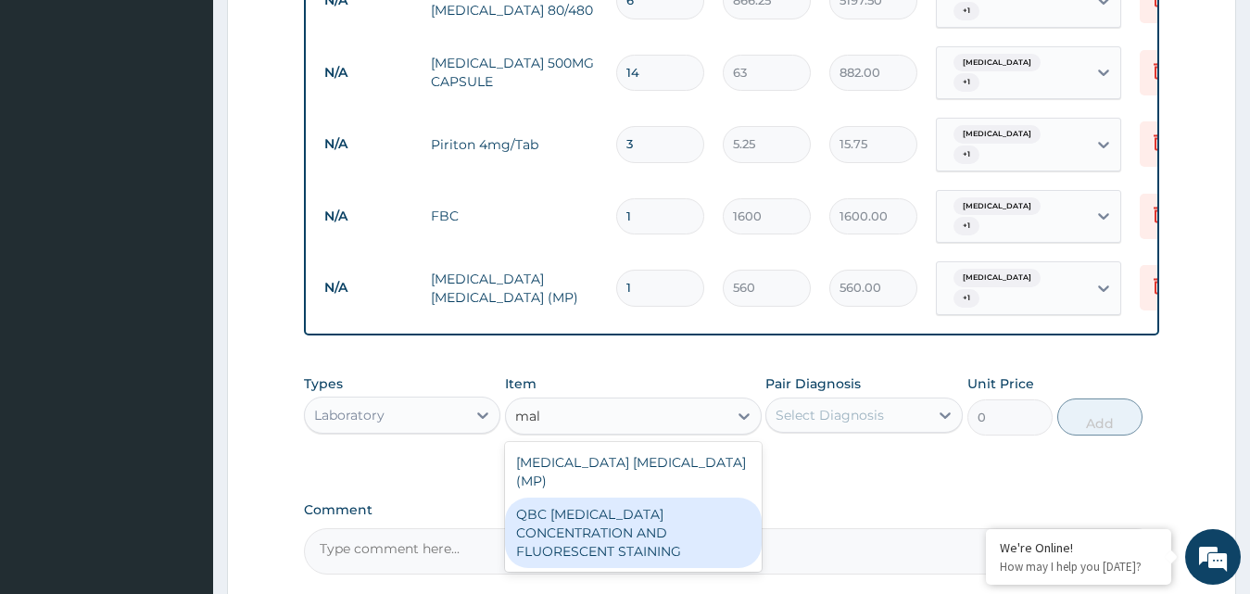
type input "mal"
click at [695, 498] on div "QBC MALARIA CONCENTRATION AND FLUORESCENT STAINING" at bounding box center [633, 533] width 257 height 70
type input "1200"
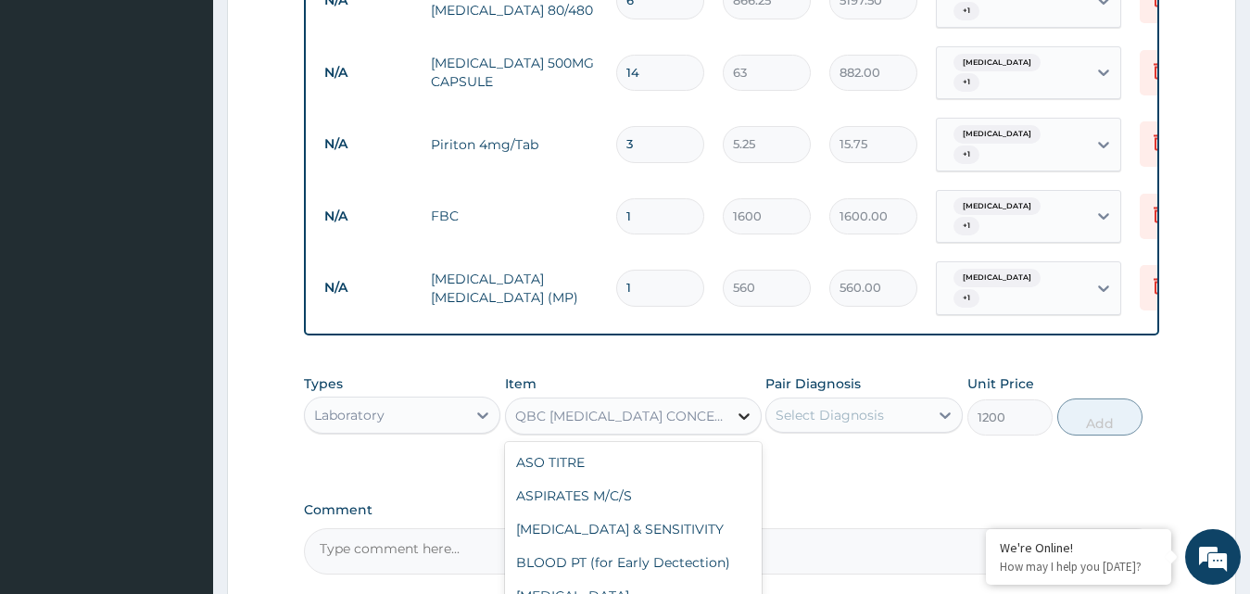
click at [738, 407] on icon at bounding box center [744, 416] width 19 height 19
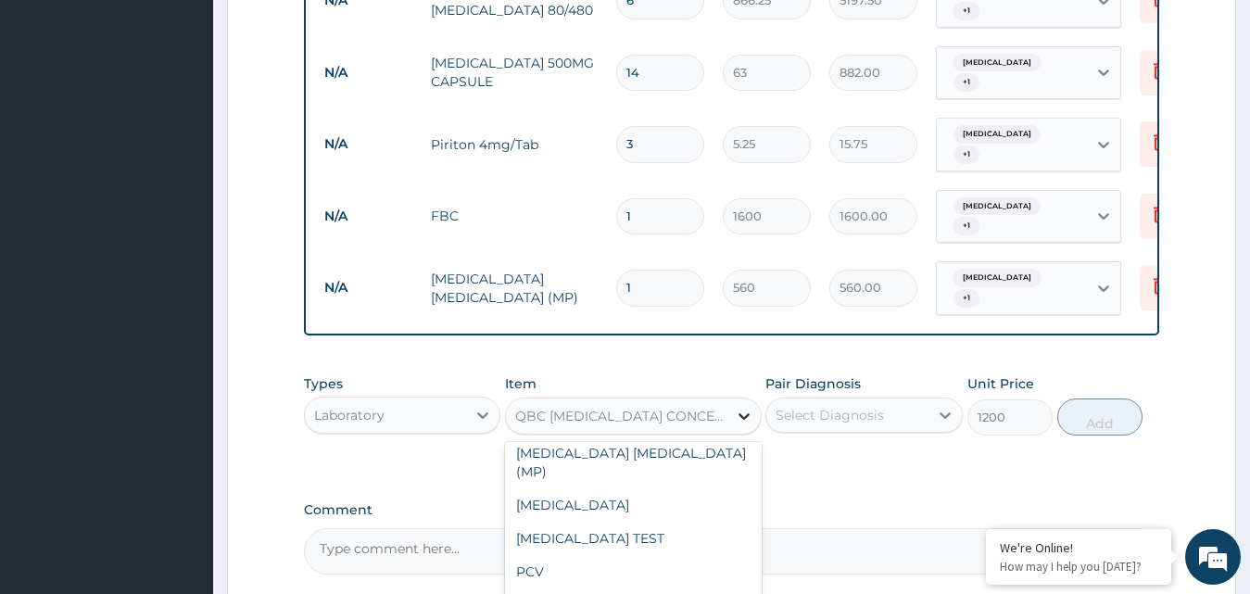
type input "m"
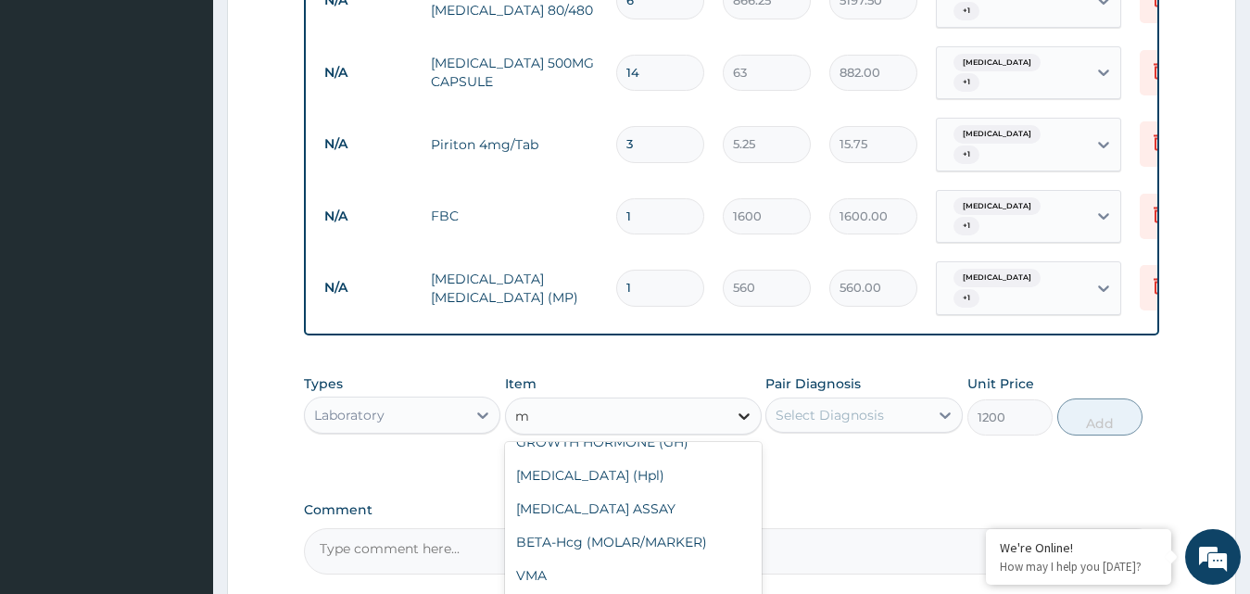
scroll to position [1381, 0]
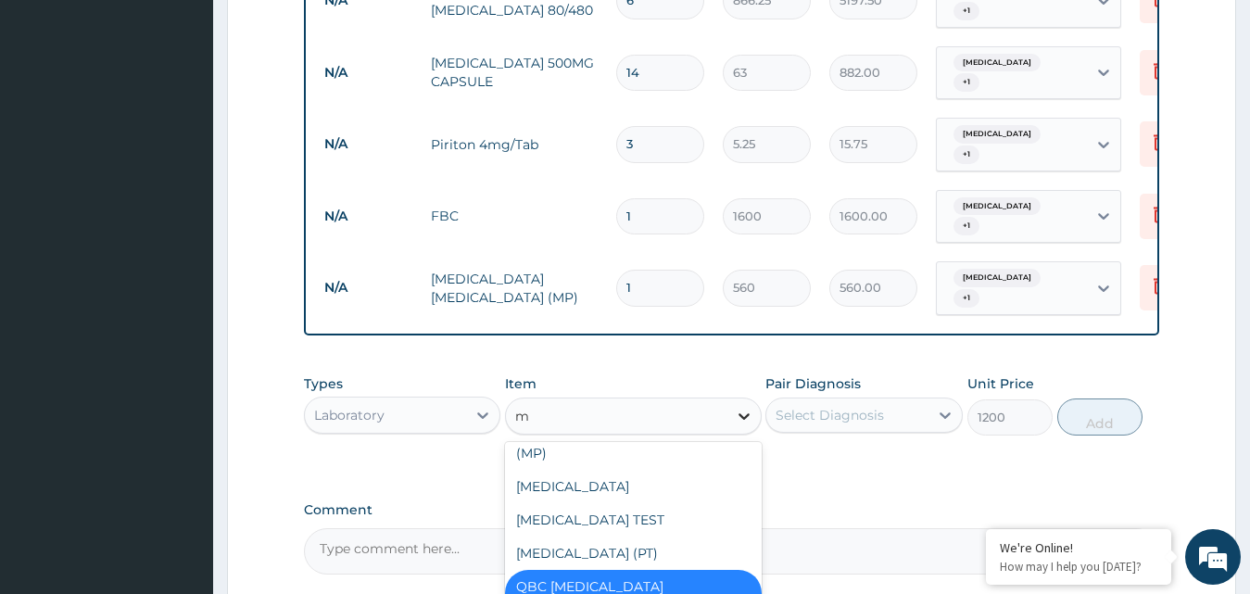
type input "mp"
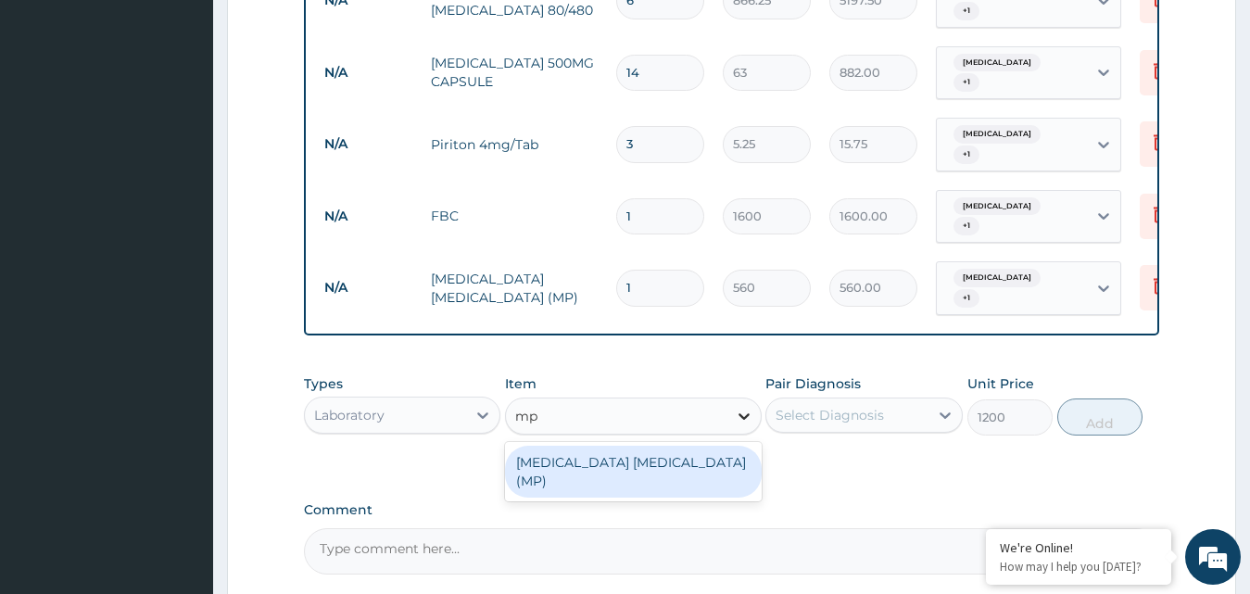
scroll to position [0, 0]
click at [703, 446] on div "MALARIA PARASITE (MP)" at bounding box center [633, 472] width 257 height 52
type input "0"
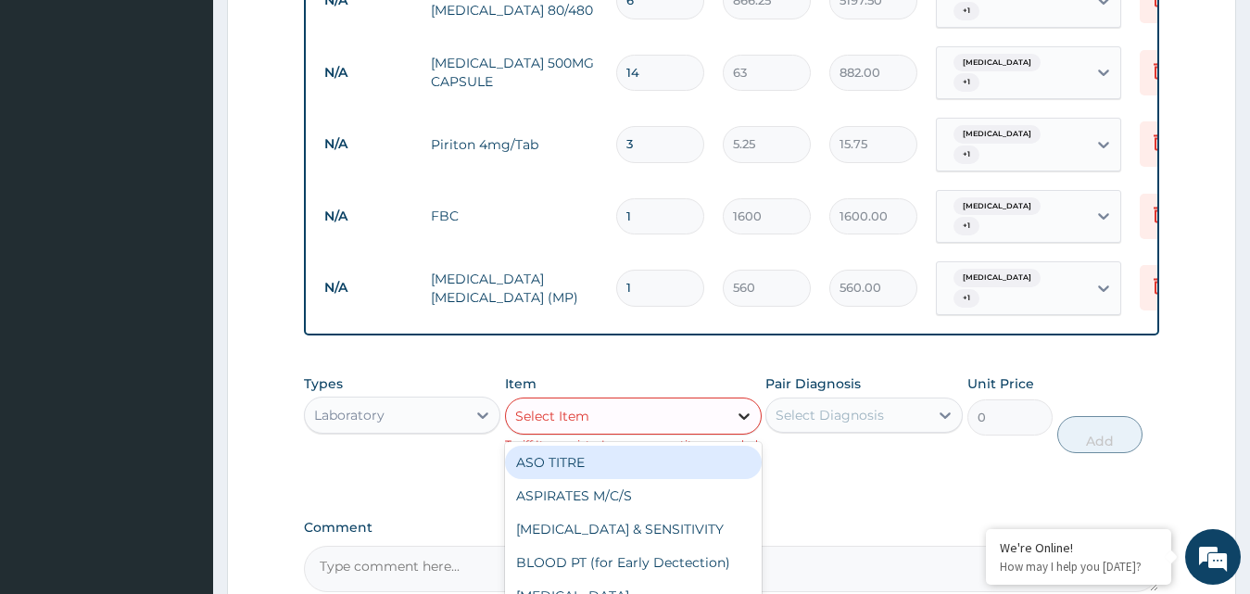
click at [746, 407] on icon at bounding box center [744, 416] width 19 height 19
type input "mp"
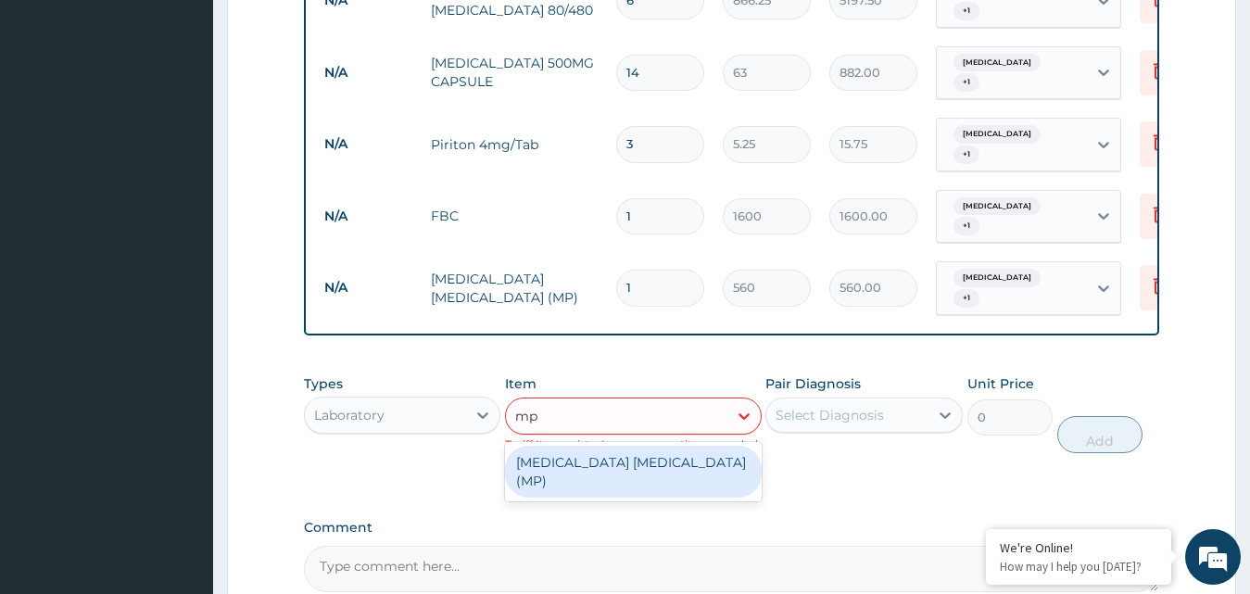
click at [689, 446] on div "MALARIA PARASITE (MP)" at bounding box center [633, 472] width 257 height 52
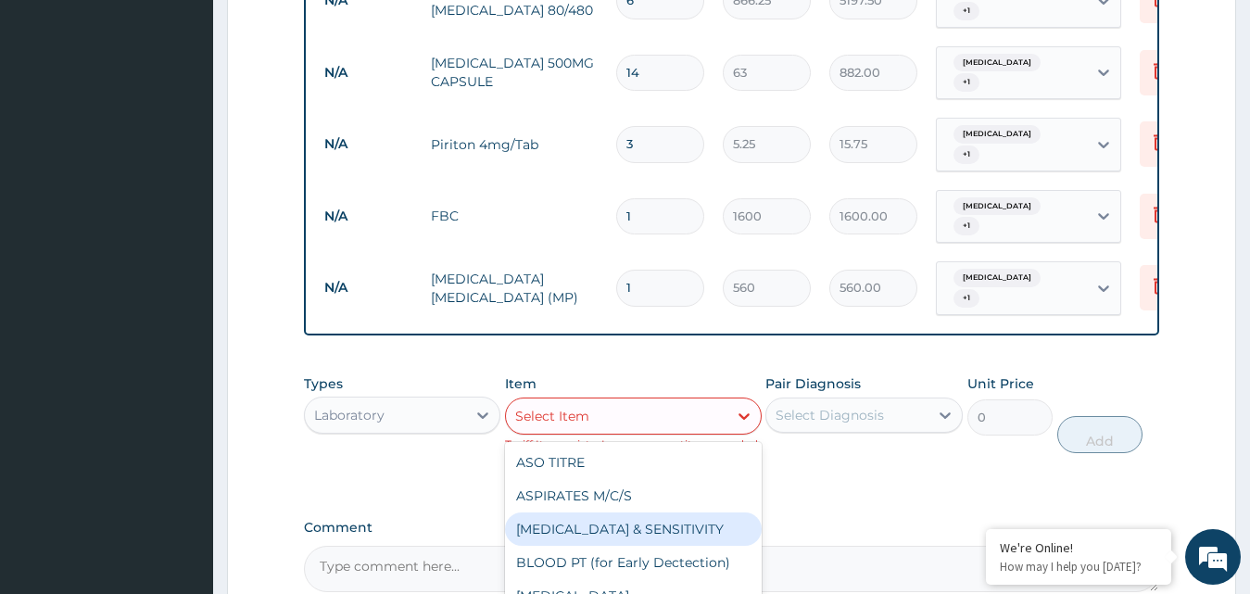
click at [1061, 424] on div "Types Laboratory Item option MALARIA PARASITE (MP), selected. option BLOOD CULT…" at bounding box center [732, 427] width 856 height 125
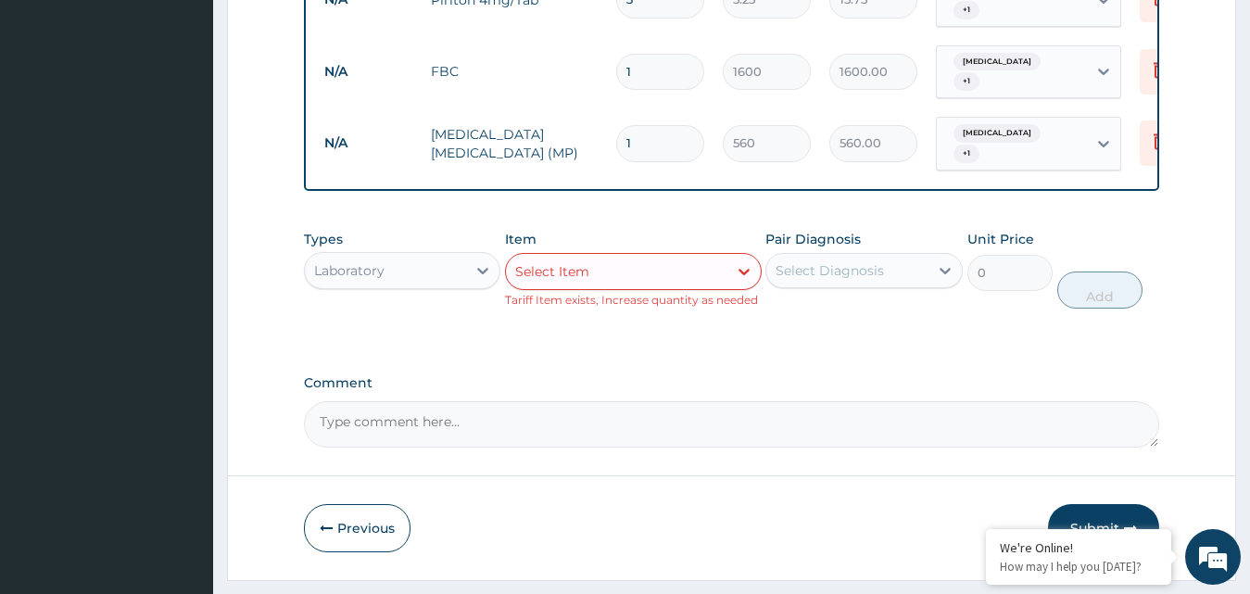
scroll to position [1135, 0]
click at [1095, 503] on button "Submit" at bounding box center [1103, 527] width 111 height 48
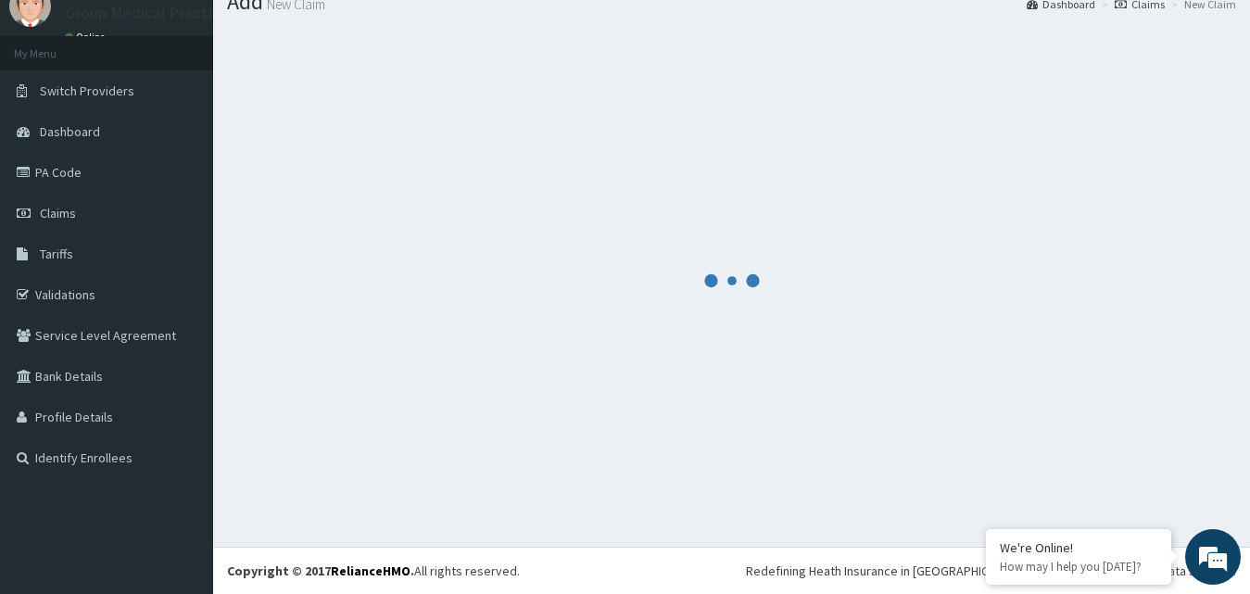
scroll to position [1118, 0]
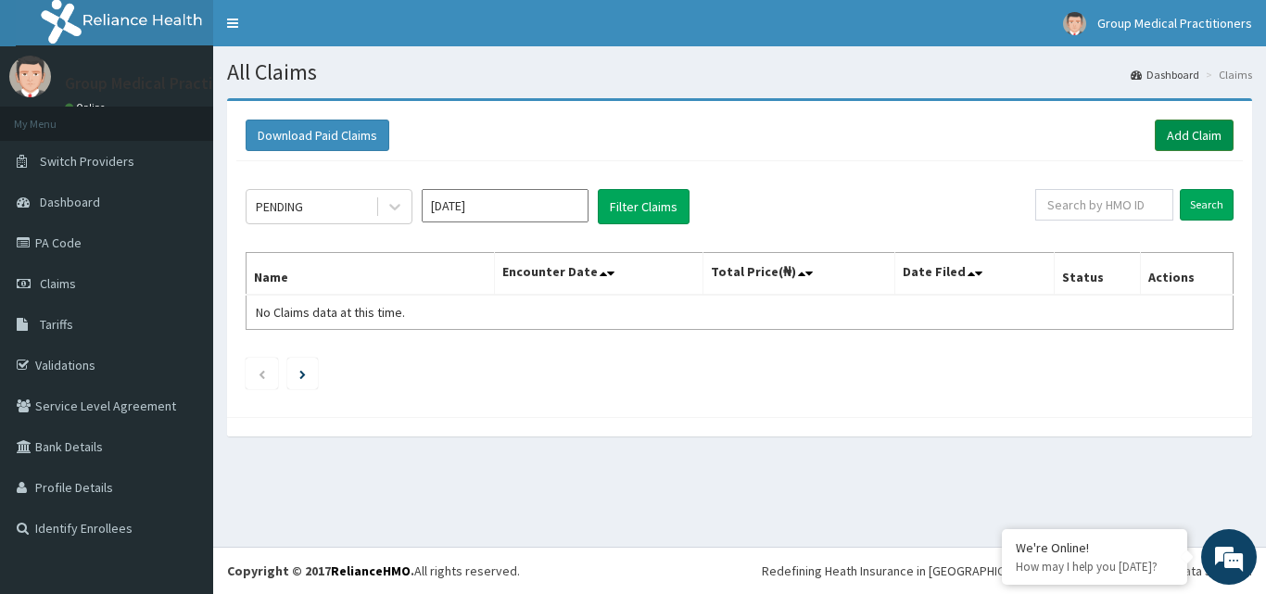
click at [1158, 142] on link "Add Claim" at bounding box center [1194, 136] width 79 height 32
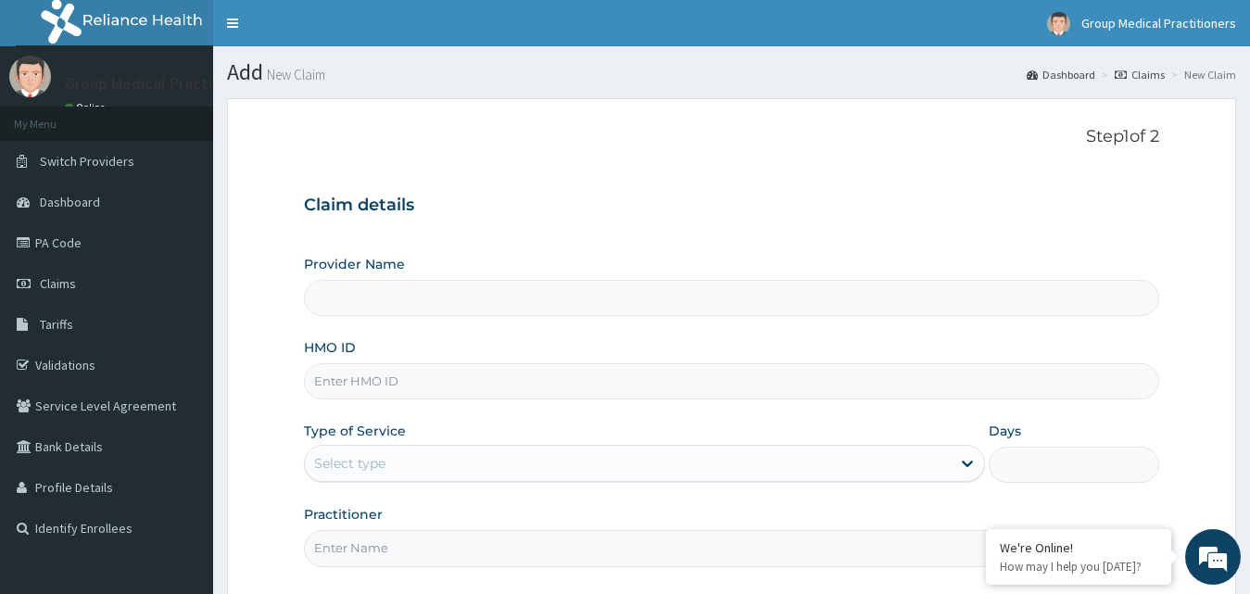
type input "Group Medical practitioners ltd Hospital"
click at [579, 320] on div "Provider Name Group Medical practitioners ltd Hospital HMO ID Type of Service S…" at bounding box center [732, 410] width 856 height 311
click at [494, 375] on input "HMO ID" at bounding box center [732, 381] width 856 height 36
type input "gsv/110192/a"
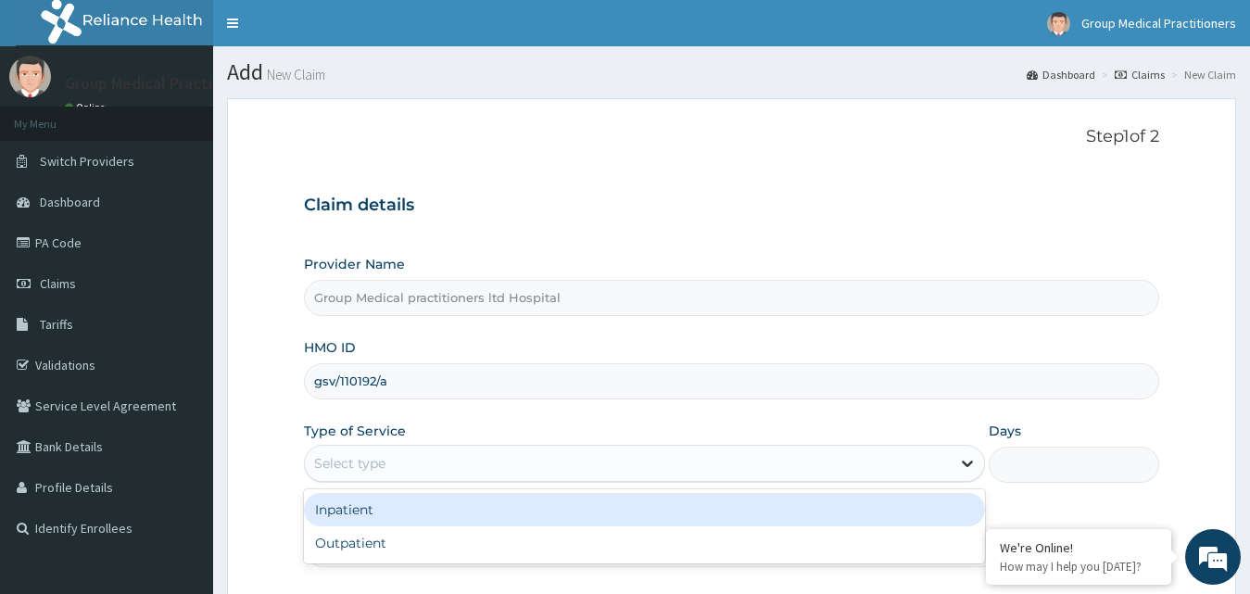
click at [967, 461] on icon at bounding box center [967, 463] width 19 height 19
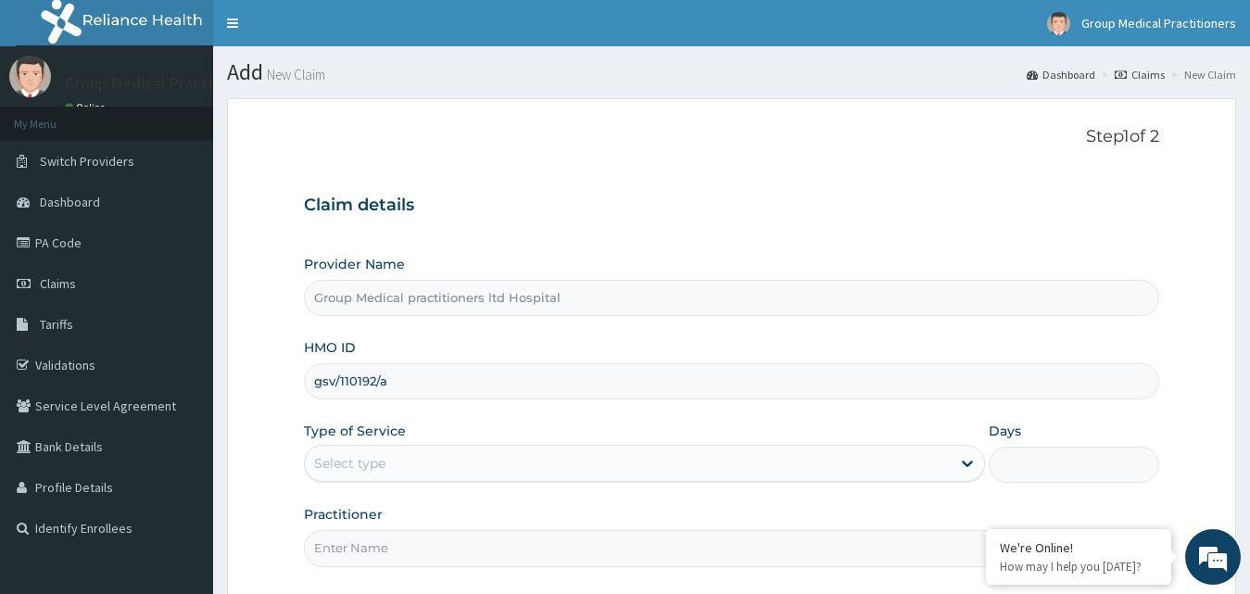
click at [600, 260] on div "Provider Name Group Medical practitioners ltd Hospital" at bounding box center [732, 285] width 856 height 61
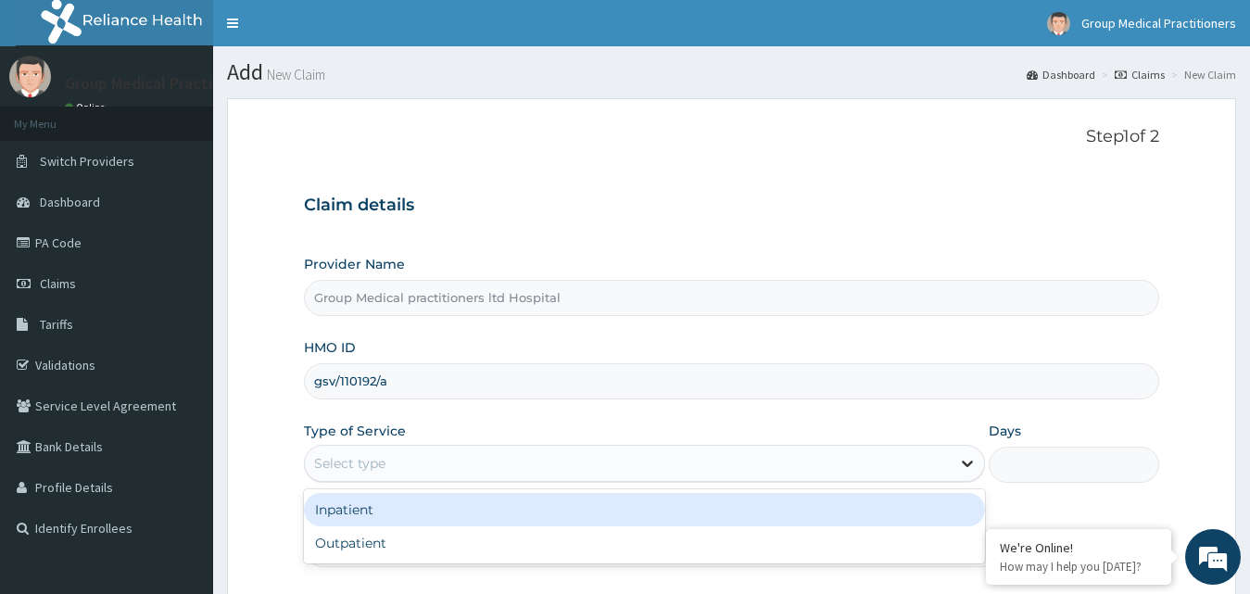
click at [963, 458] on icon at bounding box center [967, 463] width 19 height 19
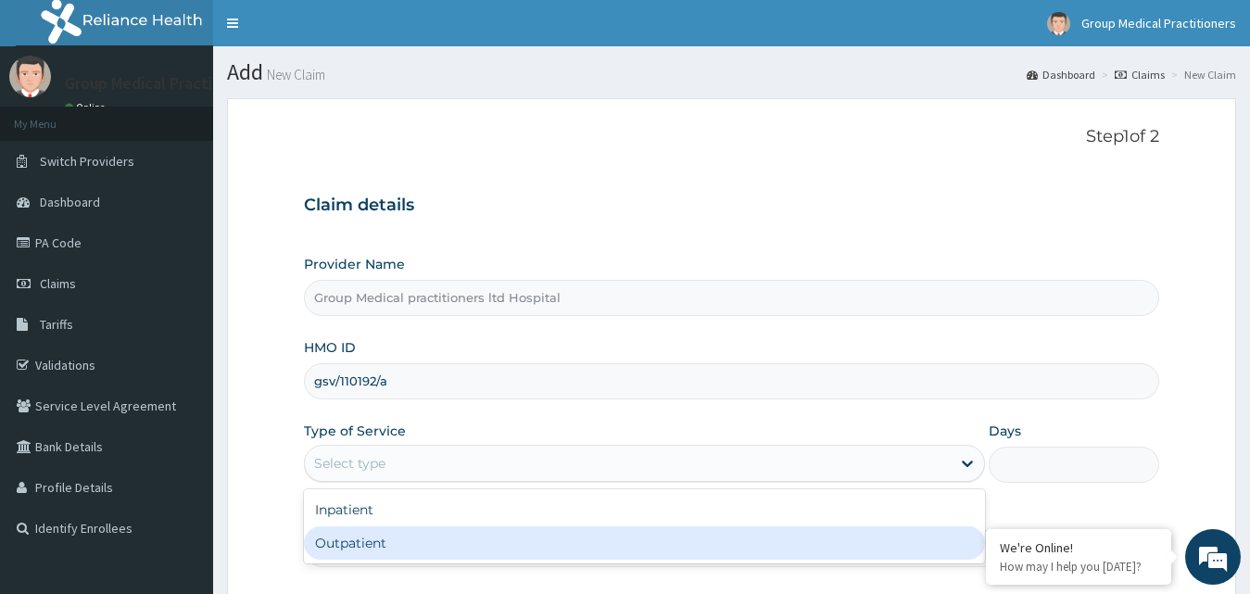
click at [951, 536] on div "Outpatient" at bounding box center [645, 542] width 682 height 33
type input "1"
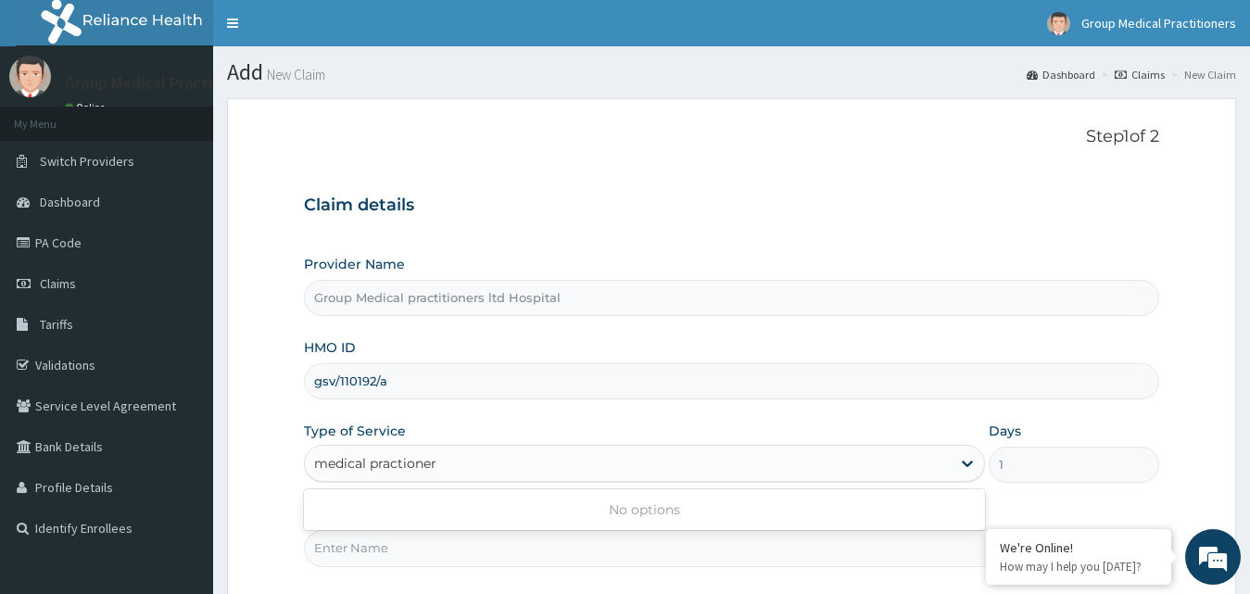
type input "medical practioner"
click at [1054, 171] on div "Step 1 of 2 Claim details Provider Name Group Medical practitioners ltd Hospita…" at bounding box center [732, 350] width 856 height 446
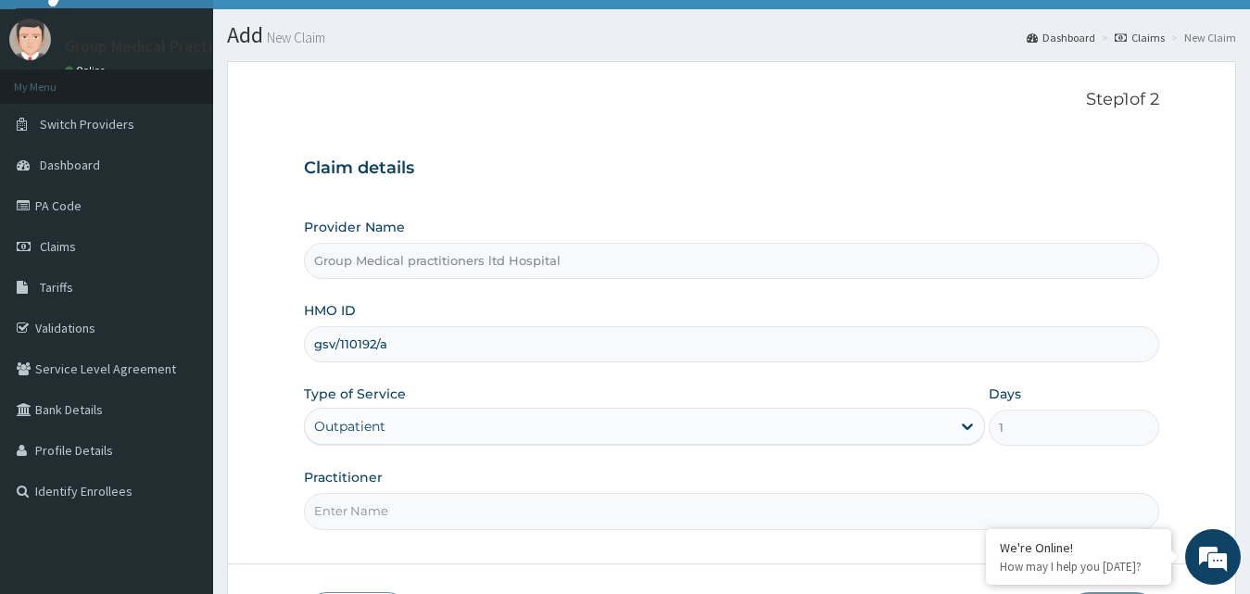
scroll to position [74, 0]
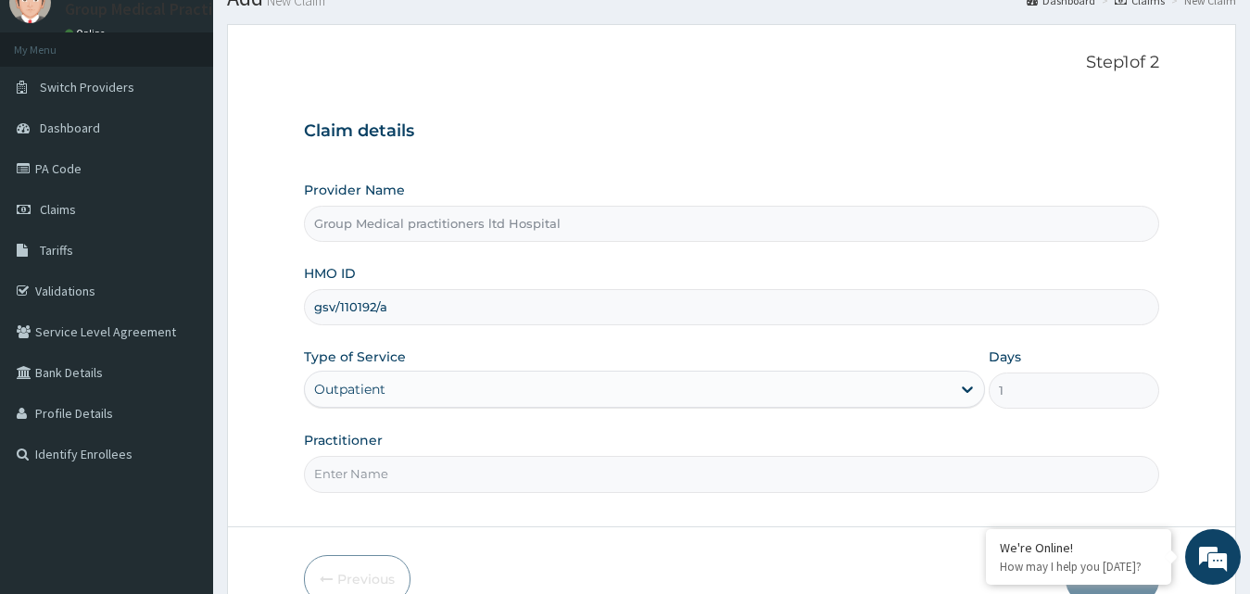
click at [755, 473] on input "Practitioner" at bounding box center [732, 474] width 856 height 36
type input "medical practitioner"
click at [1114, 140] on h3 "Claim details" at bounding box center [732, 131] width 856 height 20
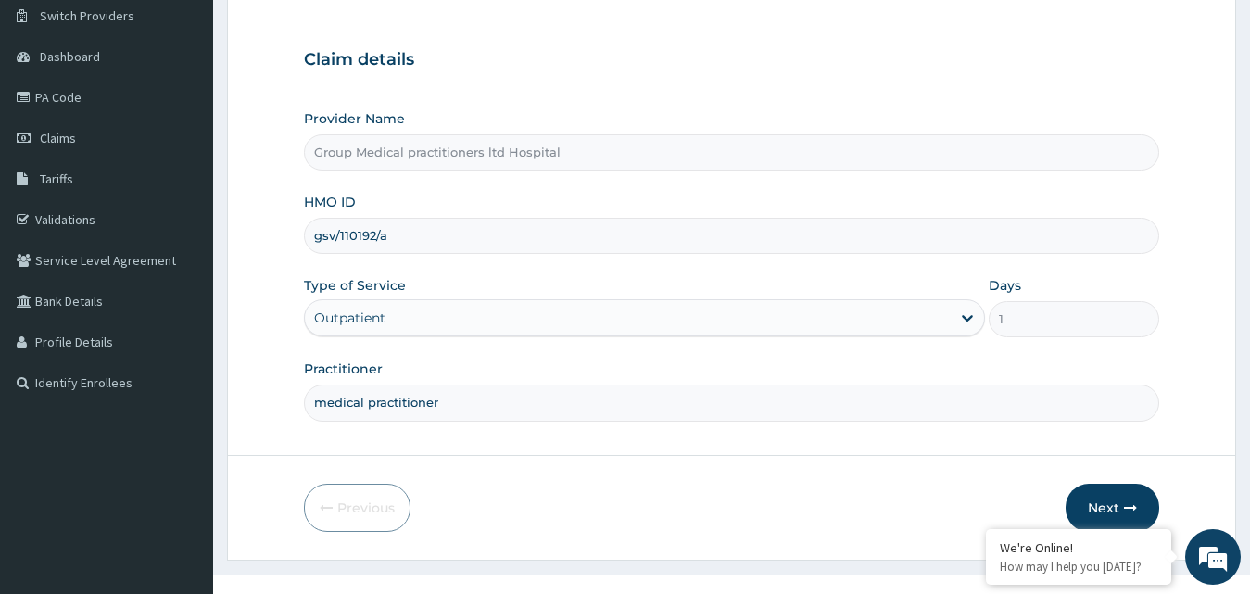
scroll to position [148, 0]
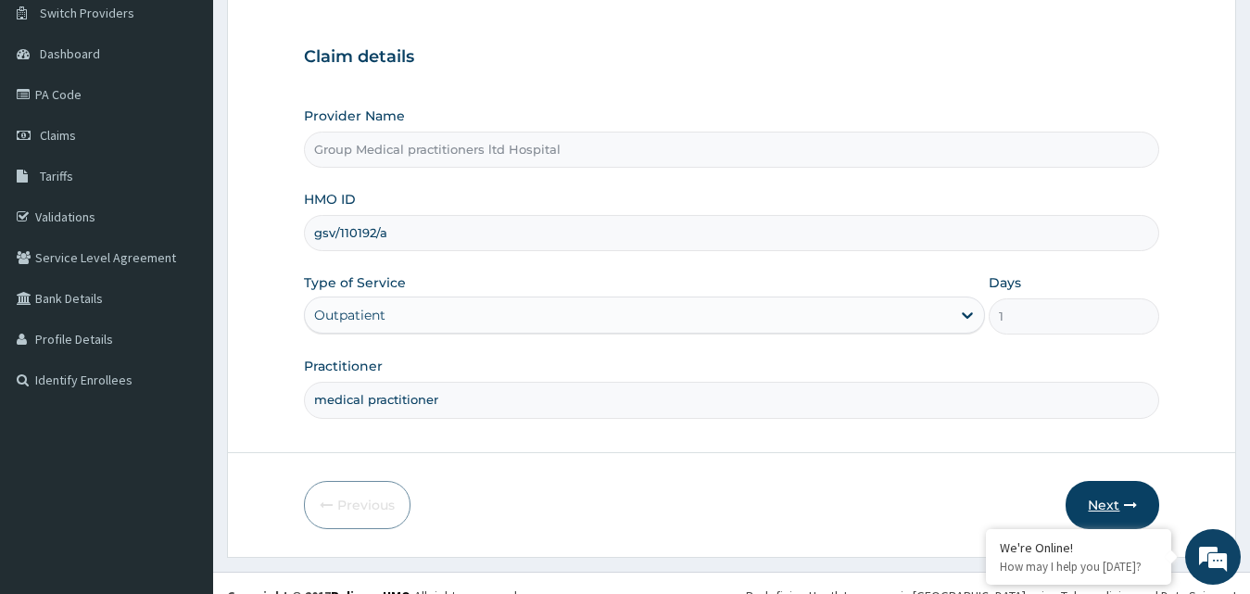
click at [1124, 503] on icon "button" at bounding box center [1130, 505] width 13 height 13
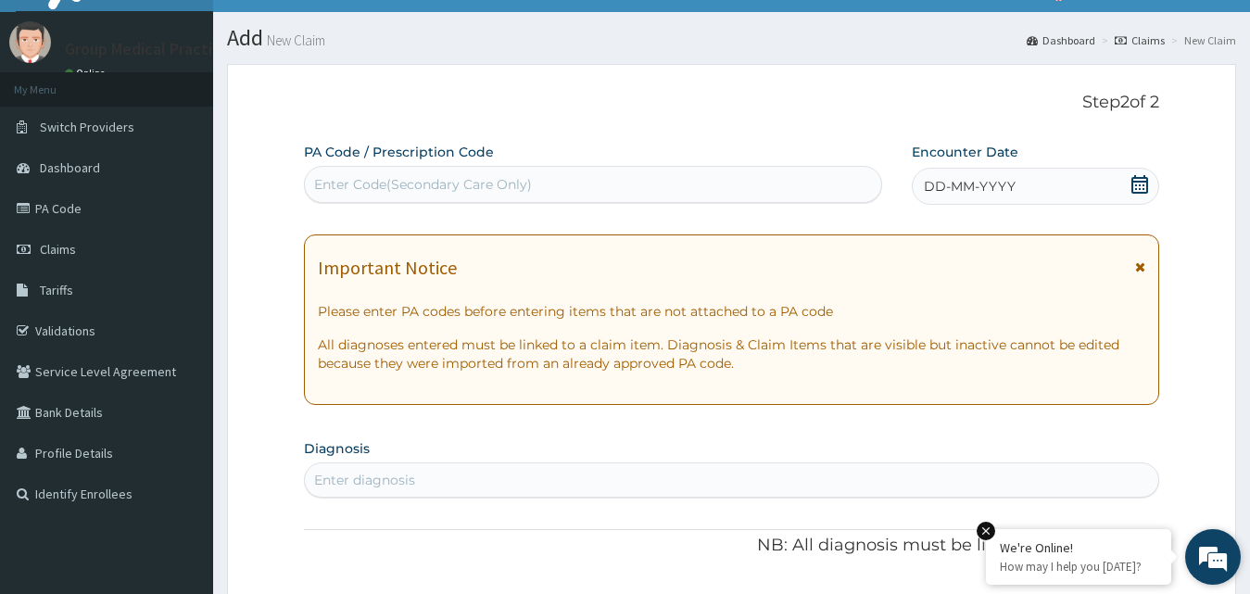
scroll to position [0, 0]
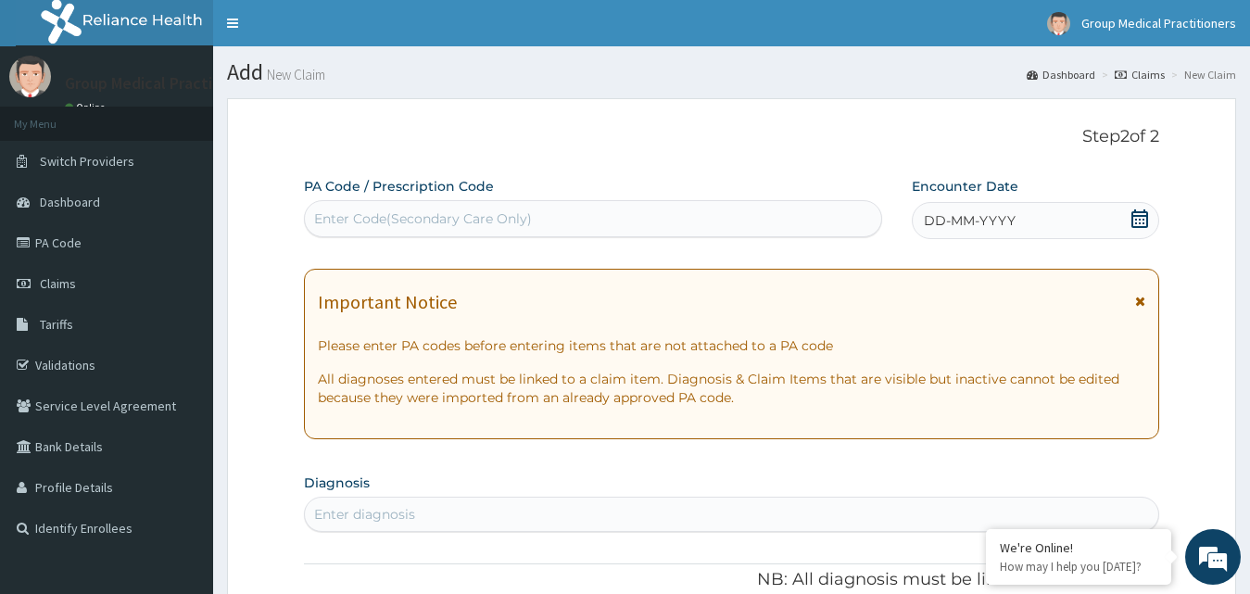
click at [372, 516] on div "Enter diagnosis" at bounding box center [364, 514] width 101 height 19
click at [800, 134] on p "Step 2 of 2" at bounding box center [732, 137] width 856 height 20
click at [1144, 228] on span at bounding box center [1140, 220] width 19 height 23
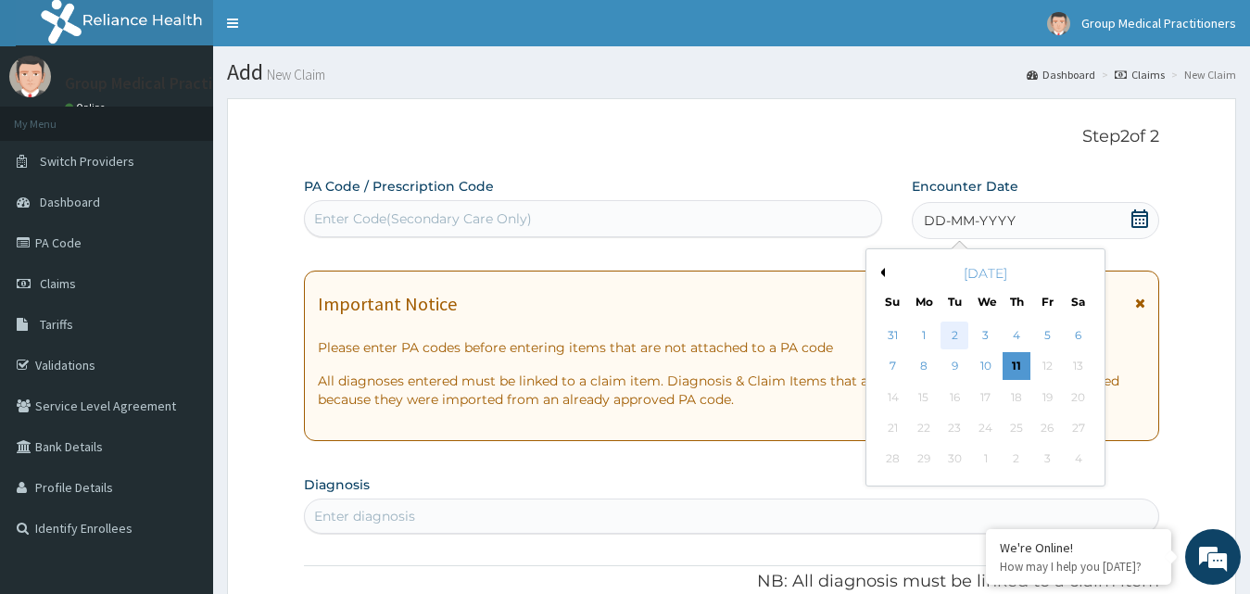
click at [958, 336] on div "2" at bounding box center [955, 336] width 28 height 28
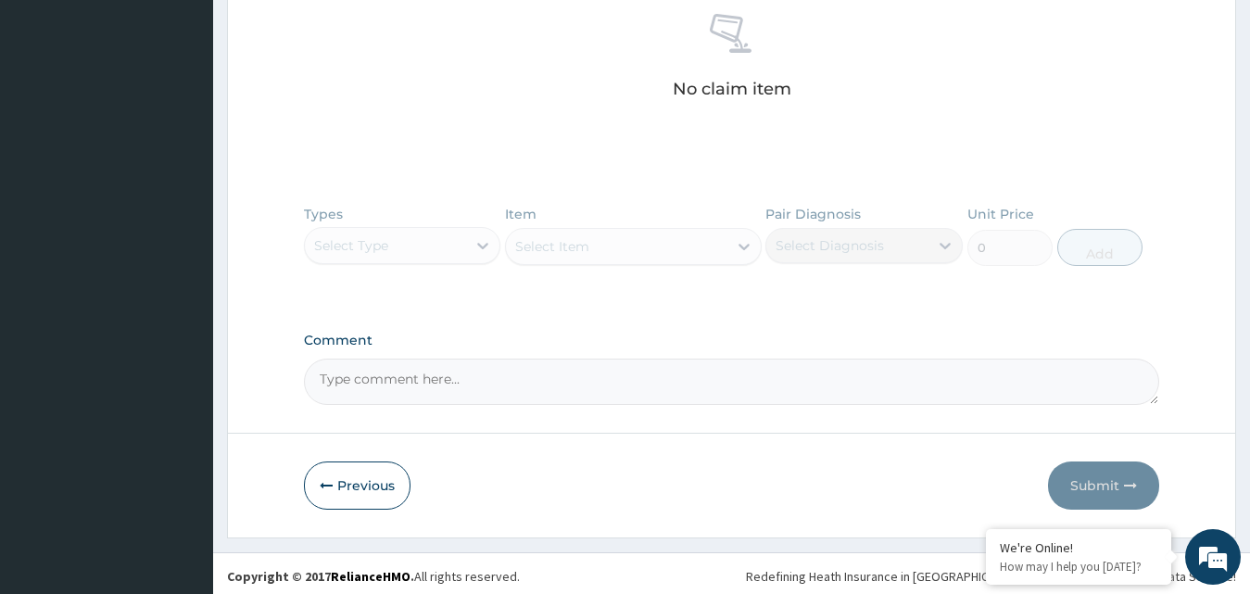
scroll to position [737, 0]
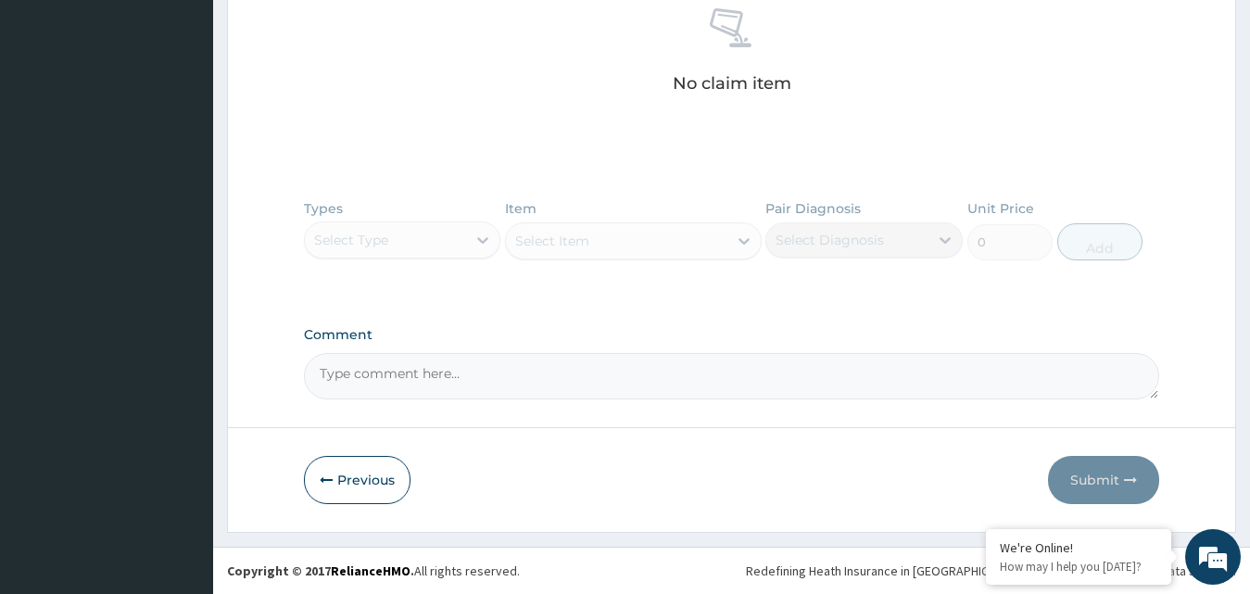
click at [485, 237] on div "Types Select Type Item Select Item Pair Diagnosis Select Diagnosis Unit Price 0…" at bounding box center [732, 244] width 856 height 108
click at [423, 386] on textarea "Comment" at bounding box center [732, 376] width 856 height 46
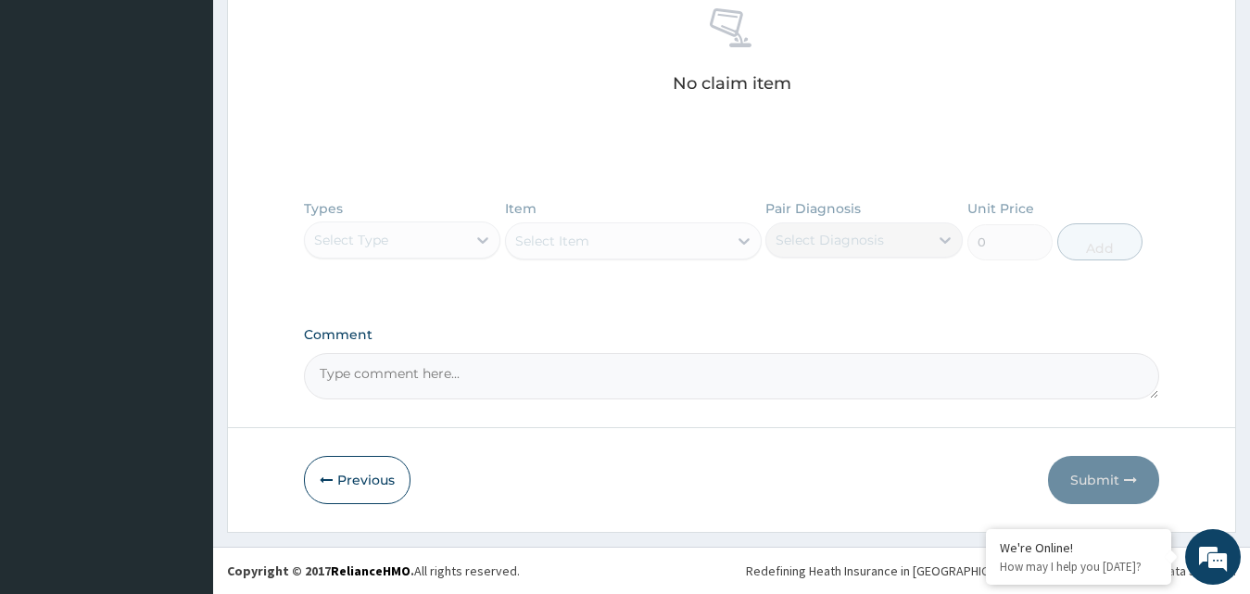
click at [1133, 93] on div "No claim item" at bounding box center [732, 53] width 856 height 213
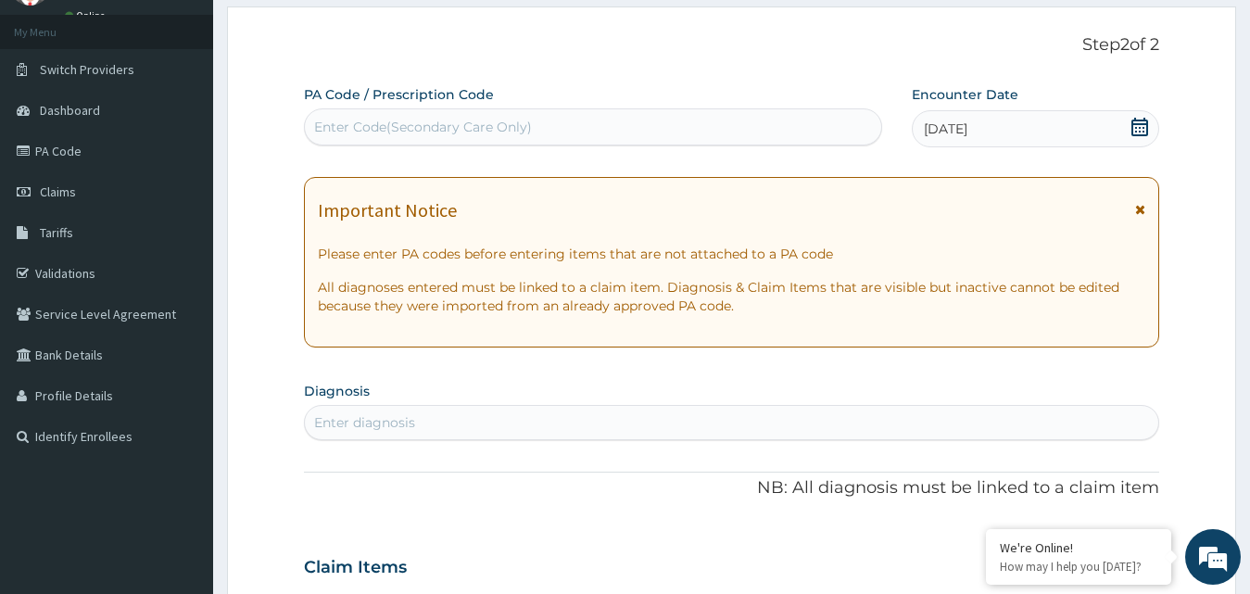
scroll to position [70, 0]
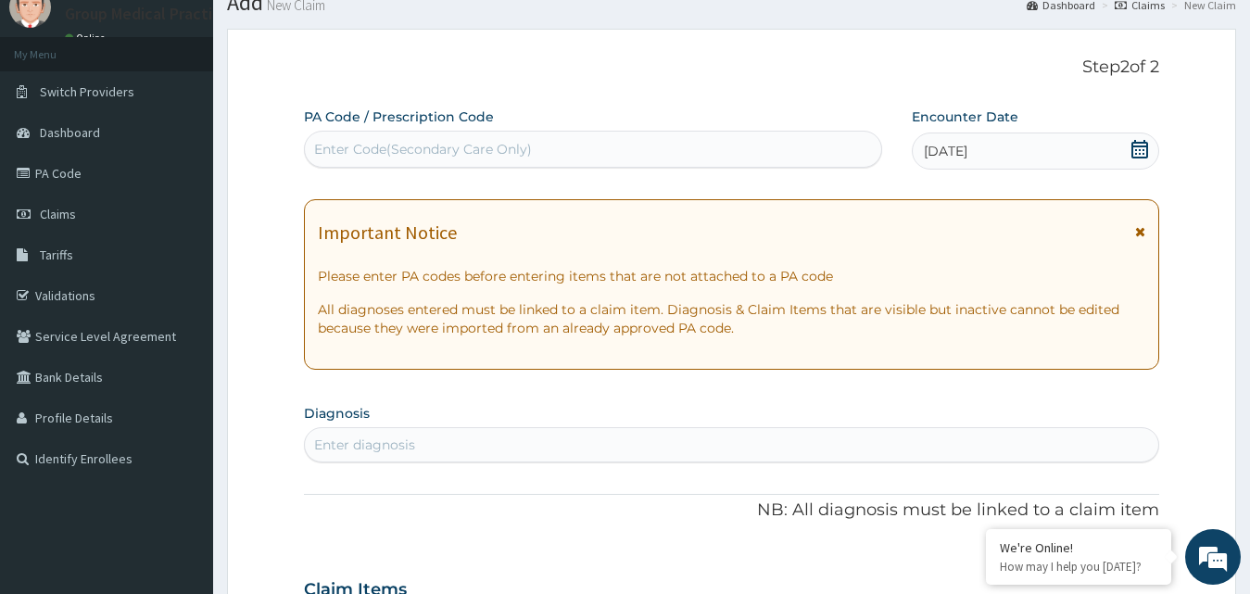
click at [844, 440] on div "Enter diagnosis" at bounding box center [732, 445] width 855 height 30
type input "leg"
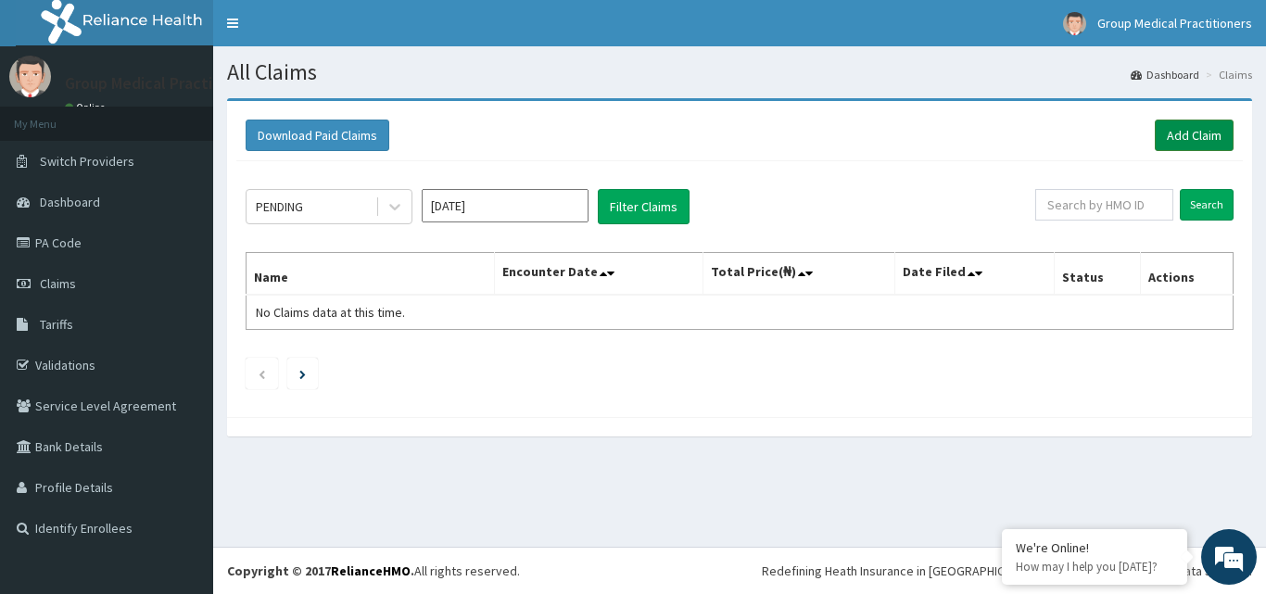
click at [1192, 131] on link "Add Claim" at bounding box center [1194, 136] width 79 height 32
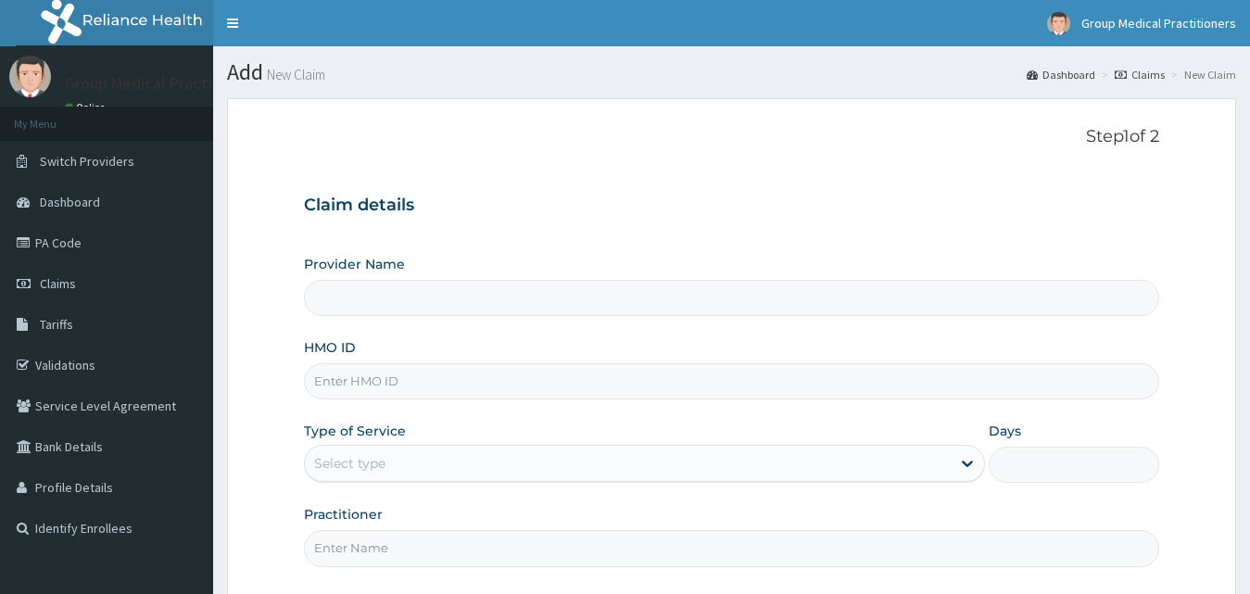
click at [574, 394] on input "HMO ID" at bounding box center [732, 381] width 856 height 36
type input "Group Medical practitioners ltd Hospital"
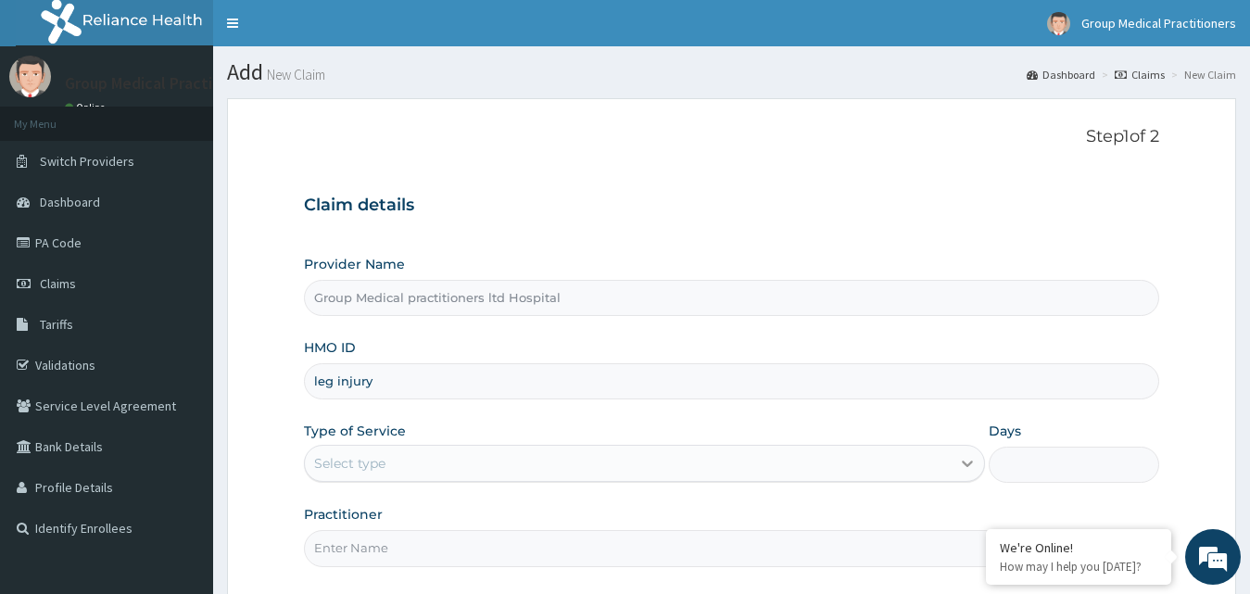
type input "leg injury"
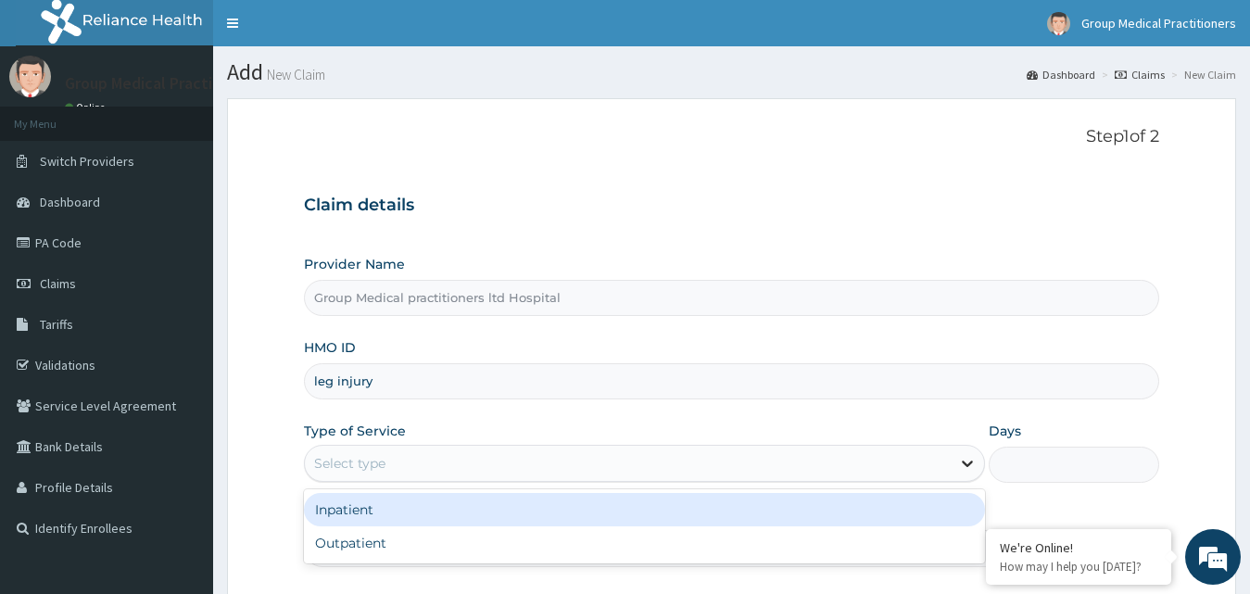
click at [967, 462] on icon at bounding box center [967, 463] width 19 height 19
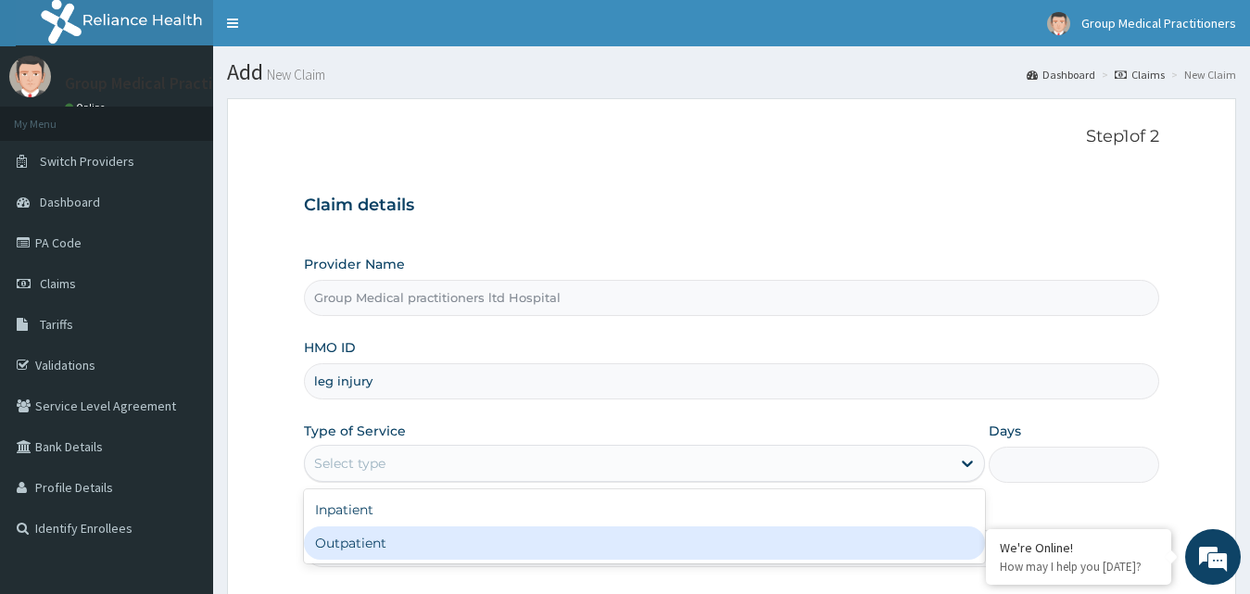
click at [903, 540] on div "Outpatient" at bounding box center [645, 542] width 682 height 33
type input "1"
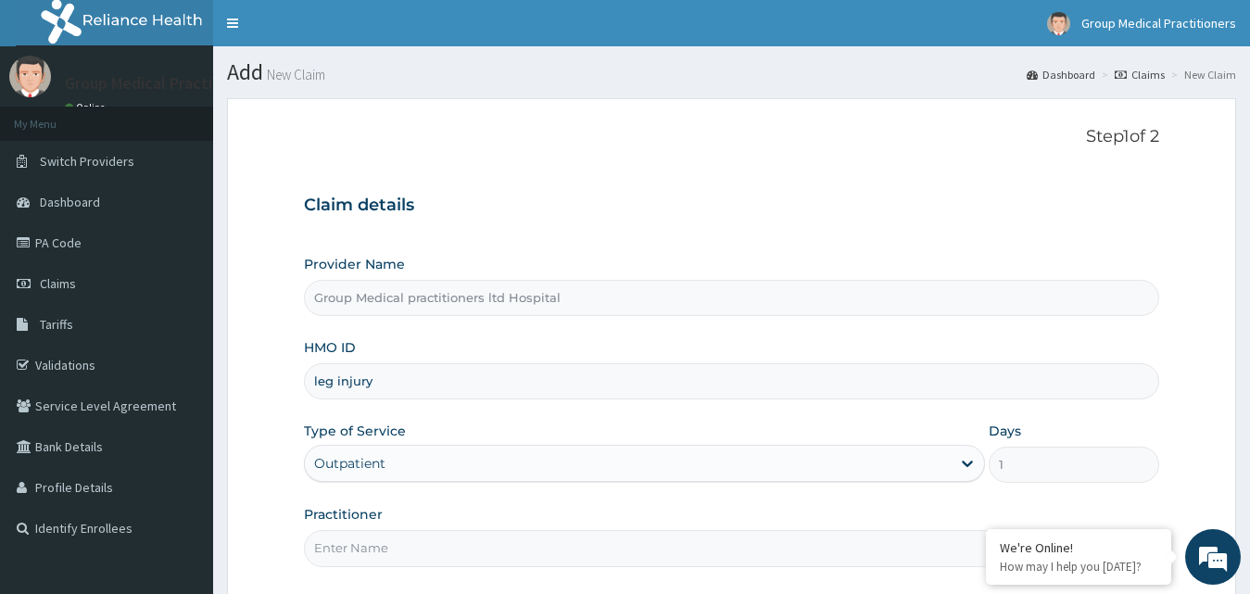
click at [760, 559] on input "Practitioner" at bounding box center [732, 548] width 856 height 36
type input "medical practioner"
click at [860, 198] on h3 "Claim details" at bounding box center [732, 206] width 856 height 20
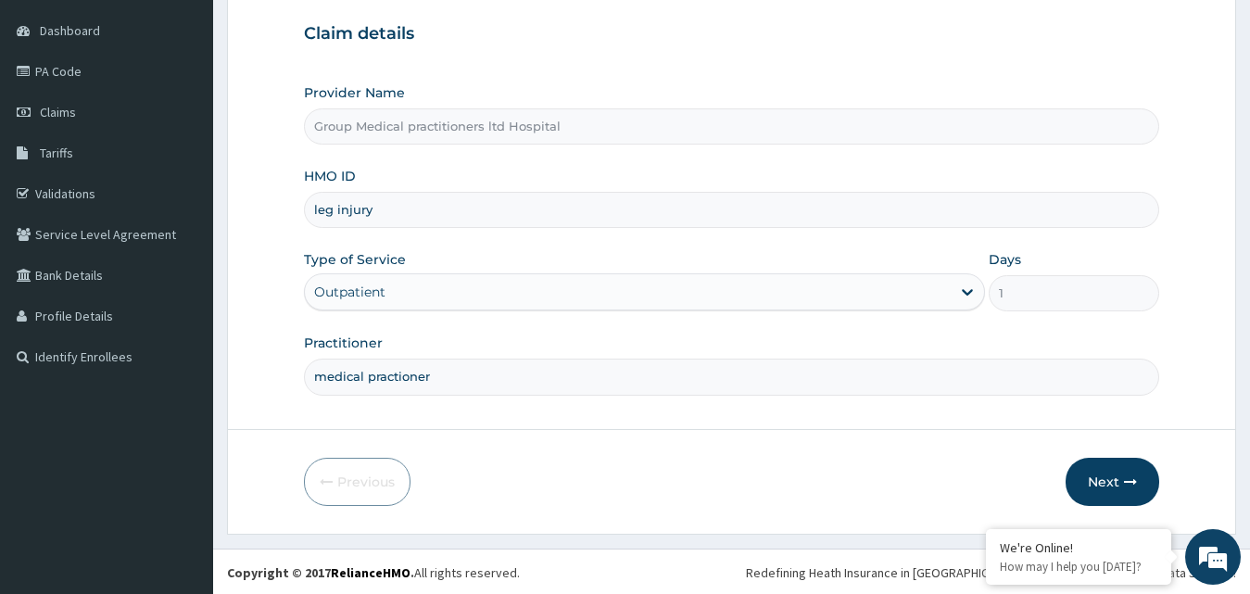
scroll to position [173, 0]
click at [1110, 465] on button "Next" at bounding box center [1113, 480] width 94 height 48
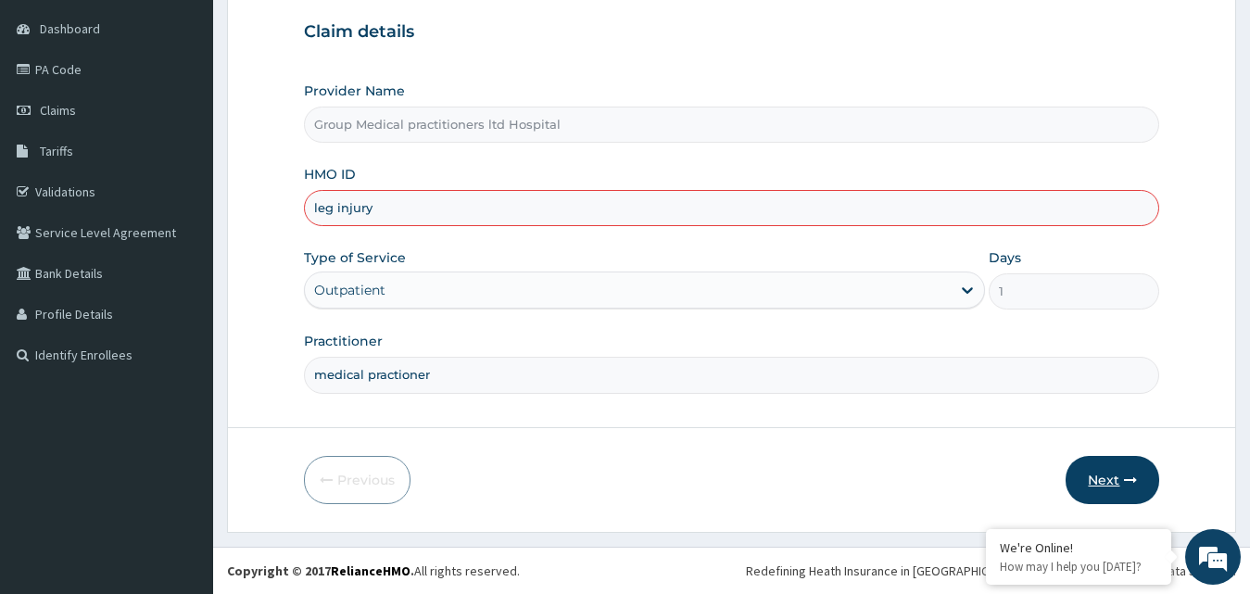
click at [1110, 465] on button "Next" at bounding box center [1113, 480] width 94 height 48
type input "l"
click at [43, 113] on span "Claims" at bounding box center [58, 110] width 36 height 17
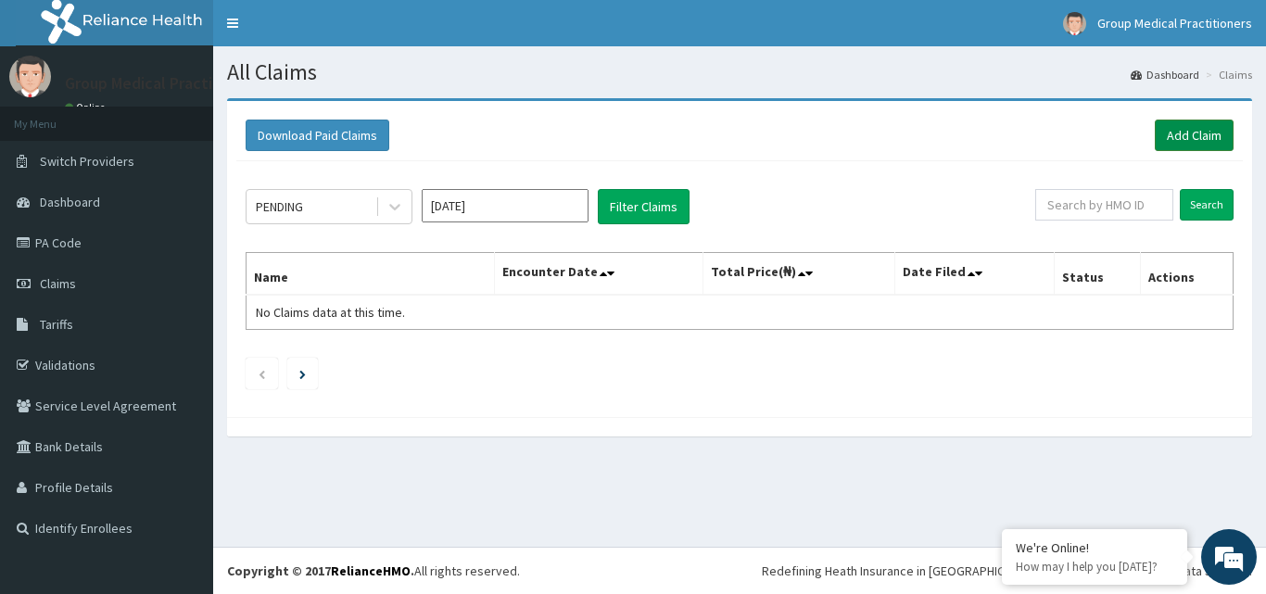
click at [1174, 132] on link "Add Claim" at bounding box center [1194, 136] width 79 height 32
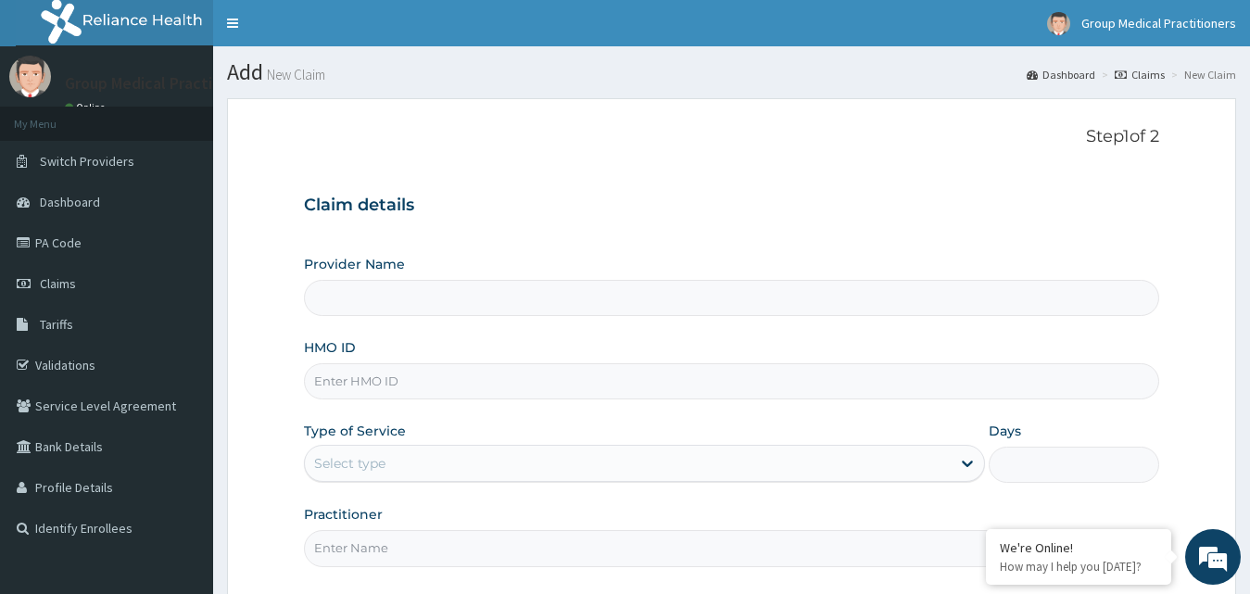
type input "Group Medical practitioners ltd Hospital"
click at [697, 371] on input "HMO ID" at bounding box center [732, 381] width 856 height 36
drag, startPoint x: 385, startPoint y: 372, endPoint x: 437, endPoint y: 384, distance: 53.3
click at [437, 384] on input "hst/10194/a" at bounding box center [732, 381] width 856 height 36
type input "h"
